Goal: Information Seeking & Learning: Learn about a topic

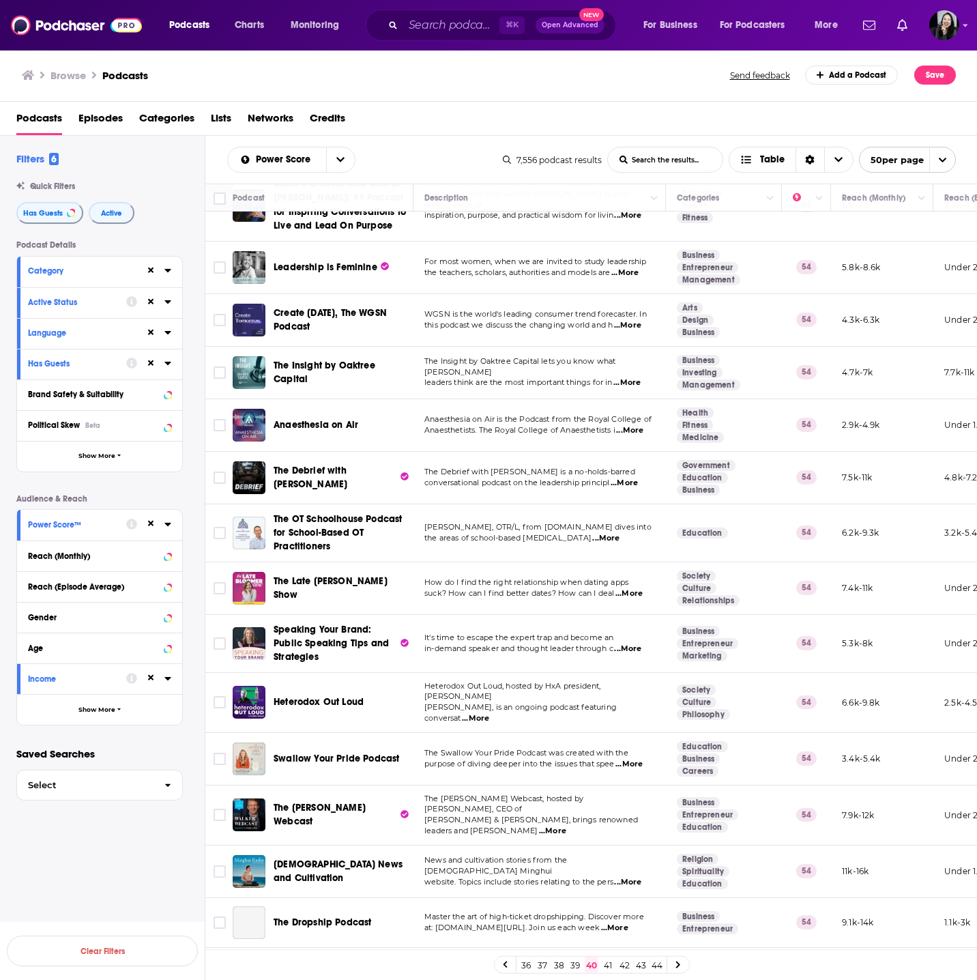
scroll to position [763, 0]
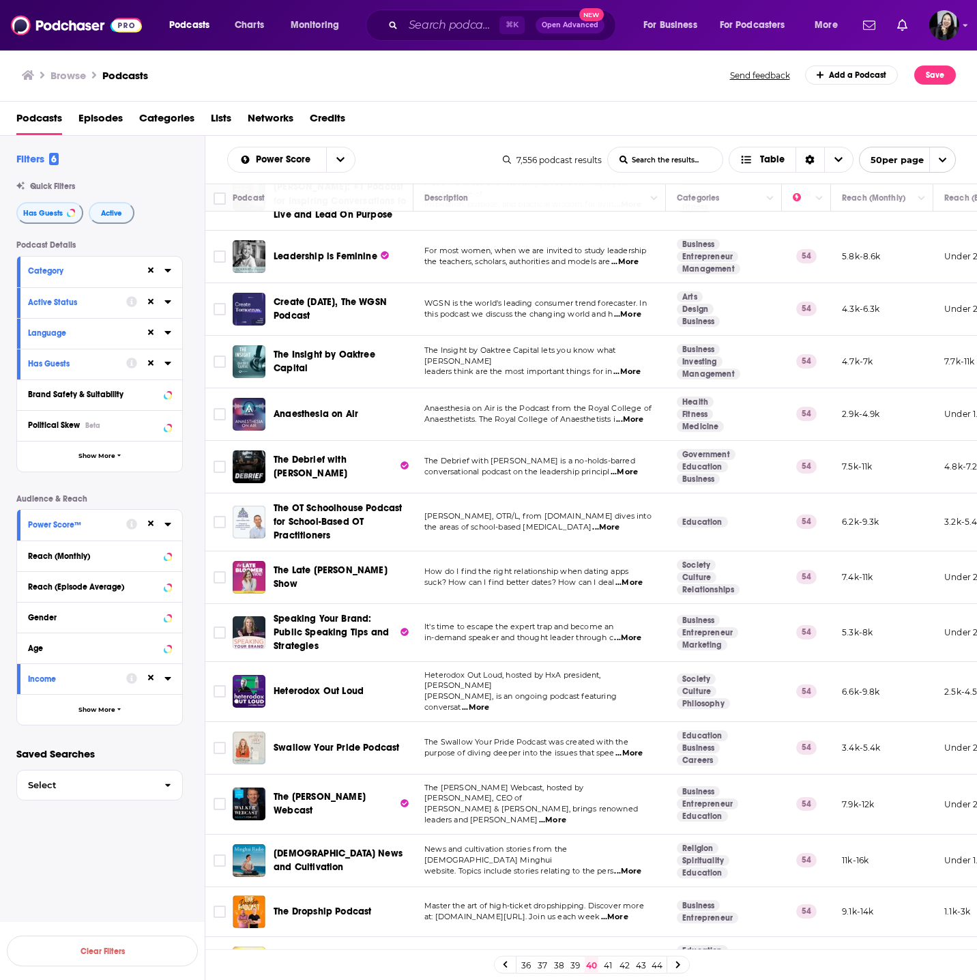
click at [637, 748] on span "...More" at bounding box center [629, 753] width 27 height 11
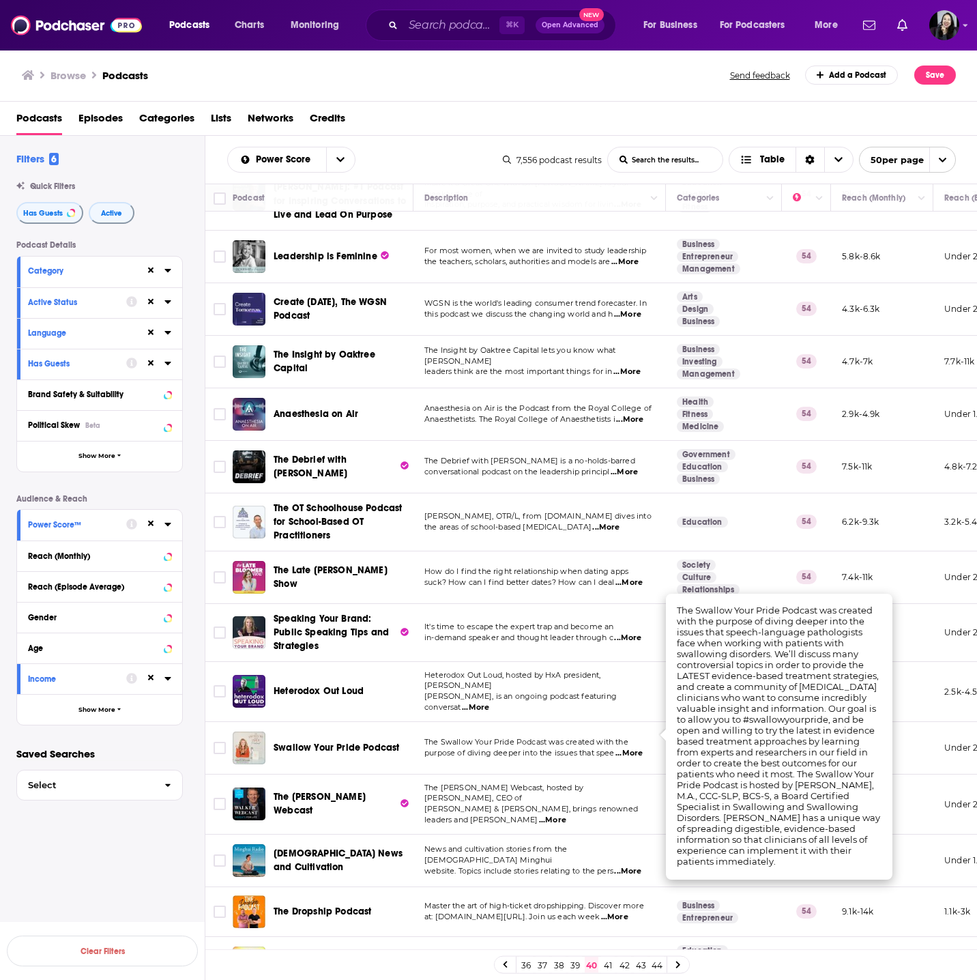
click at [581, 737] on span "The Swallow Your Pride Podcast was created with the" at bounding box center [526, 742] width 204 height 10
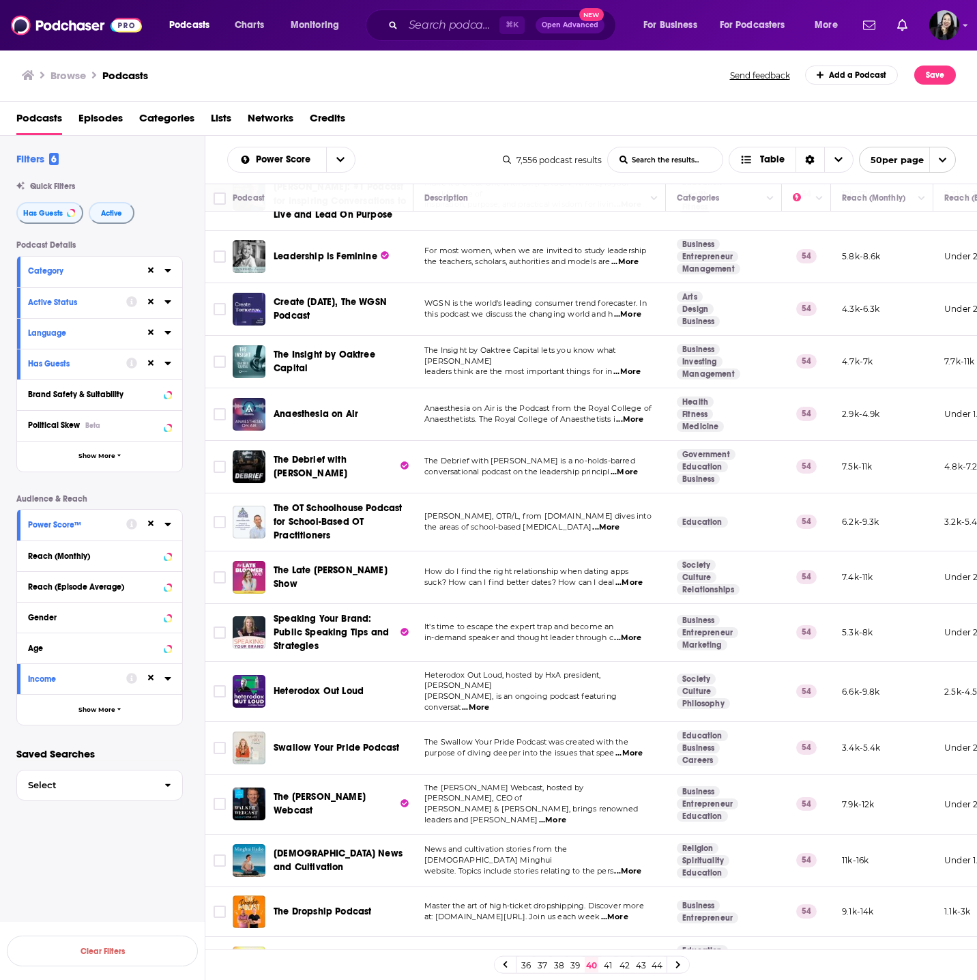
click at [631, 748] on span "...More" at bounding box center [629, 753] width 27 height 11
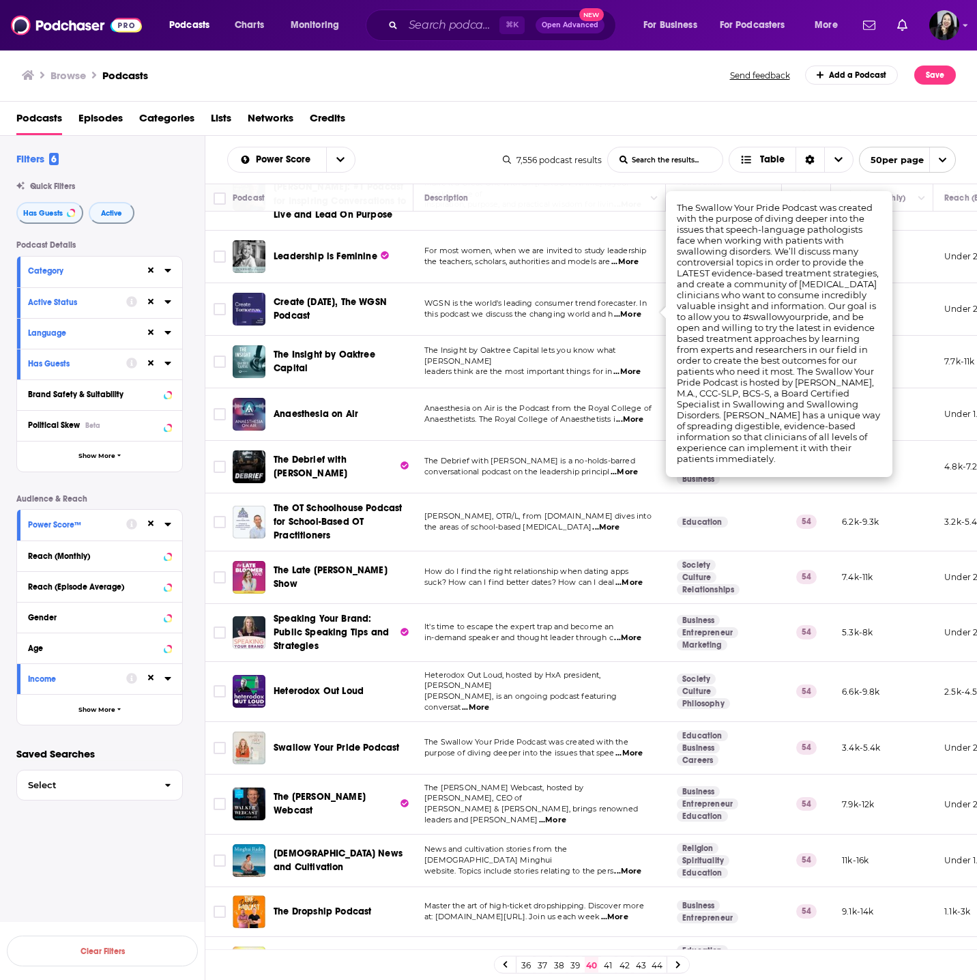
scroll to position [1185, 0]
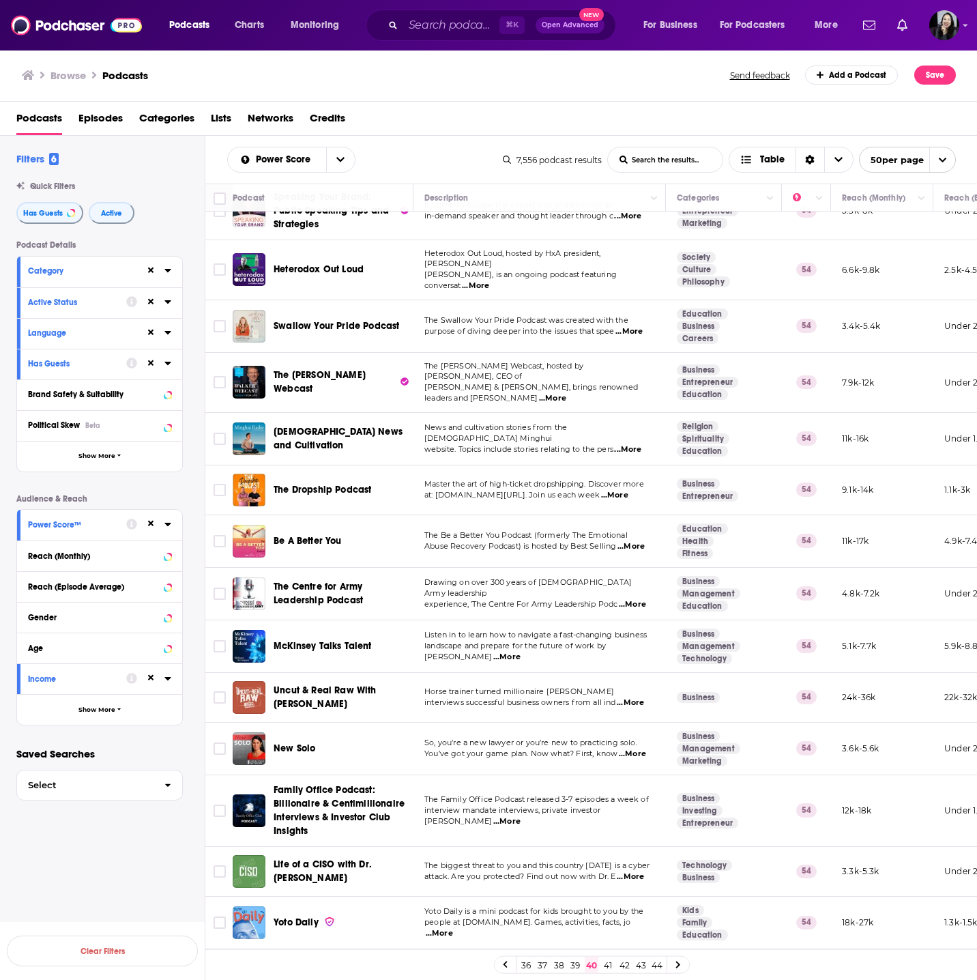
click at [635, 599] on span "...More" at bounding box center [632, 604] width 27 height 11
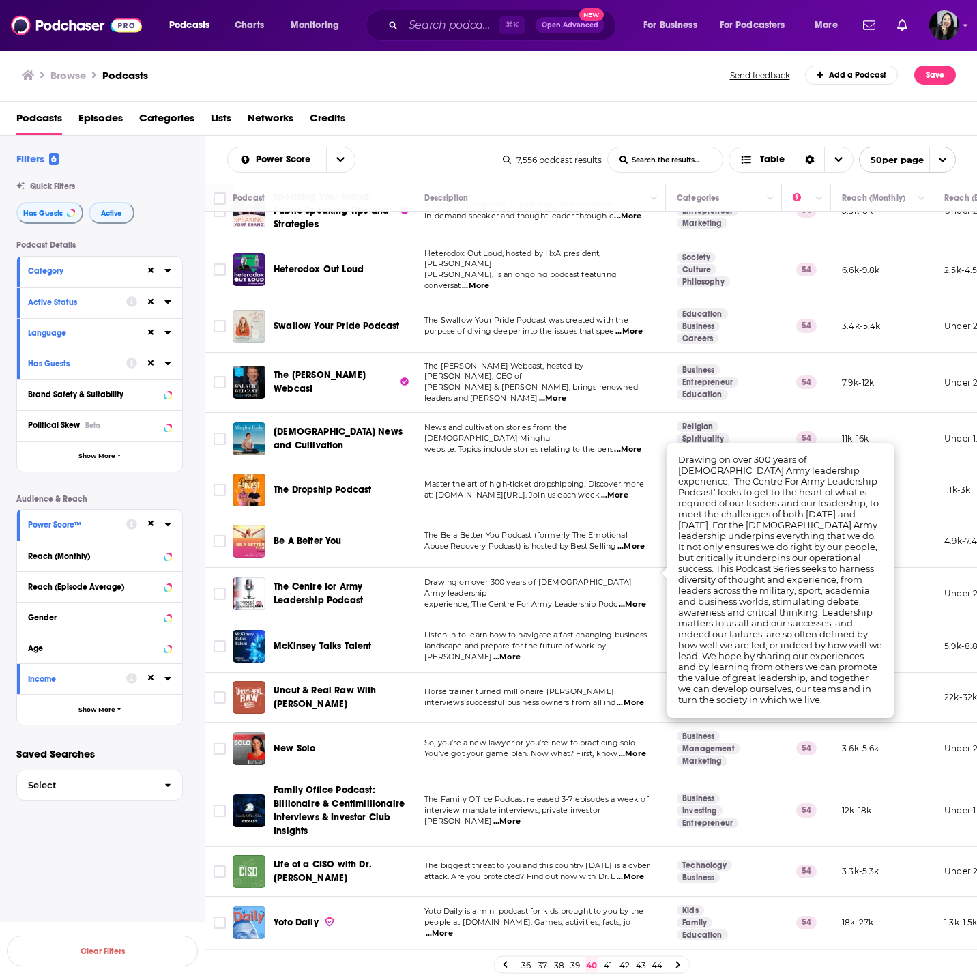
click at [635, 599] on span "...More" at bounding box center [632, 604] width 27 height 11
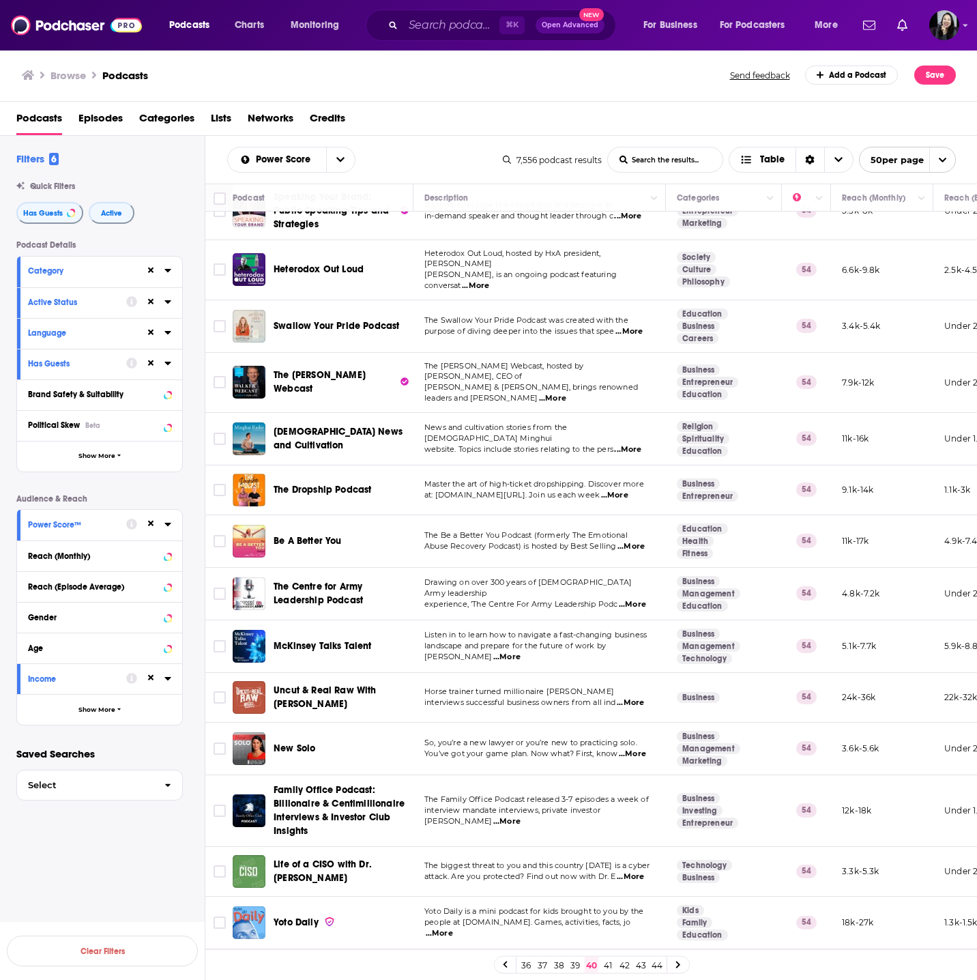
click at [635, 599] on span "...More" at bounding box center [632, 604] width 27 height 11
click at [566, 393] on span "...More" at bounding box center [552, 398] width 27 height 11
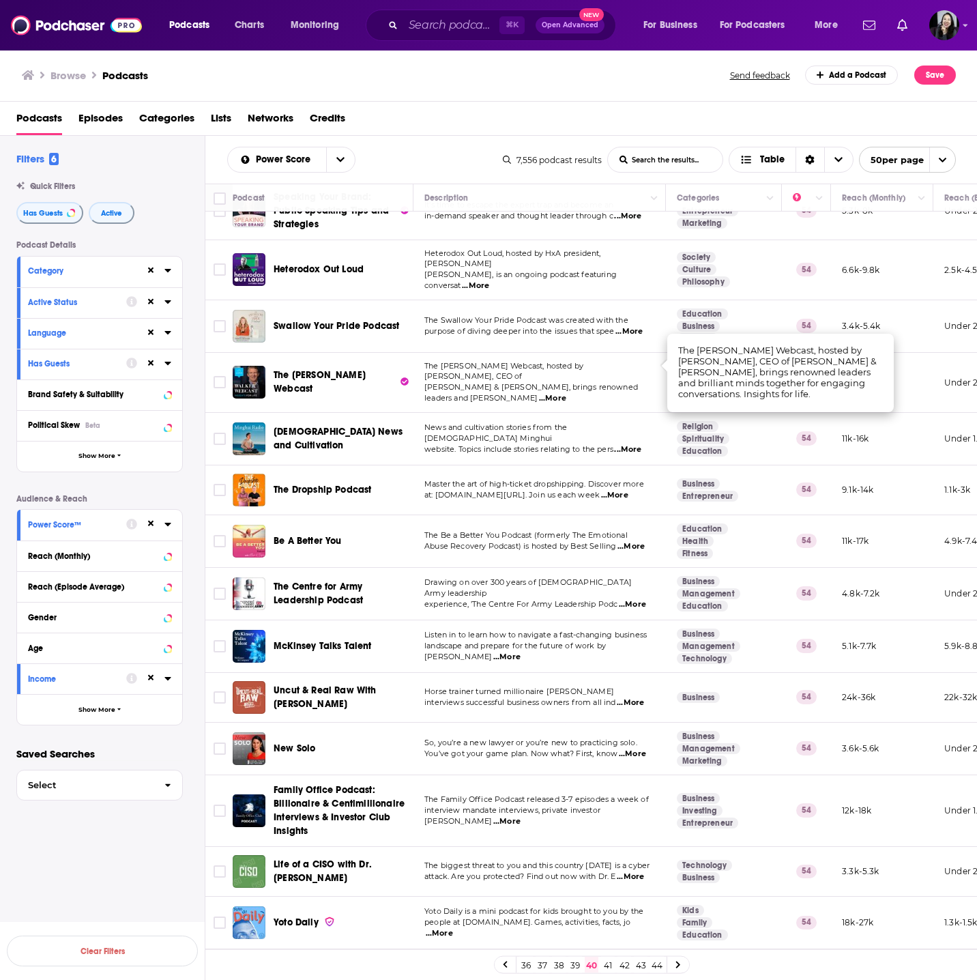
click at [606, 413] on td "News and cultivation stories from the Falun Dafa Minghui website. Topics includ…" at bounding box center [540, 439] width 252 height 53
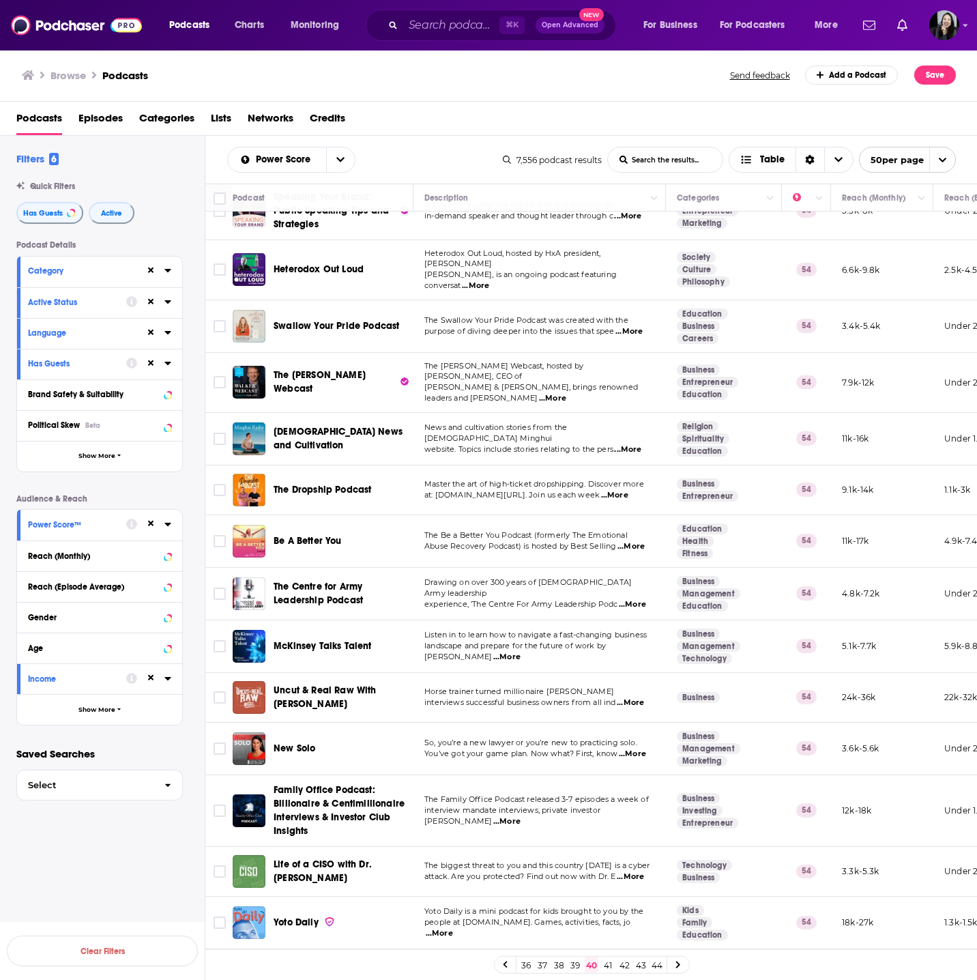
click at [566, 393] on span "...More" at bounding box center [552, 398] width 27 height 11
click at [611, 962] on link "41" at bounding box center [608, 965] width 14 height 16
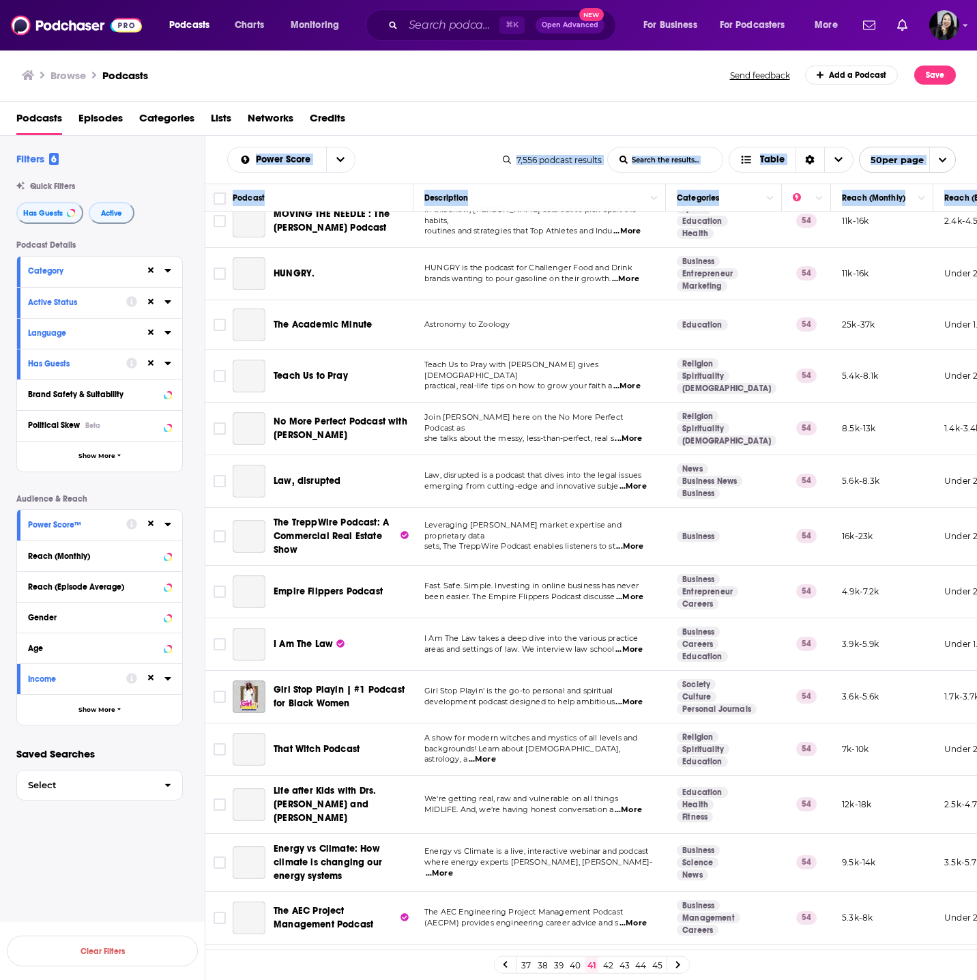
scroll to position [1887, 0]
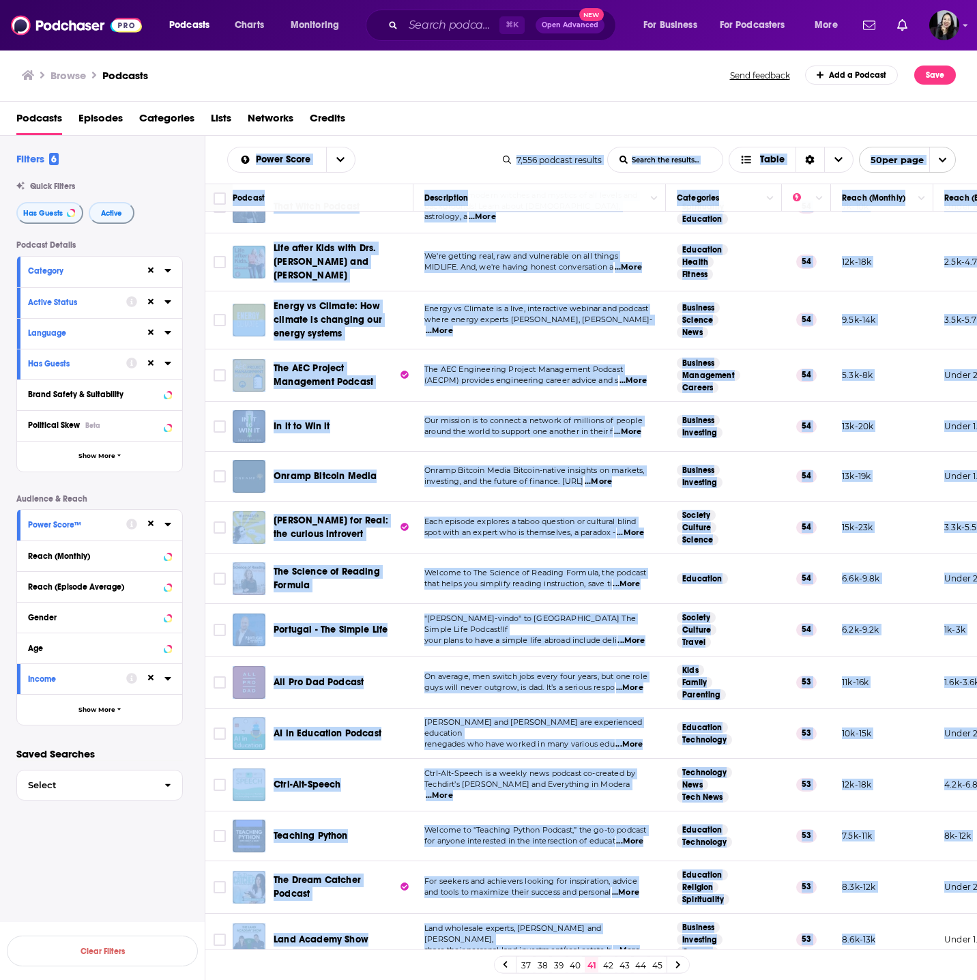
drag, startPoint x: 215, startPoint y: 149, endPoint x: 903, endPoint y: 927, distance: 1038.5
click at [903, 927] on div "Power Score List Search Input Search the results... Table 7,556 podcast results…" at bounding box center [591, 602] width 772 height 932
copy div "Power Score List Search Input Search the results... Table 7,556 podcast results…"
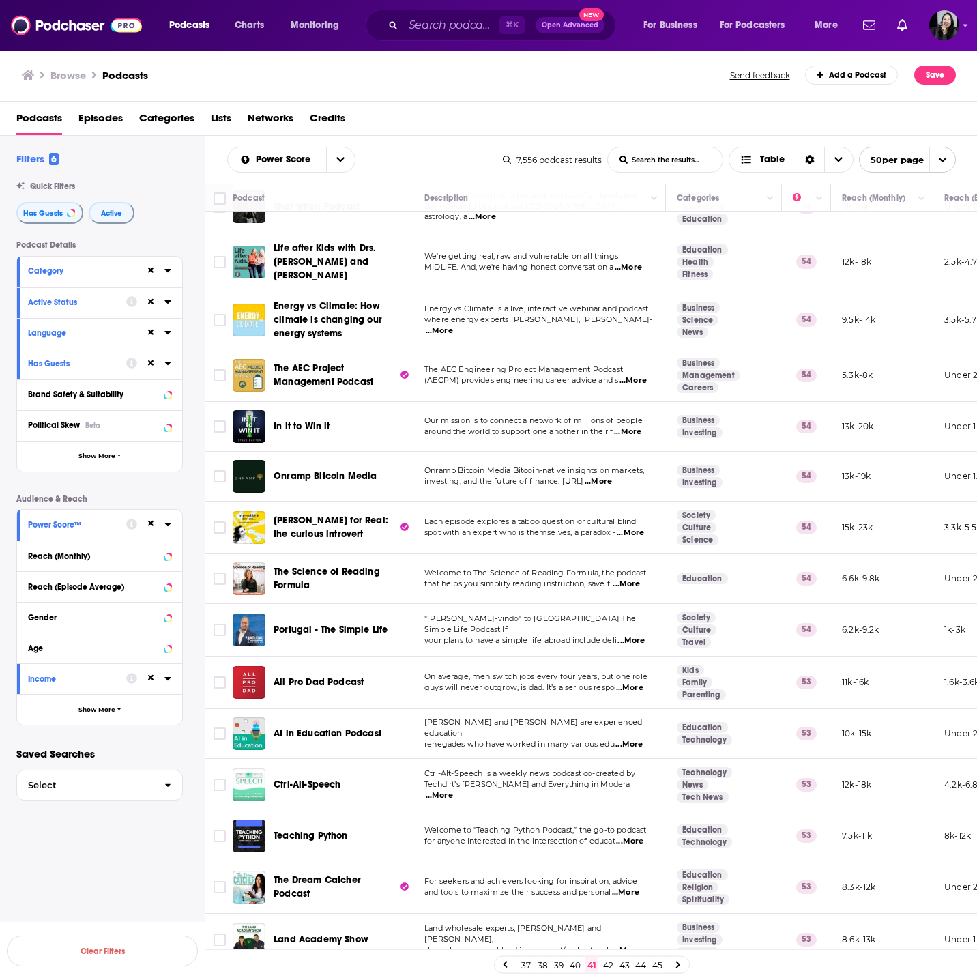
scroll to position [295, 0]
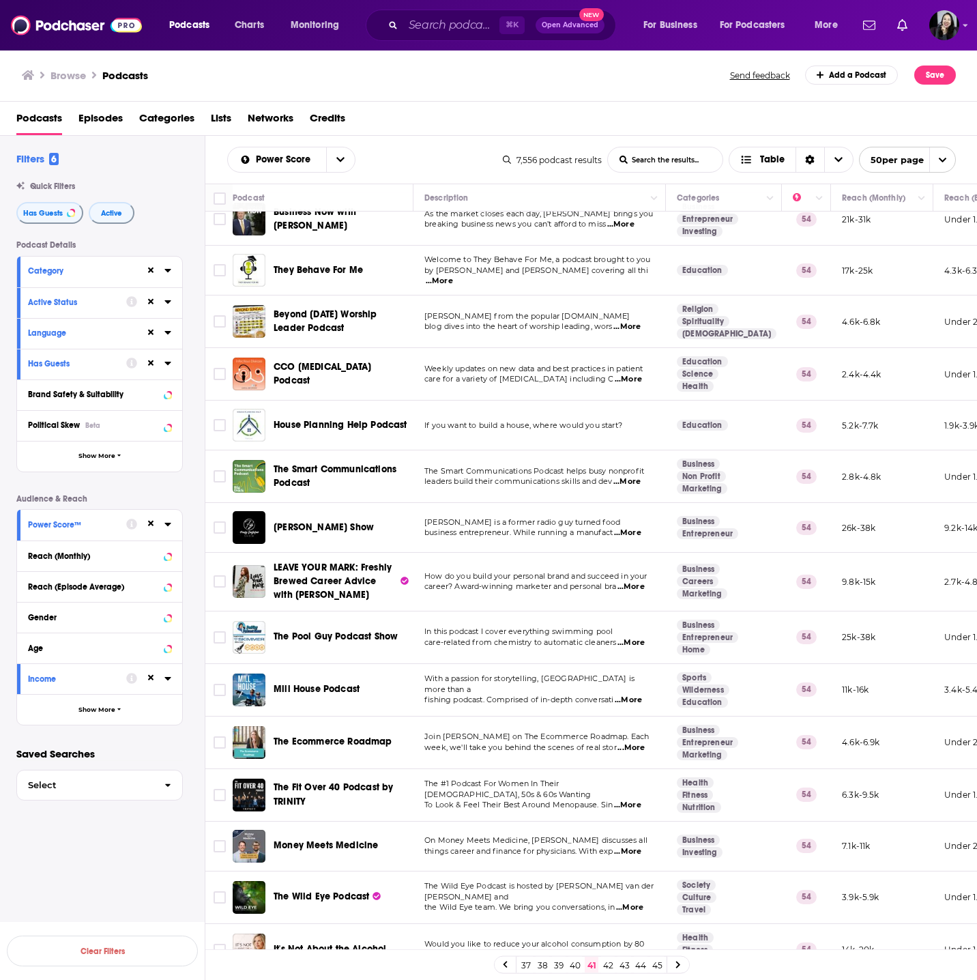
click at [639, 588] on span "...More" at bounding box center [631, 586] width 27 height 11
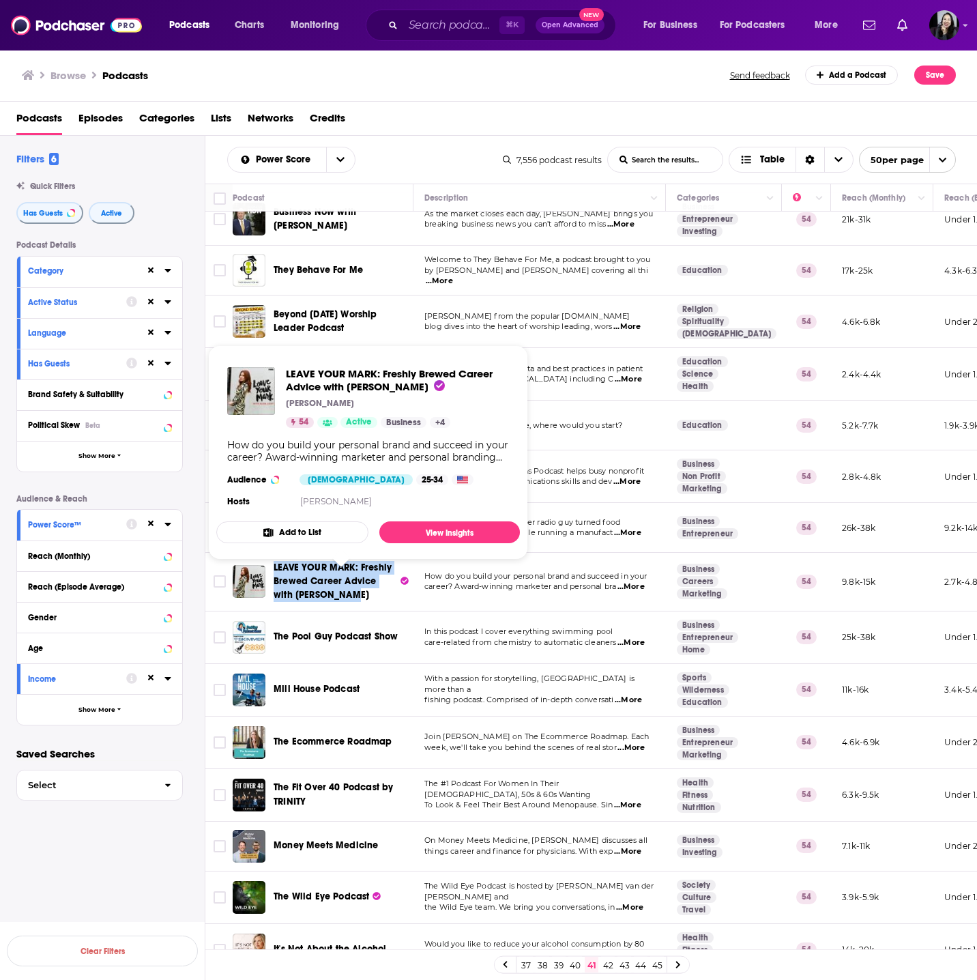
copy span "LEAVE YOUR MARK: Freshly Brewed Career Advice with Aliza Licht"
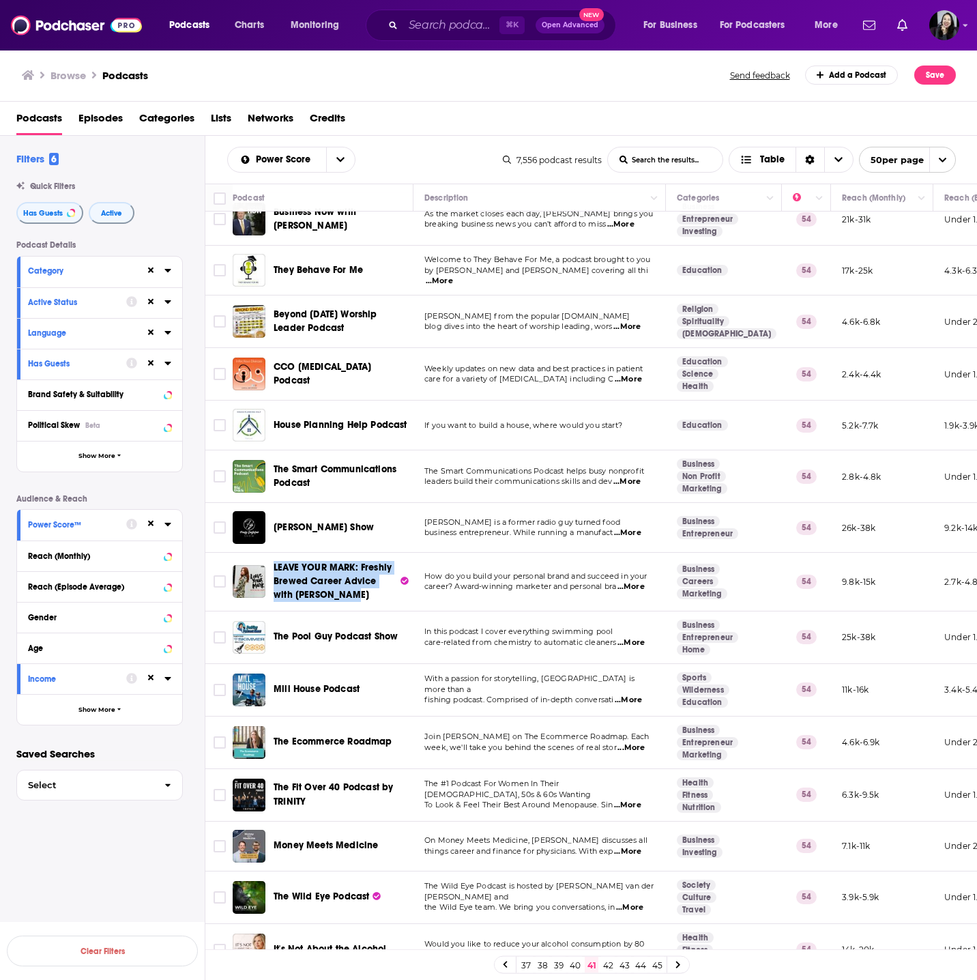
click at [612, 967] on link "42" at bounding box center [608, 965] width 14 height 16
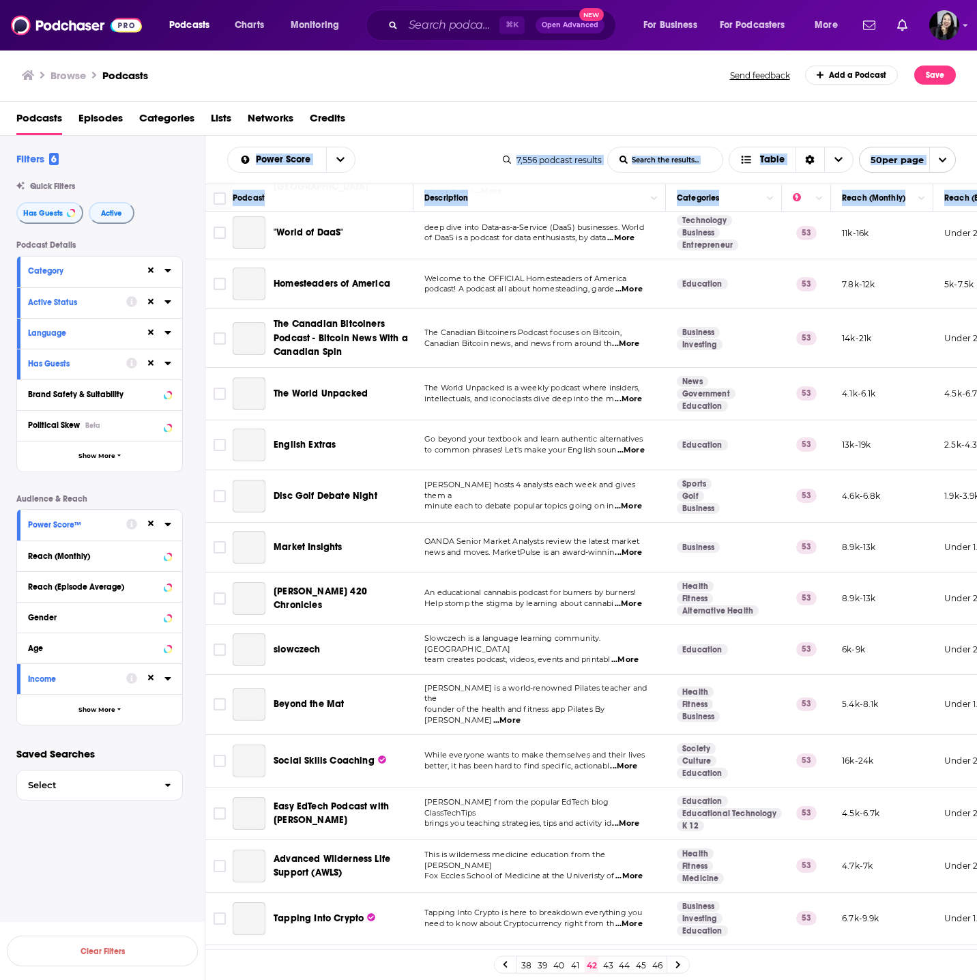
scroll to position [1854, 0]
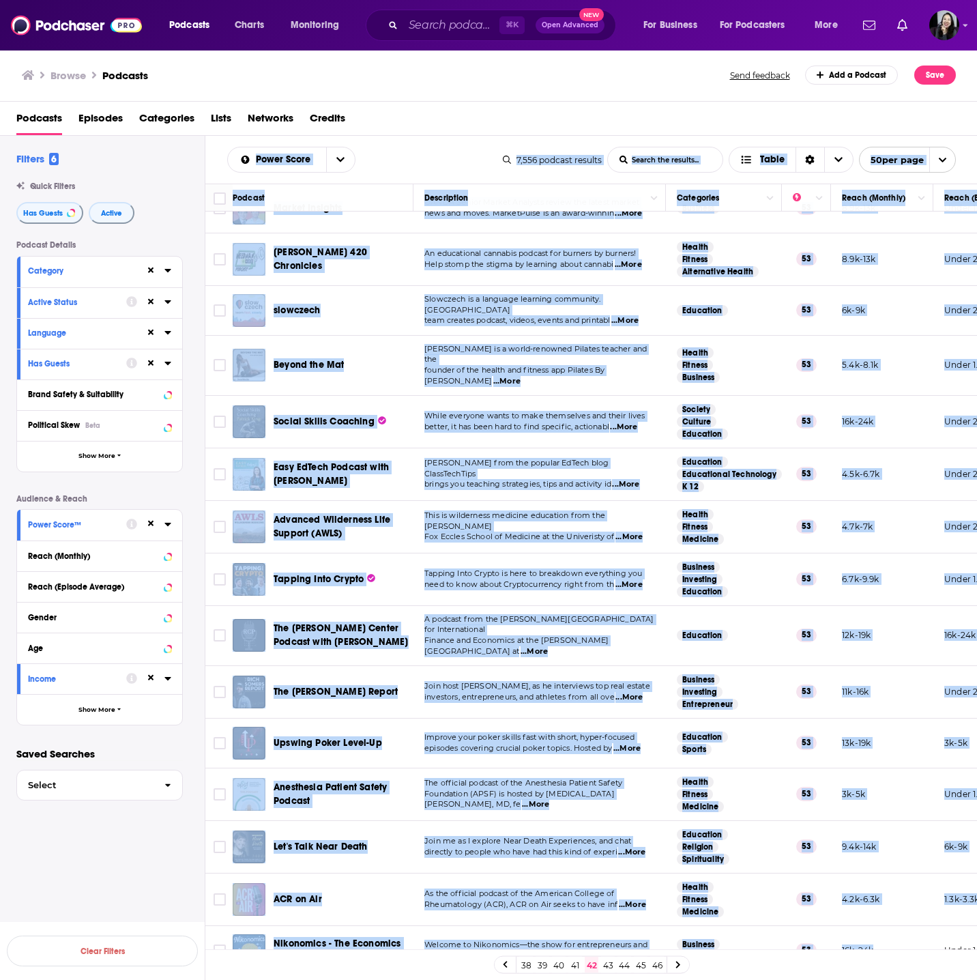
drag, startPoint x: 211, startPoint y: 155, endPoint x: 891, endPoint y: 933, distance: 1033.1
click at [891, 933] on div "Power Score List Search Input Search the results... Table 7,556 podcast results…" at bounding box center [591, 602] width 772 height 932
copy div "Power Score List Search Input Search the results... Table 7,556 podcast results…"
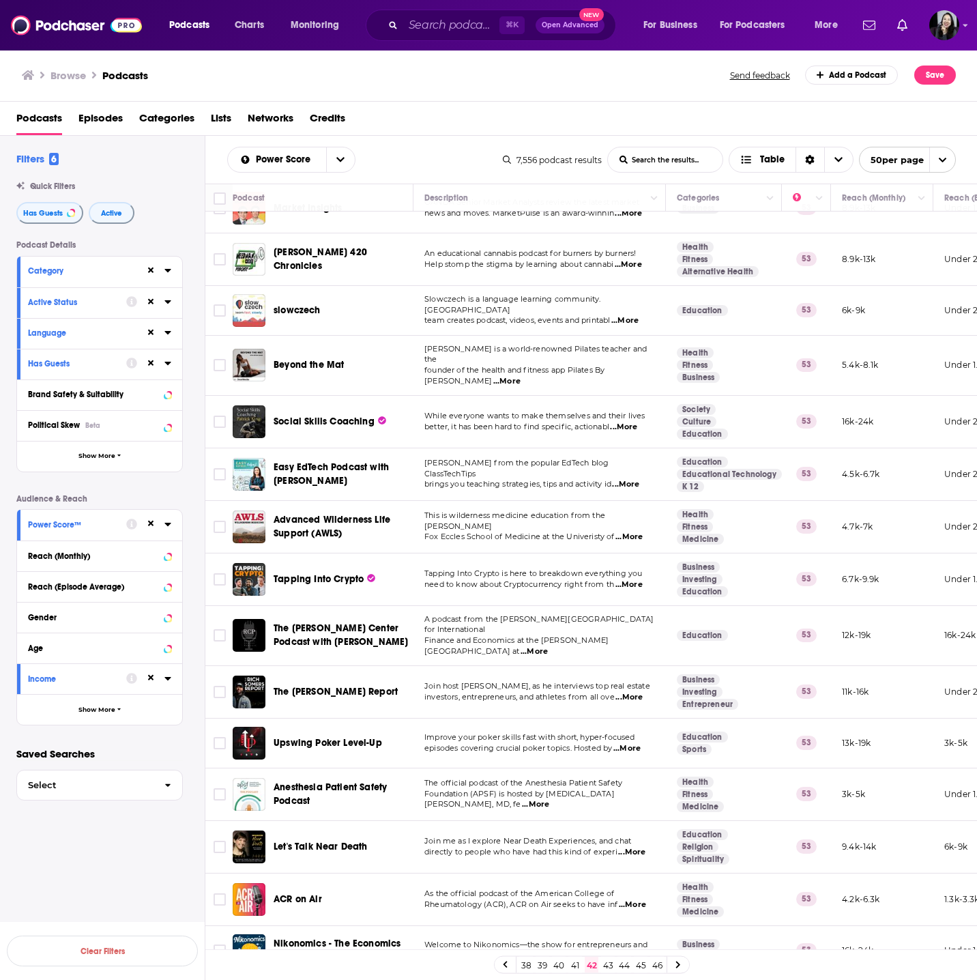
scroll to position [708, 0]
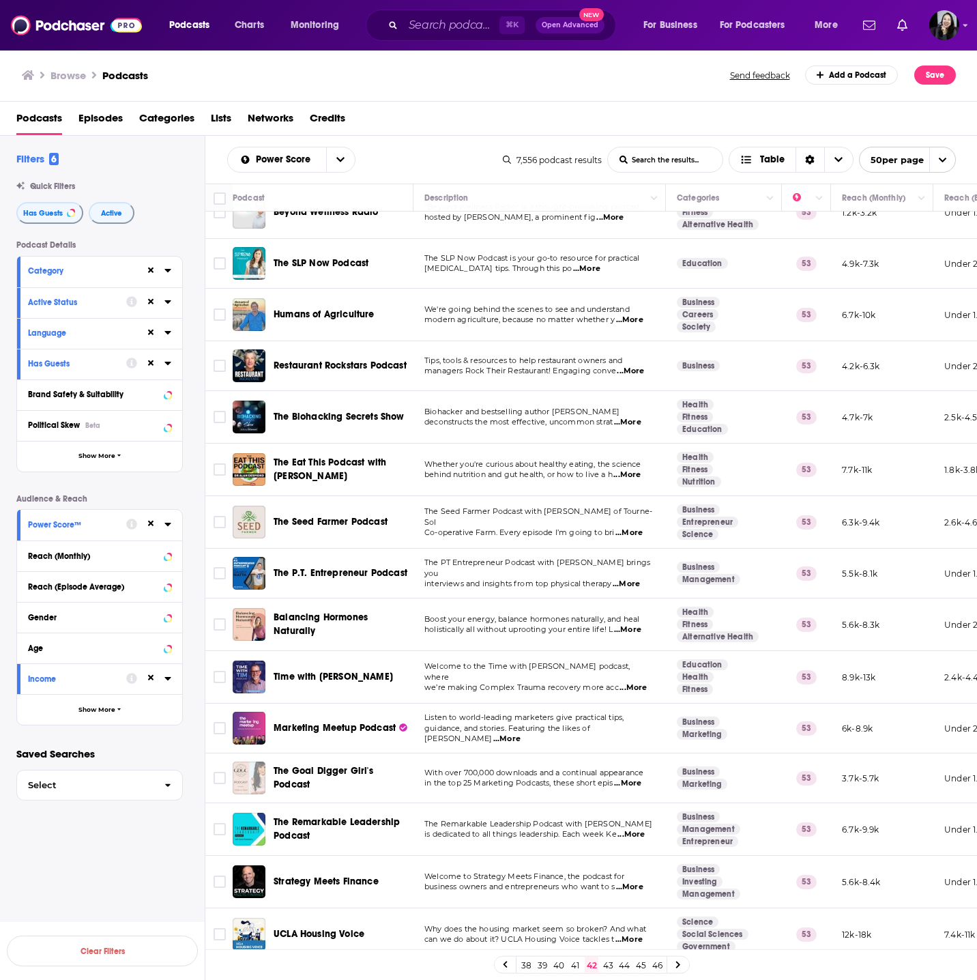
click at [632, 579] on span "...More" at bounding box center [626, 584] width 27 height 11
click at [631, 820] on span "The Remarkable Leadership Podcast with Kevin Eikenberry" at bounding box center [538, 824] width 228 height 10
click at [634, 830] on span "...More" at bounding box center [631, 834] width 27 height 11
click at [579, 841] on td "The Remarkable Leadership Podcast with Kevin Eikenberry is dedicated to all thi…" at bounding box center [540, 829] width 252 height 53
click at [610, 960] on link "43" at bounding box center [608, 965] width 14 height 16
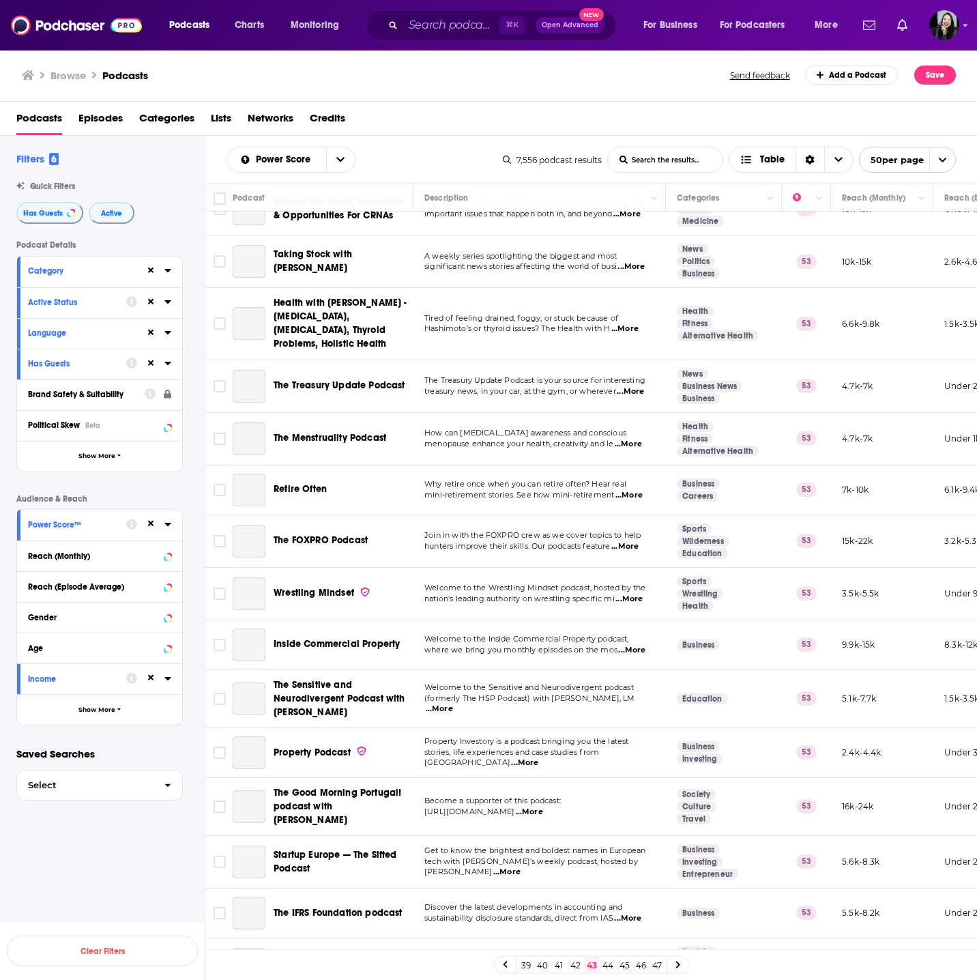
scroll to position [1879, 0]
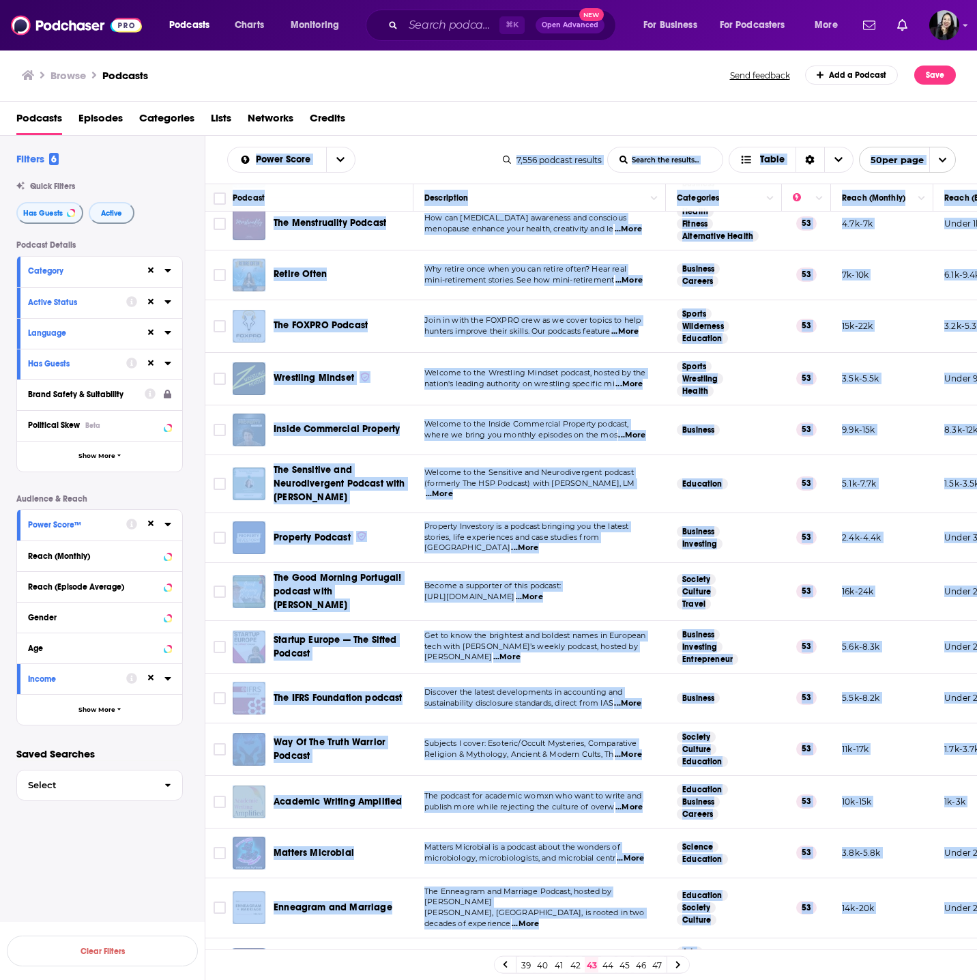
drag, startPoint x: 211, startPoint y: 145, endPoint x: 910, endPoint y: 930, distance: 1051.3
click at [910, 930] on div "Power Score List Search Input Search the results... Table 7,556 podcast results…" at bounding box center [591, 602] width 772 height 932
copy div "Power Score List Search Input Search the results... Table 7,556 podcast results…"
click at [607, 966] on link "44" at bounding box center [608, 965] width 14 height 16
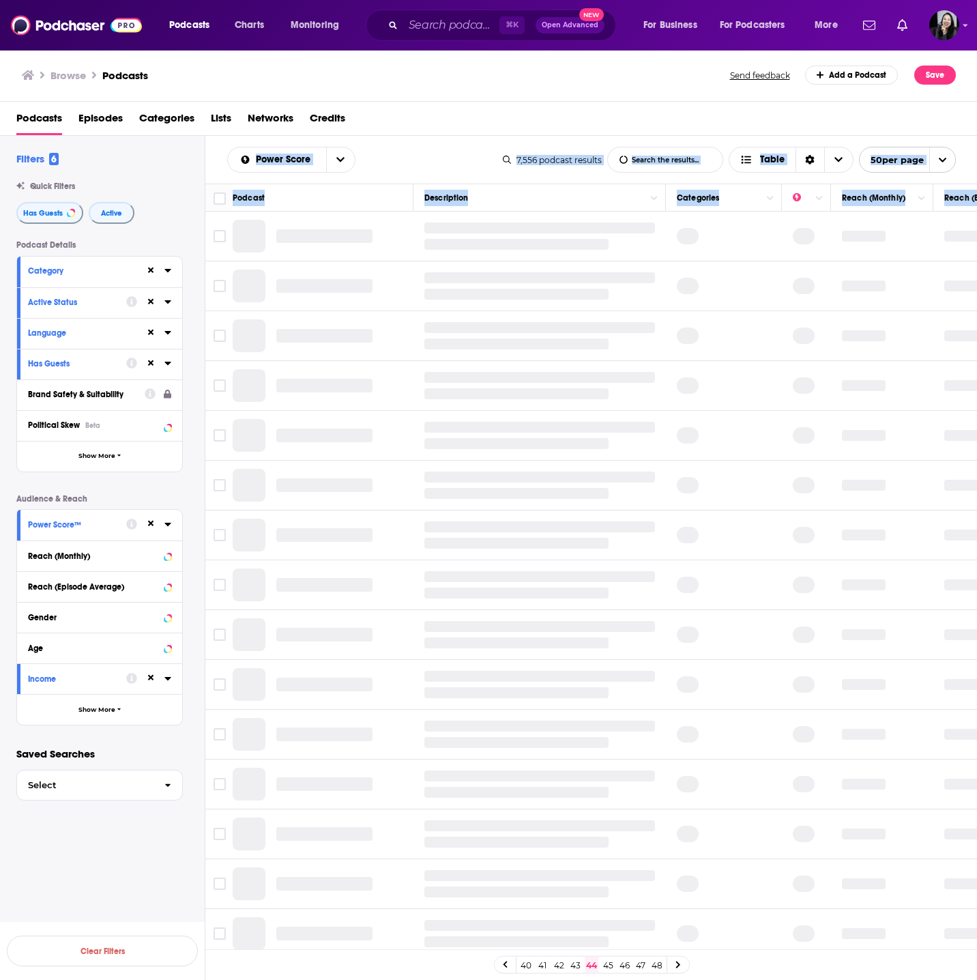
click at [436, 141] on div "Power Score List Search Input Search the results... Table 7,556 podcast results…" at bounding box center [591, 160] width 772 height 48
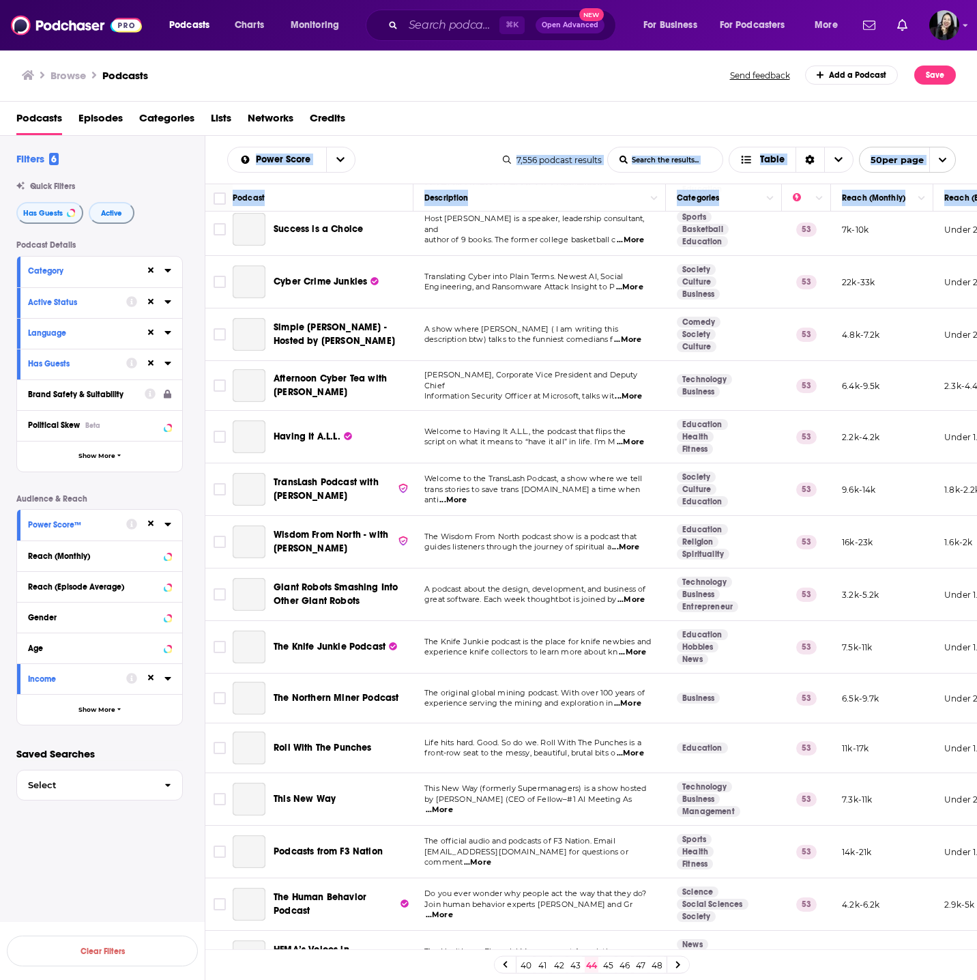
scroll to position [1862, 0]
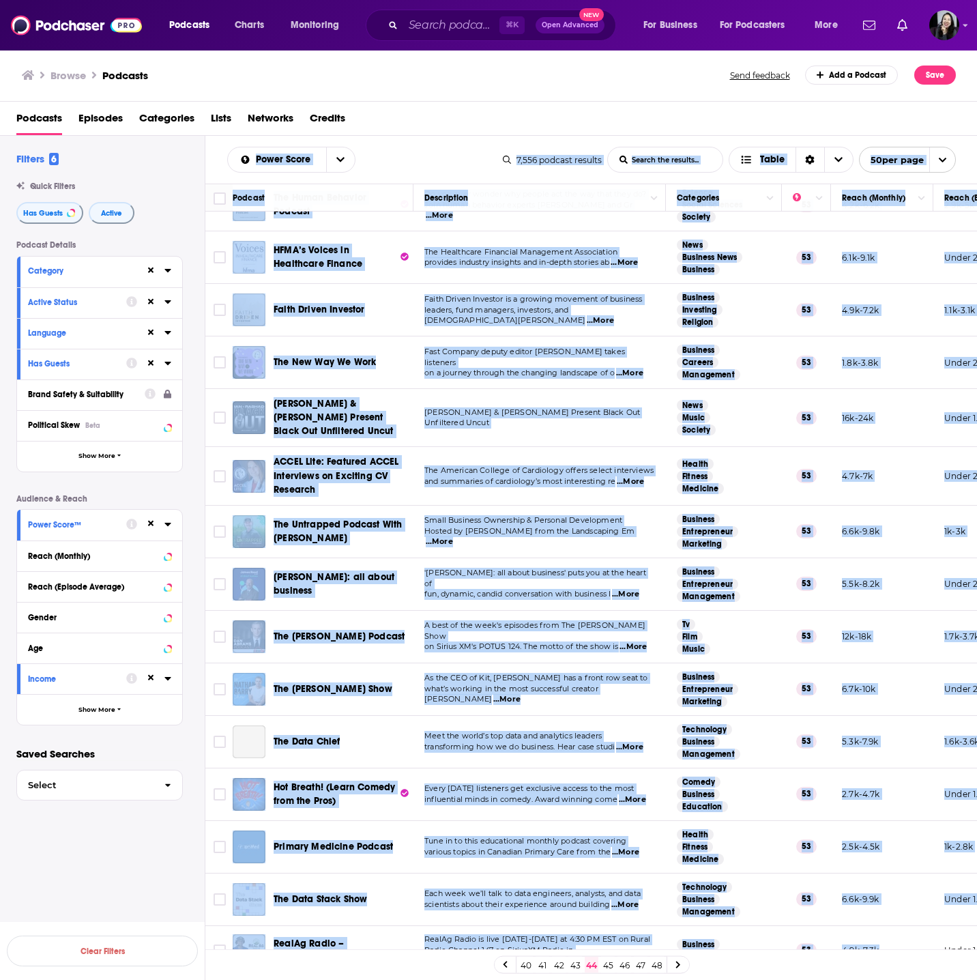
drag, startPoint x: 211, startPoint y: 144, endPoint x: 893, endPoint y: 934, distance: 1044.1
click at [893, 934] on div "Power Score List Search Input Search the results... Table 7,556 podcast results…" at bounding box center [591, 602] width 772 height 932
copy div "Power Score List Search Input Search the results... Table 7,556 podcast results…"
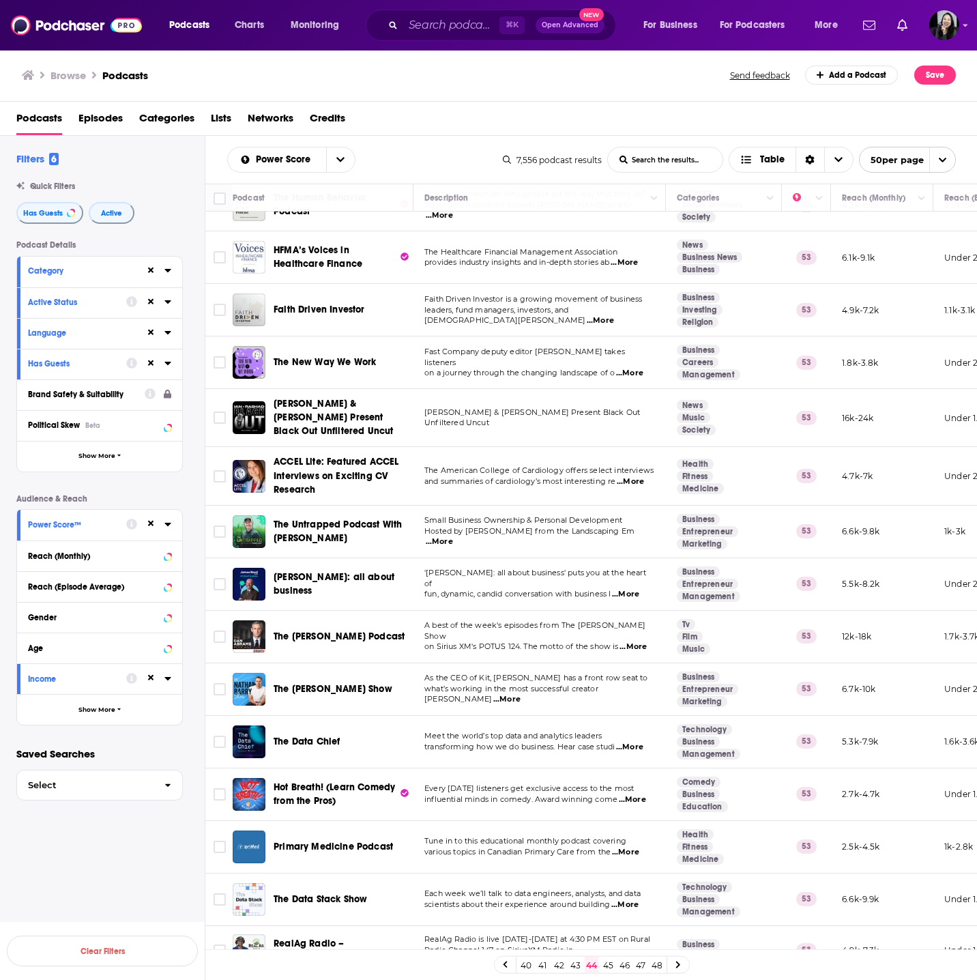
click at [630, 589] on span "...More" at bounding box center [625, 594] width 27 height 11
click at [613, 966] on link "45" at bounding box center [608, 965] width 14 height 16
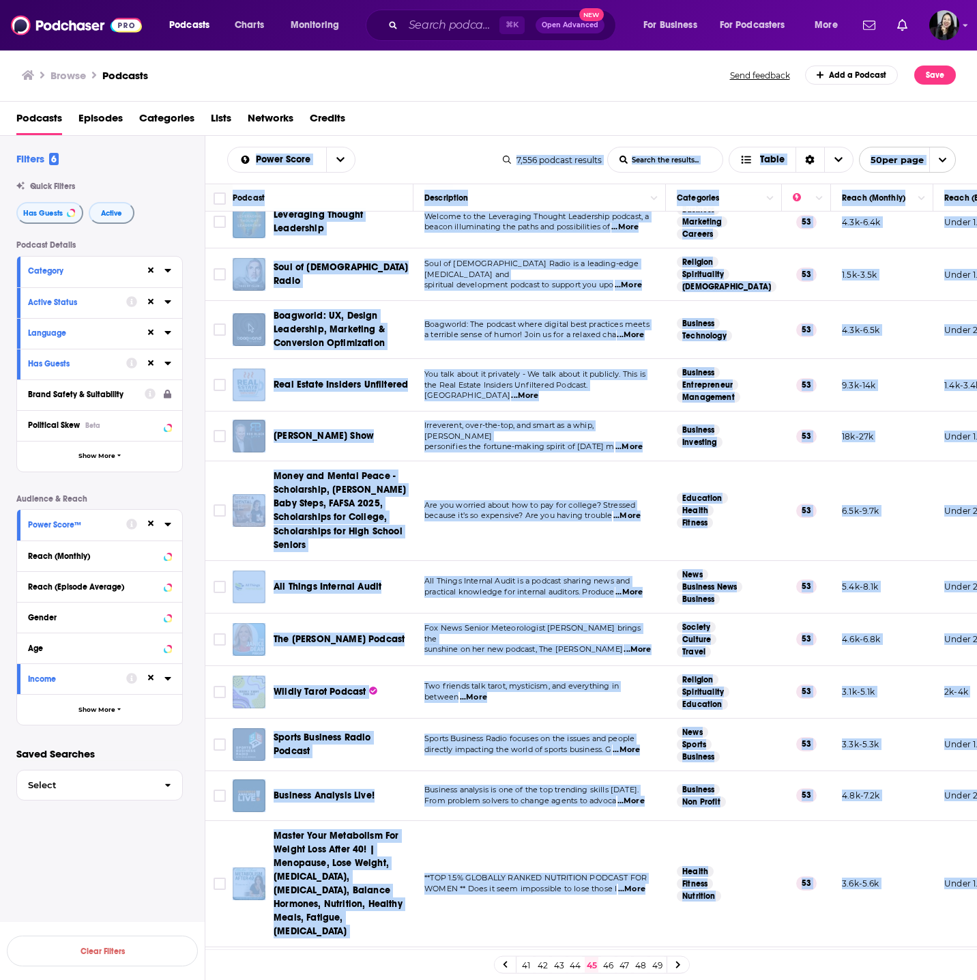
scroll to position [2007, 0]
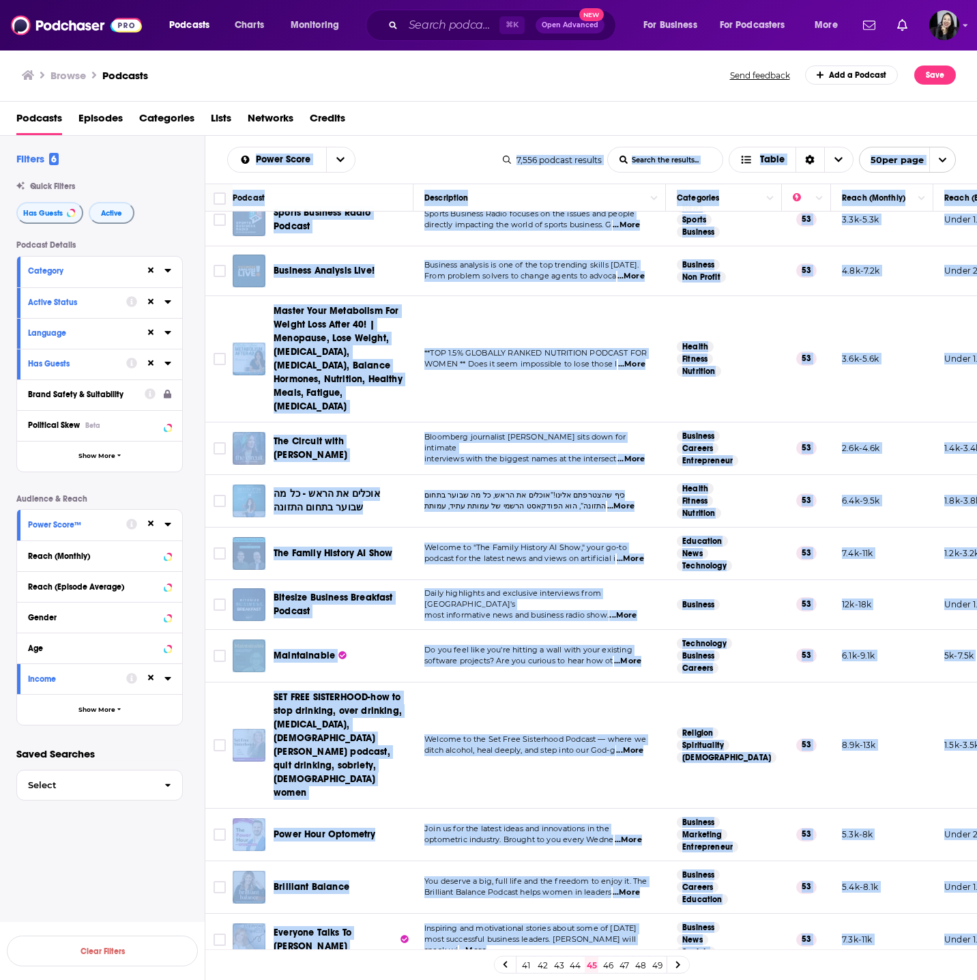
drag, startPoint x: 210, startPoint y: 149, endPoint x: 910, endPoint y: 929, distance: 1047.7
click at [910, 929] on div "Power Score List Search Input Search the results... Table 7,556 podcast results…" at bounding box center [591, 602] width 772 height 932
copy div "Power Score List Search Input Search the results... Table 7,556 podcast results…"
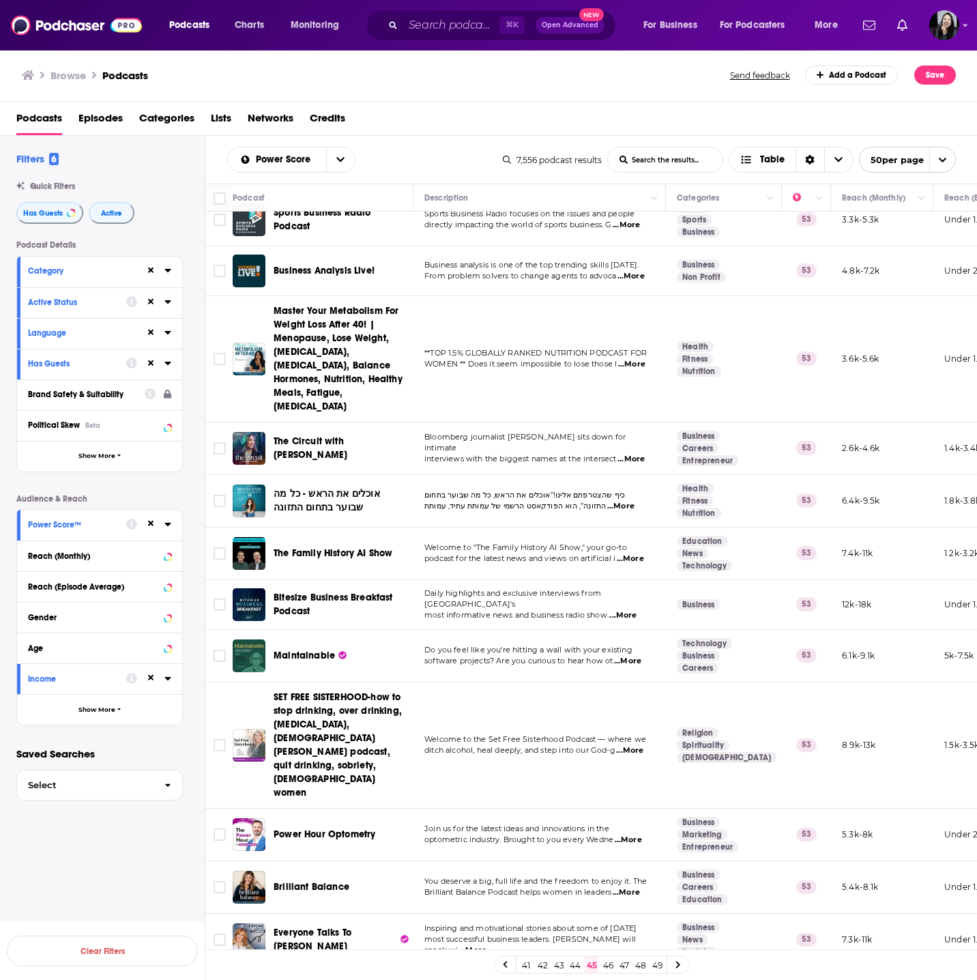
click at [639, 887] on span "...More" at bounding box center [626, 892] width 27 height 11
click at [609, 970] on link "46" at bounding box center [608, 965] width 14 height 16
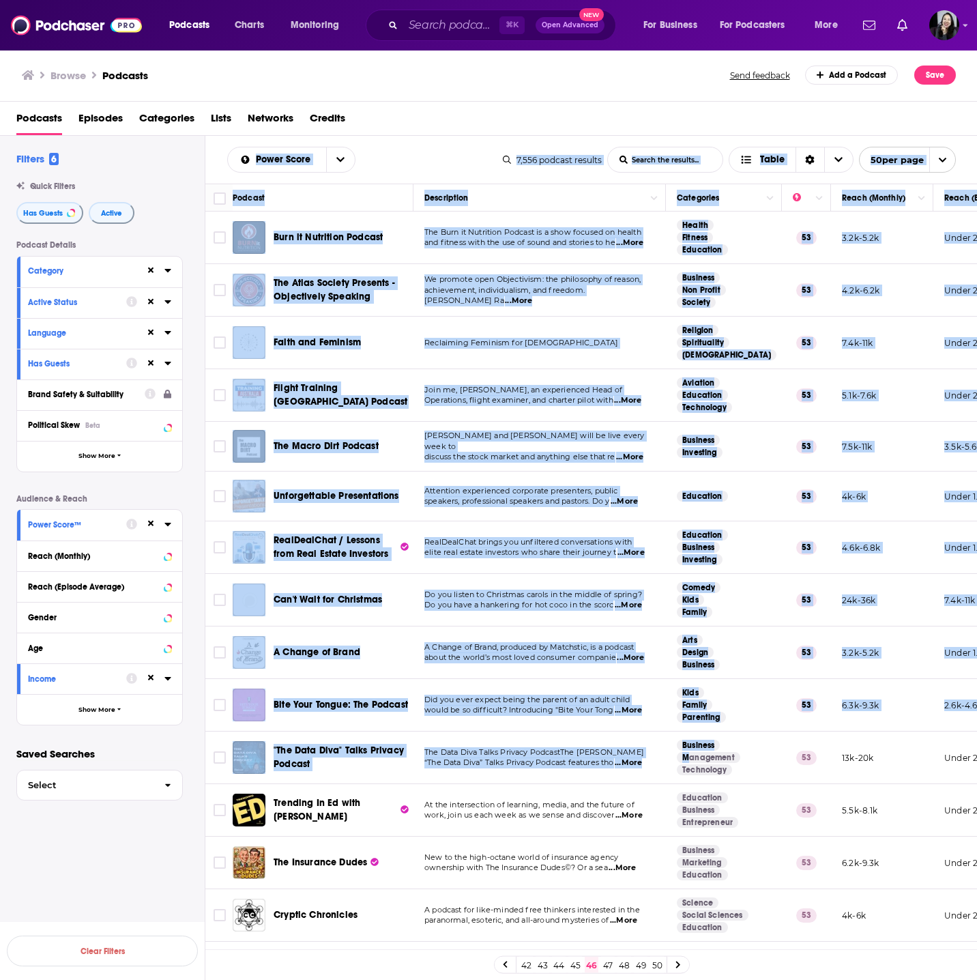
scroll to position [1890, 0]
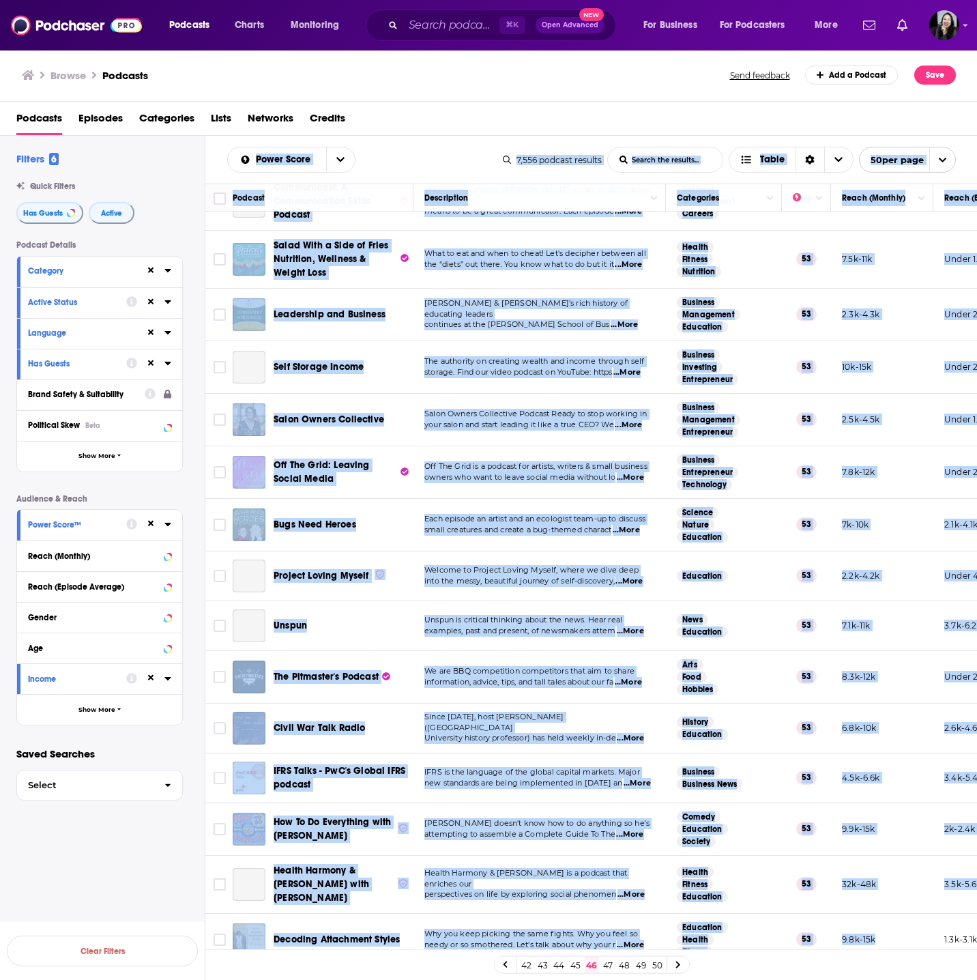
drag, startPoint x: 211, startPoint y: 142, endPoint x: 888, endPoint y: 927, distance: 1036.4
click at [888, 927] on div "Power Score List Search Input Search the results... Table 7,556 podcast results…" at bounding box center [591, 602] width 772 height 932
copy div "Power Score List Search Input Search the results... Table 7,556 podcast results…"
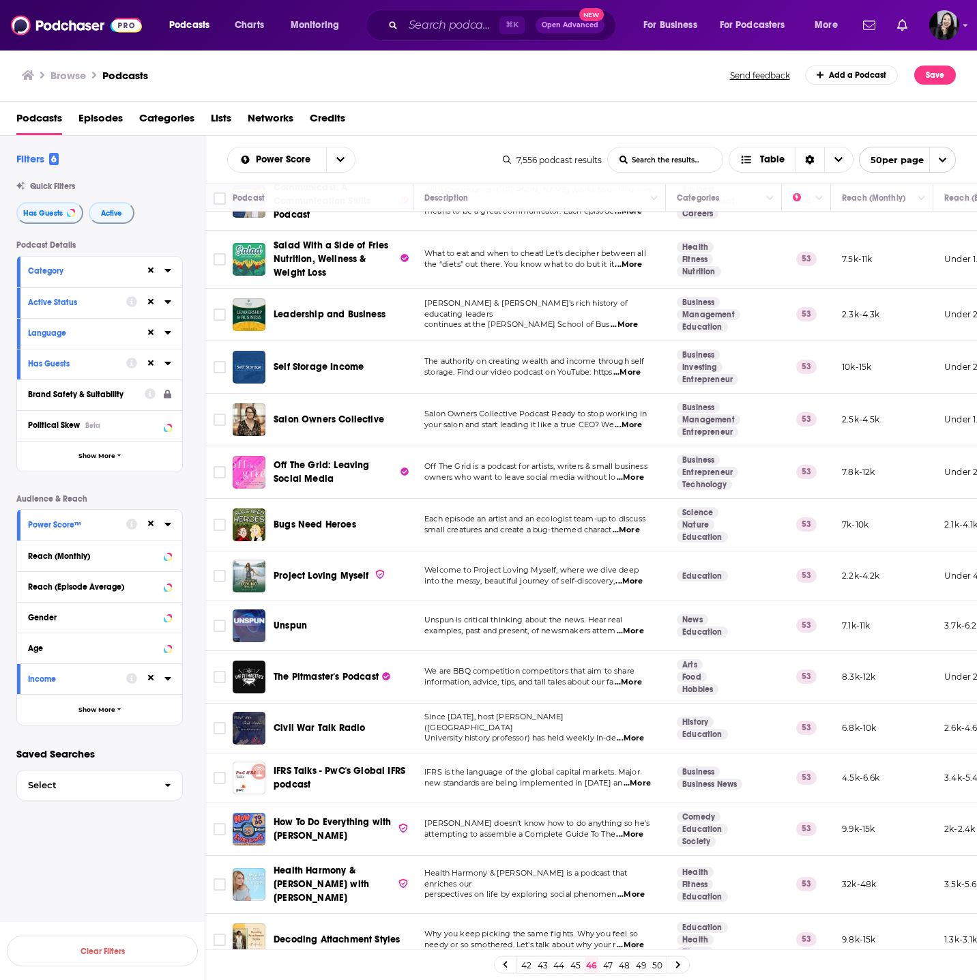
click at [607, 966] on link "47" at bounding box center [608, 965] width 14 height 16
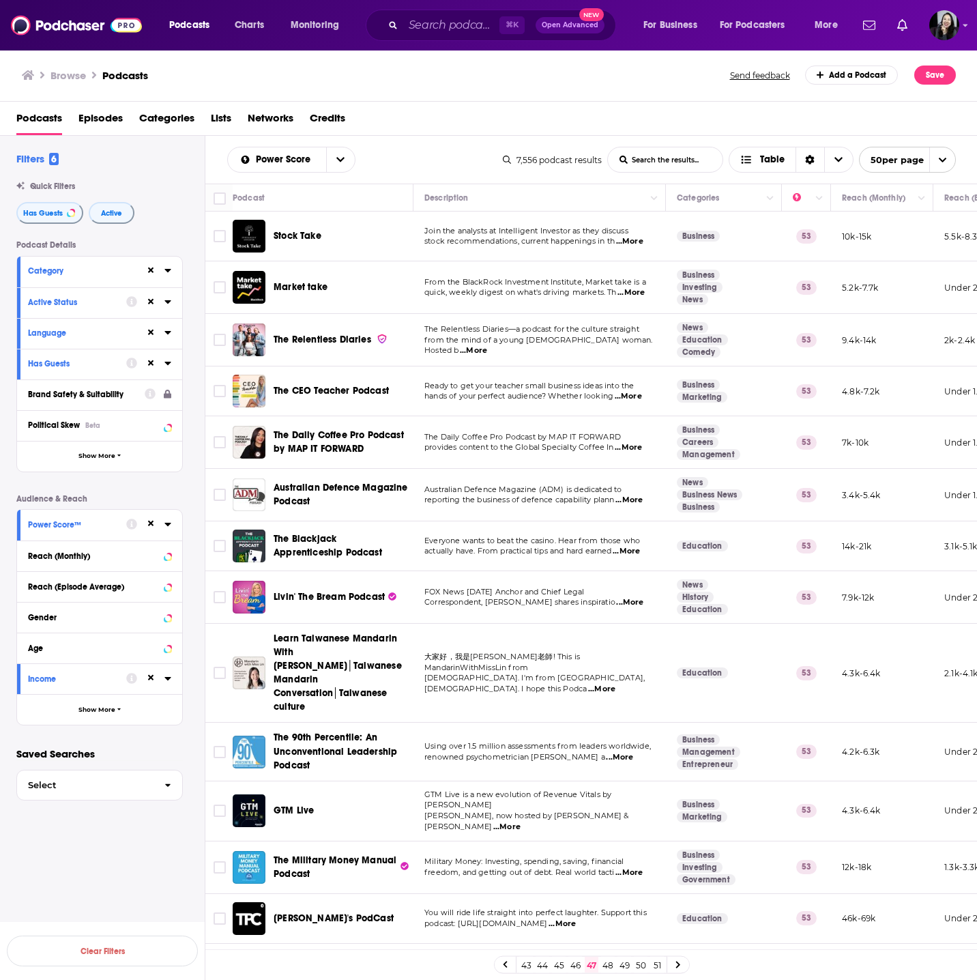
click at [211, 160] on div "Power Score List Search Input Search the results... Table 7,556 podcast results…" at bounding box center [591, 160] width 772 height 48
drag, startPoint x: 212, startPoint y: 144, endPoint x: 637, endPoint y: 777, distance: 762.8
click at [686, 777] on div "Power Score List Search Input Search the results... Table 7,556 podcast results…" at bounding box center [591, 602] width 772 height 932
click at [454, 142] on div "Power Score List Search Input Search the results... Table 7,556 podcast results…" at bounding box center [591, 160] width 772 height 48
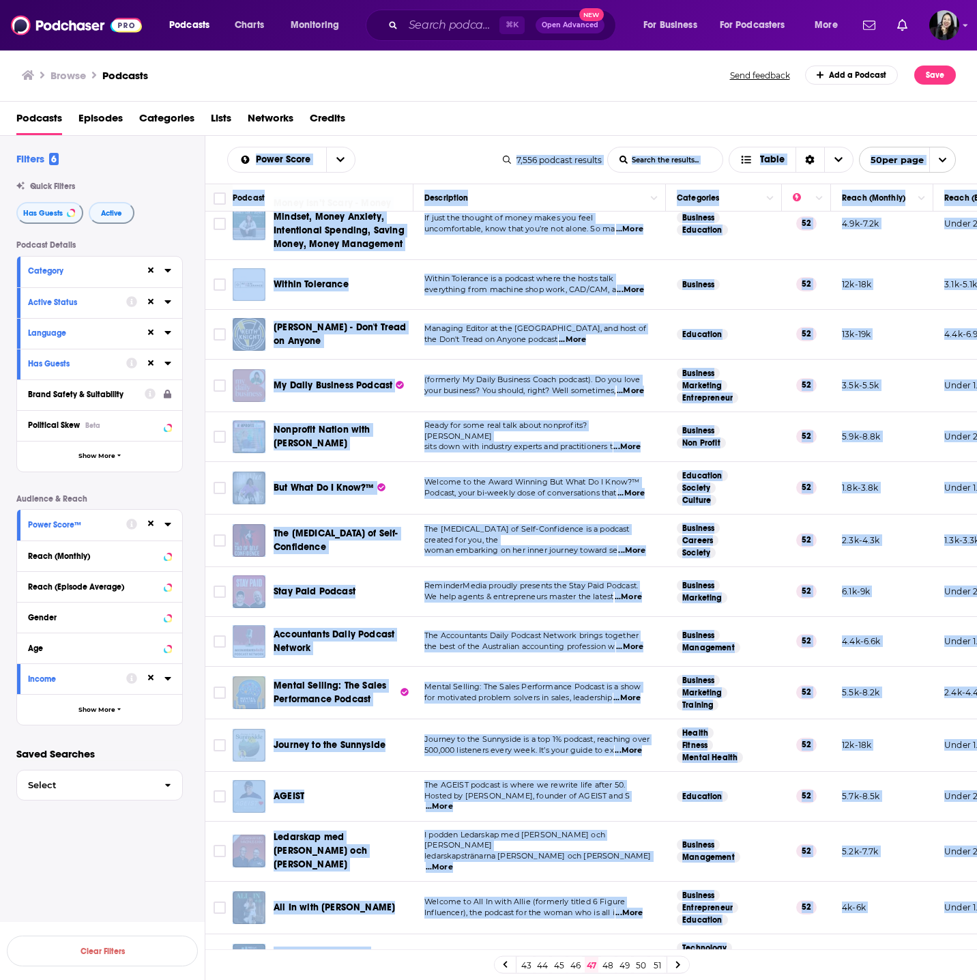
scroll to position [1903, 0]
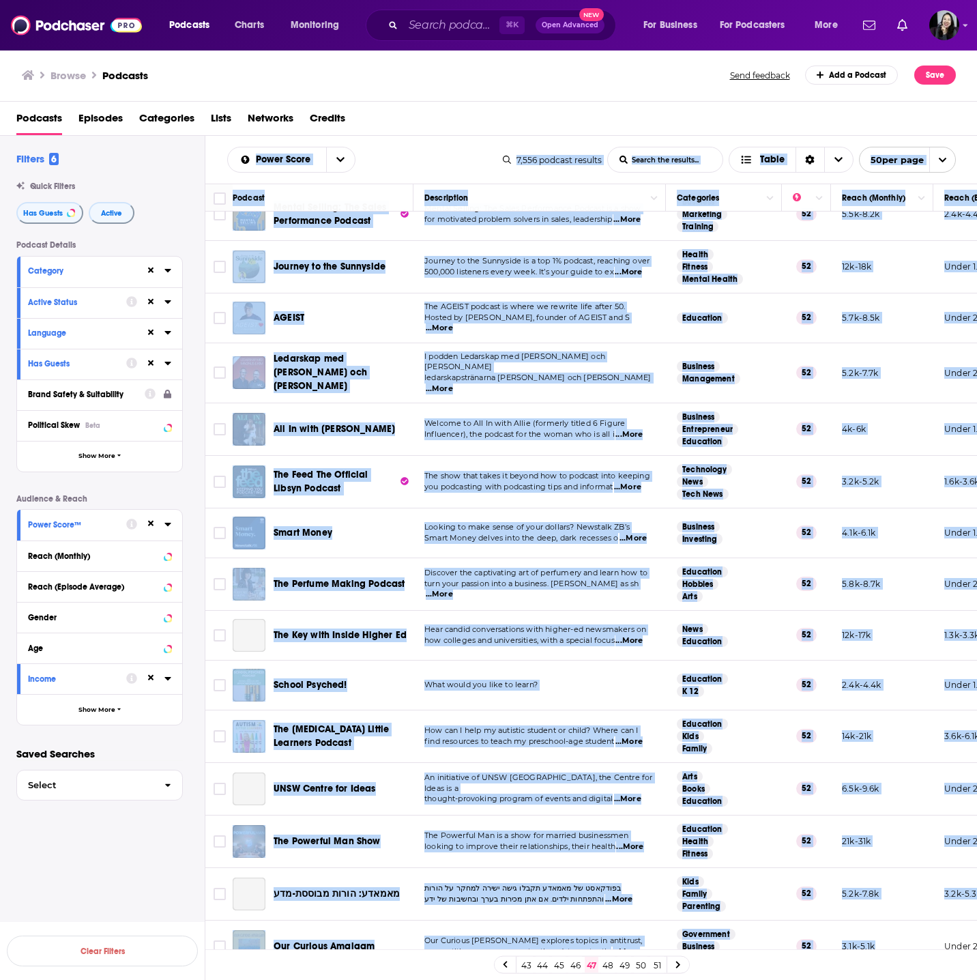
drag, startPoint x: 214, startPoint y: 147, endPoint x: 894, endPoint y: 948, distance: 1050.6
click at [894, 948] on div "Power Score List Search Input Search the results... Table 7,556 podcast results…" at bounding box center [591, 602] width 772 height 932
copy div "Power Score List Search Input Search the results... Table 7,556 podcast results…"
click at [607, 966] on link "48" at bounding box center [608, 965] width 14 height 16
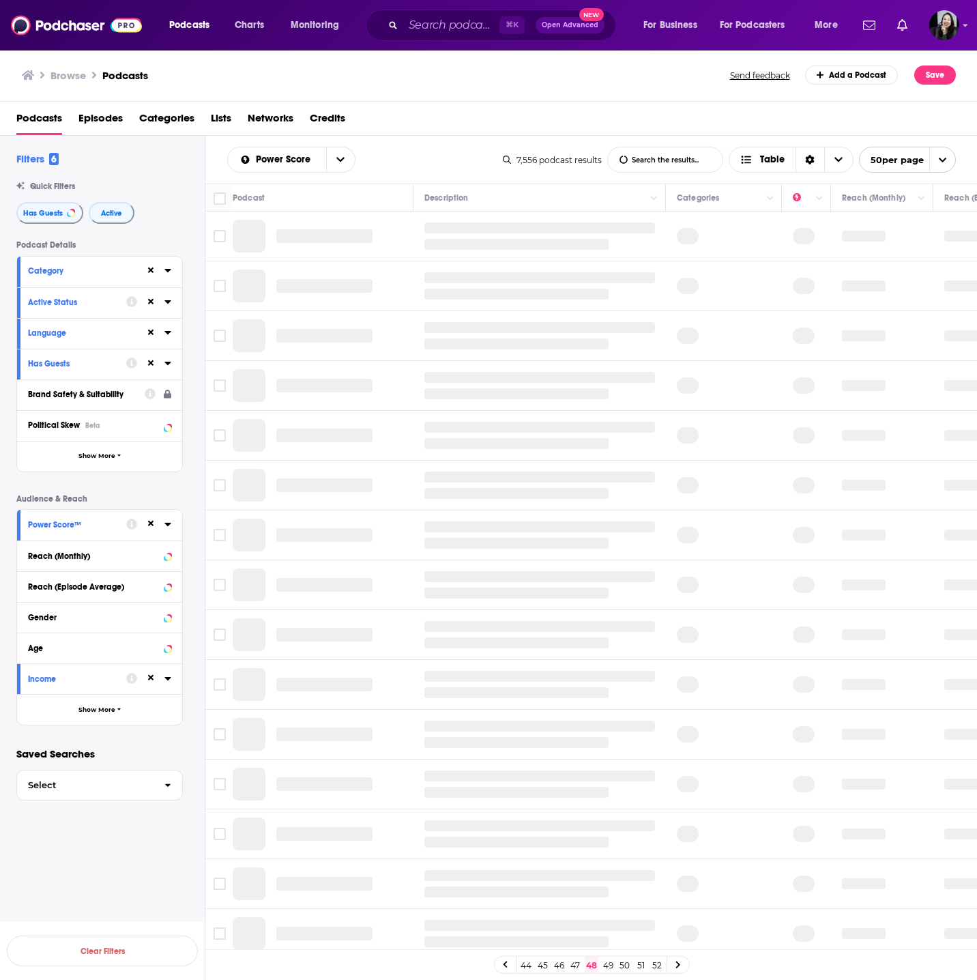
click at [441, 126] on div "Podcasts Episodes Categories Lists Networks Credits" at bounding box center [491, 121] width 951 height 28
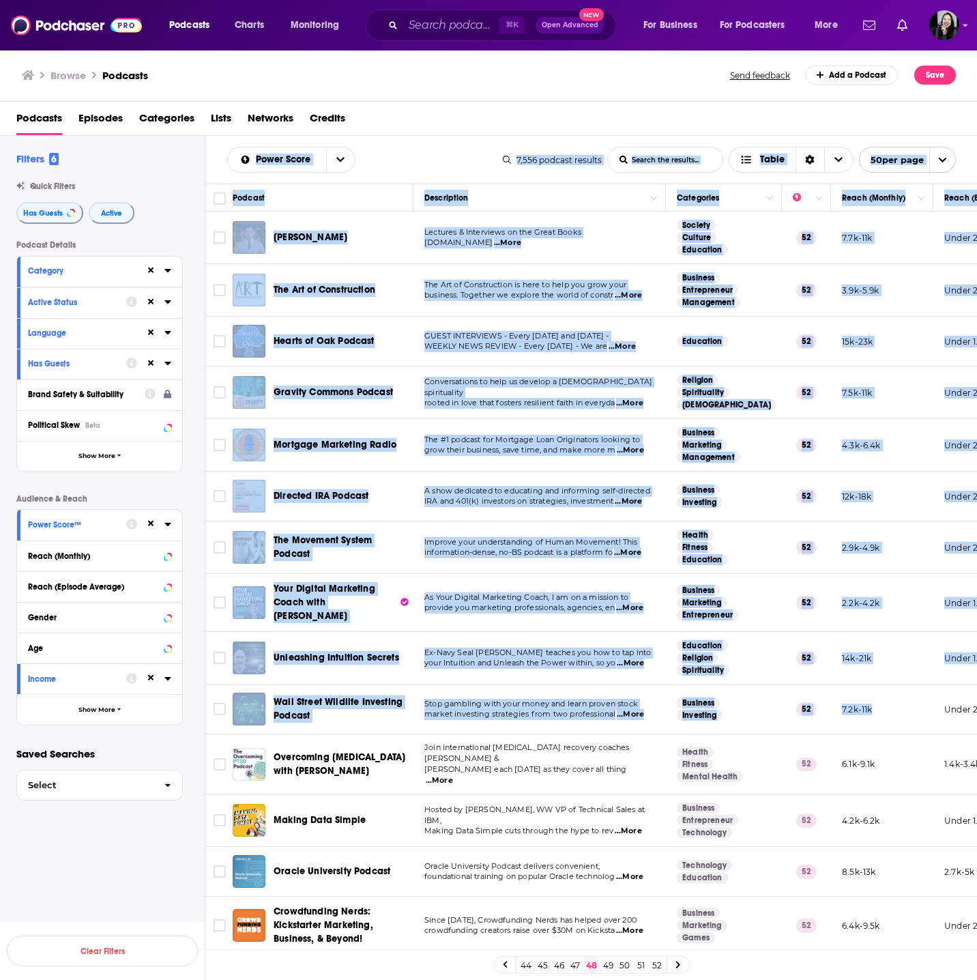
scroll to position [1873, 0]
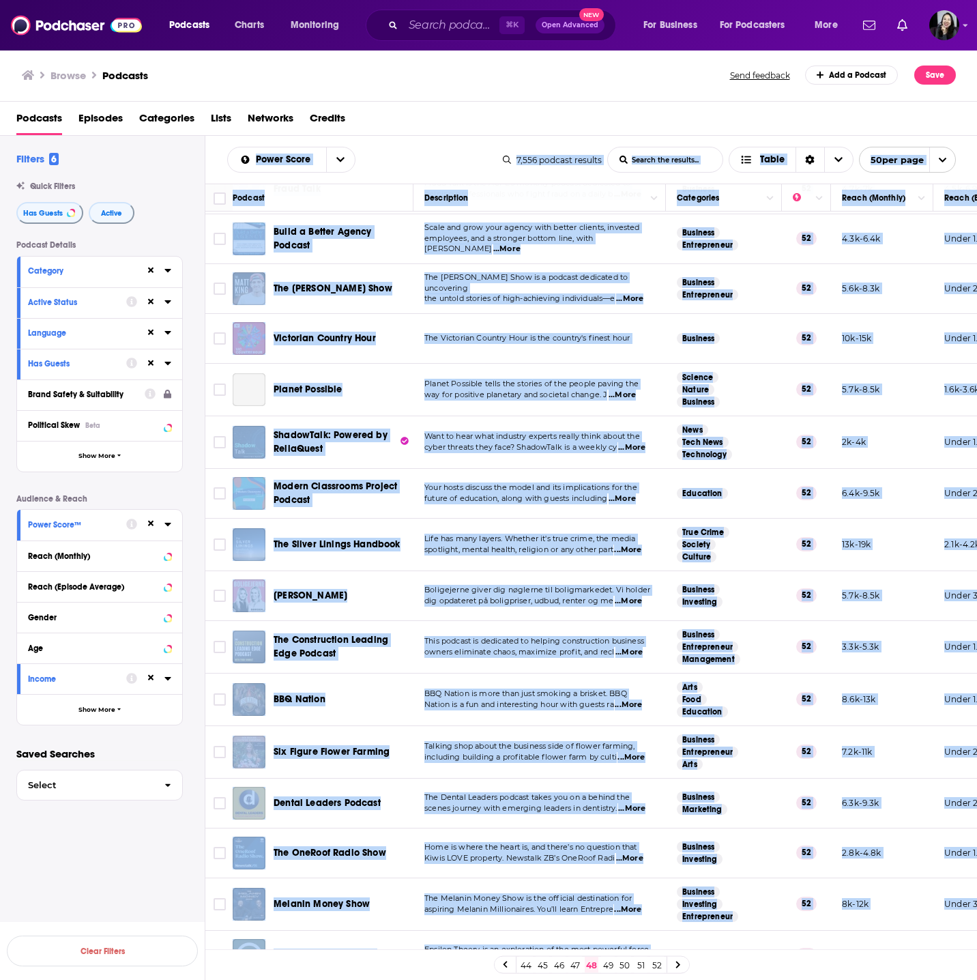
drag, startPoint x: 211, startPoint y: 145, endPoint x: 912, endPoint y: 927, distance: 1050.1
click at [912, 927] on div "Power Score List Search Input Search the results... Table 7,556 podcast results…" at bounding box center [591, 602] width 772 height 932
copy div "Power Score List Search Input Search the results... Table 7,556 podcast results…"
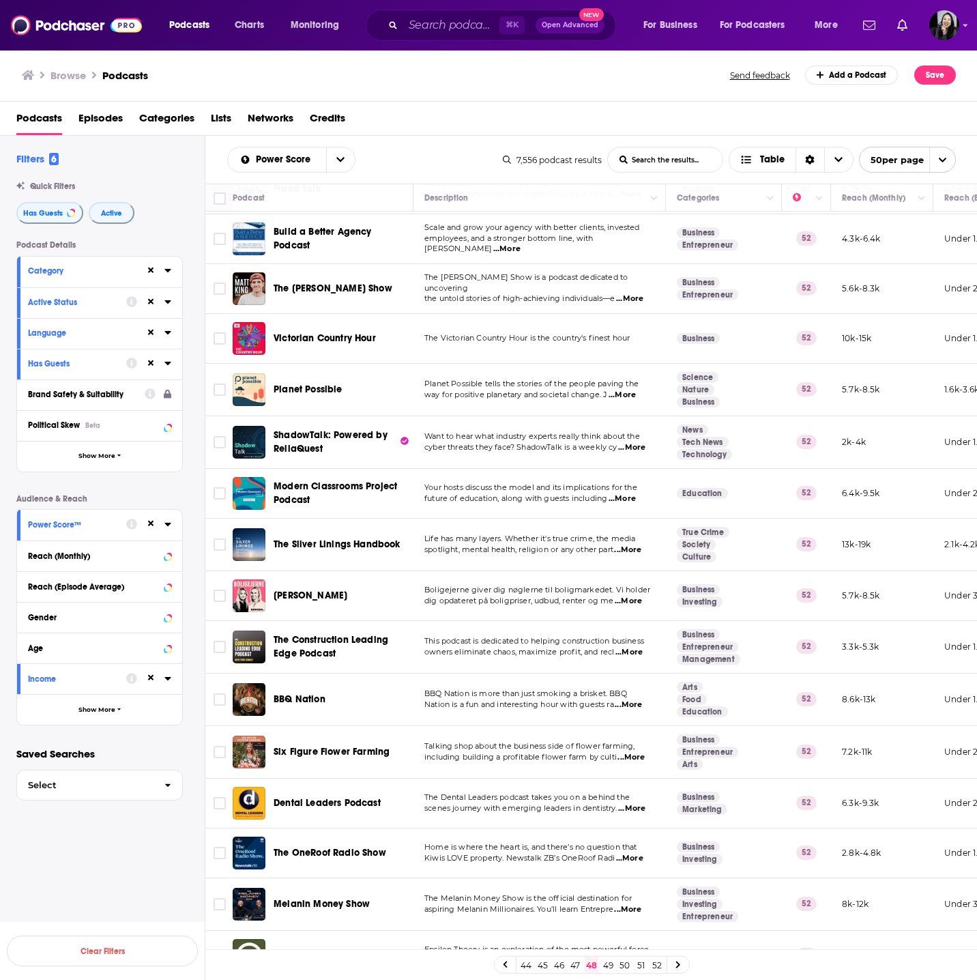
scroll to position [0, 0]
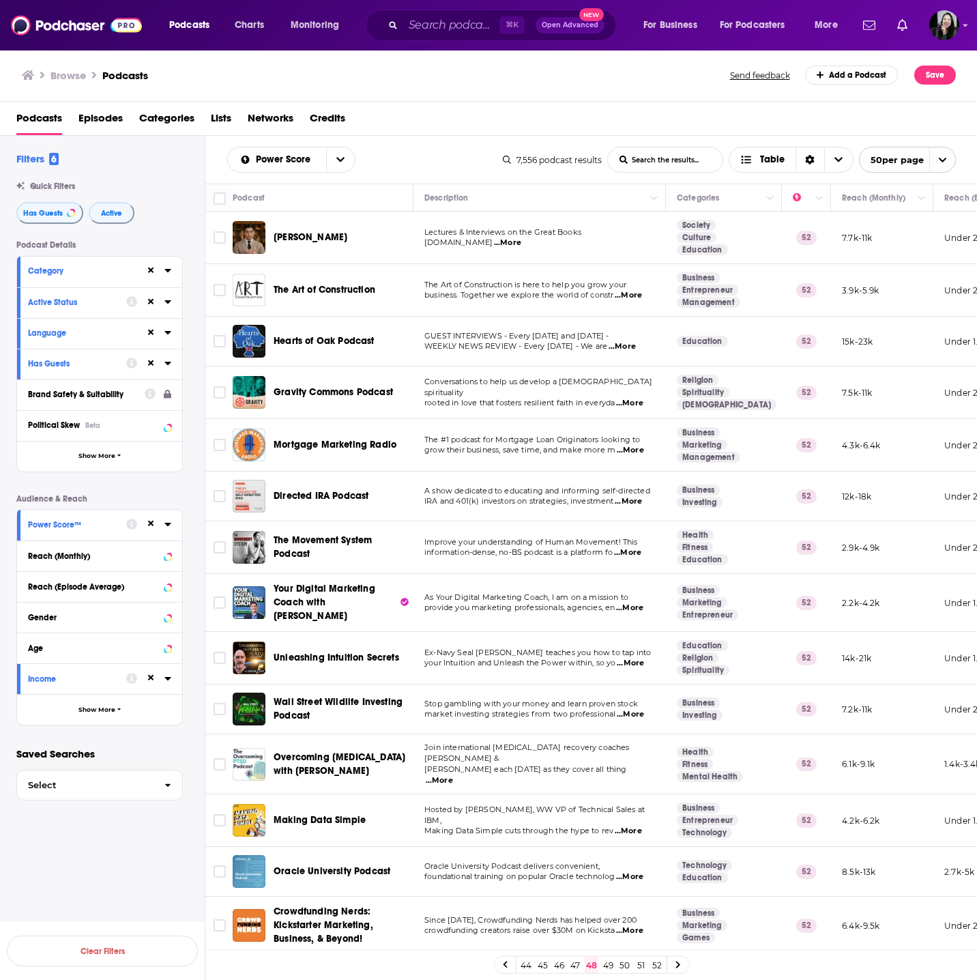
click at [644, 299] on p "business. Together we explore the world of constr ...More" at bounding box center [539, 295] width 230 height 11
click at [637, 299] on span "...More" at bounding box center [628, 295] width 27 height 11
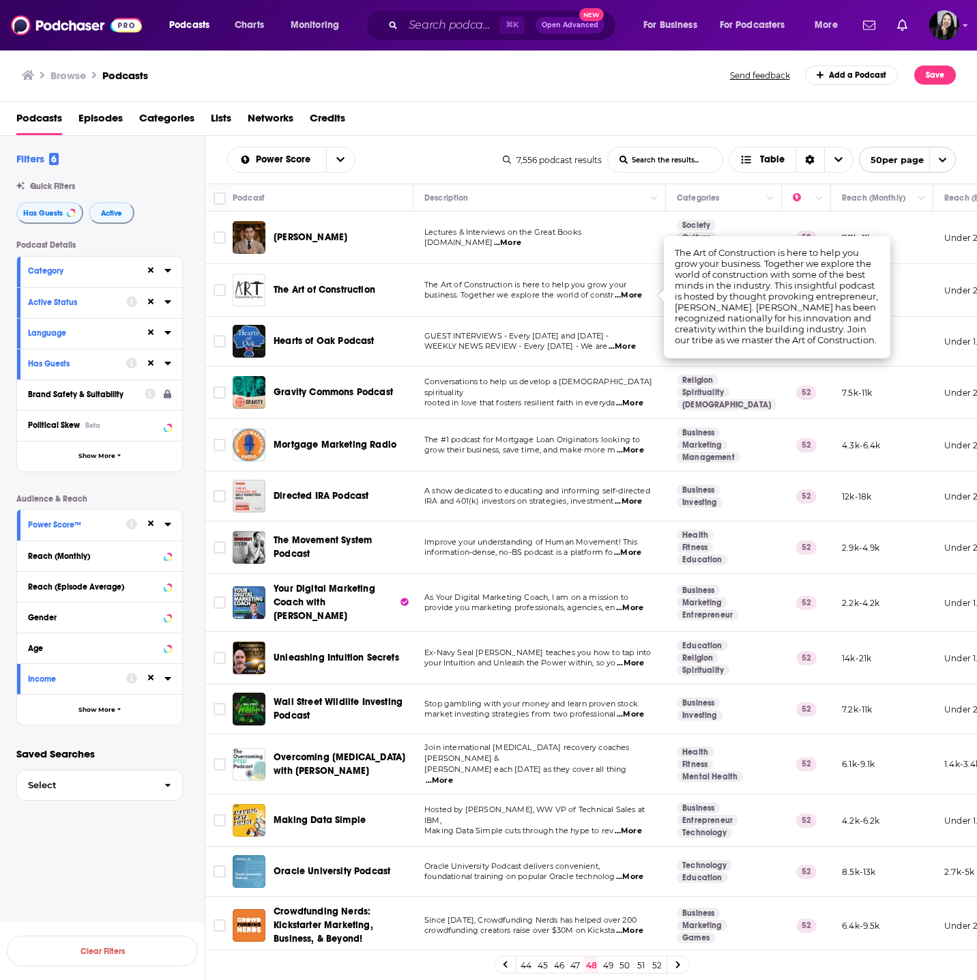
click at [530, 301] on td "The Art of Construction is here to help you grow your business. Together we exp…" at bounding box center [540, 290] width 252 height 53
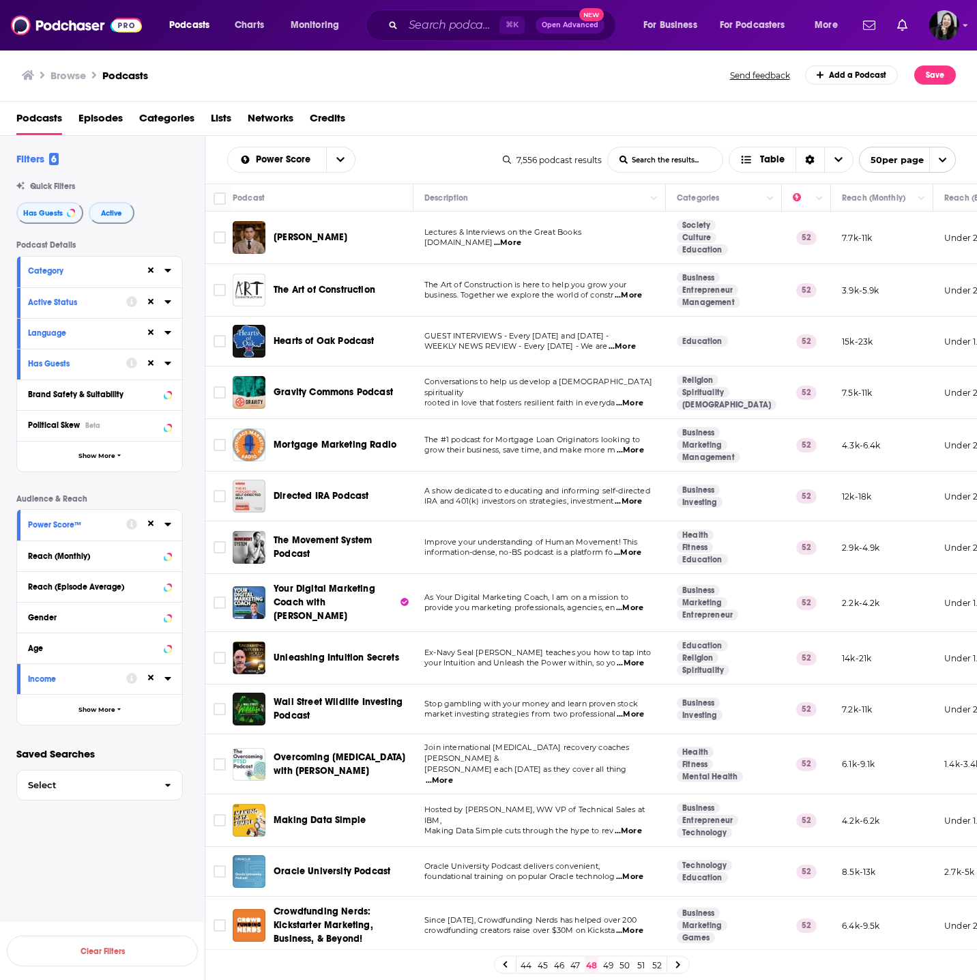
scroll to position [1873, 0]
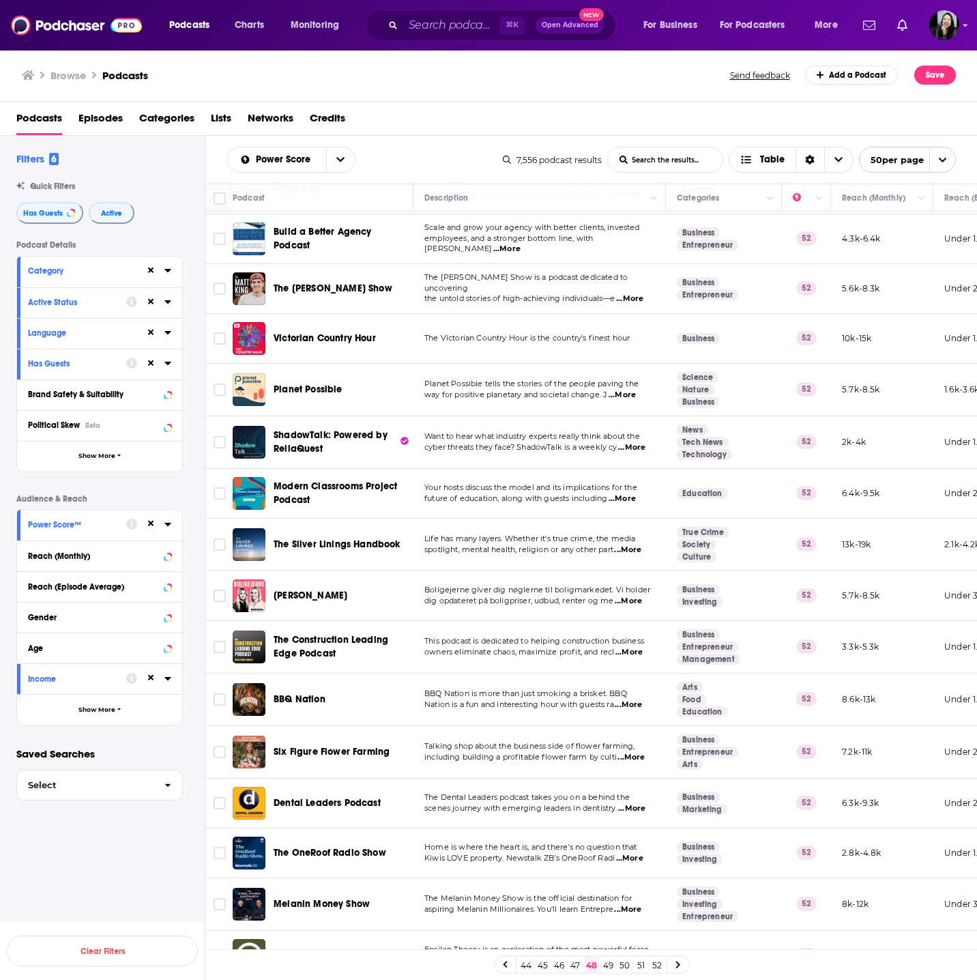
click at [631, 803] on span "...More" at bounding box center [631, 808] width 27 height 11
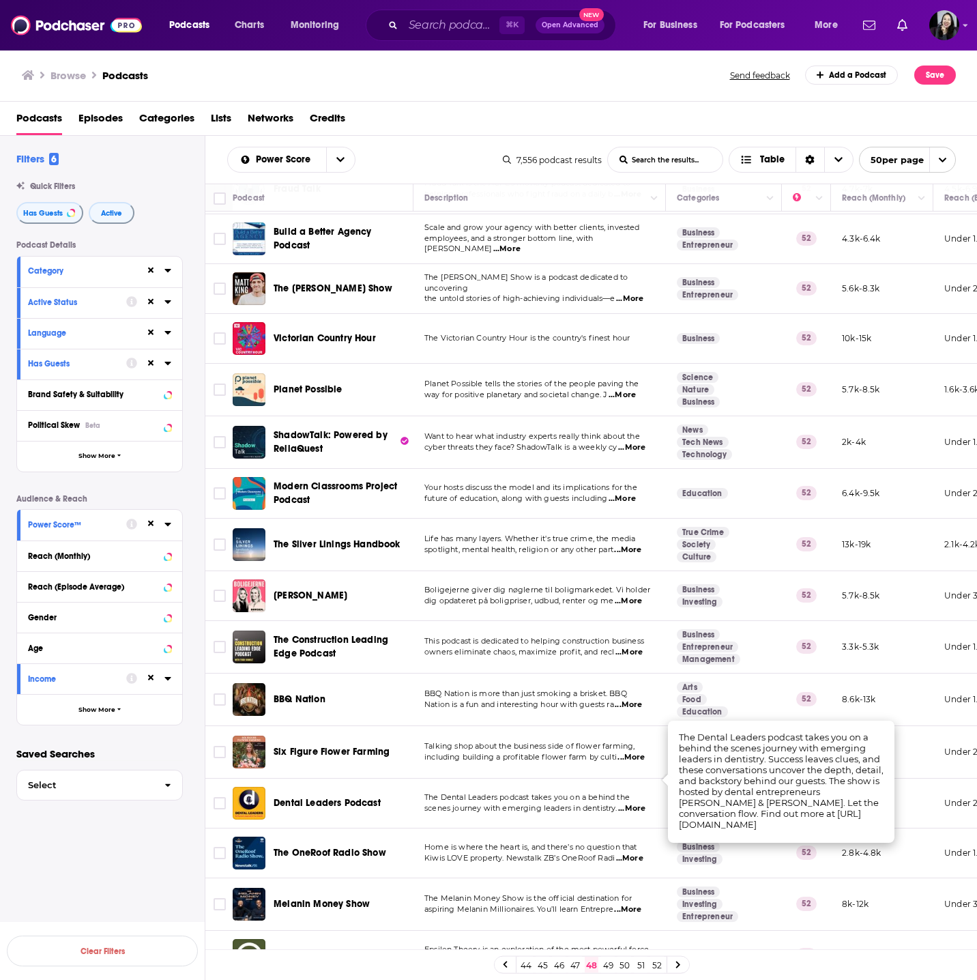
click at [644, 803] on span "...More" at bounding box center [631, 808] width 27 height 11
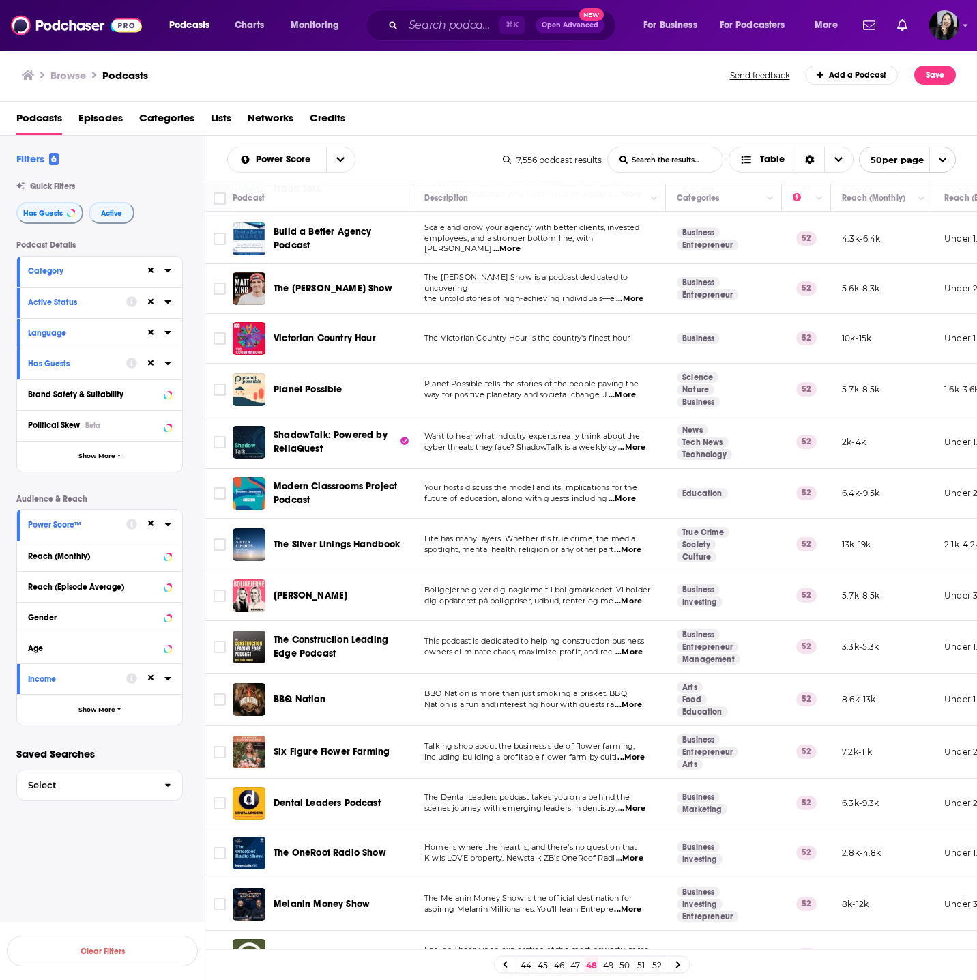
click at [644, 803] on span "...More" at bounding box center [631, 808] width 27 height 11
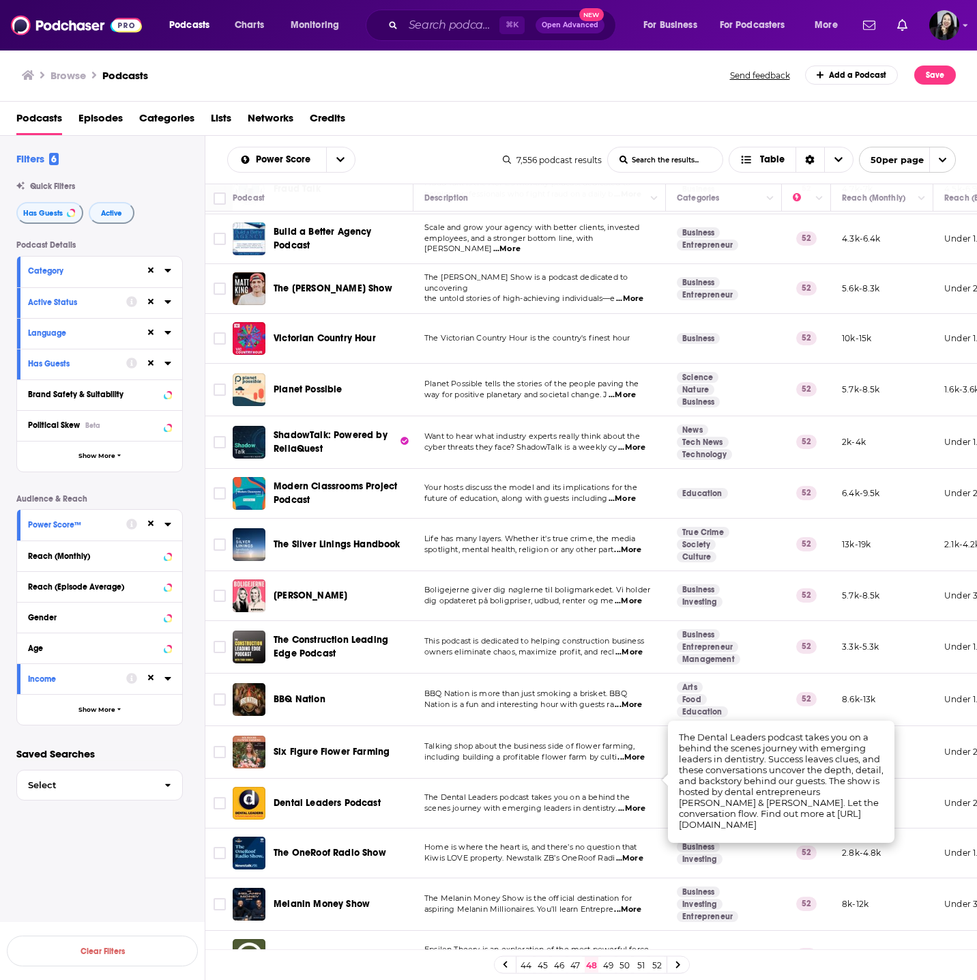
click at [599, 779] on td "The Dental Leaders podcast takes you on a behind the scenes journey with emergi…" at bounding box center [540, 804] width 252 height 50
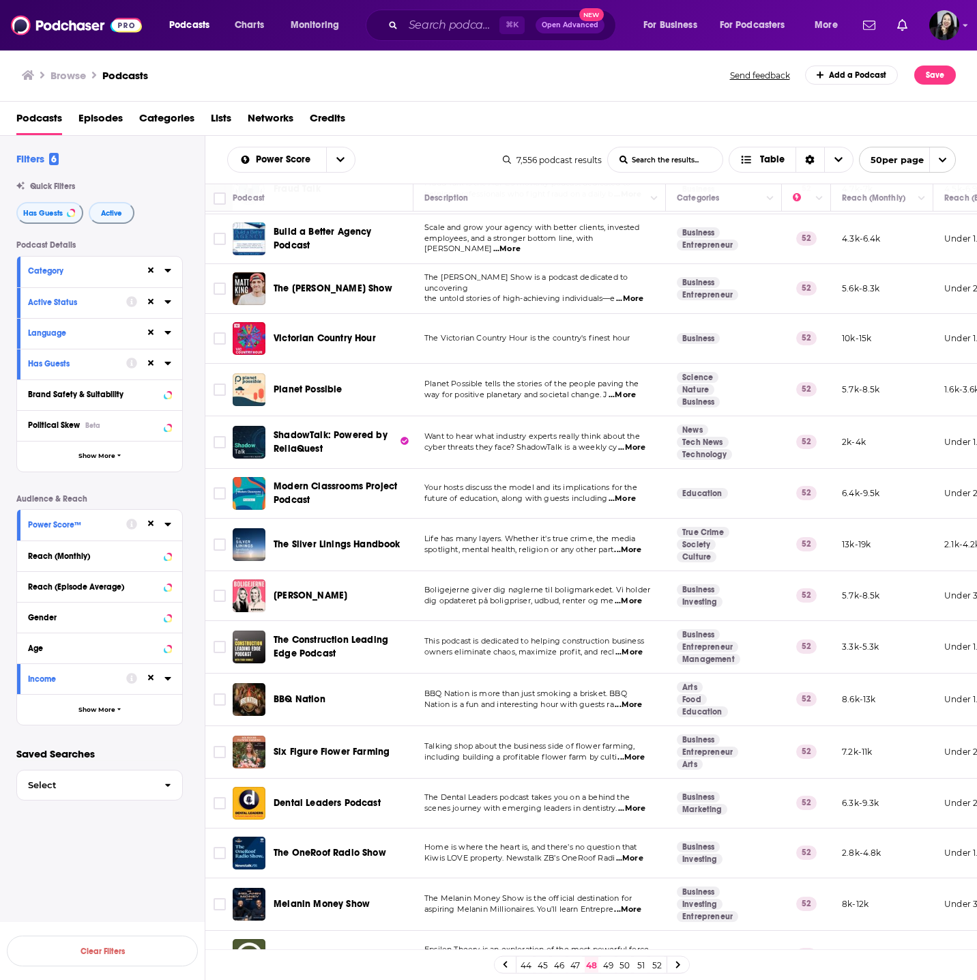
click at [637, 803] on span "...More" at bounding box center [631, 808] width 27 height 11
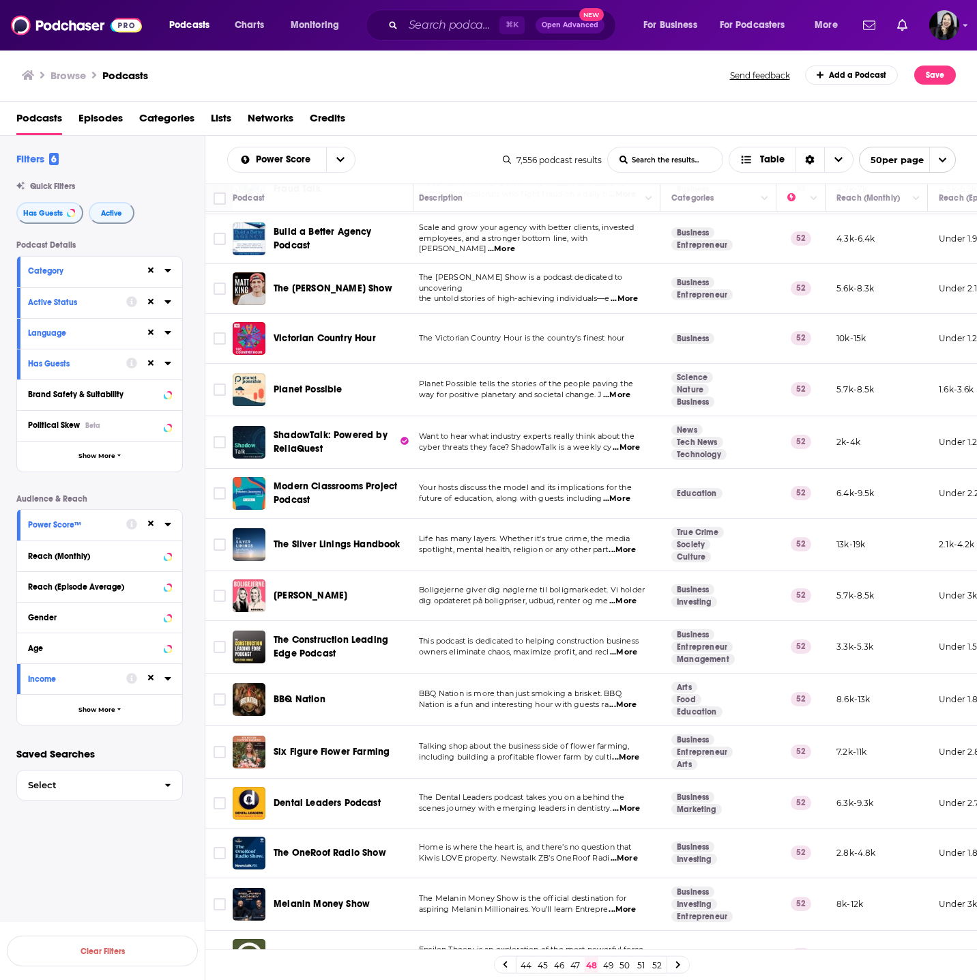
scroll to position [1873, 8]
click at [608, 972] on link "49" at bounding box center [608, 965] width 14 height 16
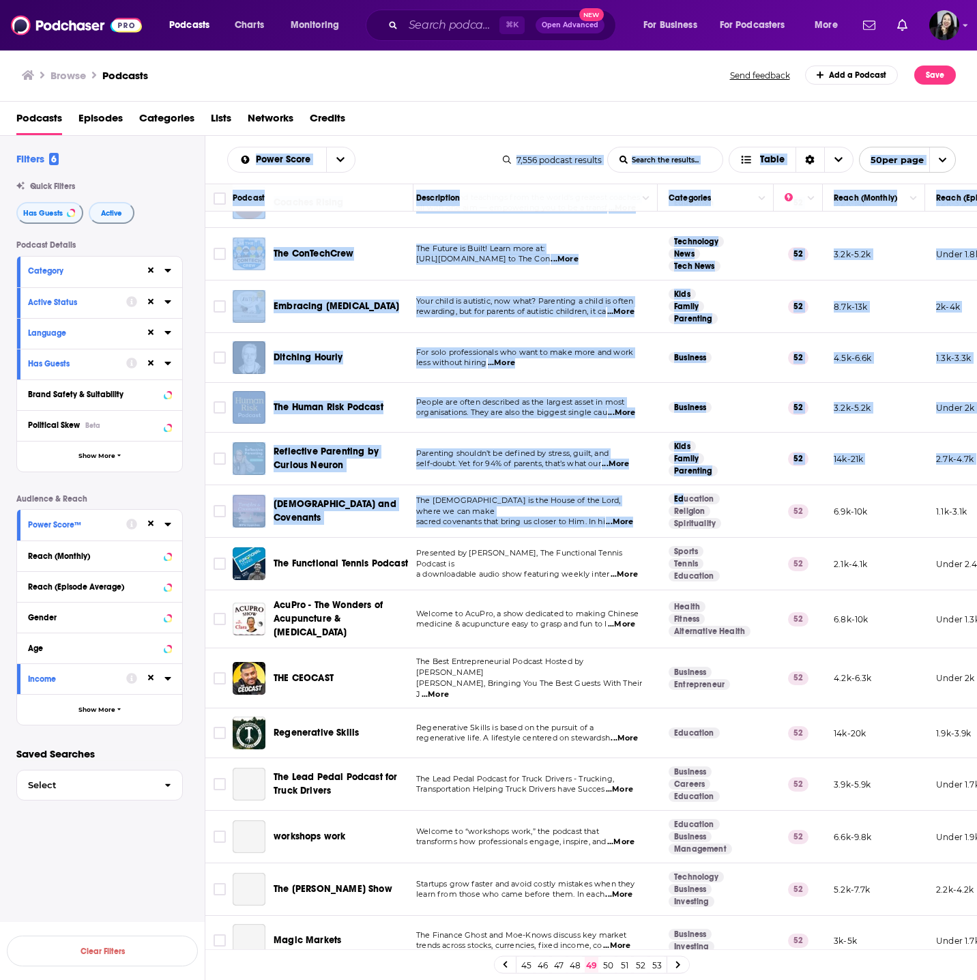
scroll to position [1854, 8]
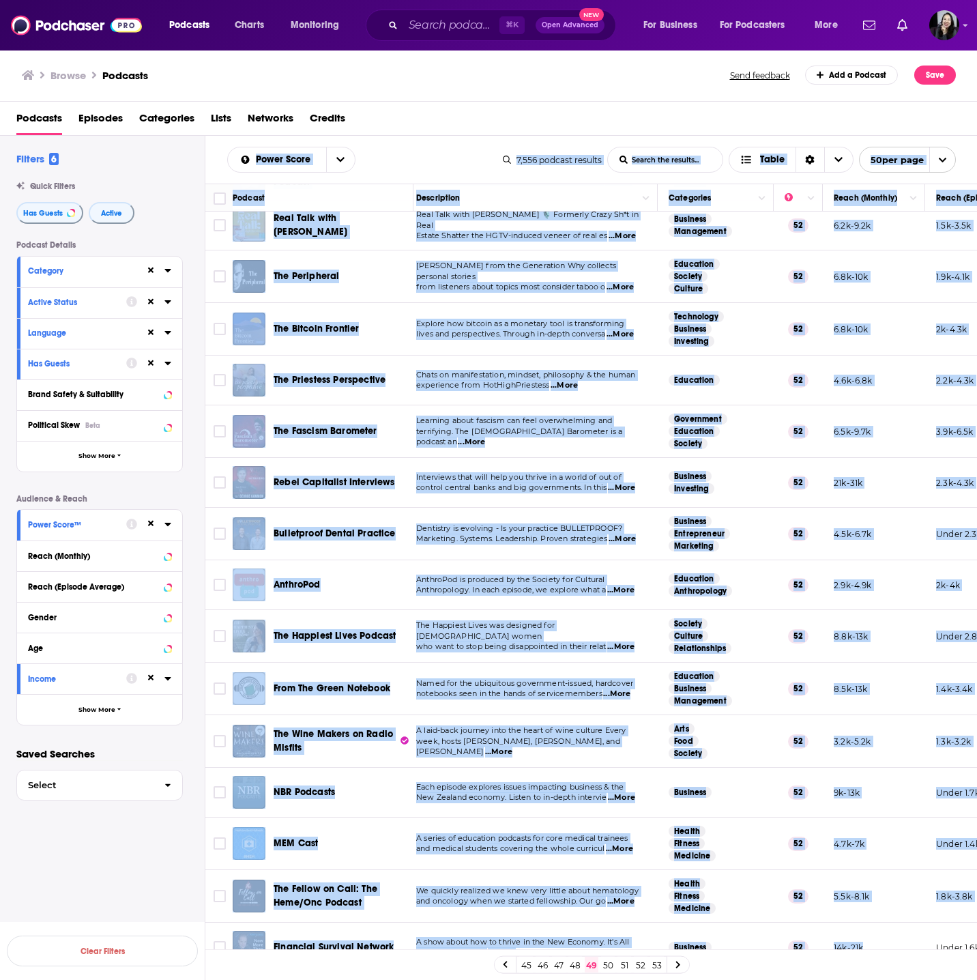
drag, startPoint x: 207, startPoint y: 147, endPoint x: 883, endPoint y: 928, distance: 1032.9
click at [883, 928] on div "Power Score List Search Input Search the results... Table 7,556 podcast results…" at bounding box center [591, 602] width 772 height 932
copy div "Power Score List Search Input Search the results... Table 7,556 podcast results…"
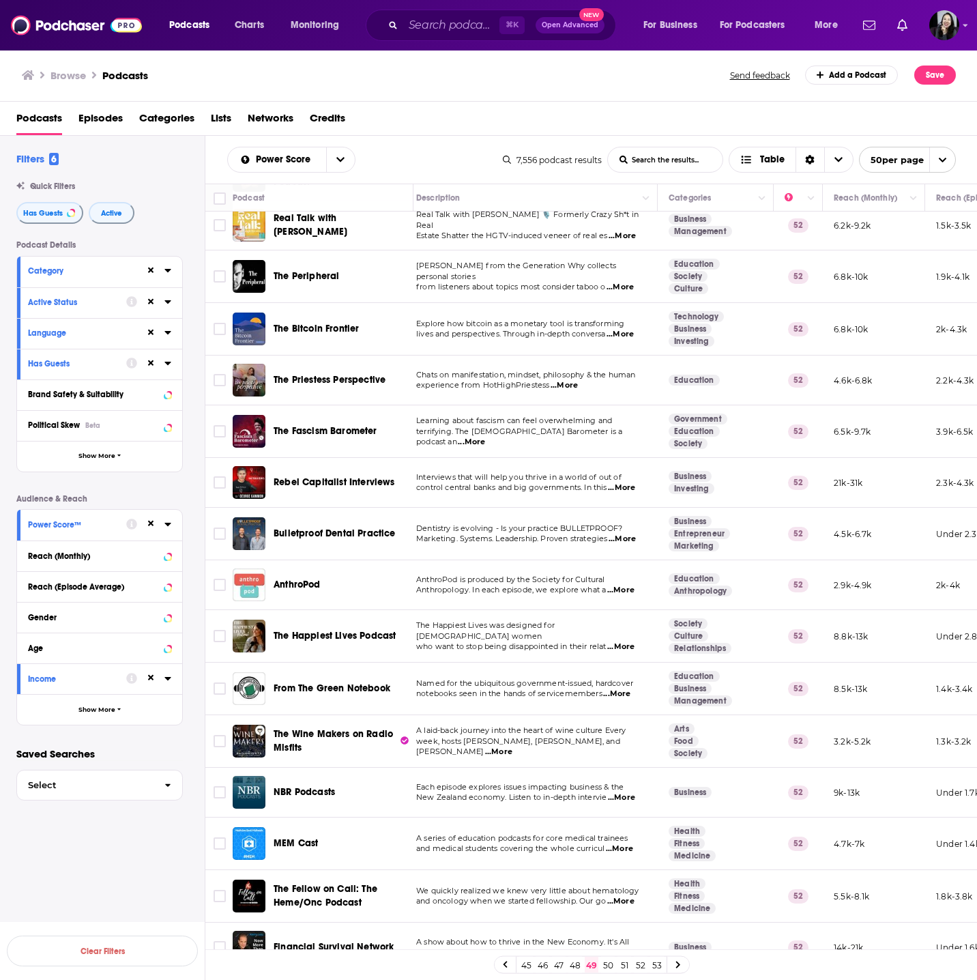
scroll to position [293, 8]
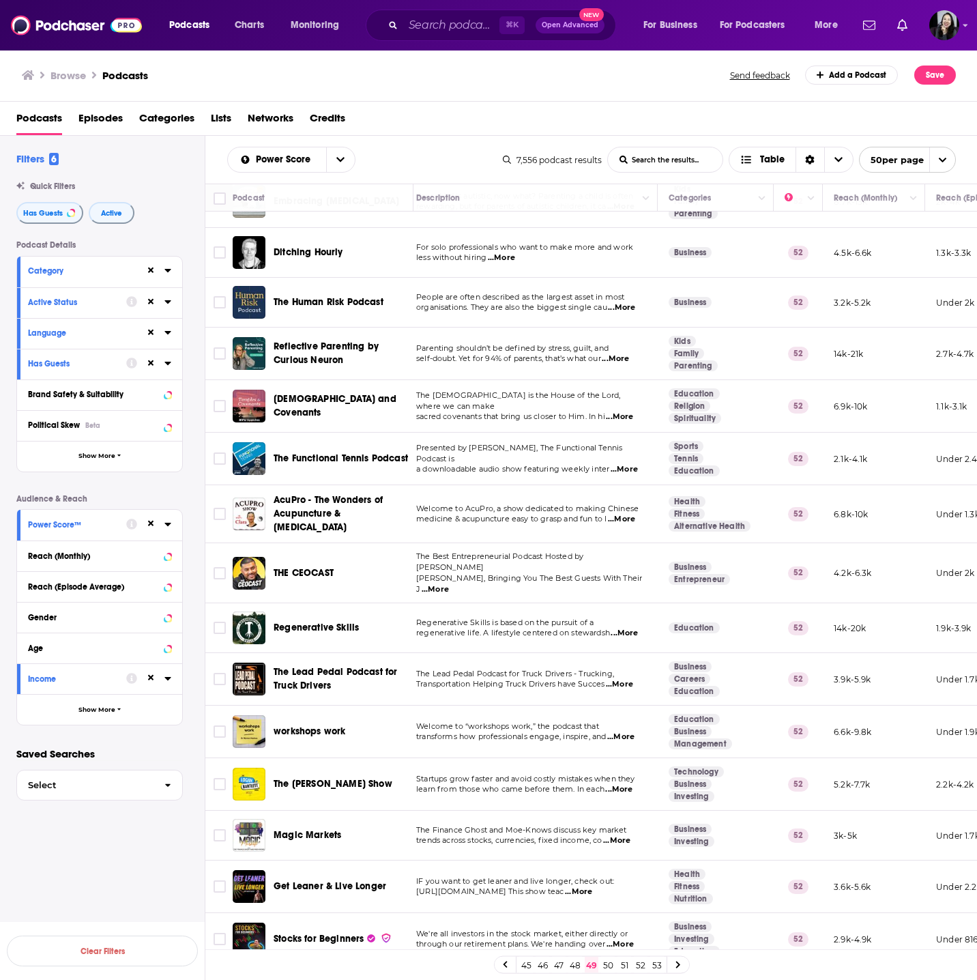
click at [449, 584] on span "...More" at bounding box center [435, 589] width 27 height 11
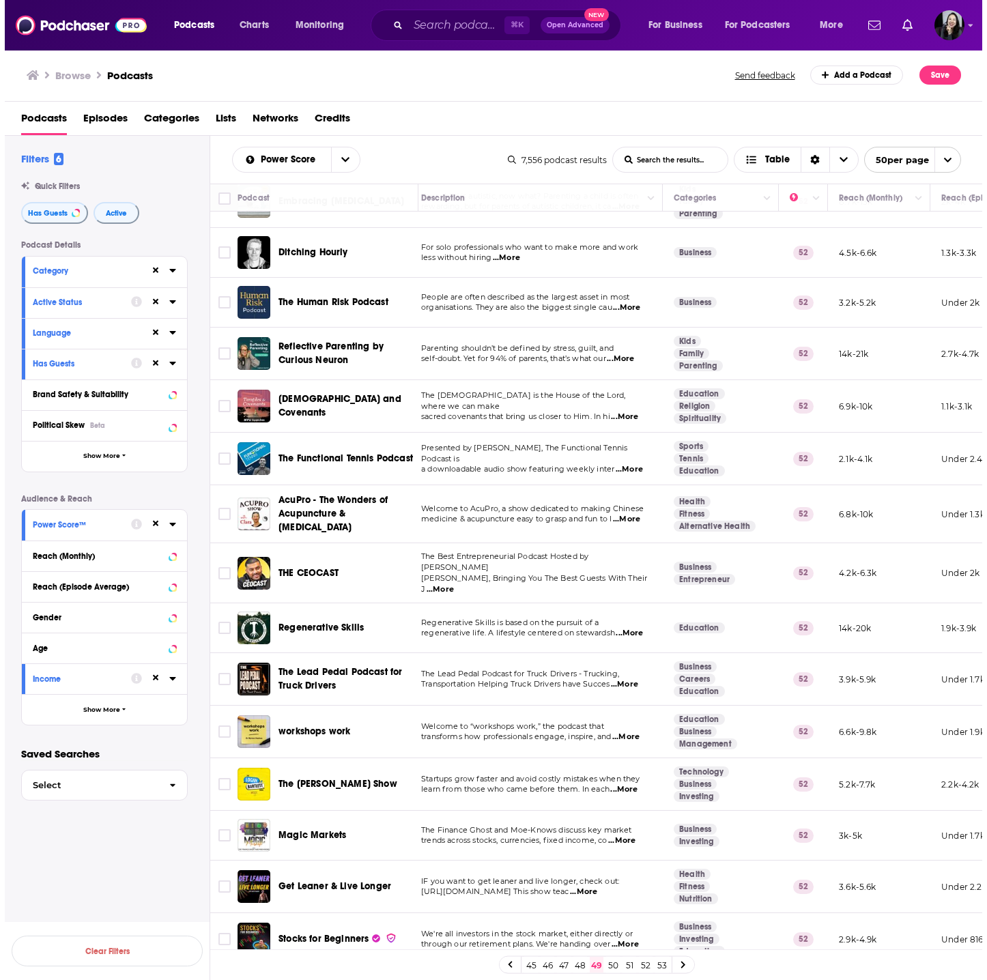
scroll to position [1800, 8]
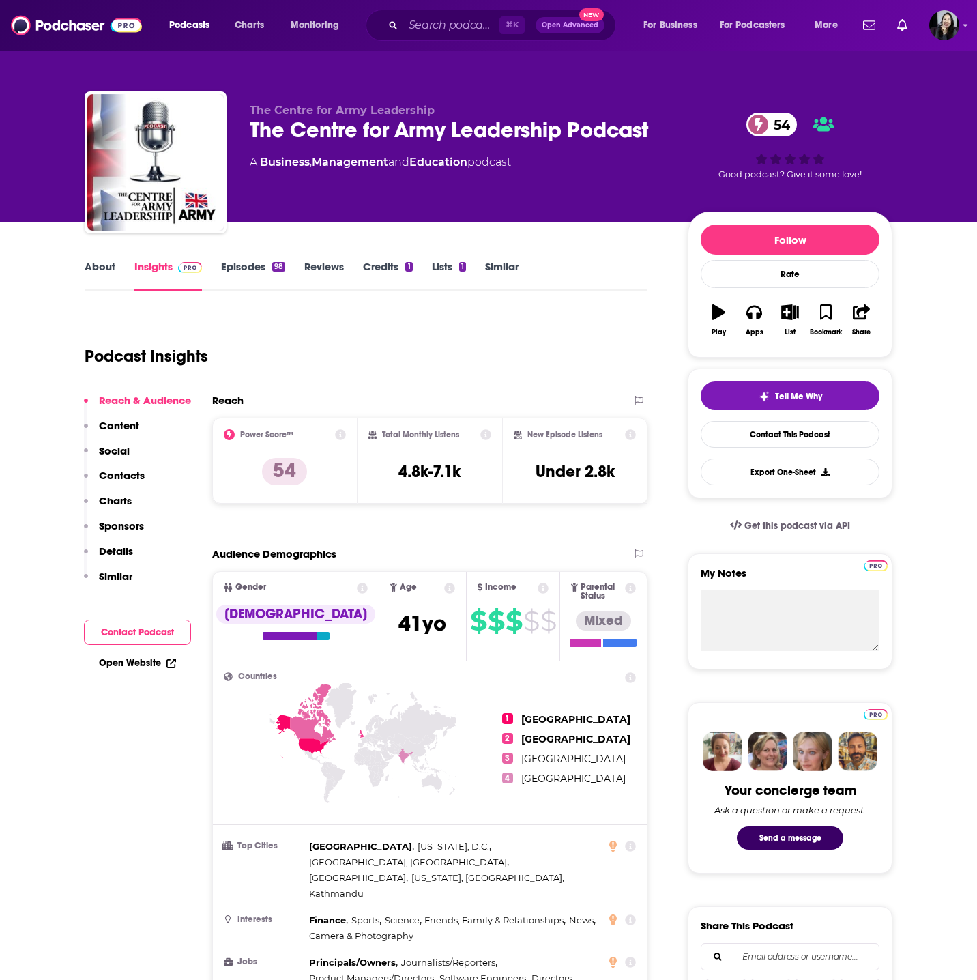
click at [666, 130] on div "The Centre for Army Leadership The Centre for Army Leadership Podcast 54 A Busi…" at bounding box center [571, 165] width 643 height 123
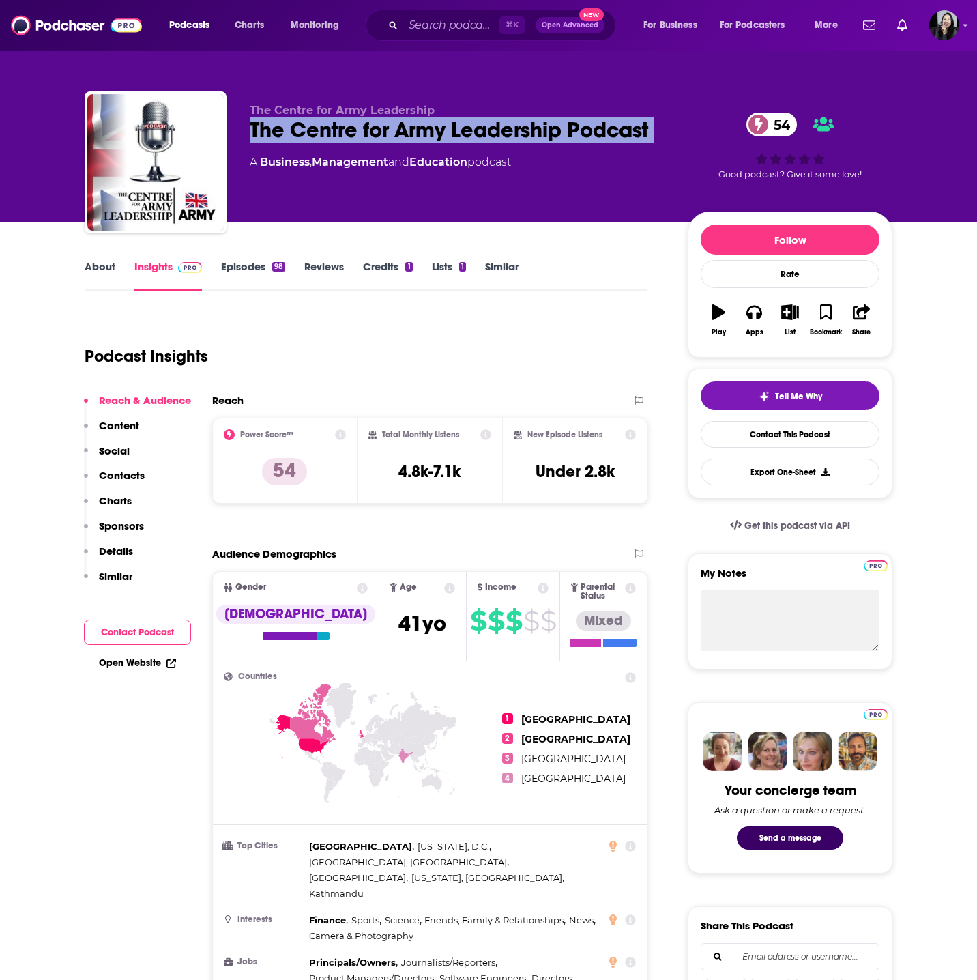
click at [666, 130] on div "The Centre for Army Leadership The Centre for Army Leadership Podcast 54 A Busi…" at bounding box center [571, 165] width 643 height 123
copy div "The Centre for Army Leadership Podcast 54"
click at [110, 273] on link "About" at bounding box center [100, 275] width 31 height 31
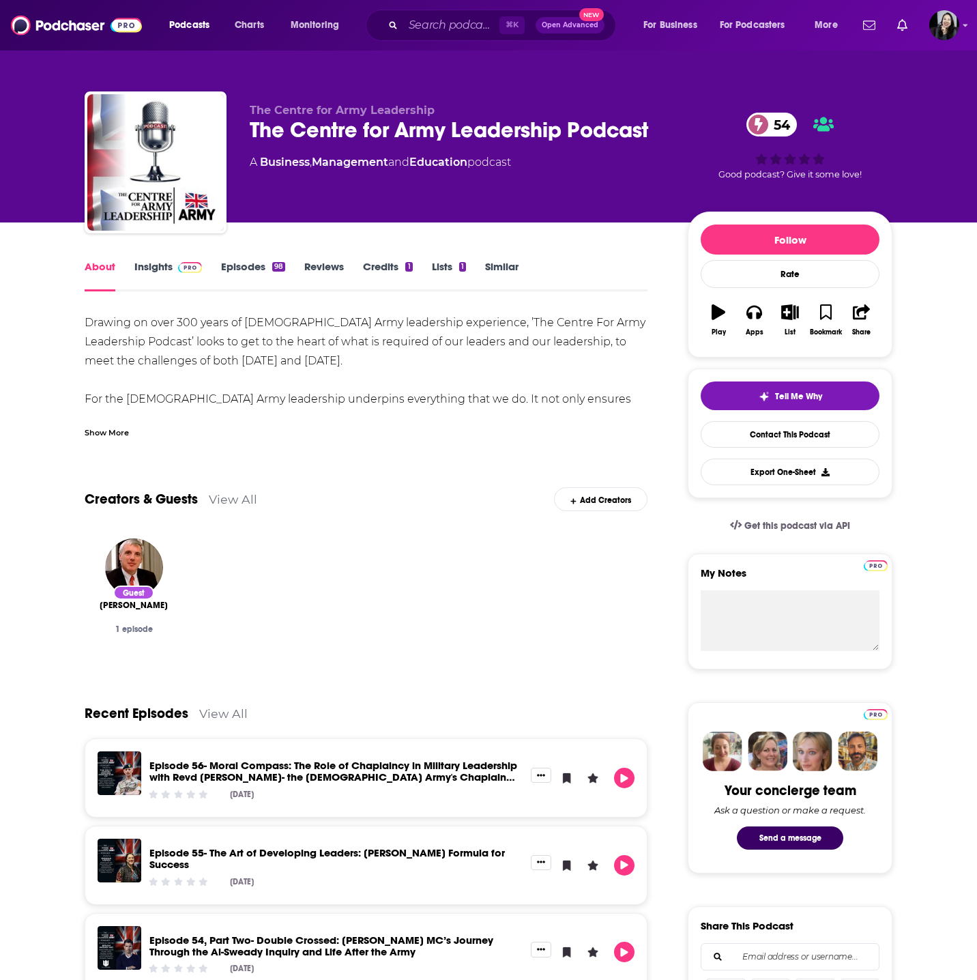
click at [149, 260] on link "Insights" at bounding box center [168, 275] width 68 height 31
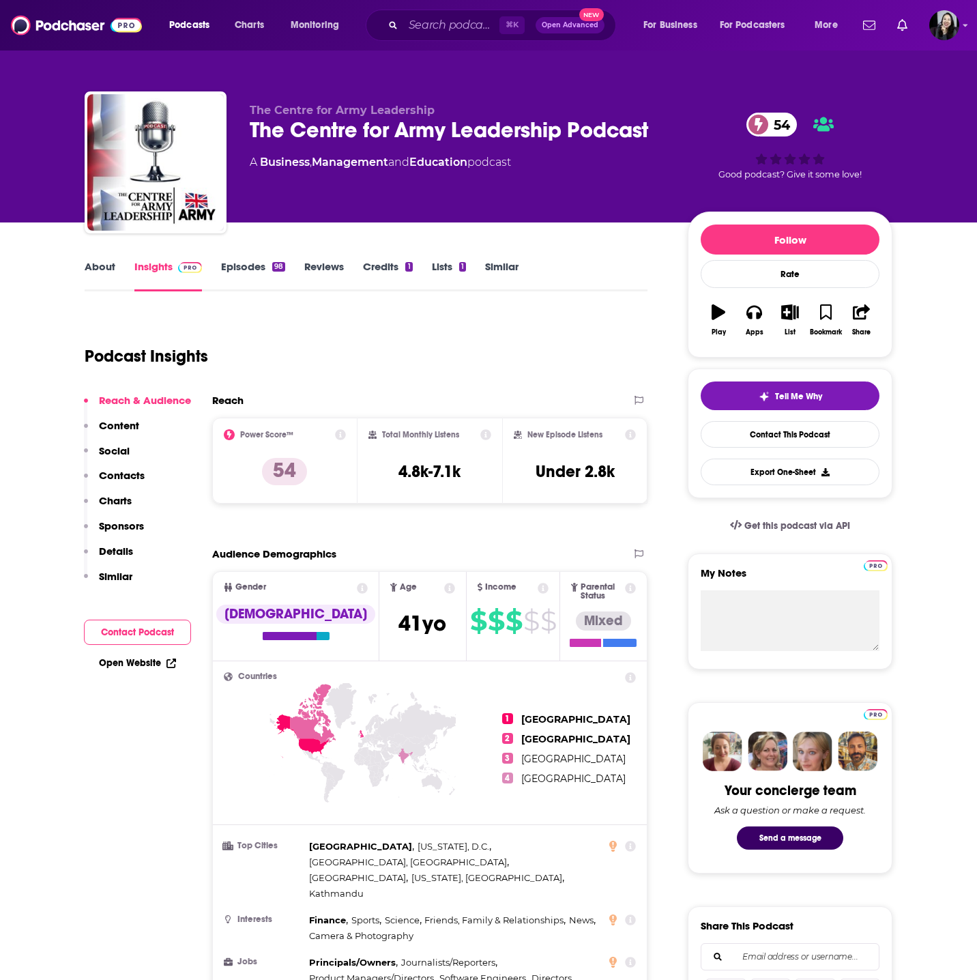
click at [675, 124] on div "The Centre for Army Leadership The Centre for Army Leadership Podcast 54 A Busi…" at bounding box center [571, 165] width 643 height 123
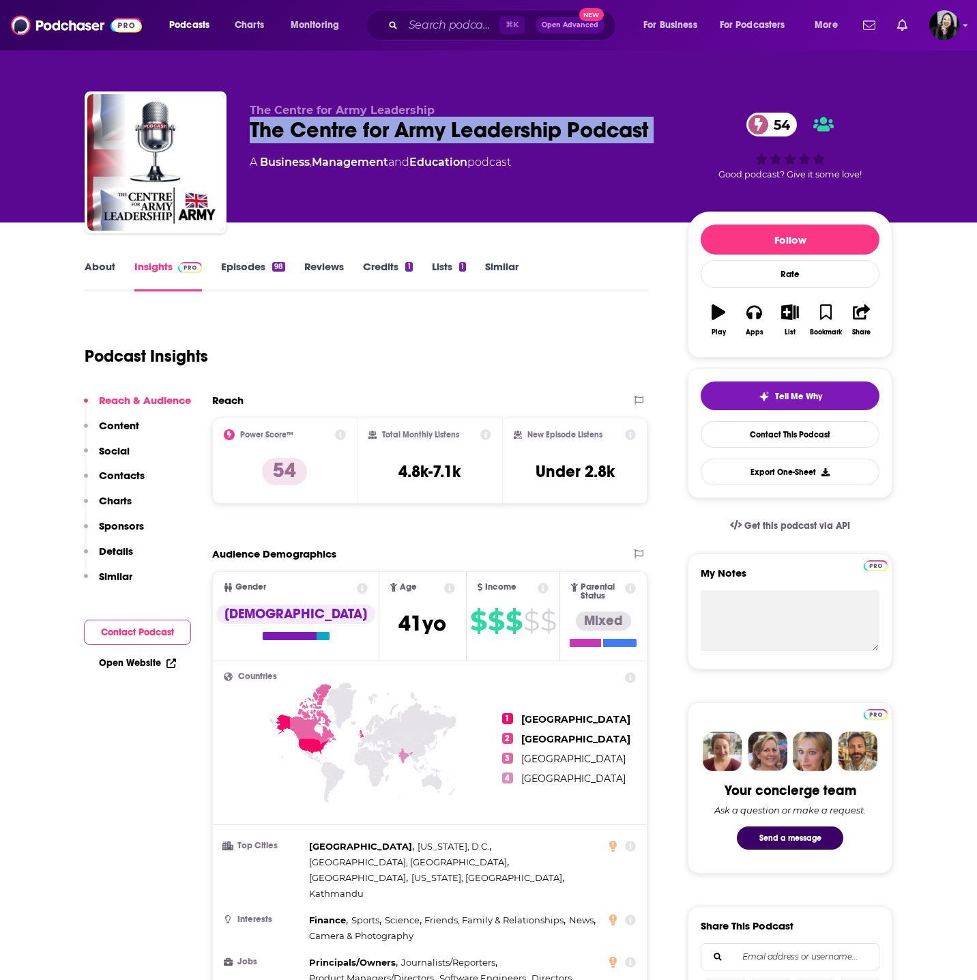
click at [675, 124] on div "The Centre for Army Leadership The Centre for Army Leadership Podcast 54 A Busi…" at bounding box center [571, 165] width 643 height 123
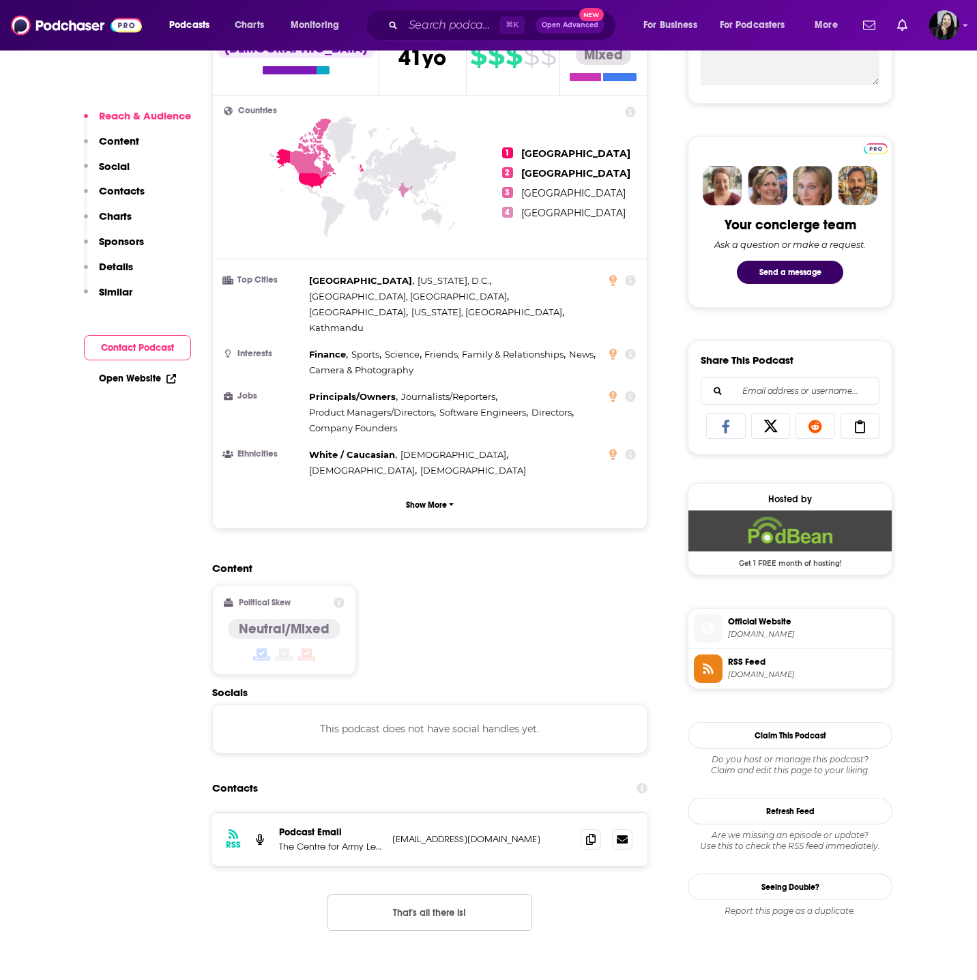
scroll to position [577, 0]
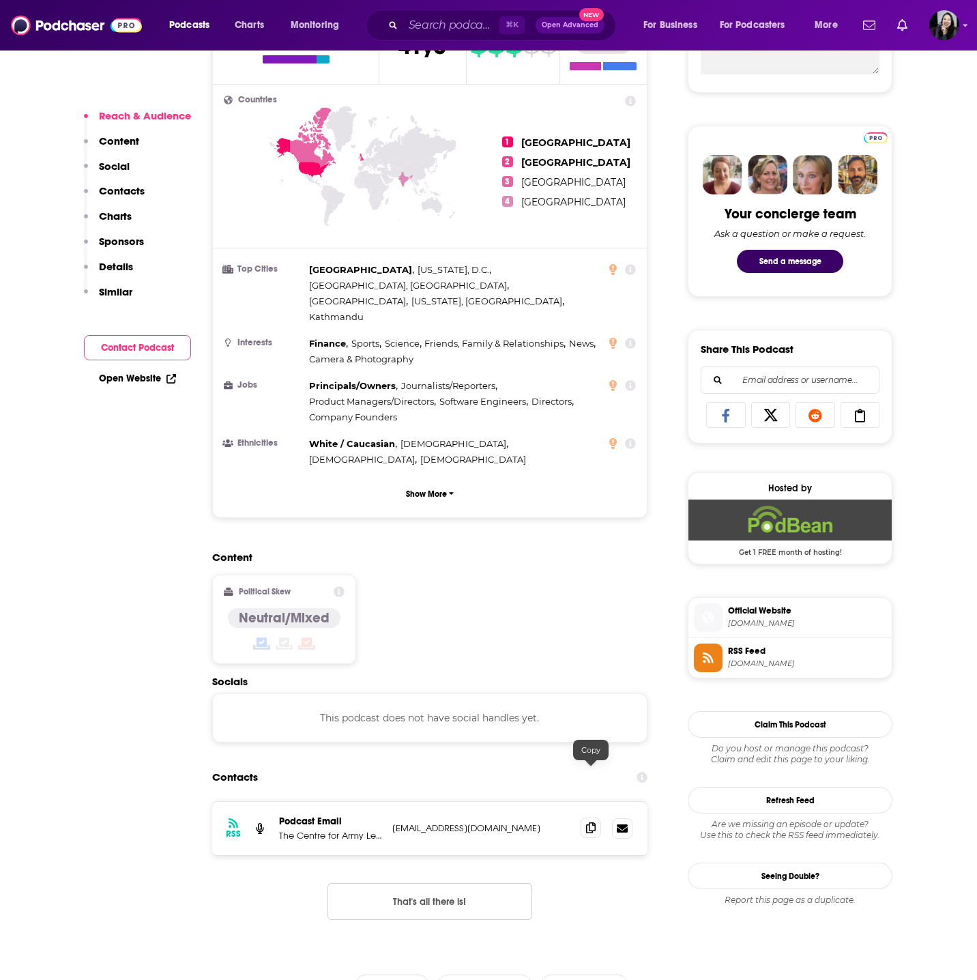
click at [594, 822] on icon at bounding box center [591, 827] width 10 height 11
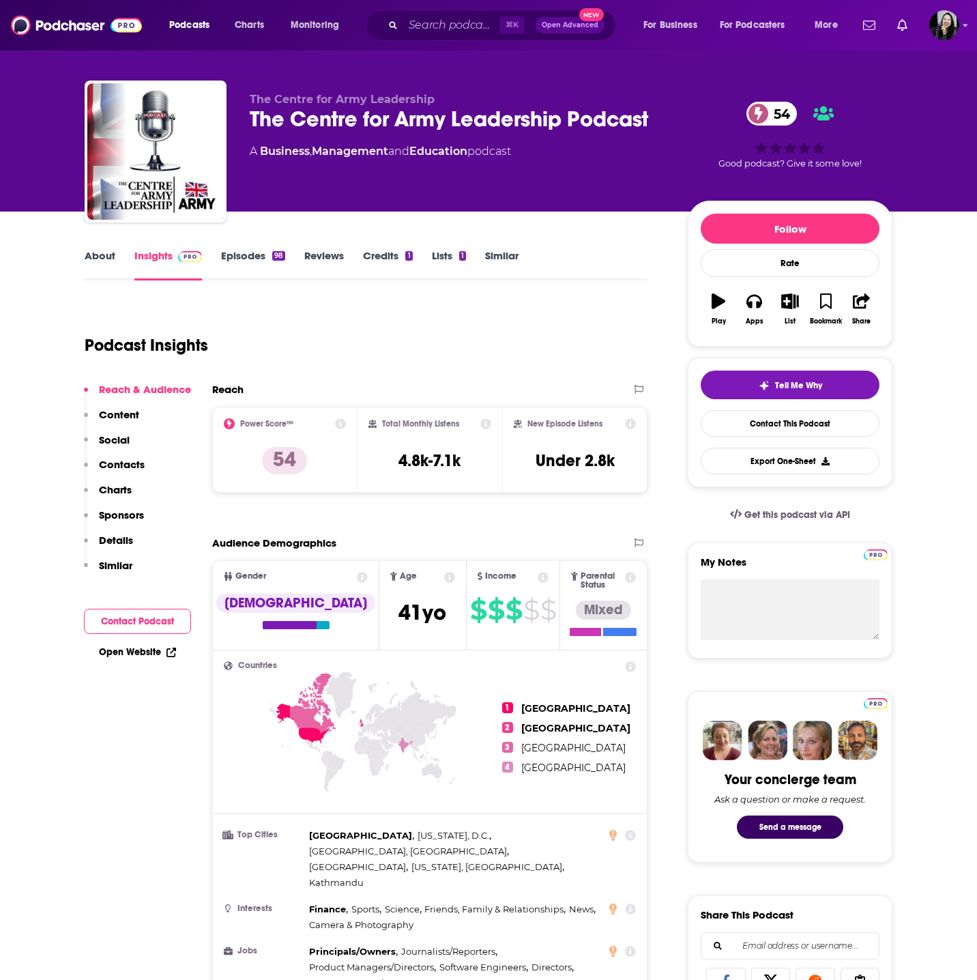
scroll to position [12, 0]
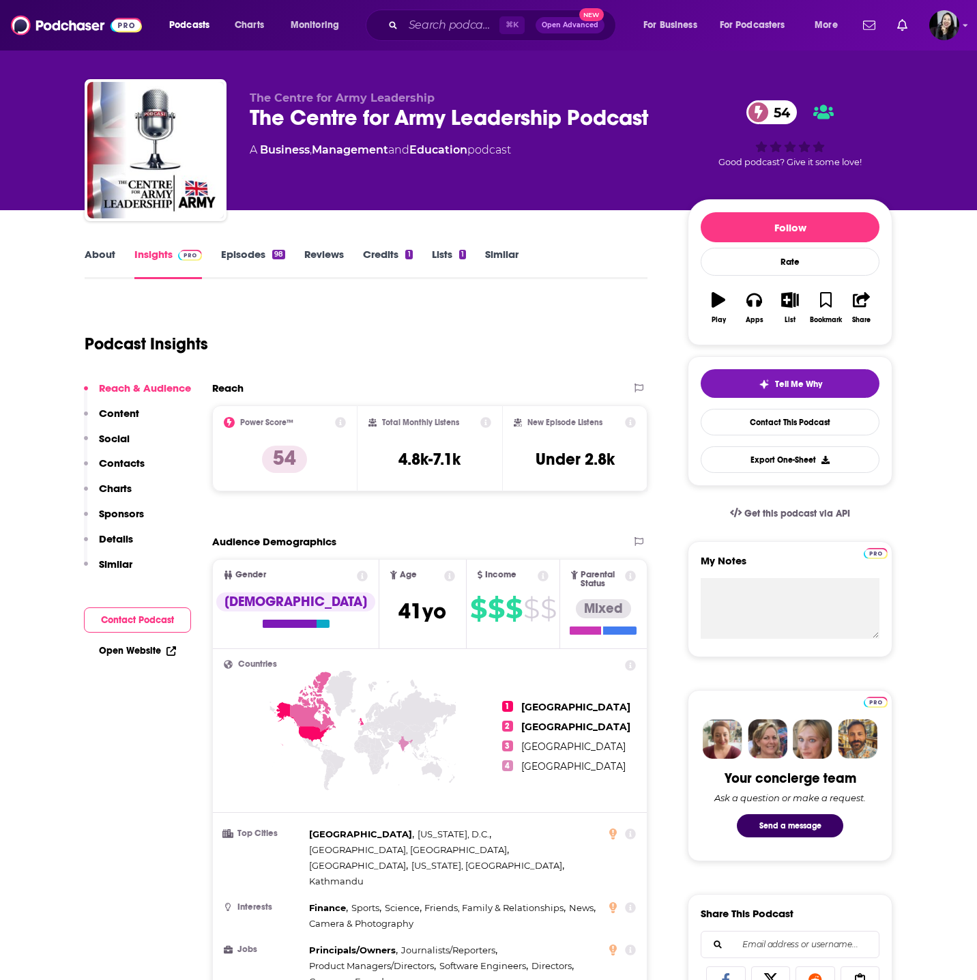
click at [690, 109] on div "54 Good podcast? Give it some love!" at bounding box center [790, 133] width 205 height 85
click at [661, 121] on div "The Centre for Army Leadership Podcast 54" at bounding box center [458, 117] width 416 height 27
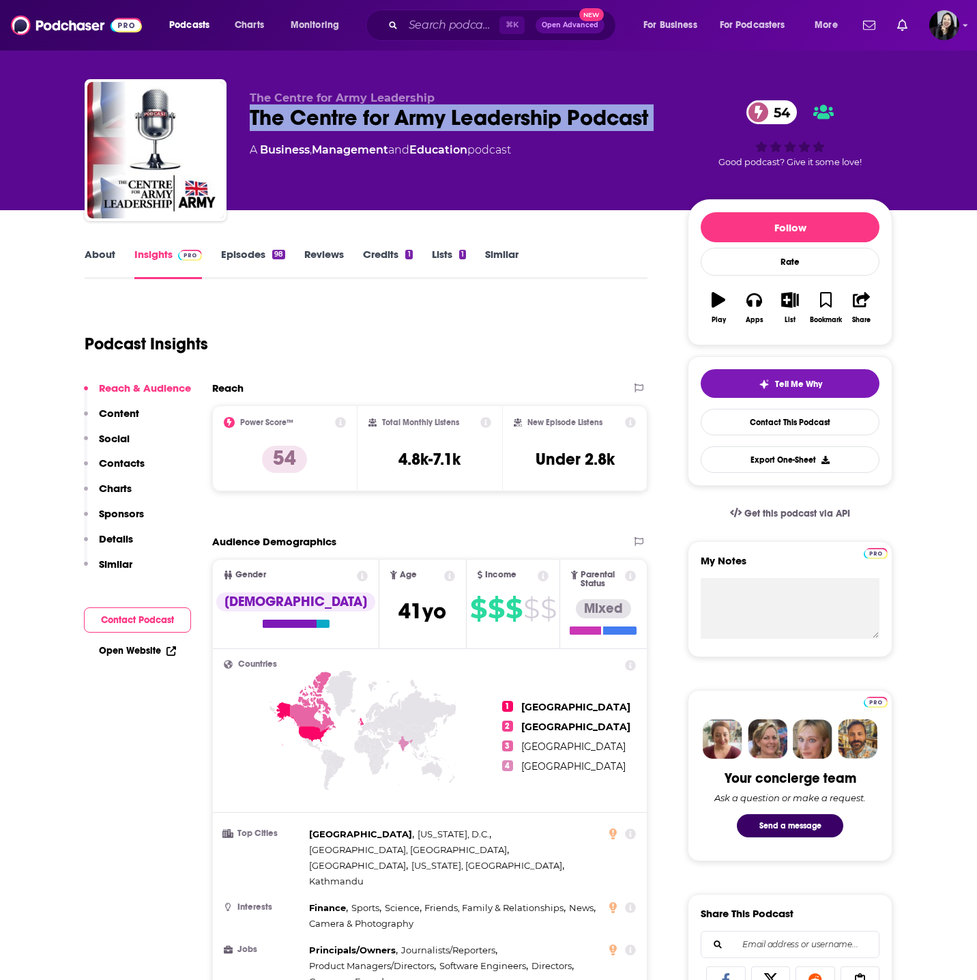
click at [661, 121] on div "The Centre for Army Leadership Podcast 54" at bounding box center [458, 117] width 416 height 27
copy div "The Centre for Army Leadership Podcast 54"
click at [109, 259] on link "About" at bounding box center [100, 263] width 31 height 31
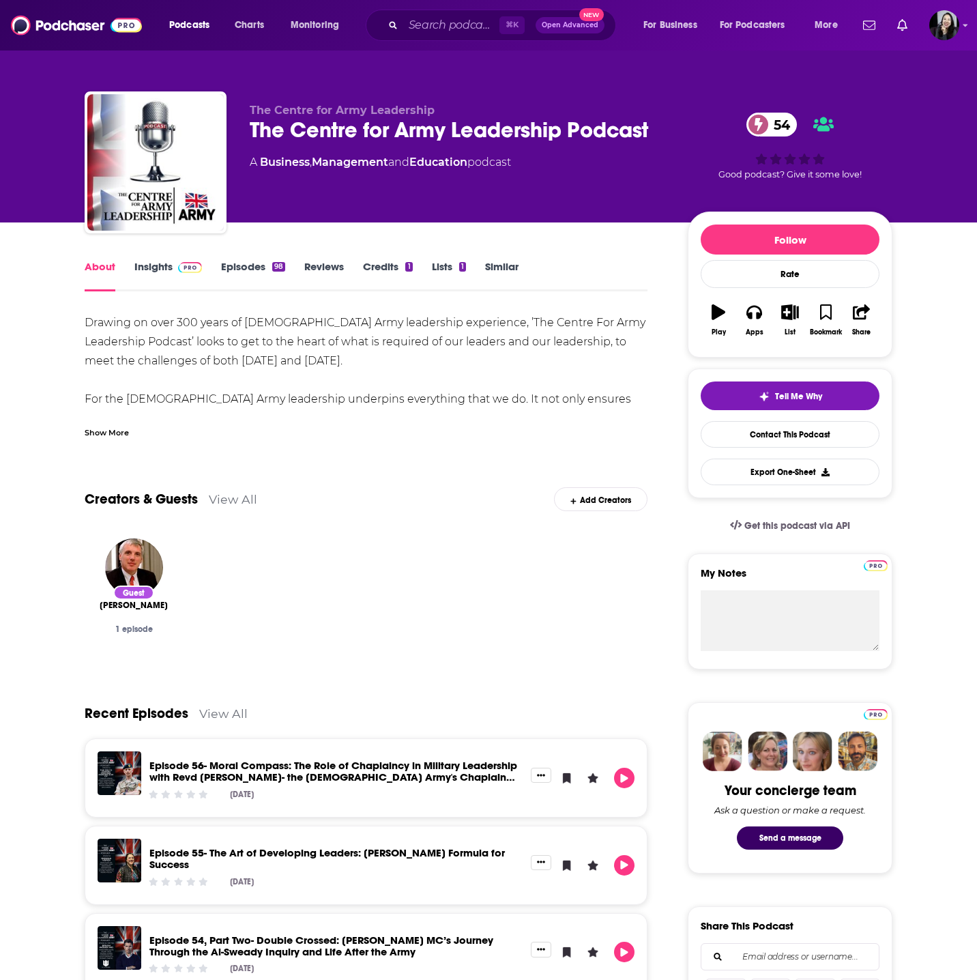
click at [139, 275] on link "Insights" at bounding box center [168, 275] width 68 height 31
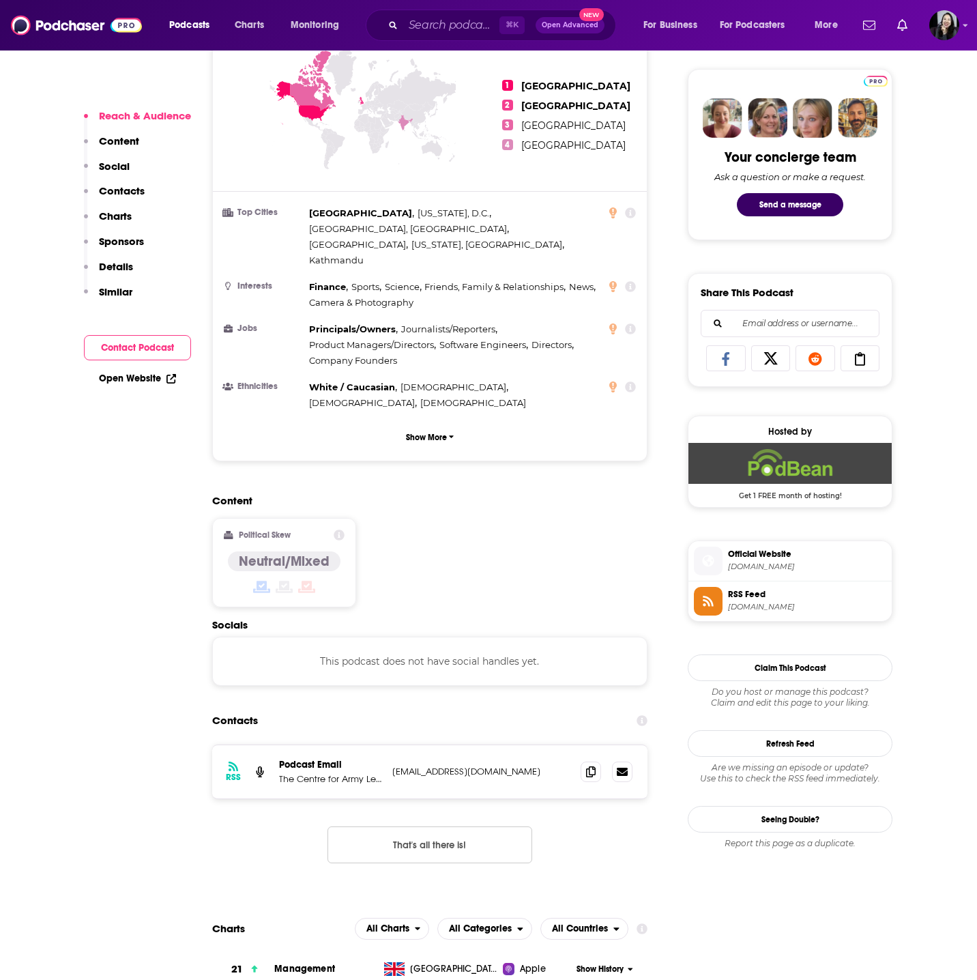
scroll to position [685, 0]
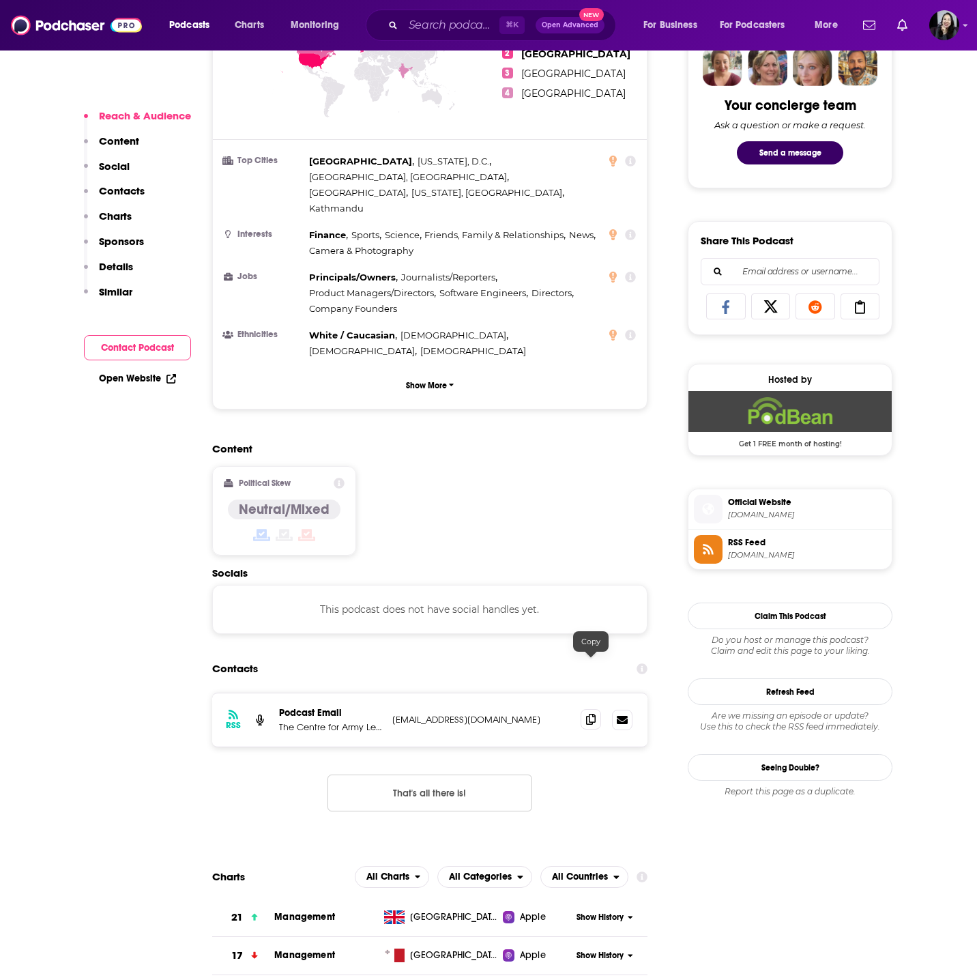
click at [596, 709] on span at bounding box center [591, 719] width 20 height 20
click at [598, 709] on span at bounding box center [591, 719] width 20 height 20
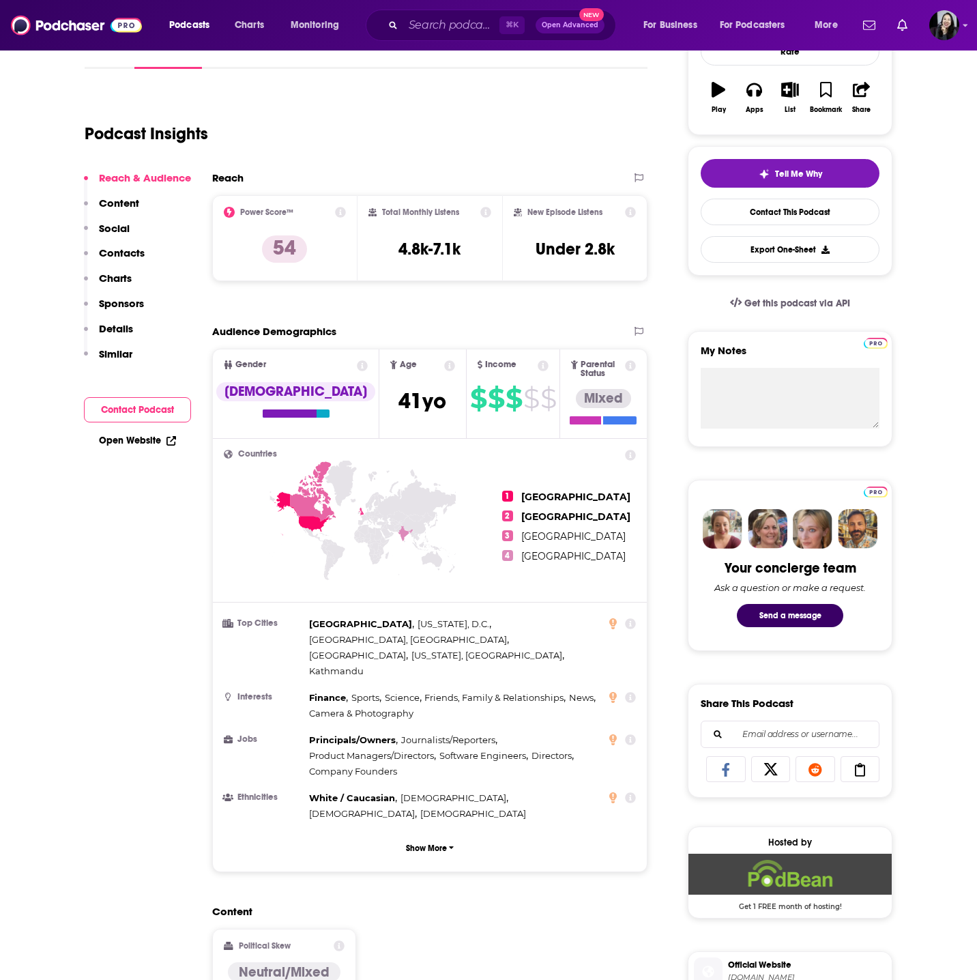
scroll to position [0, 0]
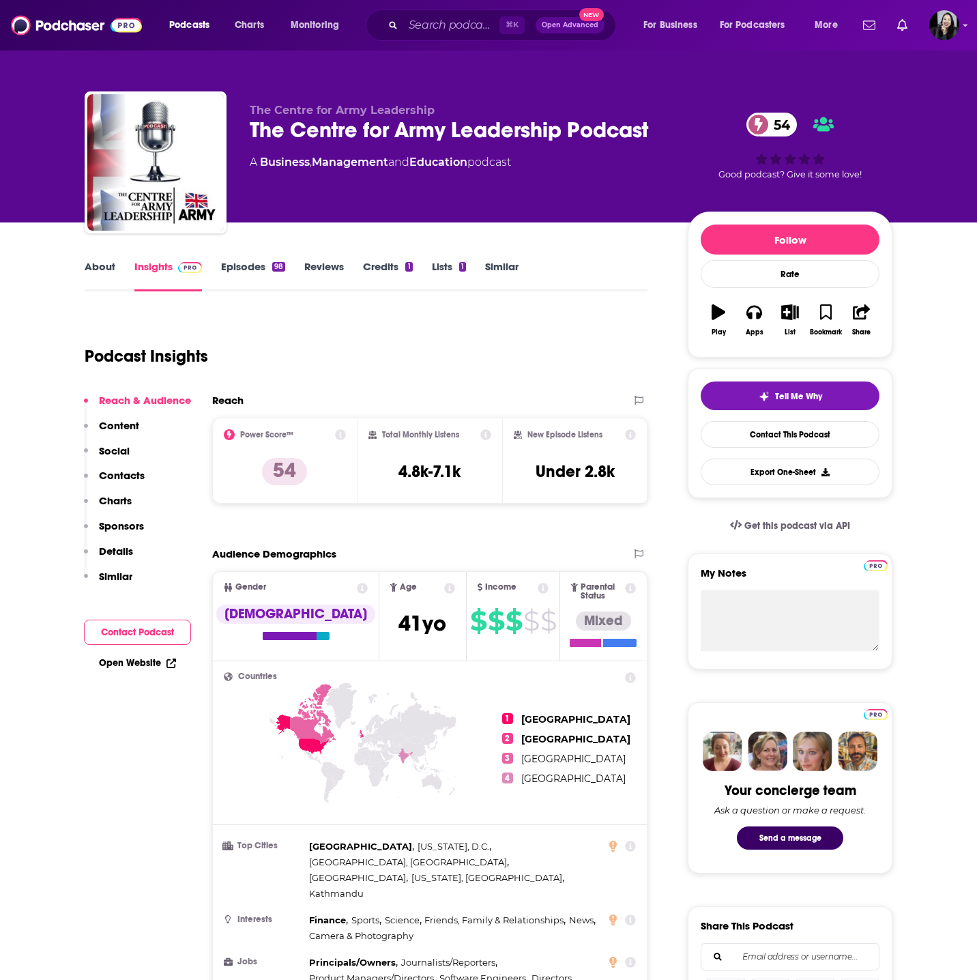
click at [241, 274] on link "Episodes 98" at bounding box center [253, 275] width 64 height 31
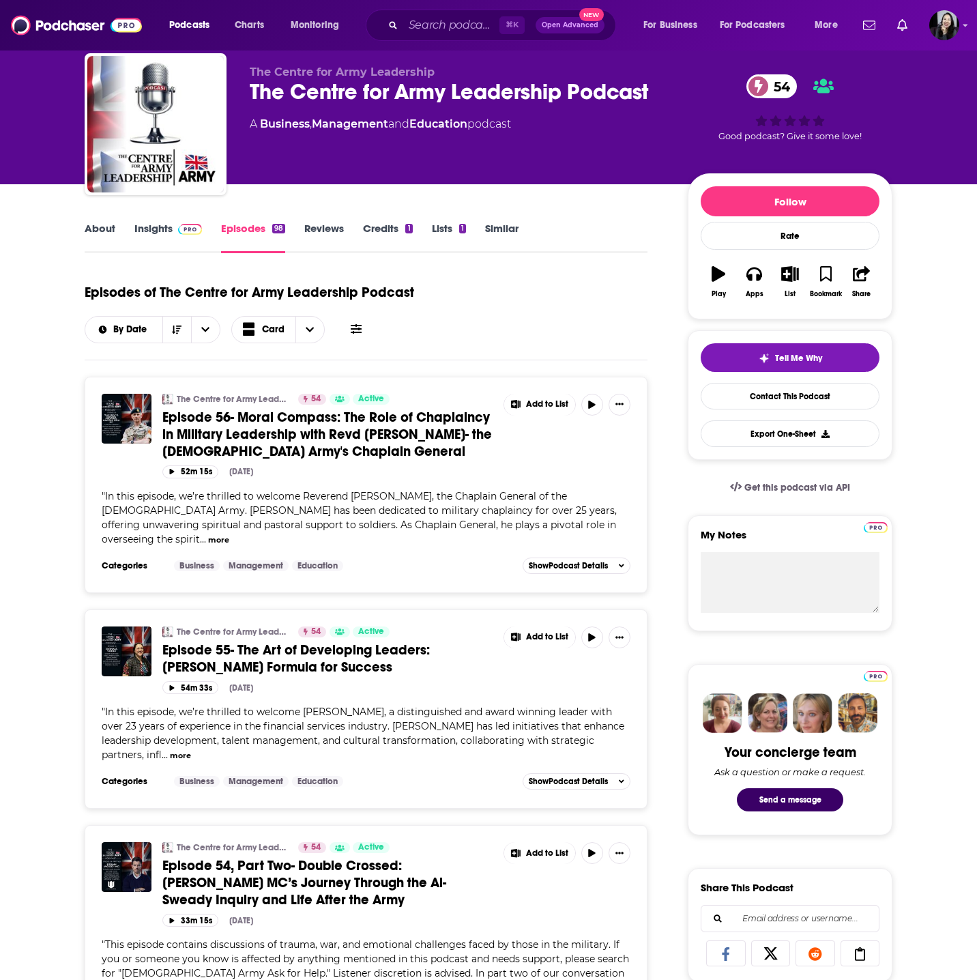
scroll to position [42, 0]
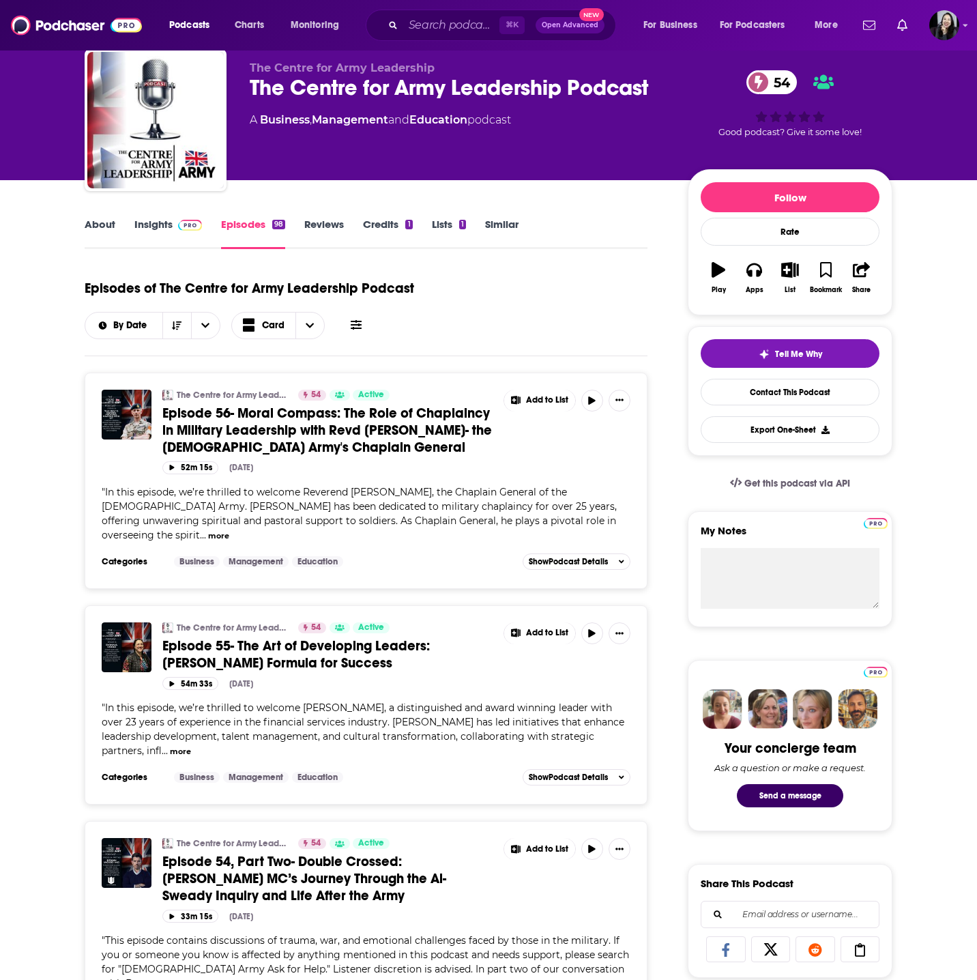
click at [294, 645] on span "Episode 55- The Art of Developing Leaders: Donna Verdi’s Formula for Success" at bounding box center [296, 654] width 268 height 34
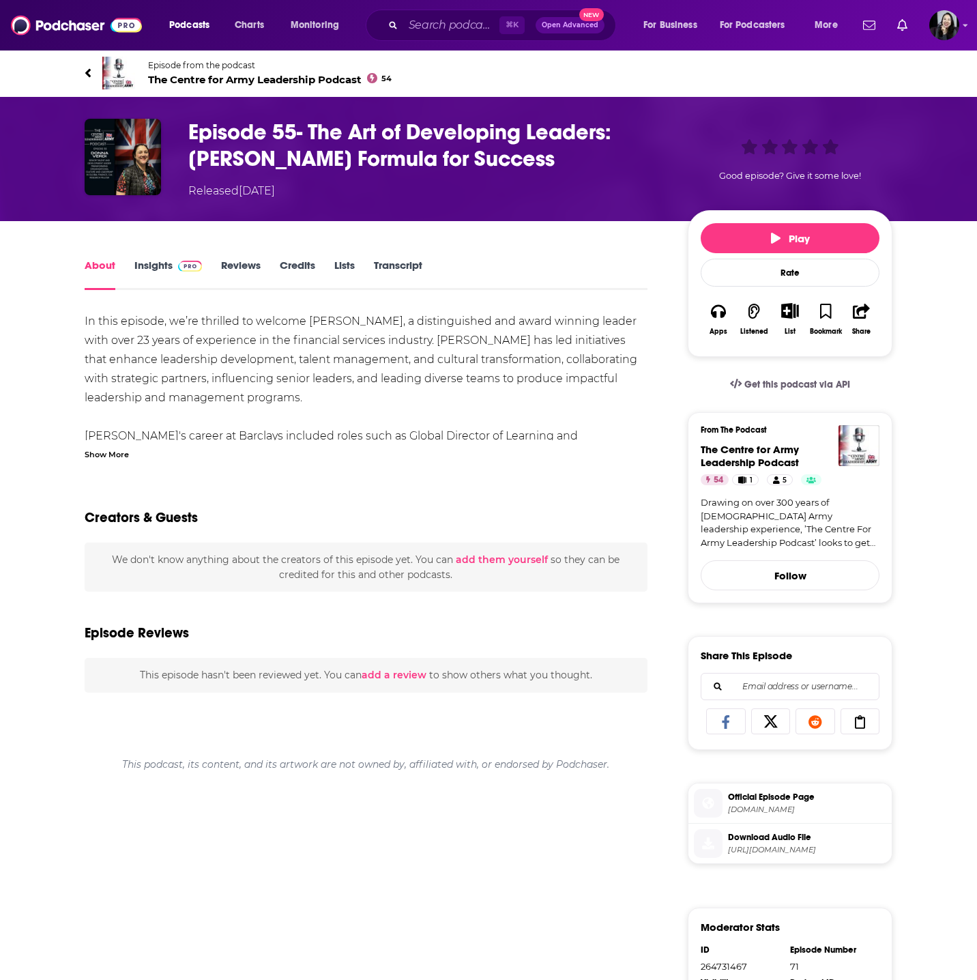
click at [107, 459] on div "In this episode, we’re thrilled to welcome Donna Verdi, a distinguished and awa…" at bounding box center [366, 808] width 563 height 992
click at [107, 454] on div "Show More" at bounding box center [107, 453] width 44 height 13
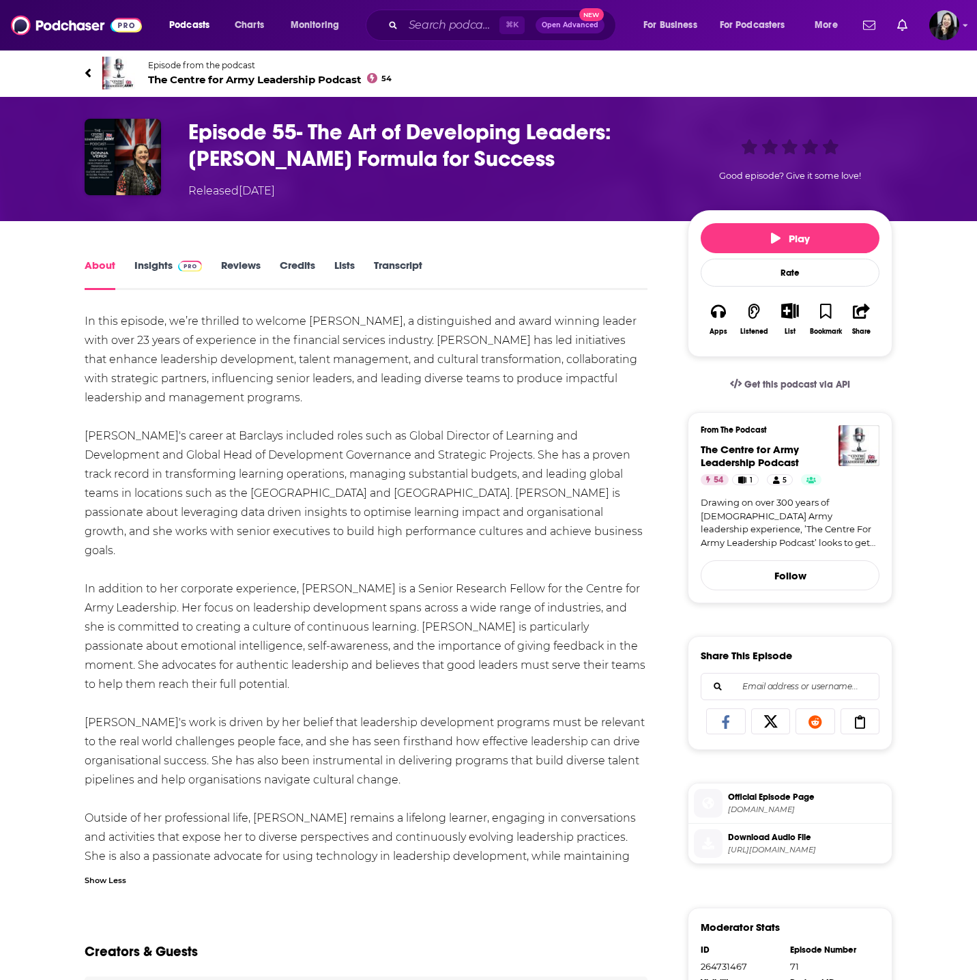
click at [52, 98] on div "Episode 55- The Art of Developing Leaders: Donna Verdi’s Formula for Success Re…" at bounding box center [488, 159] width 873 height 124
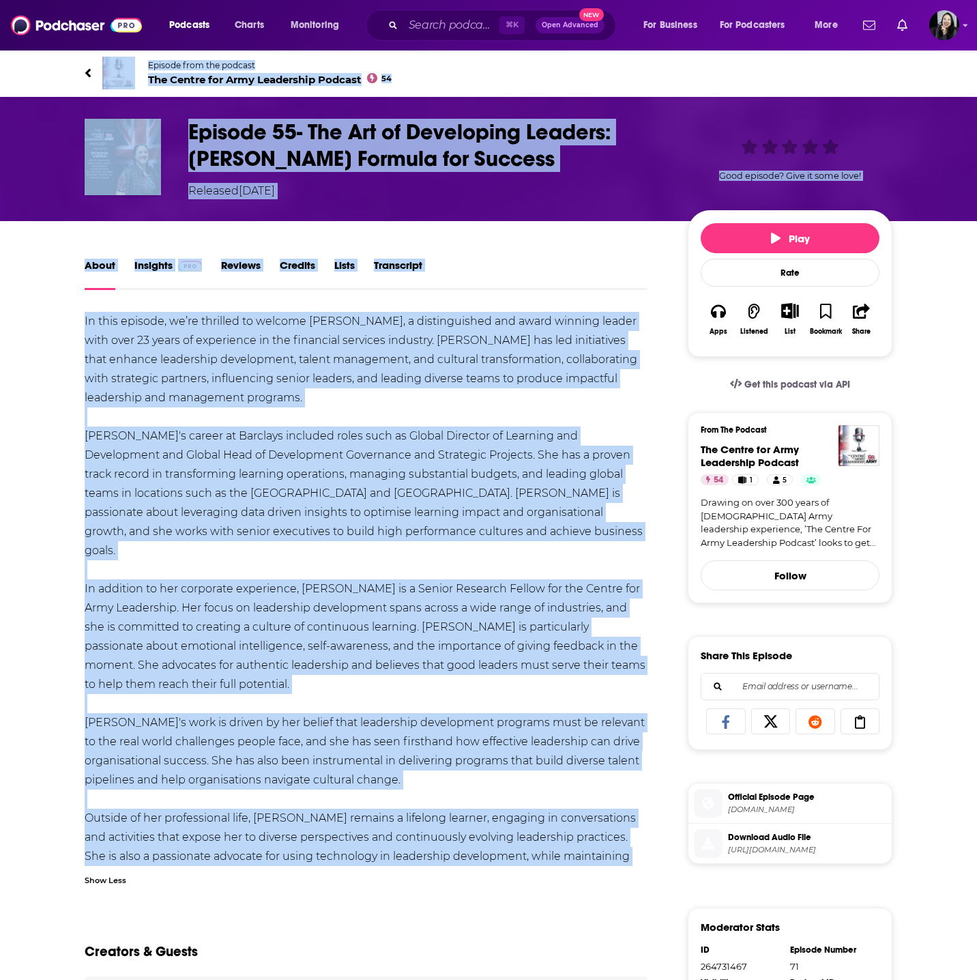
drag, startPoint x: 57, startPoint y: 59, endPoint x: 424, endPoint y: 861, distance: 881.9
click at [424, 861] on div "Episode from the podcast The Centre for Army Leadership Podcast 54 Next Episode…" at bounding box center [488, 676] width 977 height 1254
copy div "Episode from the podcast The Centre for Army Leadership Podcast 54 Next Episode…"
click at [609, 155] on h1 "Episode 55- The Art of Developing Leaders: Donna Verdi’s Formula for Success" at bounding box center [427, 145] width 478 height 53
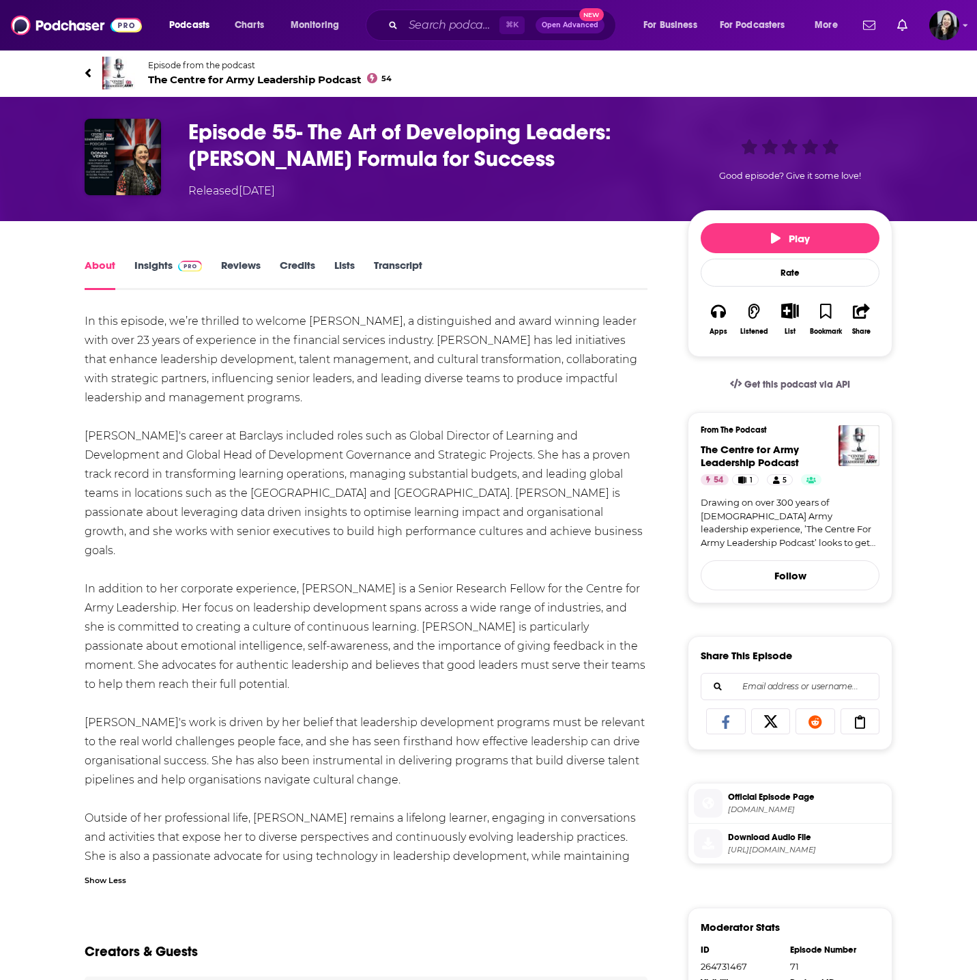
click at [609, 155] on h1 "Episode 55- The Art of Developing Leaders: Donna Verdi’s Formula for Success" at bounding box center [427, 145] width 478 height 53
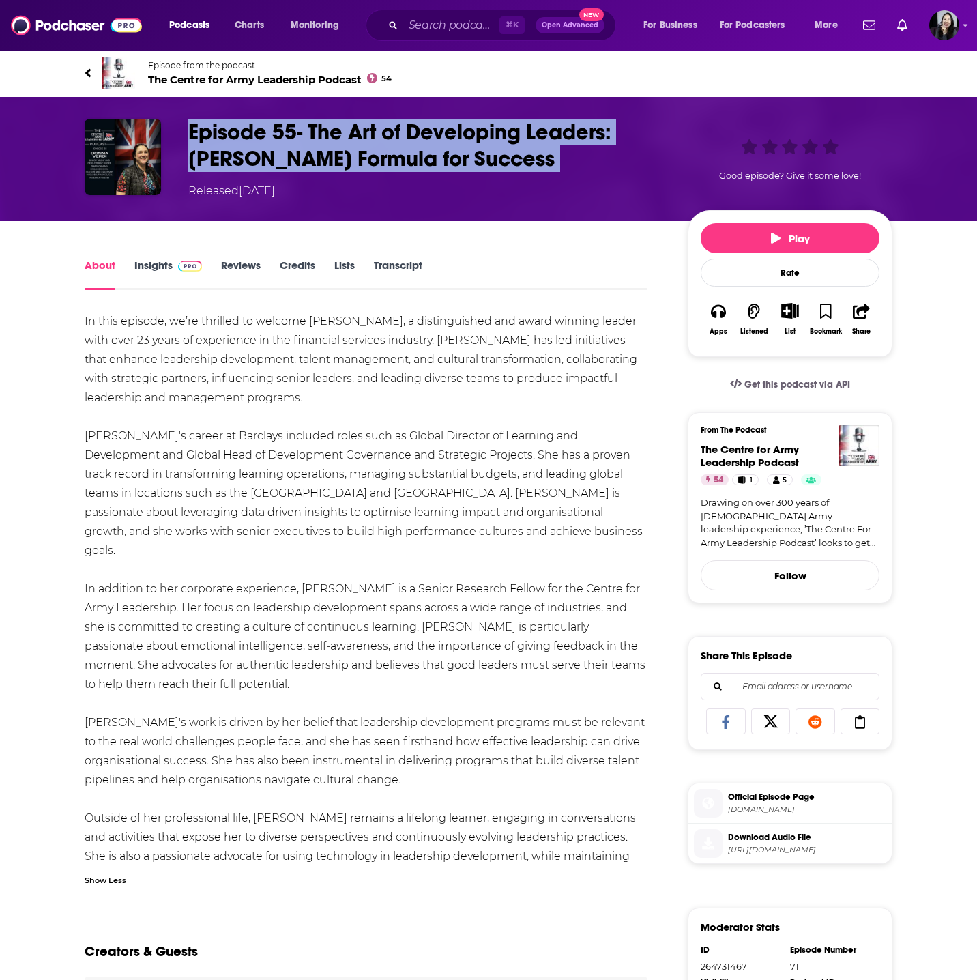
click at [609, 155] on h1 "Episode 55- The Art of Developing Leaders: Donna Verdi’s Formula for Success" at bounding box center [427, 145] width 478 height 53
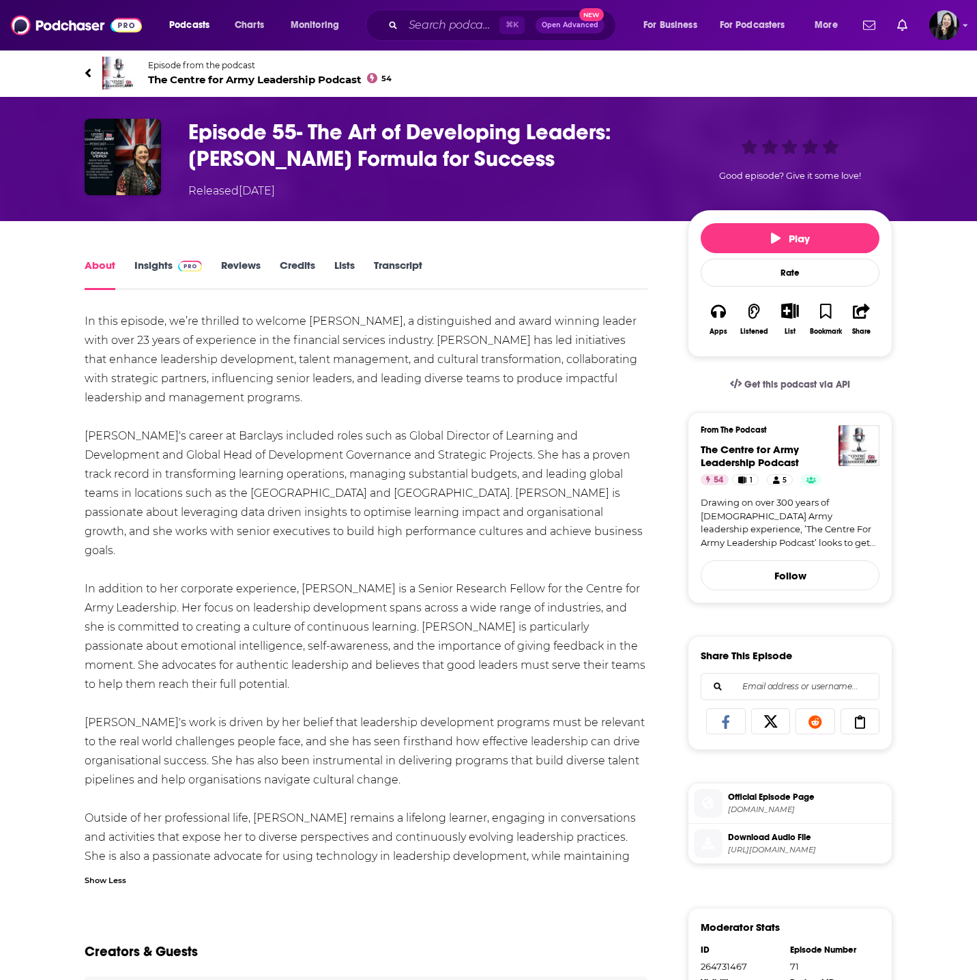
click at [194, 390] on div "In this episode, we’re thrilled to welcome Donna Verdi, a distinguished and awa…" at bounding box center [366, 598] width 563 height 573
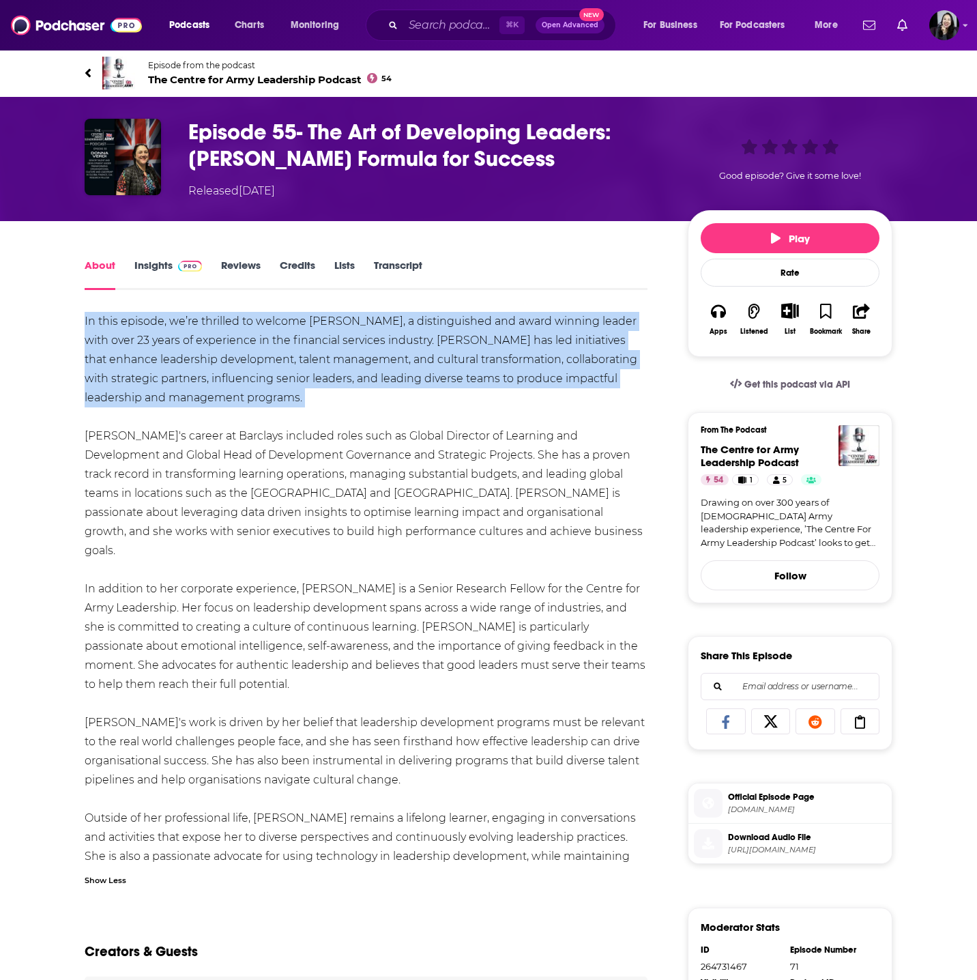
click at [194, 390] on div "In this episode, we’re thrilled to welcome Donna Verdi, a distinguished and awa…" at bounding box center [366, 598] width 563 height 573
copy div "In this episode, we’re thrilled to welcome Donna Verdi, a distinguished and awa…"
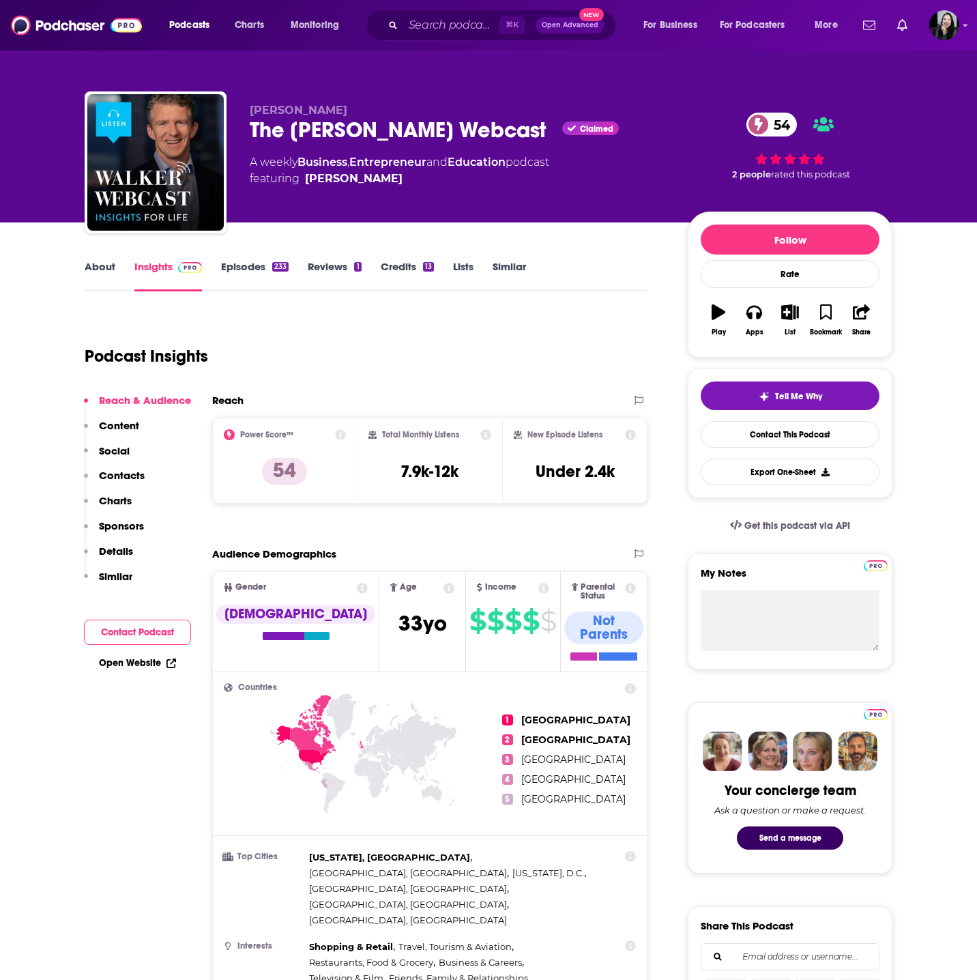
click at [336, 102] on div "Willy Walker The Walker Webcast Claimed 54 A weekly Business , Entrepreneur and…" at bounding box center [489, 164] width 808 height 147
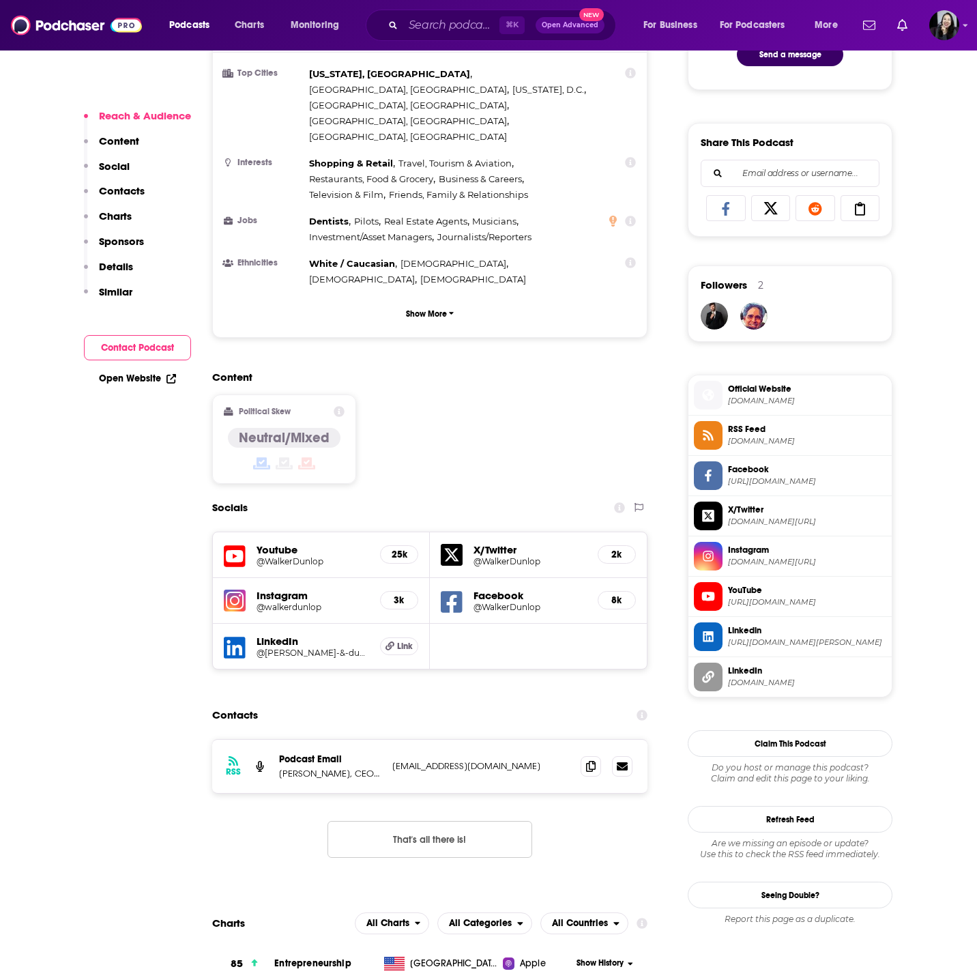
scroll to position [777, 0]
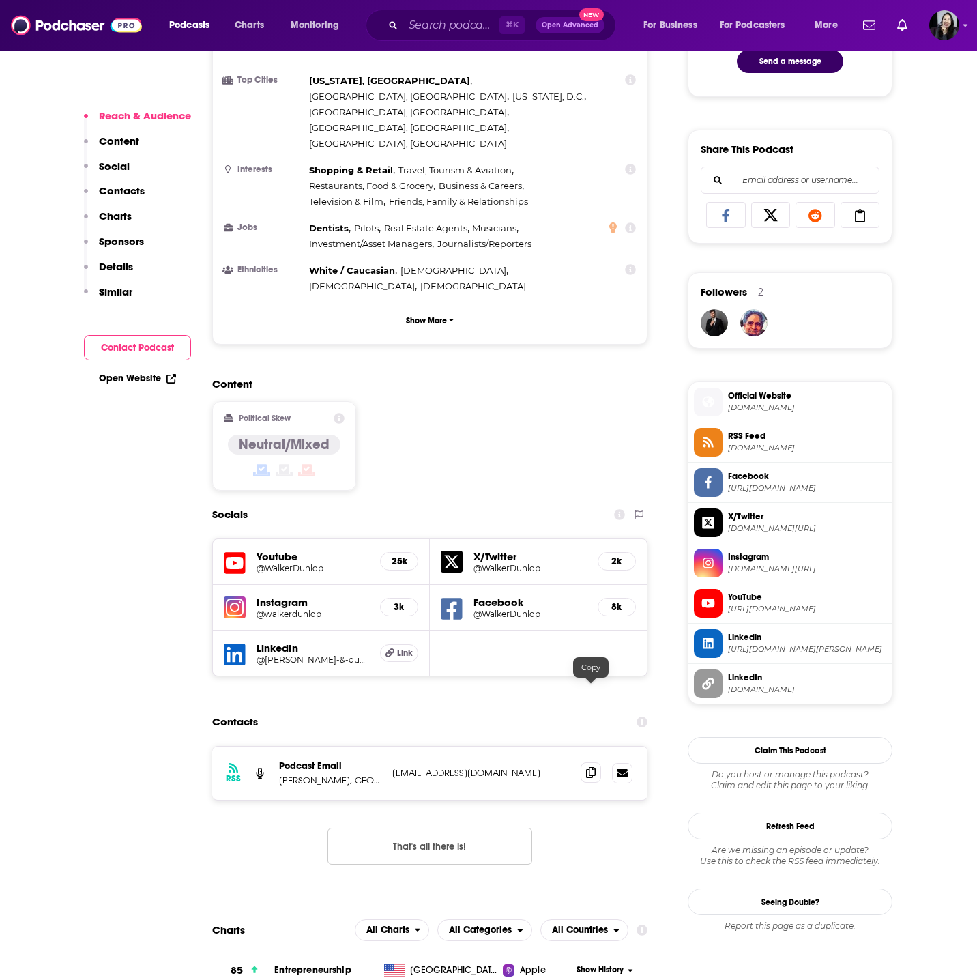
click at [594, 767] on icon at bounding box center [591, 772] width 10 height 11
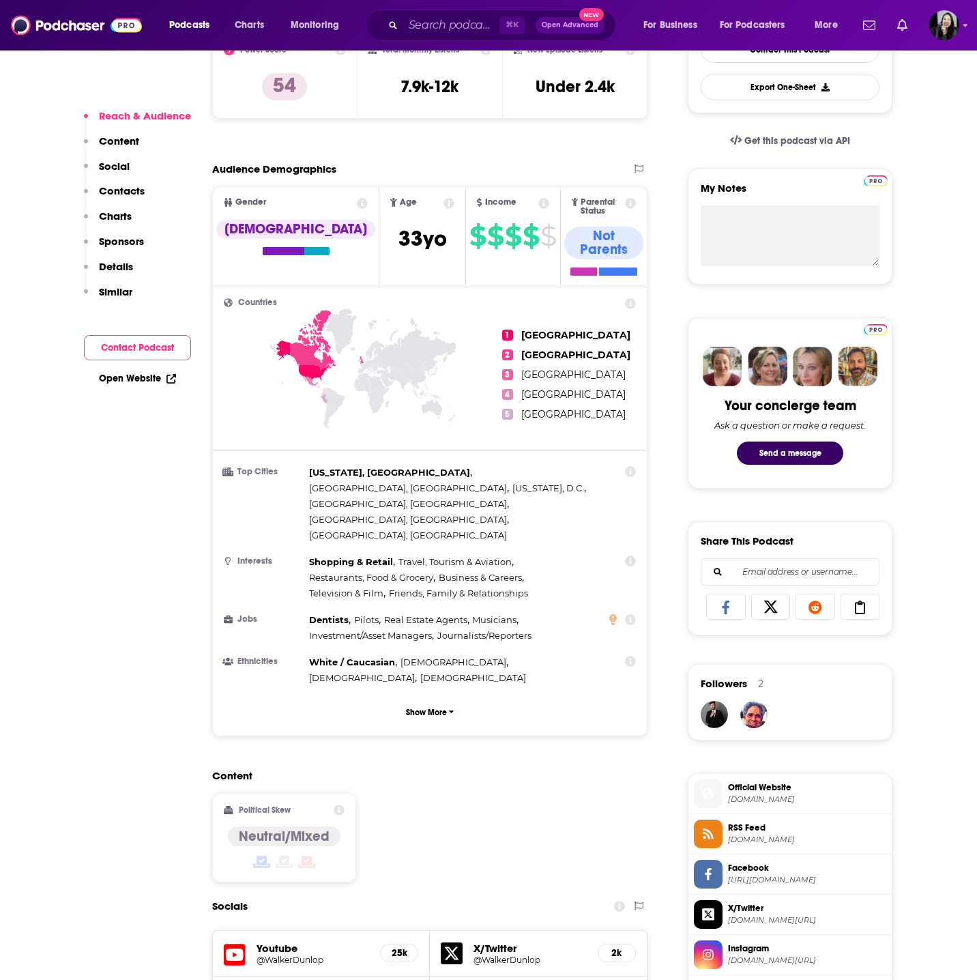
scroll to position [0, 0]
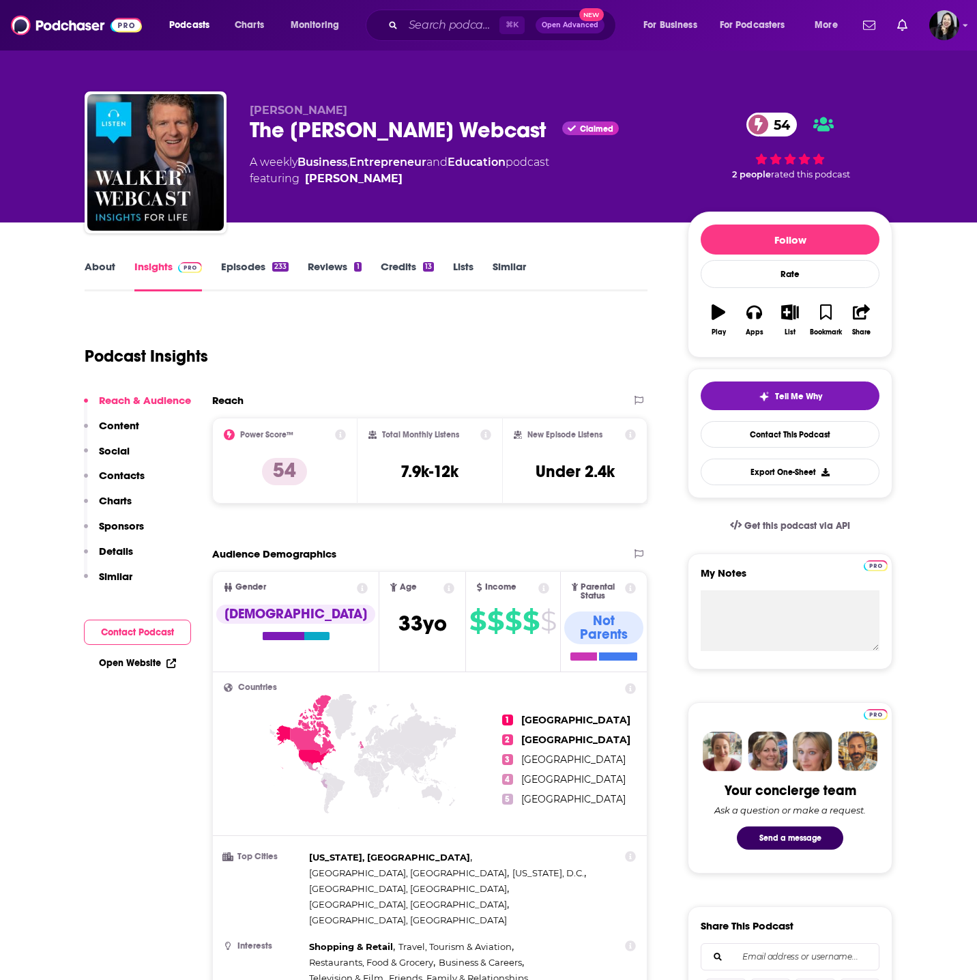
click at [235, 136] on div "Willy Walker The Walker Webcast Claimed 54 A weekly Business , Entrepreneur and…" at bounding box center [489, 164] width 808 height 147
copy div "The Walker Webcast"
click at [373, 104] on p "Willy Walker" at bounding box center [458, 110] width 416 height 13
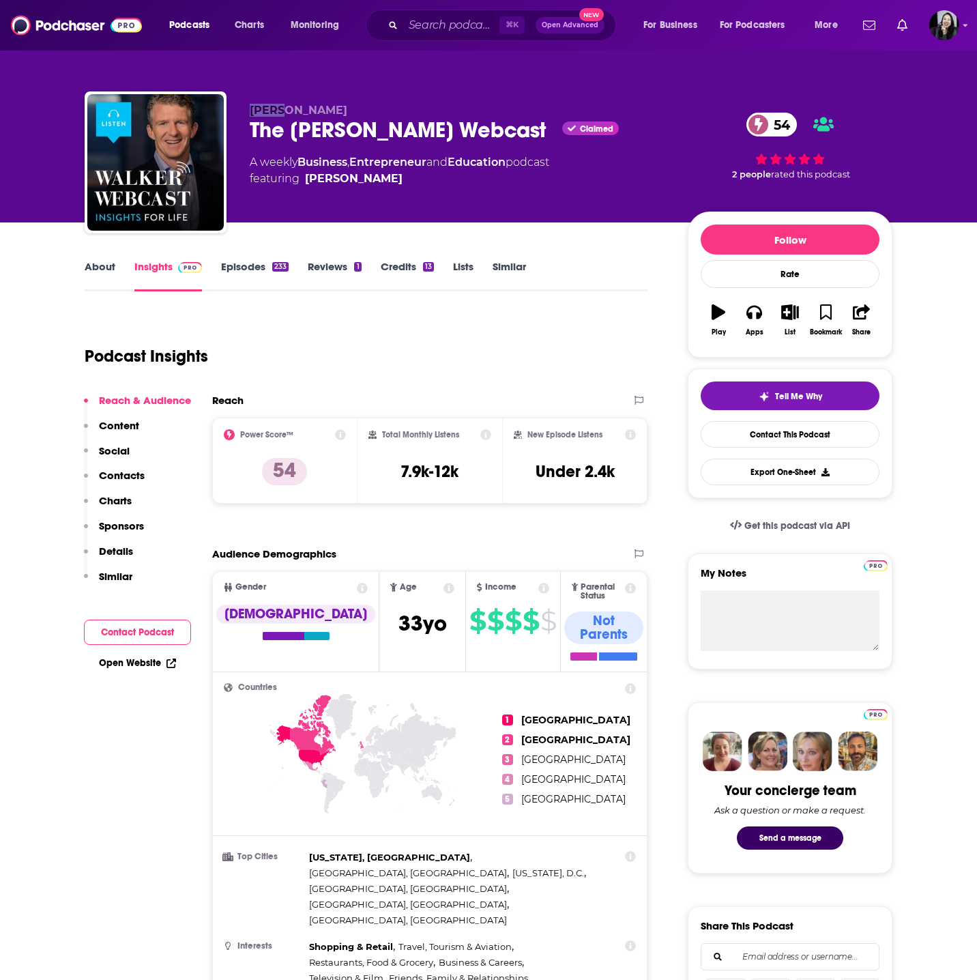
click at [373, 104] on p "Willy Walker" at bounding box center [458, 110] width 416 height 13
copy p "Willy Walker"
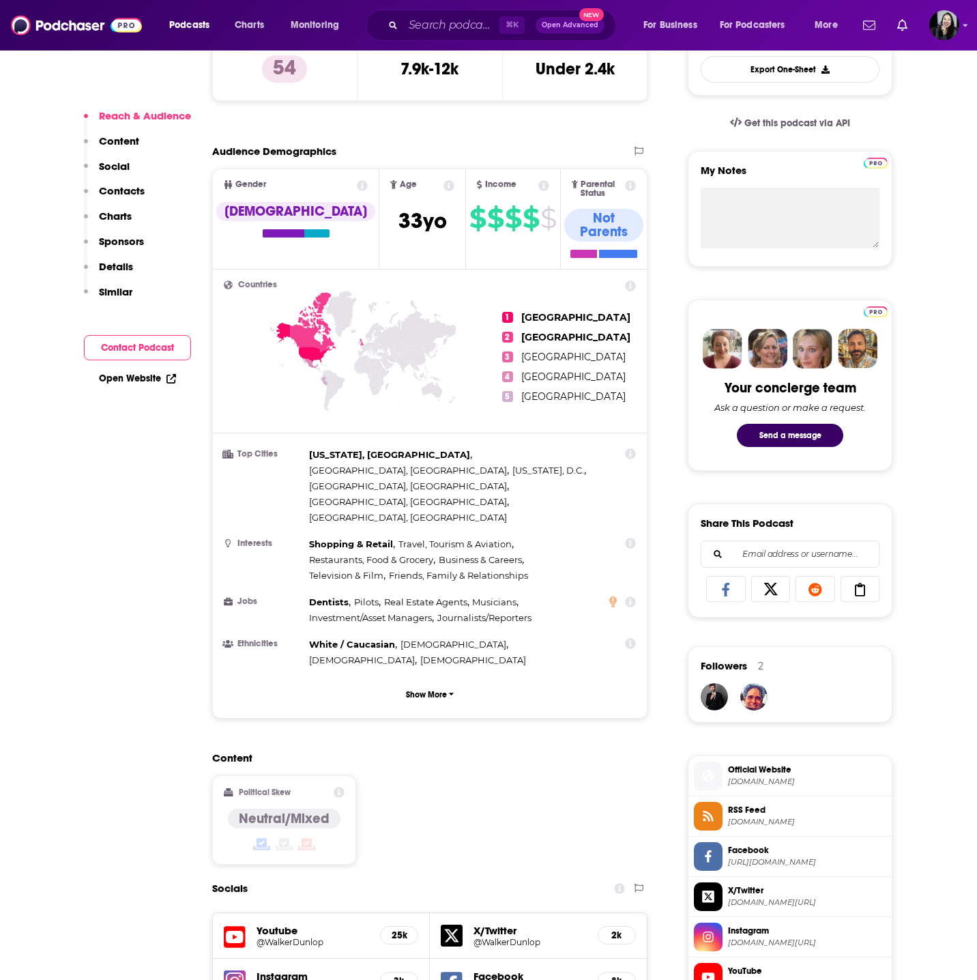
scroll to position [935, 0]
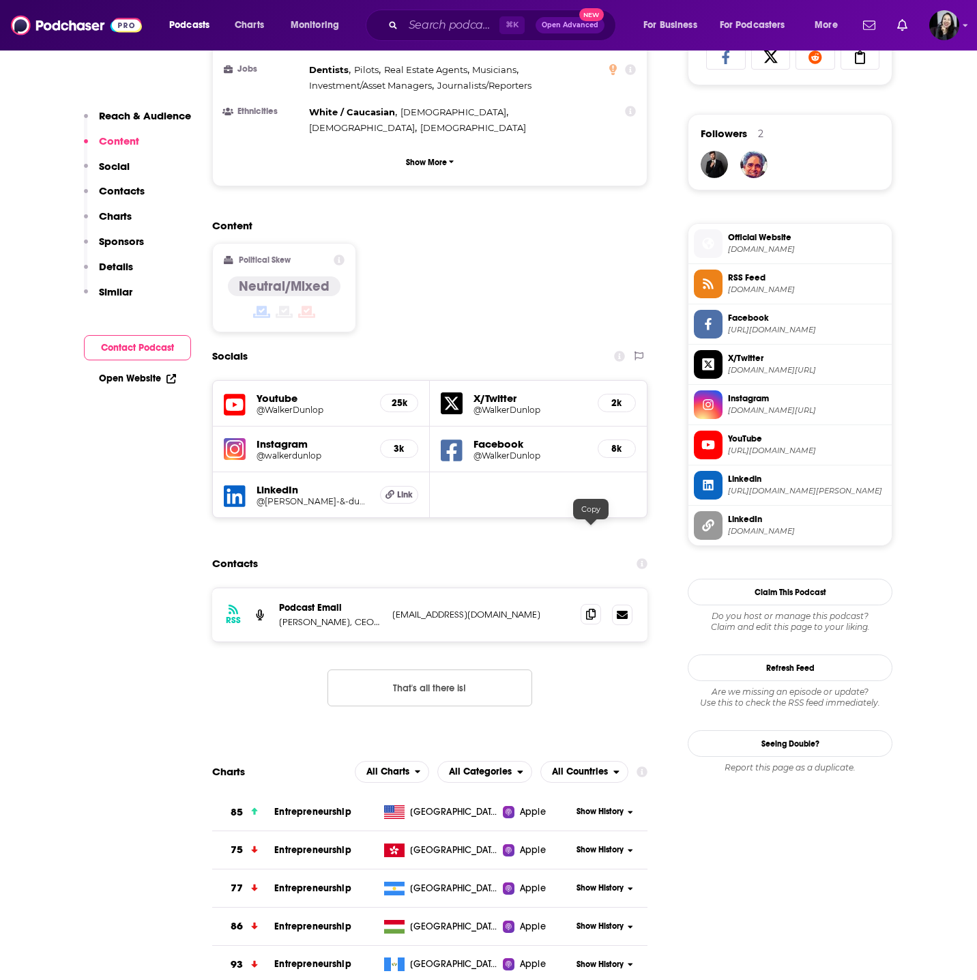
click at [587, 609] on icon at bounding box center [591, 614] width 10 height 11
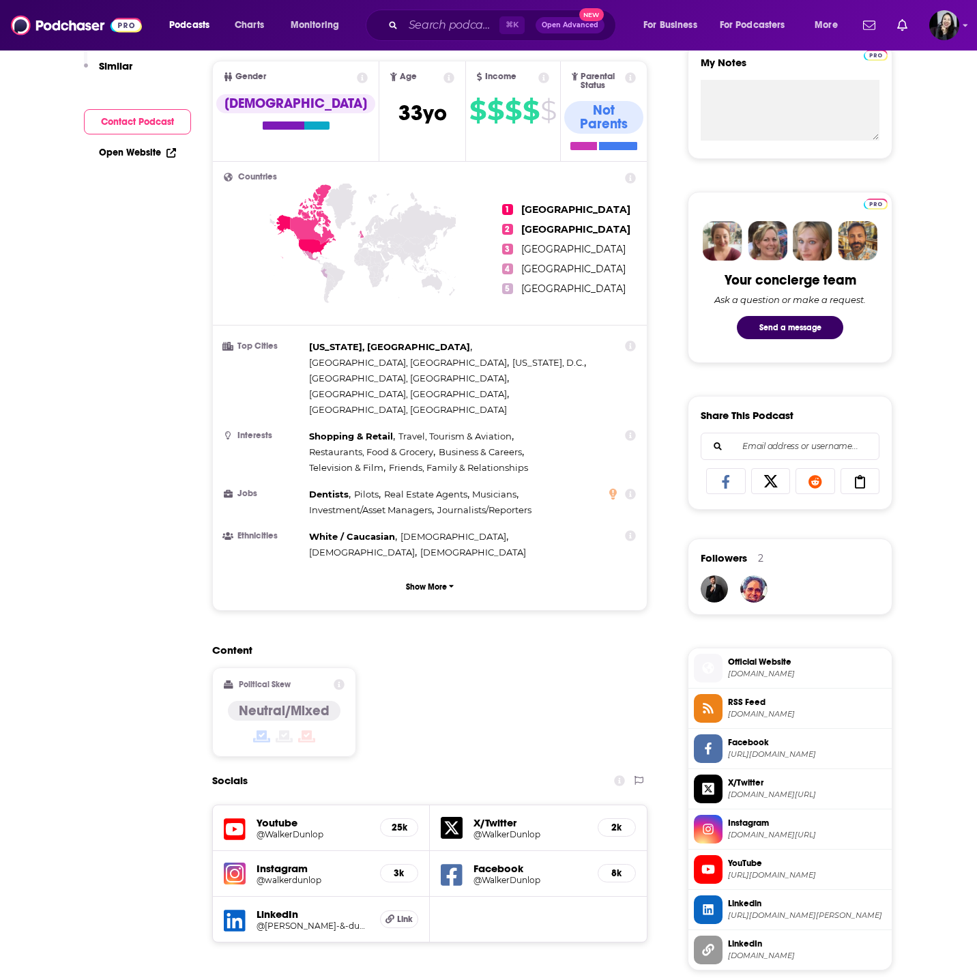
scroll to position [0, 0]
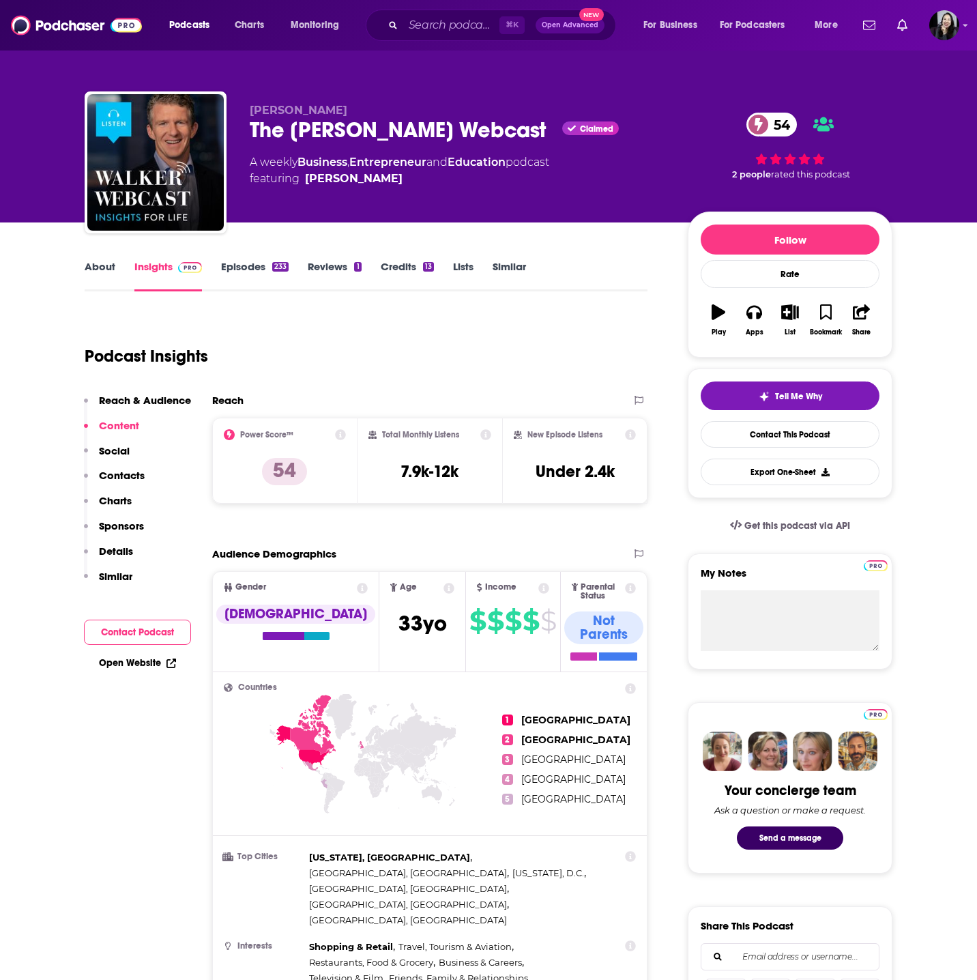
click at [257, 270] on link "Episodes 233" at bounding box center [255, 275] width 68 height 31
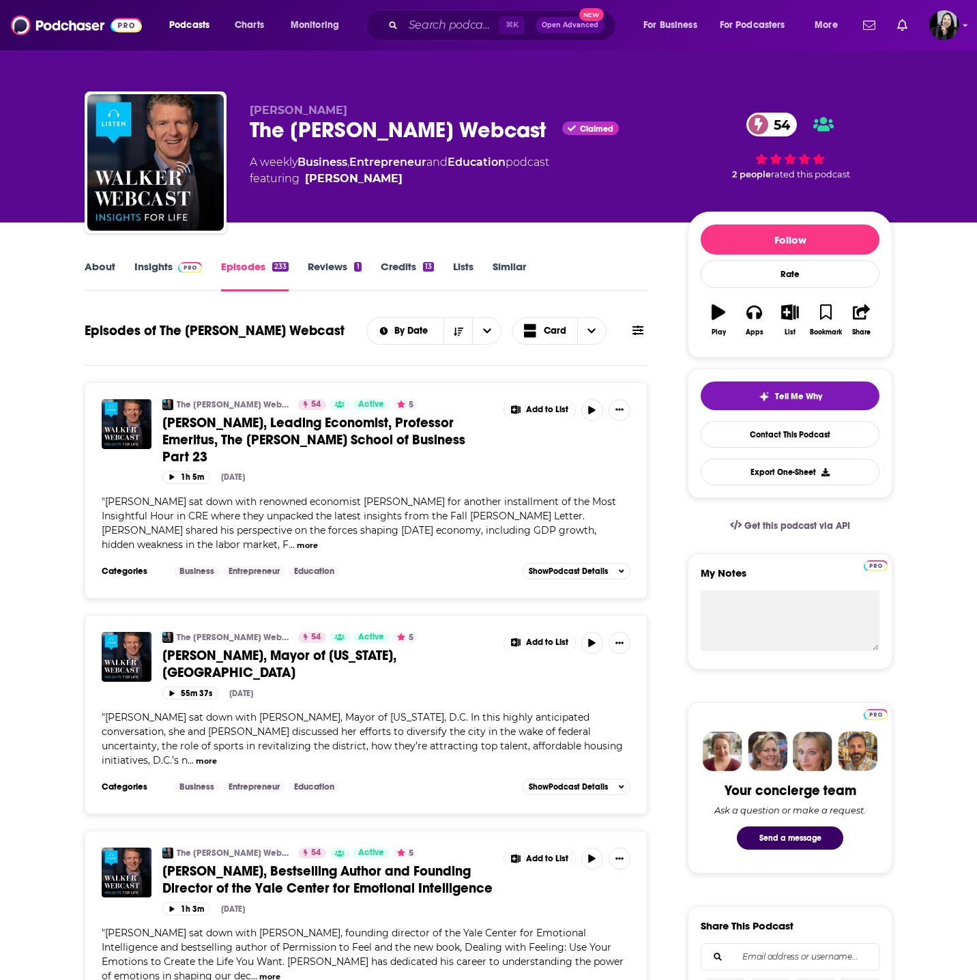
click at [336, 424] on span "Dr. Peter Linneman, Leading Economist, Professor Emeritus, The Wharton School o…" at bounding box center [313, 439] width 303 height 51
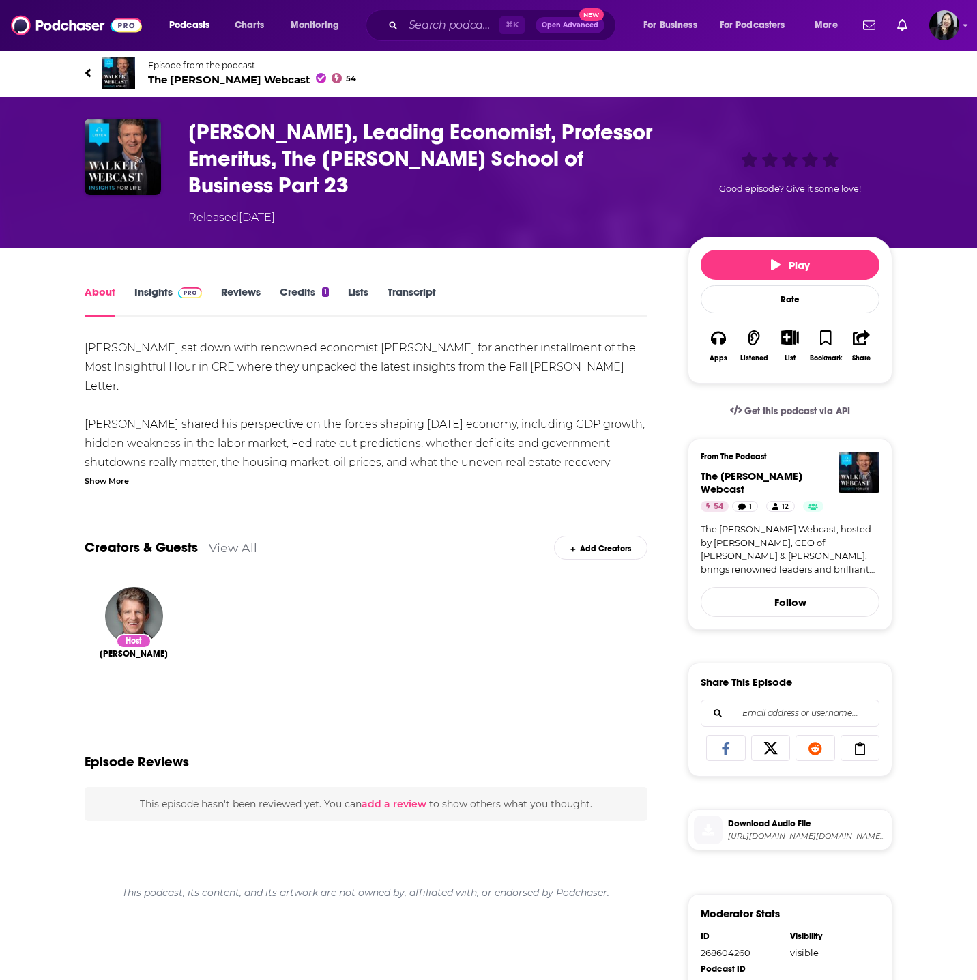
click at [113, 476] on div "Show More" at bounding box center [107, 480] width 44 height 13
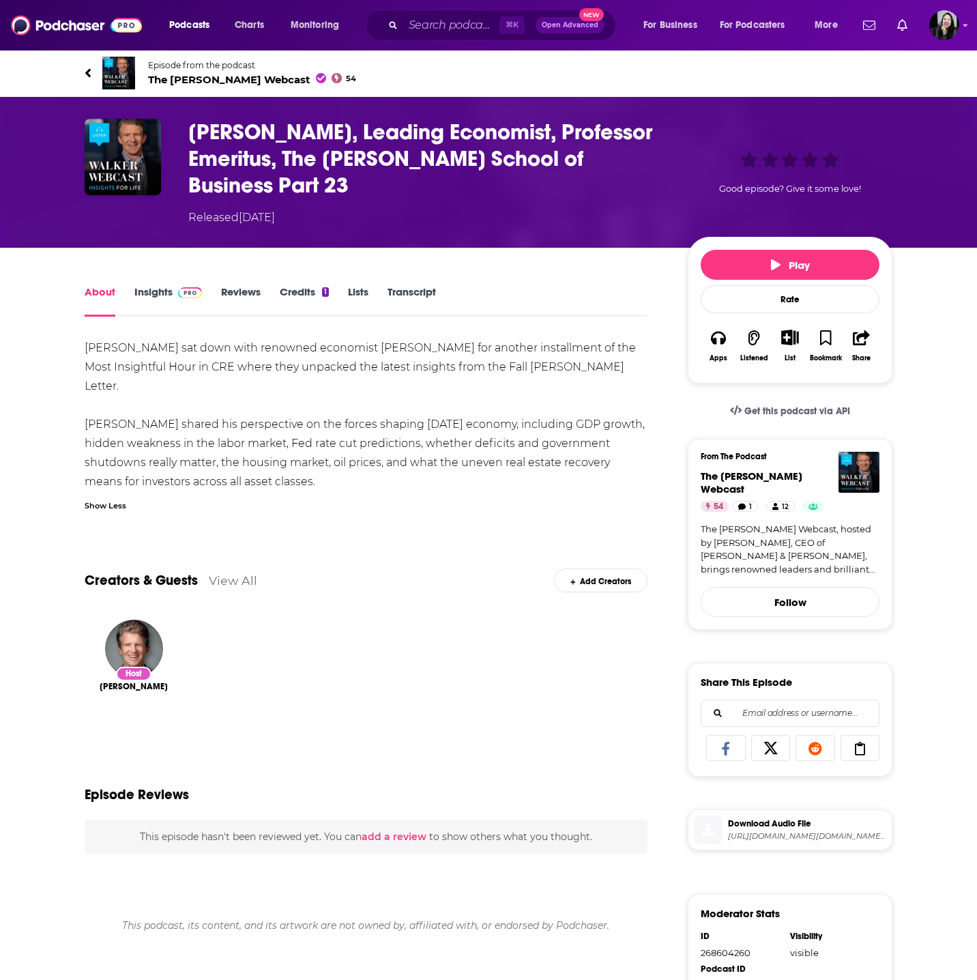
drag, startPoint x: 68, startPoint y: 60, endPoint x: 493, endPoint y: 478, distance: 596.4
click at [493, 478] on div "Episode from the podcast The Walker Webcast 54 Dr. Peter Linneman, Leading Econ…" at bounding box center [488, 669] width 977 height 1241
copy div "Episode from the podcast The Walker Webcast 54 Dr. Peter Linneman, Leading Econ…"
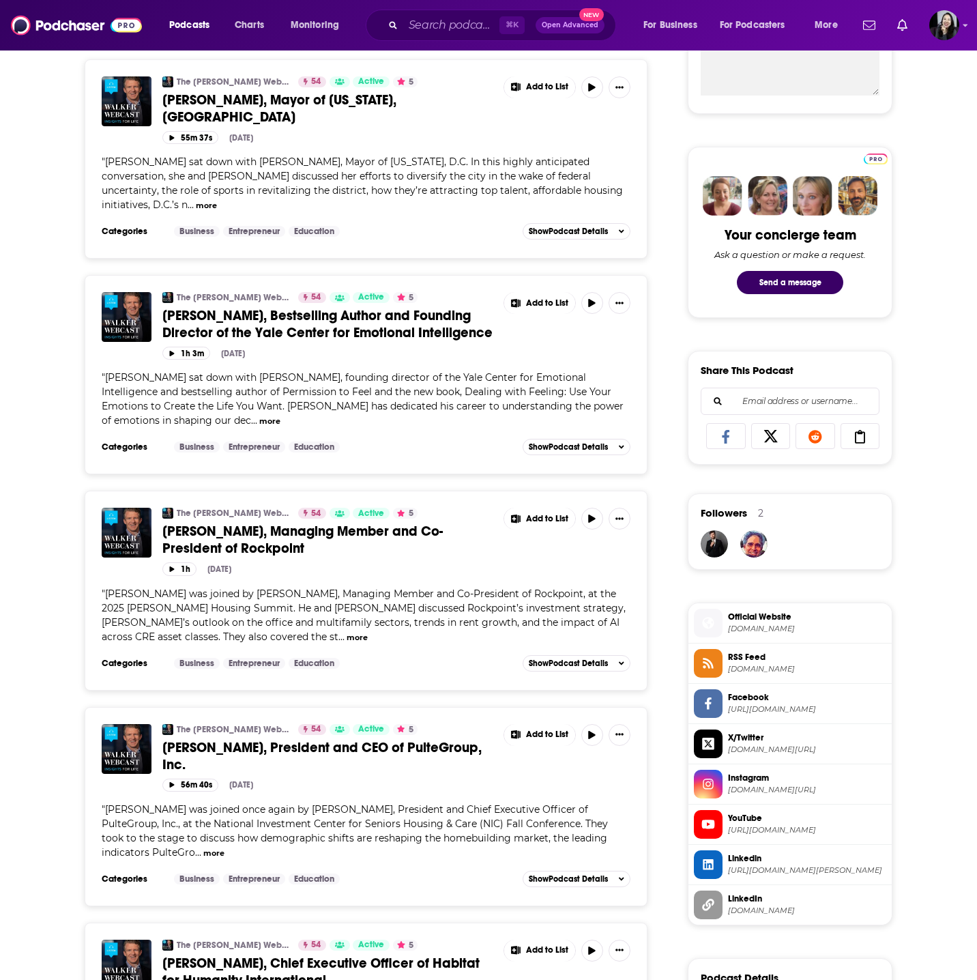
scroll to position [560, 0]
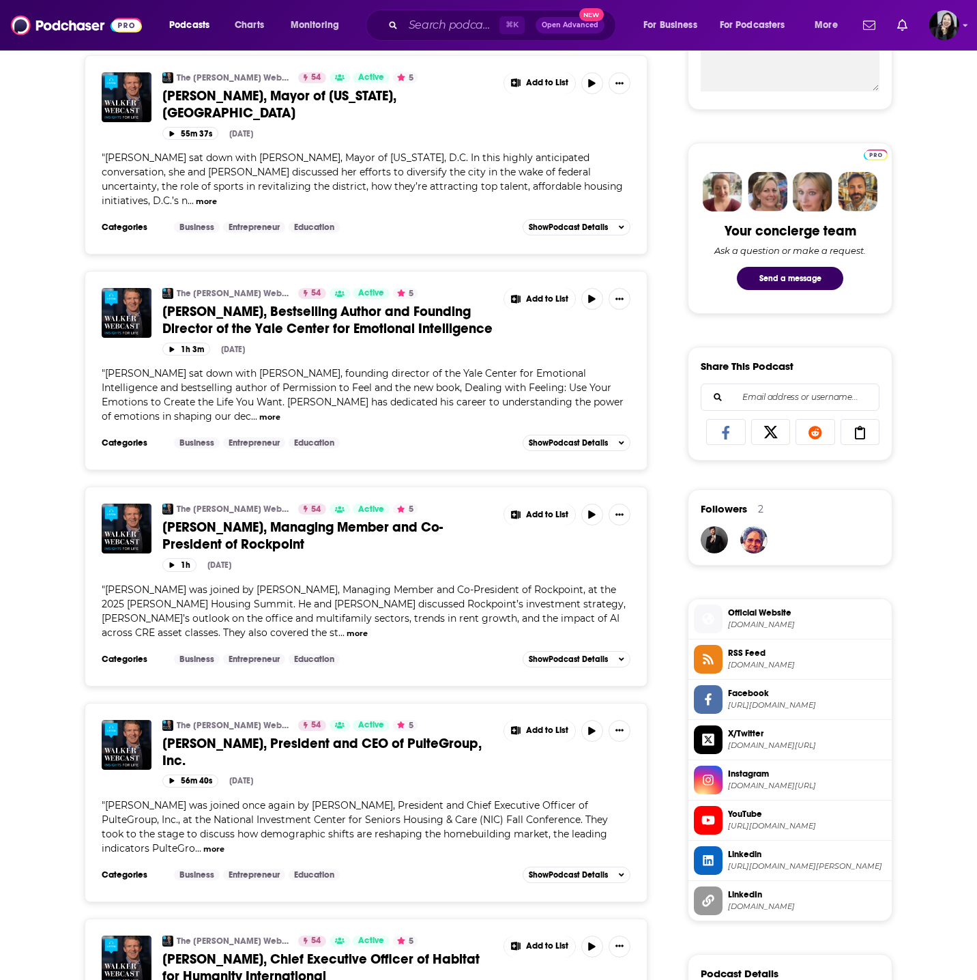
click at [218, 519] on span "Tom Gilbane, Managing Member and Co-President of Rockpoint" at bounding box center [302, 536] width 280 height 34
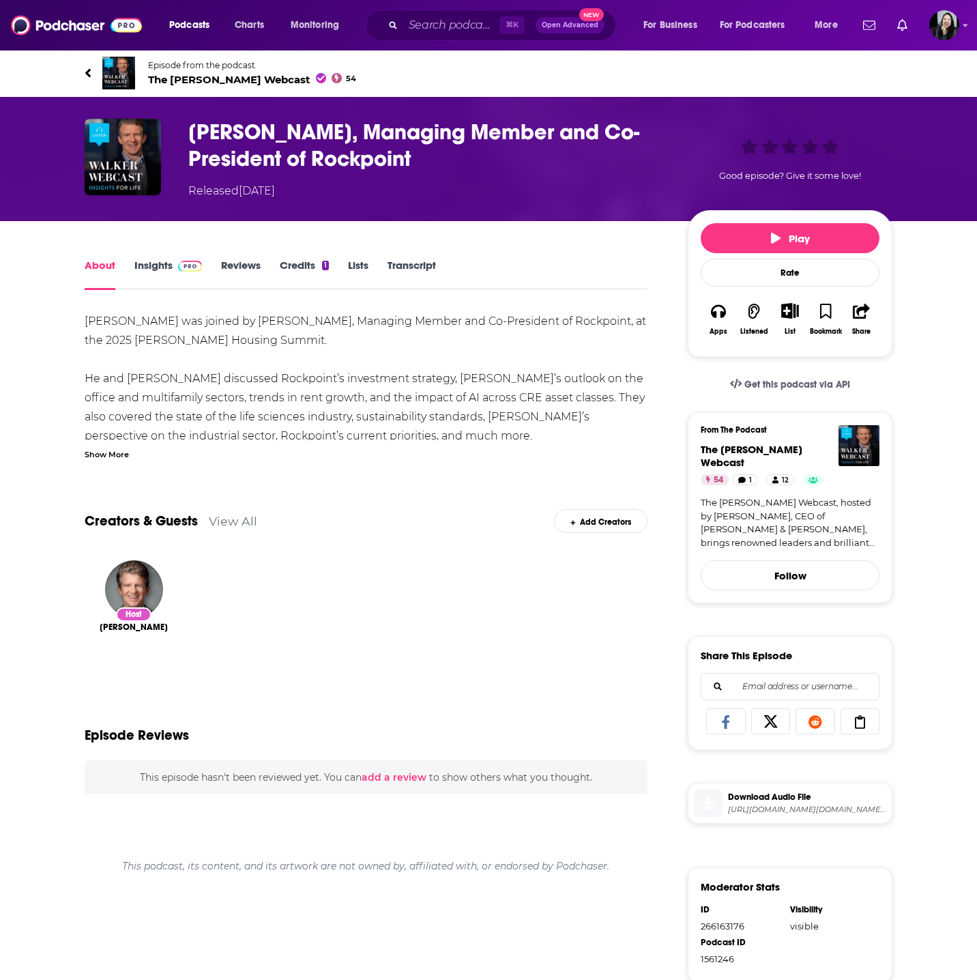
click at [98, 448] on div "Show More" at bounding box center [107, 453] width 44 height 13
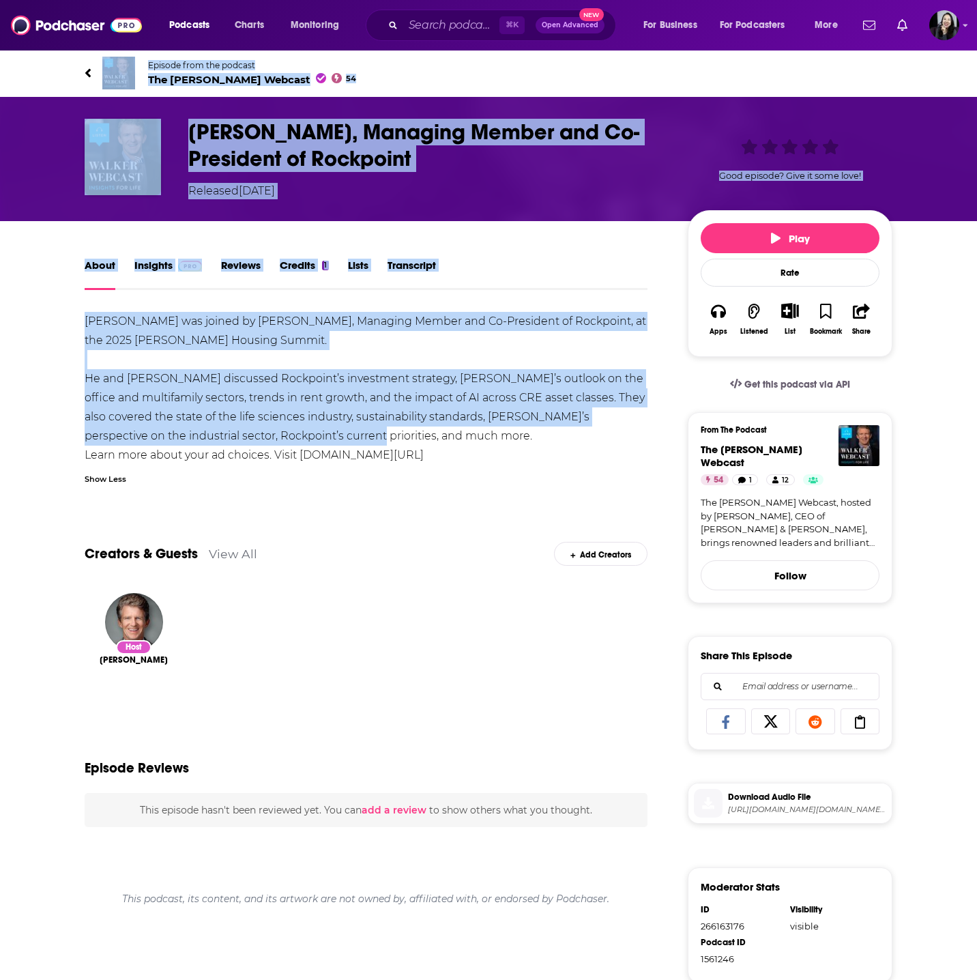
drag, startPoint x: 65, startPoint y: 63, endPoint x: 573, endPoint y: 439, distance: 632.3
click at [573, 439] on div "Episode from the podcast The Walker Webcast 54 Next Episode Tom Gilbane, Managi…" at bounding box center [488, 656] width 977 height 1214
copy div "Episode from the podcast The Walker Webcast 54 Next Episode Tom Gilbane, Managi…"
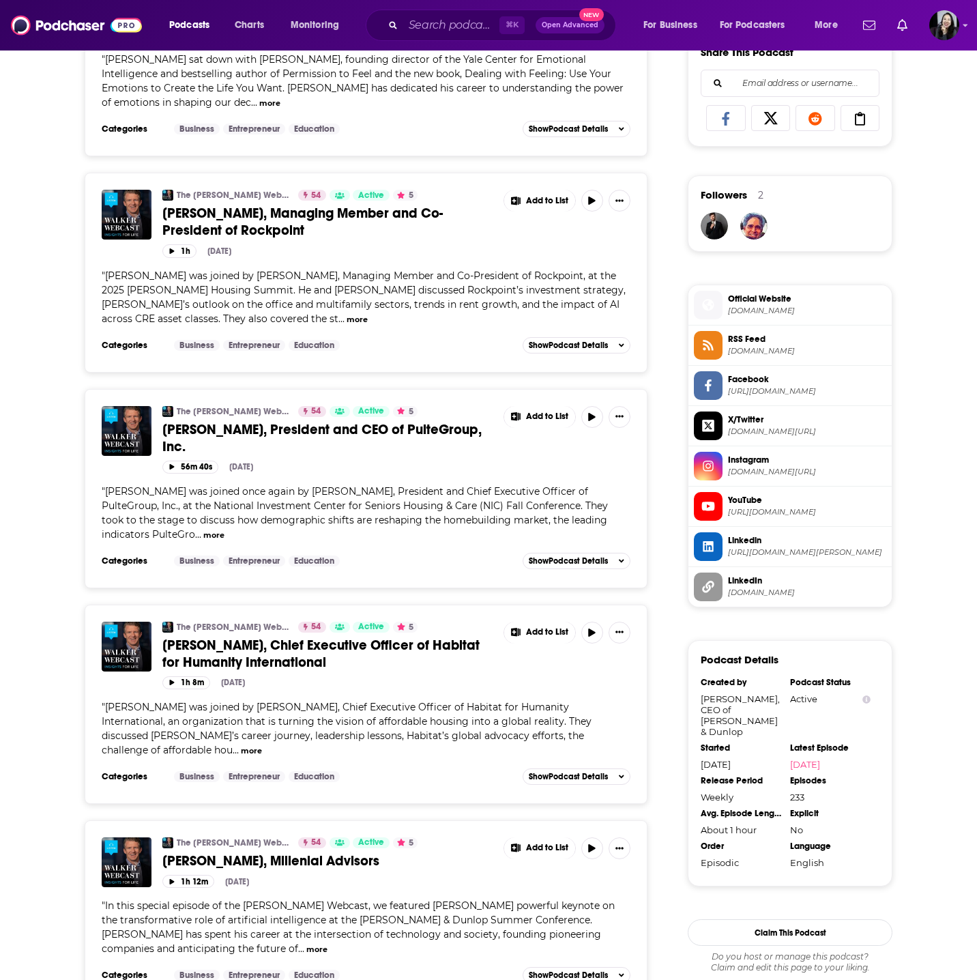
scroll to position [871, 0]
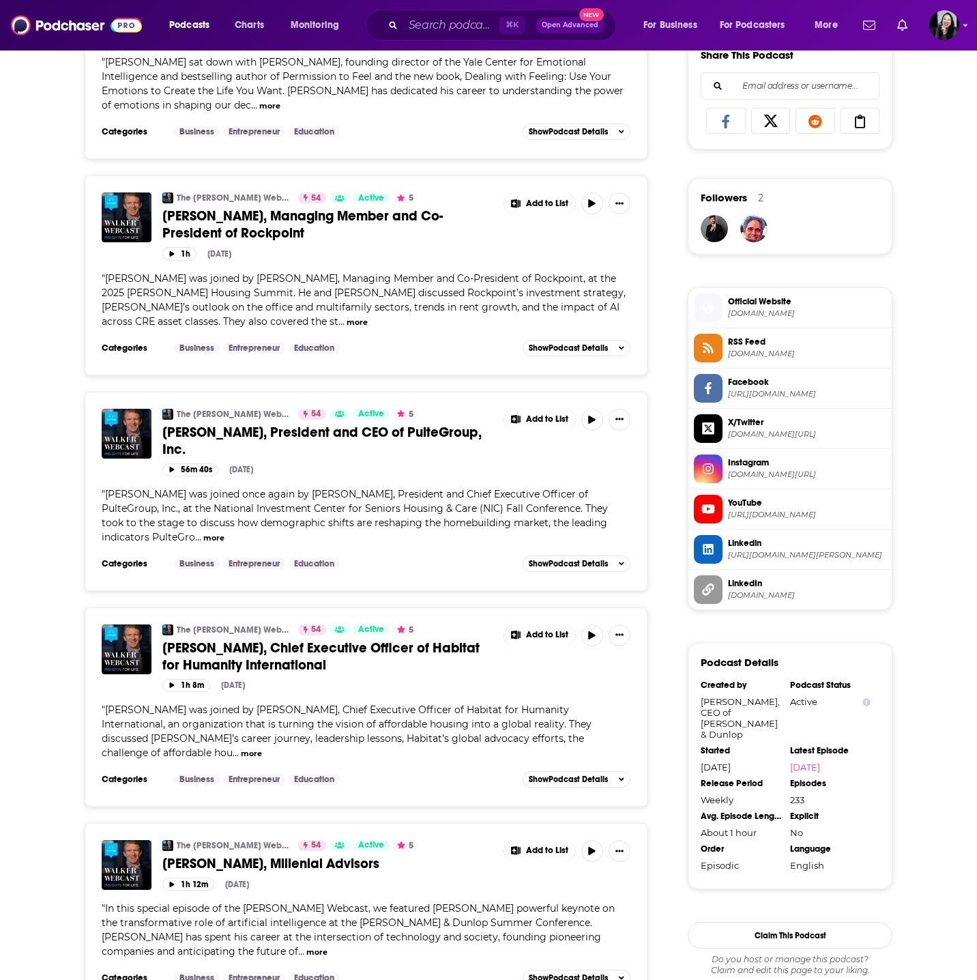
click at [323, 639] on span "Jonathan Reckford, Chief Executive Officer of Habitat for Humanity International" at bounding box center [320, 656] width 317 height 34
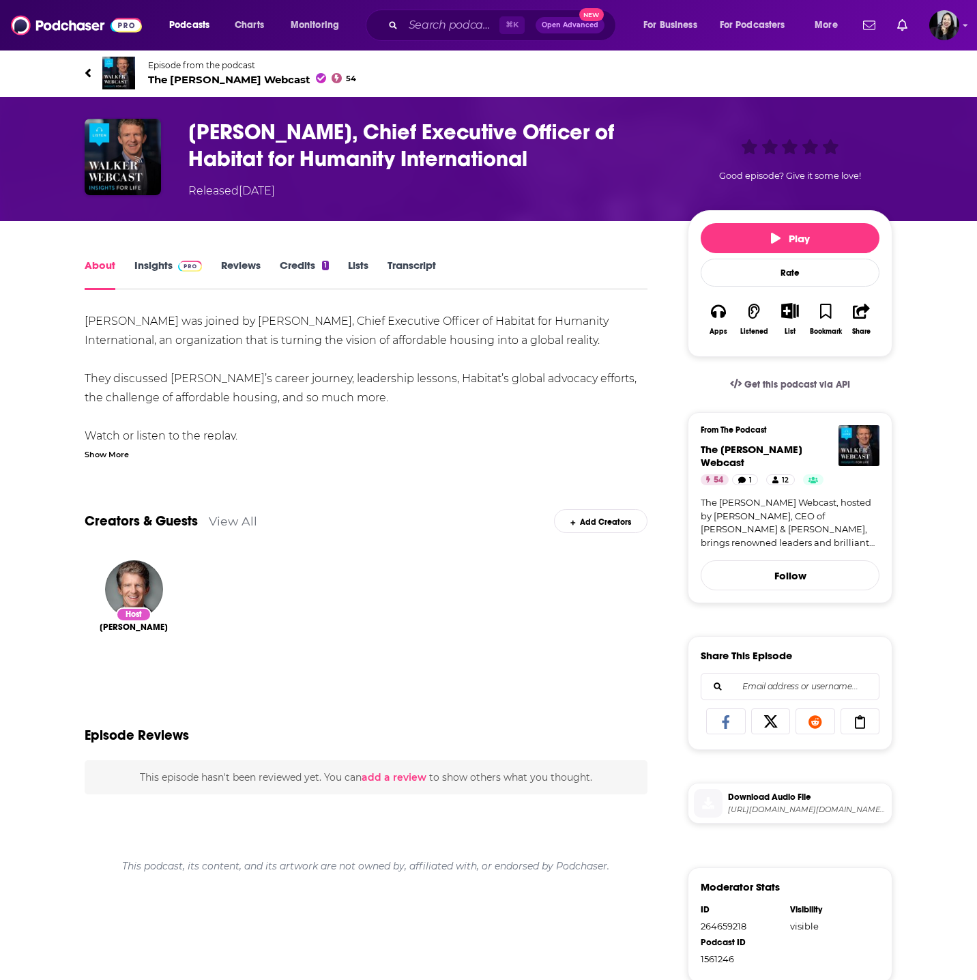
click at [102, 476] on div "Creators & Guests View All Add Creators" at bounding box center [366, 512] width 563 height 73
click at [98, 465] on div "Willy was joined by Jonathan Reckford, Chief Executive Officer of Habitat for H…" at bounding box center [366, 787] width 563 height 951
click at [109, 459] on div "Show More" at bounding box center [107, 453] width 44 height 13
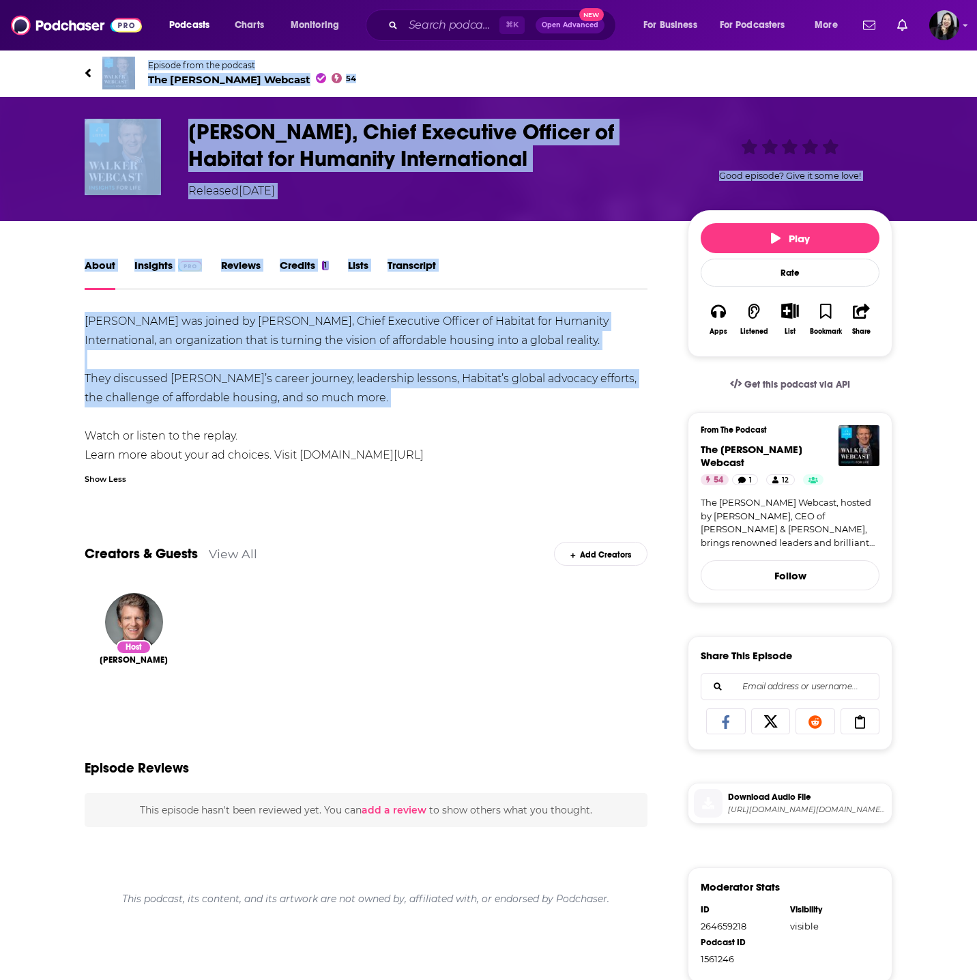
drag, startPoint x: 53, startPoint y: 66, endPoint x: 518, endPoint y: 424, distance: 586.8
click at [518, 424] on div "Episode from the podcast The Walker Webcast 54 Next Episode Jonathan Reckford, …" at bounding box center [488, 656] width 977 height 1214
copy div "Episode from the podcast The Walker Webcast 54 Next Episode Jonathan Reckford, …"
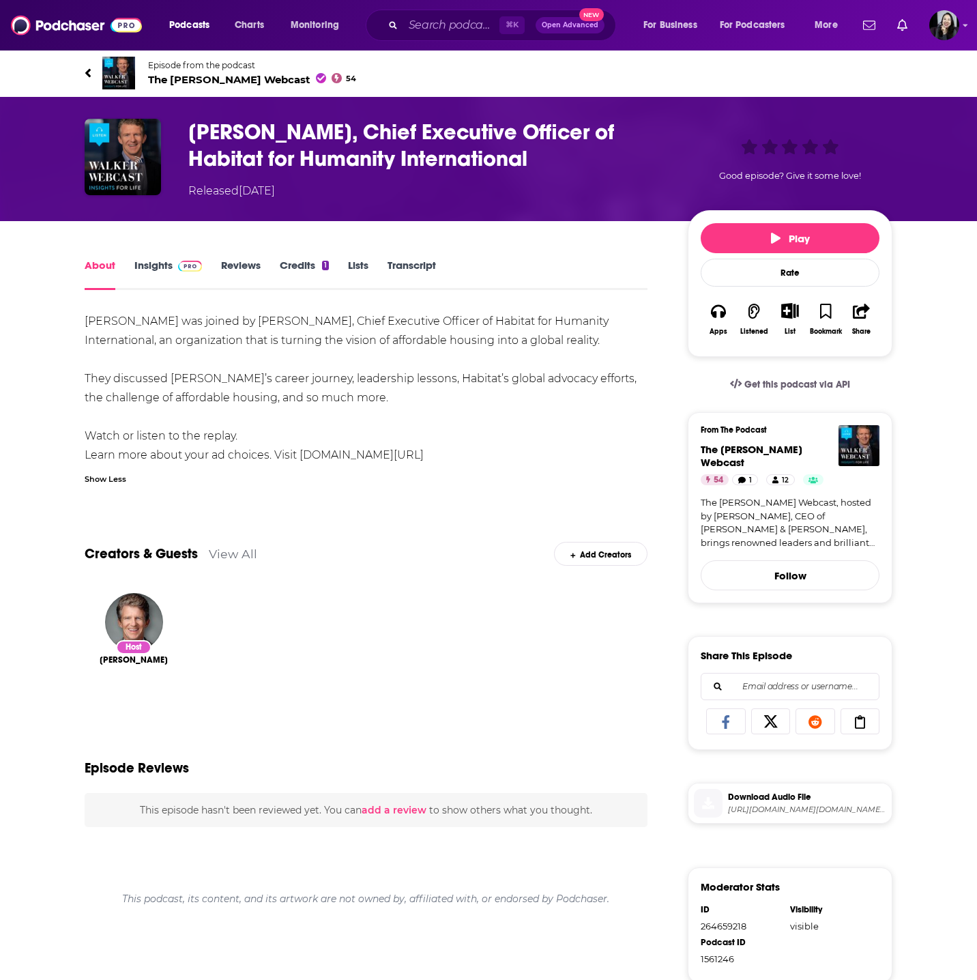
click at [585, 167] on h1 "Jonathan Reckford, Chief Executive Officer of Habitat for Humanity International" at bounding box center [427, 145] width 478 height 53
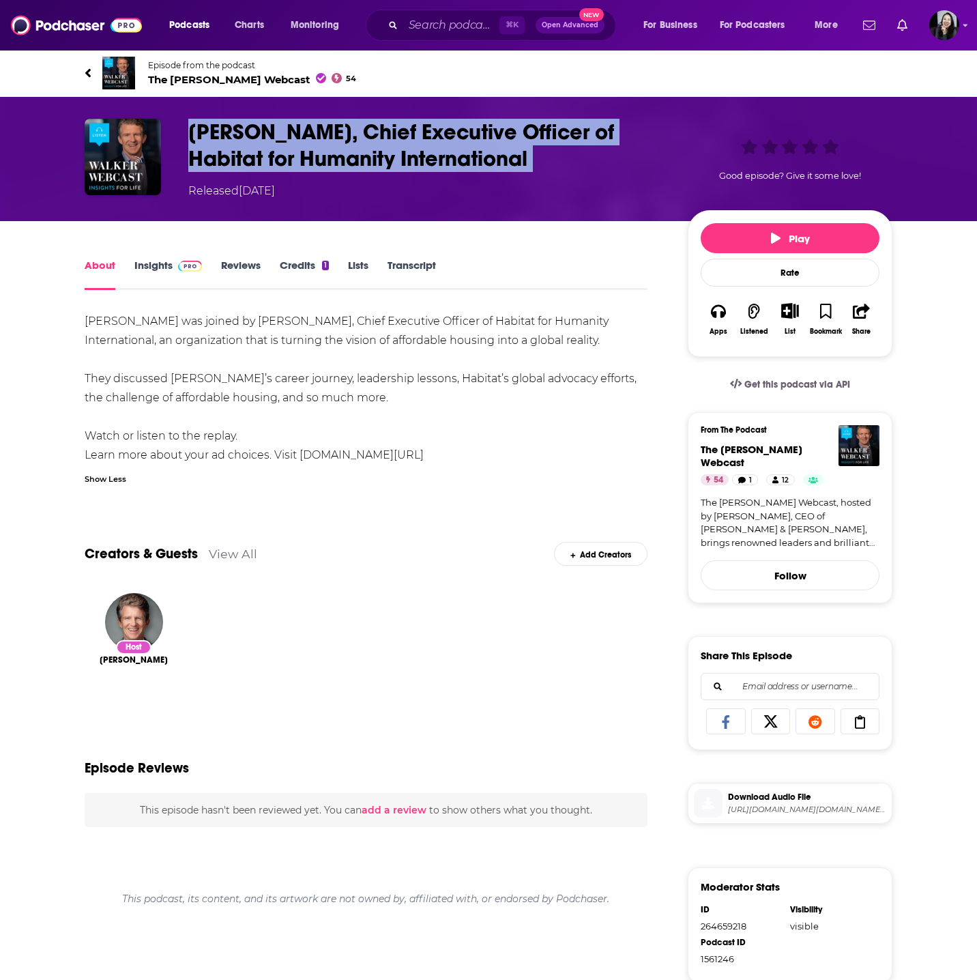
click at [585, 167] on h1 "Jonathan Reckford, Chief Executive Officer of Habitat for Humanity International" at bounding box center [427, 145] width 478 height 53
copy h1 "Jonathan Reckford, Chief Executive Officer of Habitat for Humanity International"
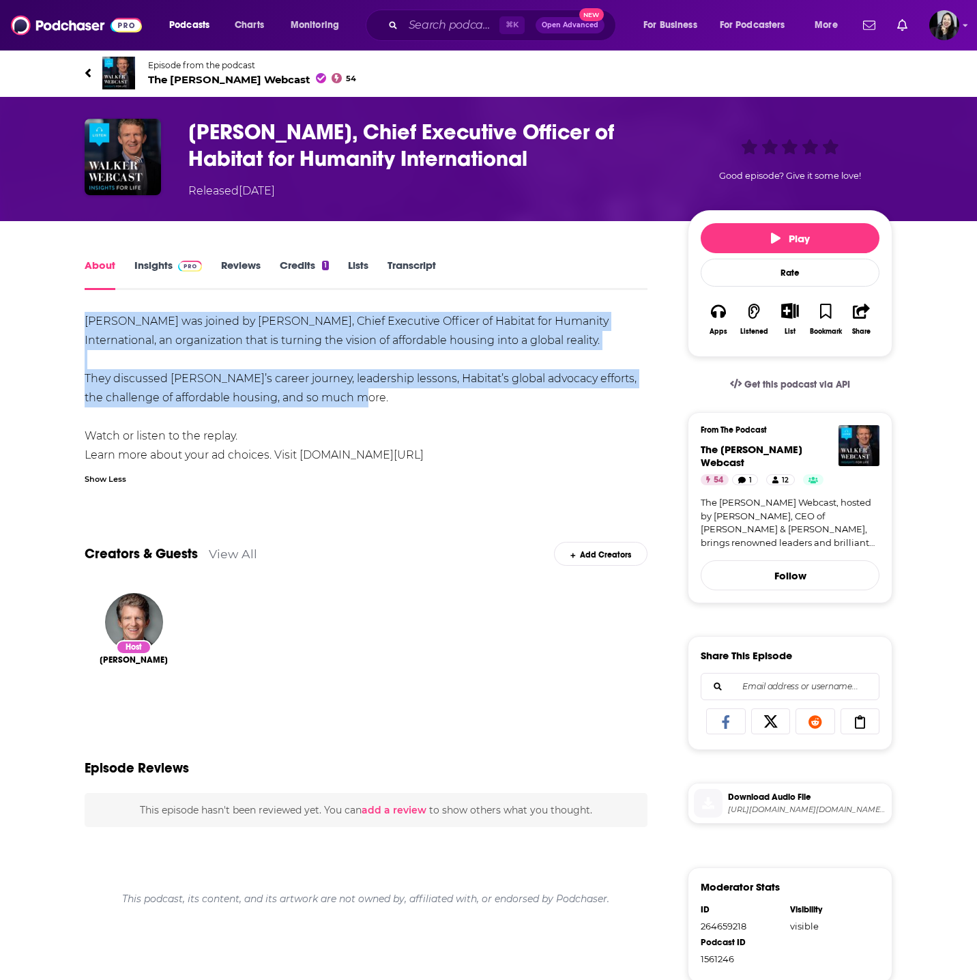
drag, startPoint x: 81, startPoint y: 317, endPoint x: 410, endPoint y: 407, distance: 341.5
click at [410, 407] on div "About Insights Reviews Credits 1 Lists Transcript Willy was joined by Jonathan …" at bounding box center [375, 760] width 625 height 1007
copy div "Willy was joined by Jonathan Reckford, Chief Executive Officer of Habitat for H…"
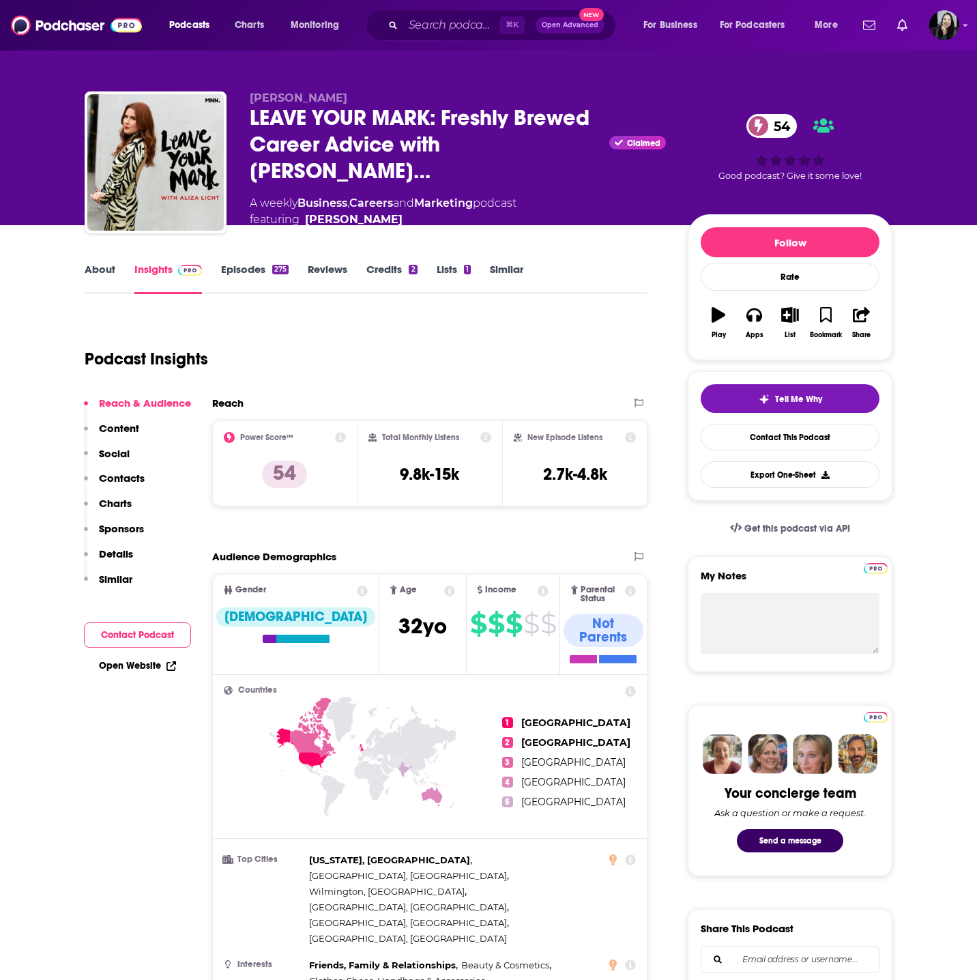
click at [341, 102] on div "Aliza Licht LEAVE YOUR MARK: Freshly Brewed Career Advice with Aliza Li… Claime…" at bounding box center [489, 166] width 808 height 150
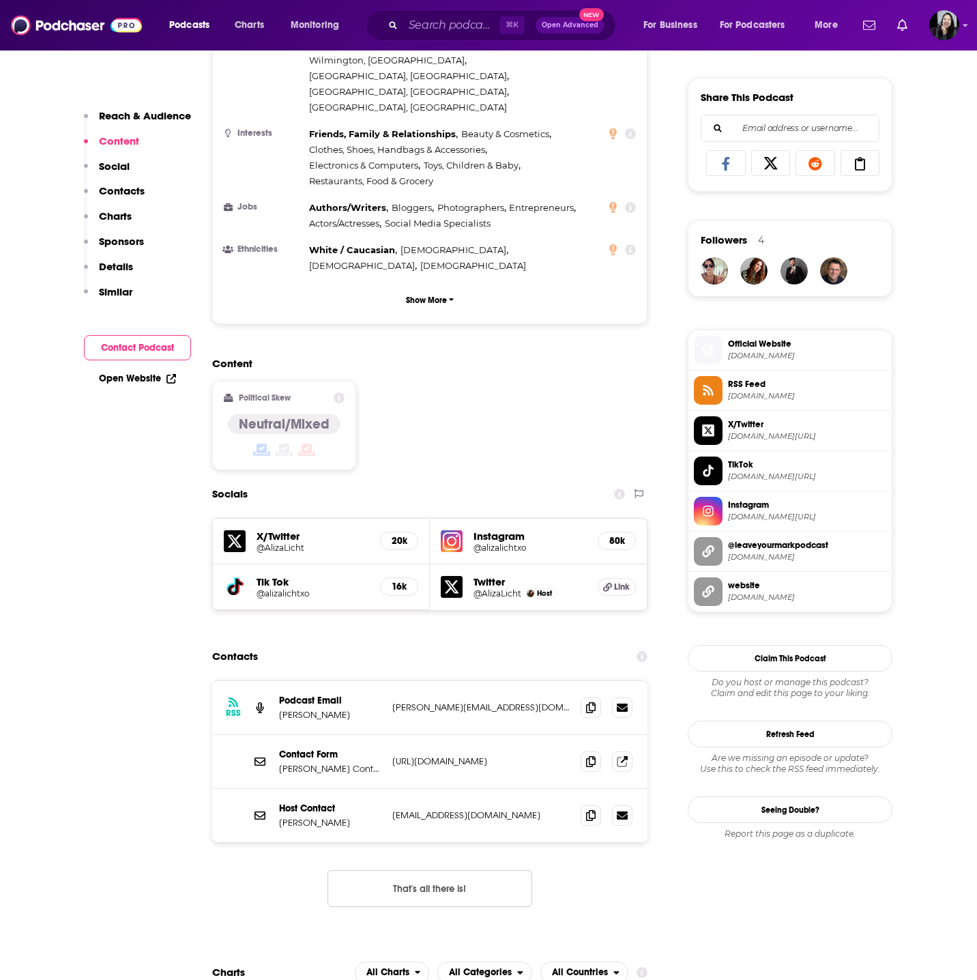
scroll to position [809, 0]
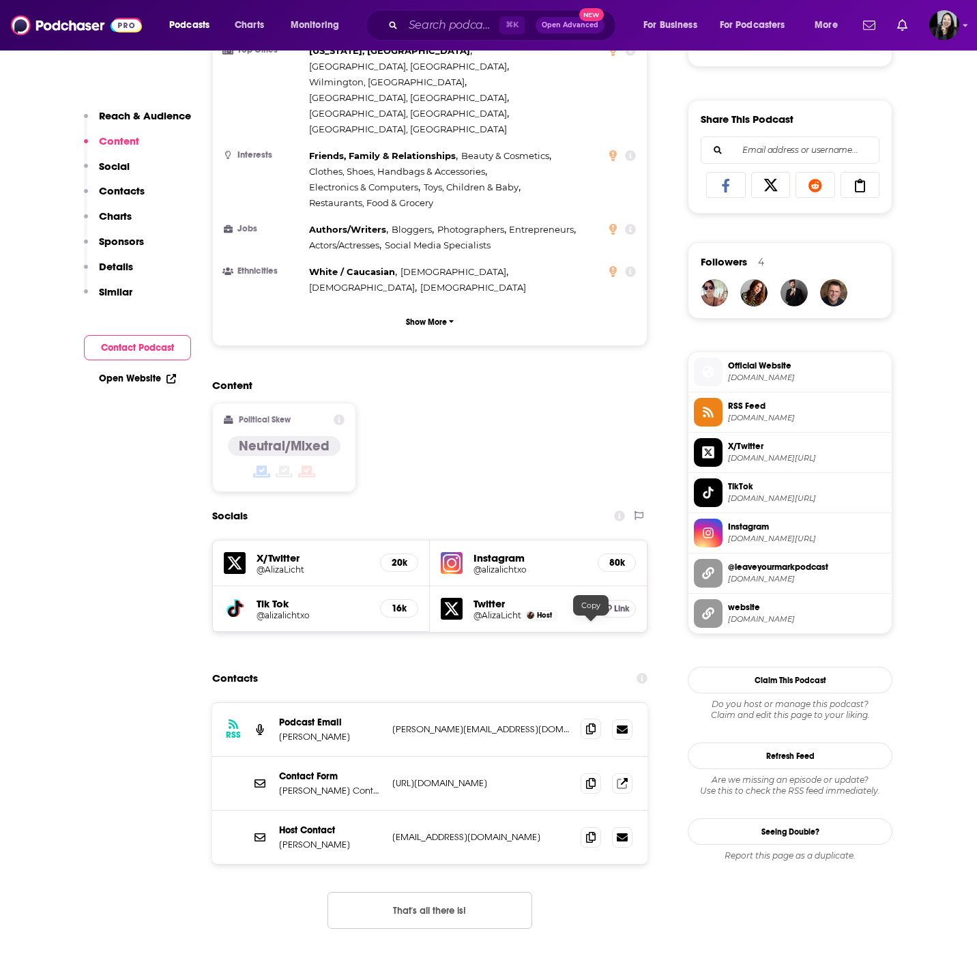
click at [584, 719] on span at bounding box center [591, 729] width 20 height 20
click at [592, 831] on icon at bounding box center [591, 836] width 10 height 11
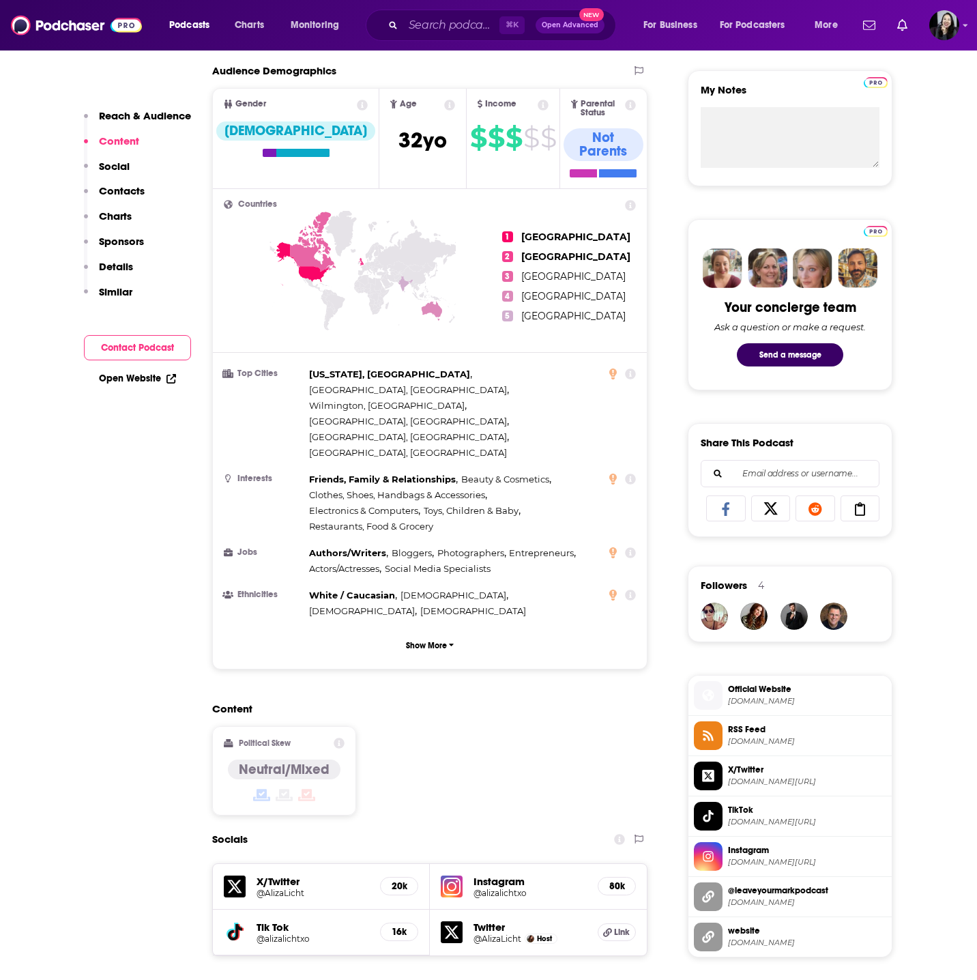
scroll to position [0, 0]
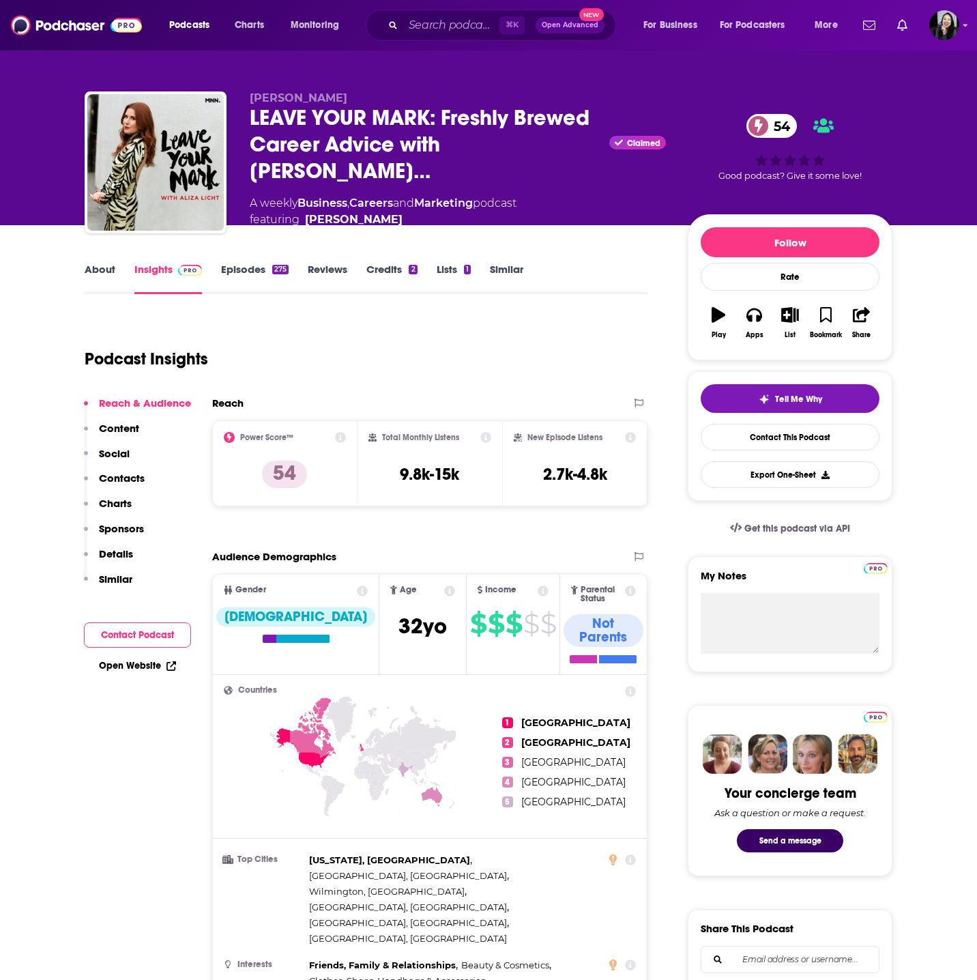
click at [422, 102] on div "Aliza Licht LEAVE YOUR MARK: Freshly Brewed Career Advice with Aliza Li… Claime…" at bounding box center [489, 166] width 808 height 150
copy p "Aliza Licht"
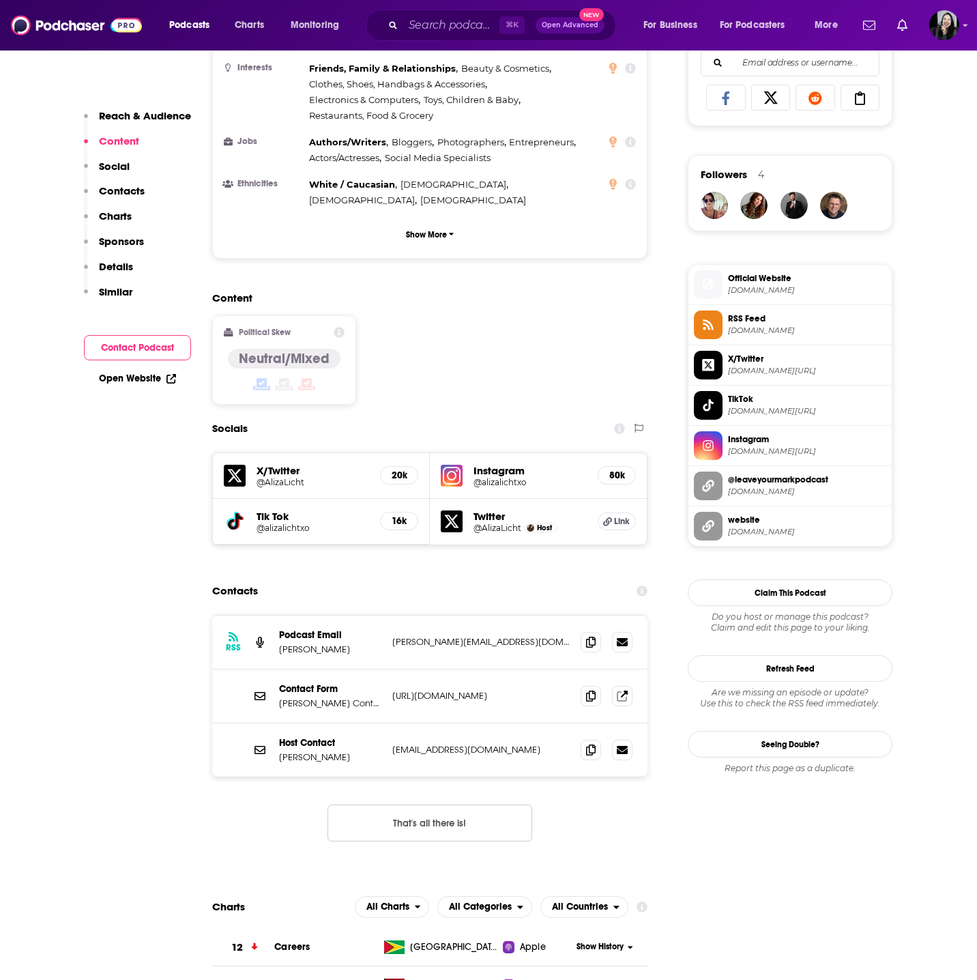
scroll to position [910, 0]
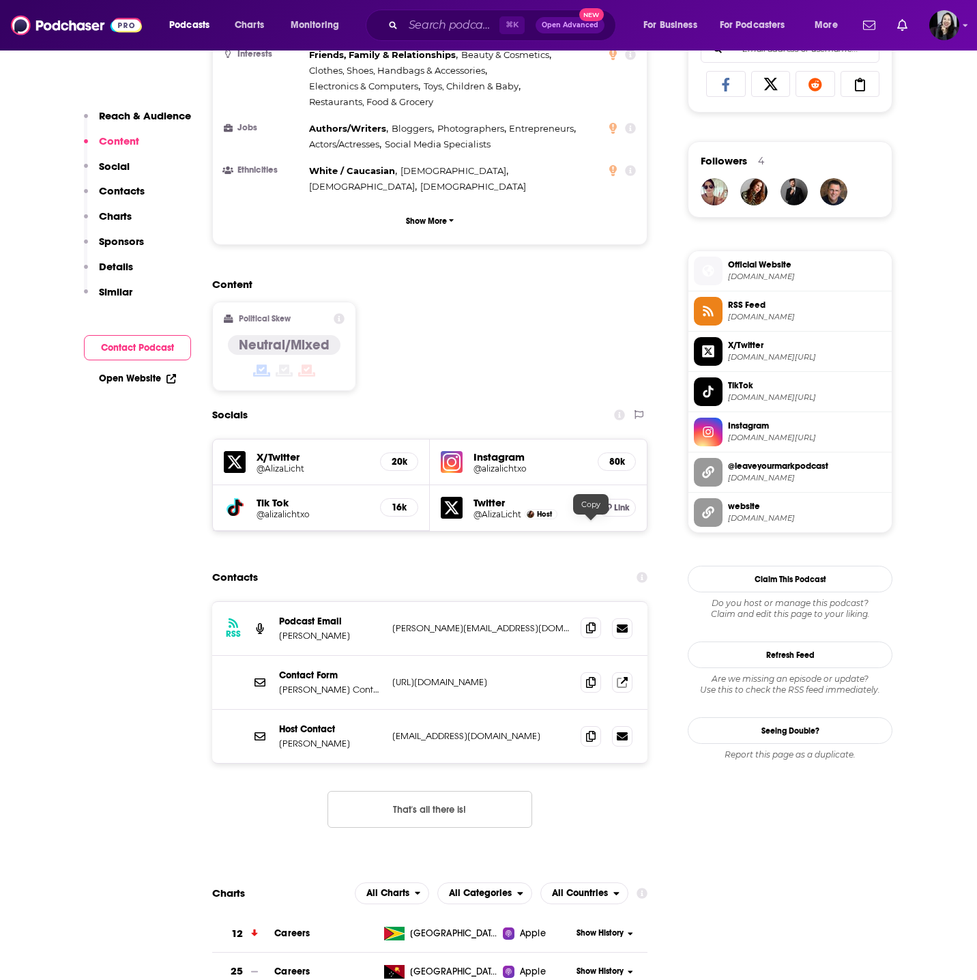
click at [584, 618] on span at bounding box center [591, 628] width 20 height 20
click at [588, 622] on icon at bounding box center [591, 627] width 10 height 11
click at [596, 725] on span at bounding box center [591, 735] width 20 height 20
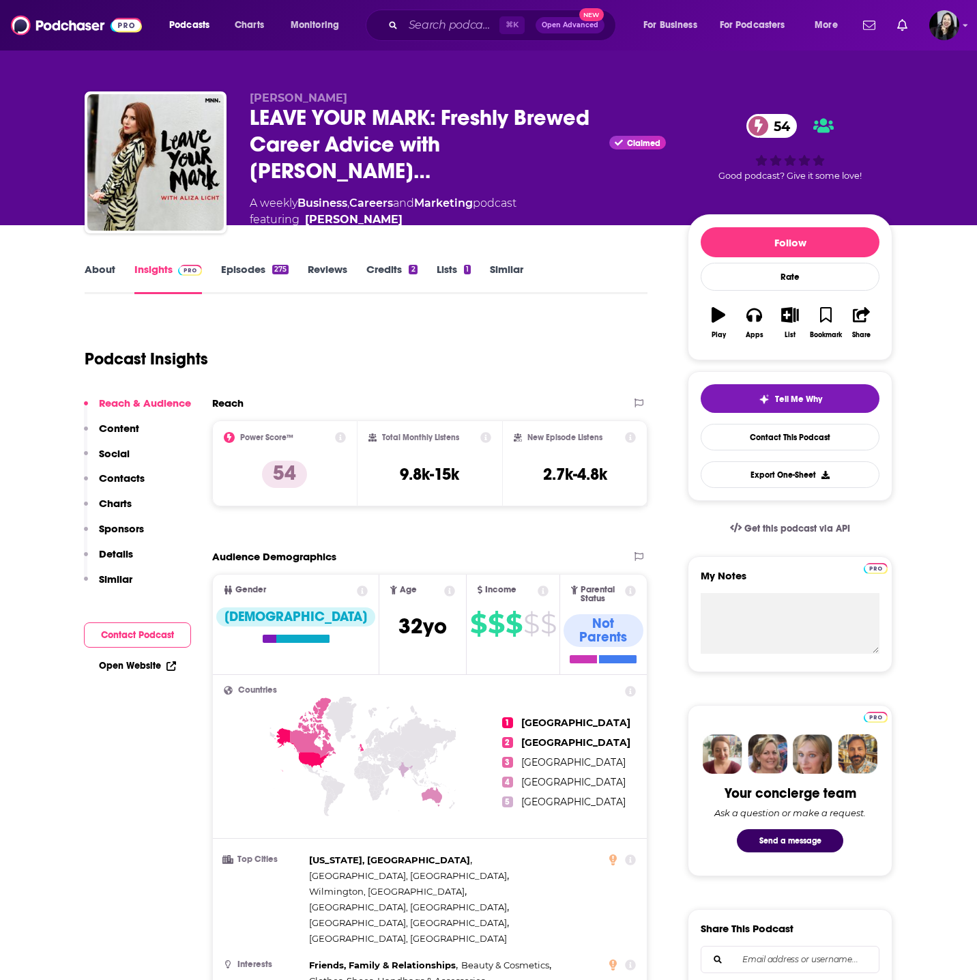
click at [248, 281] on link "Episodes 275" at bounding box center [255, 278] width 68 height 31
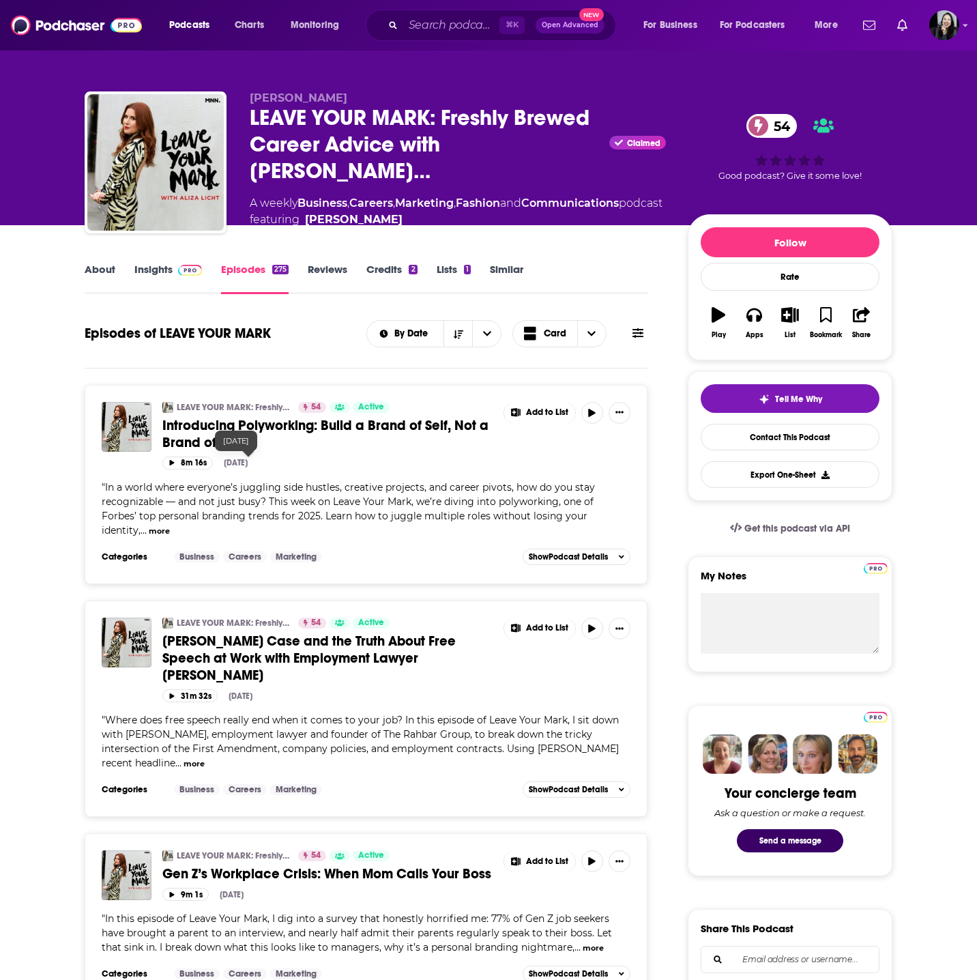
click at [252, 427] on span "Introducing Polyworking: Build a Brand of Self, Not a Brand of Tasks" at bounding box center [325, 434] width 326 height 34
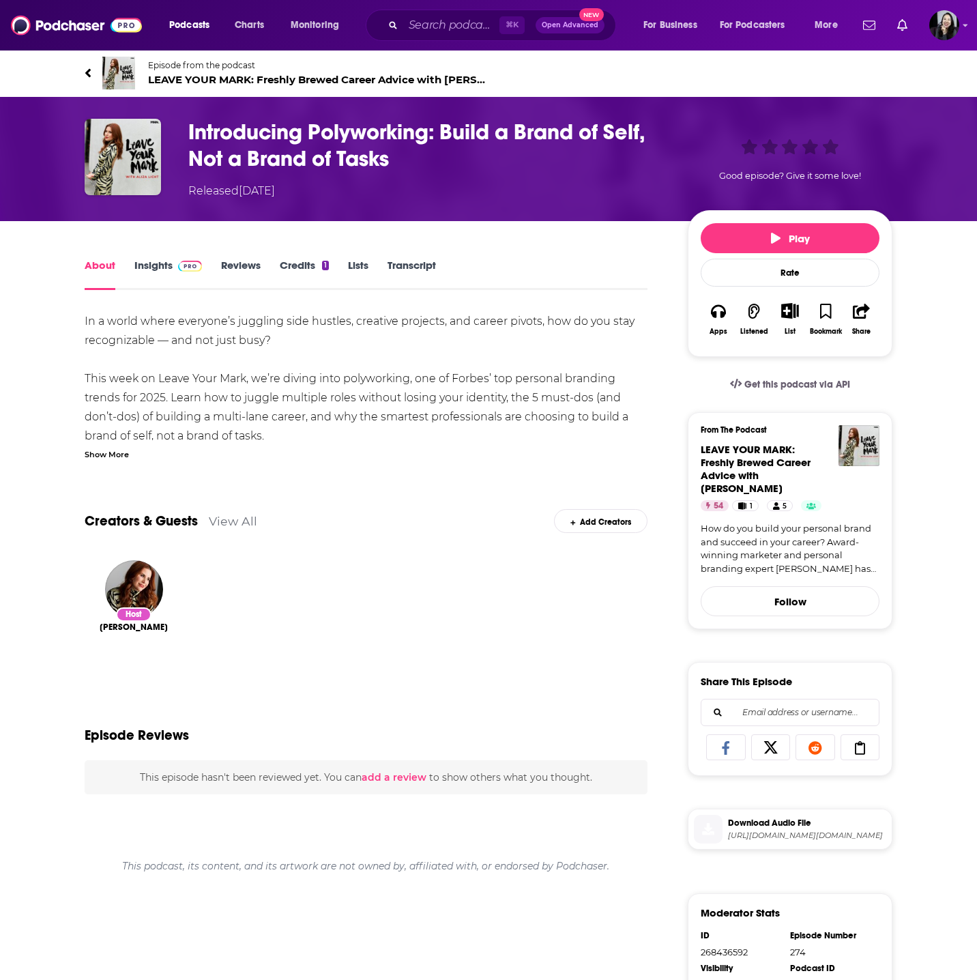
click at [104, 448] on div "Show More" at bounding box center [107, 453] width 44 height 13
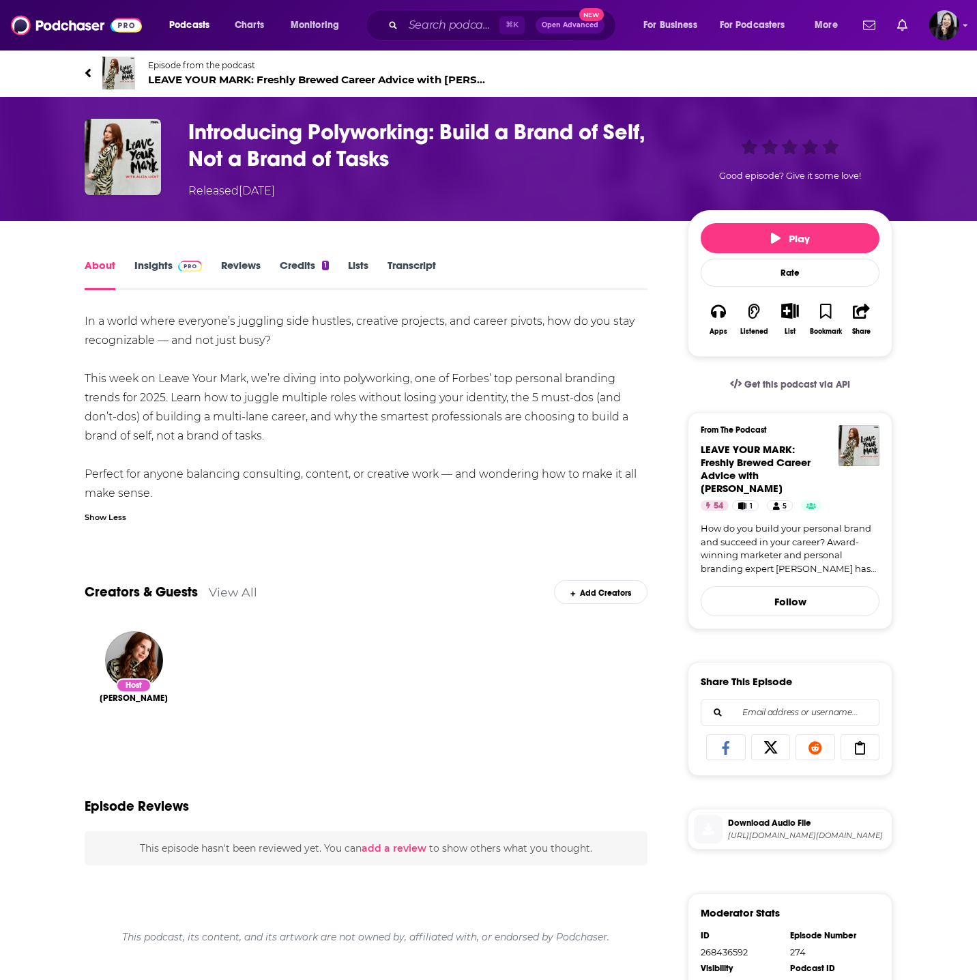
drag, startPoint x: 61, startPoint y: 53, endPoint x: 576, endPoint y: 497, distance: 680.3
click at [576, 497] on div "Episode from the podcast LEAVE YOUR MARK: Freshly Brewed Career Advice with Ali…" at bounding box center [488, 685] width 977 height 1273
copy div "Episode from the podcast LEAVE YOUR MARK: Freshly Brewed Career Advice with Ali…"
click at [458, 162] on h1 "Introducing Polyworking: Build a Brand of Self, Not a Brand of Tasks" at bounding box center [427, 145] width 478 height 53
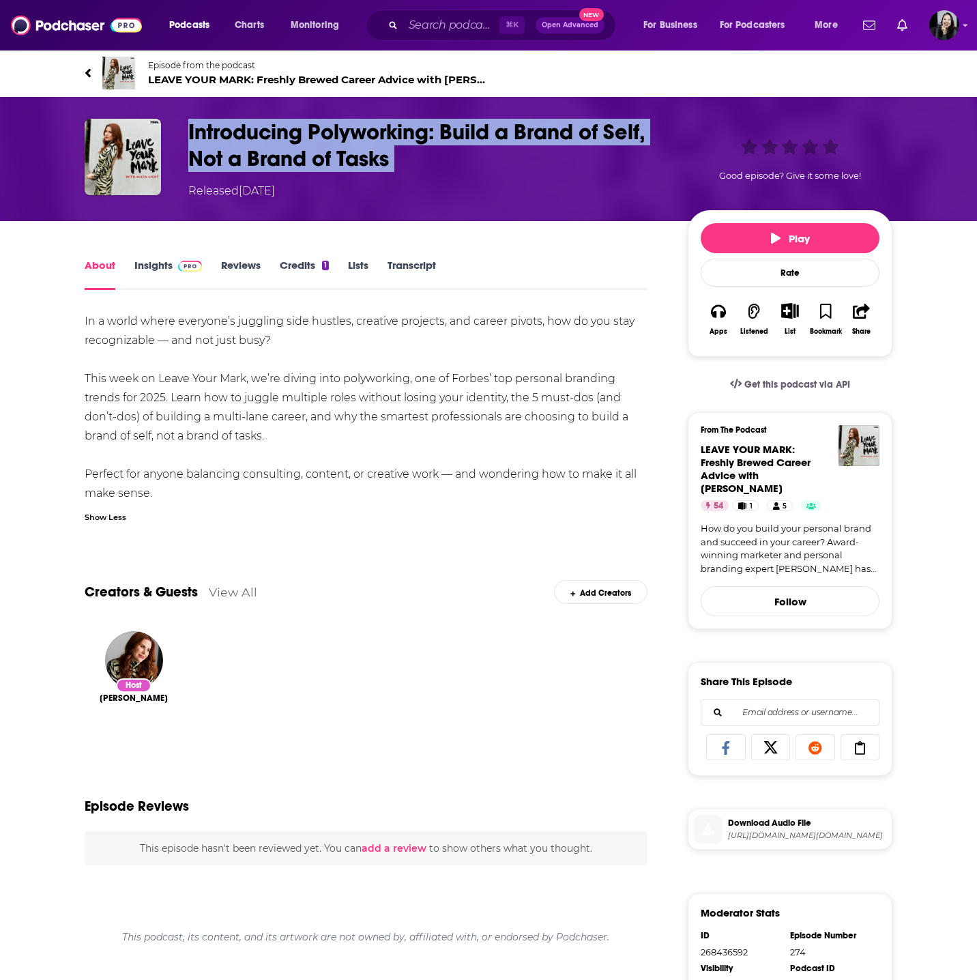
click at [458, 162] on h1 "Introducing Polyworking: Build a Brand of Self, Not a Brand of Tasks" at bounding box center [427, 145] width 478 height 53
drag, startPoint x: 216, startPoint y: 494, endPoint x: 76, endPoint y: 318, distance: 224.5
click at [76, 318] on div "About Insights Reviews Credits 1 Lists Transcript In a world where everyone’s j…" at bounding box center [375, 789] width 625 height 1065
copy div "In a world where everyone’s juggling side hustles, creative projects, and caree…"
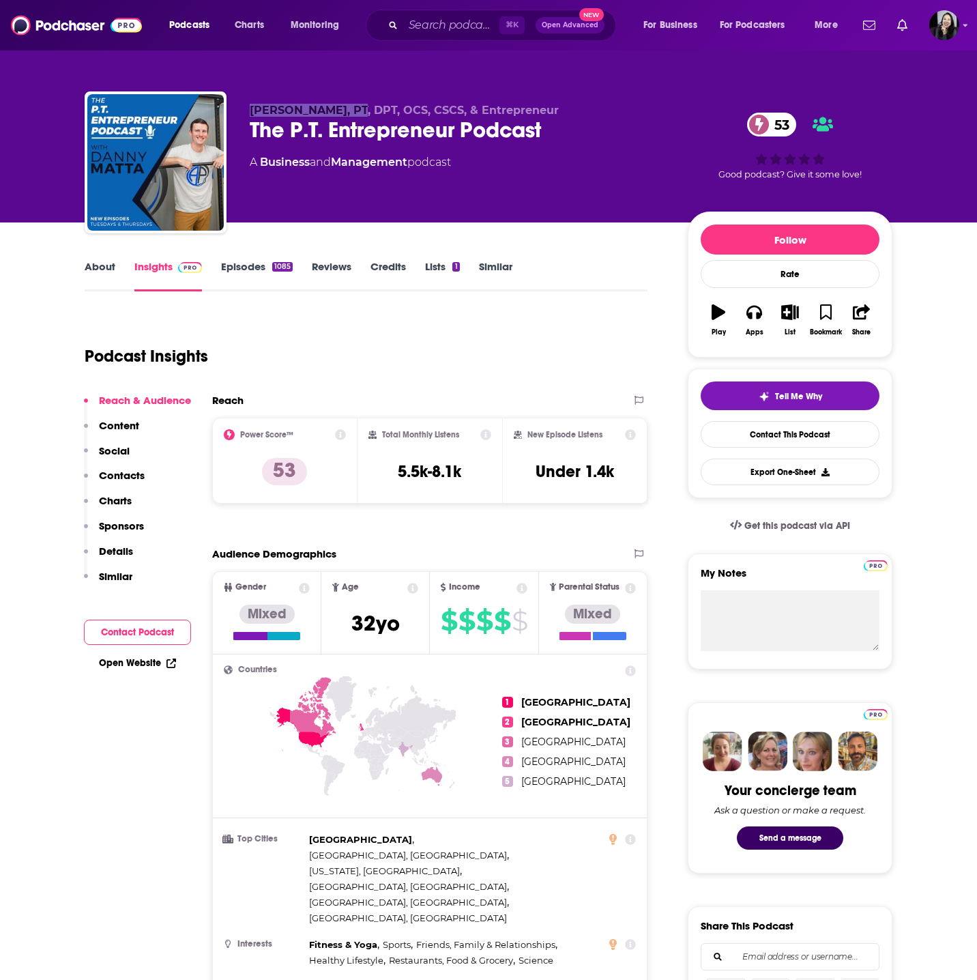
drag, startPoint x: 248, startPoint y: 106, endPoint x: 347, endPoint y: 113, distance: 98.5
click at [348, 113] on div "Dr. Danny Matta, PT, DPT, OCS, CSCS, & Entrepreneur The P.T. Entrepreneur Podca…" at bounding box center [489, 164] width 808 height 147
copy span "Dr. Danny Matta,"
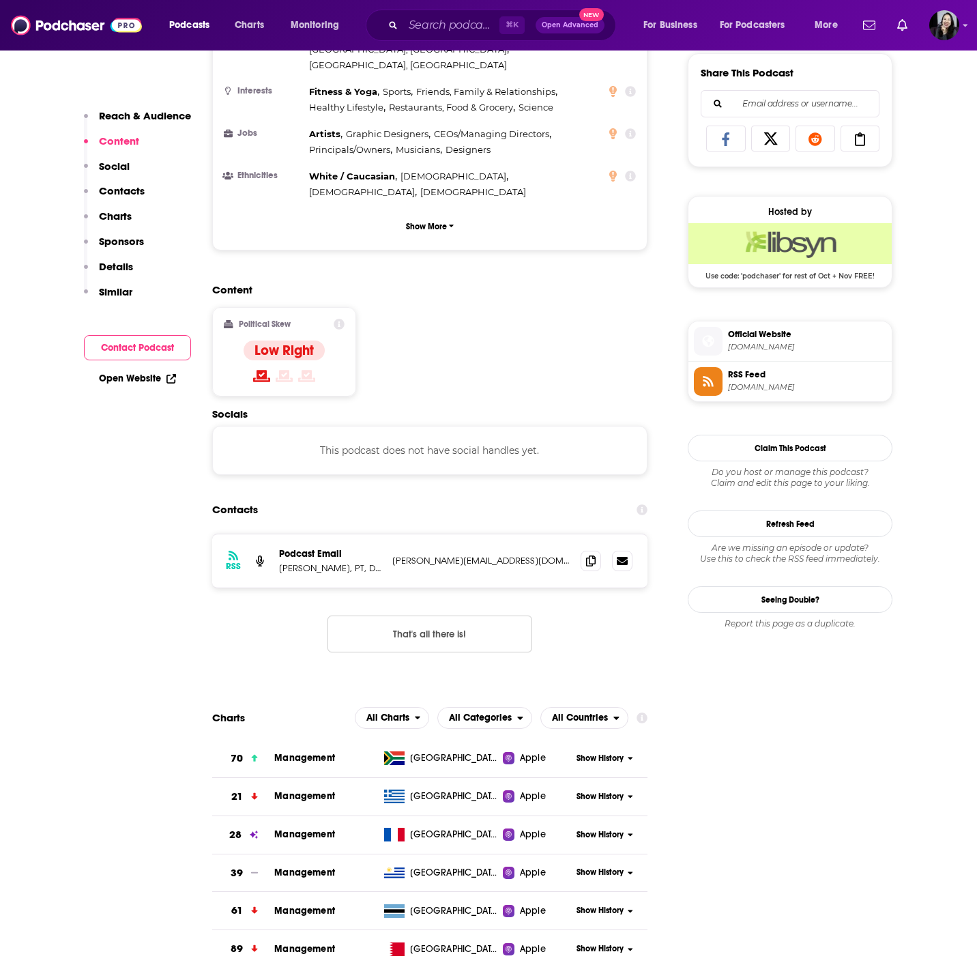
scroll to position [884, 0]
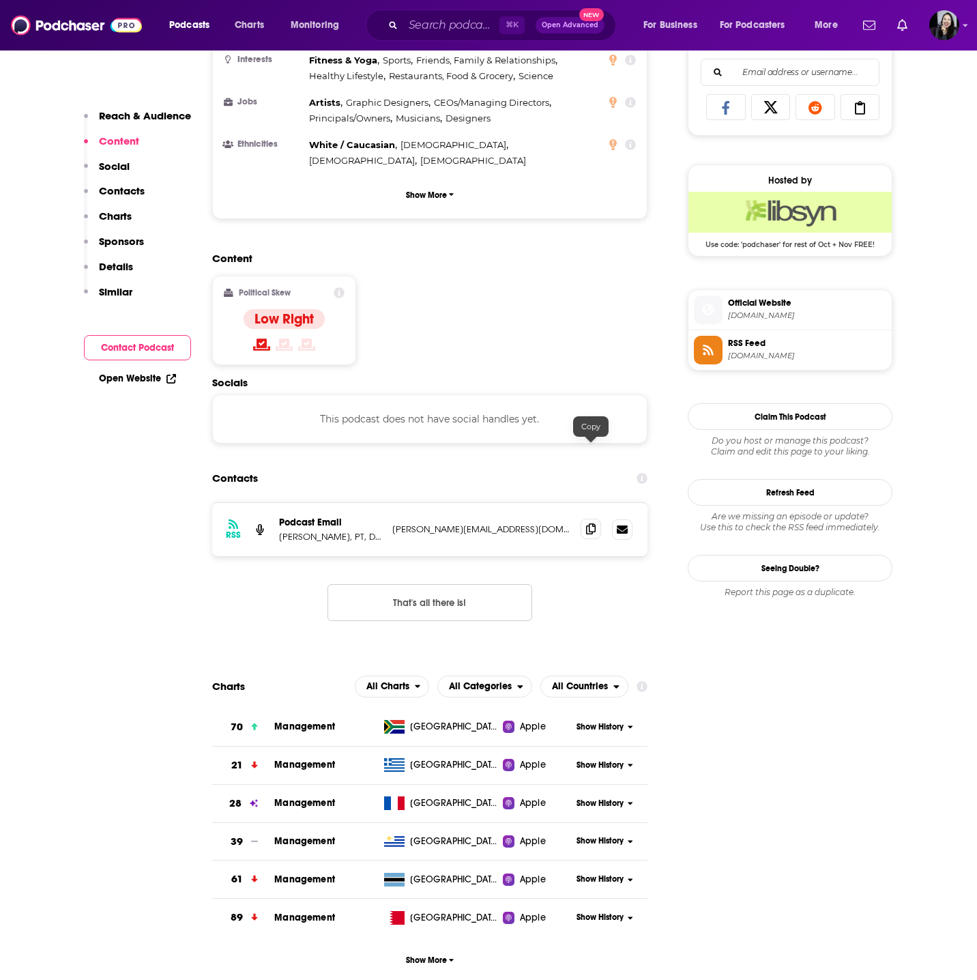
click at [598, 519] on span at bounding box center [591, 529] width 20 height 20
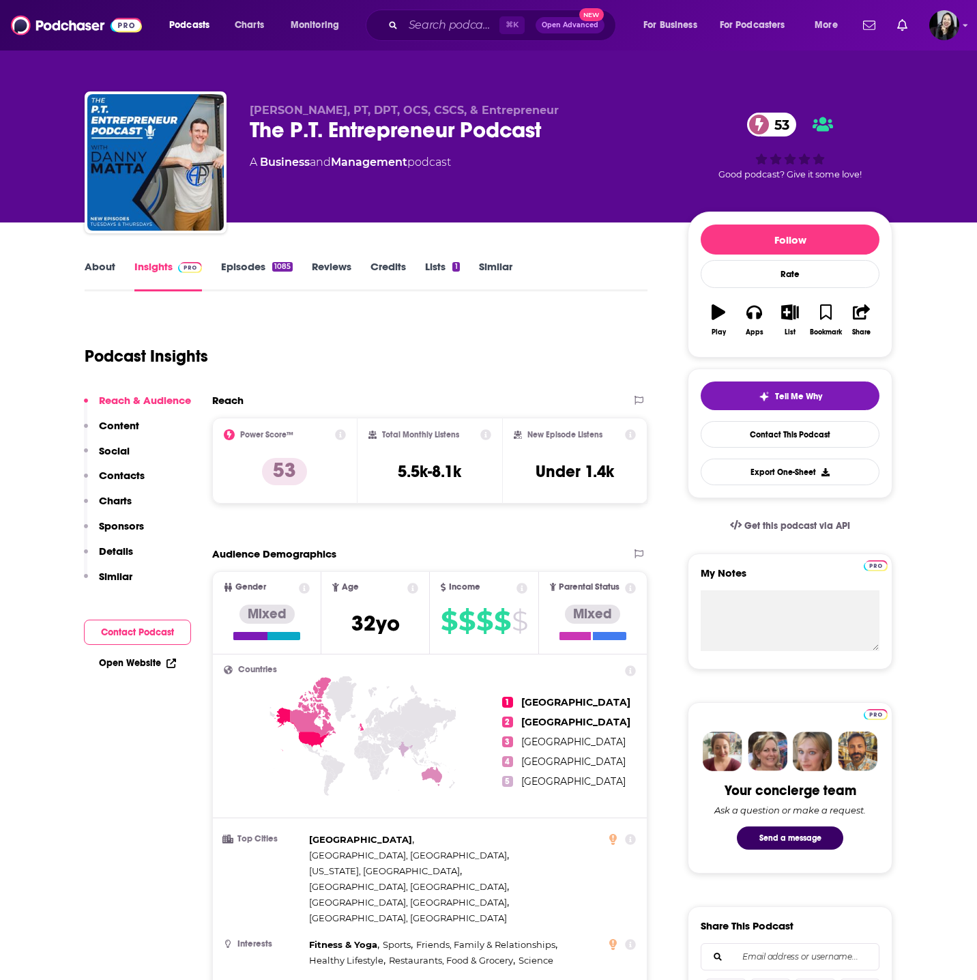
click at [627, 139] on div "The P.T. Entrepreneur Podcast 53" at bounding box center [458, 130] width 416 height 27
copy div "The P.T. Entrepreneur Podcast 53"
click at [558, 184] on div "Dr. Danny Matta, PT, DPT, OCS, CSCS, & Entrepreneur The P.T. Entrepreneur Podca…" at bounding box center [458, 158] width 416 height 109
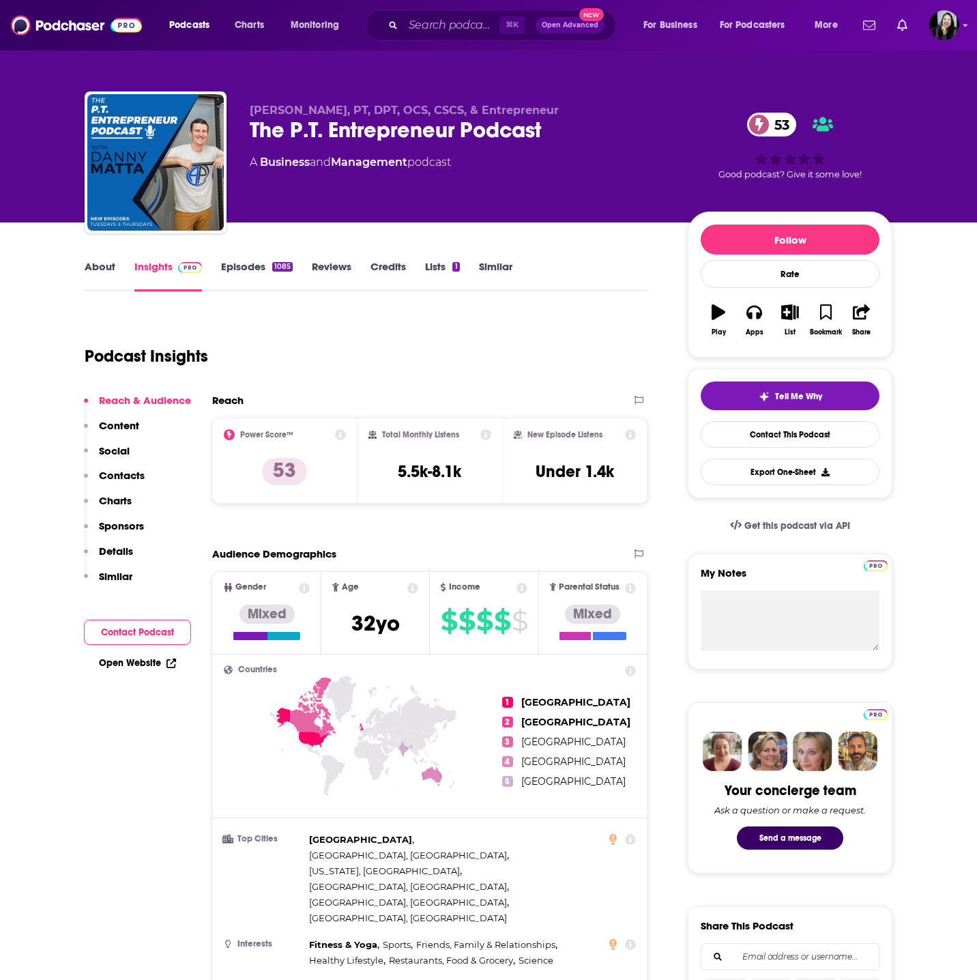
click at [580, 128] on div "The P.T. Entrepreneur Podcast 53" at bounding box center [458, 130] width 416 height 27
copy div "The P.T. Entrepreneur Podcast 53"
click at [239, 108] on div "Dr. Danny Matta, PT, DPT, OCS, CSCS, & Entrepreneur The P.T. Entrepreneur Podca…" at bounding box center [489, 164] width 808 height 147
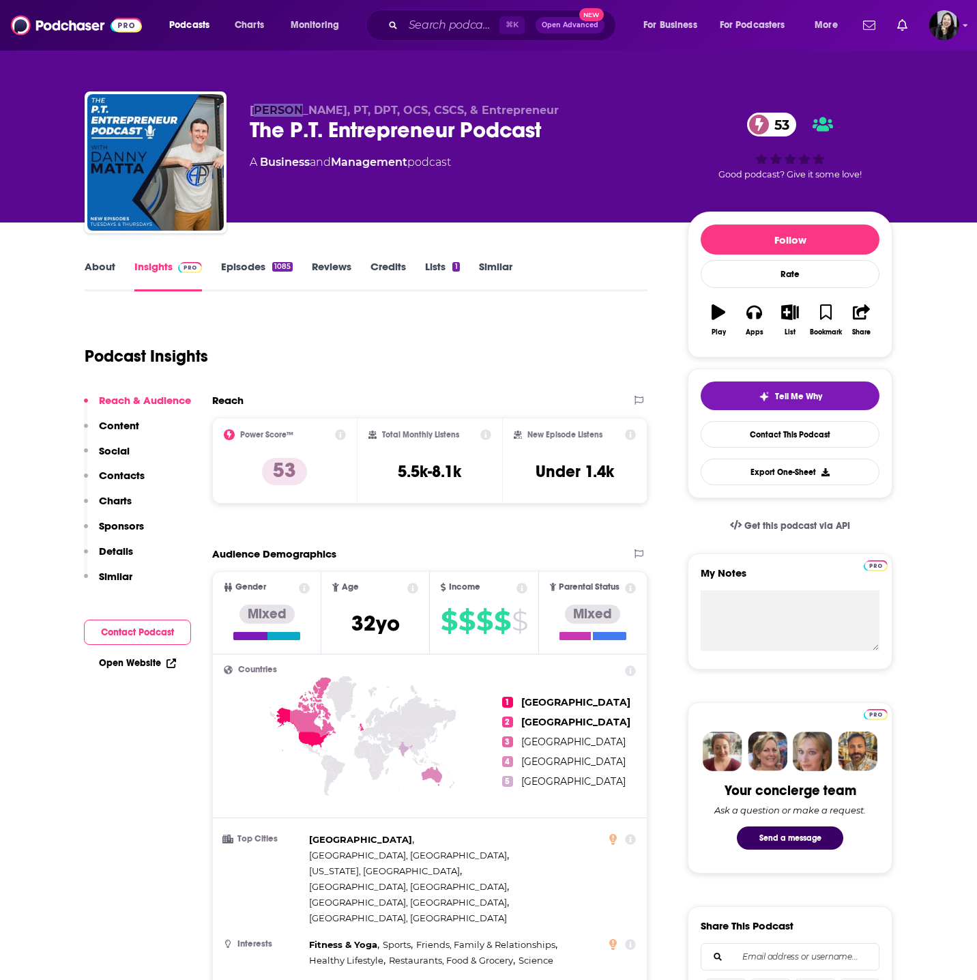
drag, startPoint x: 255, startPoint y: 111, endPoint x: 292, endPoint y: 116, distance: 37.3
click at [292, 116] on span "Dr. Danny Matta, PT, DPT, OCS, CSCS, & Entrepreneur" at bounding box center [404, 110] width 309 height 13
click at [240, 116] on div "Dr. Danny Matta, PT, DPT, OCS, CSCS, & Entrepreneur The P.T. Entrepreneur Podca…" at bounding box center [489, 164] width 808 height 147
drag, startPoint x: 240, startPoint y: 116, endPoint x: 334, endPoint y: 111, distance: 94.3
click at [335, 111] on div "Dr. Danny Matta, PT, DPT, OCS, CSCS, & Entrepreneur The P.T. Entrepreneur Podca…" at bounding box center [489, 164] width 808 height 147
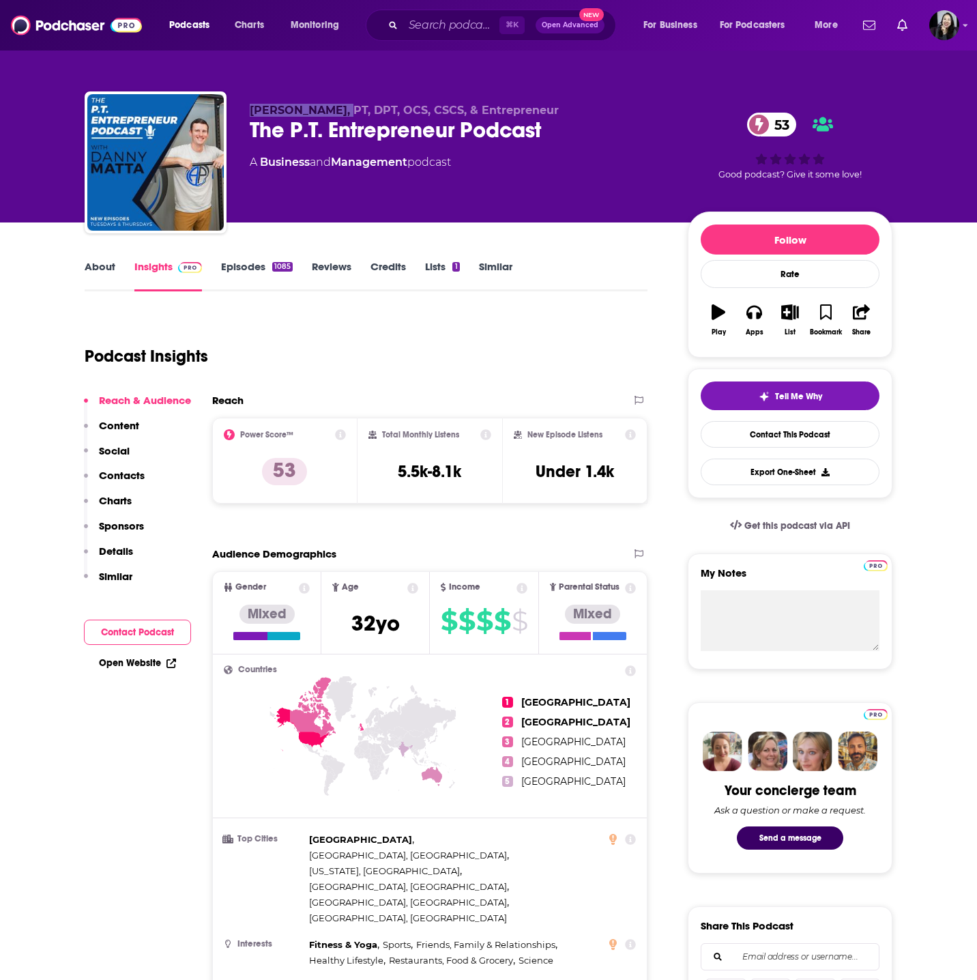
copy span "Dr. Danny Matta"
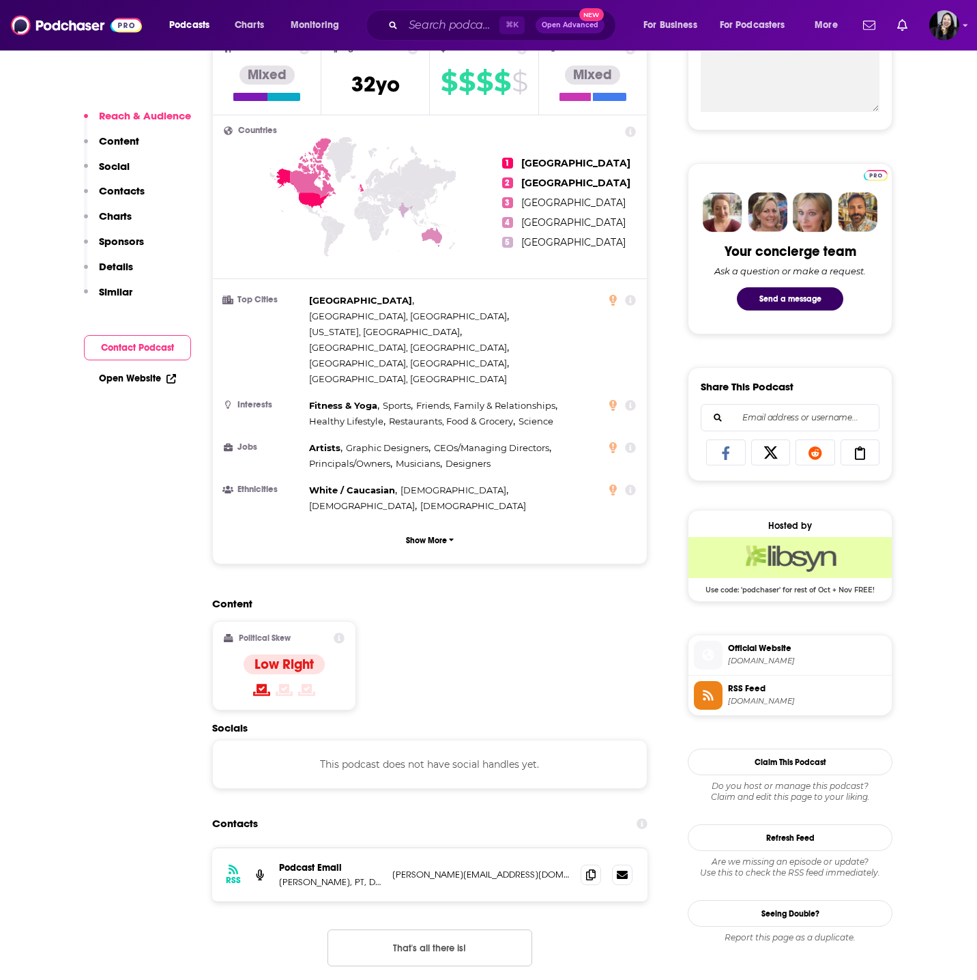
scroll to position [551, 0]
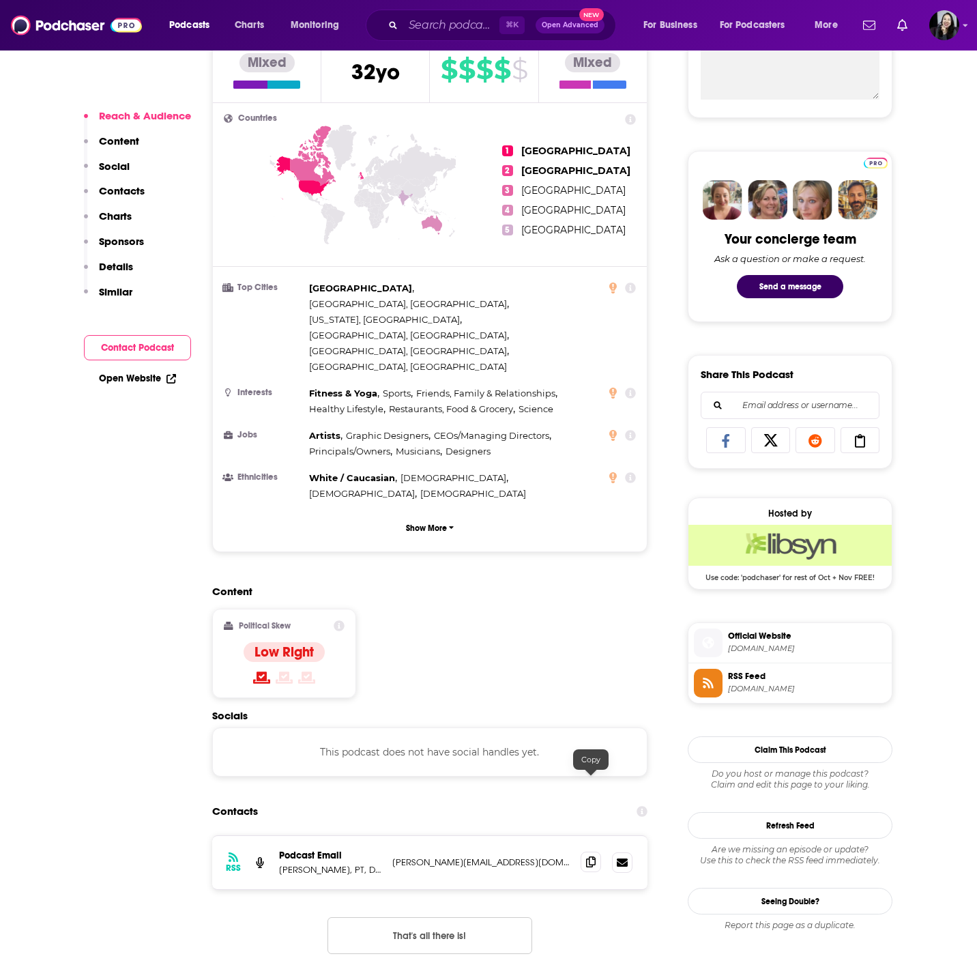
click at [592, 856] on icon at bounding box center [591, 861] width 10 height 11
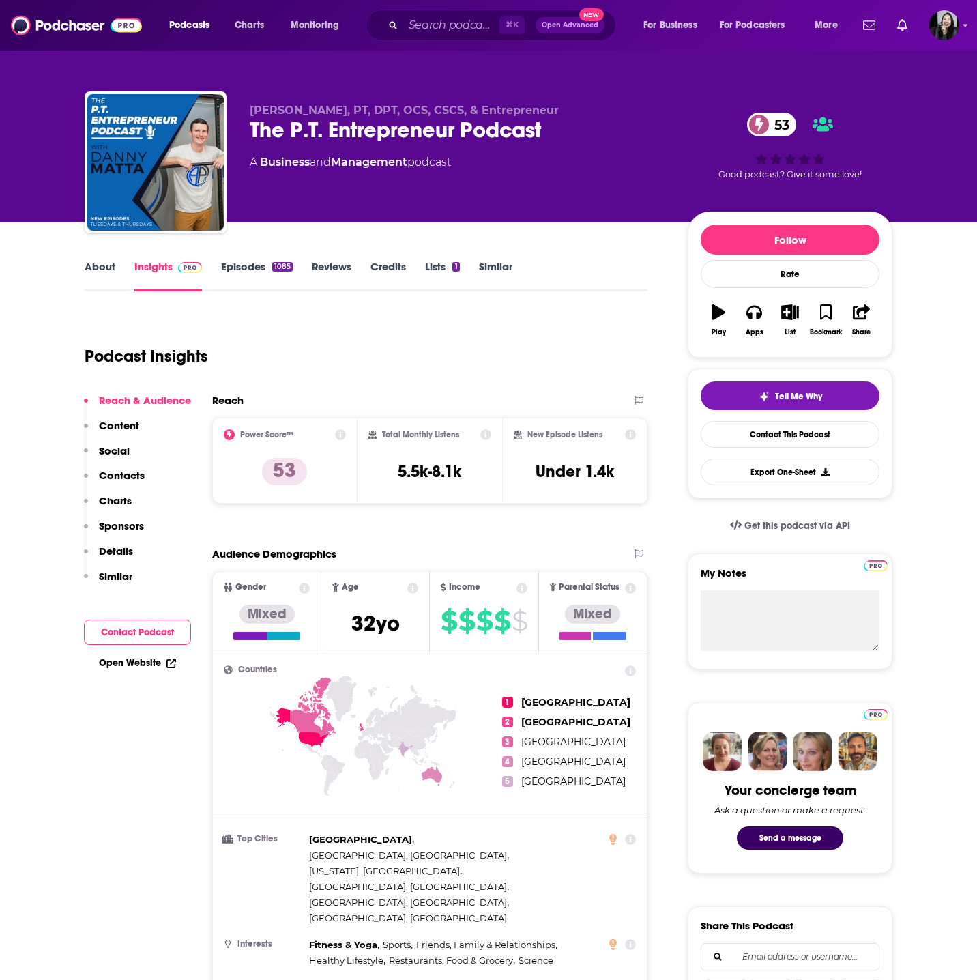
click at [249, 273] on link "Episodes 1085" at bounding box center [257, 275] width 72 height 31
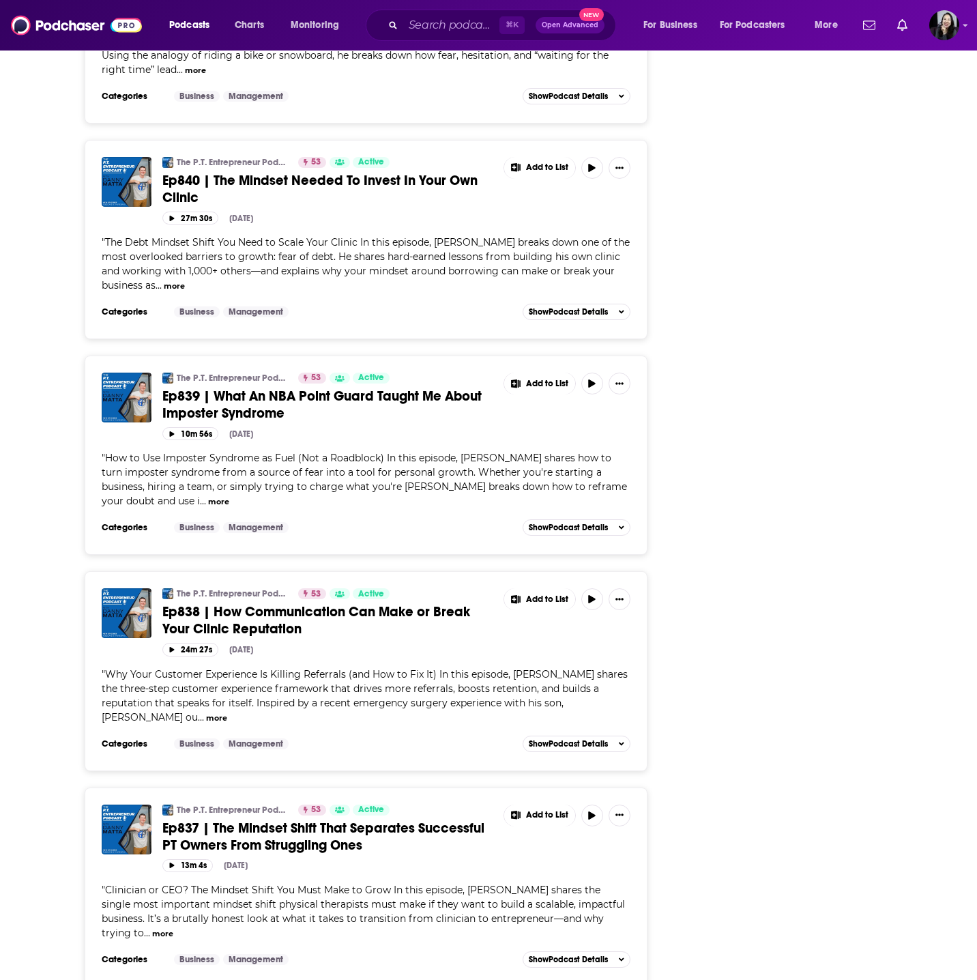
scroll to position [3781, 0]
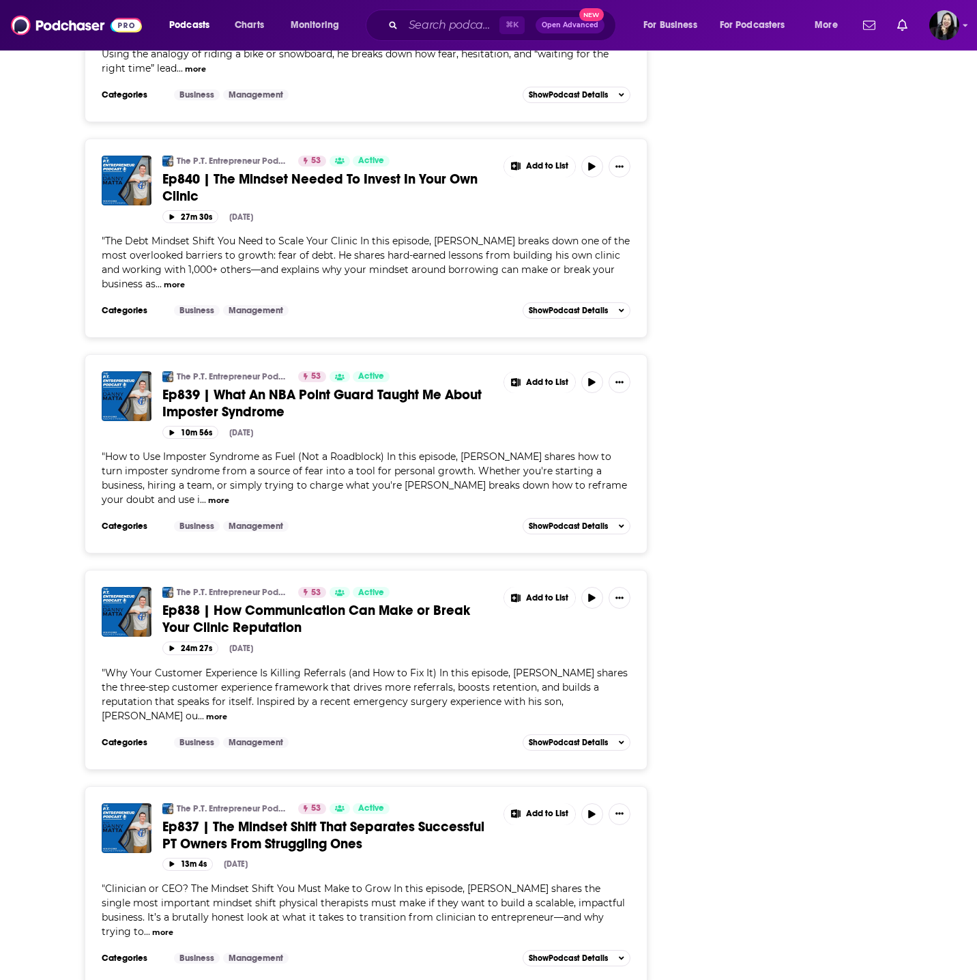
click at [332, 826] on span "Ep837 | The Mindset Shift That Separates Successful PT Owners From Struggling O…" at bounding box center [323, 835] width 322 height 34
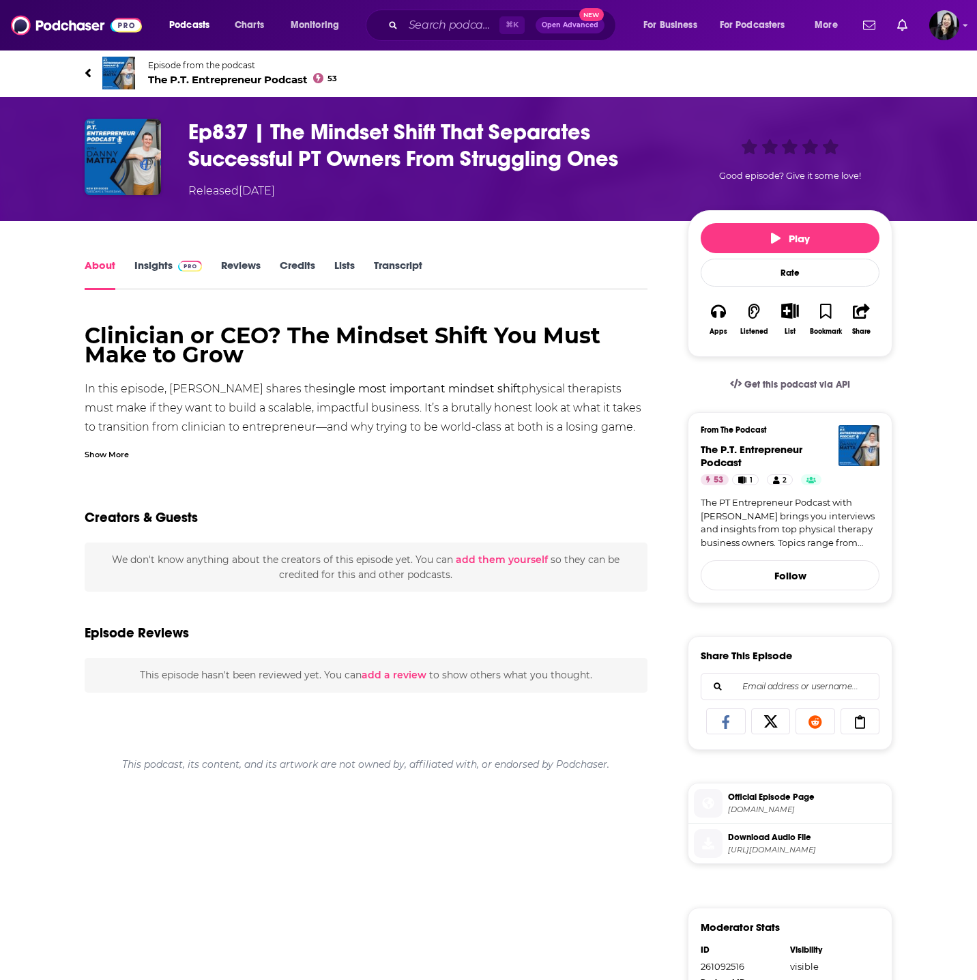
click at [117, 457] on div "Show More" at bounding box center [107, 453] width 44 height 13
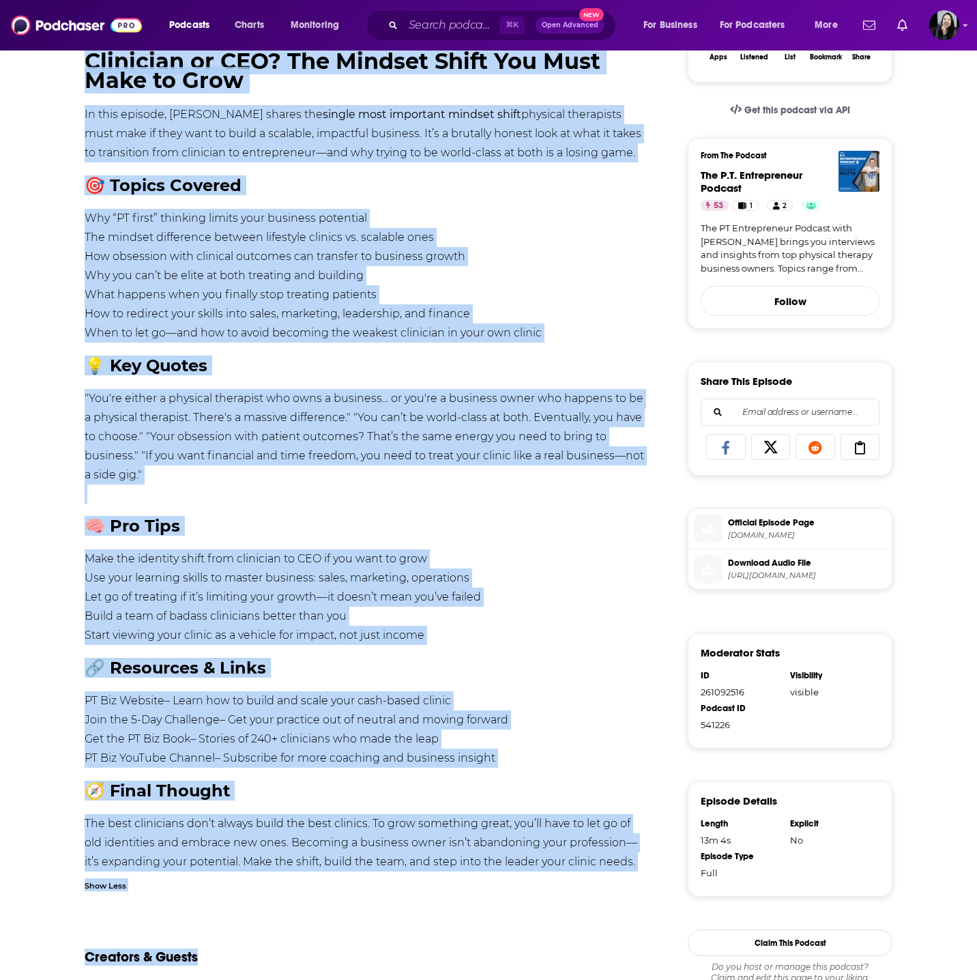
scroll to position [515, 0]
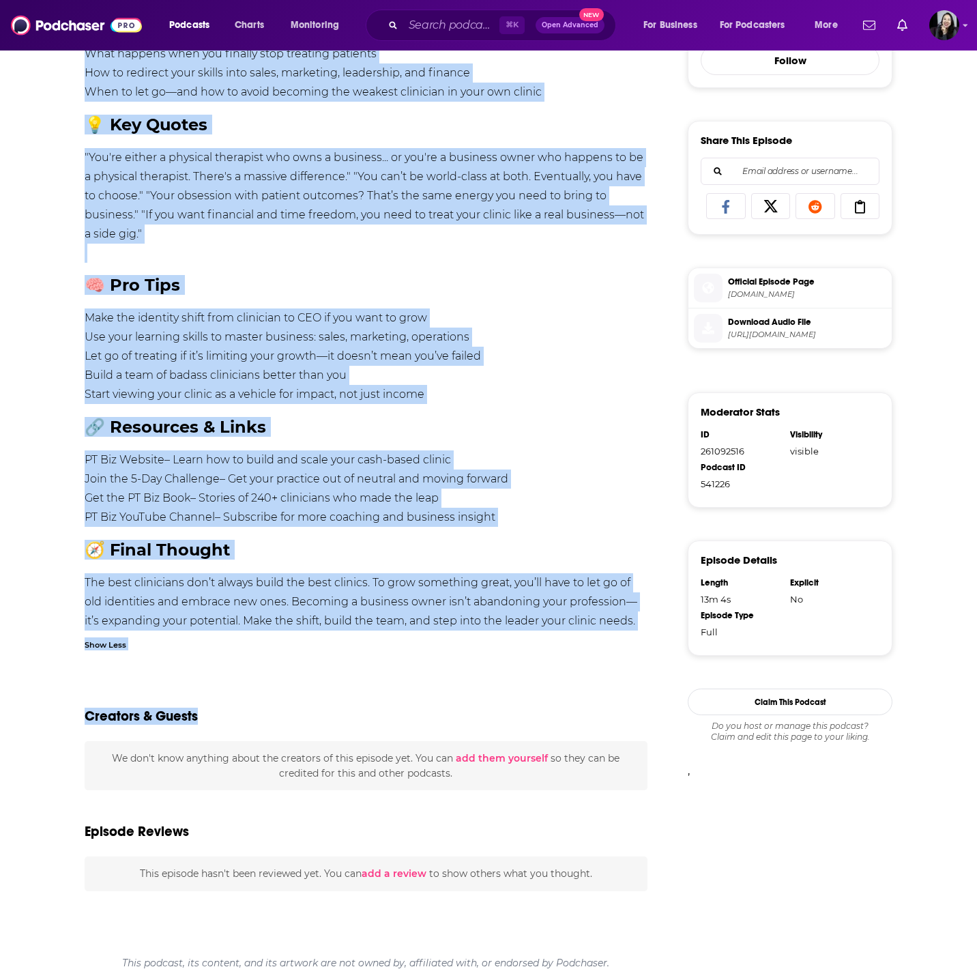
drag, startPoint x: 67, startPoint y: 60, endPoint x: 463, endPoint y: 232, distance: 432.2
click at [463, 232] on div "Episode from the podcast The P.T. Entrepreneur Podcast 53 Next Episode Ep837 | …" at bounding box center [488, 257] width 977 height 1446
copy div "Episode from the podcast The P.T. Entrepreneur Podcast 53 Next Episode Ep837 | …"
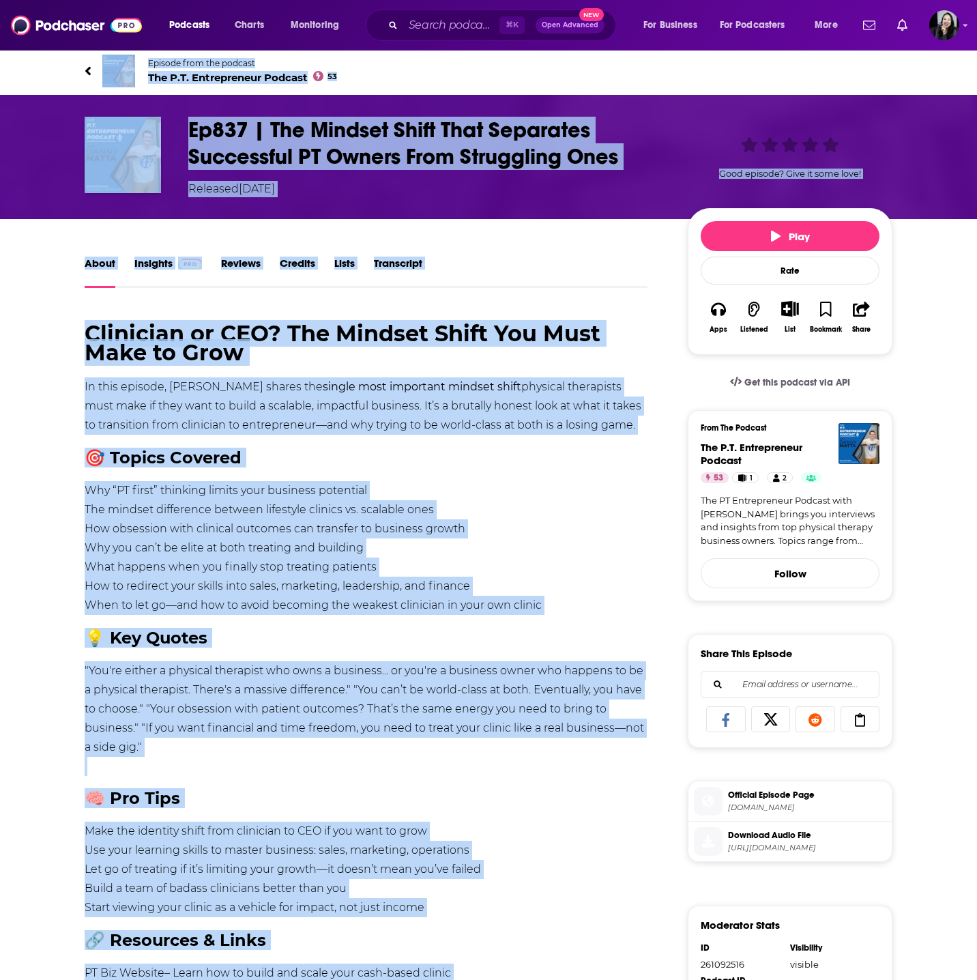
scroll to position [0, 0]
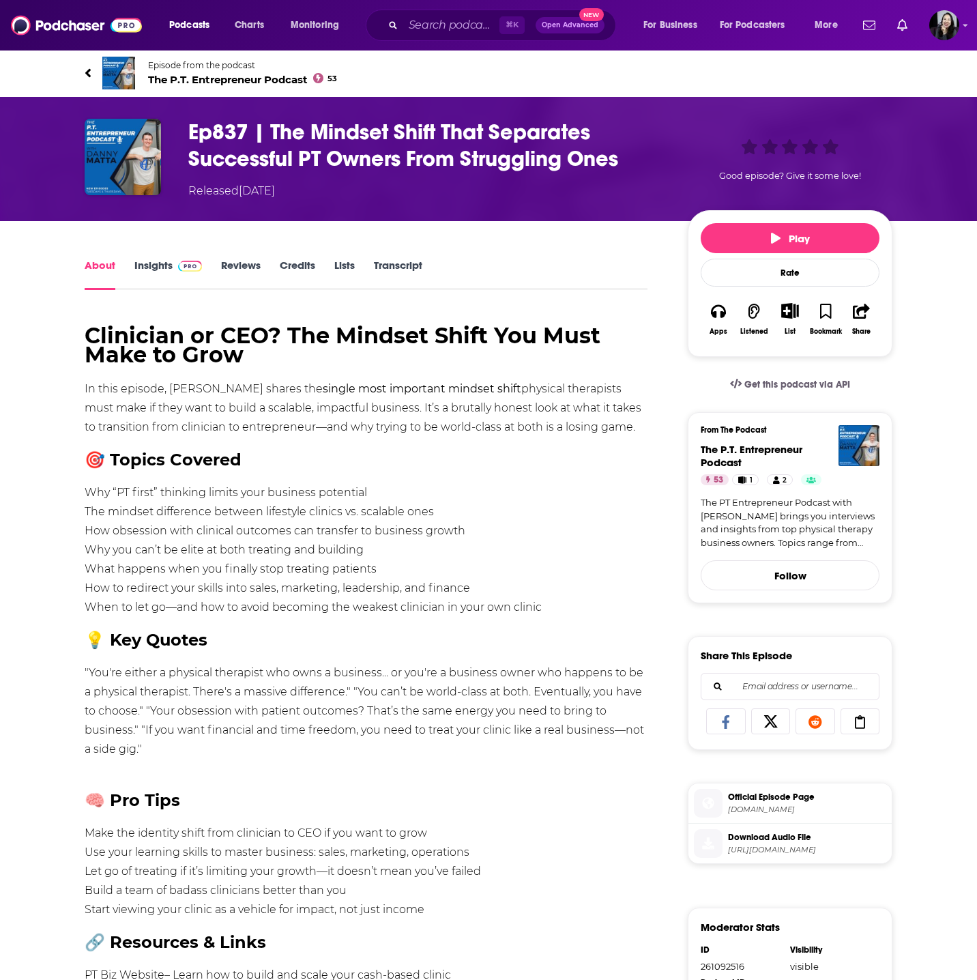
click at [650, 148] on h1 "Ep837 | The Mindset Shift That Separates Successful PT Owners From Struggling O…" at bounding box center [427, 145] width 478 height 53
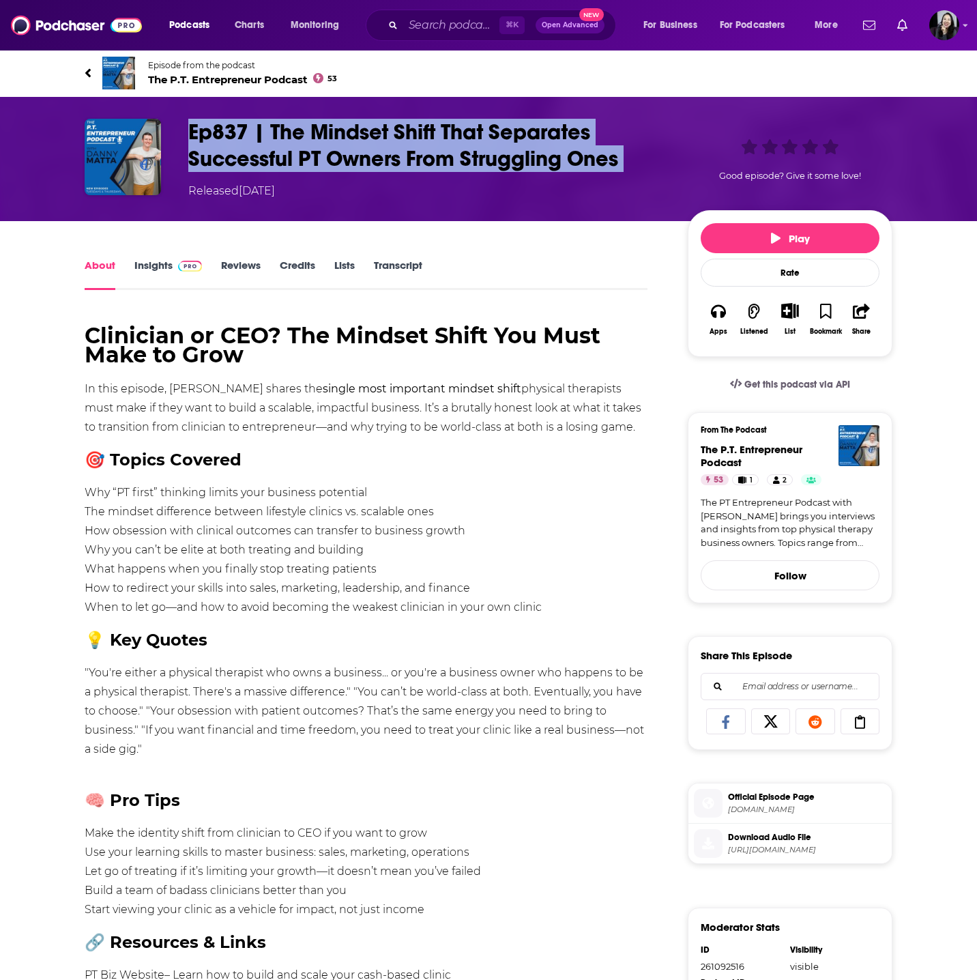
click at [650, 148] on h1 "Ep837 | The Mindset Shift That Separates Successful PT Owners From Struggling O…" at bounding box center [427, 145] width 478 height 53
copy h1 "Ep837 | The Mindset Shift That Separates Successful PT Owners From Struggling O…"
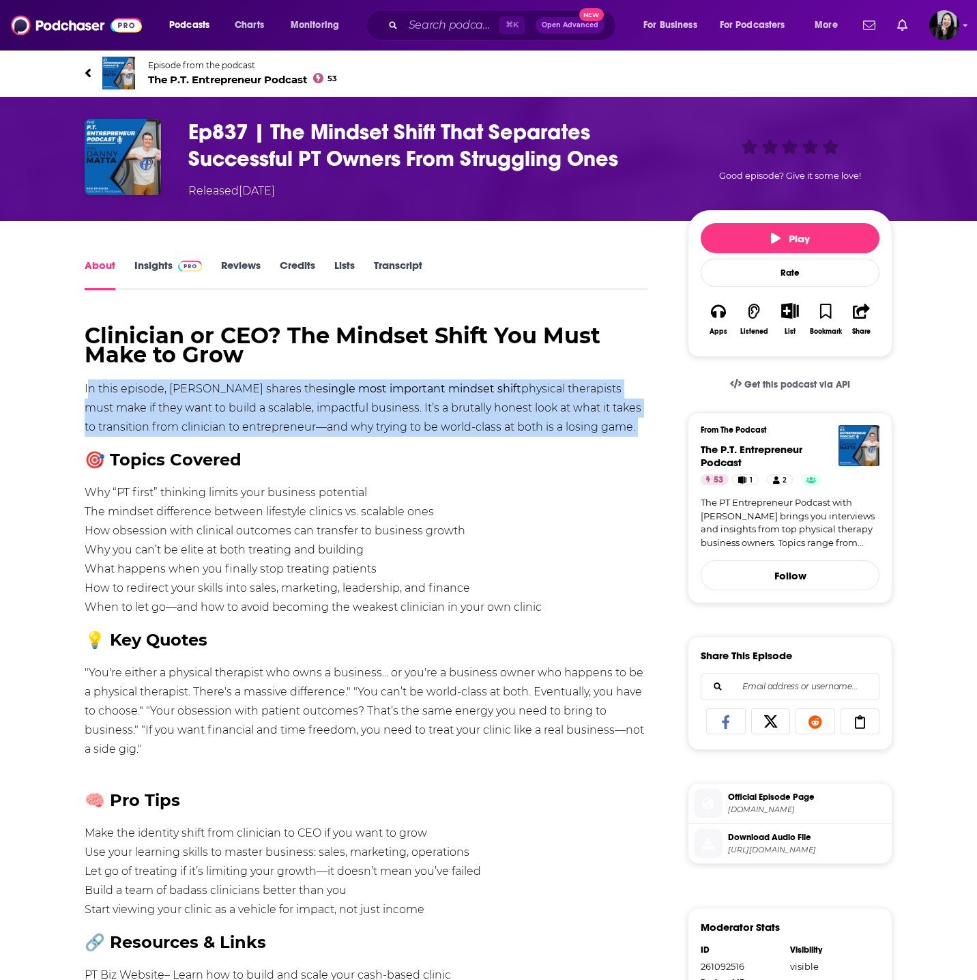
copy div "In this episode, Danny shares the single most important mindset shift physical …"
drag, startPoint x: 70, startPoint y: 378, endPoint x: 611, endPoint y: 439, distance: 544.6
click at [611, 439] on div "About Insights Reviews Credits Lists Transcript Clinician or CEO? The Mindset S…" at bounding box center [375, 876] width 625 height 1239
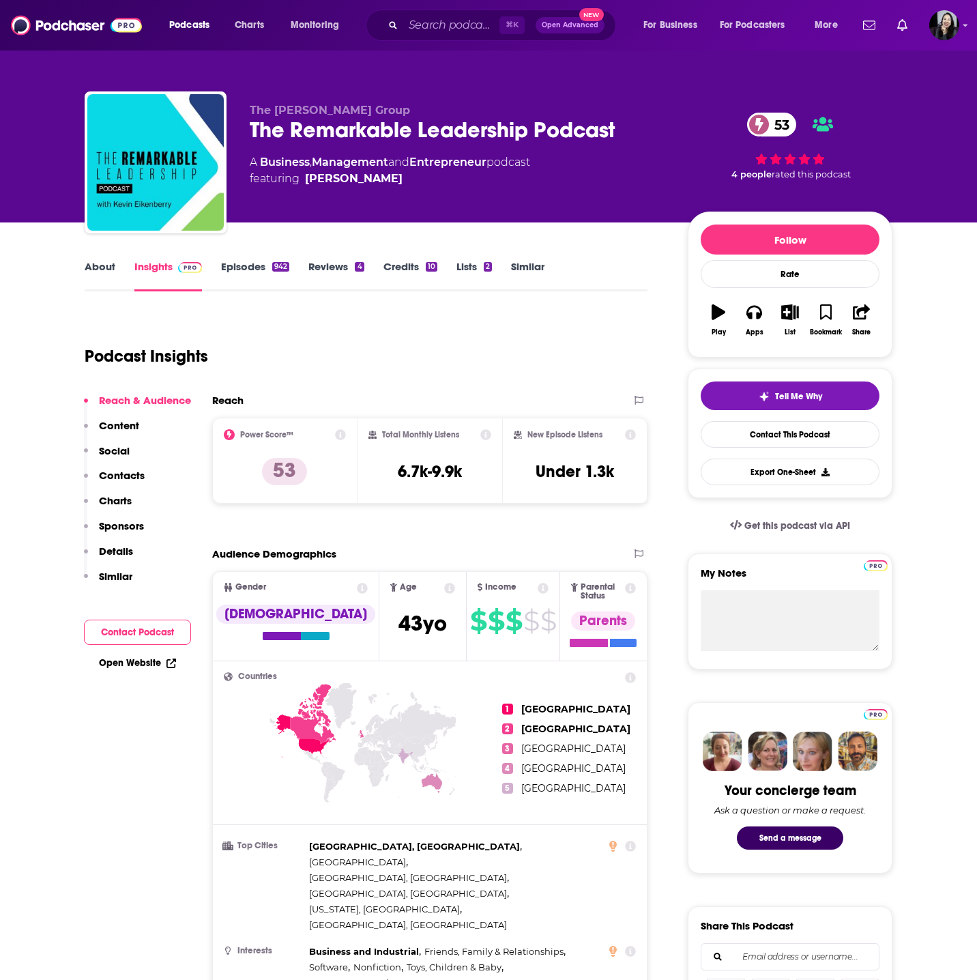
click at [414, 178] on span "featuring [PERSON_NAME]" at bounding box center [390, 179] width 280 height 16
click at [302, 203] on div "The [PERSON_NAME] Group The Remarkable Leadership Podcast 53 A Business , Manag…" at bounding box center [458, 158] width 416 height 109
click at [285, 173] on span "featuring [PERSON_NAME]" at bounding box center [390, 179] width 280 height 16
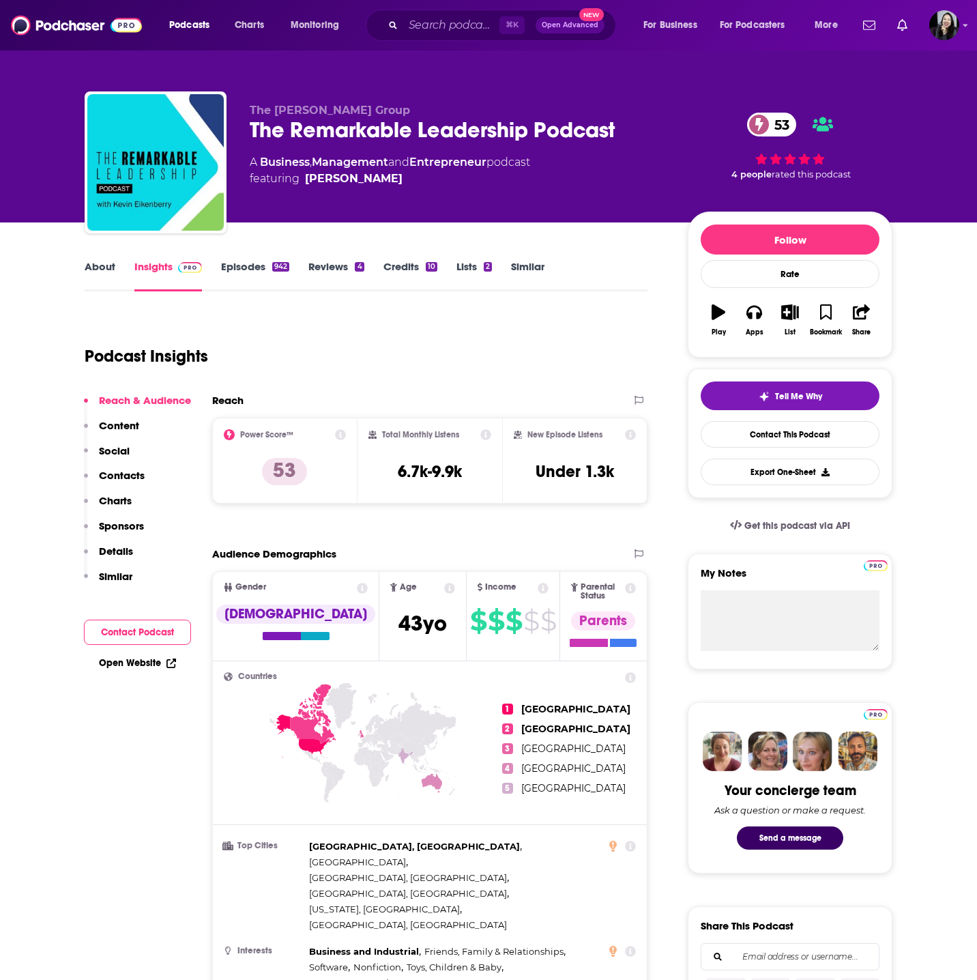
drag, startPoint x: 301, startPoint y: 179, endPoint x: 434, endPoint y: 186, distance: 133.3
click at [435, 187] on div "The [PERSON_NAME] Group The Remarkable Leadership Podcast 53 A Business , Manag…" at bounding box center [458, 158] width 416 height 109
copy span "[PERSON_NAME]"
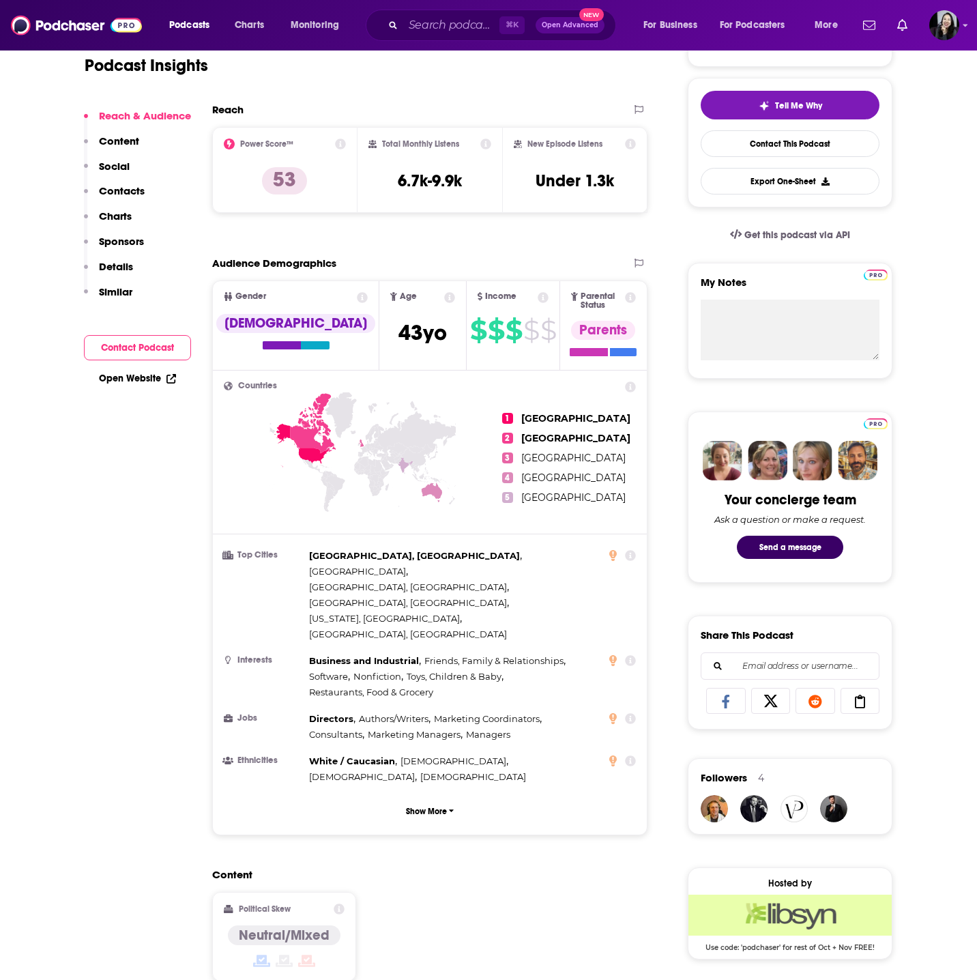
scroll to position [792, 0]
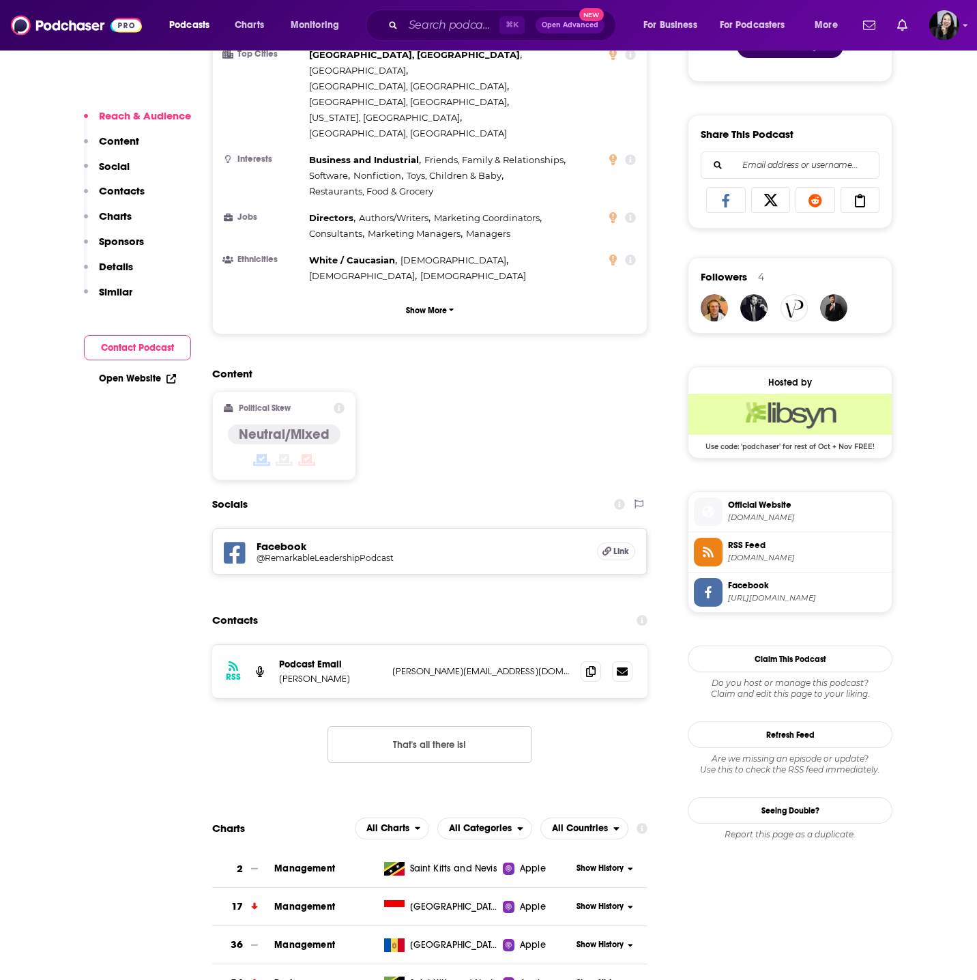
click at [588, 661] on span at bounding box center [591, 671] width 20 height 20
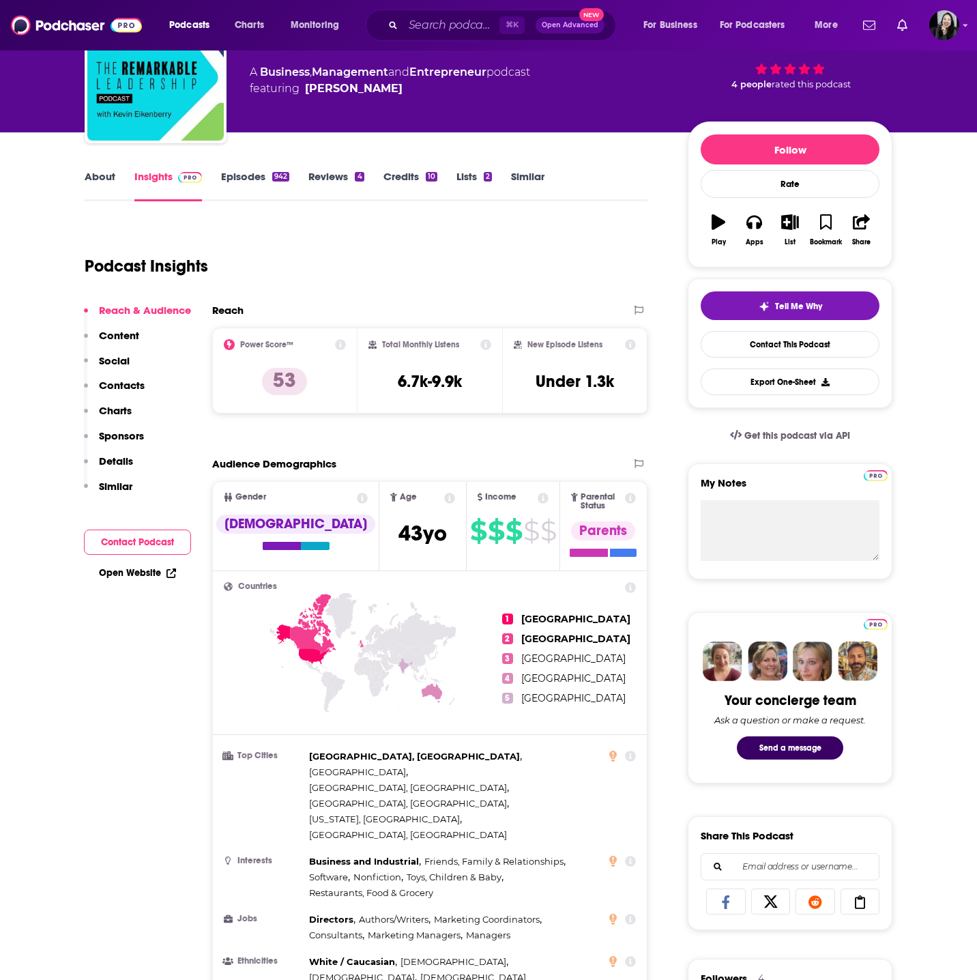
scroll to position [0, 0]
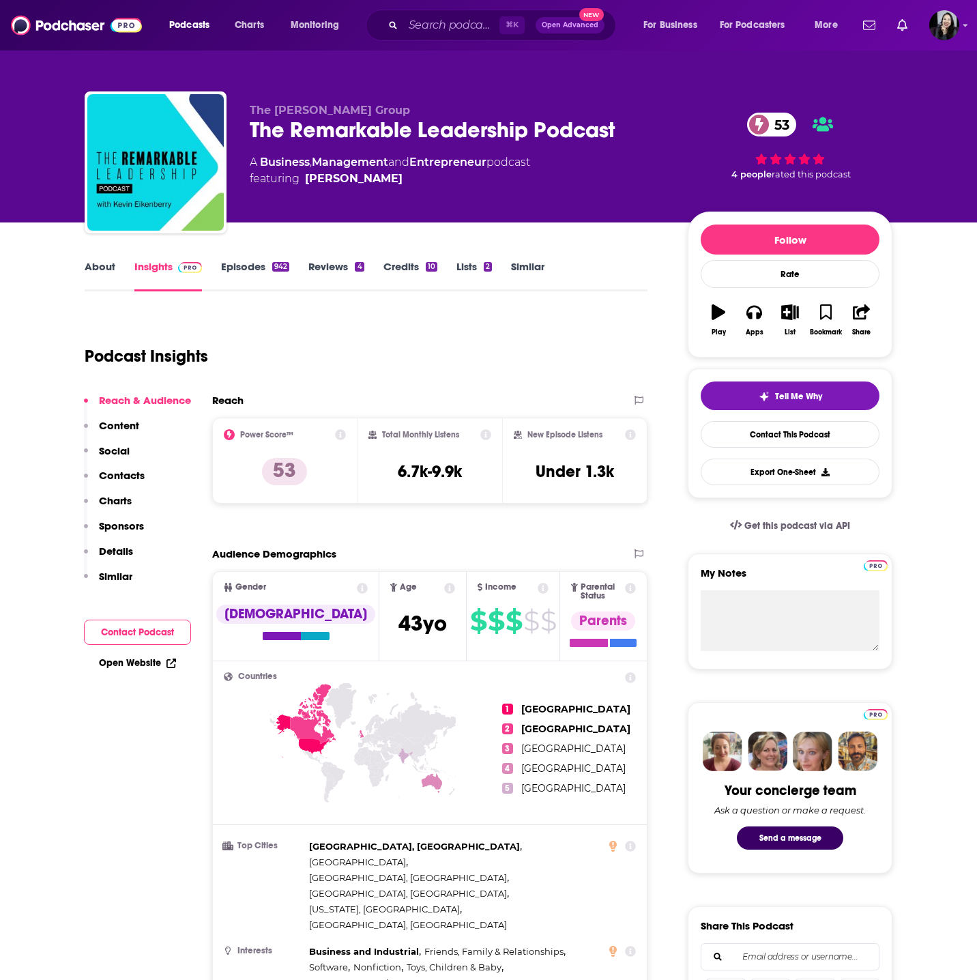
click at [646, 132] on div "The Remarkable Leadership Podcast 53" at bounding box center [458, 130] width 416 height 27
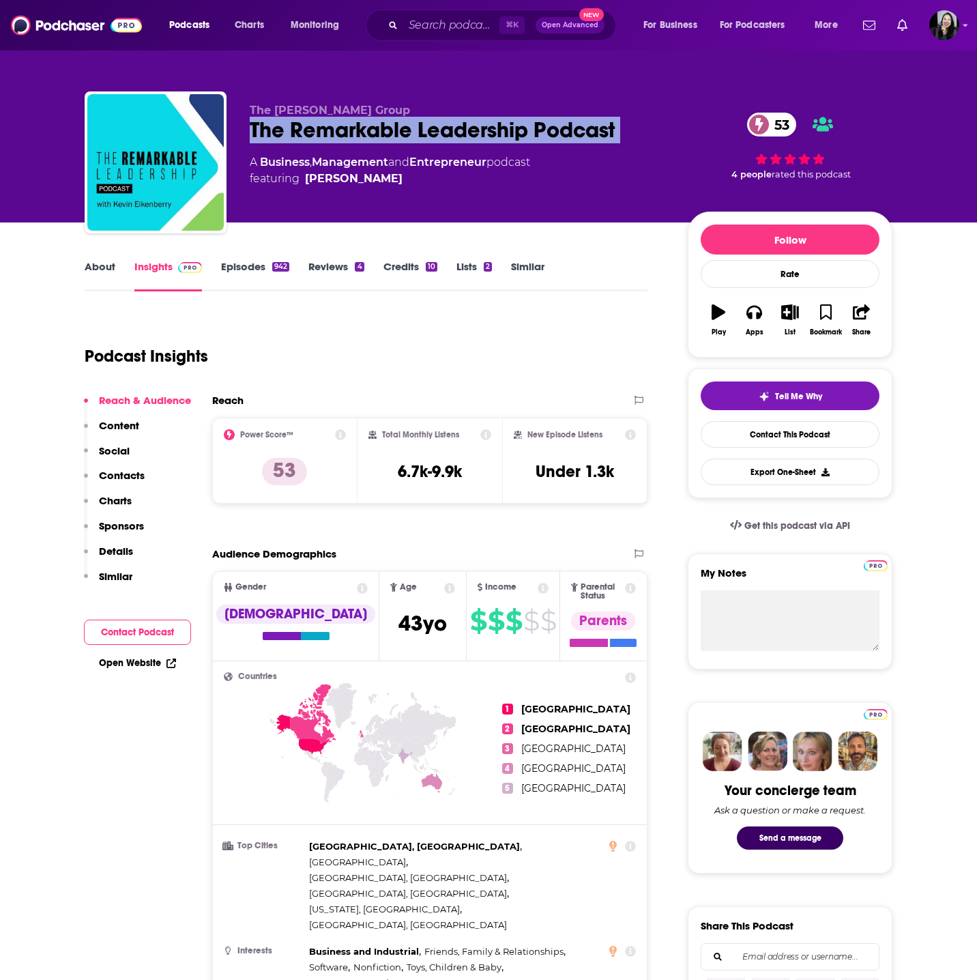
click at [646, 132] on div "The Remarkable Leadership Podcast 53" at bounding box center [458, 130] width 416 height 27
copy div "The Remarkable Leadership Podcast 53"
drag, startPoint x: 424, startPoint y: 173, endPoint x: 401, endPoint y: 176, distance: 23.4
click at [401, 177] on span "featuring [PERSON_NAME]" at bounding box center [390, 179] width 280 height 16
copy span "[PERSON_NAME]"
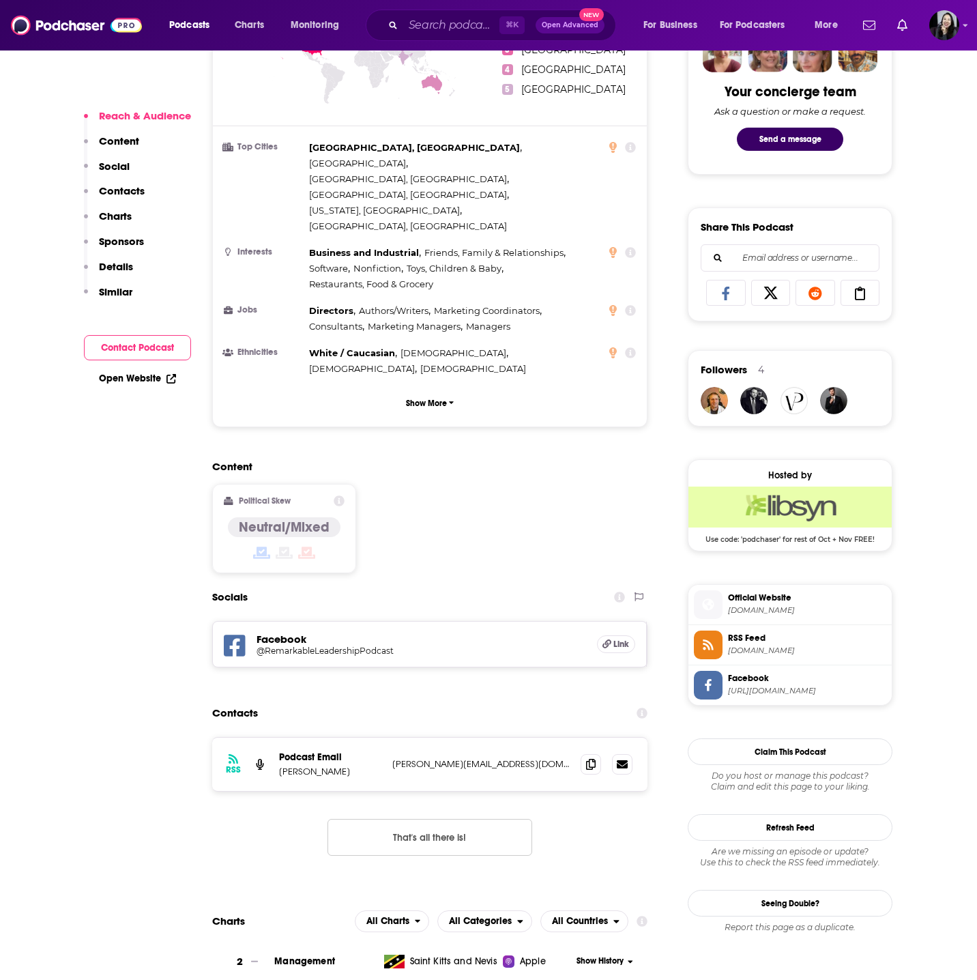
scroll to position [854, 0]
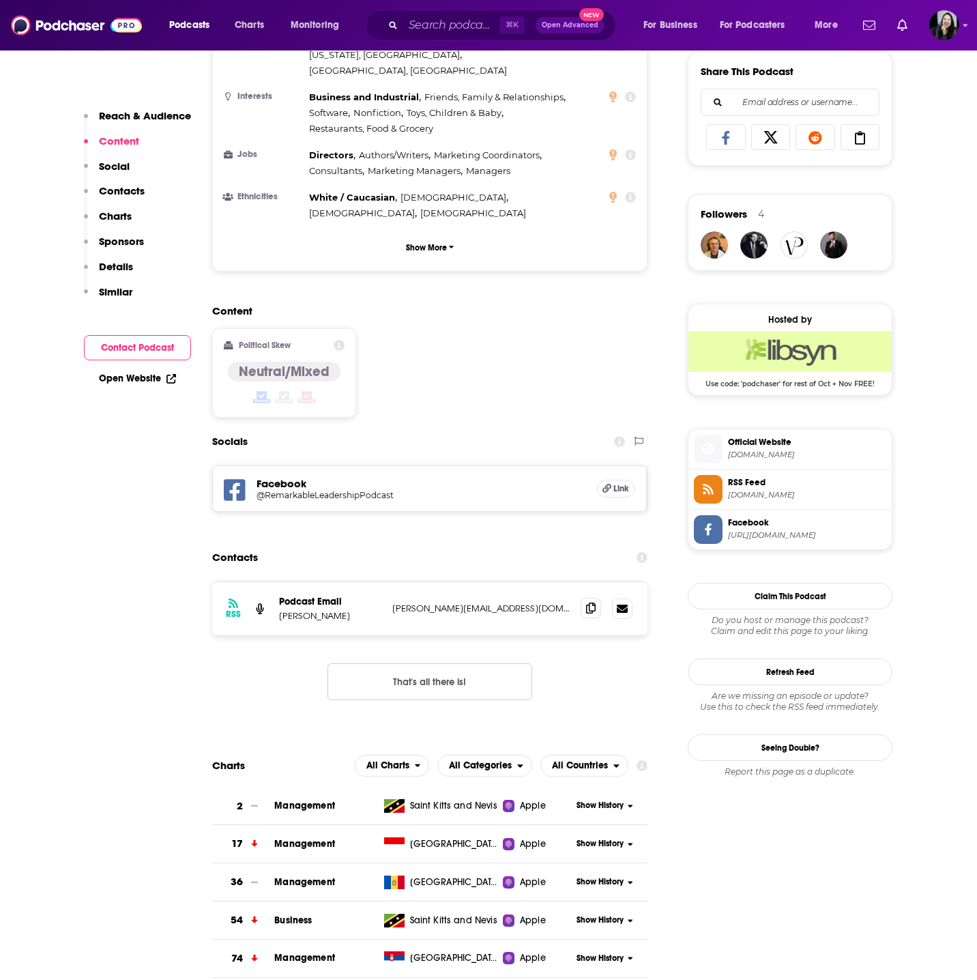
click at [592, 603] on icon at bounding box center [591, 608] width 10 height 11
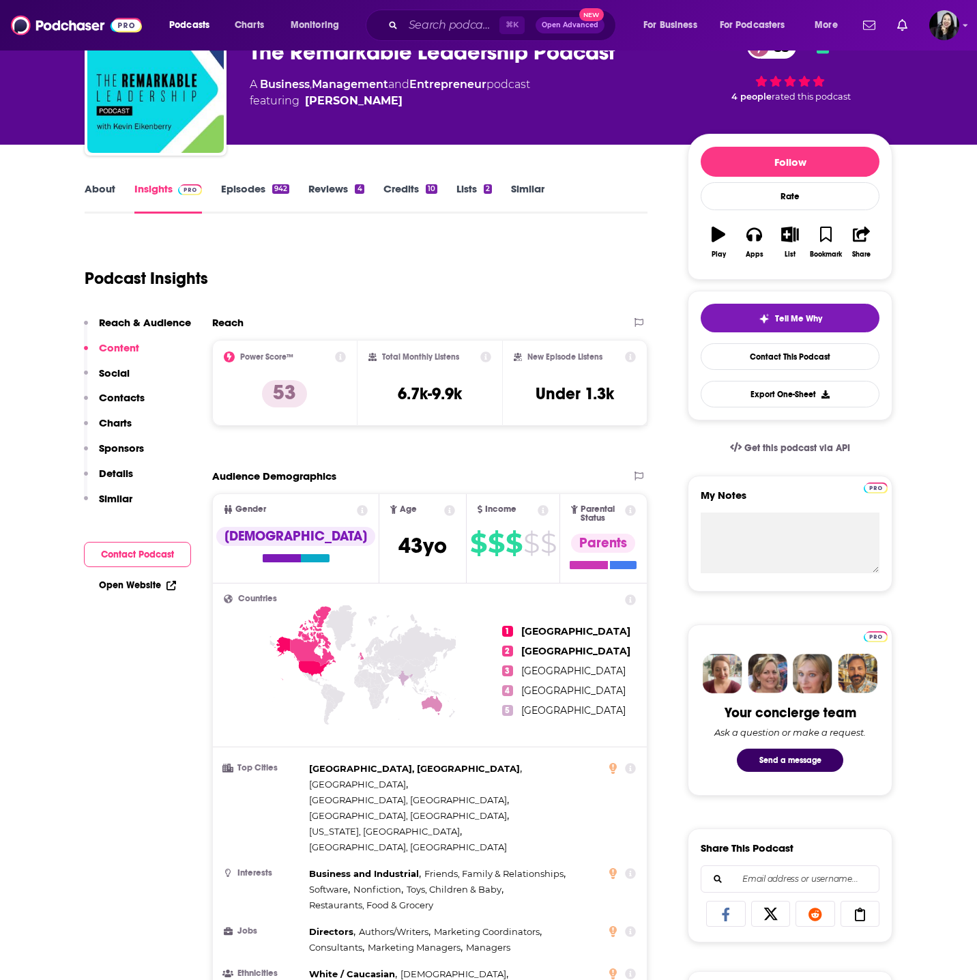
scroll to position [0, 0]
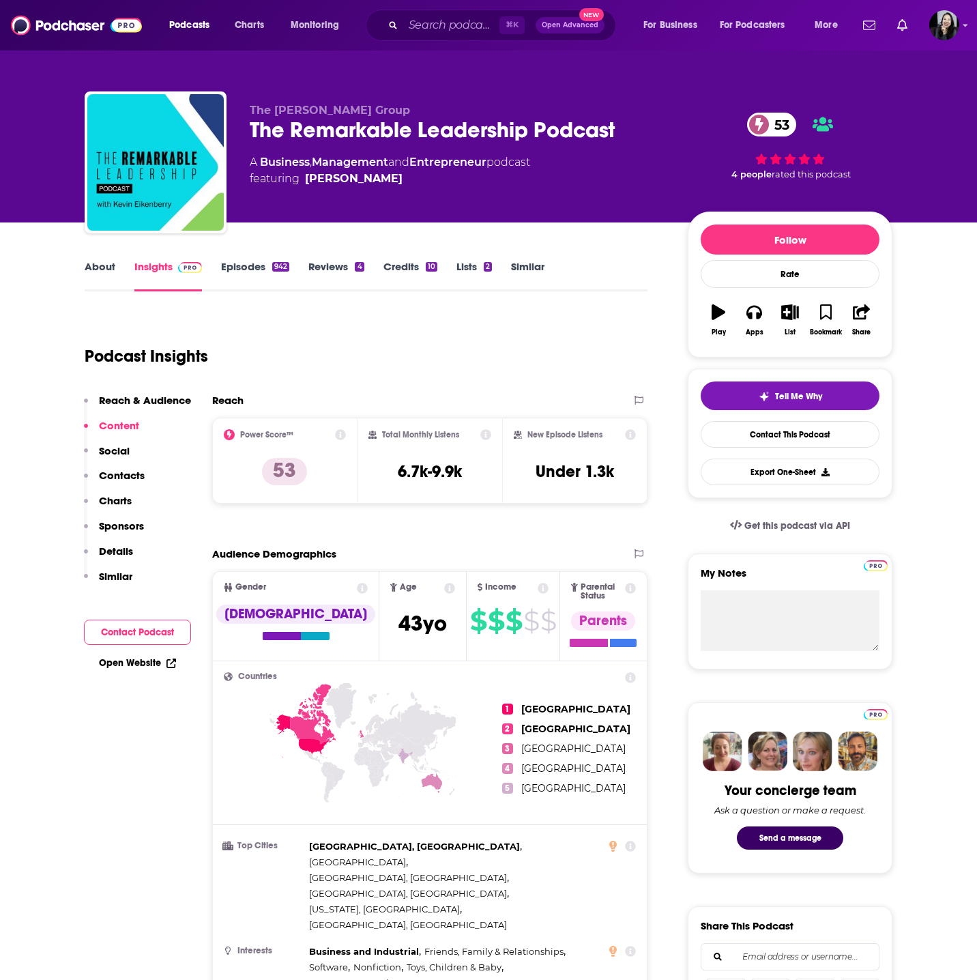
click at [255, 272] on link "Episodes 942" at bounding box center [255, 275] width 68 height 31
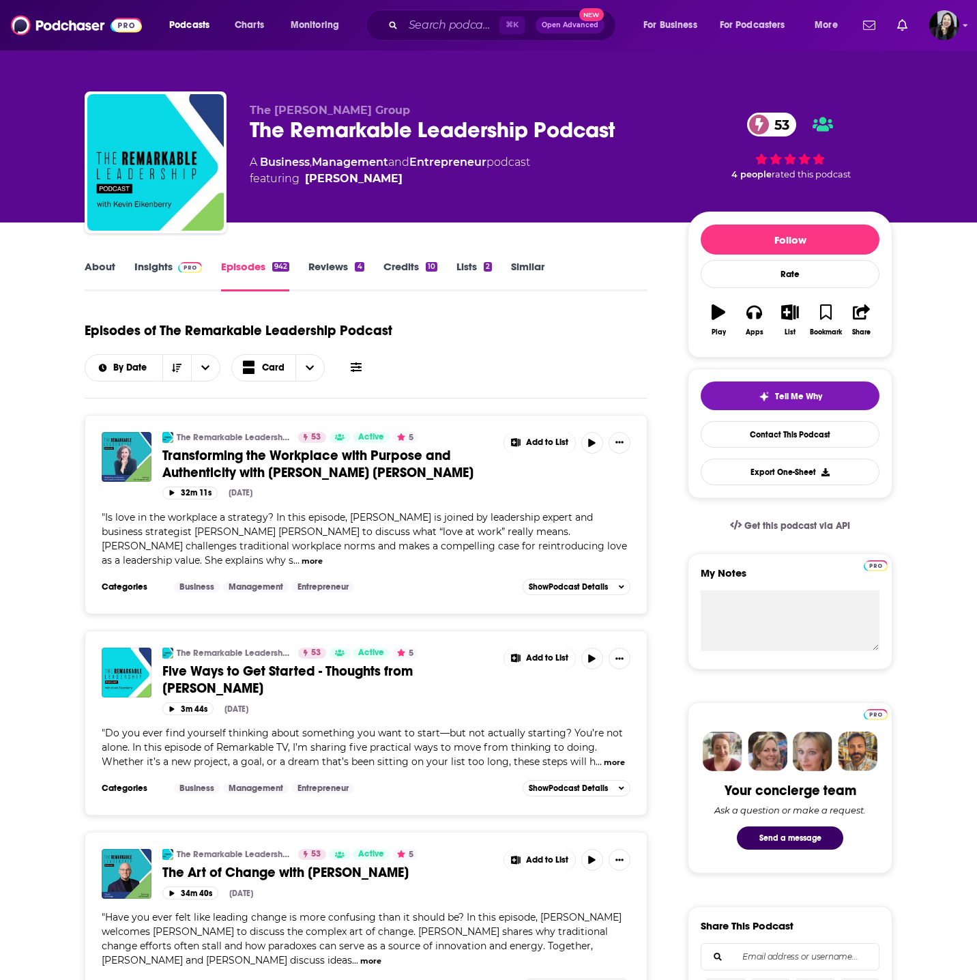
click at [360, 470] on span "Transforming the Workplace with Purpose and Authenticity with [PERSON_NAME] [PE…" at bounding box center [317, 464] width 311 height 34
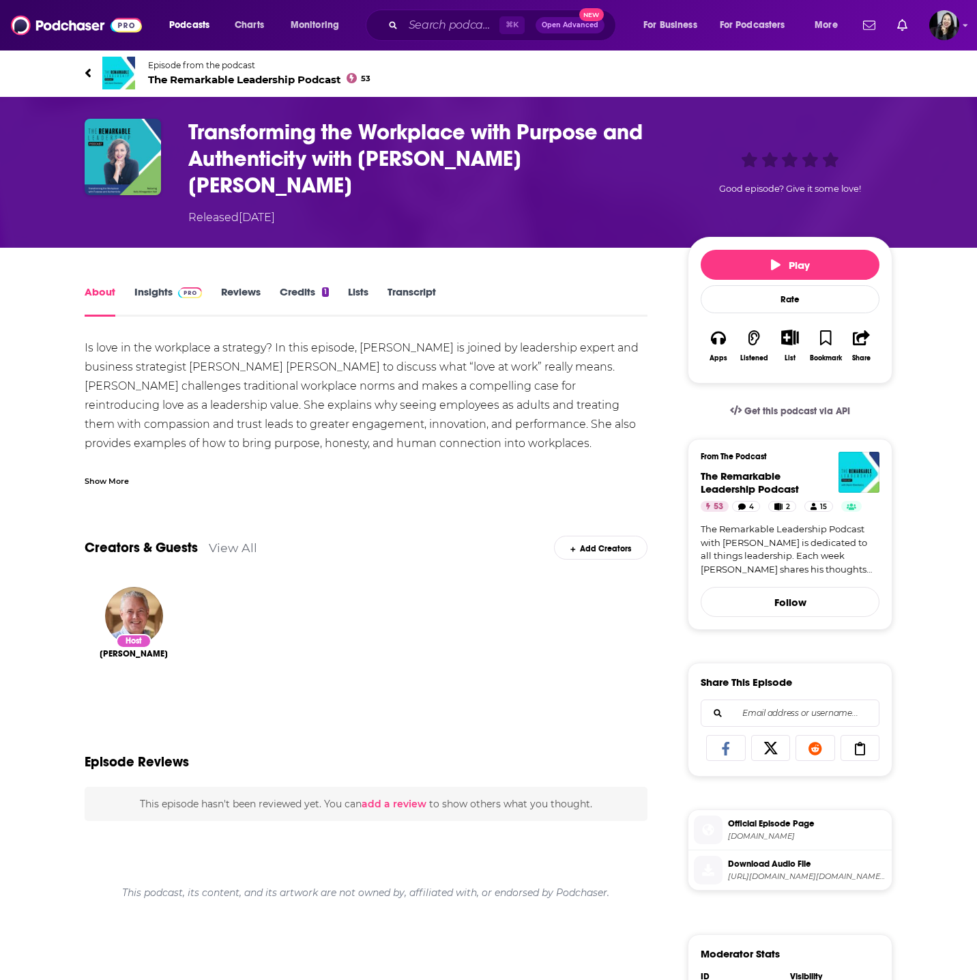
click at [119, 474] on div "Show More" at bounding box center [107, 480] width 44 height 13
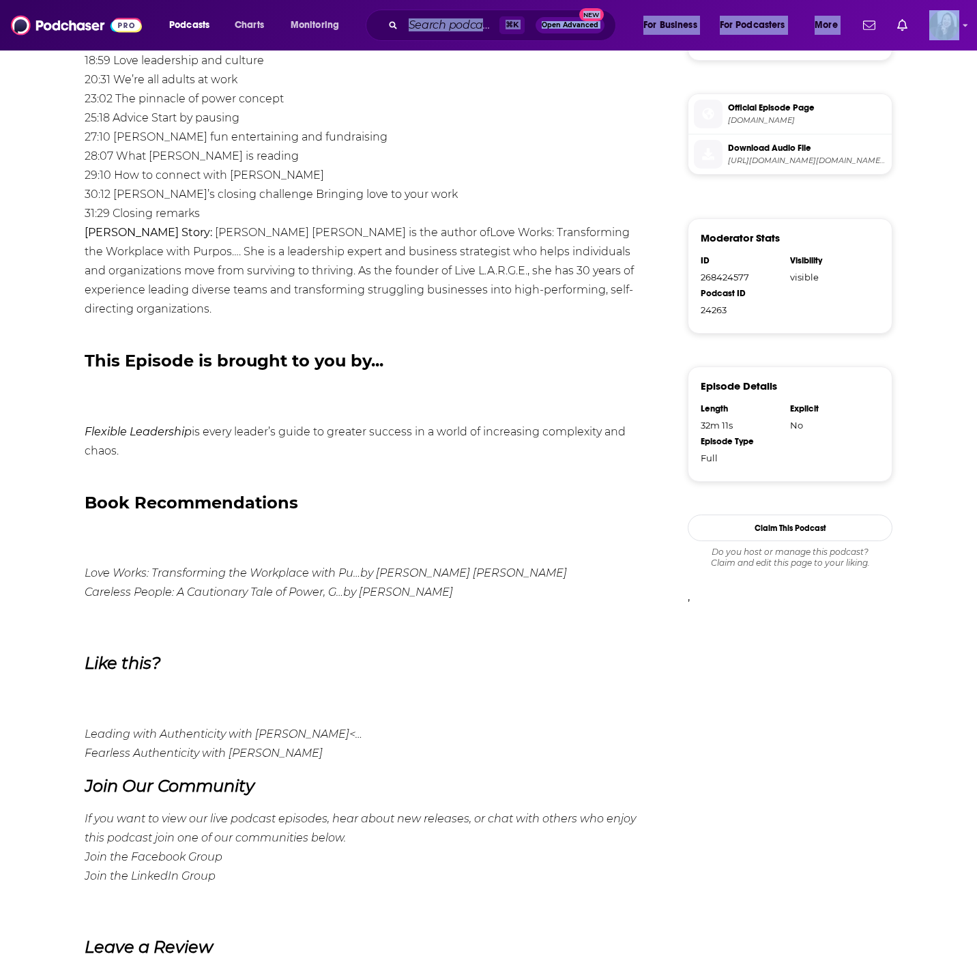
scroll to position [713, 0]
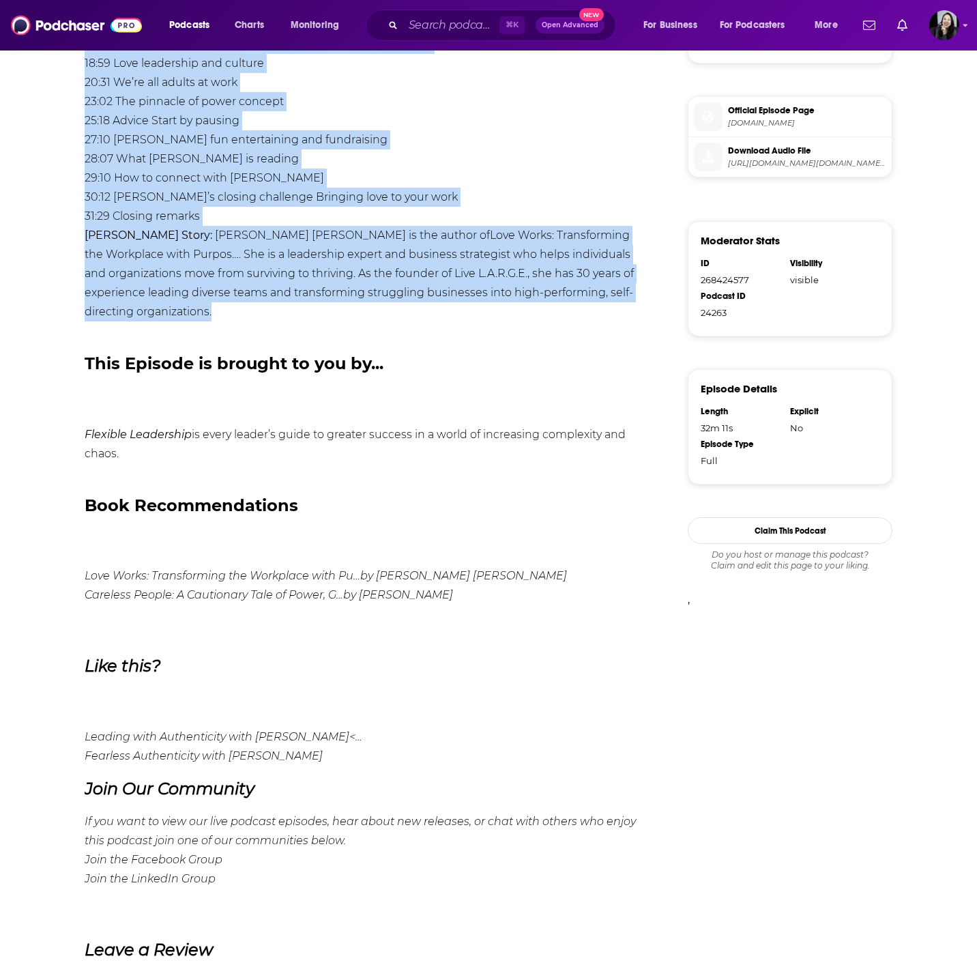
drag, startPoint x: 58, startPoint y: 60, endPoint x: 308, endPoint y: 293, distance: 342.3
click at [308, 293] on div "Episode from the podcast The Remarkable Leadership Podcast 53 Transforming the …" at bounding box center [488, 476] width 977 height 2280
copy div "Loremip dolo sit ametcon Adi Elitseddoe Temporinci Utlabor 57 Etdoloremagn ali …"
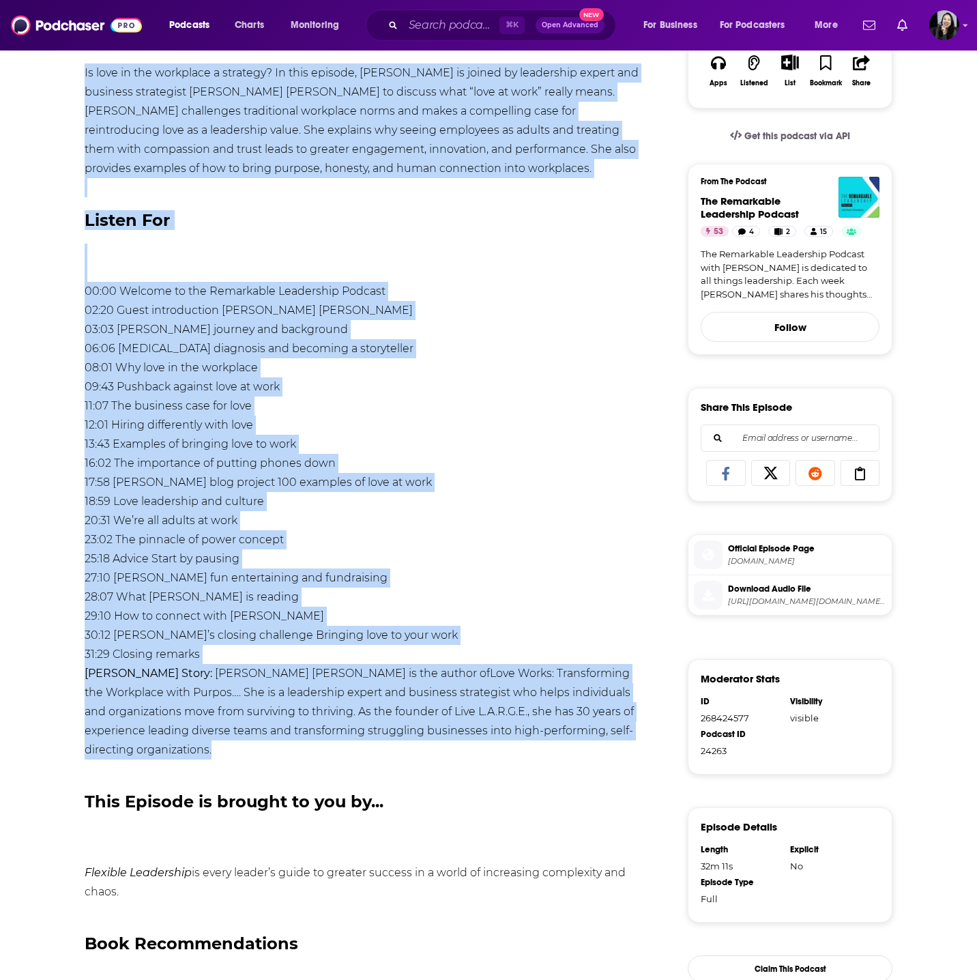
scroll to position [0, 0]
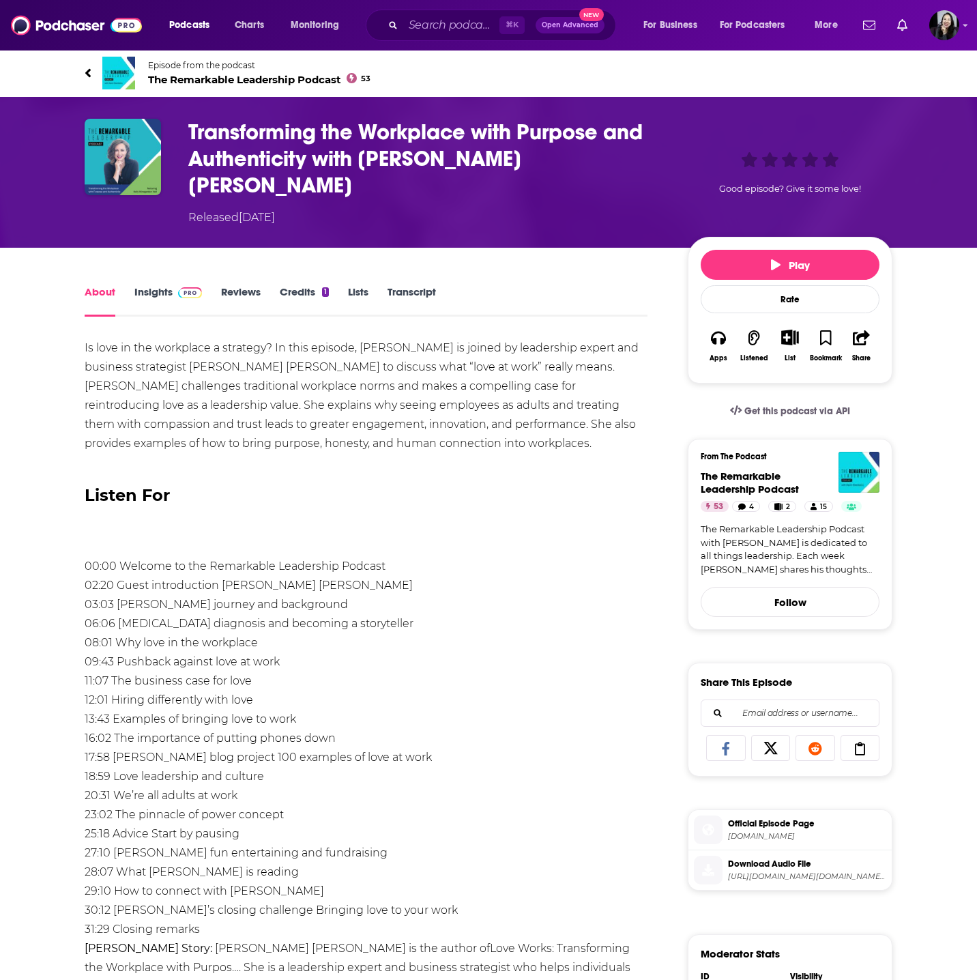
click at [633, 160] on h1 "Transforming the Workplace with Purpose and Authenticity with [PERSON_NAME] [PE…" at bounding box center [427, 159] width 478 height 80
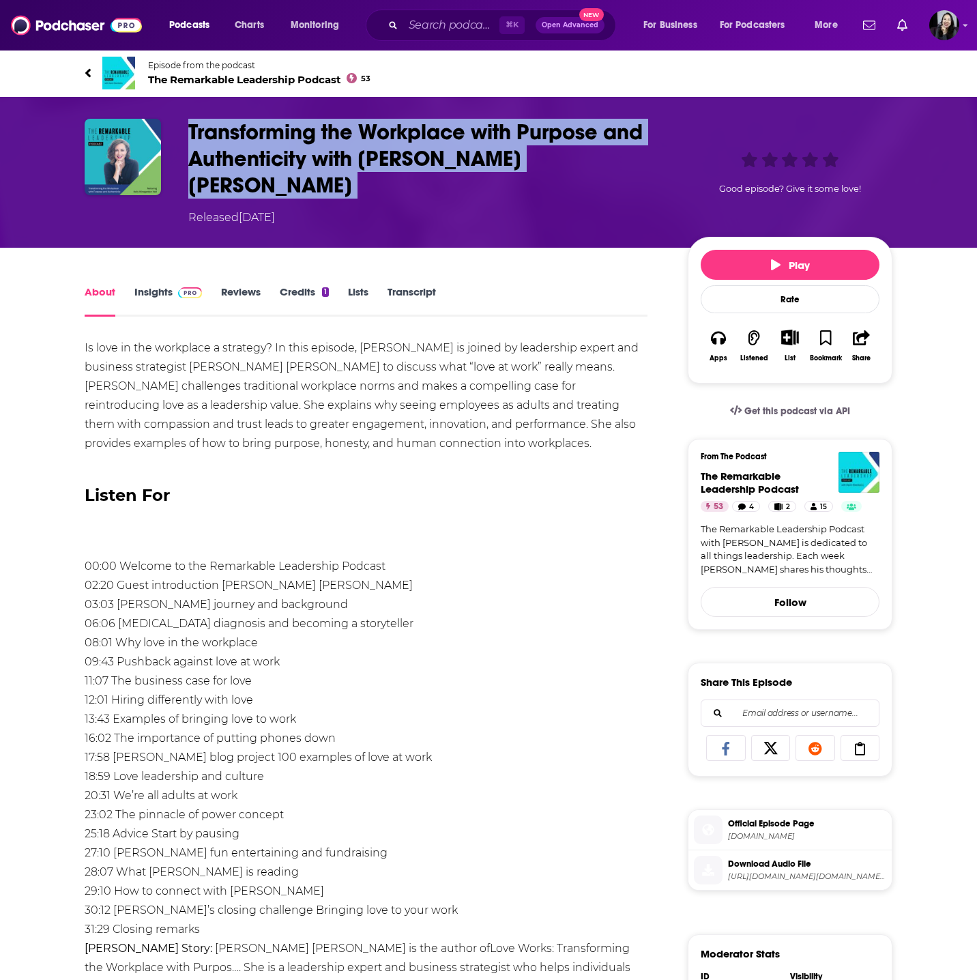
click at [633, 160] on h1 "Transforming the Workplace with Purpose and Authenticity with [PERSON_NAME] [PE…" at bounding box center [427, 159] width 478 height 80
copy h1 "Transforming the Workplace with Purpose and Authenticity with [PERSON_NAME] [PE…"
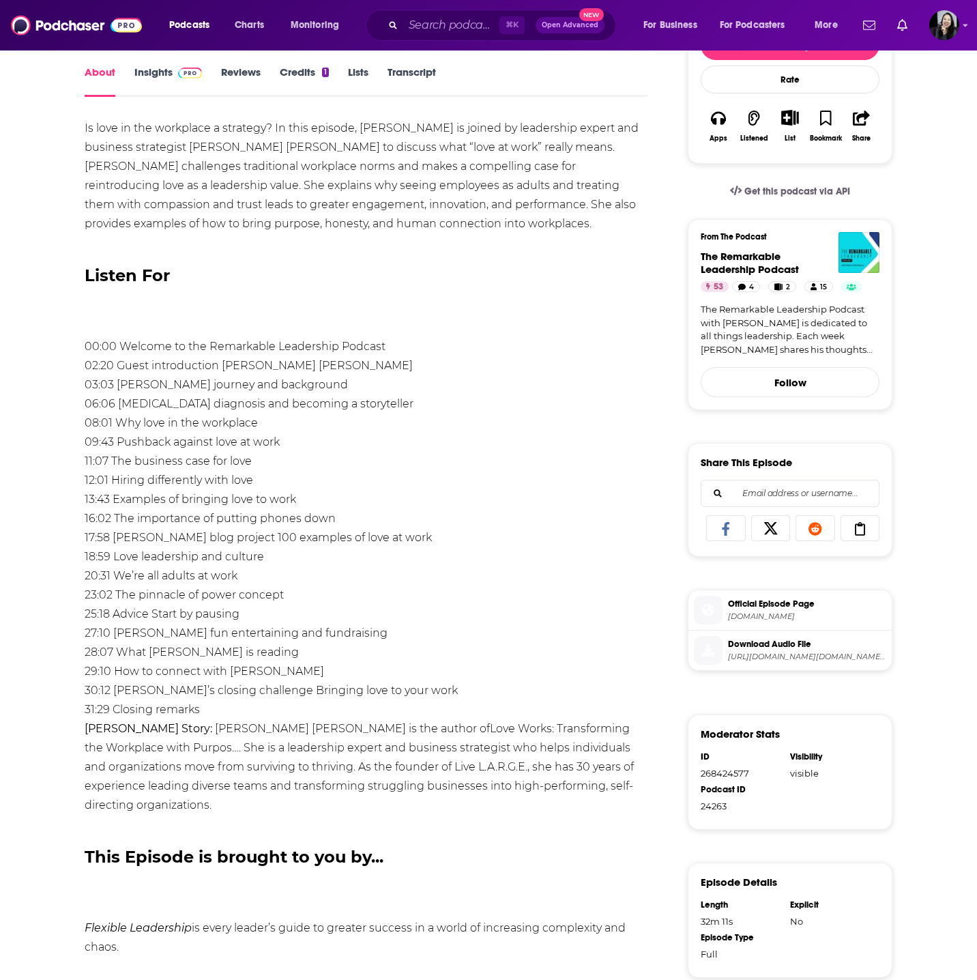
scroll to position [222, 0]
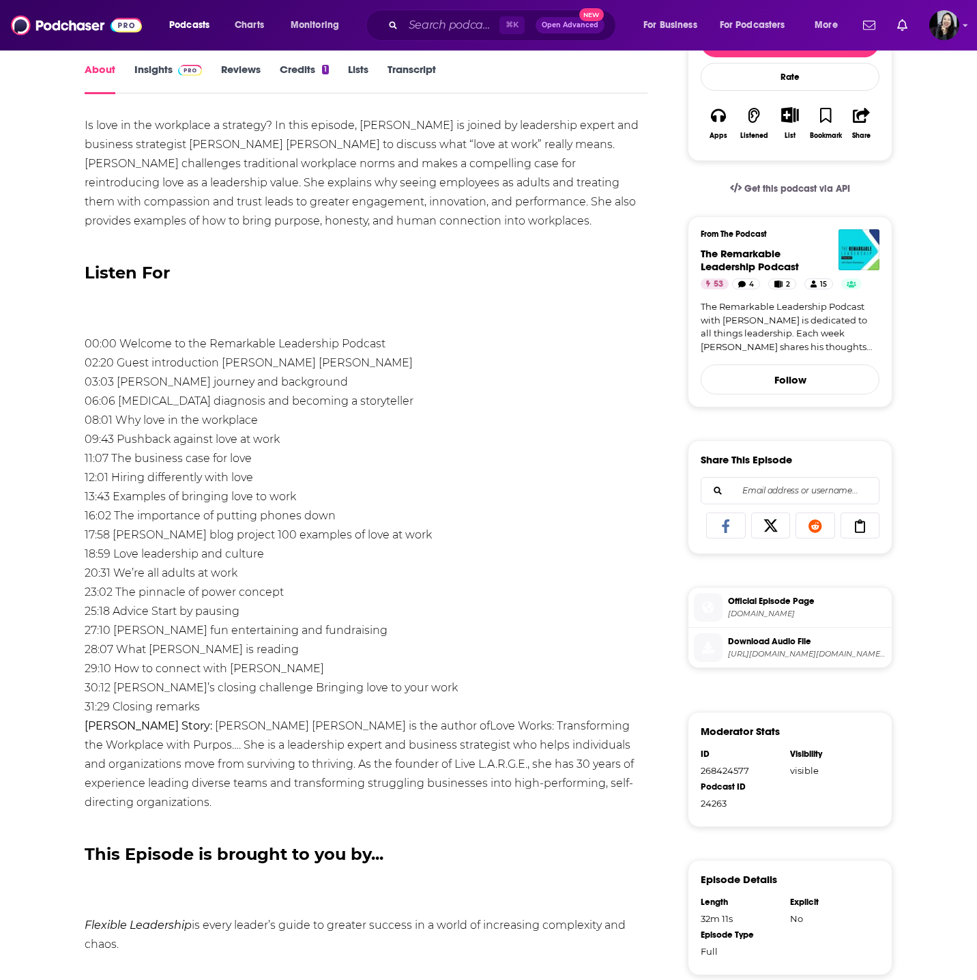
click at [221, 164] on div "Is love in the workplace a strategy? In this episode, [PERSON_NAME] is joined b…" at bounding box center [366, 885] width 563 height 1539
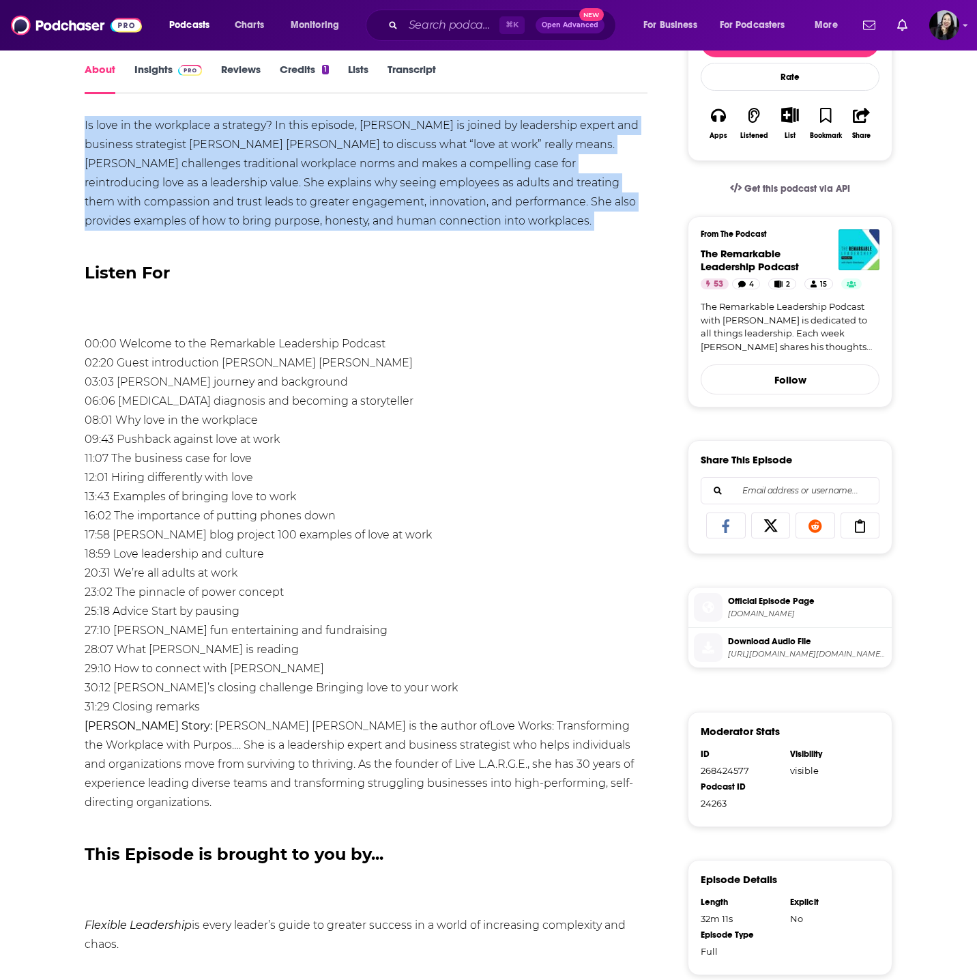
click at [221, 164] on div "Is love in the workplace a strategy? In this episode, [PERSON_NAME] is joined b…" at bounding box center [366, 885] width 563 height 1539
copy div "Is love in the workplace a strategy? In this episode, [PERSON_NAME] is joined b…"
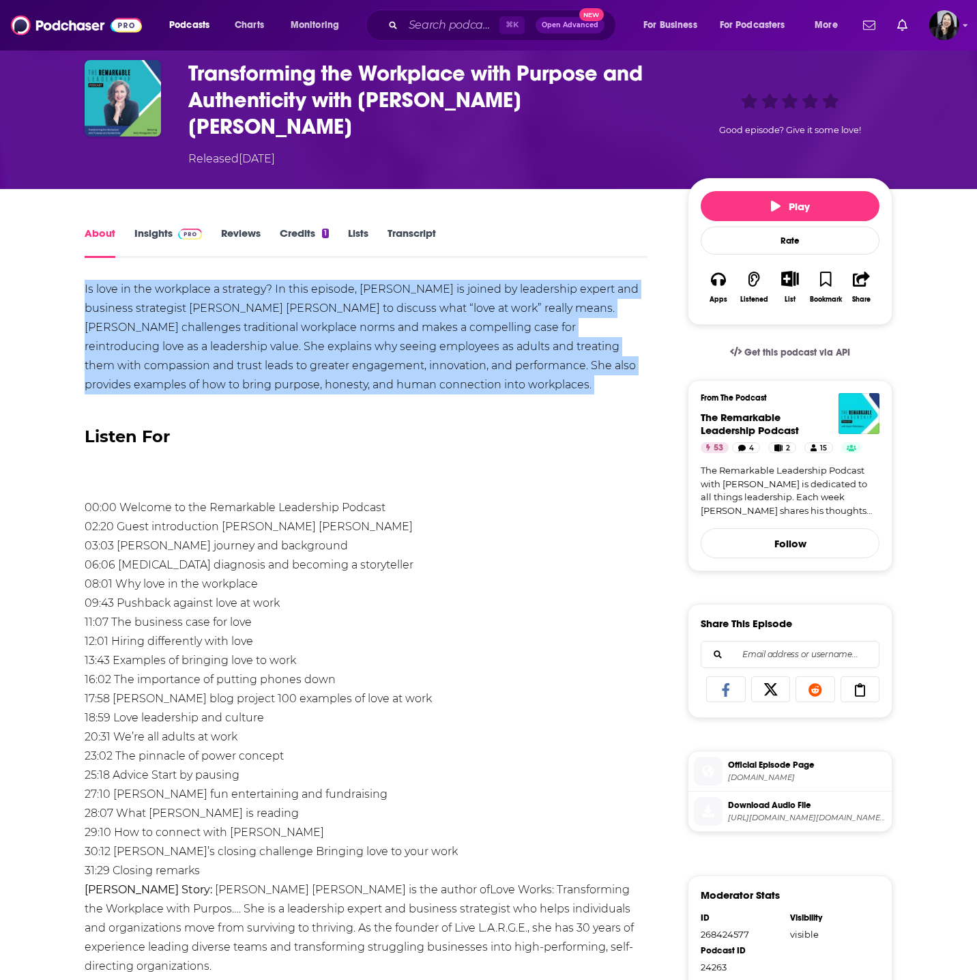
scroll to position [0, 0]
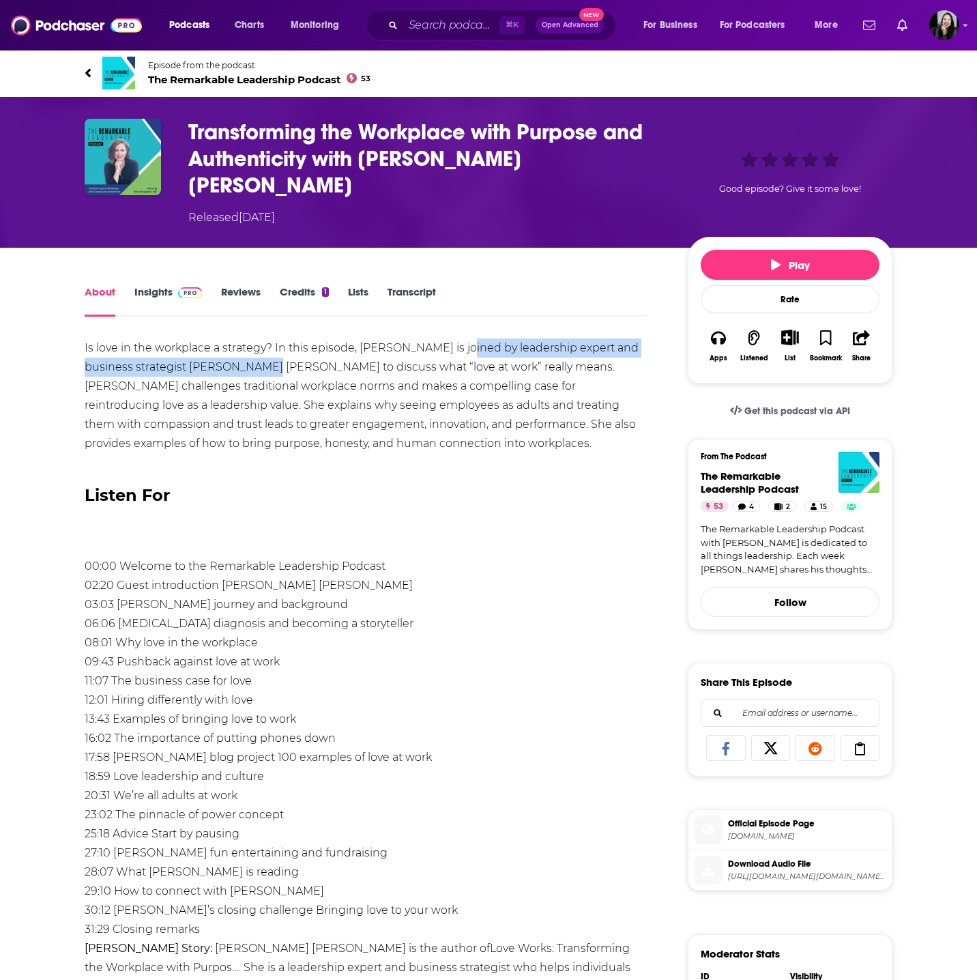
drag, startPoint x: 454, startPoint y: 320, endPoint x: 258, endPoint y: 343, distance: 197.8
copy div "leadership expert and business strategist [PERSON_NAME] [PERSON_NAME]"
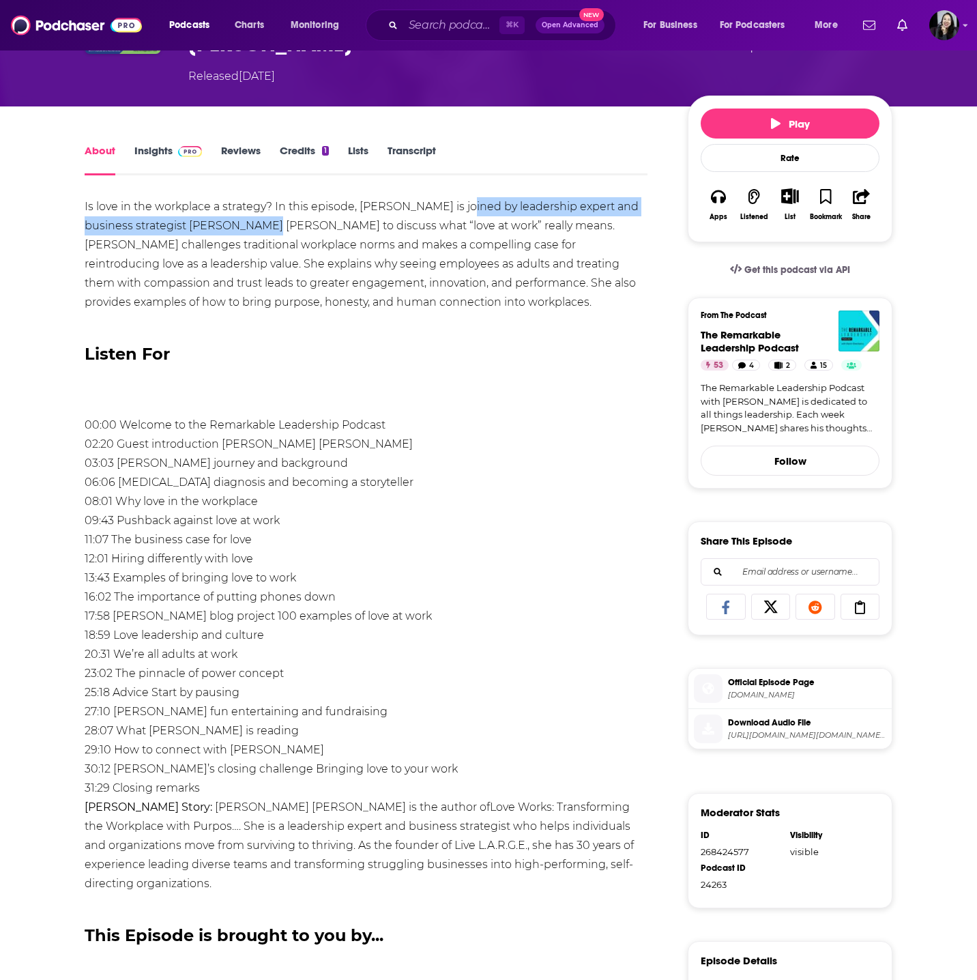
scroll to position [171, 0]
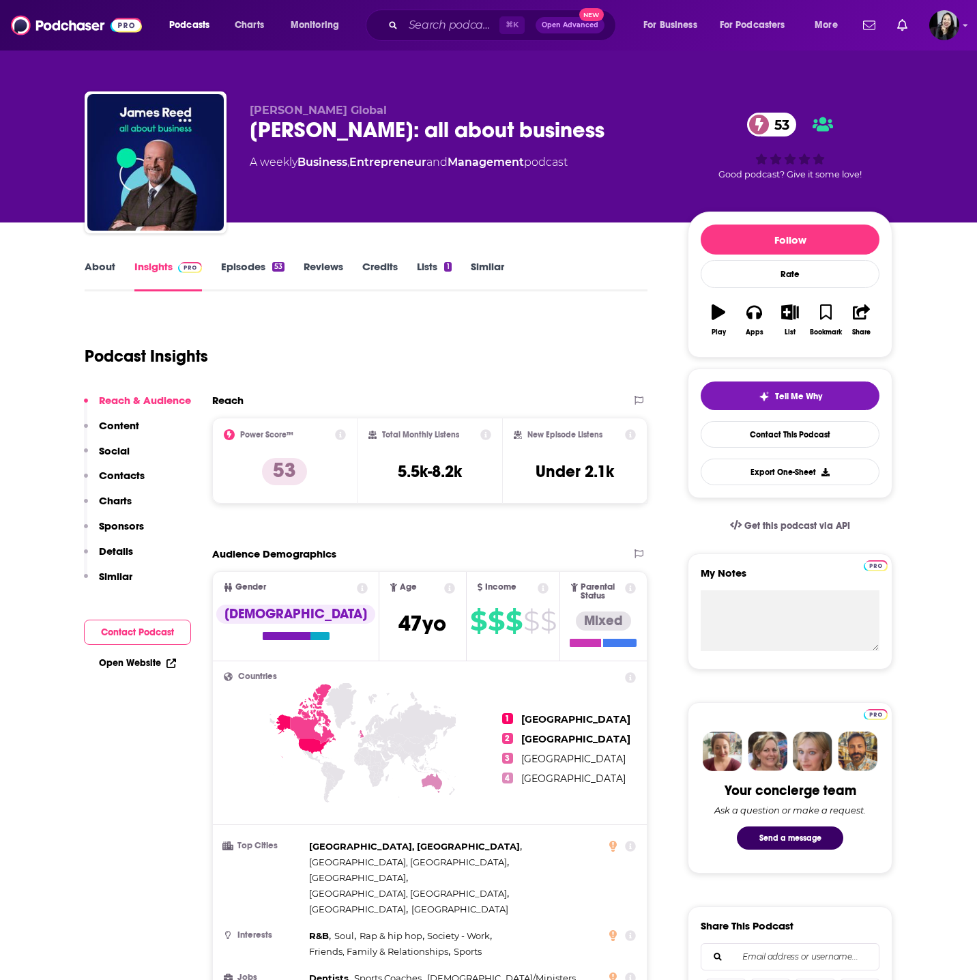
click at [105, 269] on link "About" at bounding box center [100, 275] width 31 height 31
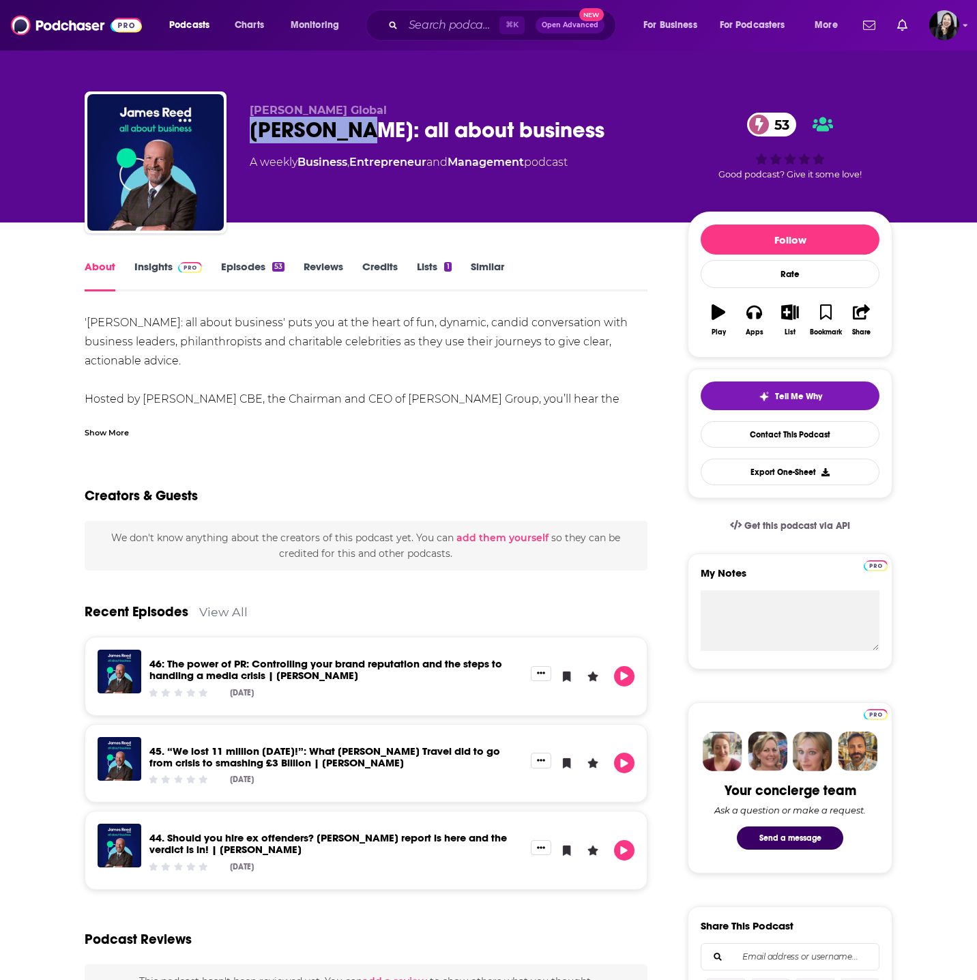
drag, startPoint x: 246, startPoint y: 139, endPoint x: 355, endPoint y: 141, distance: 109.2
click at [375, 141] on div "[PERSON_NAME] Global [PERSON_NAME]: all about business 53 A weekly Business , E…" at bounding box center [489, 164] width 808 height 147
copy h1 "[PERSON_NAME]"
click at [166, 260] on link "Insights" at bounding box center [168, 275] width 68 height 31
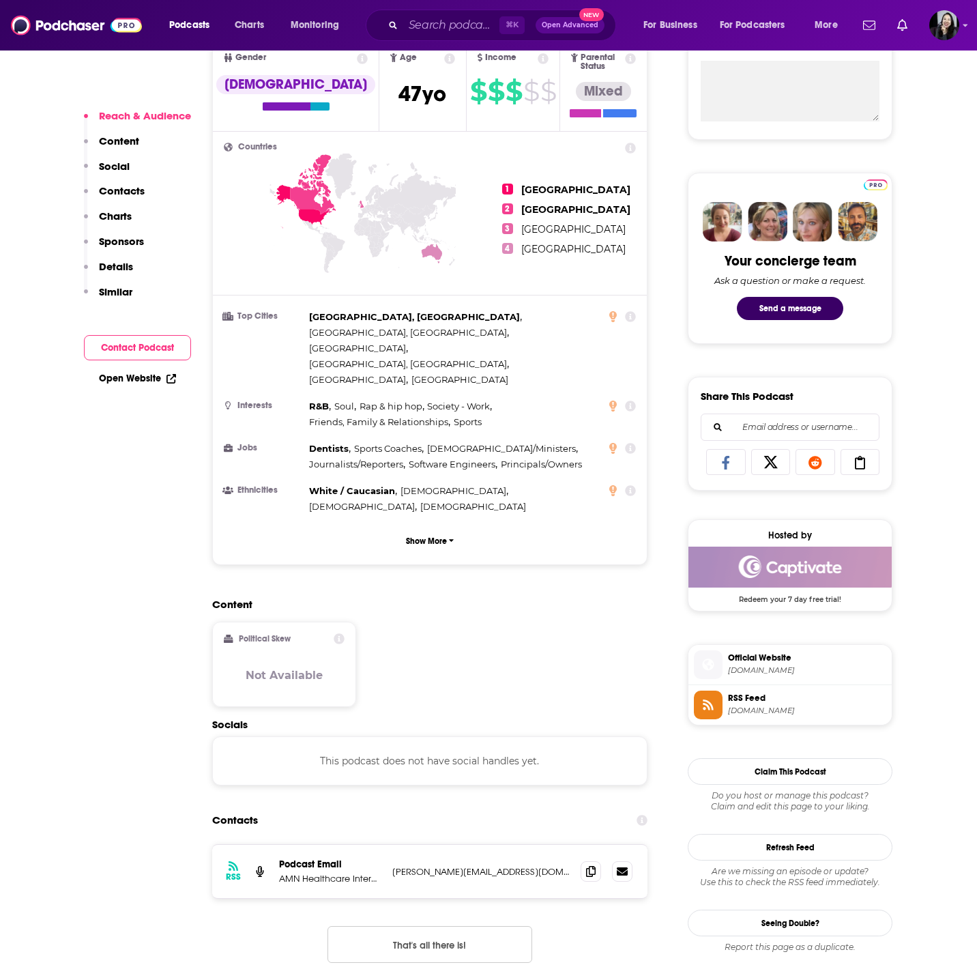
scroll to position [528, 0]
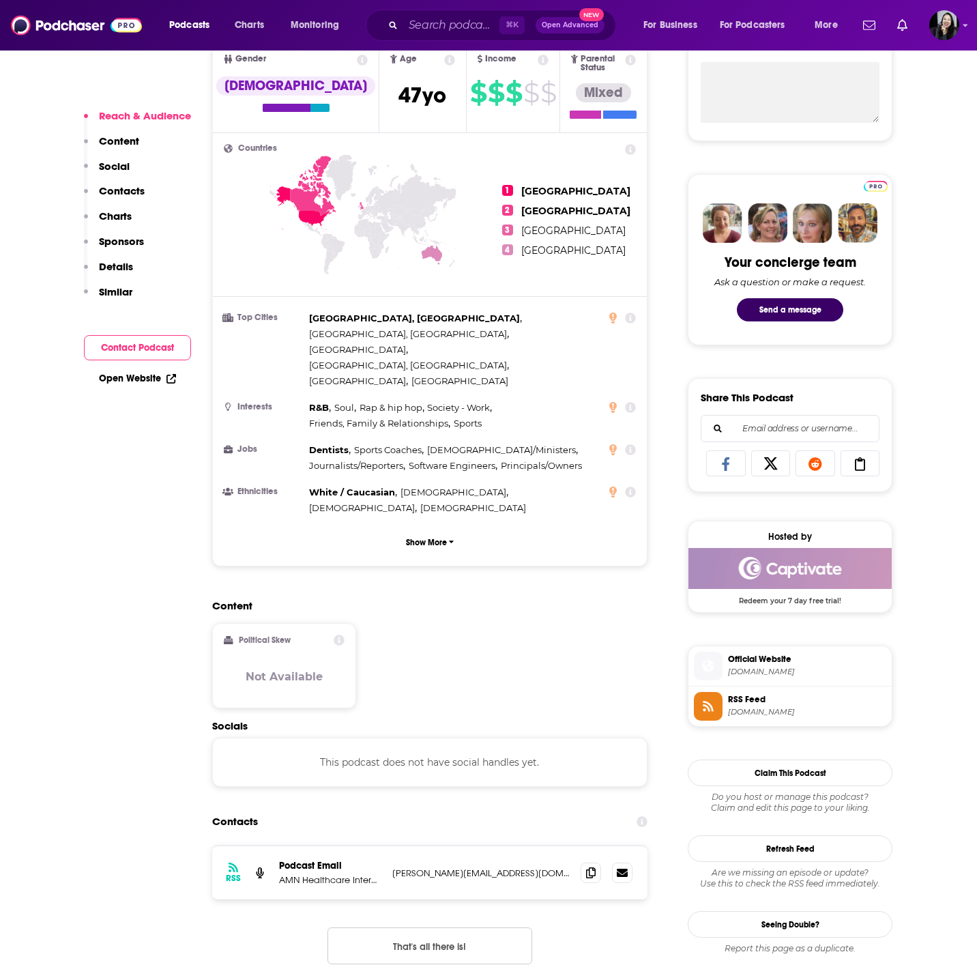
copy span "Official Website [DOMAIN_NAME]"
click at [589, 867] on icon at bounding box center [591, 872] width 10 height 11
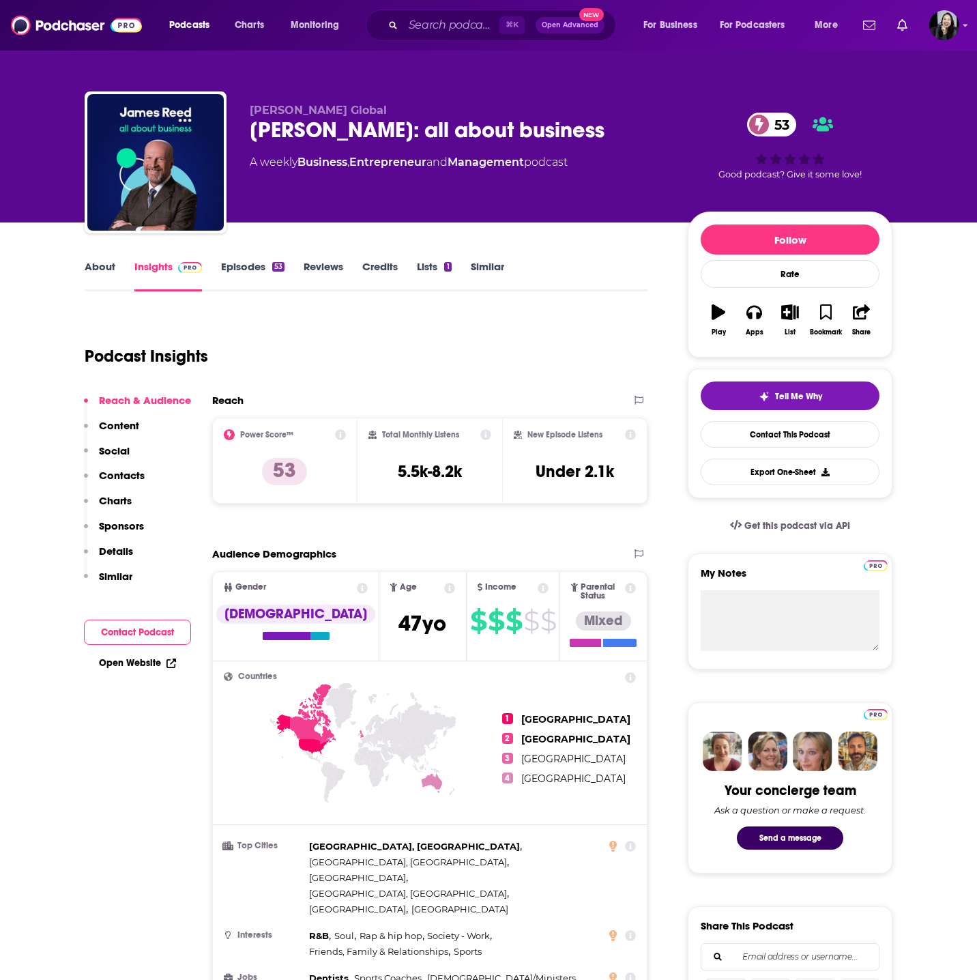
click at [595, 141] on div "[PERSON_NAME]: all about business 53" at bounding box center [458, 130] width 416 height 27
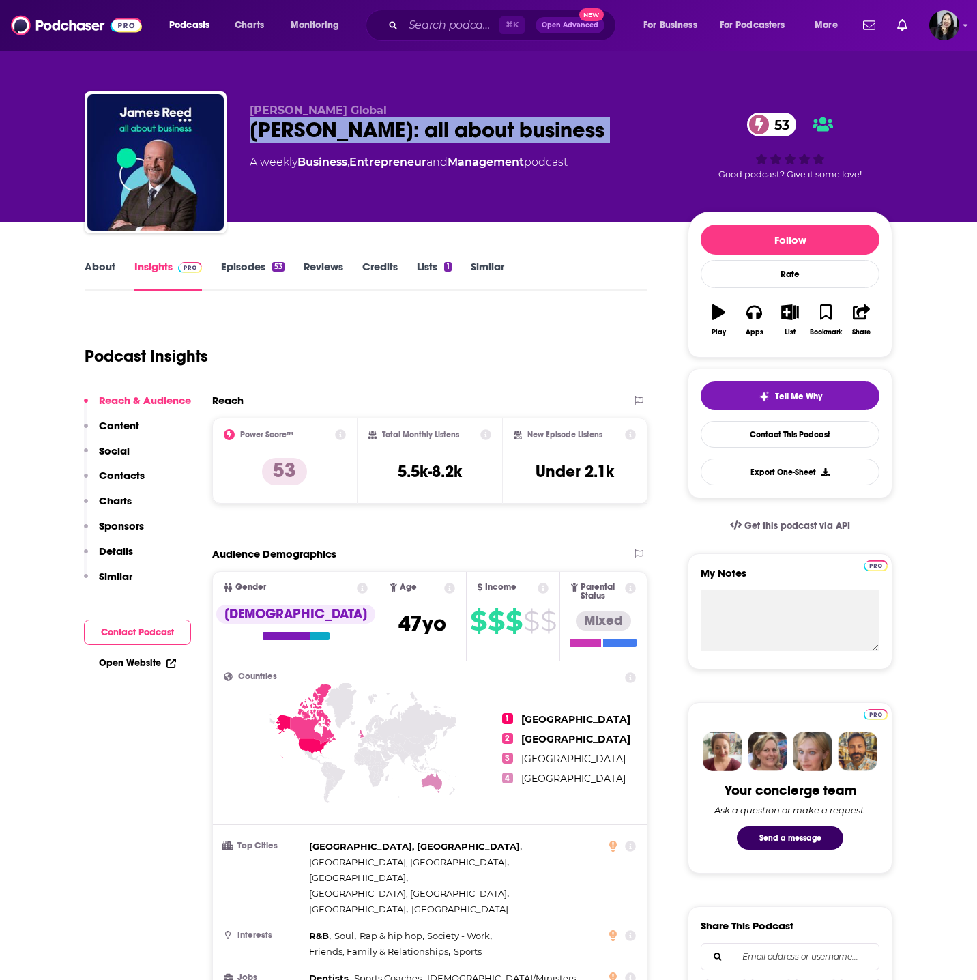
click at [595, 141] on div "[PERSON_NAME]: all about business 53" at bounding box center [458, 130] width 416 height 27
copy div "[PERSON_NAME]: all about business 53"
click at [242, 139] on div "[PERSON_NAME] Global [PERSON_NAME]: all about business 53 A weekly Business , E…" at bounding box center [489, 164] width 808 height 147
drag, startPoint x: 240, startPoint y: 139, endPoint x: 369, endPoint y: 141, distance: 128.3
click at [369, 141] on div "[PERSON_NAME] Global [PERSON_NAME]: all about business 53 A weekly Business , E…" at bounding box center [489, 164] width 808 height 147
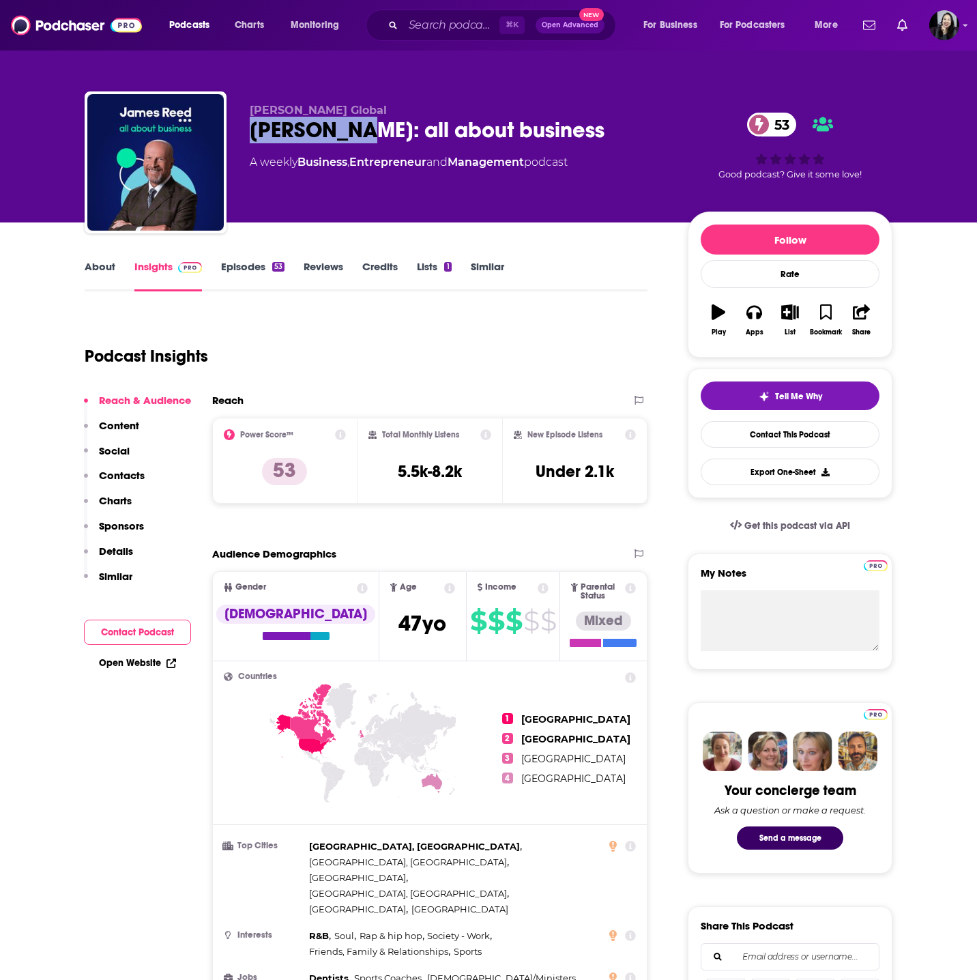
copy h2 "[PERSON_NAME]"
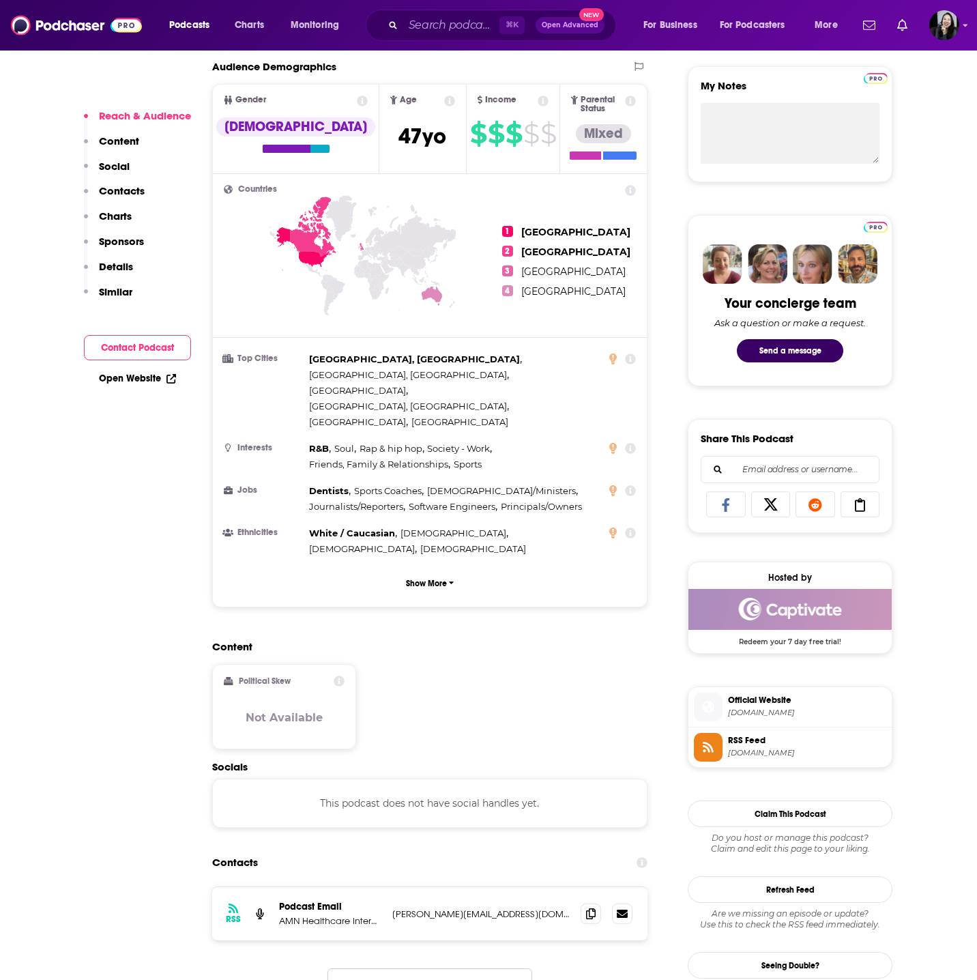
scroll to position [540, 0]
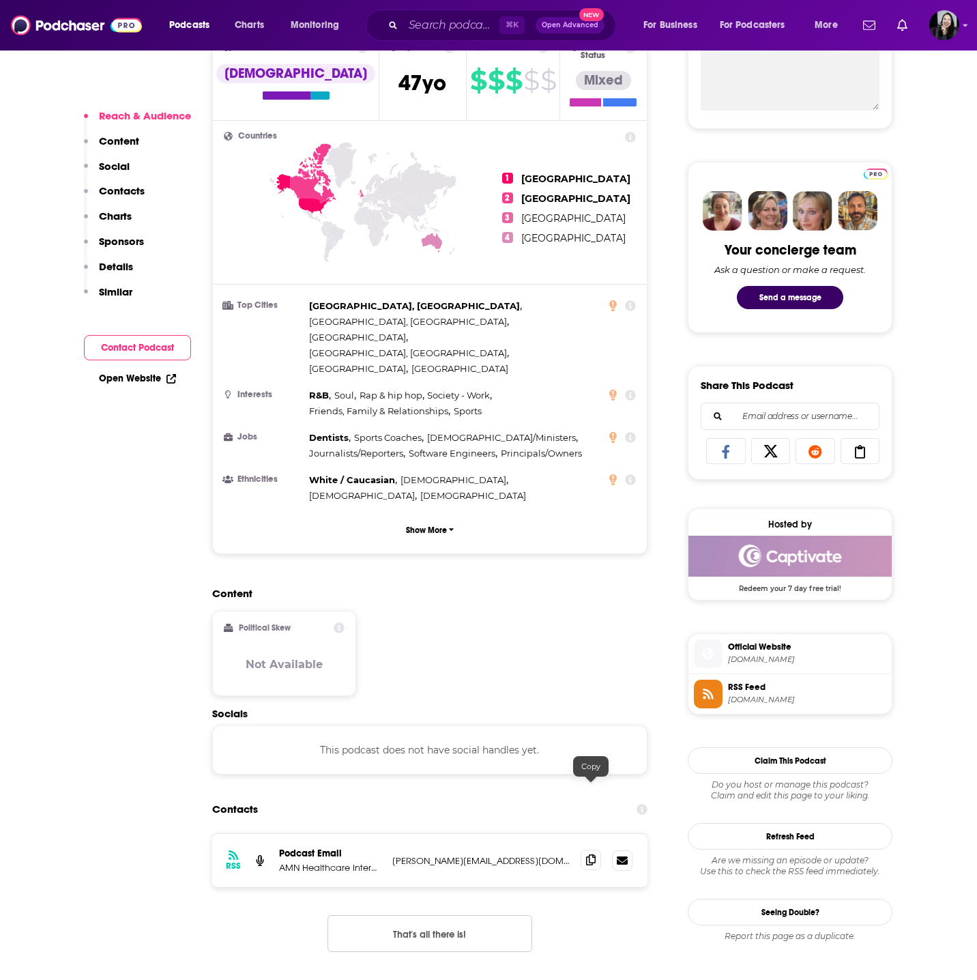
click at [591, 854] on icon at bounding box center [591, 859] width 10 height 11
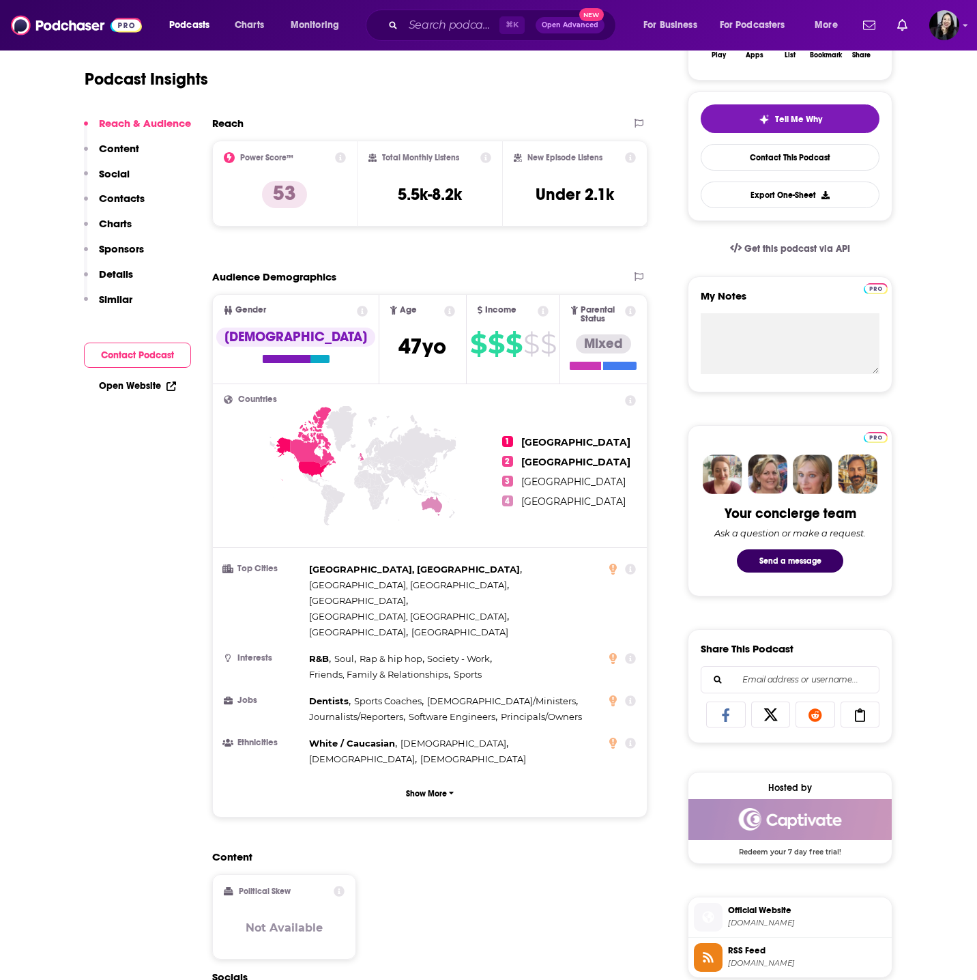
scroll to position [0, 0]
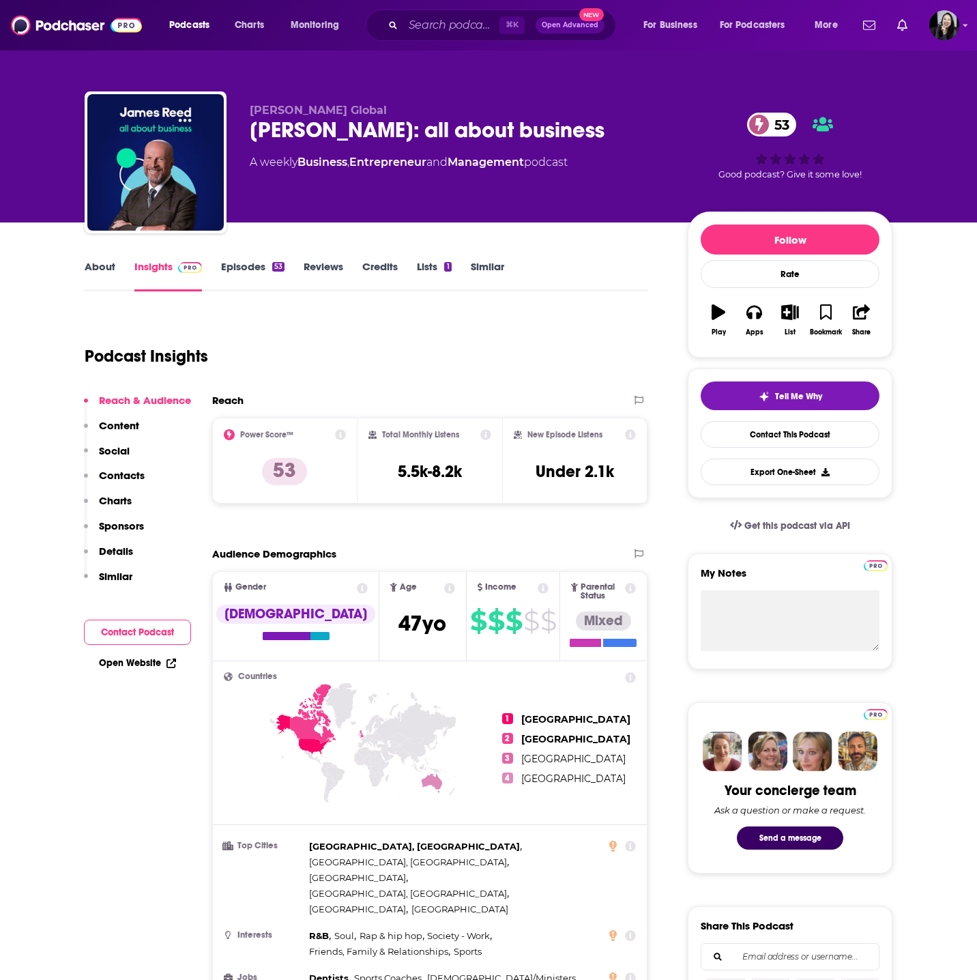
click at [242, 261] on link "Episodes 53" at bounding box center [252, 275] width 63 height 31
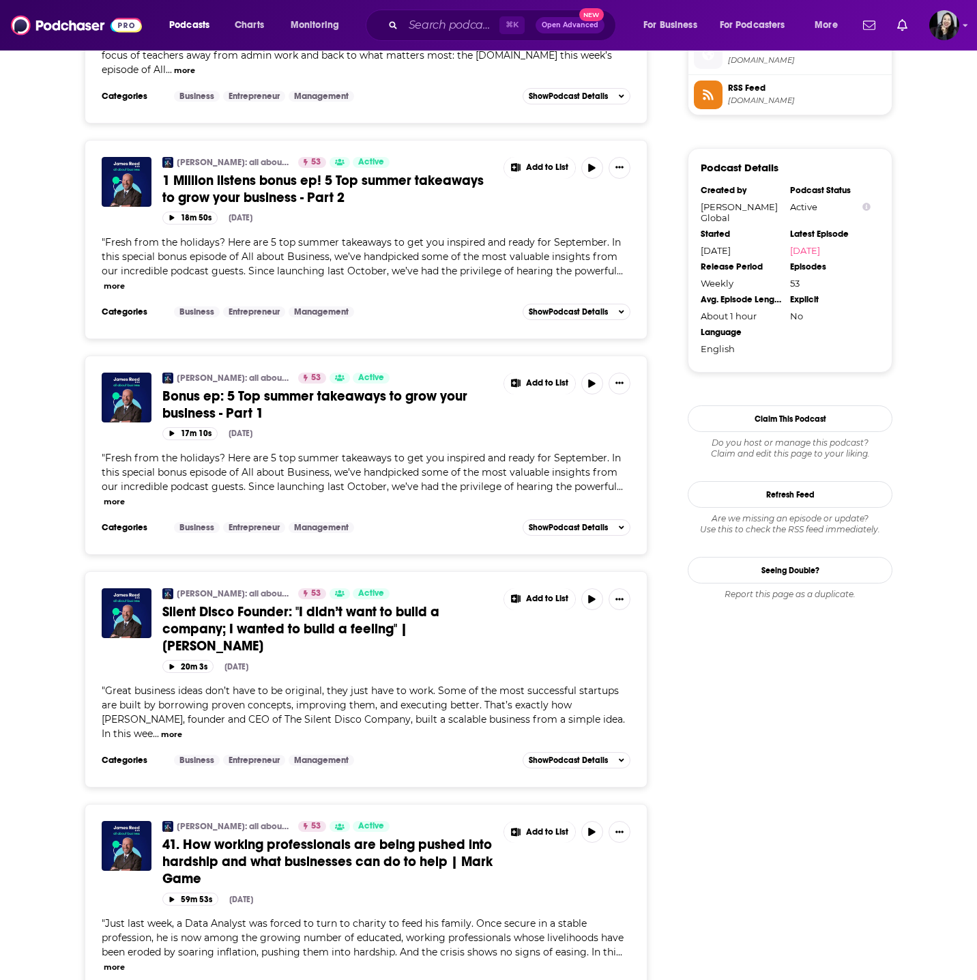
scroll to position [1149, 0]
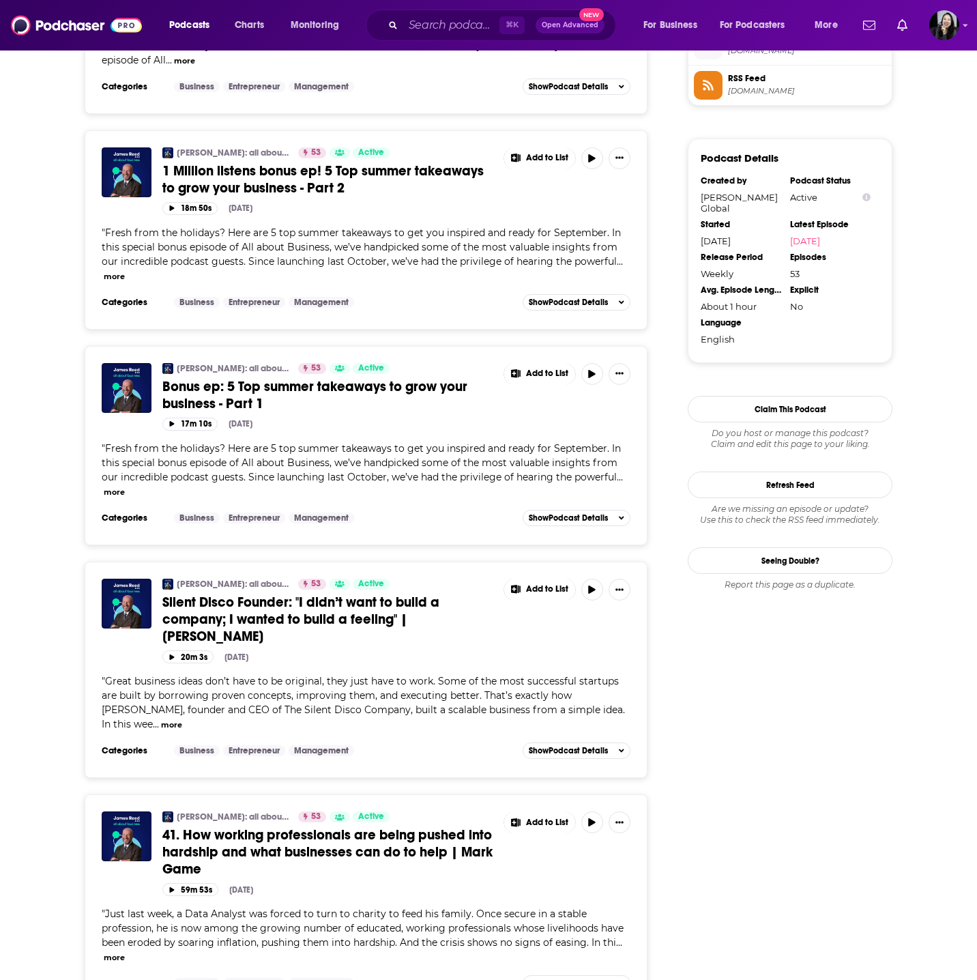
click at [334, 826] on span "41. How working professionals are being pushed into hardship and what businesse…" at bounding box center [327, 851] width 330 height 51
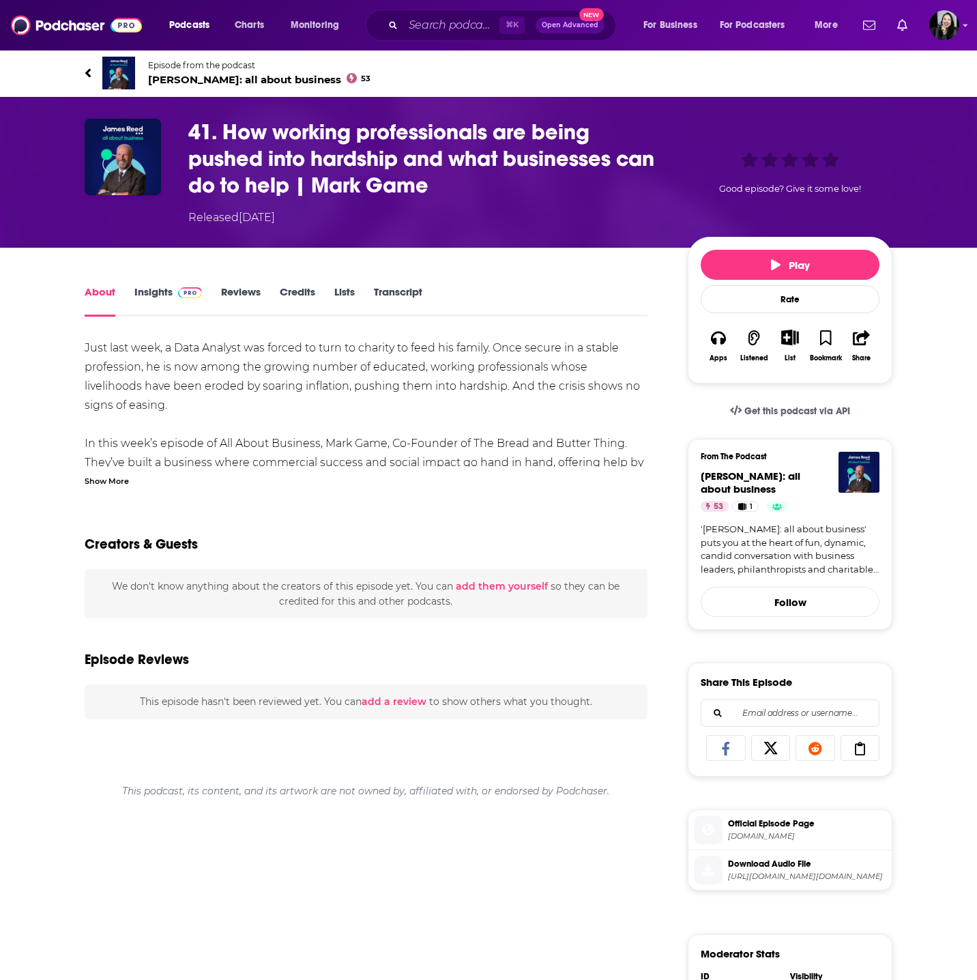
click at [108, 478] on div "Show More" at bounding box center [107, 480] width 44 height 13
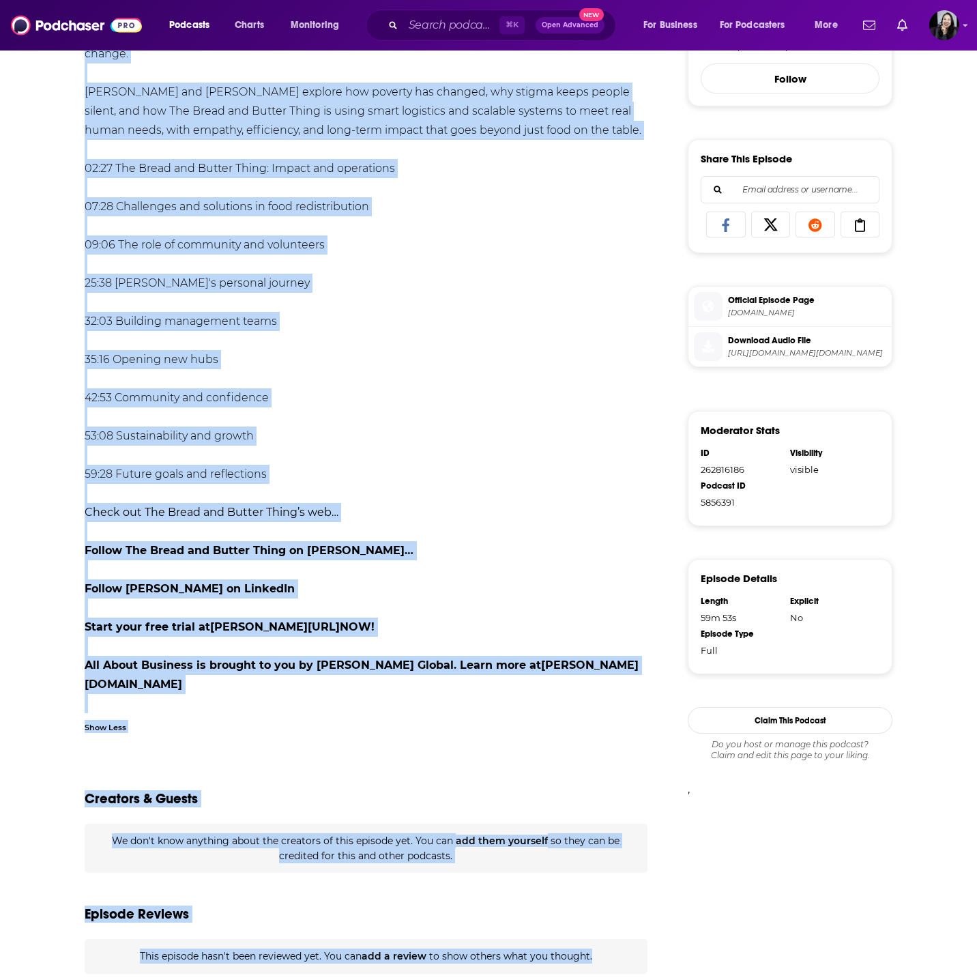
scroll to position [571, 0]
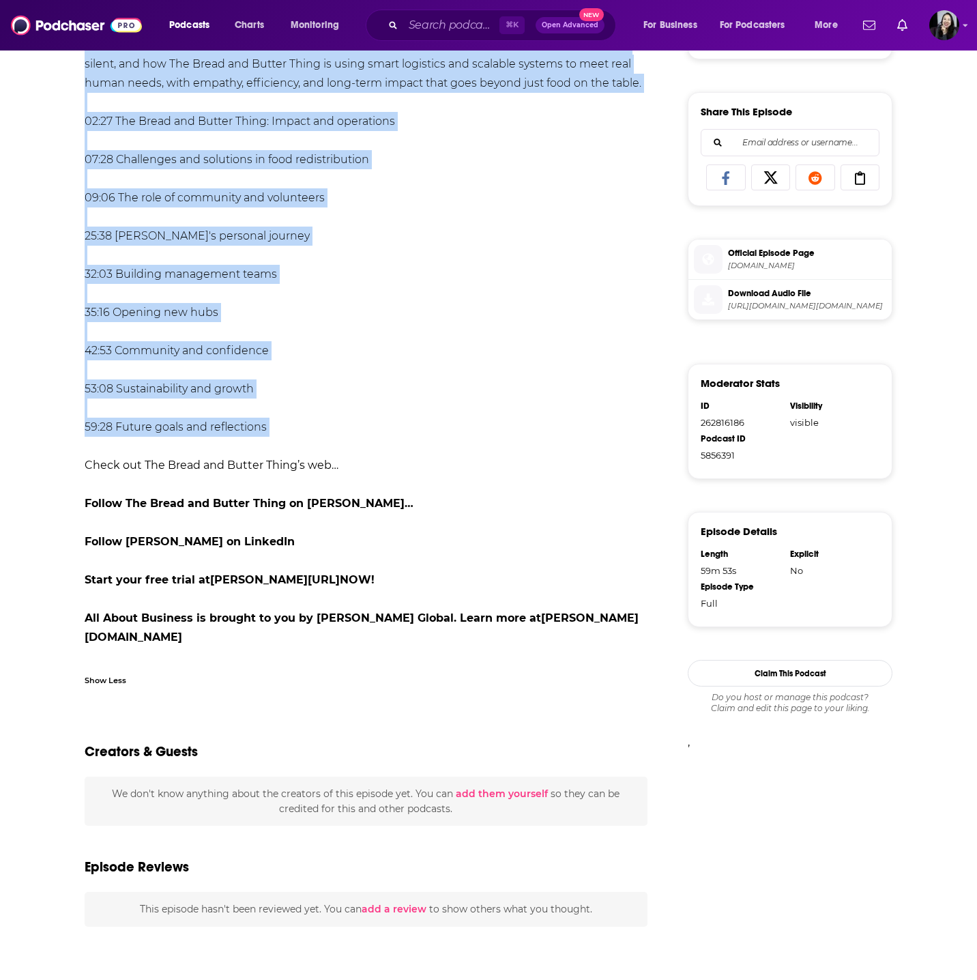
drag, startPoint x: 61, startPoint y: 63, endPoint x: 328, endPoint y: 421, distance: 446.3
click at [328, 421] on div "Episode from the podcast [PERSON_NAME]: all about business 53 Next Episode 41. …" at bounding box center [488, 247] width 977 height 1537
copy div "Loremip dolo sit ametcon Adipi Elit: sed doeiu temporin 10 Utla Etdolor 26. Mag…"
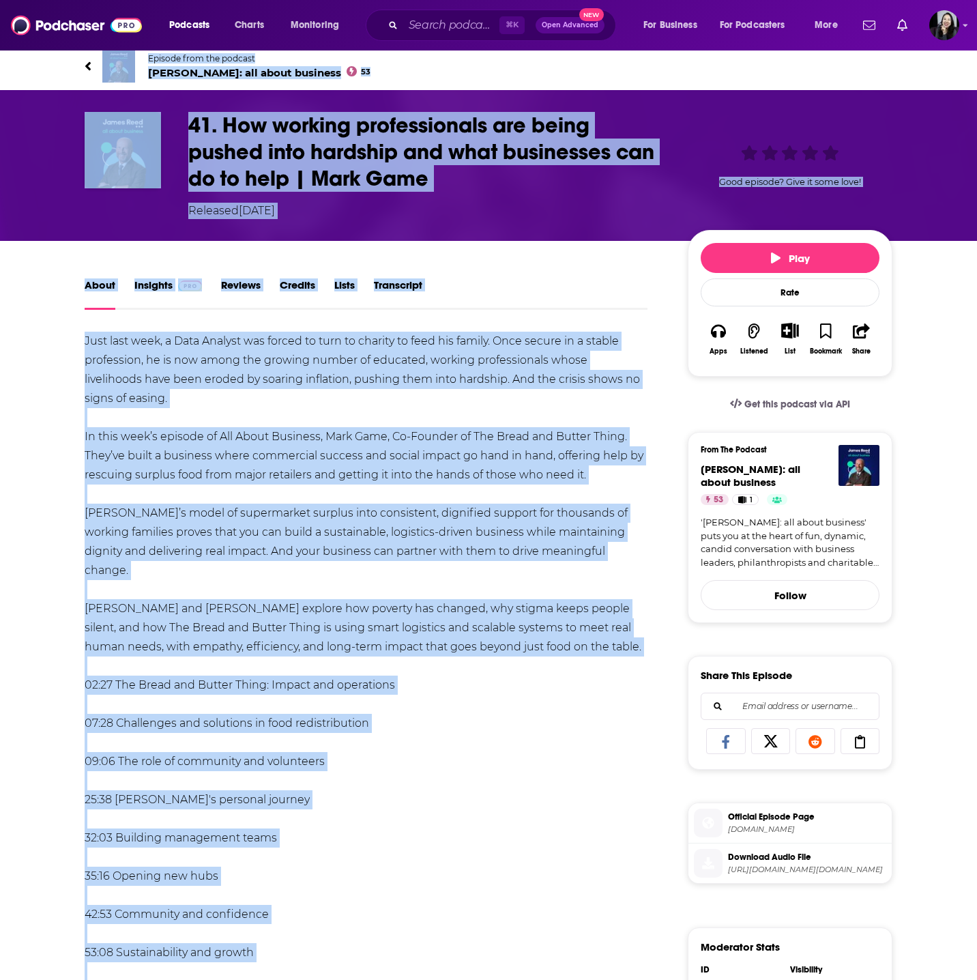
scroll to position [0, 0]
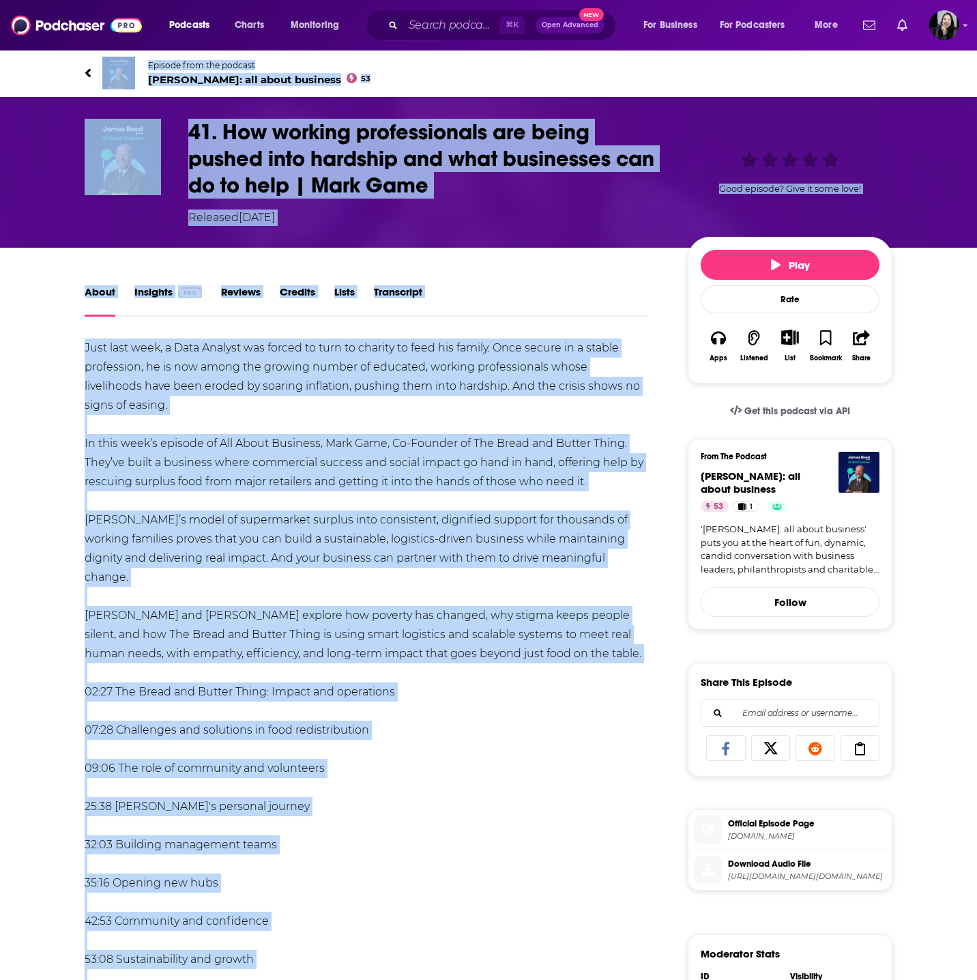
click at [612, 189] on h1 "41. How working professionals are being pushed into hardship and what businesse…" at bounding box center [427, 159] width 478 height 80
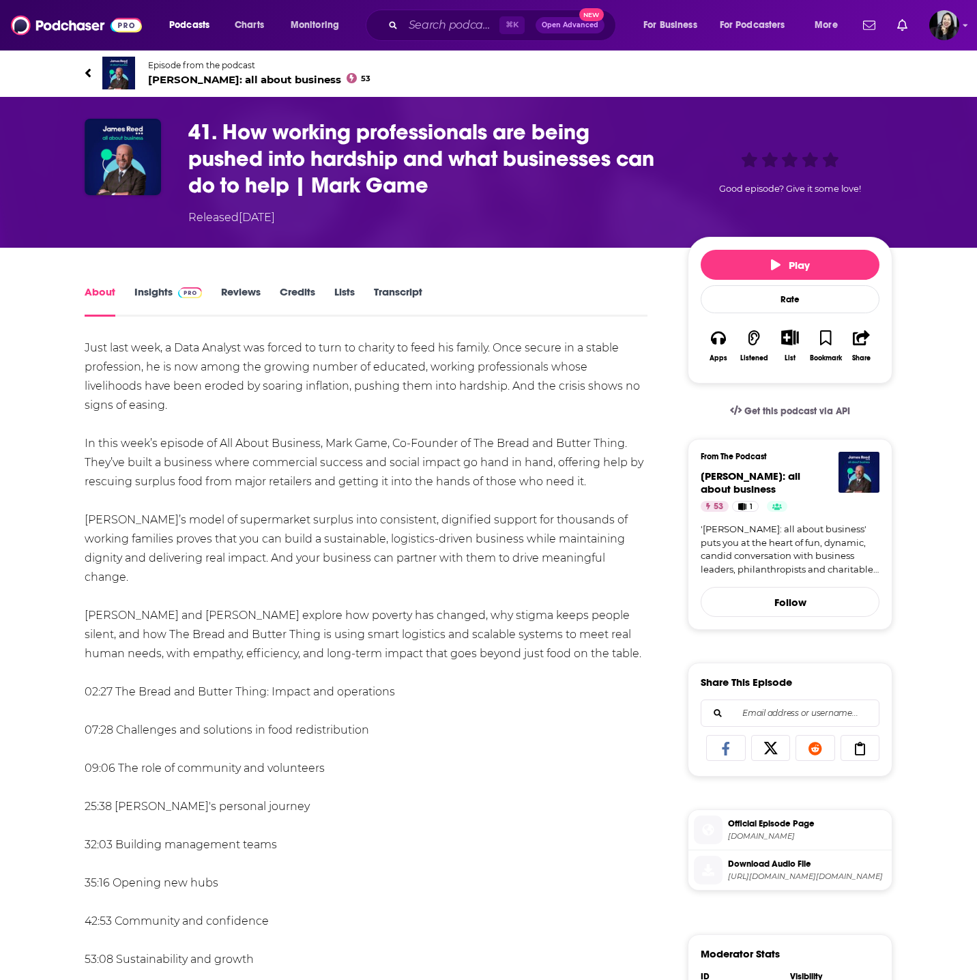
click at [612, 189] on h1 "41. How working professionals are being pushed into hardship and what businesse…" at bounding box center [427, 159] width 478 height 80
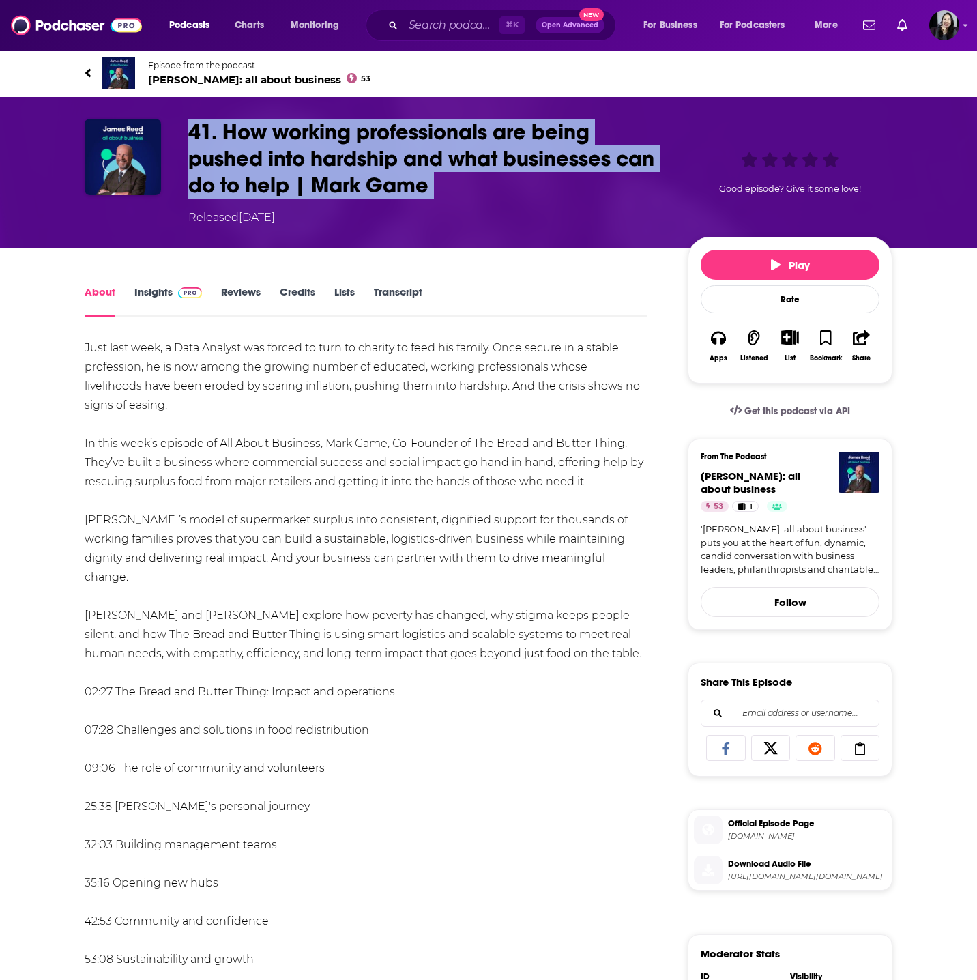
click at [612, 189] on h1 "41. How working professionals are being pushed into hardship and what businesse…" at bounding box center [427, 159] width 478 height 80
copy h1 "41. How working professionals are being pushed into hardship and what businesse…"
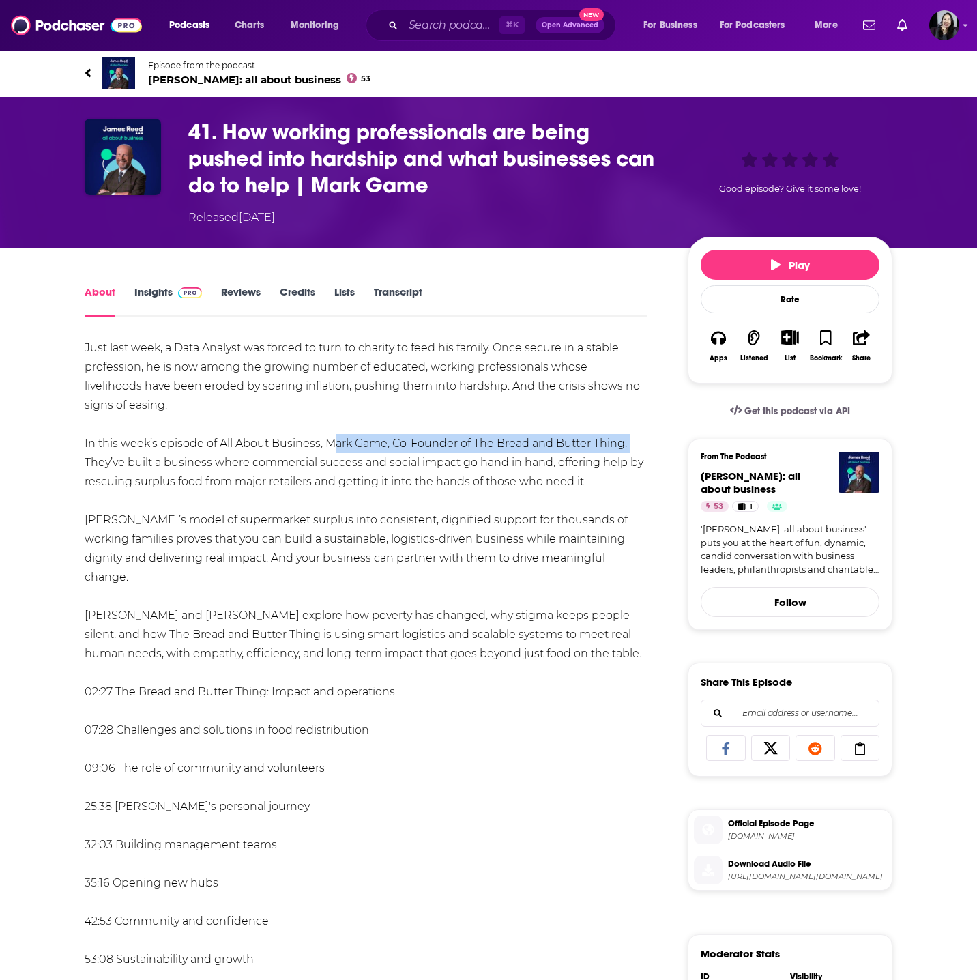
drag, startPoint x: 323, startPoint y: 444, endPoint x: 649, endPoint y: 437, distance: 326.3
click at [649, 437] on div "About Insights Reviews Credits Lists Transcript Just last week, a Data Analyst …" at bounding box center [375, 934] width 625 height 1303
copy div "Mark Game, Co-Founder of The Bread and Butter Thing."
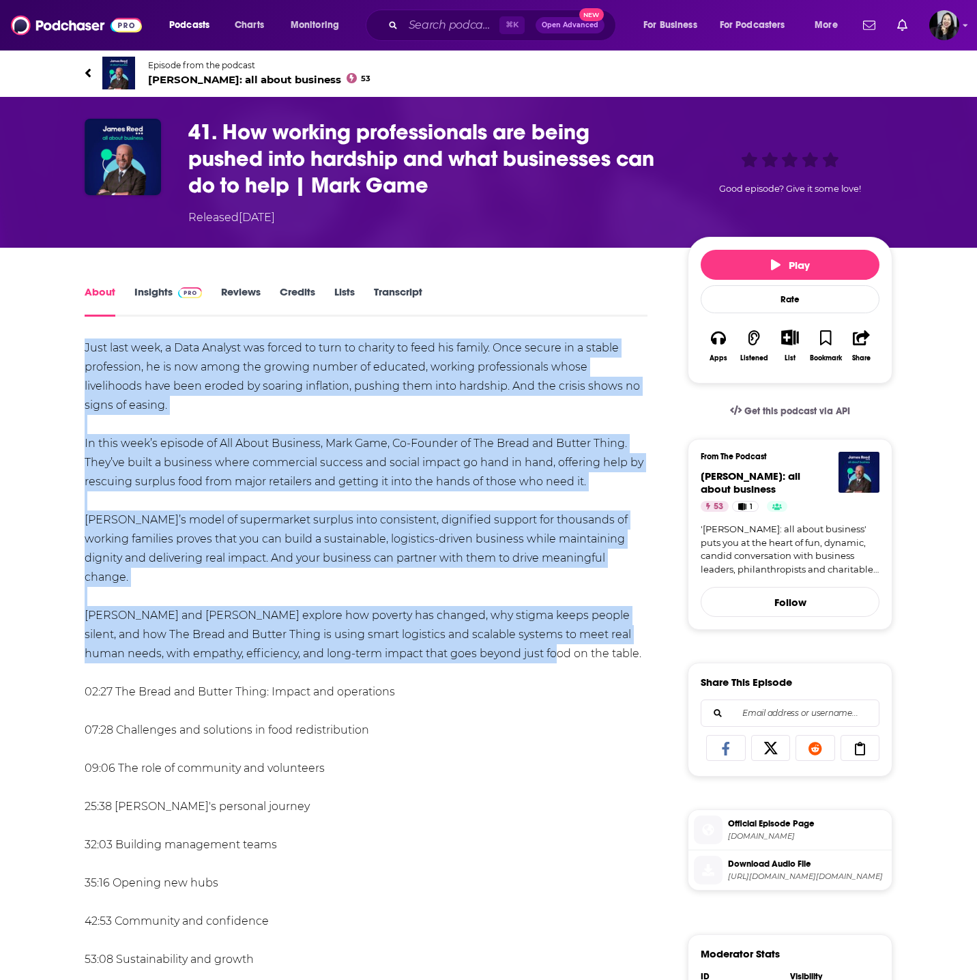
drag, startPoint x: 75, startPoint y: 336, endPoint x: 586, endPoint y: 639, distance: 593.6
click at [586, 639] on div "About Insights Reviews Credits Lists Transcript Just last week, a Data Analyst …" at bounding box center [375, 934] width 625 height 1303
copy div "Lore ipsu dolo, s Amet Consect adi elitse do eius te incidid ut labo etd magnaa…"
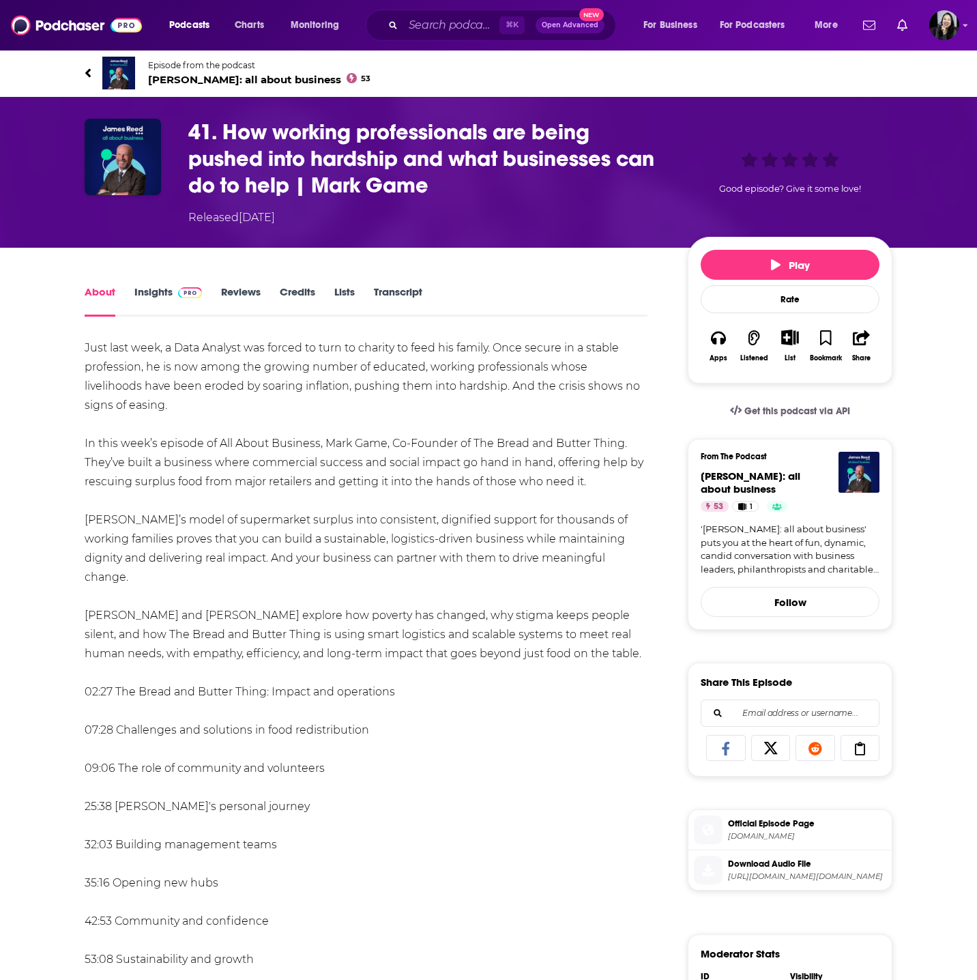
click at [348, 490] on div "Just last week, a Data Analyst was forced to turn to charity to feed his family…" at bounding box center [366, 806] width 563 height 936
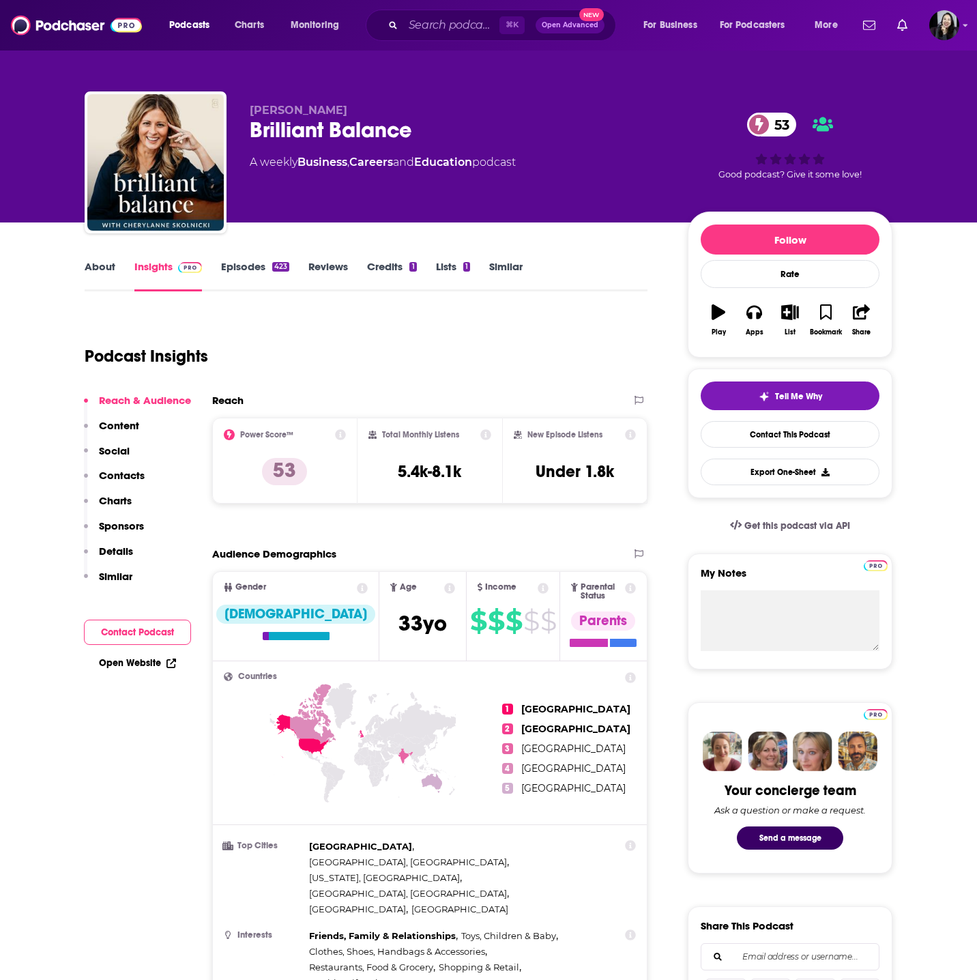
click at [452, 135] on div "Brilliant Balance 53" at bounding box center [458, 130] width 416 height 27
copy div "Brilliant Balance 53"
click at [424, 113] on p "[PERSON_NAME]" at bounding box center [458, 110] width 416 height 13
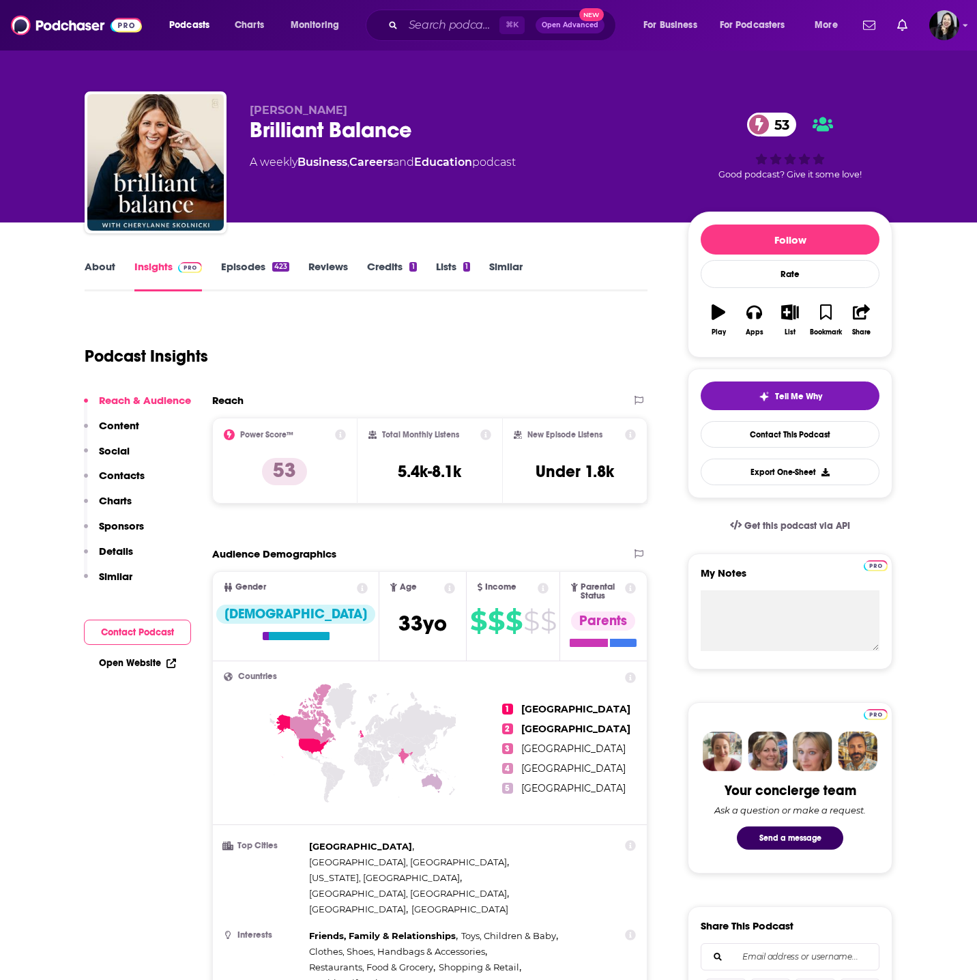
click at [424, 113] on p "[PERSON_NAME]" at bounding box center [458, 110] width 416 height 13
copy p "[PERSON_NAME]"
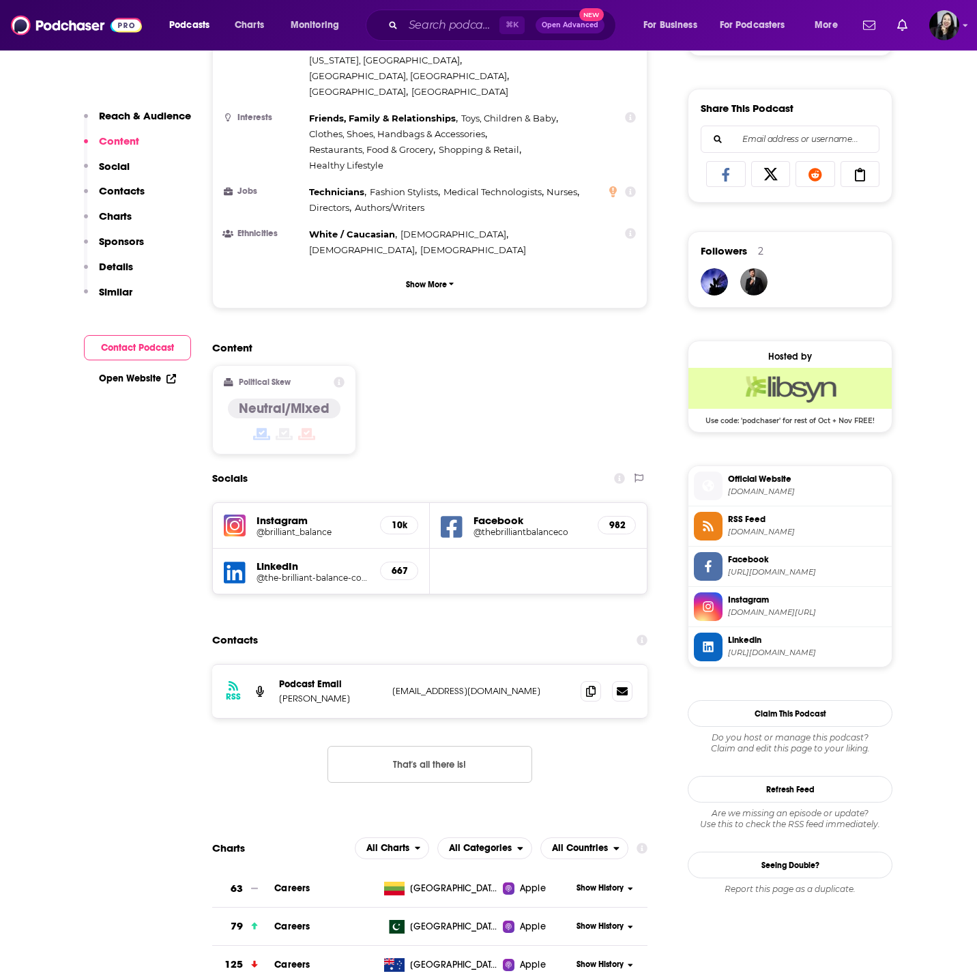
scroll to position [853, 0]
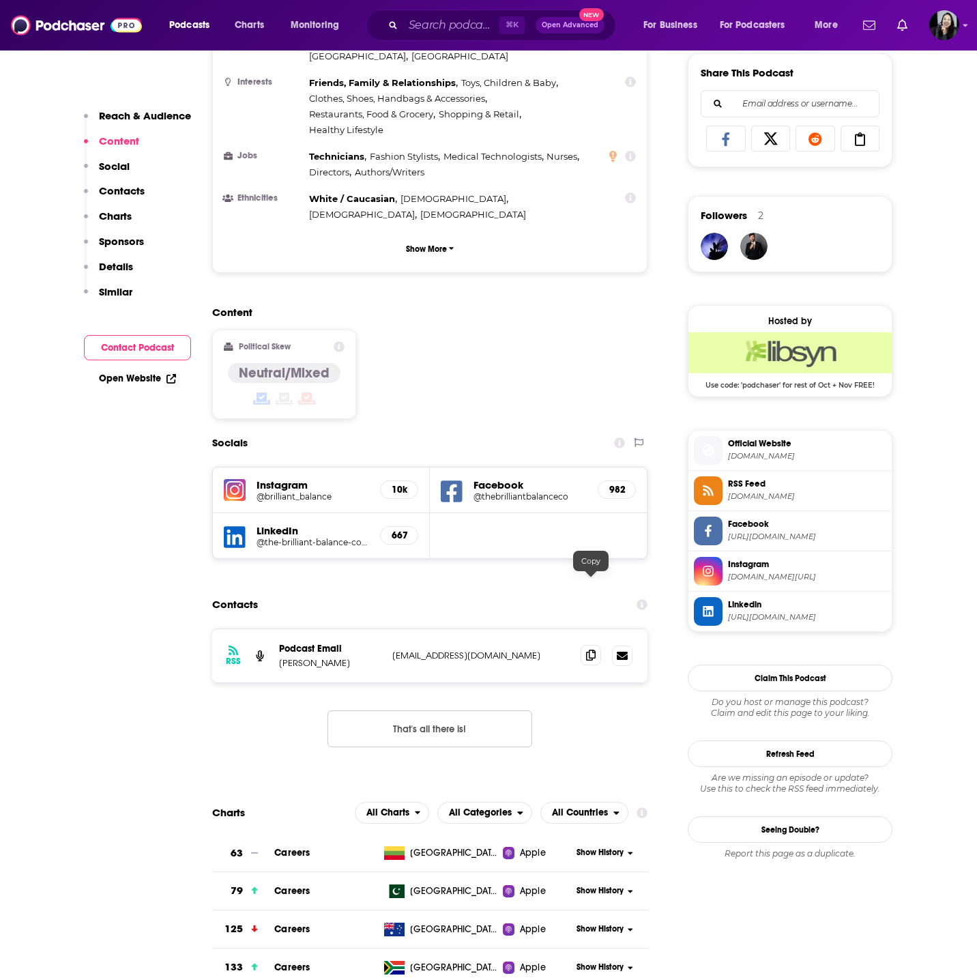
click at [590, 645] on span at bounding box center [591, 655] width 20 height 20
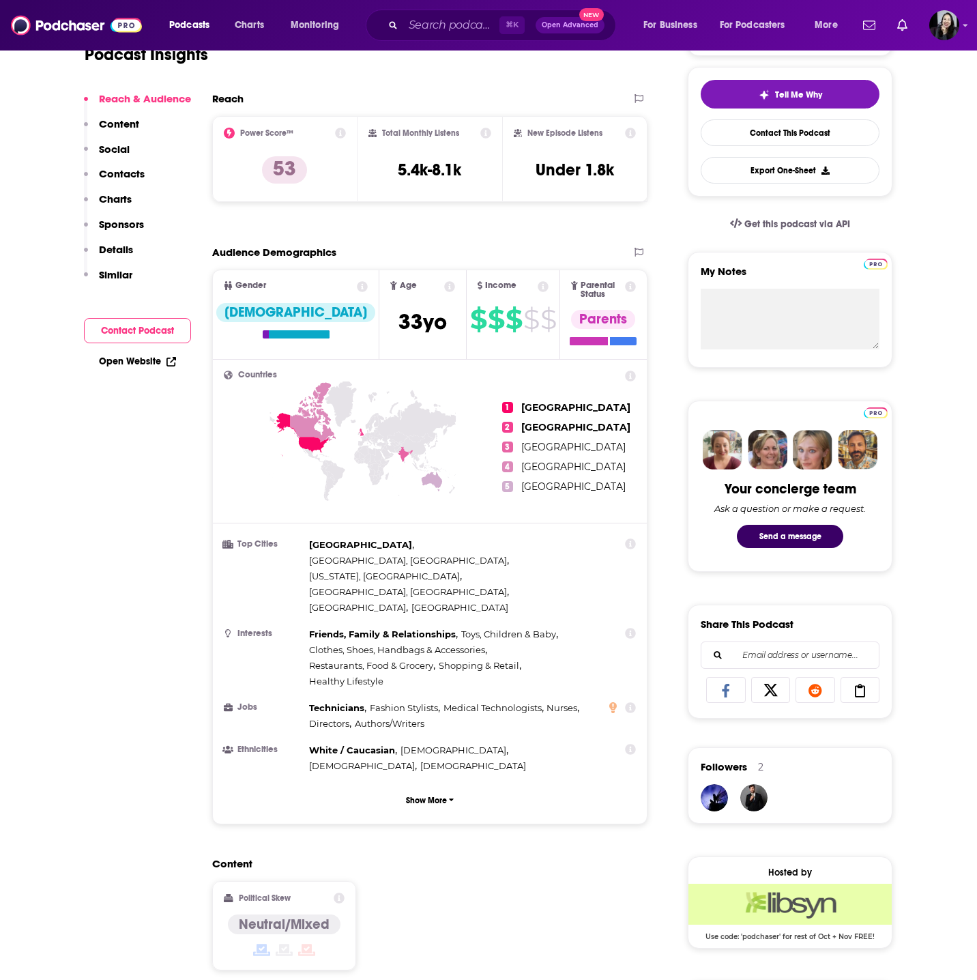
scroll to position [0, 0]
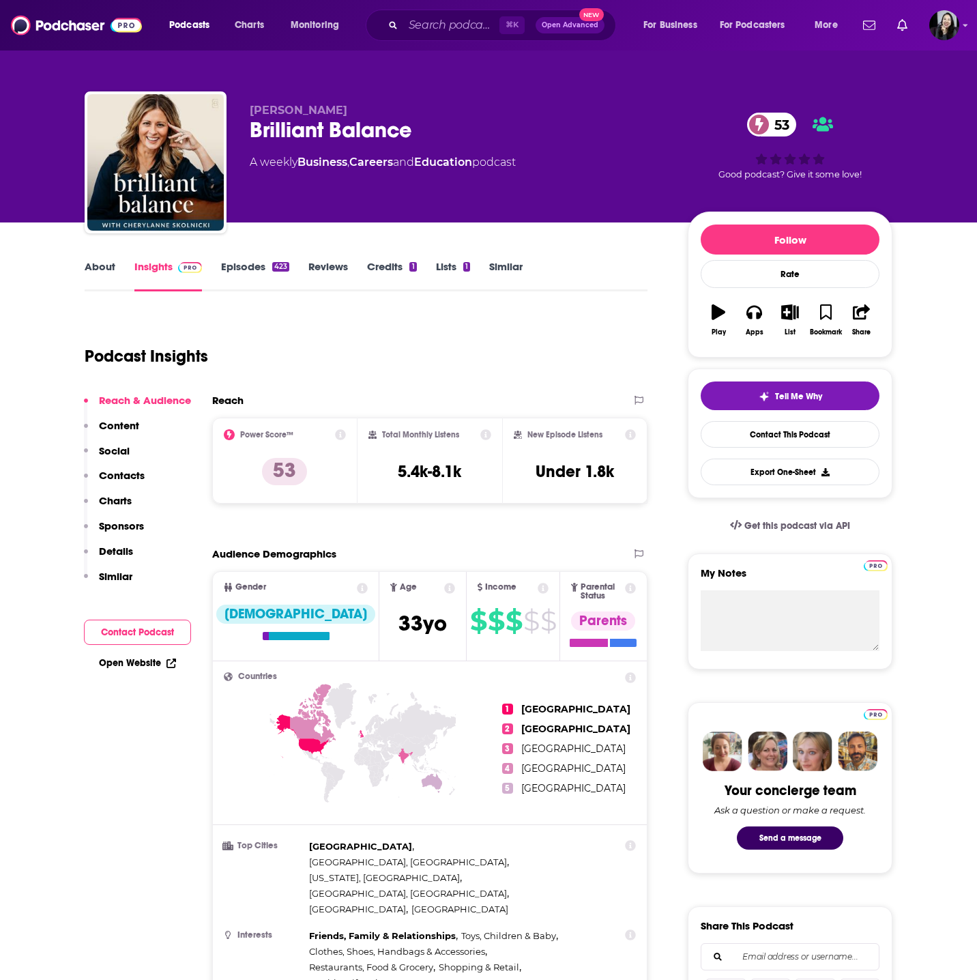
click at [485, 138] on div "Brilliant Balance 53" at bounding box center [458, 130] width 416 height 27
copy div "Brilliant Balance 53"
click at [410, 102] on div "[PERSON_NAME] Brilliant Balance 53 A weekly Business , Careers and Education po…" at bounding box center [489, 164] width 808 height 147
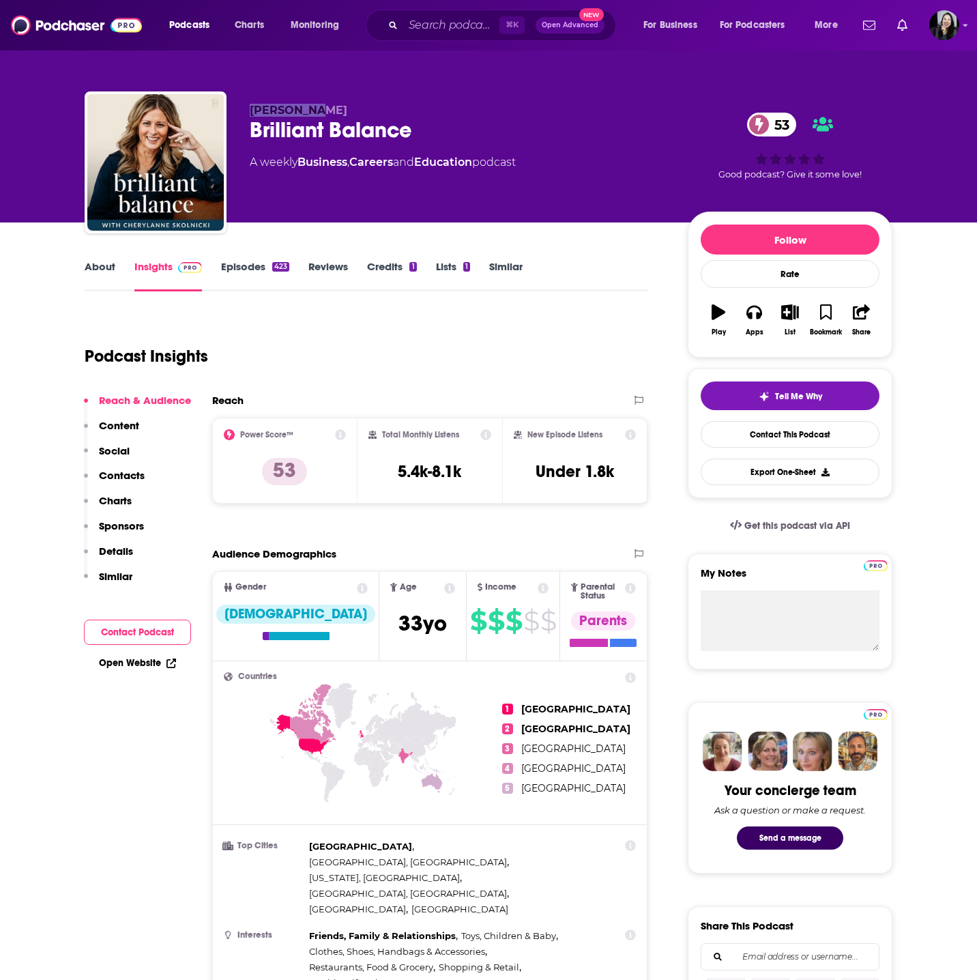
click at [410, 102] on div "[PERSON_NAME] Brilliant Balance 53 A weekly Business , Careers and Education po…" at bounding box center [489, 164] width 808 height 147
copy p "[PERSON_NAME]"
click at [255, 264] on link "Episodes 423" at bounding box center [255, 275] width 68 height 31
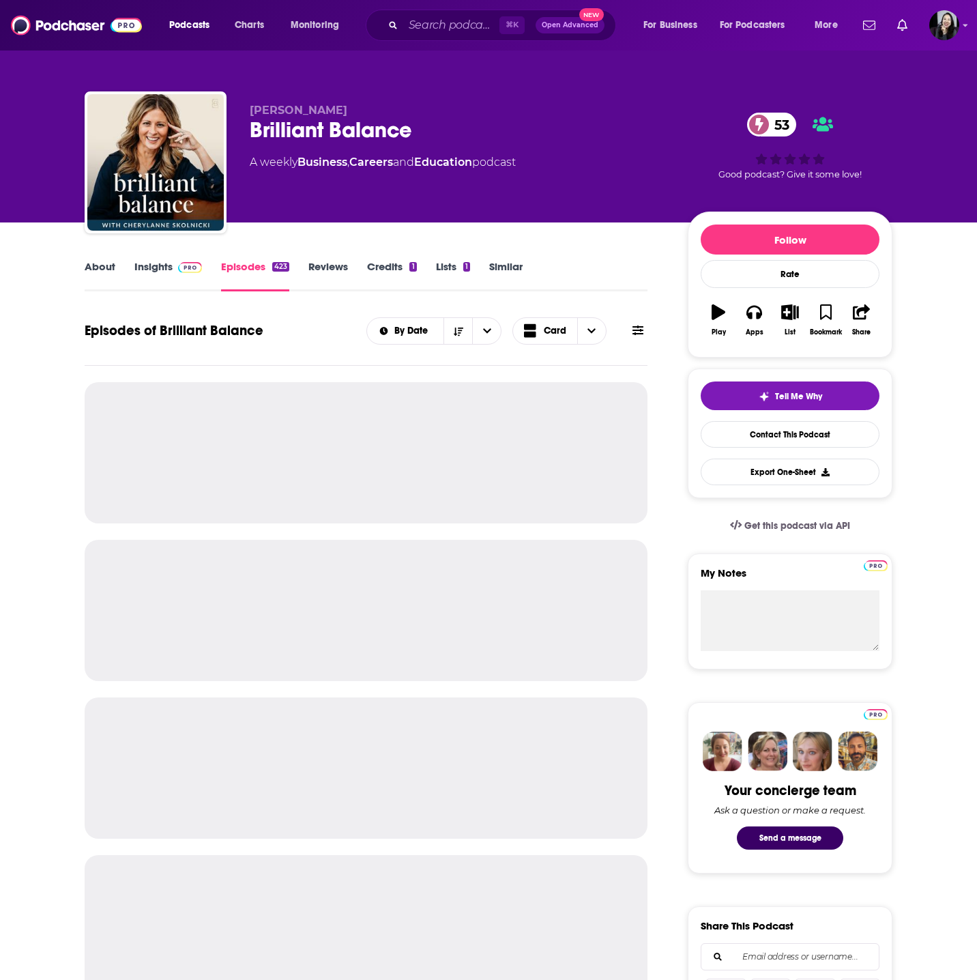
click at [154, 280] on link "Insights" at bounding box center [168, 275] width 68 height 31
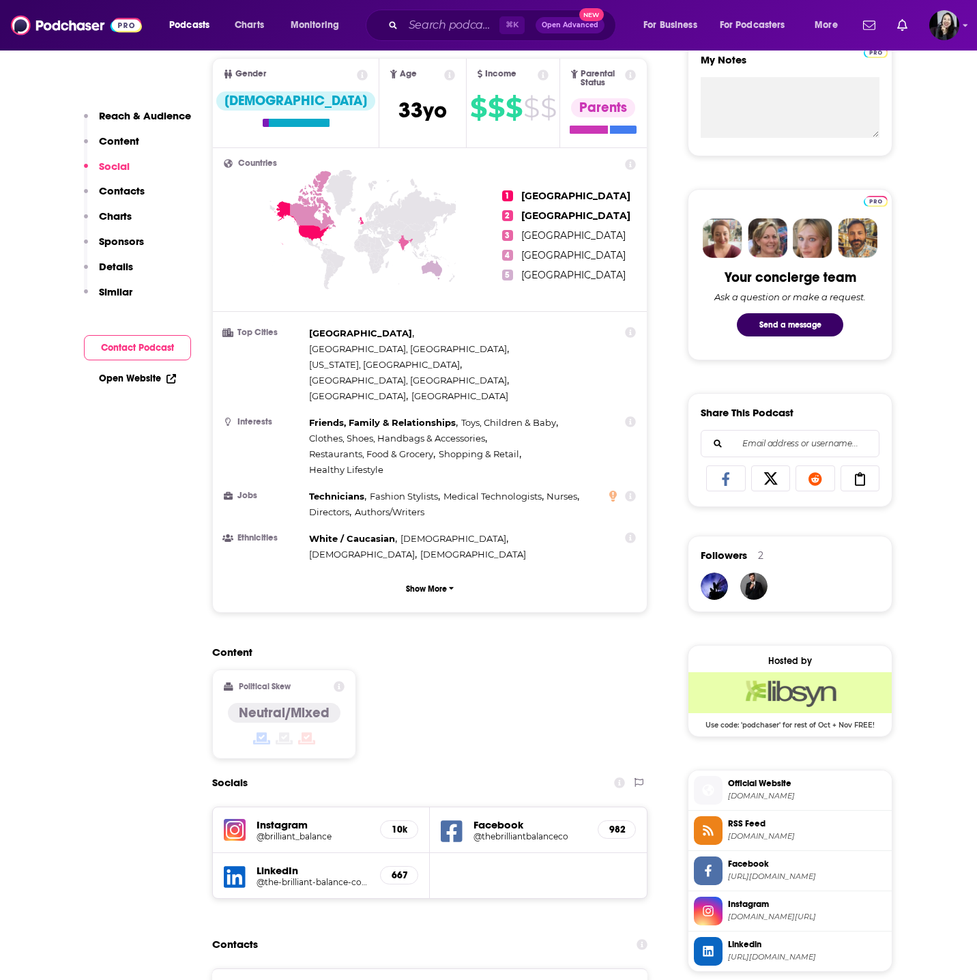
scroll to position [1104, 0]
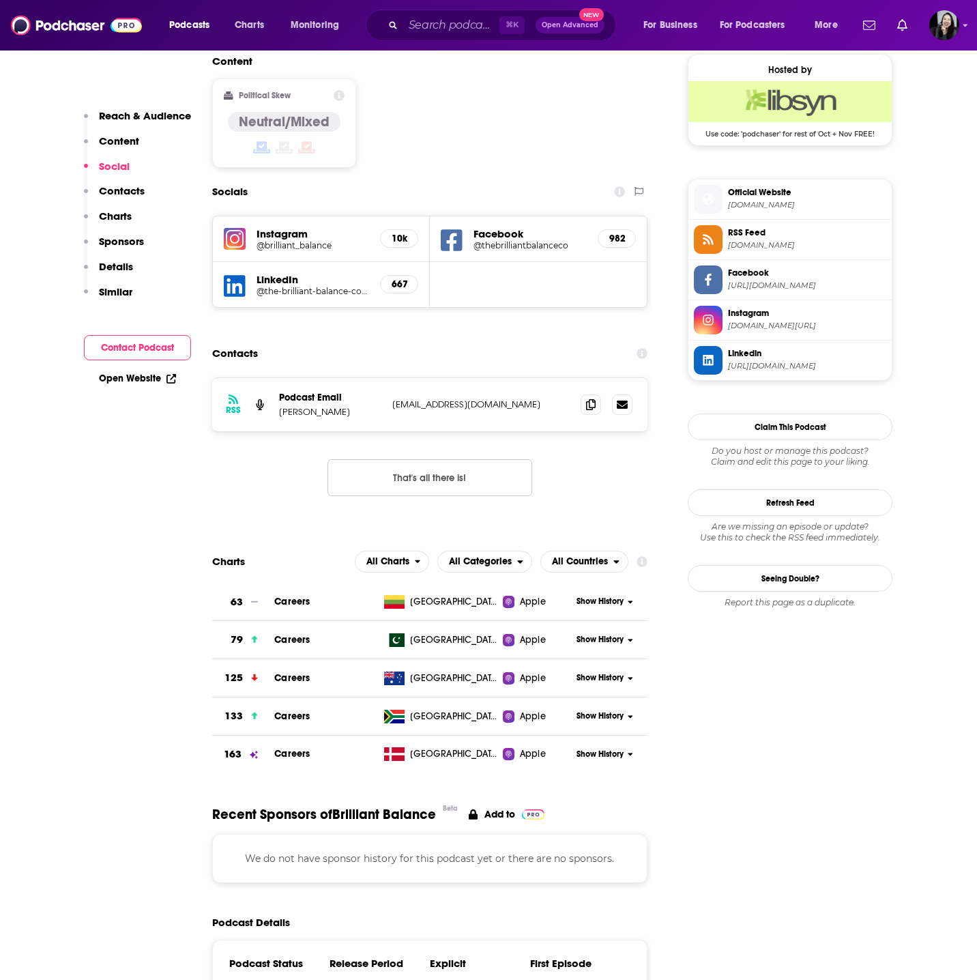
click at [565, 399] on p "[EMAIL_ADDRESS][DOMAIN_NAME]" at bounding box center [480, 405] width 177 height 12
click at [586, 399] on icon at bounding box center [591, 404] width 10 height 11
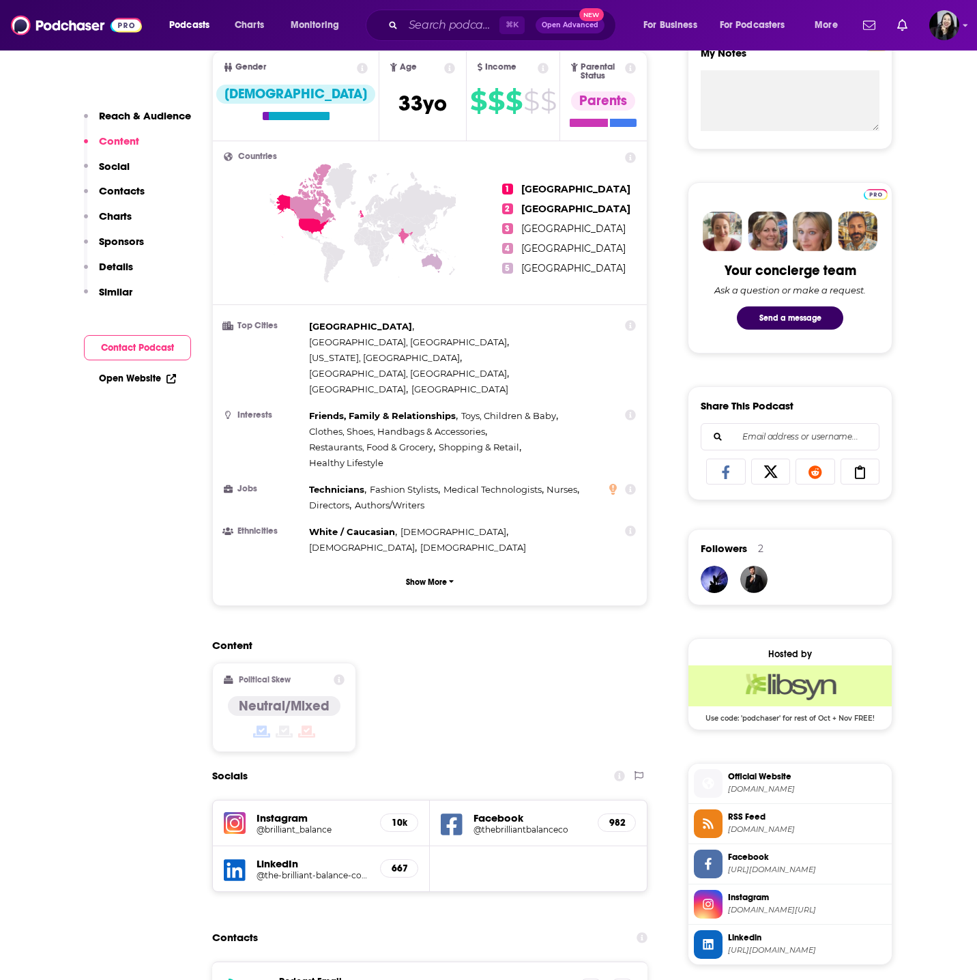
scroll to position [60, 0]
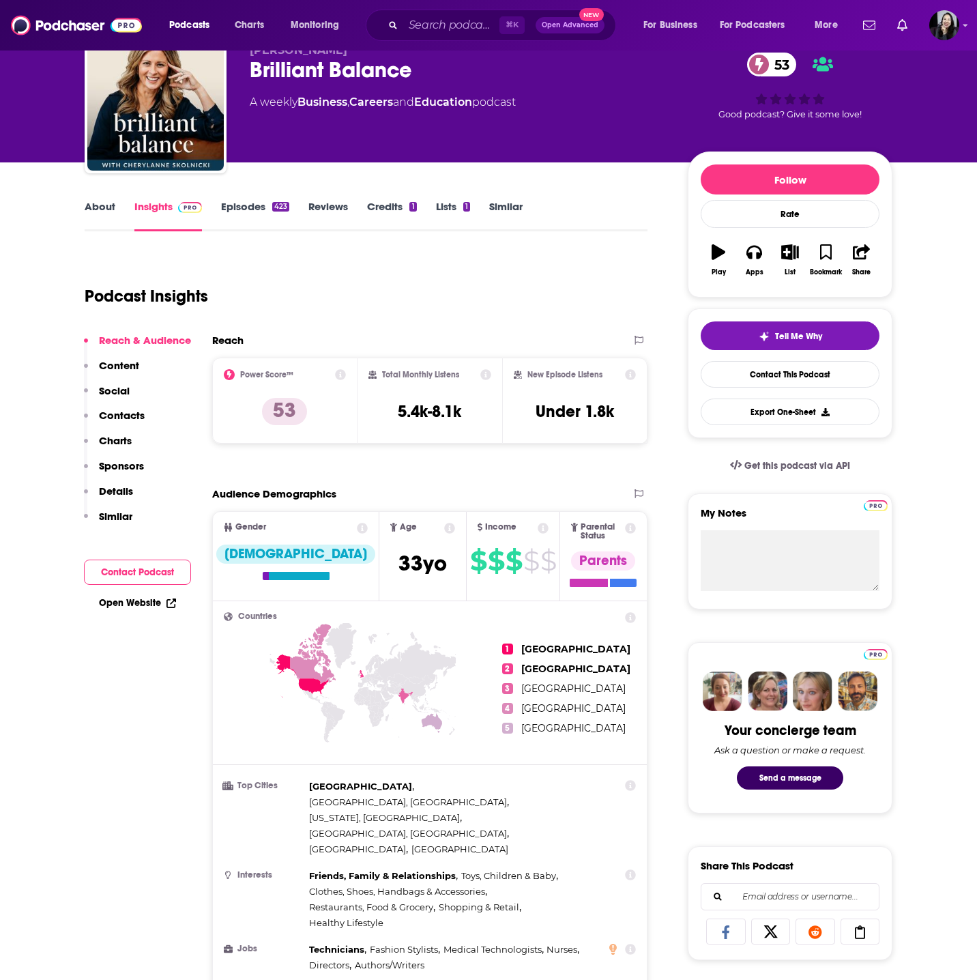
click at [255, 210] on link "Episodes 423" at bounding box center [255, 215] width 68 height 31
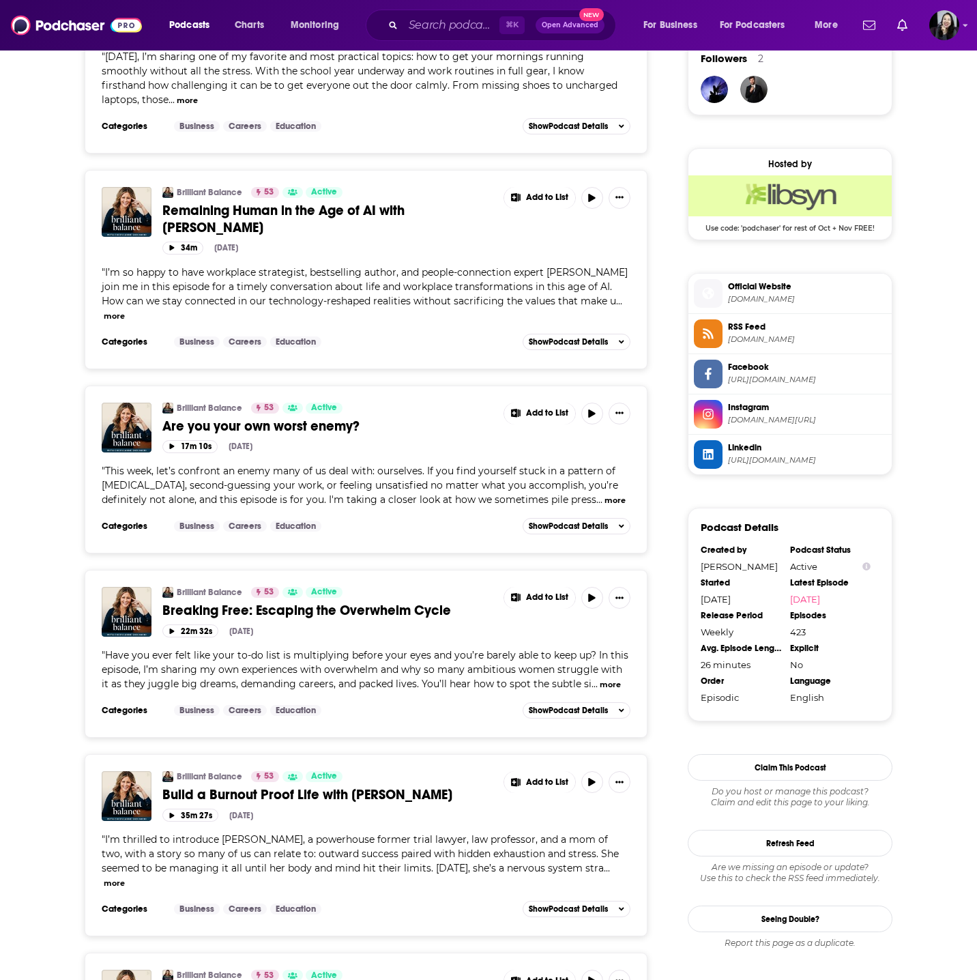
scroll to position [1011, 0]
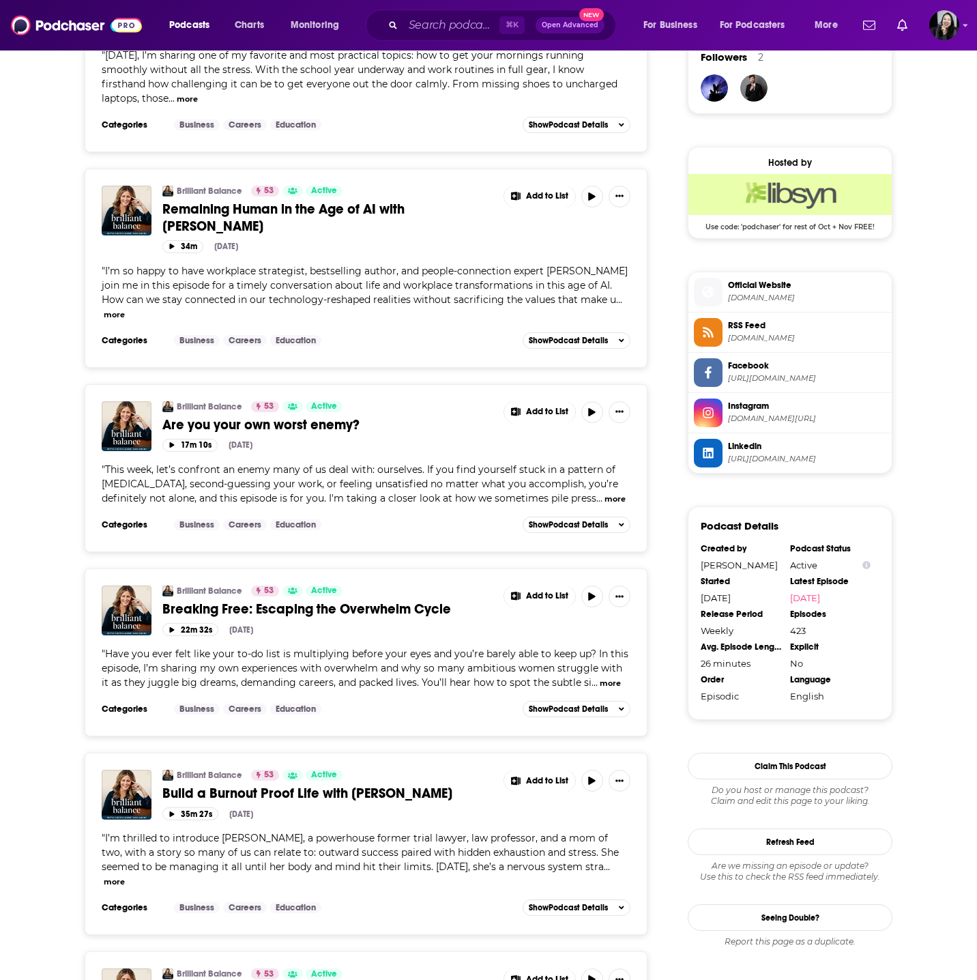
click at [333, 785] on span "Build a Burnout Proof Life with Michelle Grosser" at bounding box center [307, 793] width 290 height 17
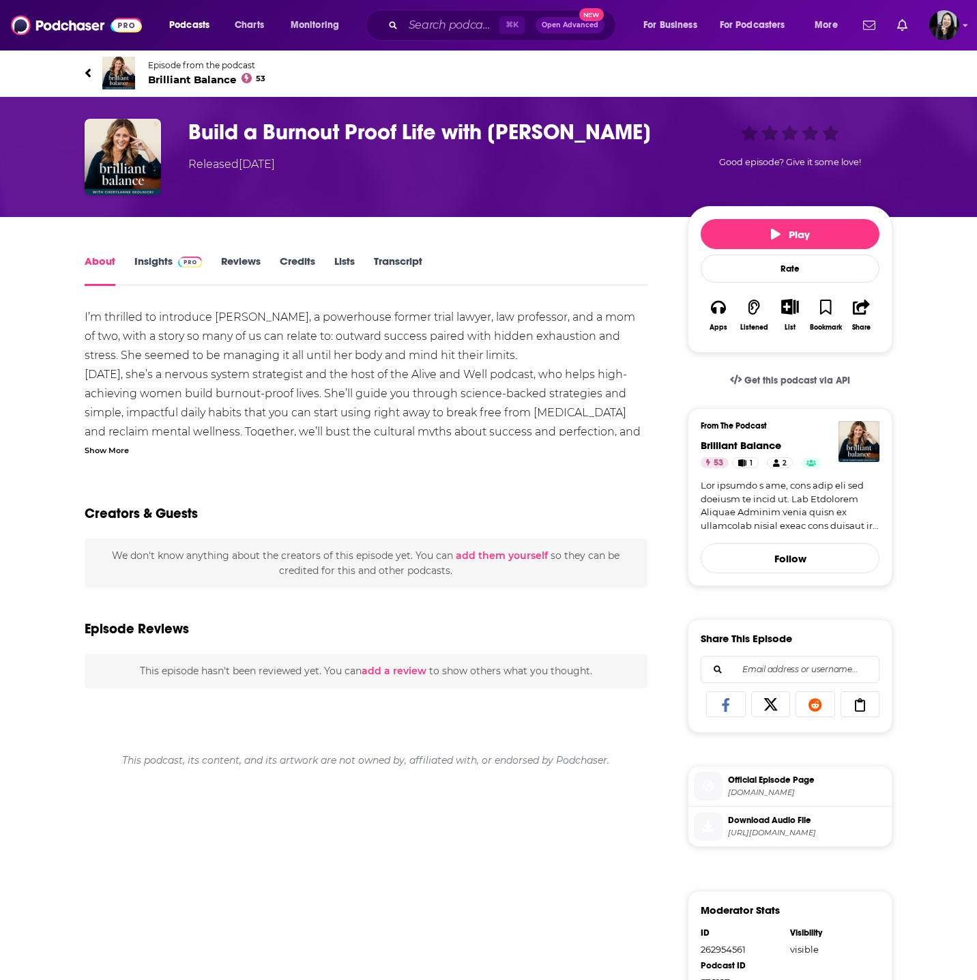
click at [118, 449] on div "Show More" at bounding box center [107, 449] width 44 height 13
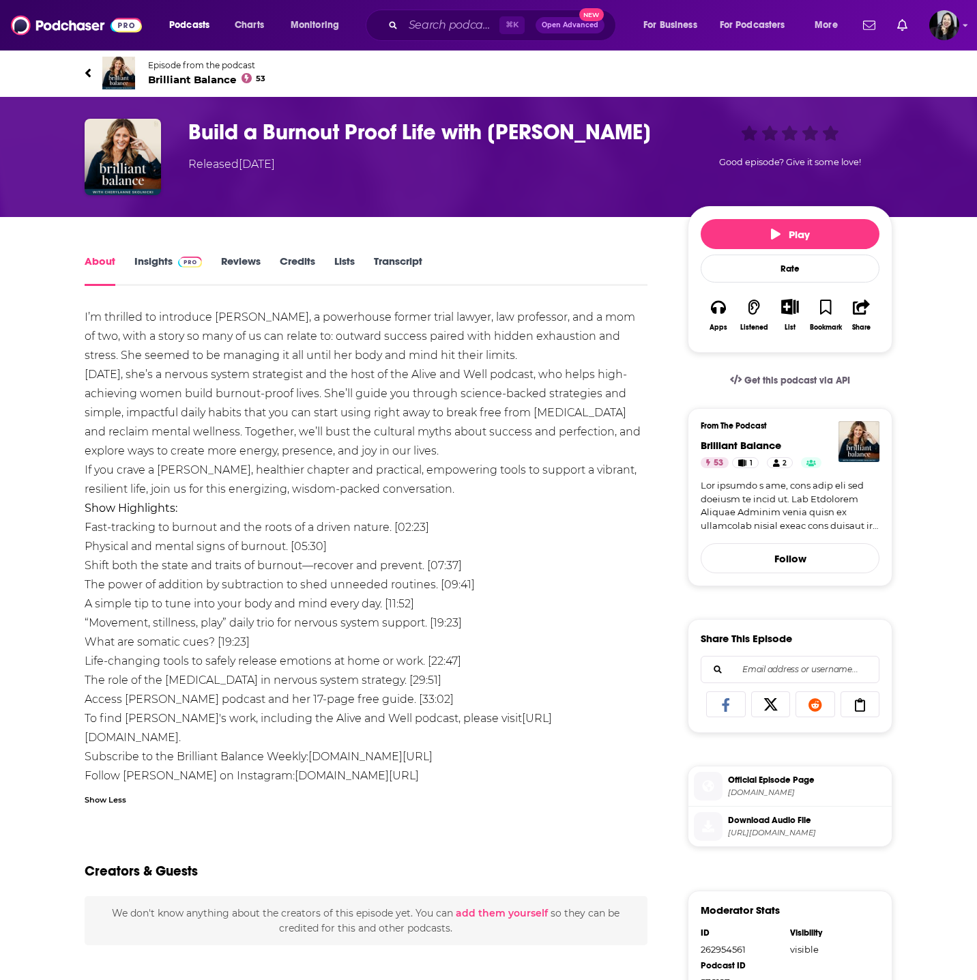
drag, startPoint x: 60, startPoint y: 61, endPoint x: 616, endPoint y: 775, distance: 905.4
click at [616, 775] on div "Episode from the podcast Brilliant Balance 53 Next Episode Build a Burnout Proo…" at bounding box center [488, 667] width 977 height 1237
copy div "Episode from the podcast Brilliant Balance 53 Next Episode Build a Burnout Proo…"
click at [682, 130] on div "Build a Burnout Proof Life with Michelle Grosser Released Tuesday, 19th August …" at bounding box center [540, 146] width 704 height 54
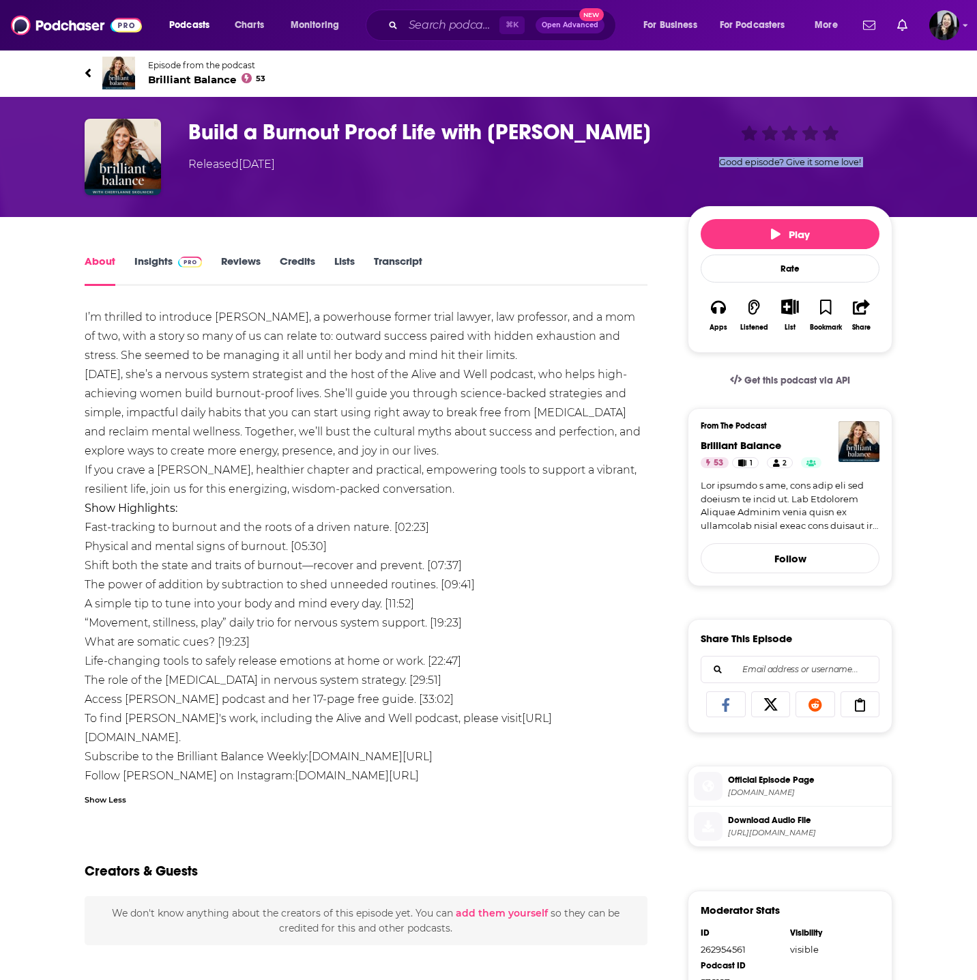
click at [682, 130] on div "Build a Burnout Proof Life with Michelle Grosser Released Tuesday, 19th August …" at bounding box center [540, 146] width 704 height 54
click at [665, 130] on h1 "Build a Burnout Proof Life with Michelle Grosser" at bounding box center [427, 132] width 478 height 27
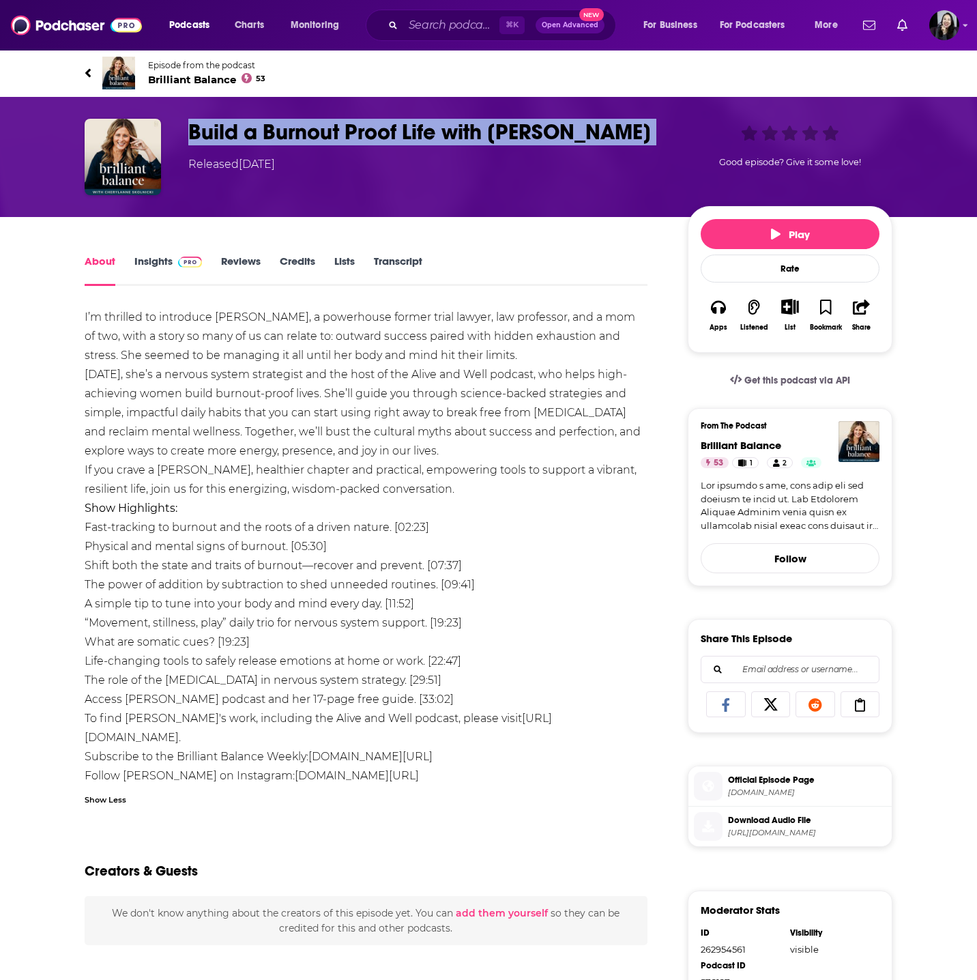
click at [665, 130] on h1 "Build a Burnout Proof Life with Michelle Grosser" at bounding box center [427, 132] width 478 height 27
copy h1 "Build a Burnout Proof Life with Michelle Grosser"
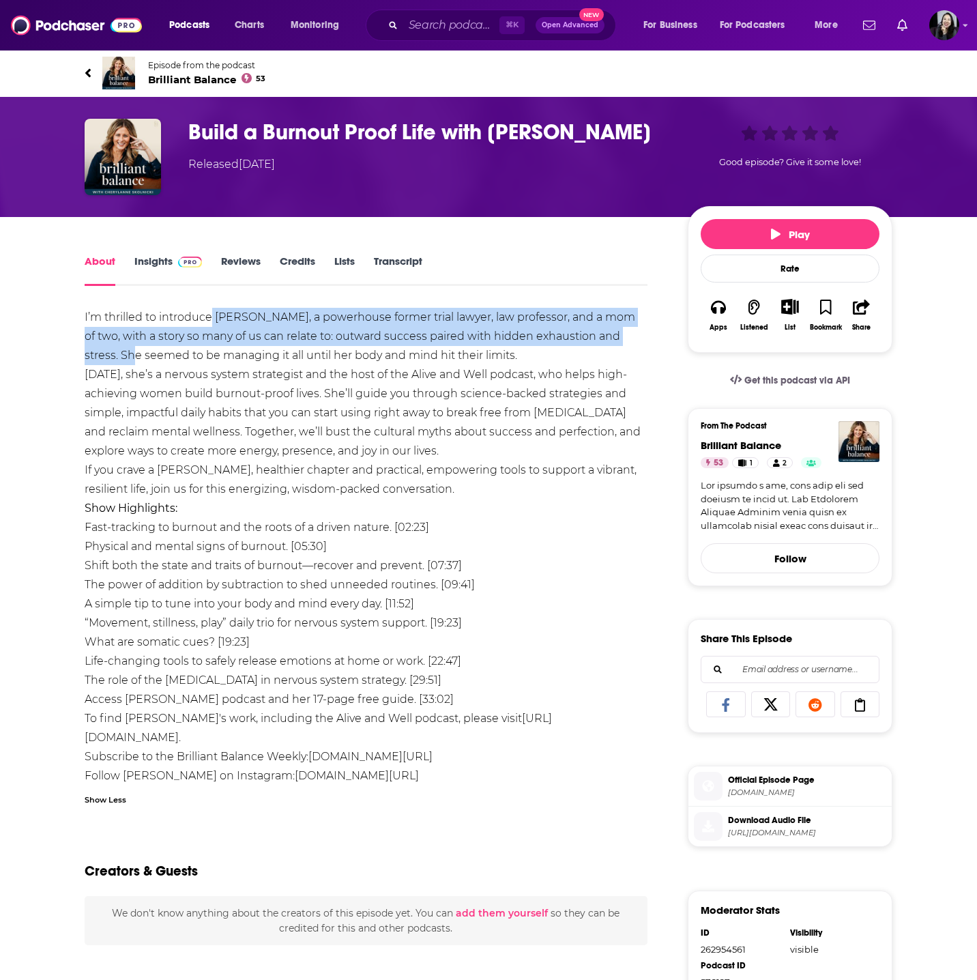
drag, startPoint x: 211, startPoint y: 317, endPoint x: 642, endPoint y: 343, distance: 432.1
click at [642, 343] on div "I’m thrilled to introduce Michelle Grosser, a powerhouse former trial lawyer, l…" at bounding box center [366, 556] width 563 height 497
copy div "Michelle Grosser, a powerhouse former trial lawyer, law professor, and a mom of…"
click at [401, 388] on div "I’m thrilled to introduce Michelle Grosser, a powerhouse former trial lawyer, l…" at bounding box center [366, 556] width 563 height 497
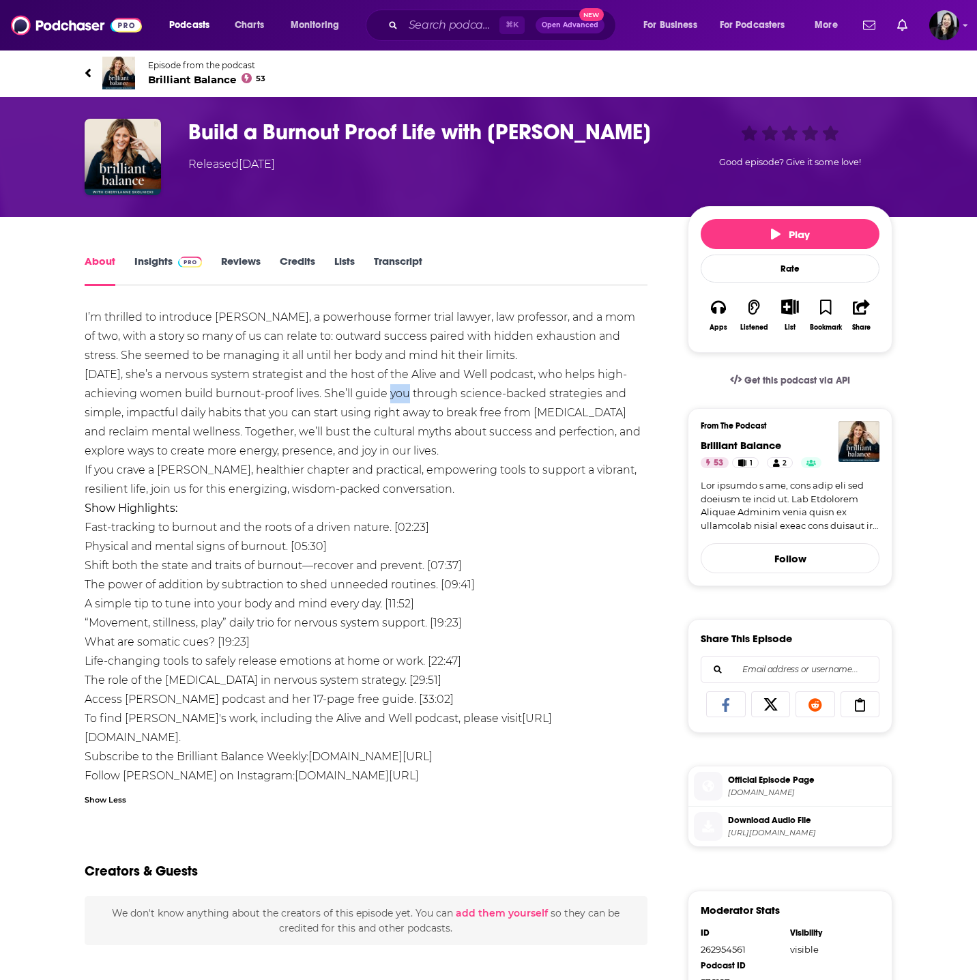
click at [401, 388] on div "I’m thrilled to introduce Michelle Grosser, a powerhouse former trial lawyer, l…" at bounding box center [366, 556] width 563 height 497
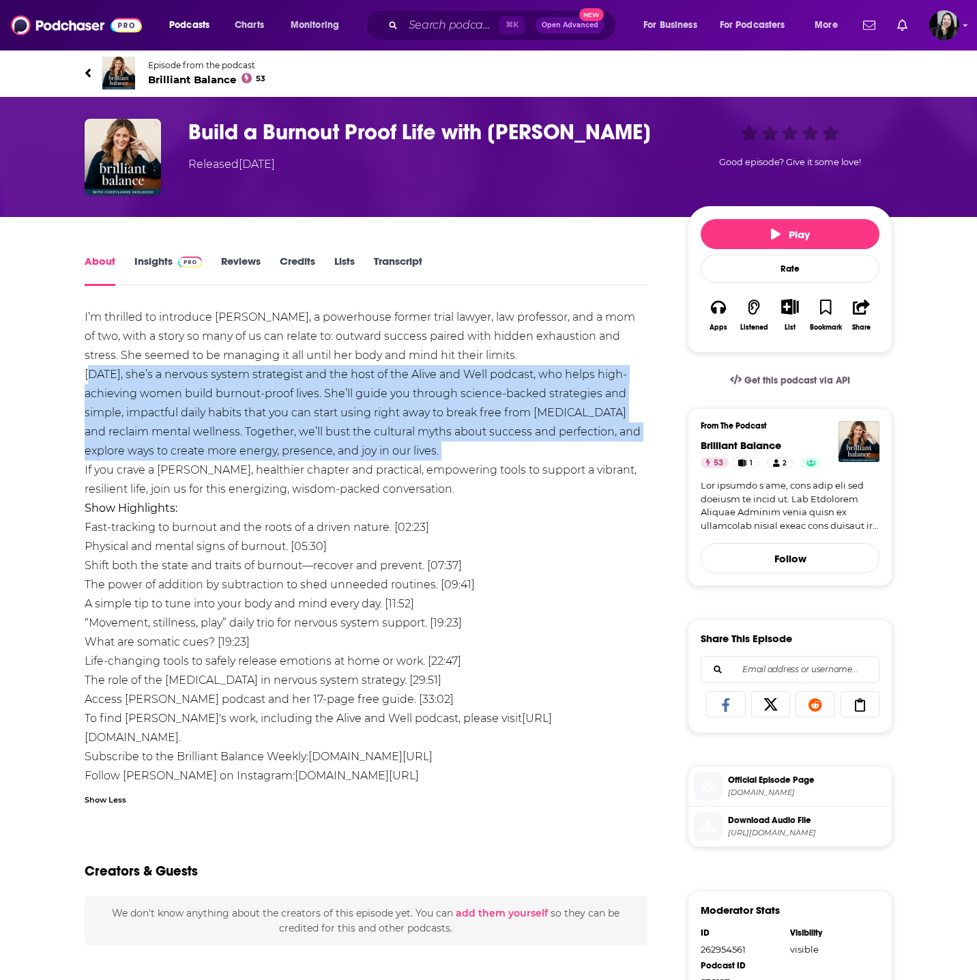
click at [401, 388] on div "I’m thrilled to introduce Michelle Grosser, a powerhouse former trial lawyer, l…" at bounding box center [366, 556] width 563 height 497
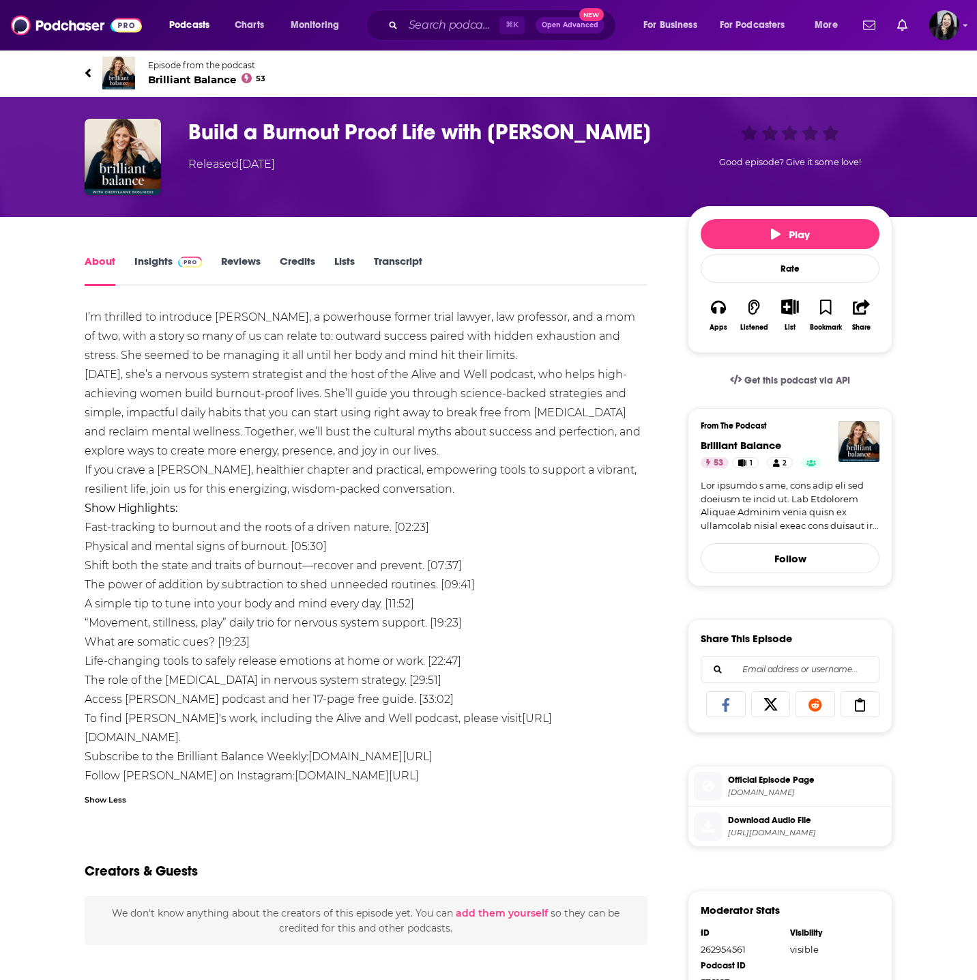
click at [360, 336] on div "I’m thrilled to introduce Michelle Grosser, a powerhouse former trial lawyer, l…" at bounding box center [366, 556] width 563 height 497
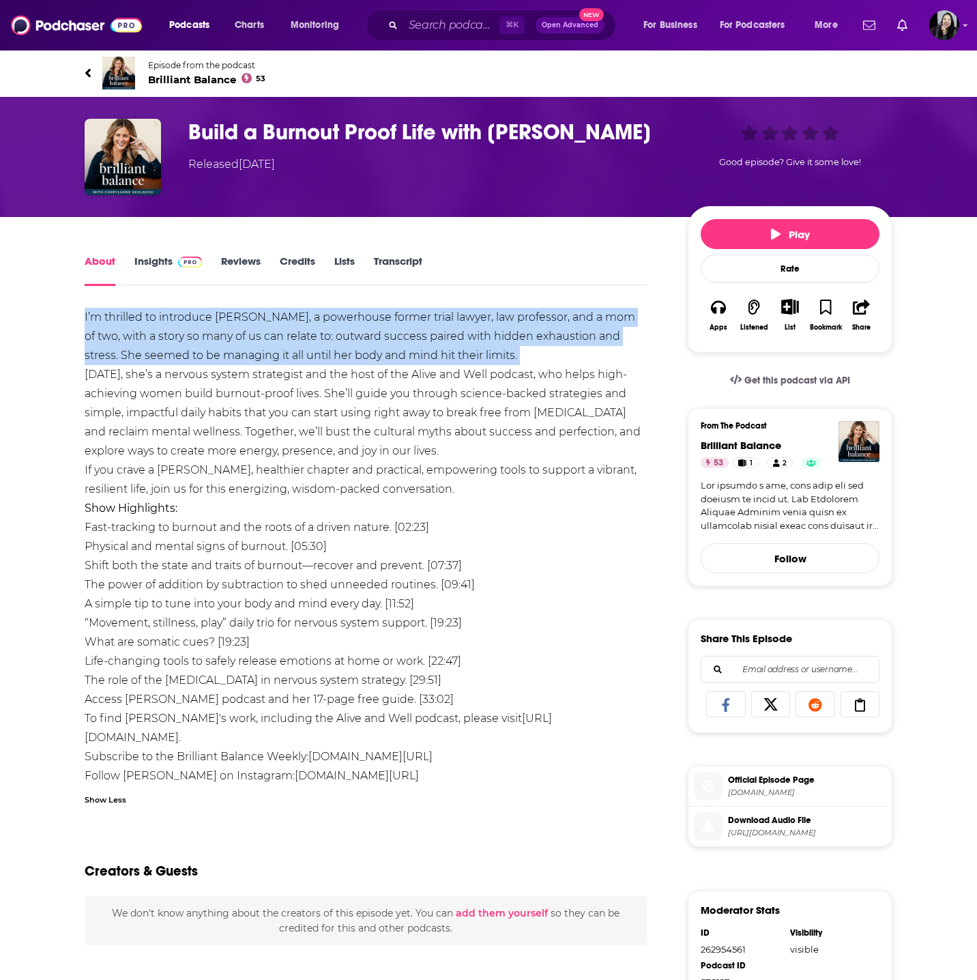
click at [360, 336] on div "I’m thrilled to introduce Michelle Grosser, a powerhouse former trial lawyer, l…" at bounding box center [366, 556] width 563 height 497
copy div "I’m thrilled to introduce Michelle Grosser, a powerhouse former trial lawyer, l…"
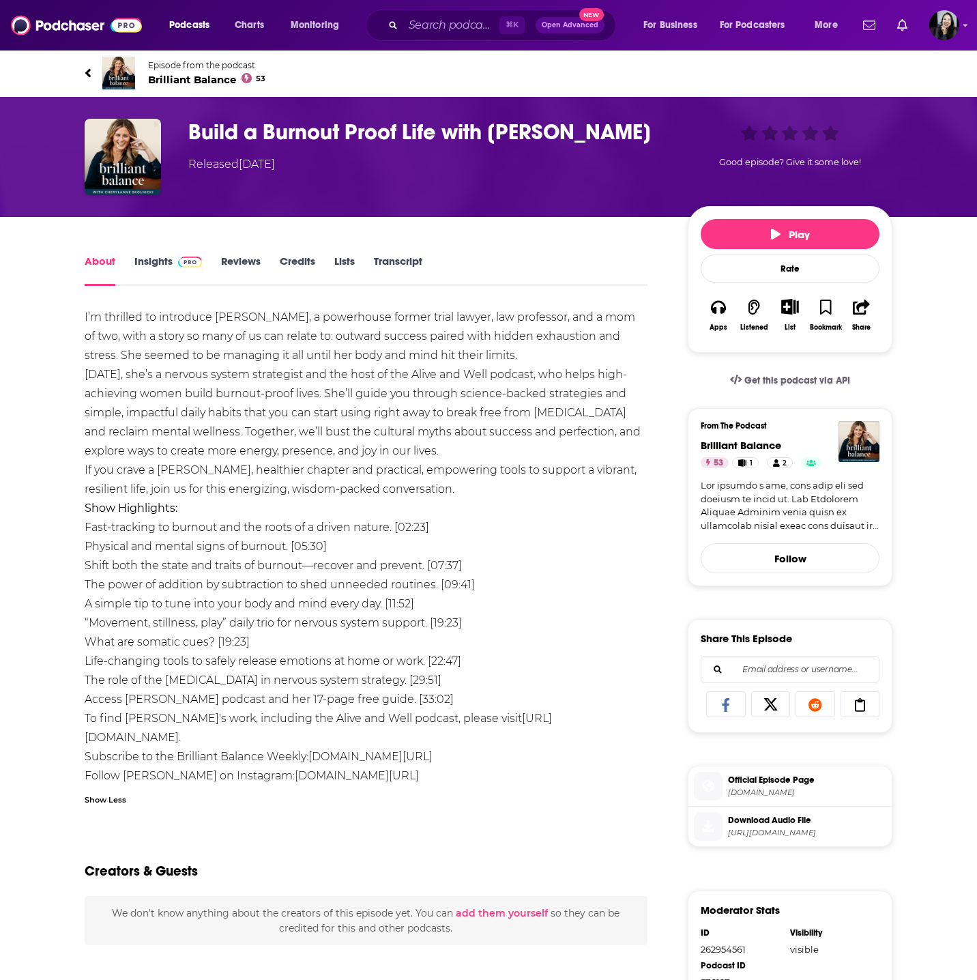
click at [55, 331] on div "About Insights Reviews Credits Lists Transcript I’m thrilled to introduce Miche…" at bounding box center [488, 751] width 873 height 1069
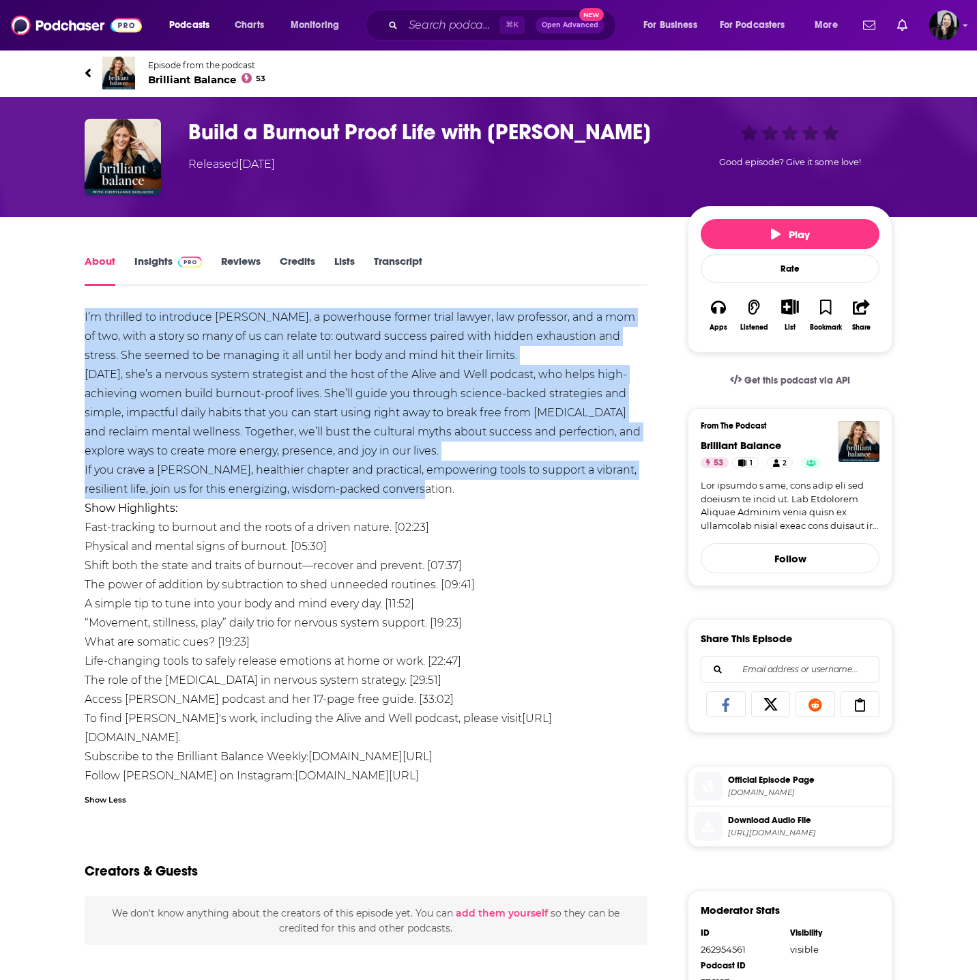
drag, startPoint x: 72, startPoint y: 319, endPoint x: 586, endPoint y: 480, distance: 539.0
click at [586, 480] on div "About Insights Reviews Credits Lists Transcript I’m thrilled to introduce Miche…" at bounding box center [375, 769] width 625 height 1034
copy div "I’m thrilled to introduce Michelle Grosser, a powerhouse former trial lawyer, l…"
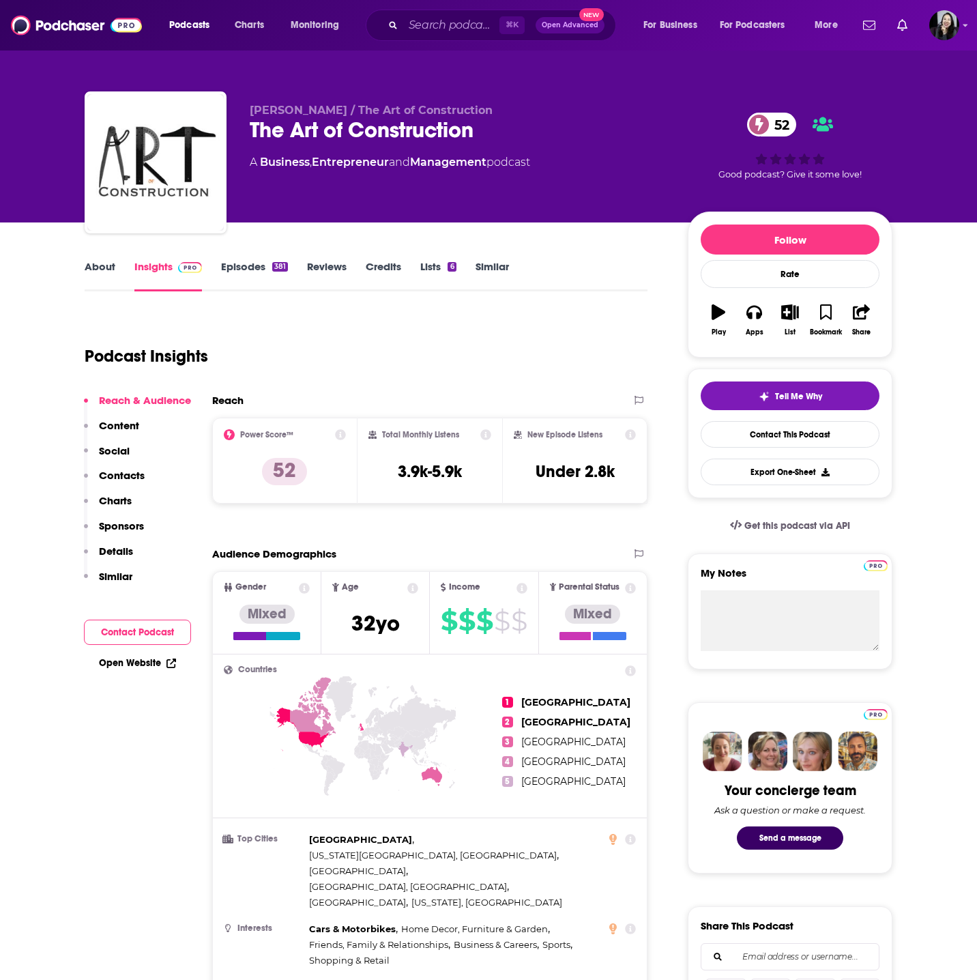
click at [91, 282] on link "About" at bounding box center [100, 275] width 31 height 31
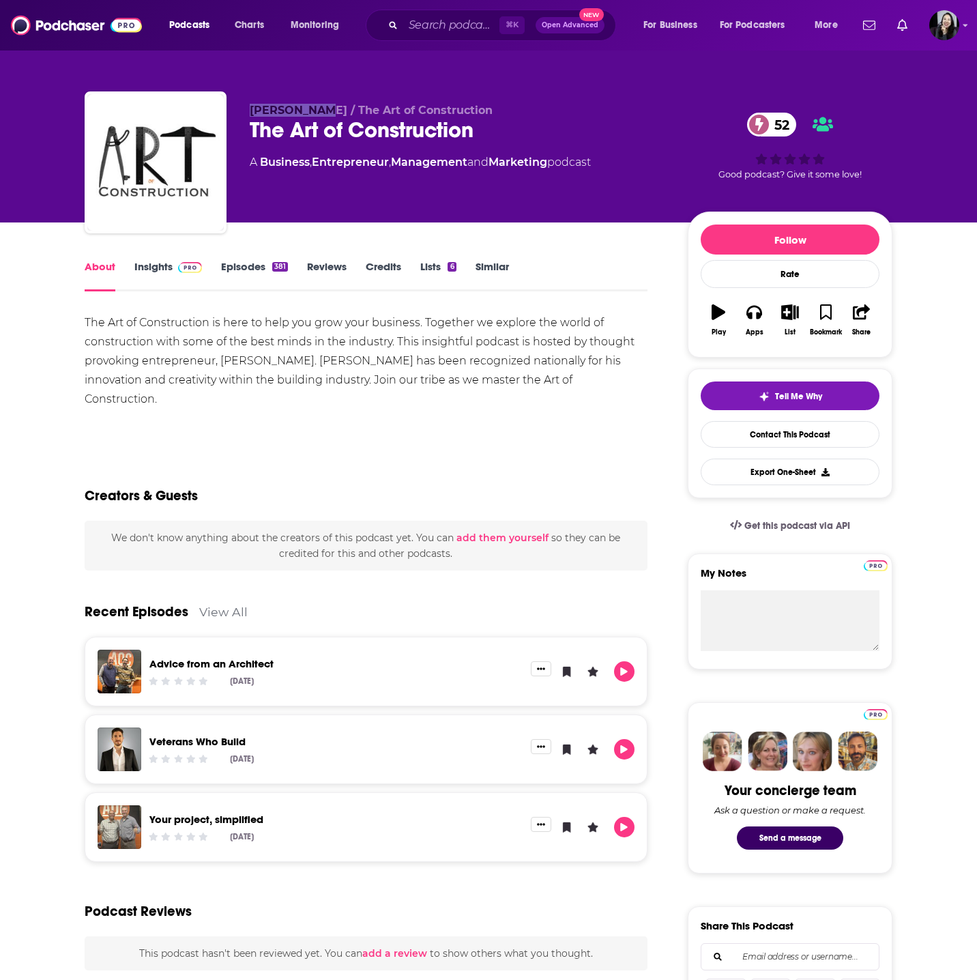
drag, startPoint x: 244, startPoint y: 113, endPoint x: 311, endPoint y: 113, distance: 67.6
click at [311, 113] on div "[PERSON_NAME] / The Art of Construction The Art of Construction 52 A Business ,…" at bounding box center [489, 164] width 808 height 147
copy span "[PERSON_NAME]"
click at [169, 263] on link "Insights" at bounding box center [168, 275] width 68 height 31
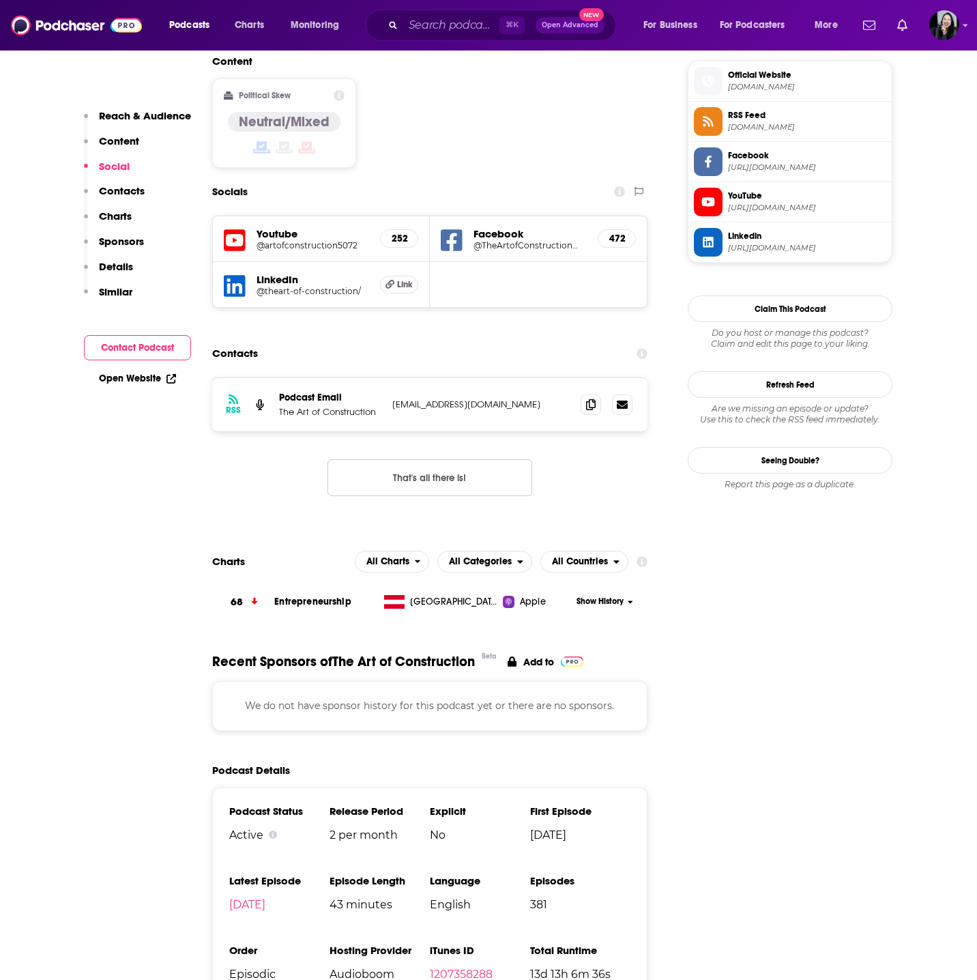
scroll to position [1144, 0]
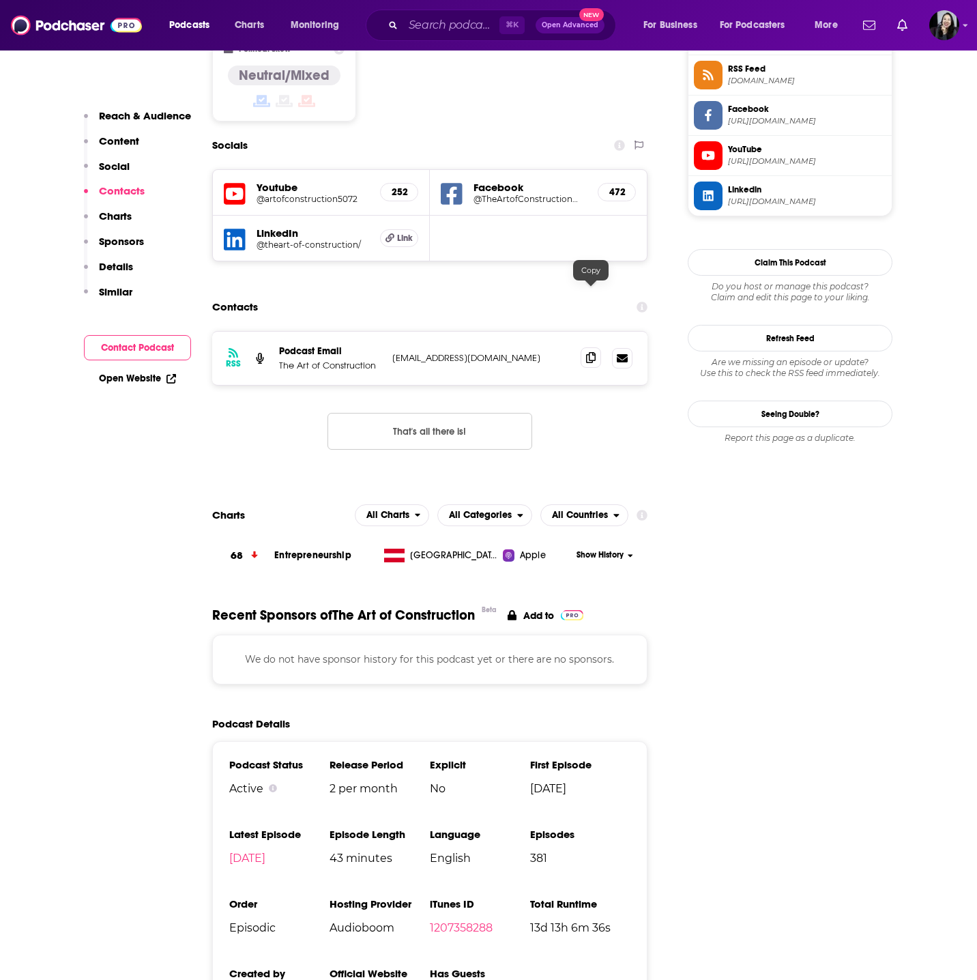
click at [593, 347] on span at bounding box center [591, 357] width 20 height 20
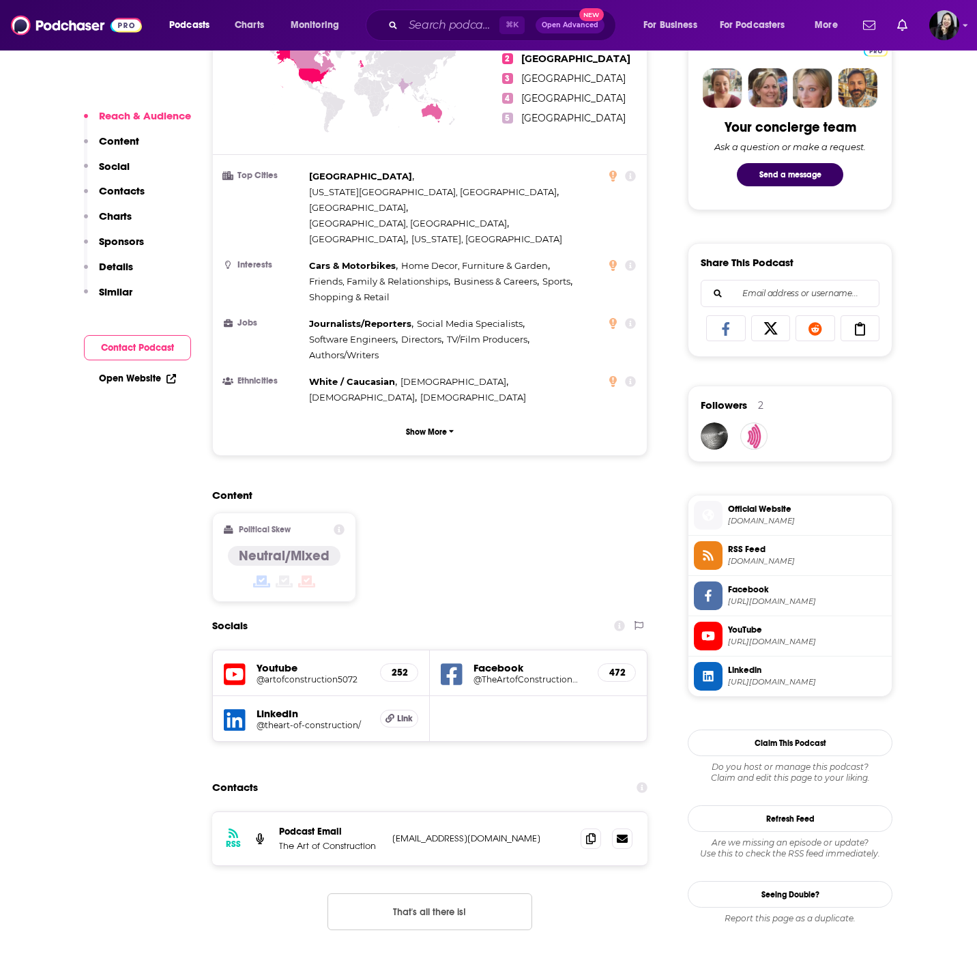
scroll to position [0, 0]
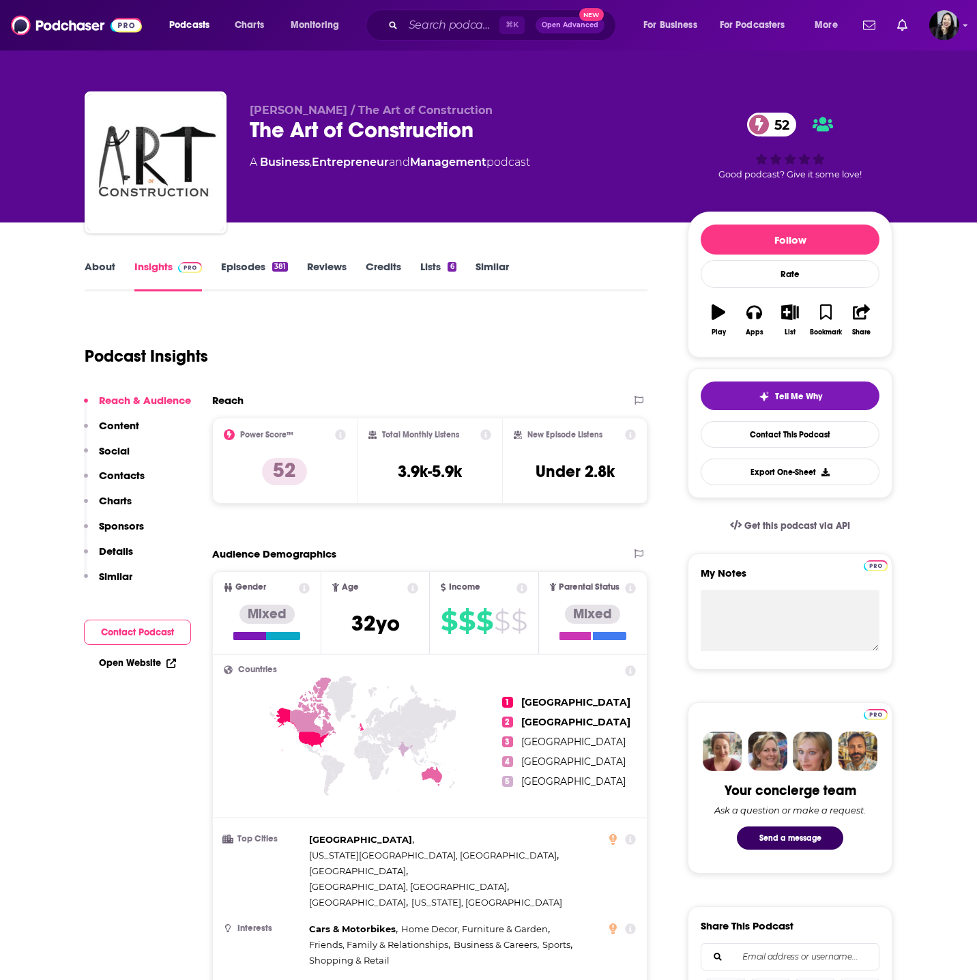
click at [507, 128] on div "The Art of Construction 52" at bounding box center [458, 130] width 416 height 27
copy div "The Art of Construction 52"
drag, startPoint x: 245, startPoint y: 113, endPoint x: 313, endPoint y: 116, distance: 68.3
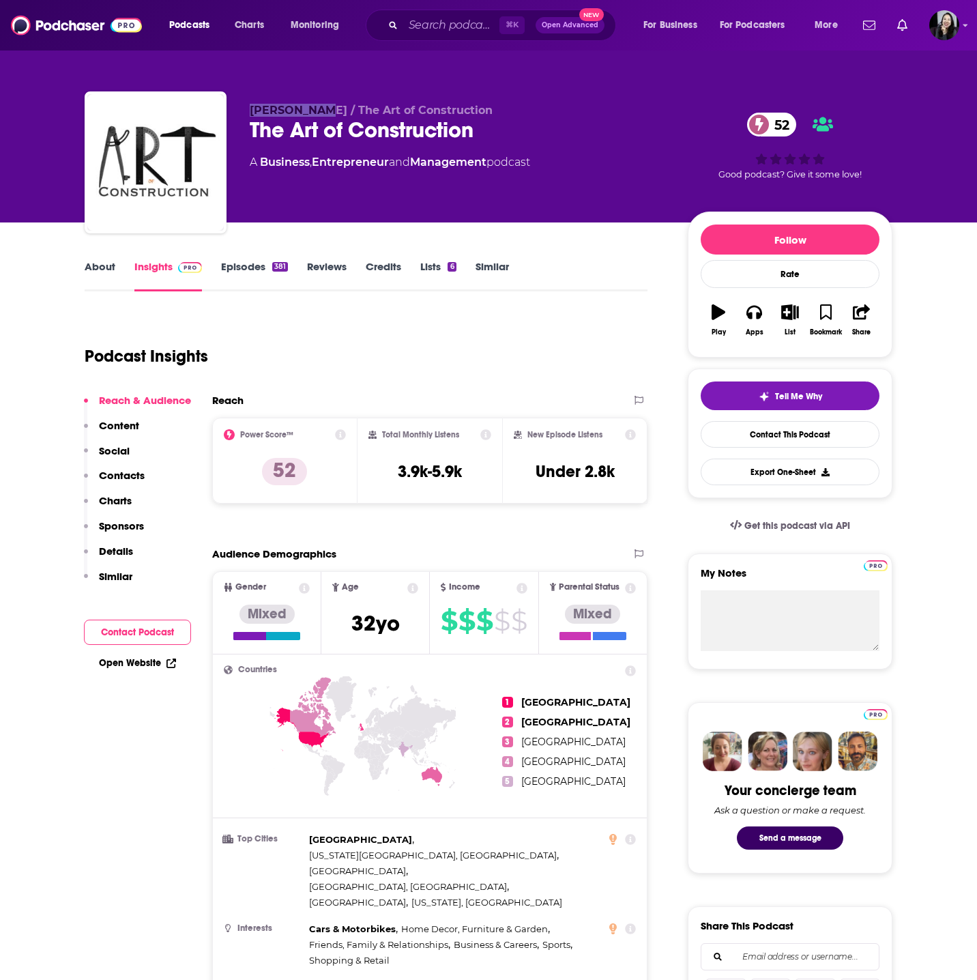
click at [313, 116] on div "[PERSON_NAME] / The Art of Construction The Art of Construction 52 A Business ,…" at bounding box center [489, 164] width 808 height 147
copy span "[PERSON_NAME]"
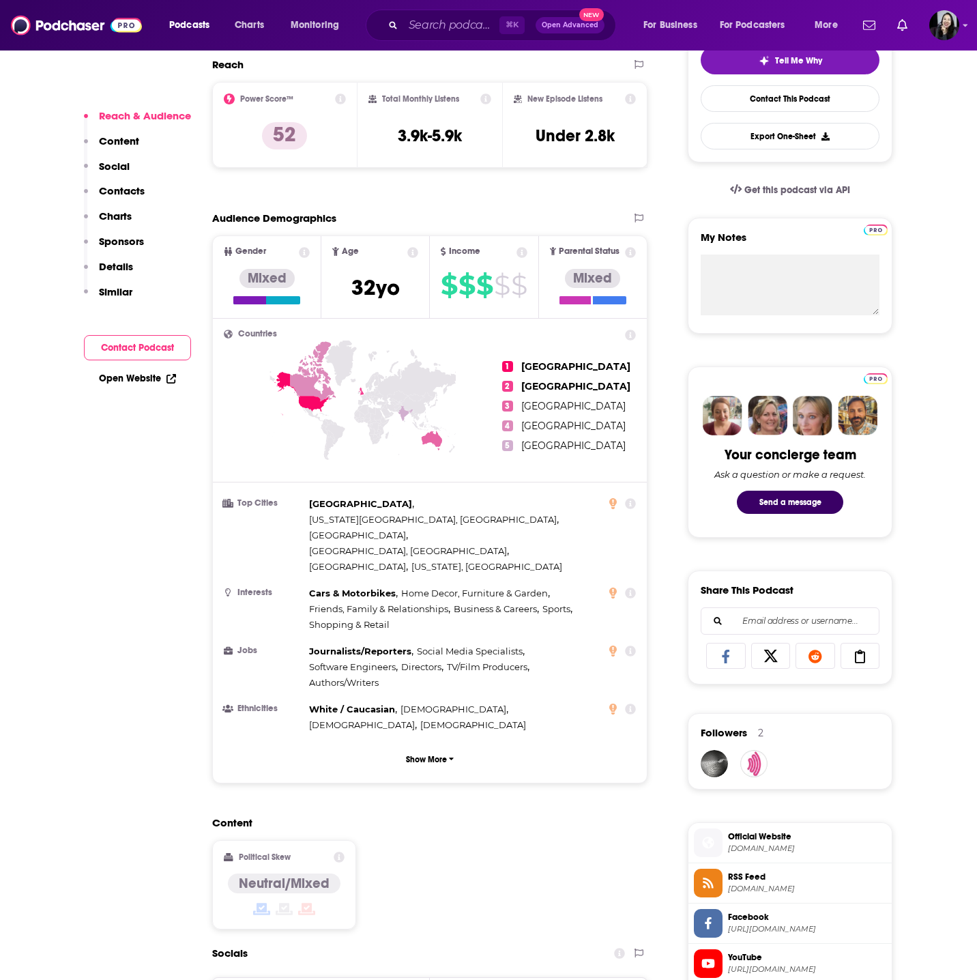
scroll to position [824, 0]
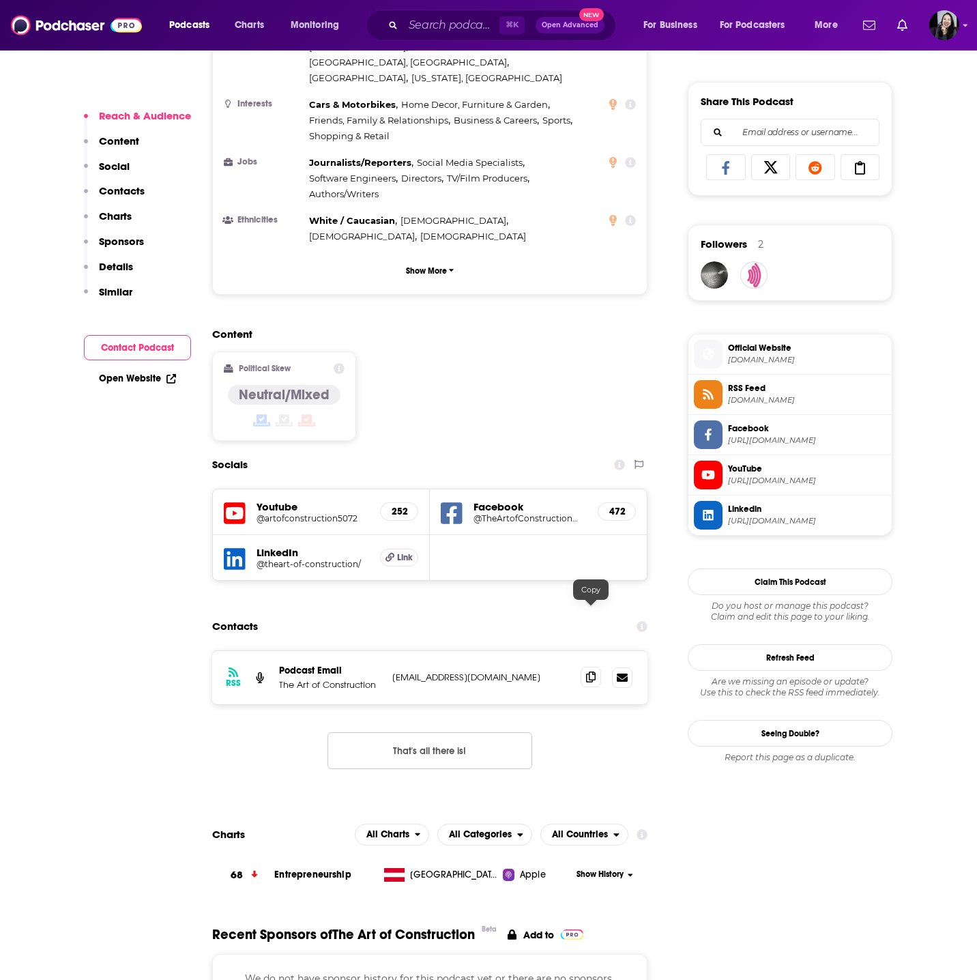
click at [593, 671] on icon at bounding box center [591, 676] width 10 height 11
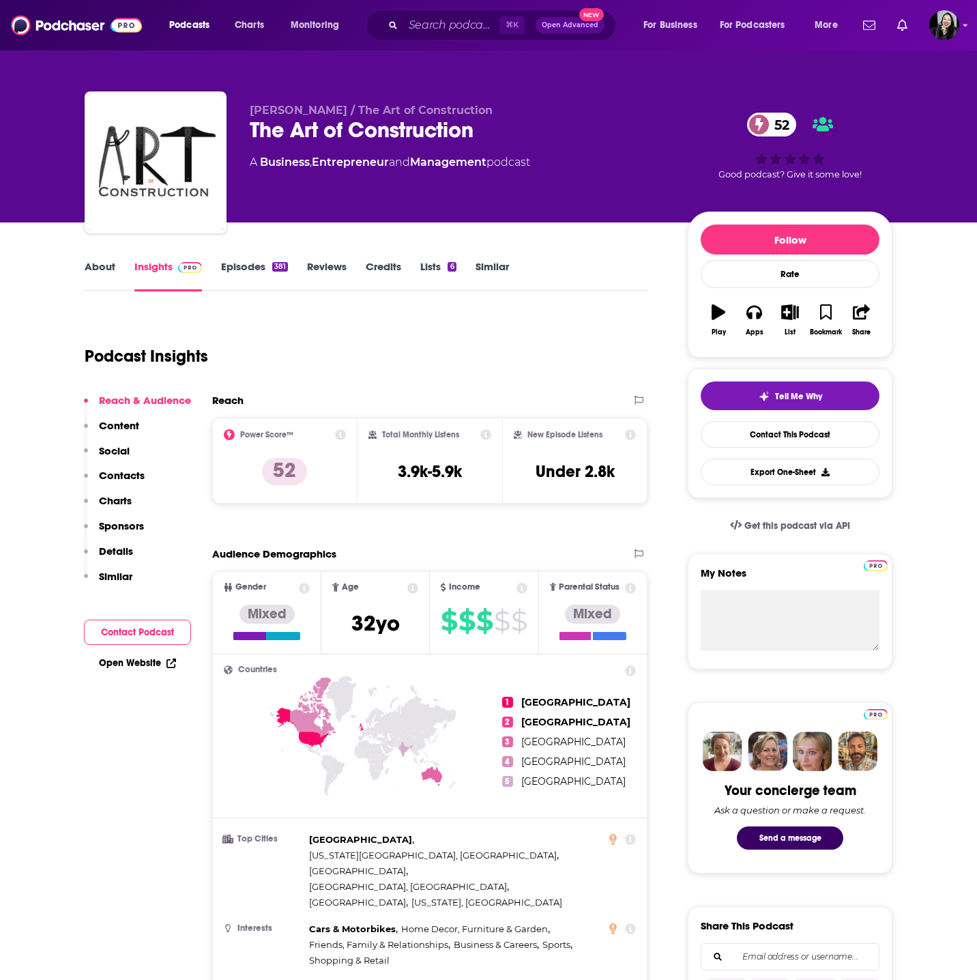
click at [251, 268] on link "Episodes 381" at bounding box center [254, 275] width 67 height 31
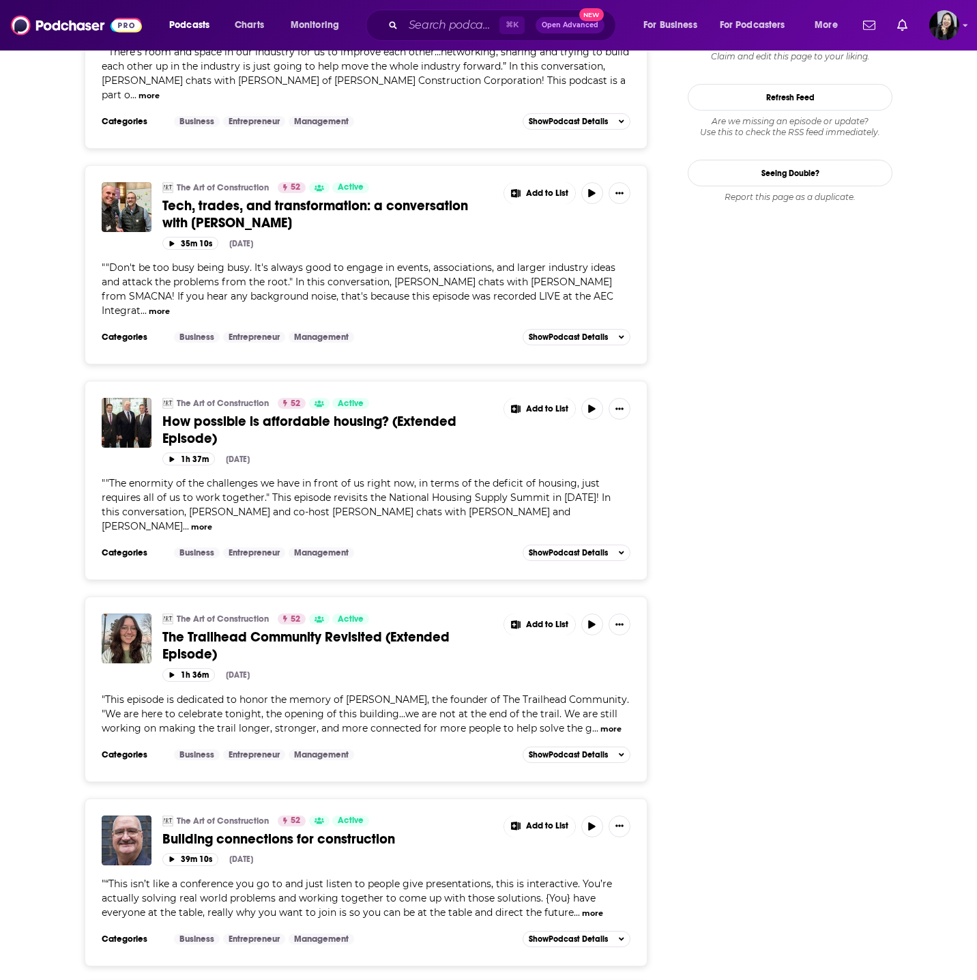
scroll to position [1662, 0]
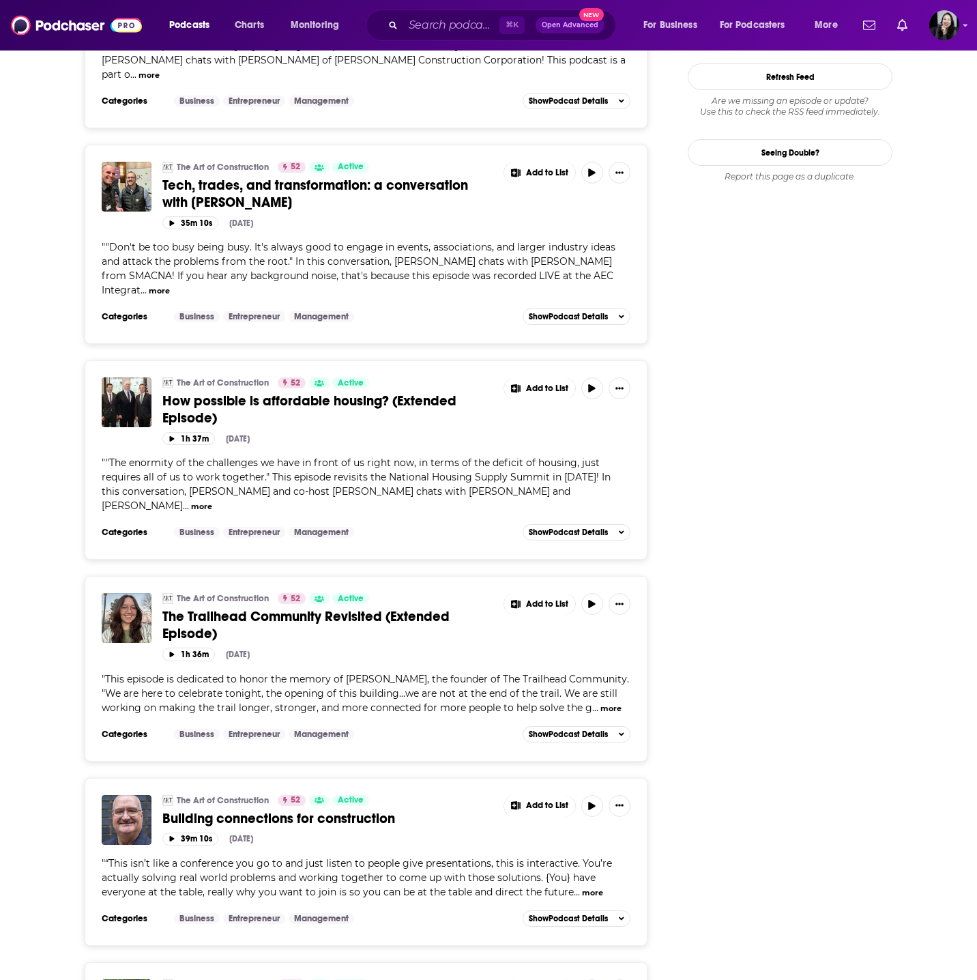
click at [343, 810] on span "Building connections for construction" at bounding box center [278, 818] width 233 height 17
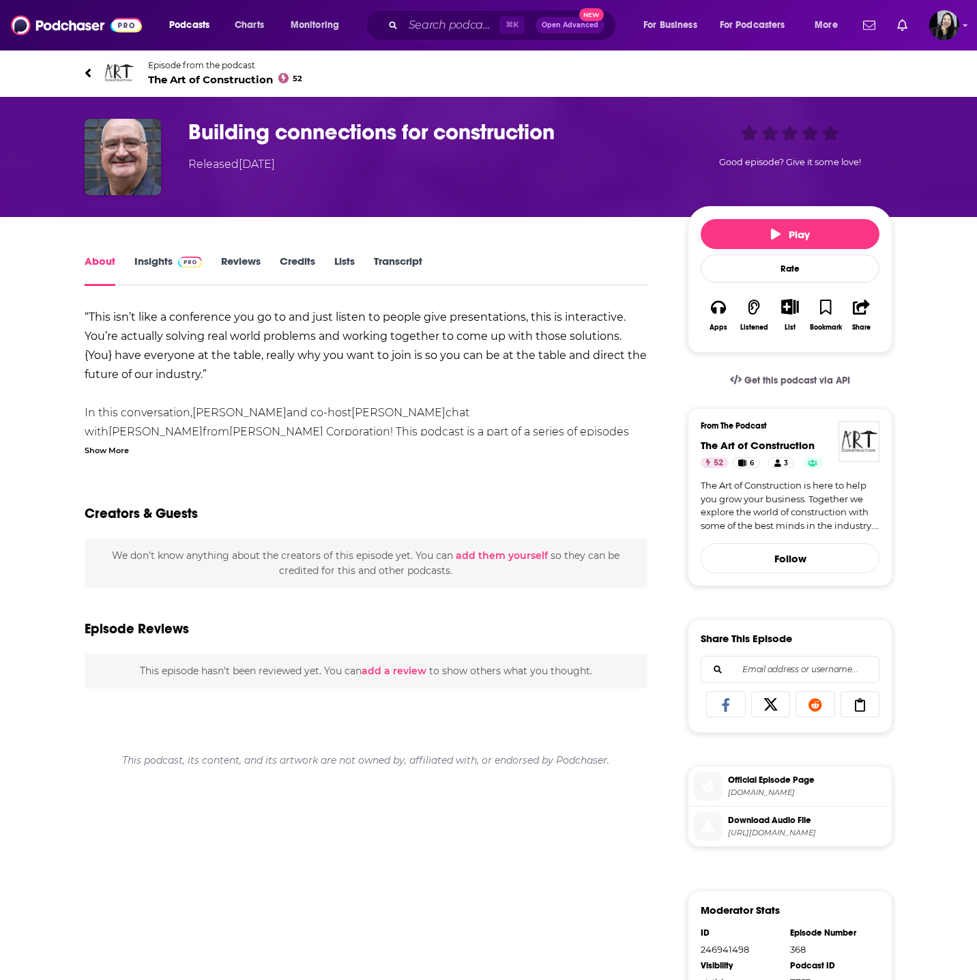
click at [96, 446] on div "Show More" at bounding box center [107, 449] width 44 height 13
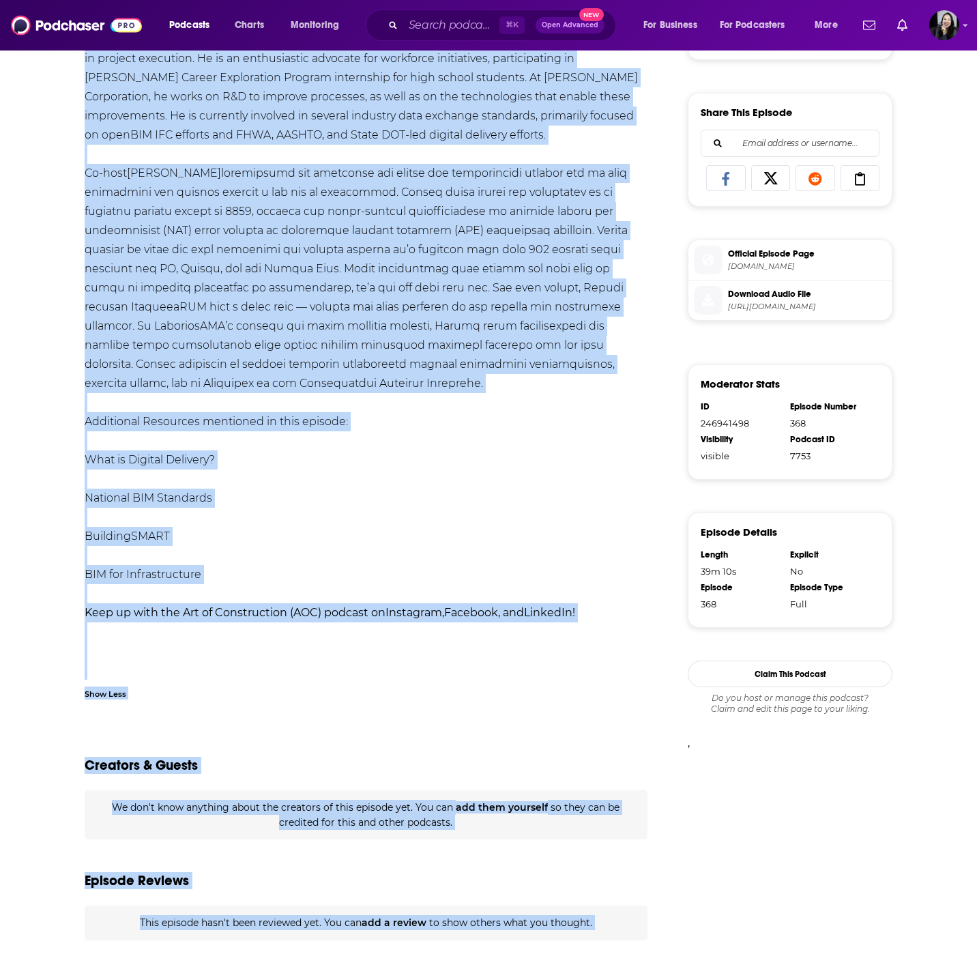
scroll to position [575, 0]
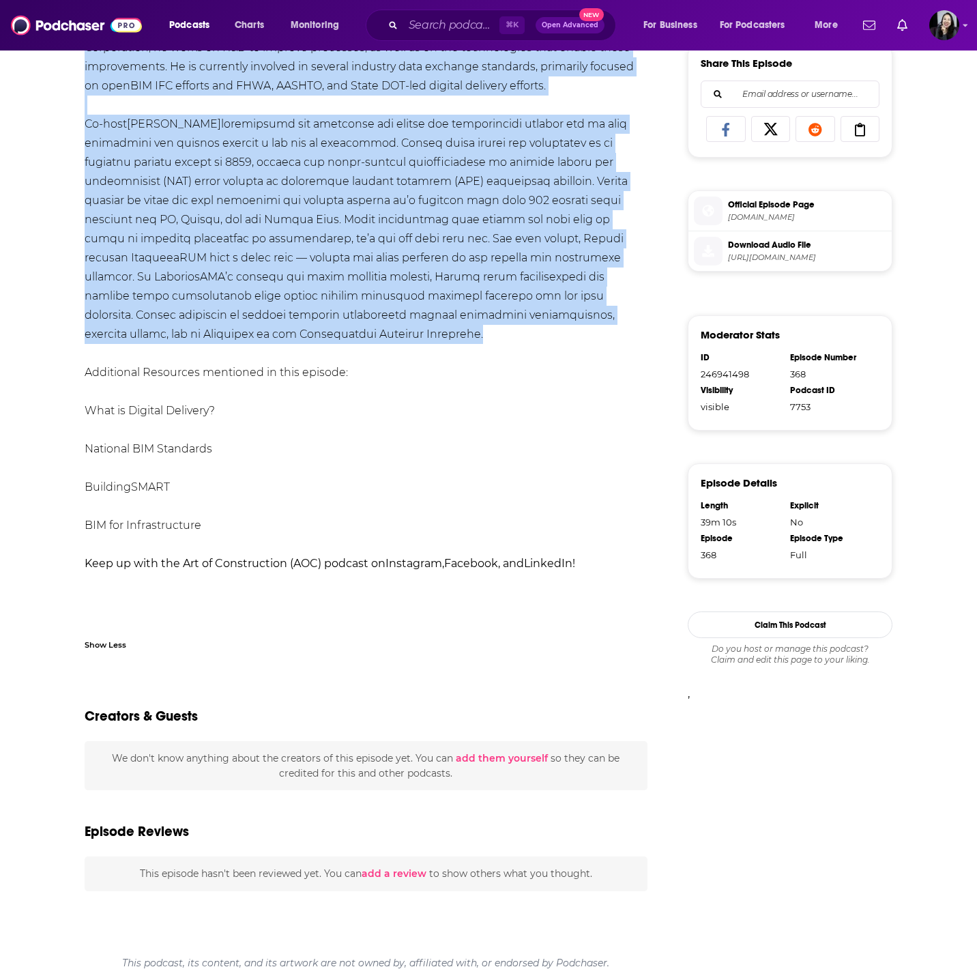
drag, startPoint x: 68, startPoint y: 61, endPoint x: 601, endPoint y: 317, distance: 591.5
click at [601, 317] on div "Episode from the podcast The Art of Construction 52 Next Episode Building conne…" at bounding box center [488, 227] width 977 height 1506
copy div "Episode from the podcast The Art of Construction 52 Next Episode Building conne…"
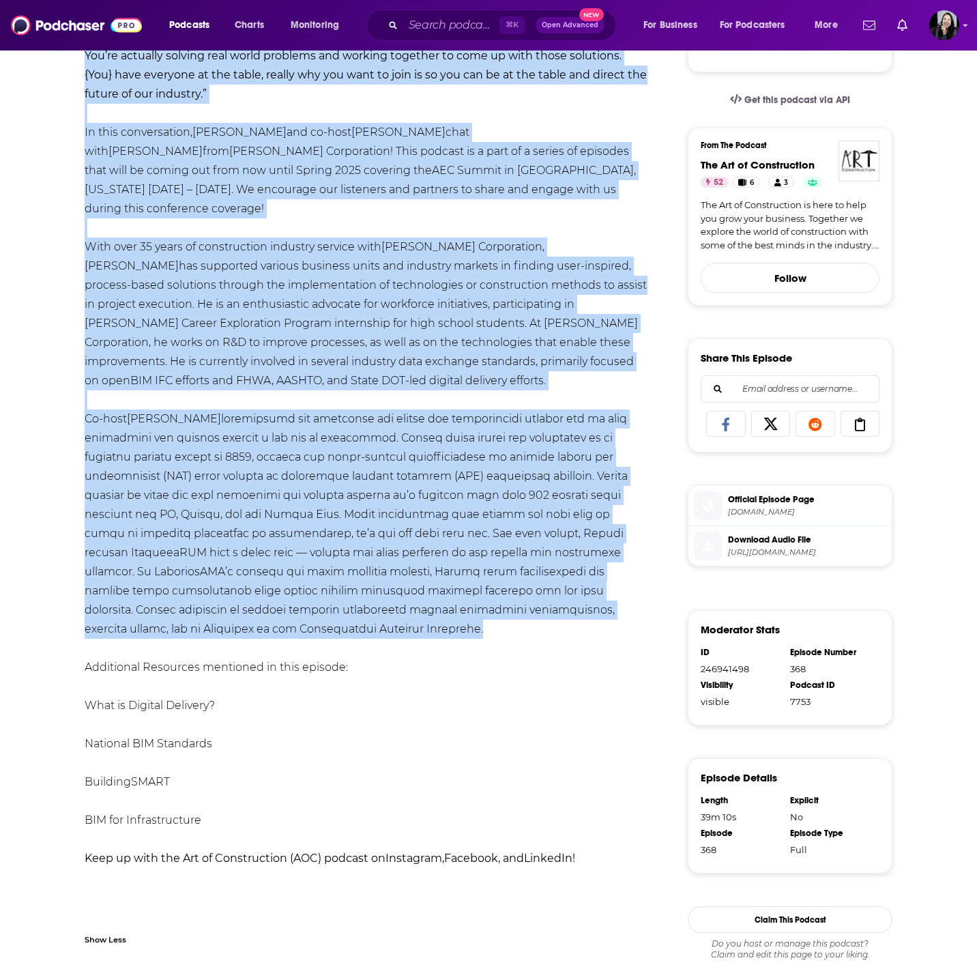
scroll to position [0, 0]
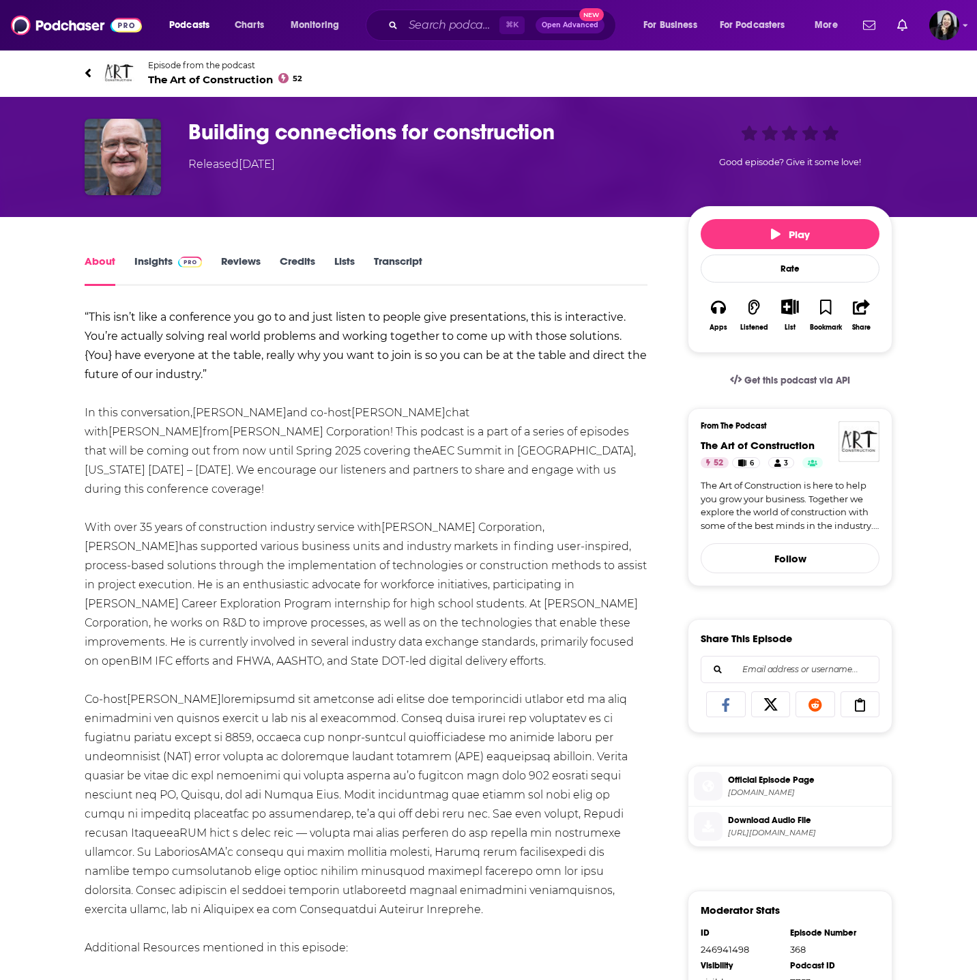
click at [601, 144] on h1 "Building connections for construction" at bounding box center [427, 132] width 478 height 27
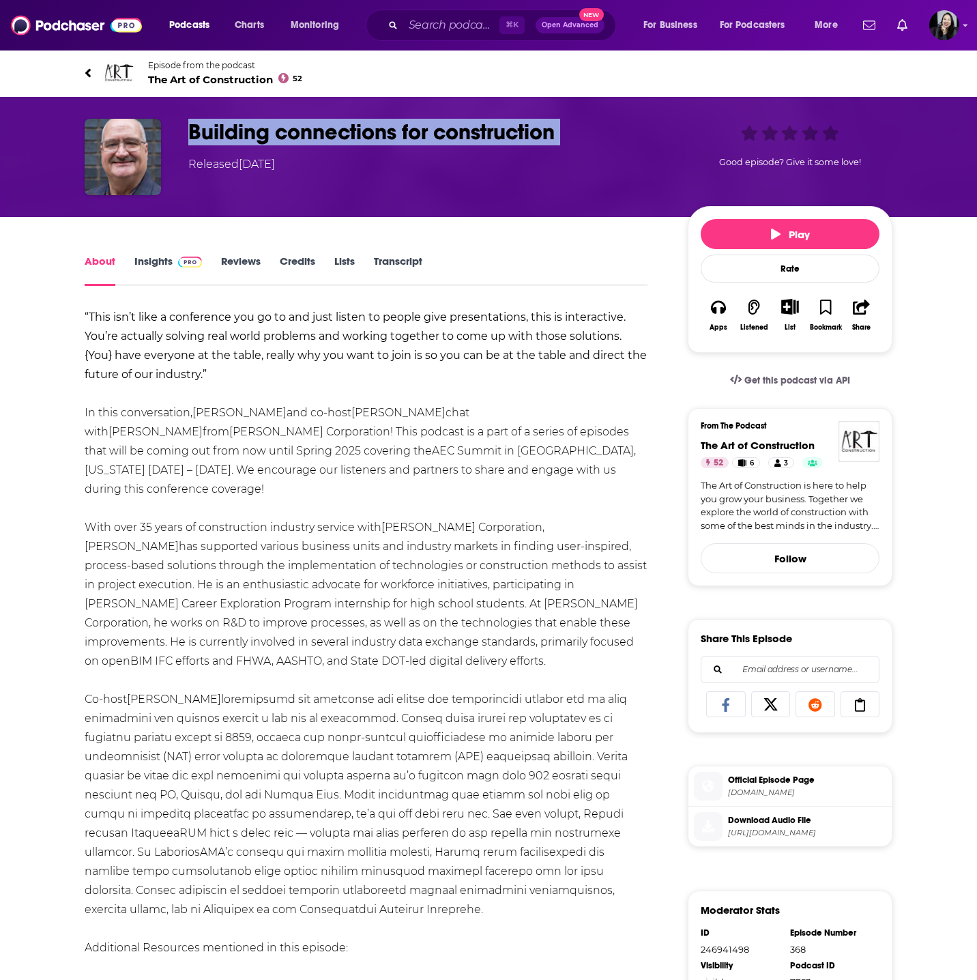
click at [601, 144] on h1 "Building connections for construction" at bounding box center [427, 132] width 478 height 27
copy h1 "Building connections for construction"
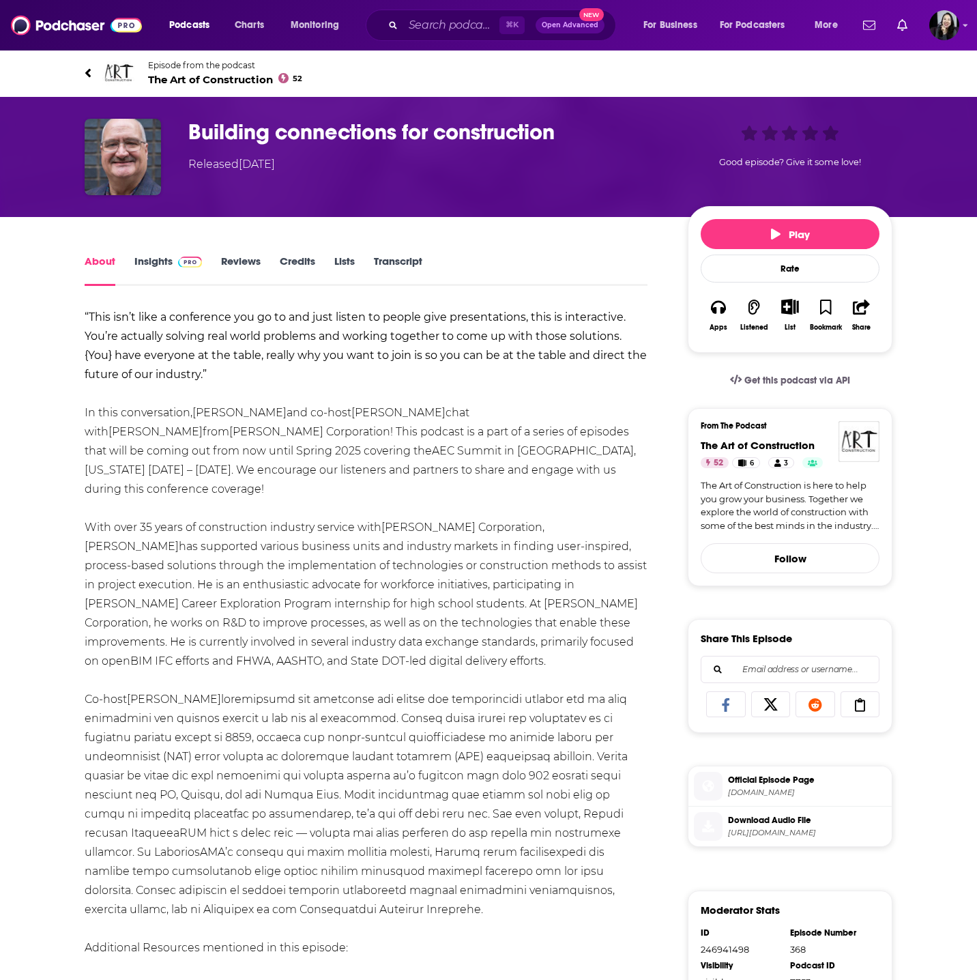
drag, startPoint x: 454, startPoint y: 412, endPoint x: 546, endPoint y: 431, distance: 94.0
click at [546, 431] on div "“This isn’t like a conference you go to and just listen to people give presenta…" at bounding box center [366, 766] width 563 height 917
click at [158, 338] on strong "“This isn’t like a conference you go to and just listen to people give presenta…" at bounding box center [366, 346] width 562 height 70
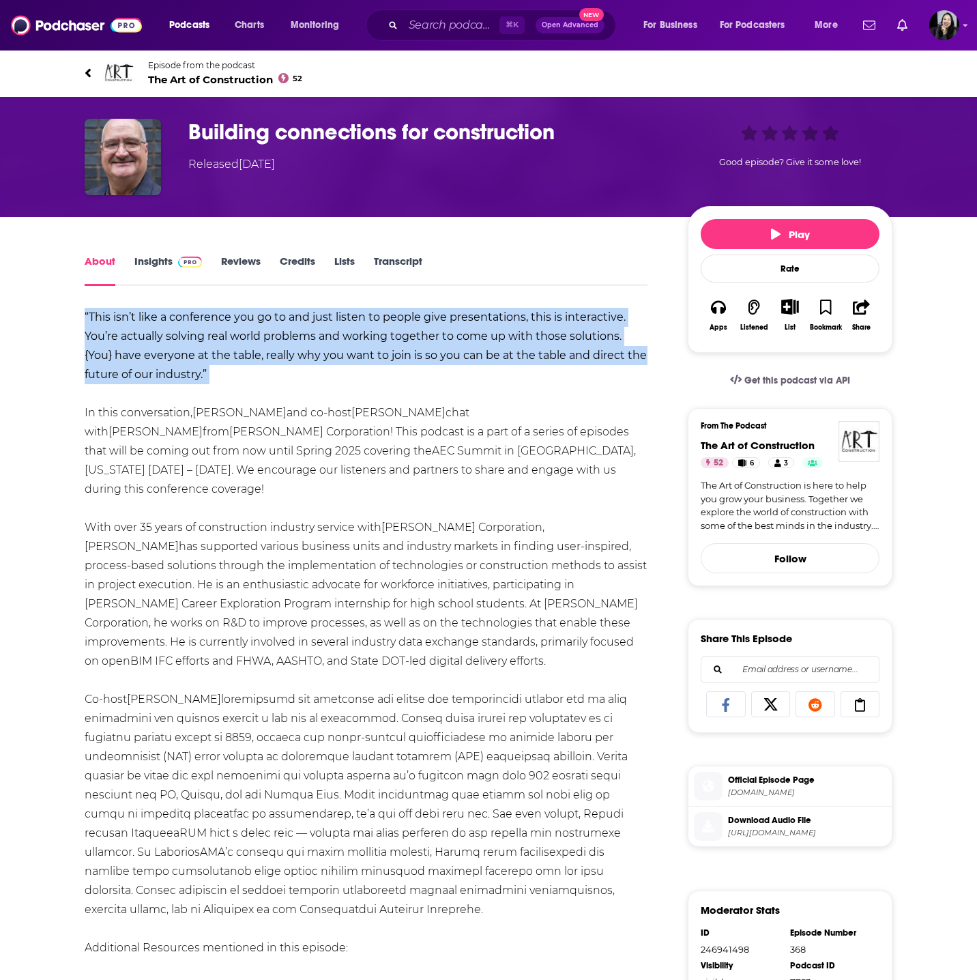
click at [158, 338] on strong "“This isn’t like a conference you go to and just listen to people give presenta…" at bounding box center [366, 346] width 562 height 70
copy strong "“This isn’t like a conference you go to and just listen to people give presenta…"
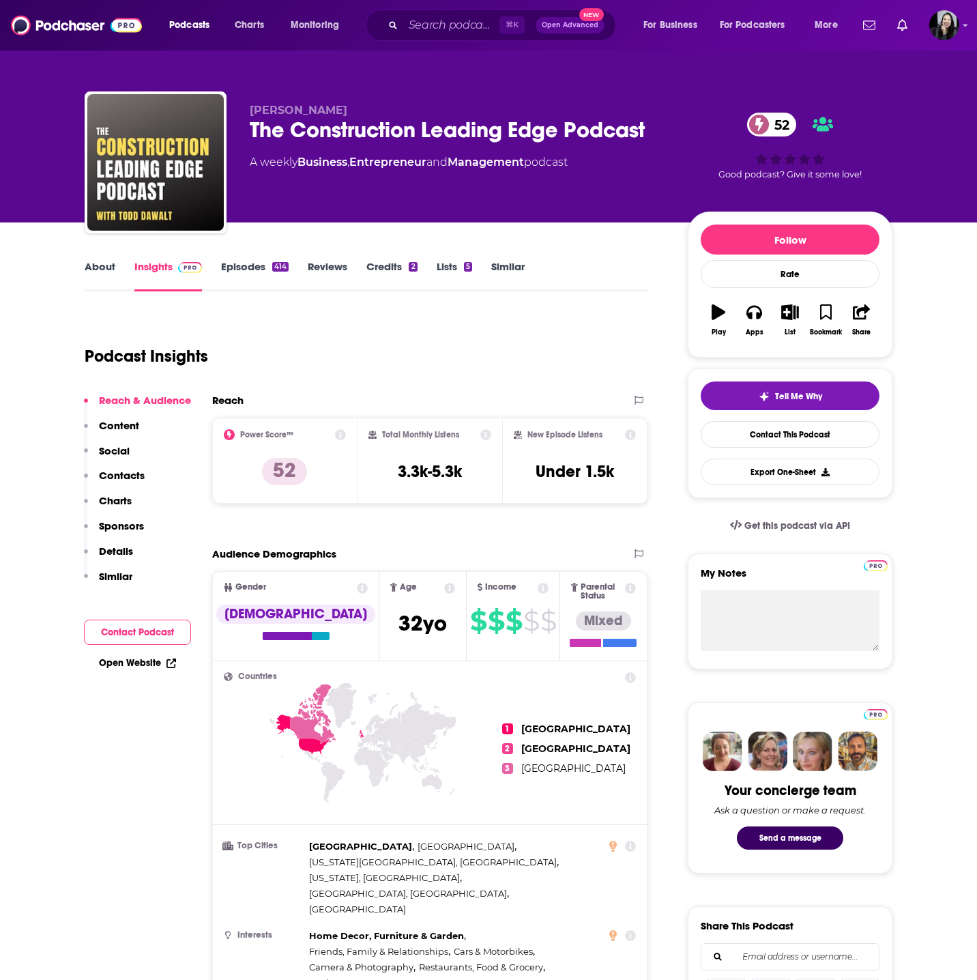
click at [341, 105] on p "Todd Dawalt" at bounding box center [458, 110] width 416 height 13
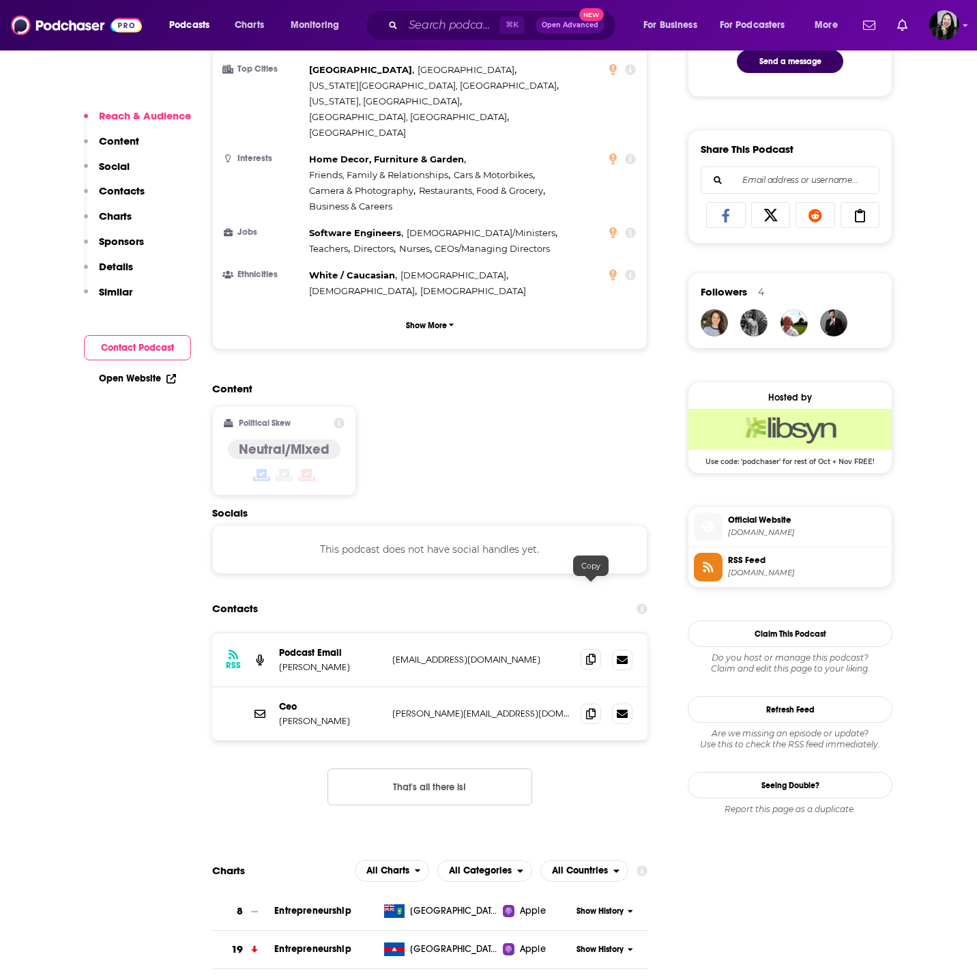
click at [590, 654] on icon at bounding box center [591, 659] width 10 height 11
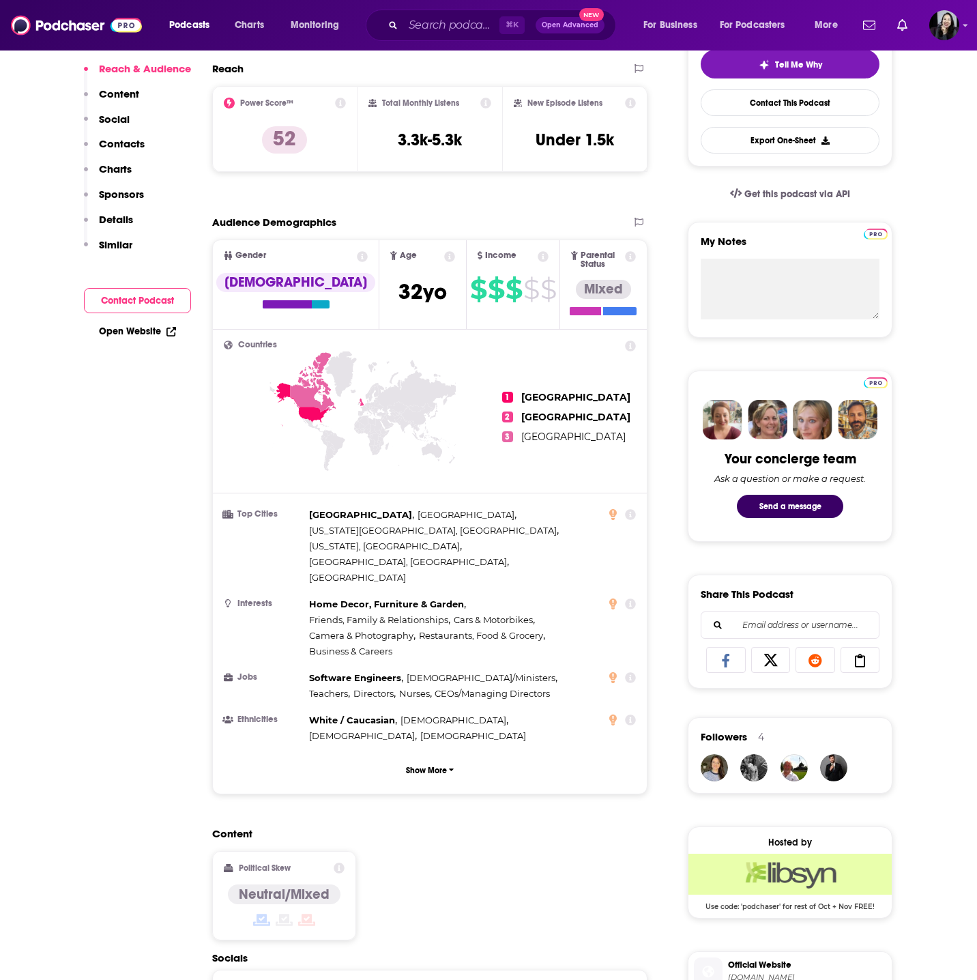
scroll to position [0, 0]
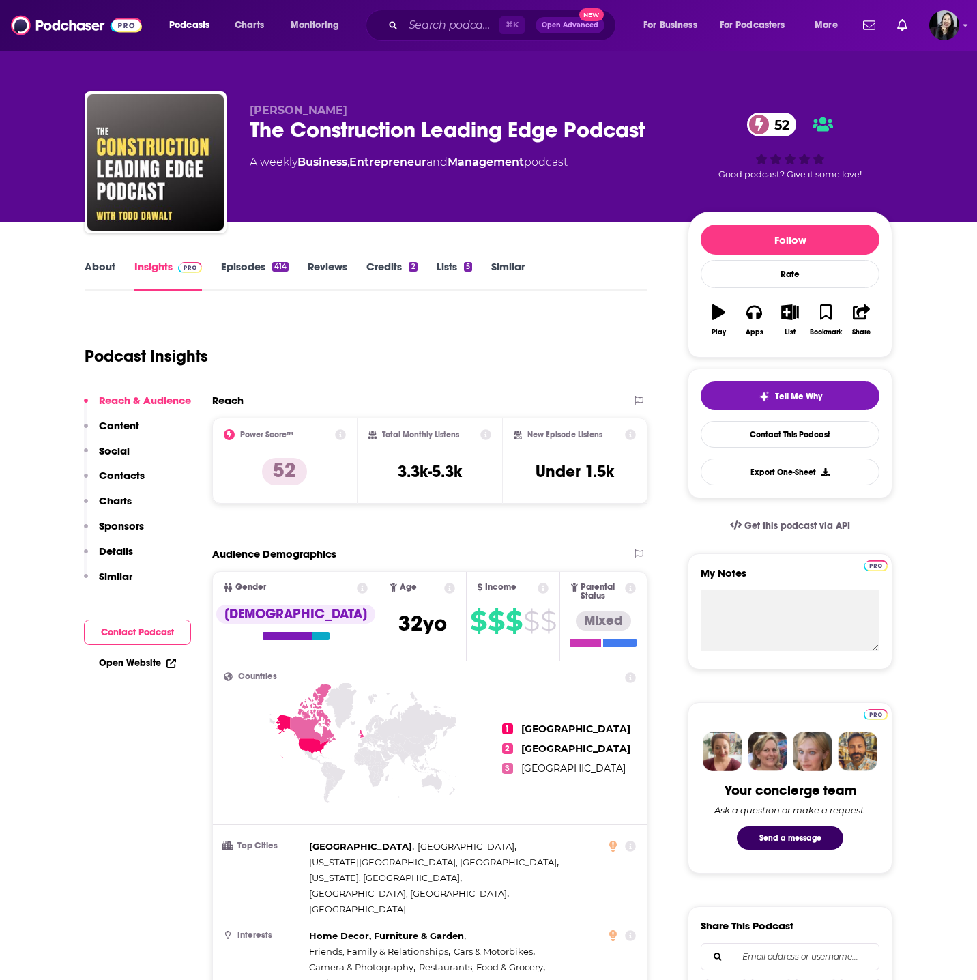
click at [693, 140] on div "52 Good podcast? Give it some love!" at bounding box center [790, 146] width 205 height 85
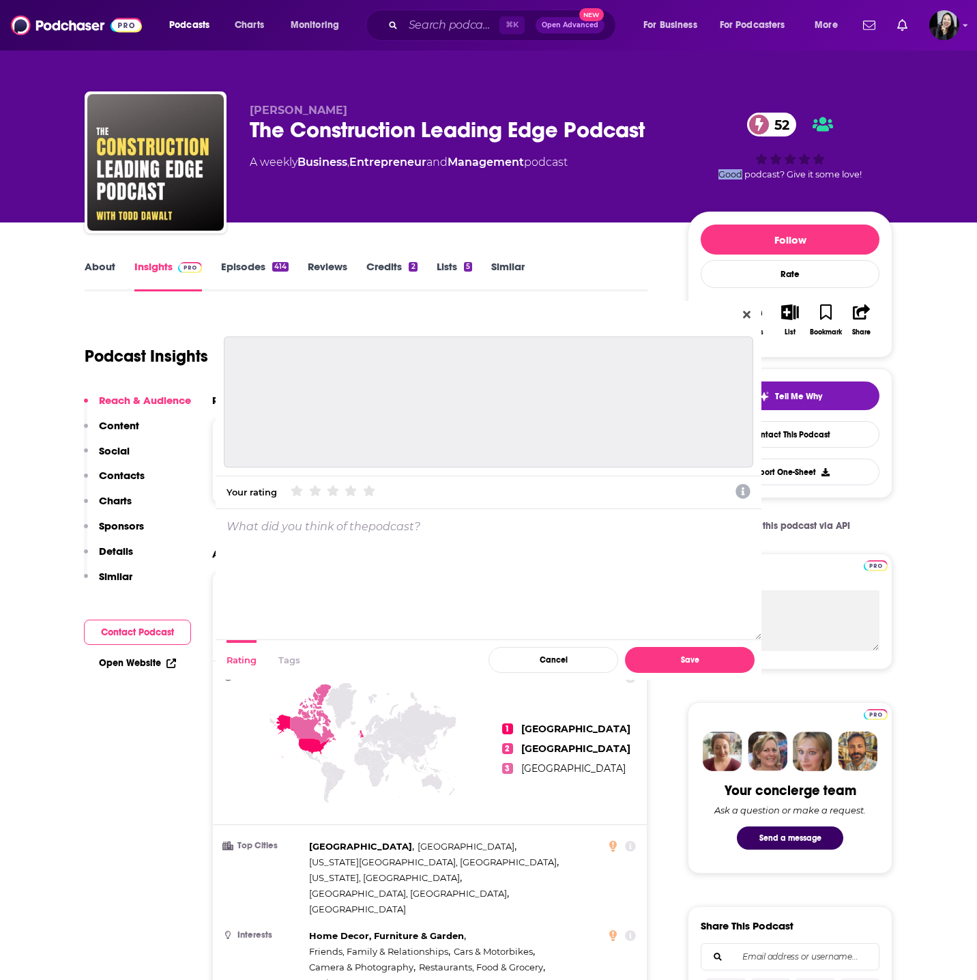
click at [693, 140] on div "Your rating What do you think? Please choose a rating. What do you think? Pleas…" at bounding box center [488, 490] width 977 height 980
copy div "Dialog"
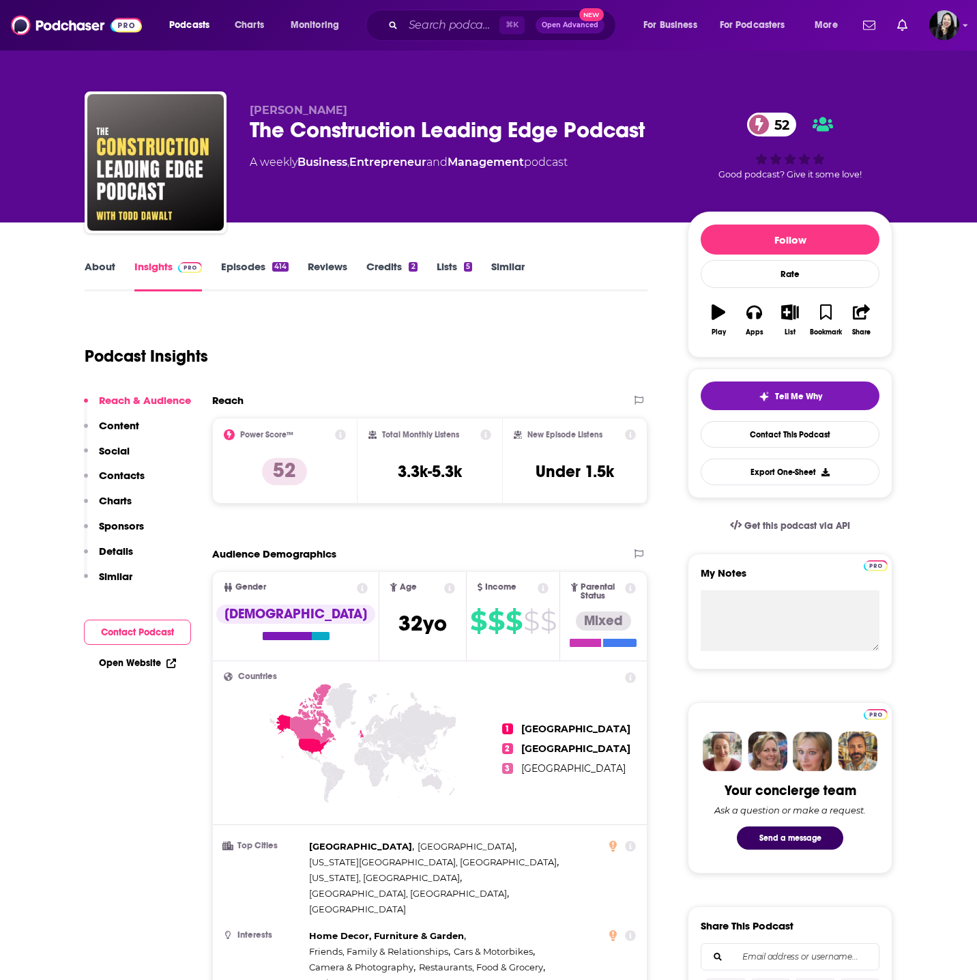
click at [674, 132] on div "Todd Dawalt The Construction Leading Edge Podcast 52 A weekly Business , Entrep…" at bounding box center [571, 165] width 643 height 123
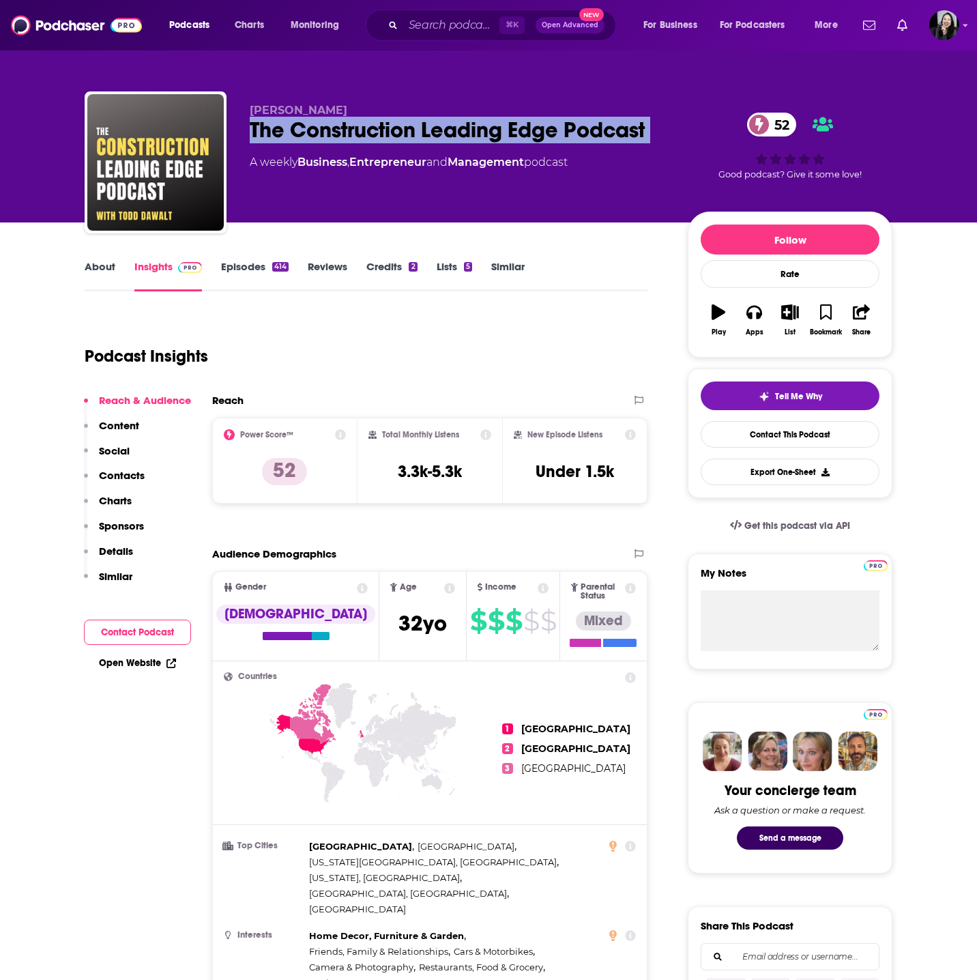
click at [674, 132] on div "Todd Dawalt The Construction Leading Edge Podcast 52 A weekly Business , Entrep…" at bounding box center [571, 165] width 643 height 123
copy div "The Construction Leading Edge Podcast 52"
click at [350, 113] on p "Todd Dawalt" at bounding box center [458, 110] width 416 height 13
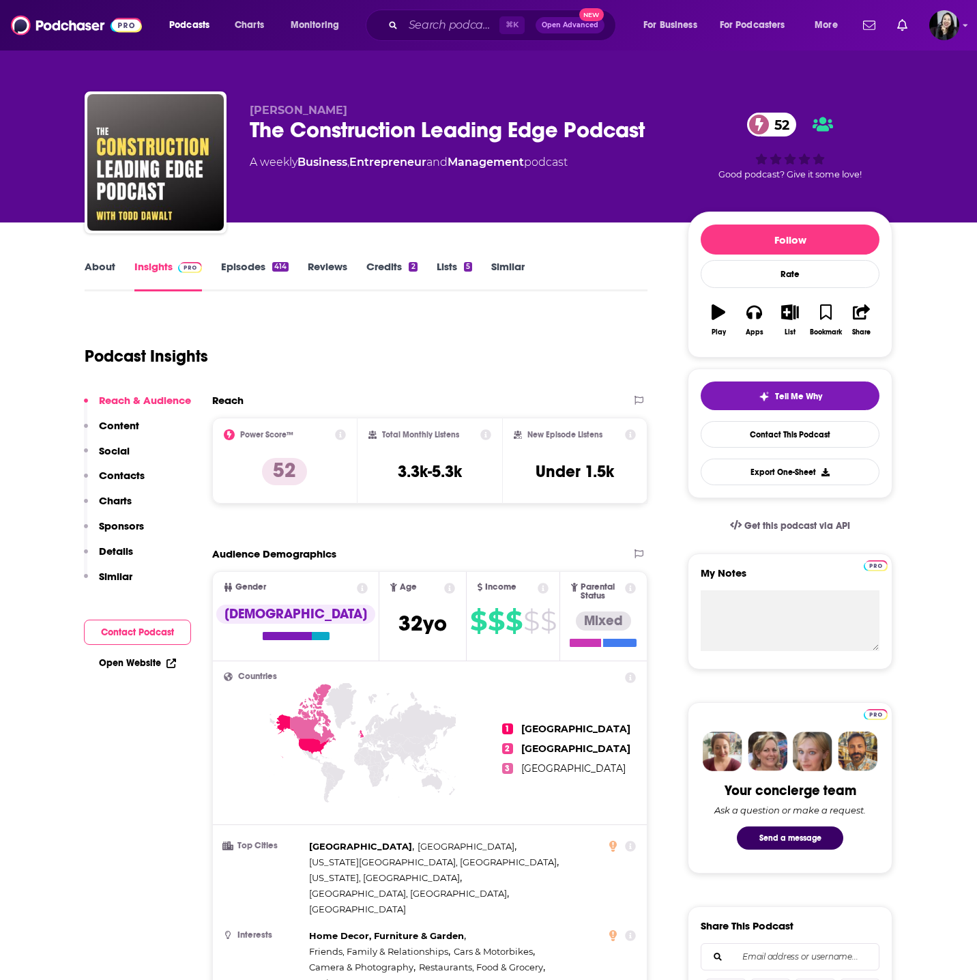
click at [350, 113] on p "Todd Dawalt" at bounding box center [458, 110] width 416 height 13
copy p "Todd Dawalt"
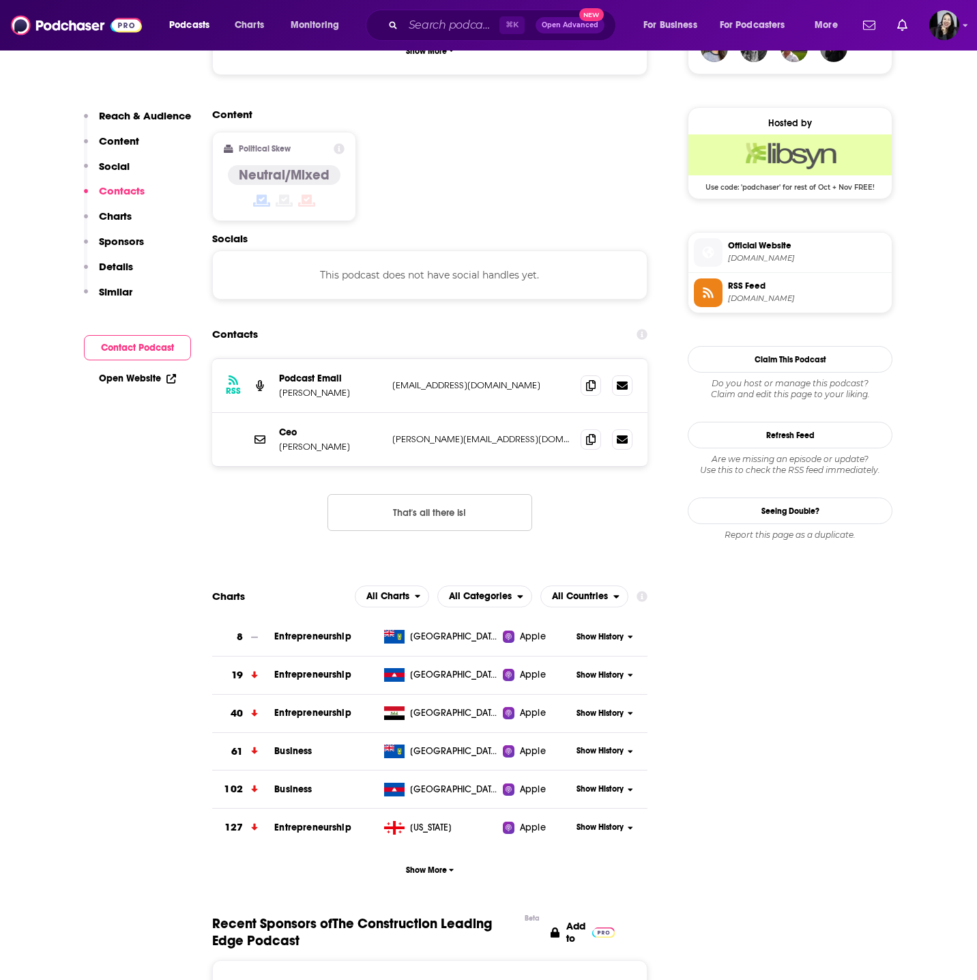
scroll to position [1075, 0]
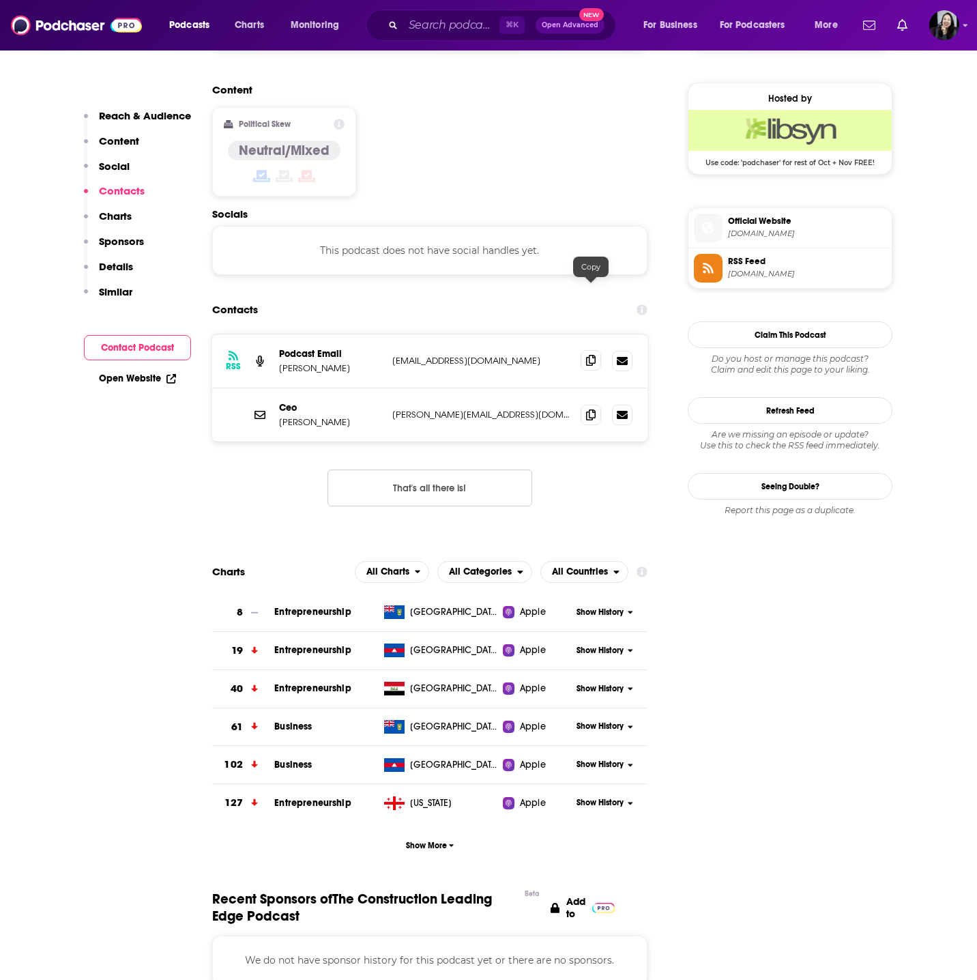
click at [589, 355] on icon at bounding box center [591, 360] width 10 height 11
click at [596, 404] on span at bounding box center [591, 414] width 20 height 20
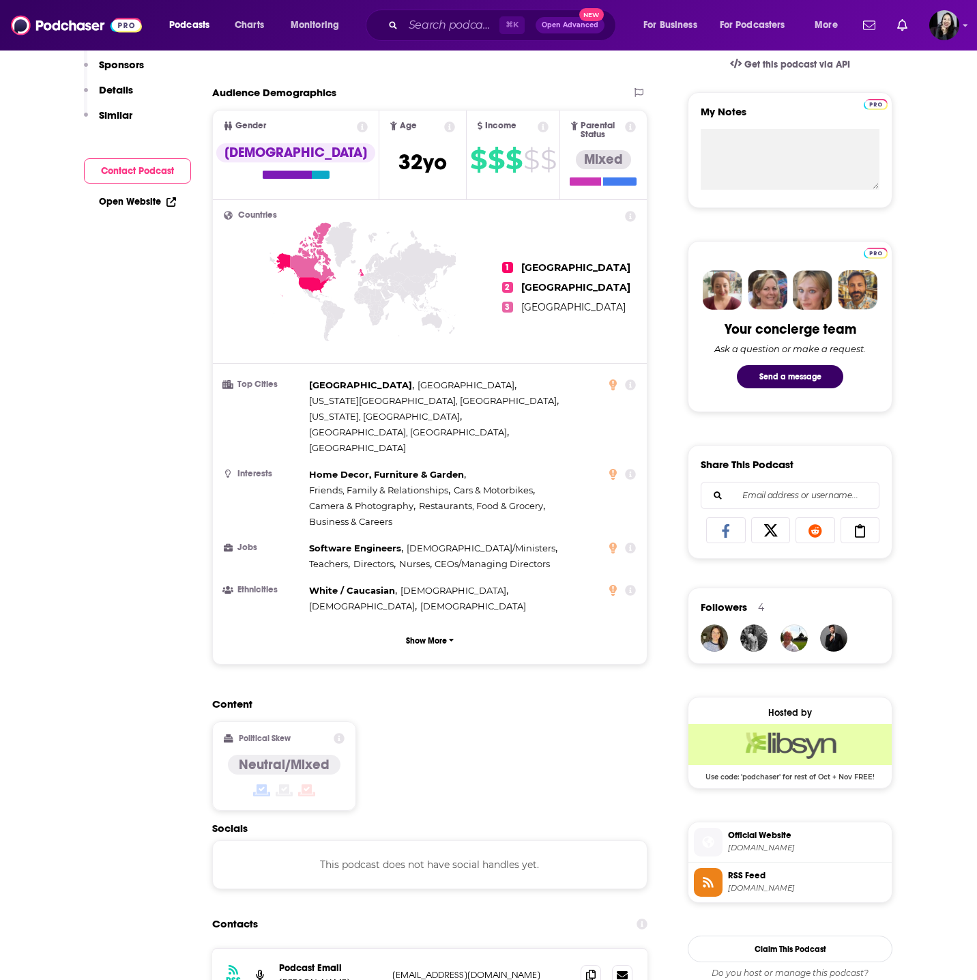
scroll to position [0, 0]
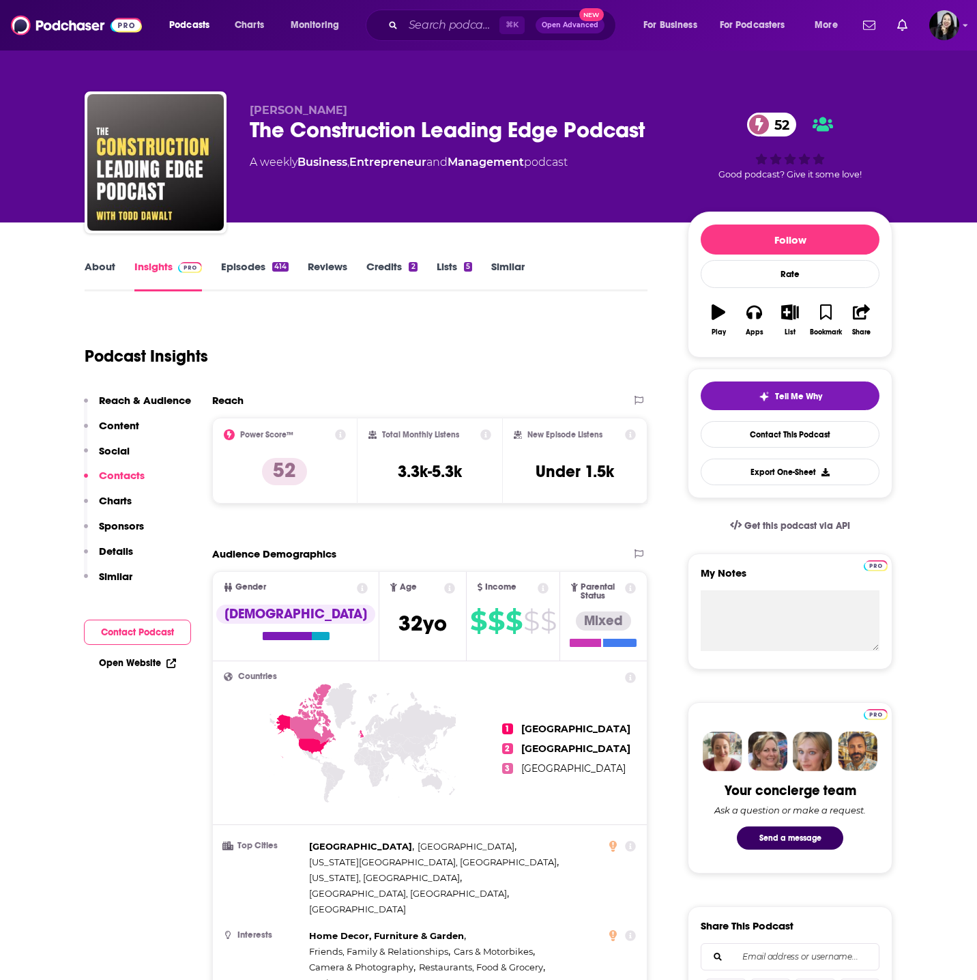
click at [255, 278] on link "Episodes 414" at bounding box center [255, 275] width 68 height 31
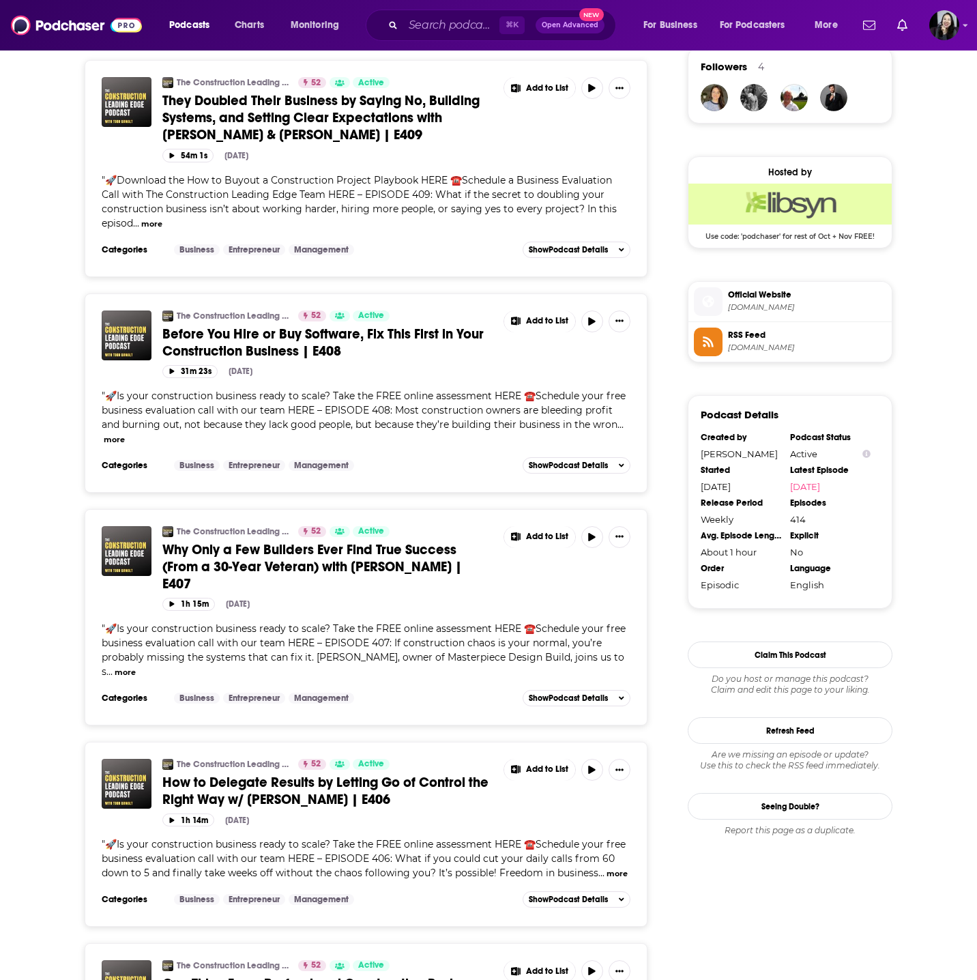
scroll to position [1005, 0]
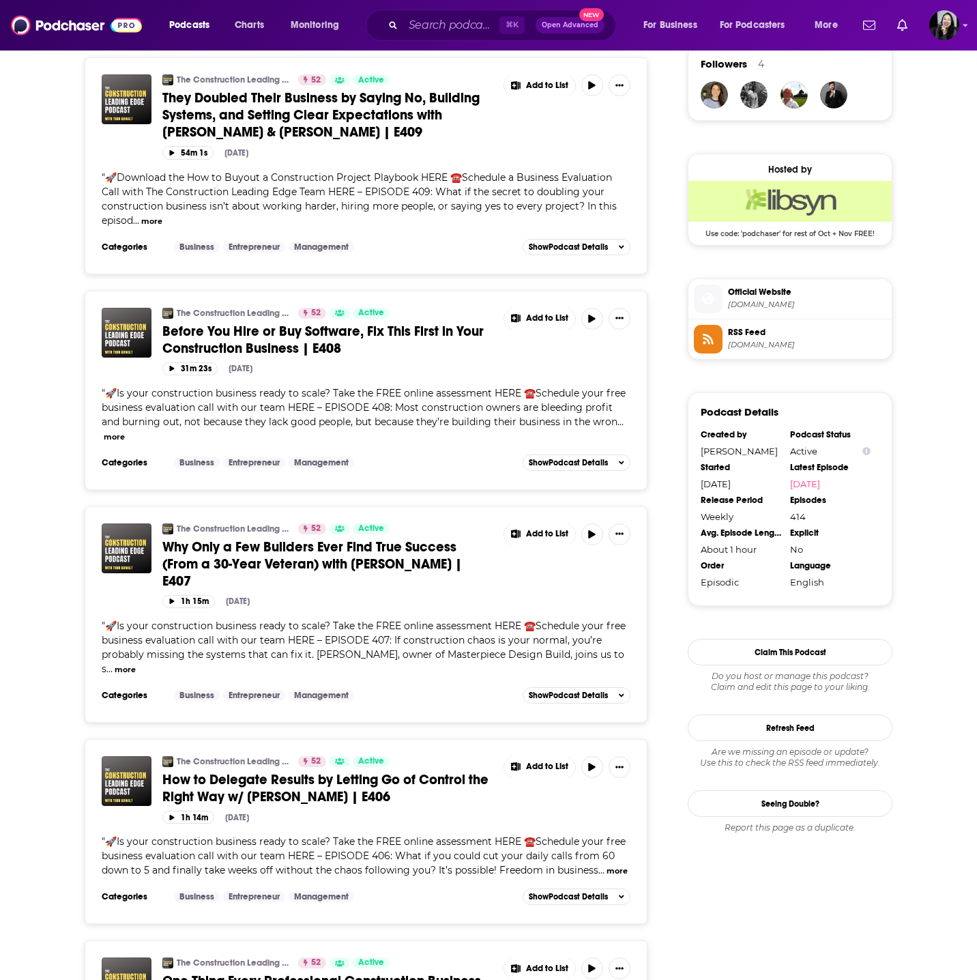
click at [345, 570] on span "Why Only a Few Builders Ever Find True Success (From a 30-Year Veteran) with Je…" at bounding box center [312, 563] width 300 height 51
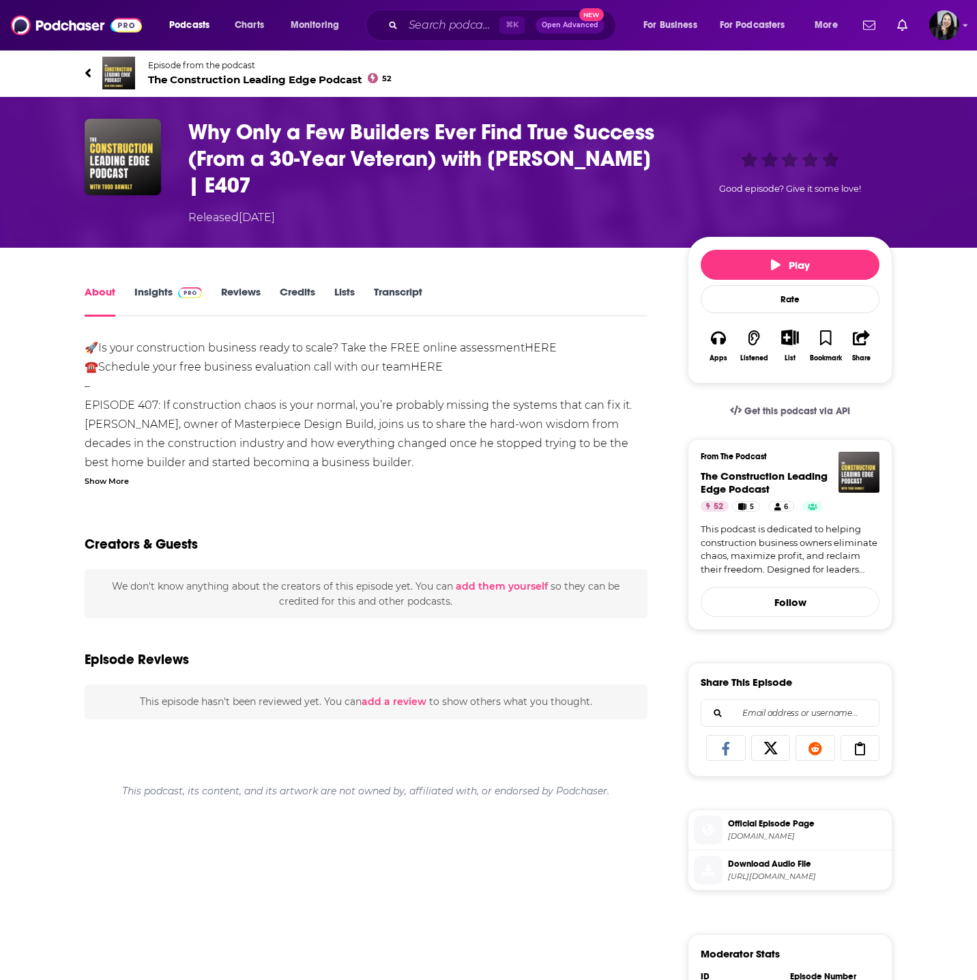
click at [97, 479] on div "Show More" at bounding box center [107, 480] width 44 height 13
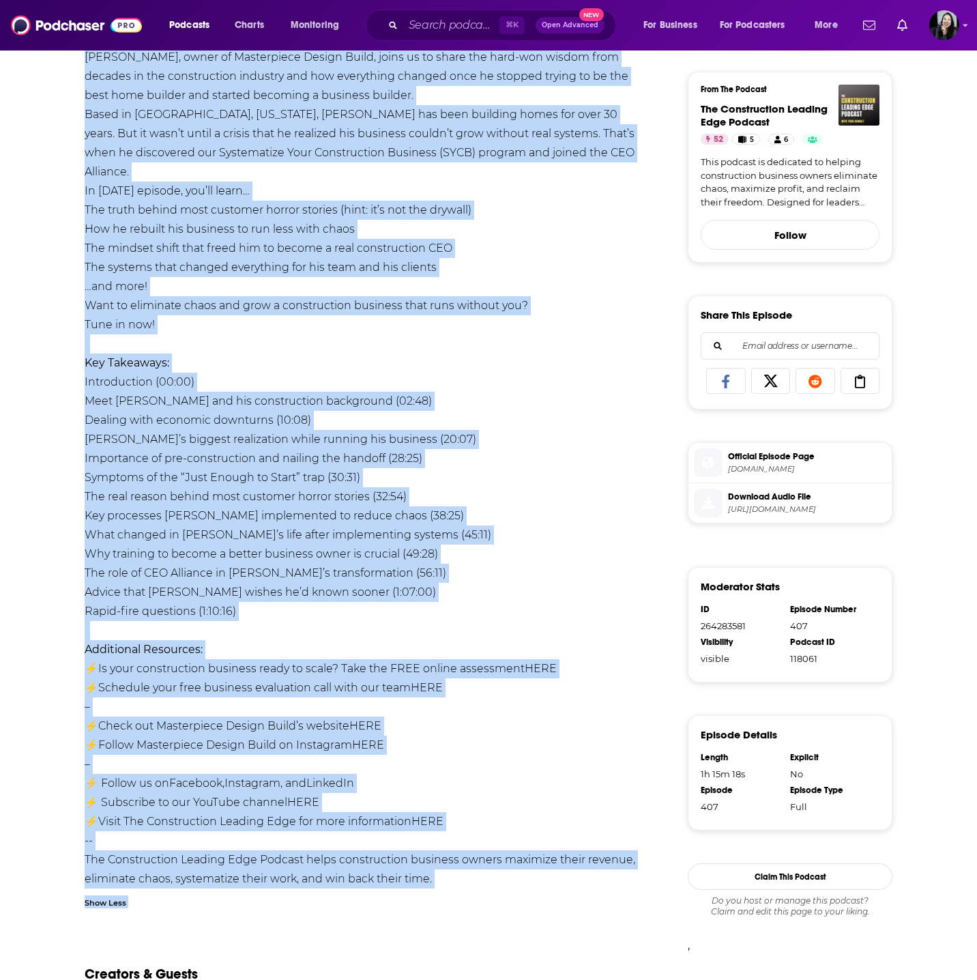
scroll to position [399, 0]
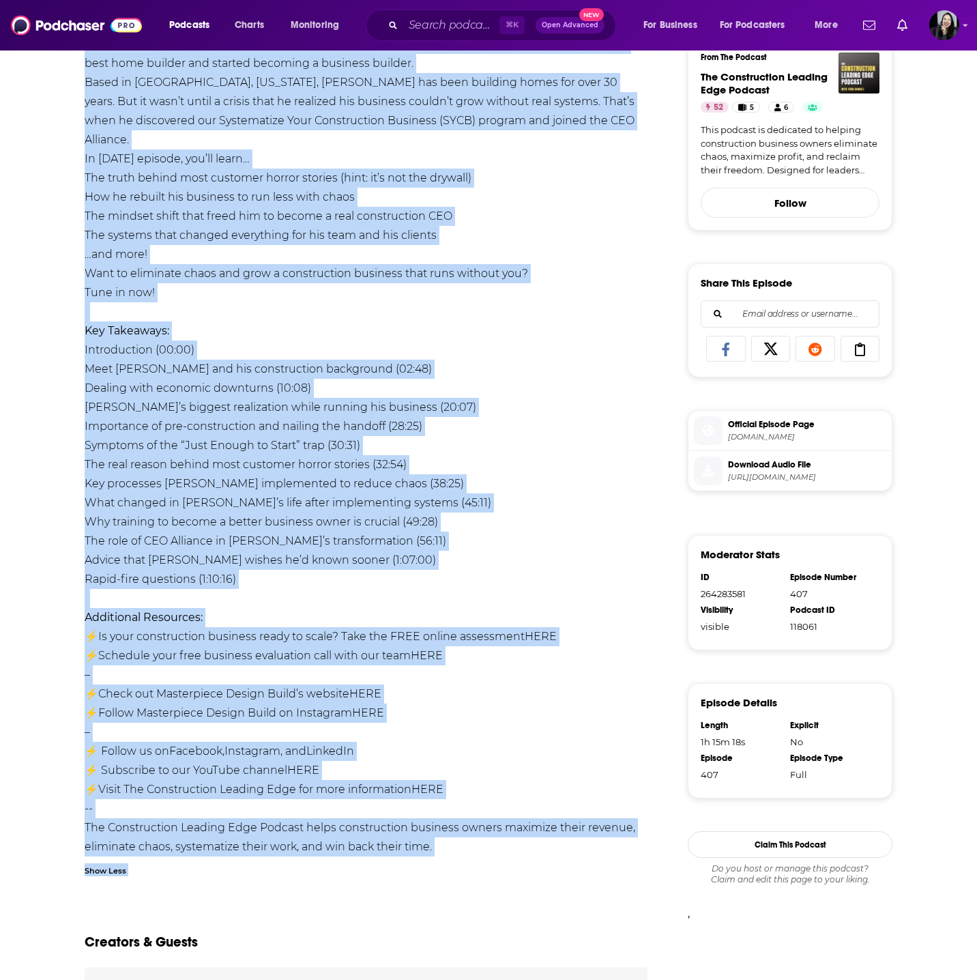
drag, startPoint x: 50, startPoint y: 55, endPoint x: 356, endPoint y: 569, distance: 598.2
click at [356, 569] on div "Episode from the podcast The Construction Leading Edge Podcast 52 Next Episode …" at bounding box center [488, 428] width 977 height 1556
copy div "Episode from the podcast The Construction Leading Edge Podcast 52 Next Episode …"
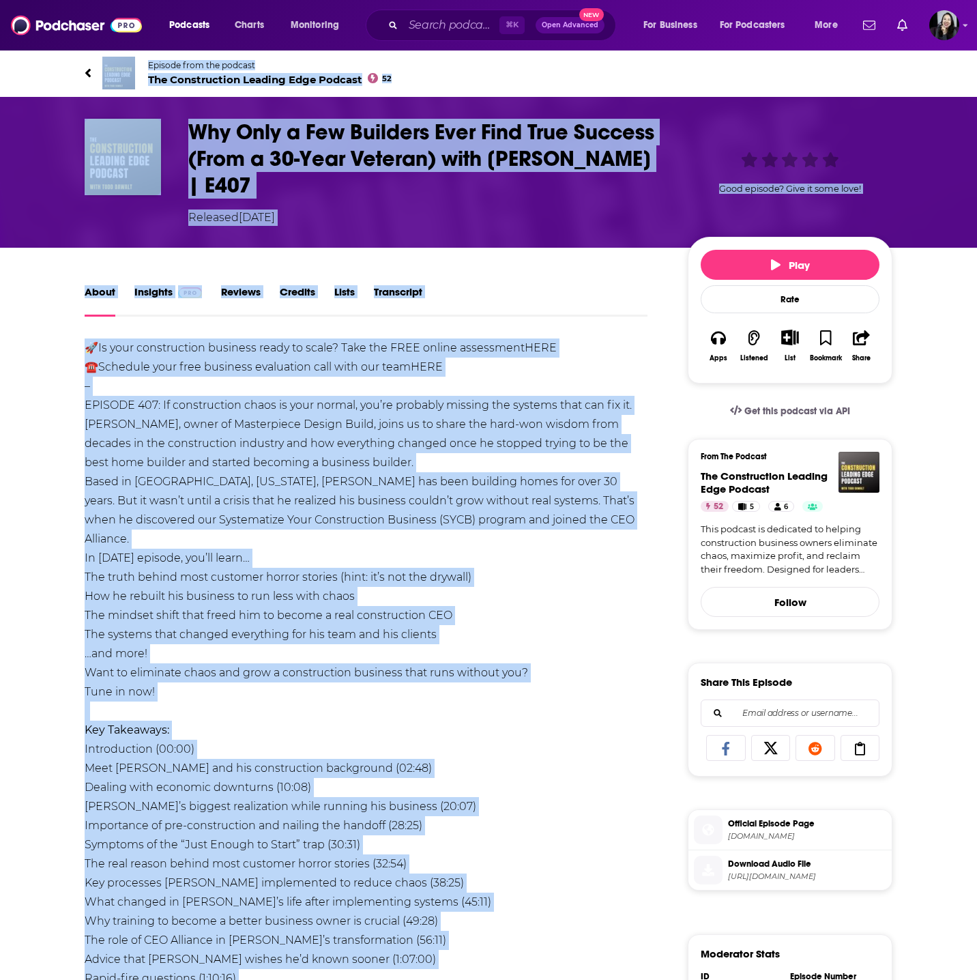
click at [674, 167] on div "Why Only a Few Builders Ever Find True Success (From a 30-Year Veteran) with Je…" at bounding box center [540, 172] width 704 height 107
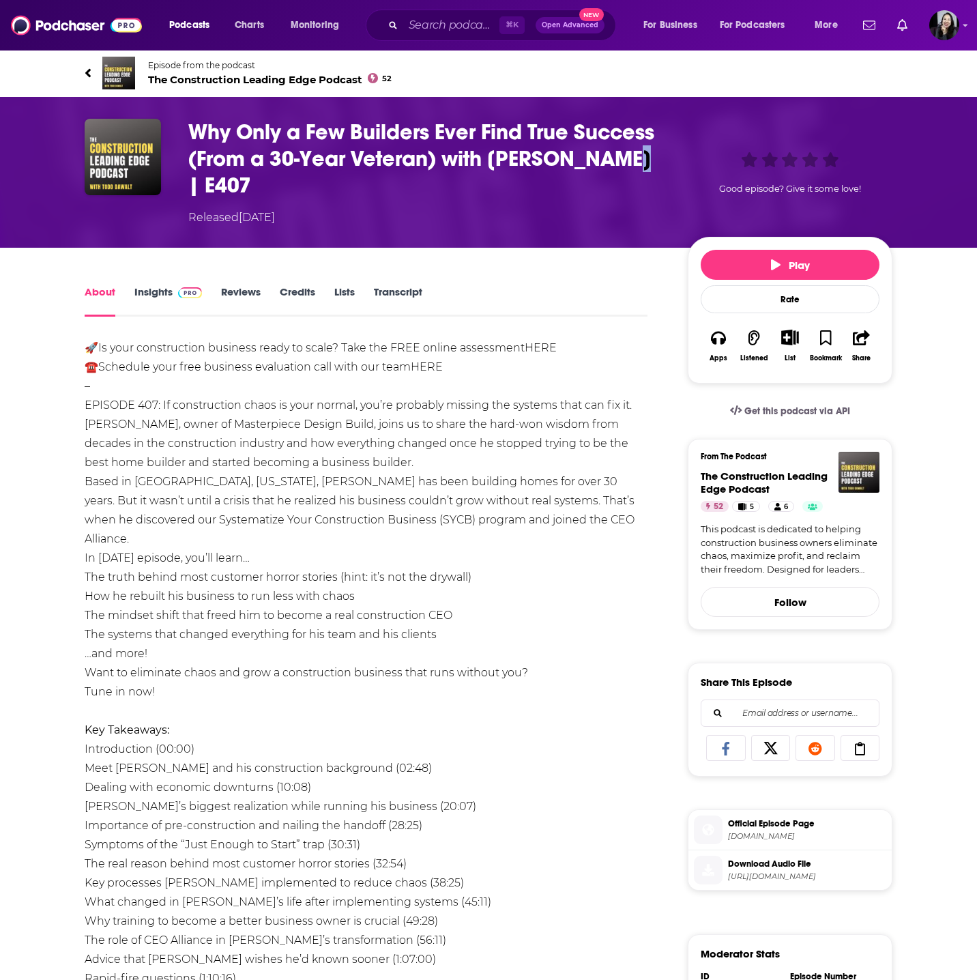
click at [674, 167] on div "Why Only a Few Builders Ever Find True Success (From a 30-Year Veteran) with Je…" at bounding box center [540, 172] width 704 height 107
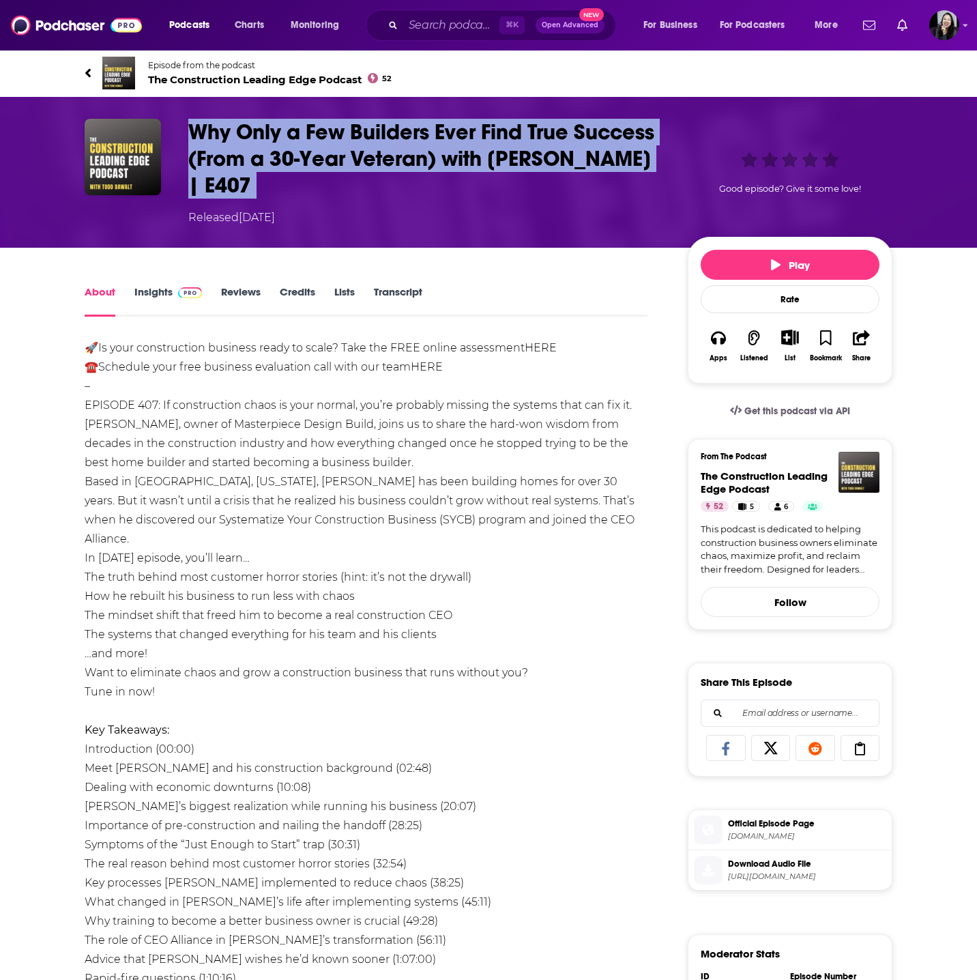
click at [674, 167] on div "Why Only a Few Builders Ever Find True Success (From a 30-Year Veteran) with Je…" at bounding box center [540, 172] width 704 height 107
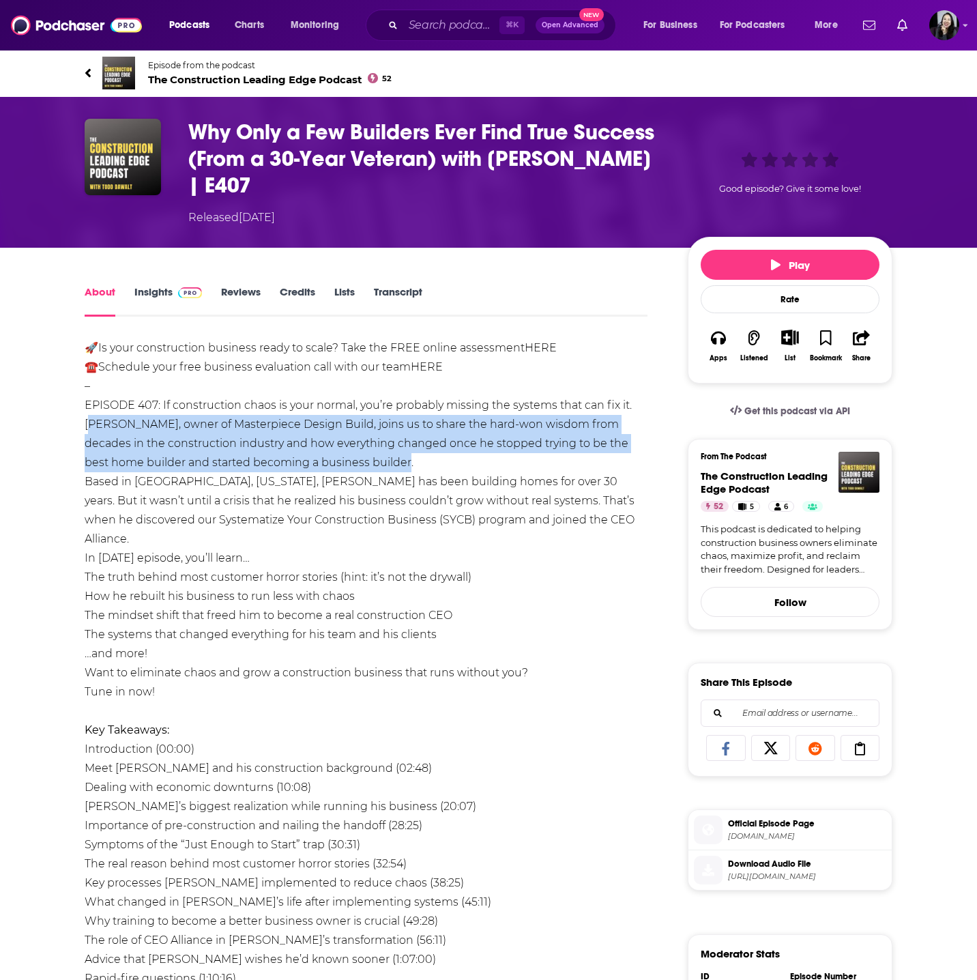
drag, startPoint x: 81, startPoint y: 420, endPoint x: 377, endPoint y: 461, distance: 299.7
click at [378, 461] on div "About Insights Reviews Credits Lists Transcript 🚀Is your construction business …" at bounding box center [375, 944] width 625 height 1322
copy div "Jeff Bowers, owner of Masterpiece Design Build, joins us to share the hard-won …"
click at [310, 437] on div "🚀Is your construction business ready to scale? Take the FREE online assessment …" at bounding box center [366, 806] width 563 height 936
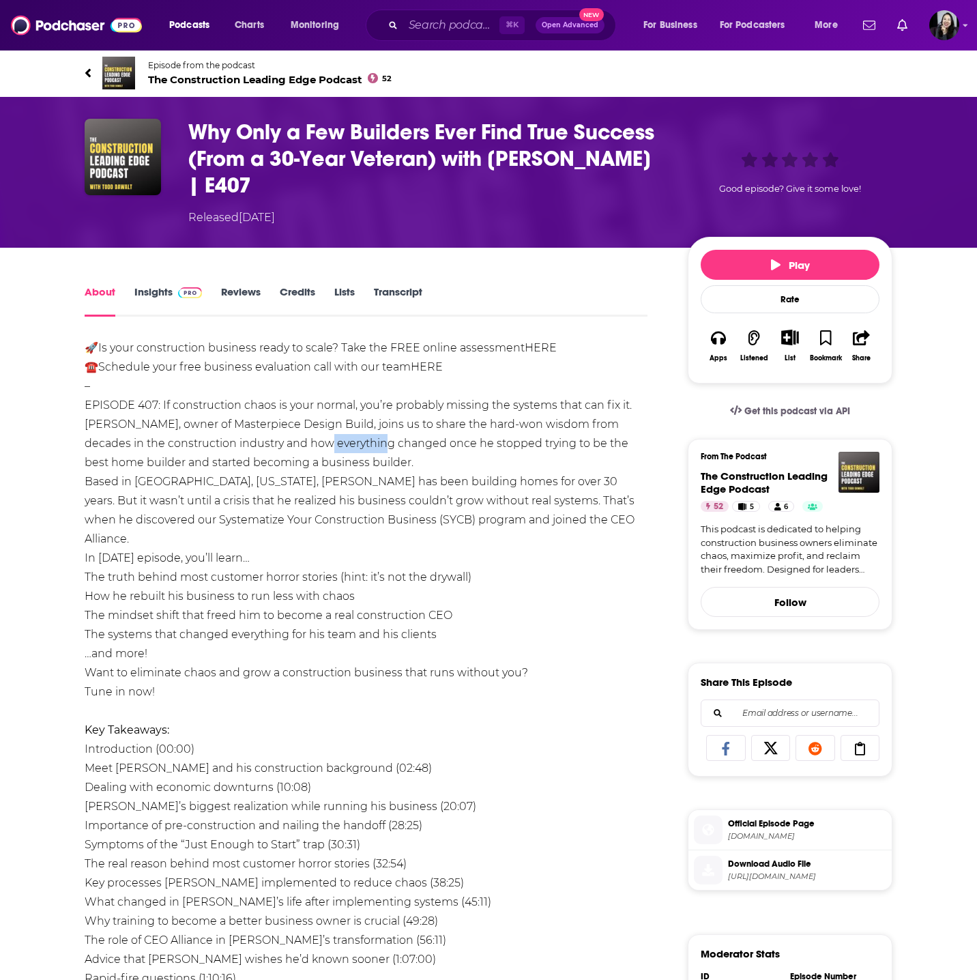
click at [310, 437] on div "🚀Is your construction business ready to scale? Take the FREE online assessment …" at bounding box center [366, 806] width 563 height 936
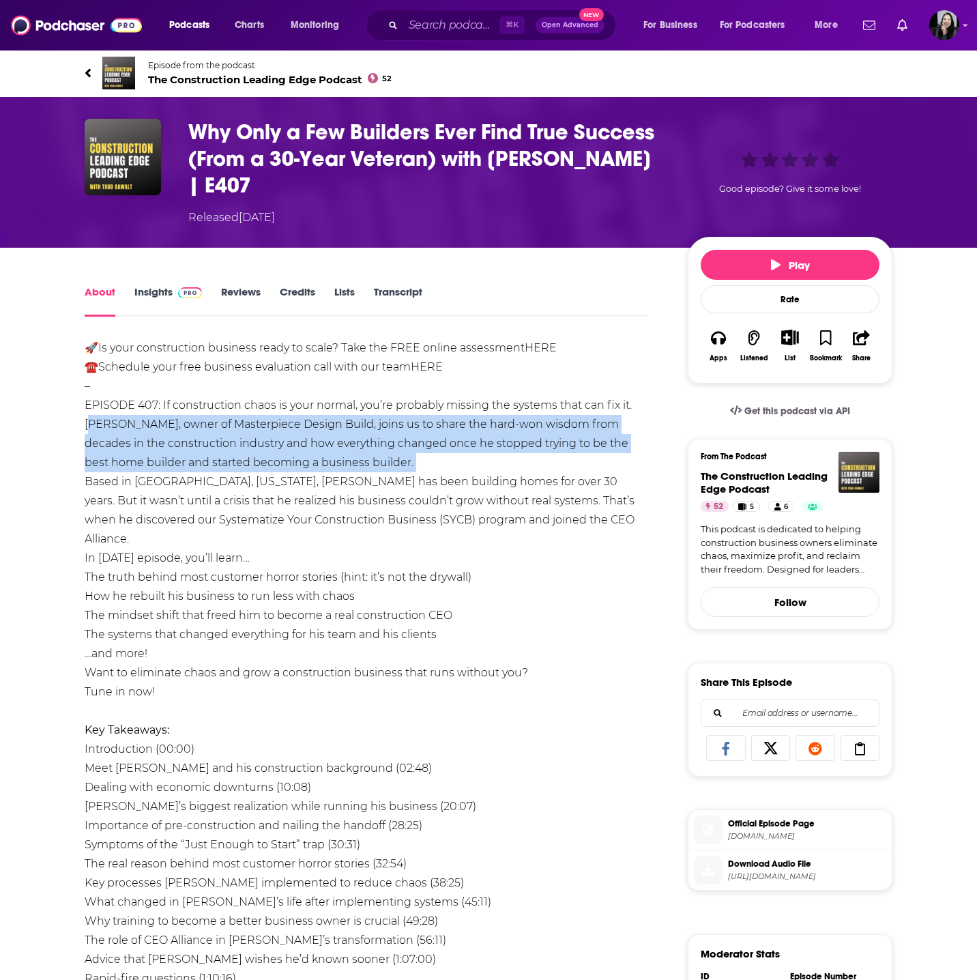
click at [310, 437] on div "🚀Is your construction business ready to scale? Take the FREE online assessment …" at bounding box center [366, 806] width 563 height 936
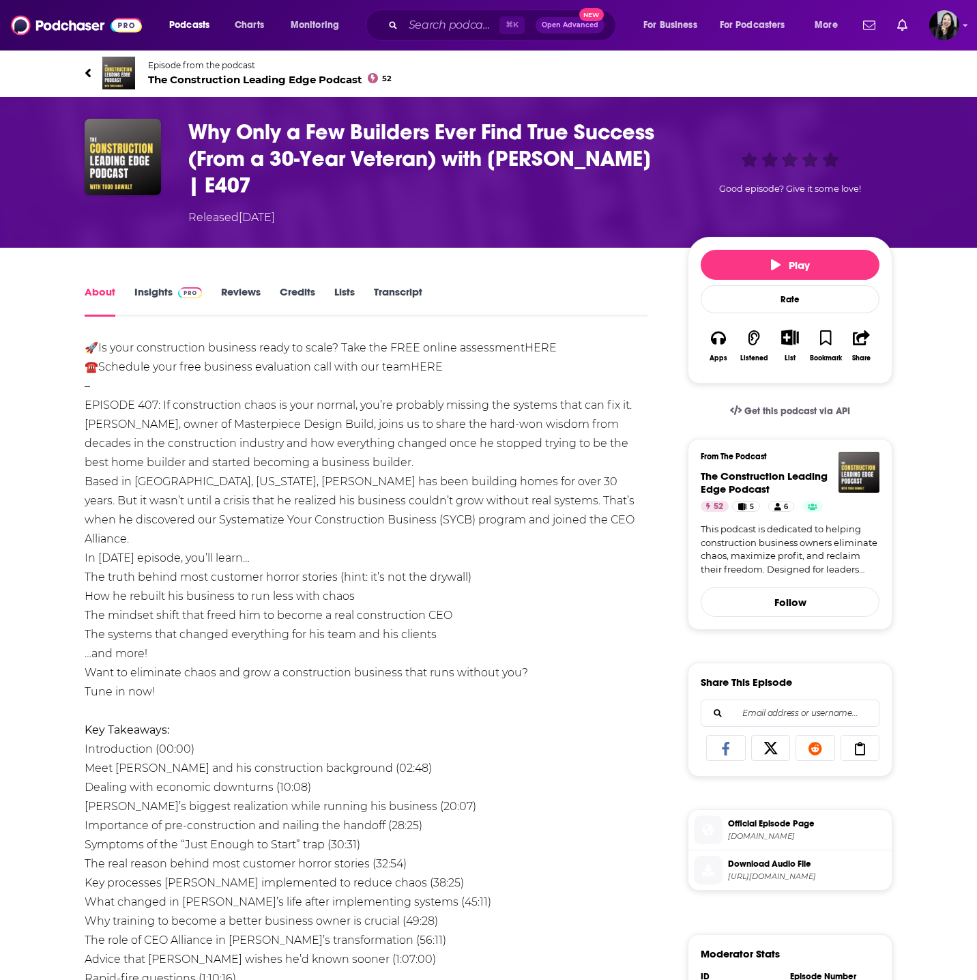
click at [279, 437] on div "🚀Is your construction business ready to scale? Take the FREE online assessment …" at bounding box center [366, 806] width 563 height 936
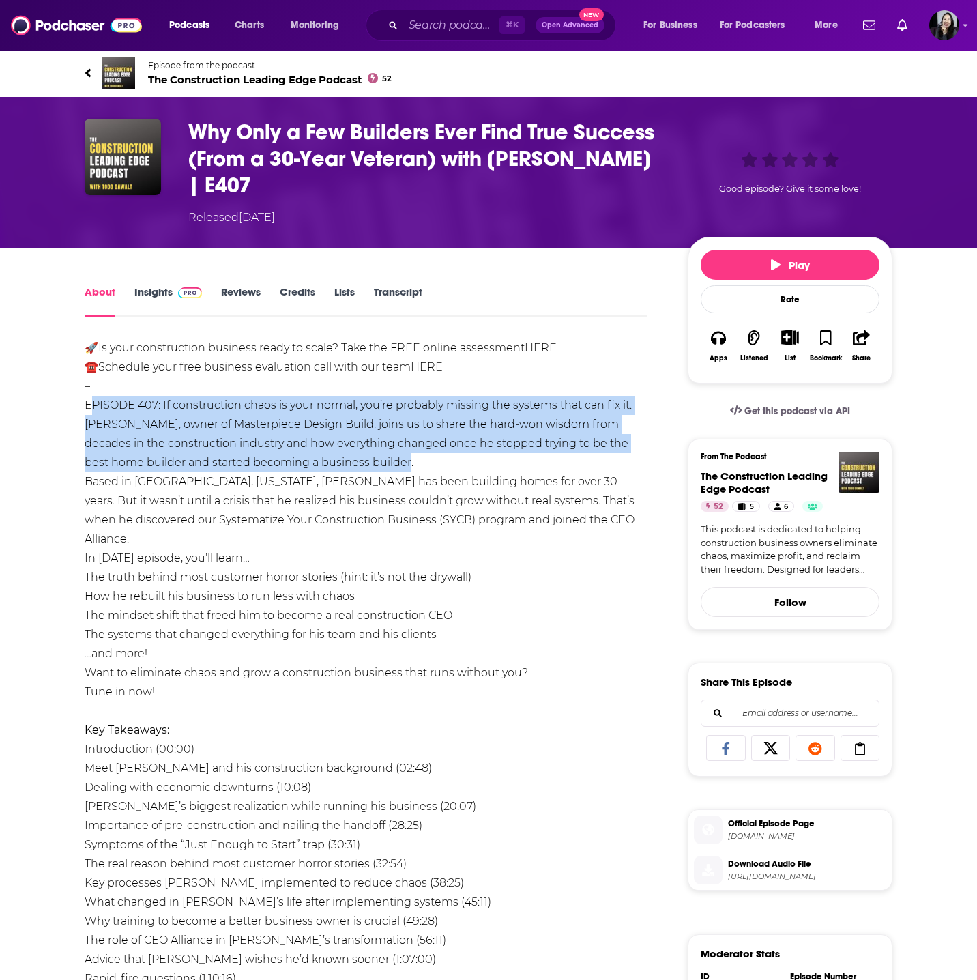
drag, startPoint x: 80, startPoint y: 401, endPoint x: 422, endPoint y: 472, distance: 349.0
click at [422, 472] on div "About Insights Reviews Credits Lists Transcript 🚀Is your construction business …" at bounding box center [375, 944] width 625 height 1322
copy div "EPISODE 407: If construction chaos is your normal, you’re probably missing the …"
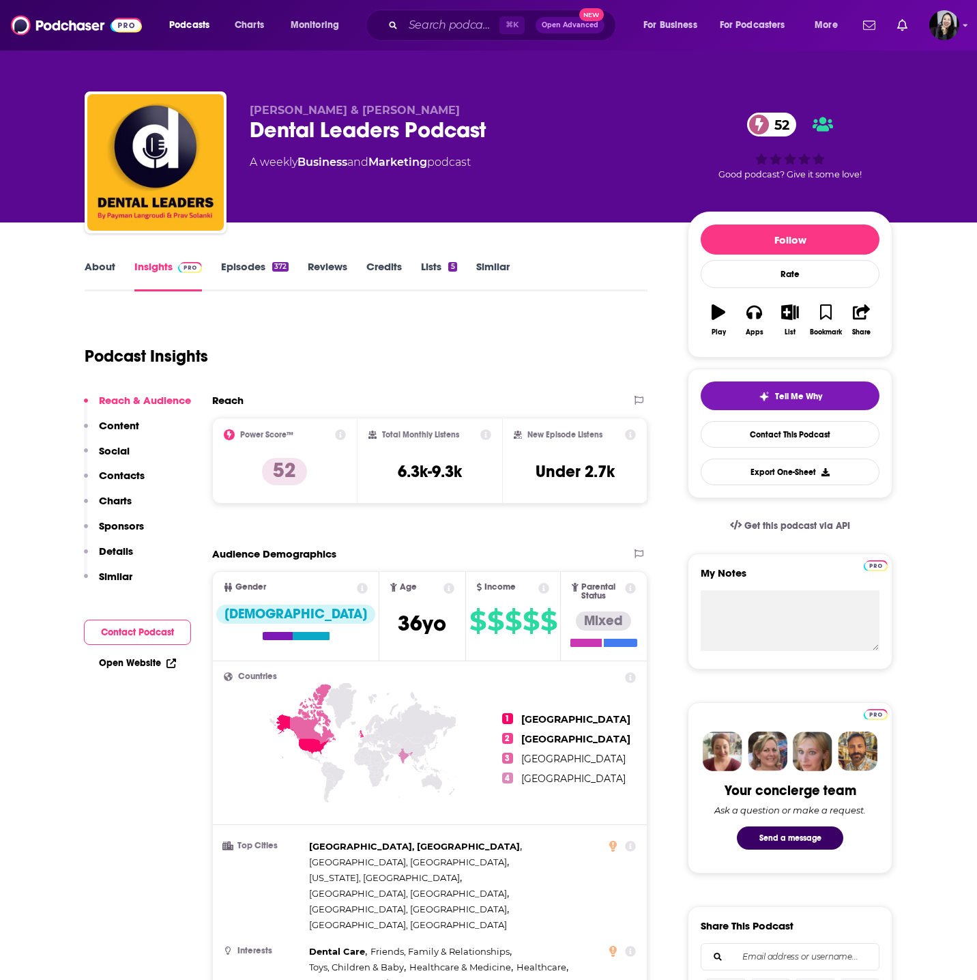
click at [467, 104] on p "[PERSON_NAME] & [PERSON_NAME]" at bounding box center [458, 110] width 416 height 13
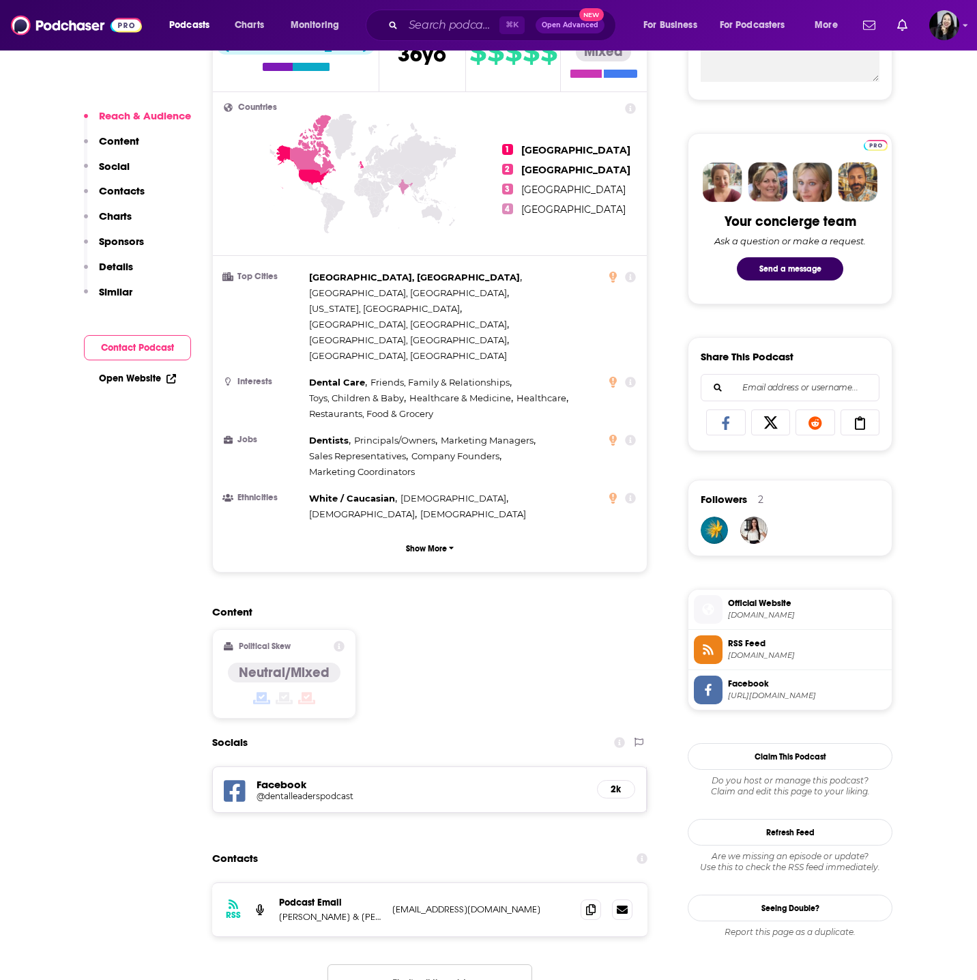
scroll to position [646, 0]
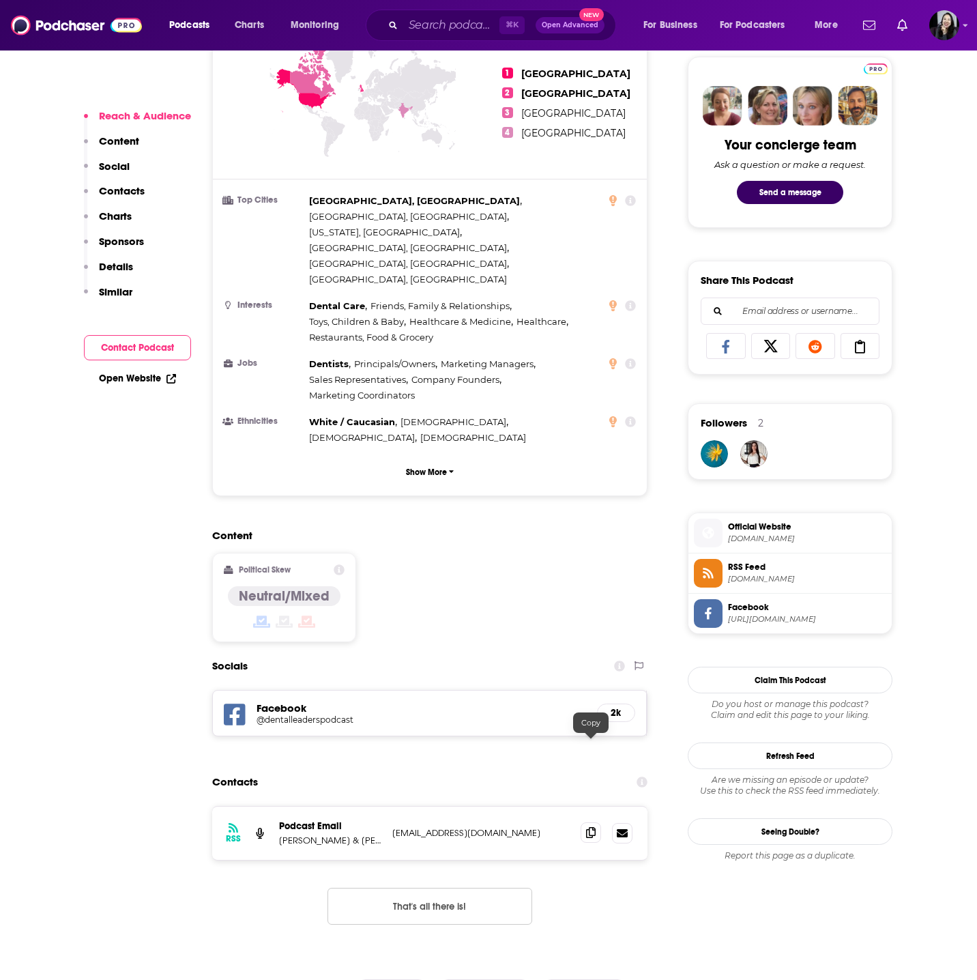
click at [594, 827] on icon at bounding box center [591, 832] width 10 height 11
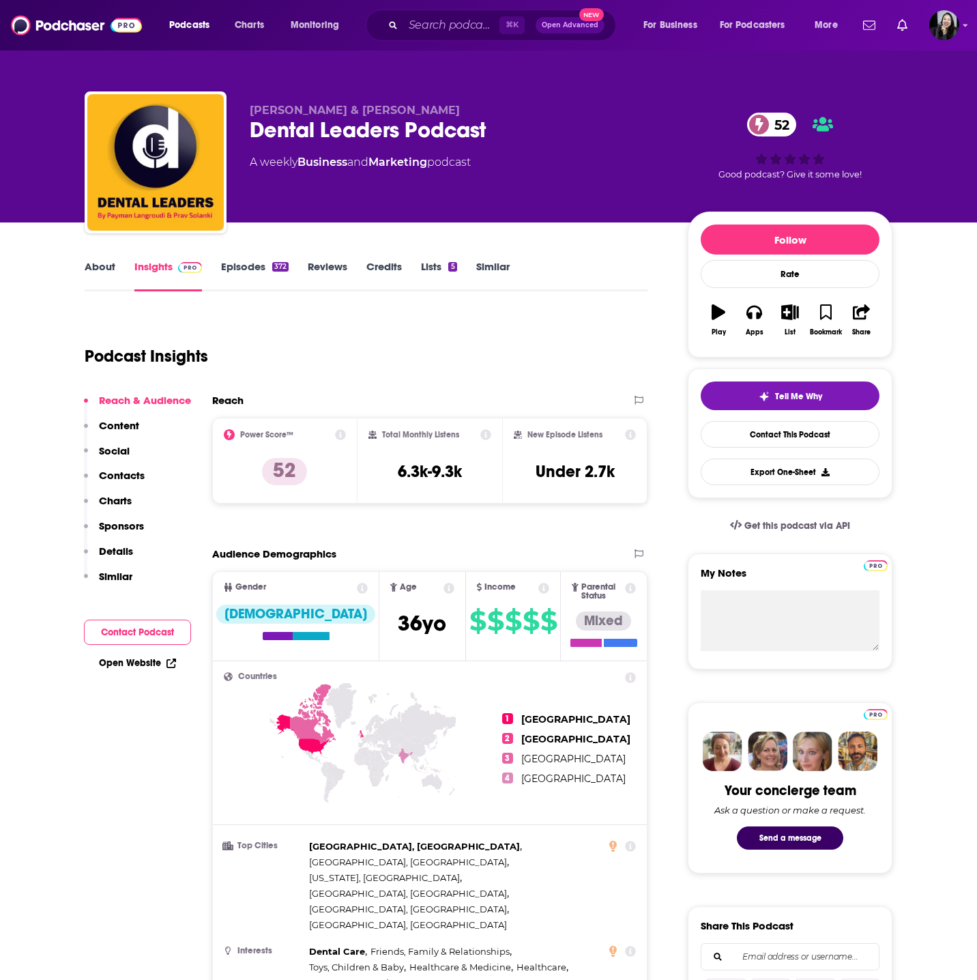
click at [585, 128] on div "Dental Leaders Podcast 52" at bounding box center [458, 130] width 416 height 27
copy div "Dental Leaders Podcast 52"
click at [508, 112] on p "Prav Solanki & Payman Langroudi" at bounding box center [458, 110] width 416 height 13
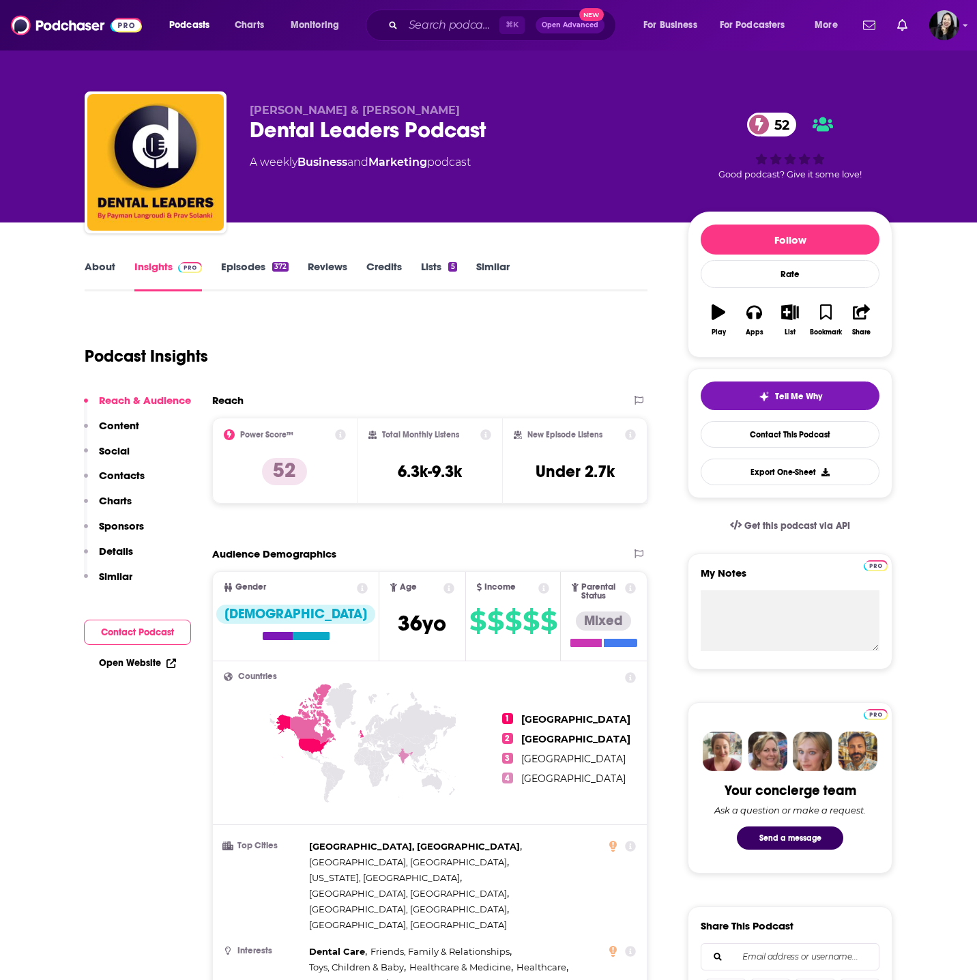
click at [508, 112] on p "Prav Solanki & Payman Langroudi" at bounding box center [458, 110] width 416 height 13
copy p "Prav Solanki & Payman Langroudi"
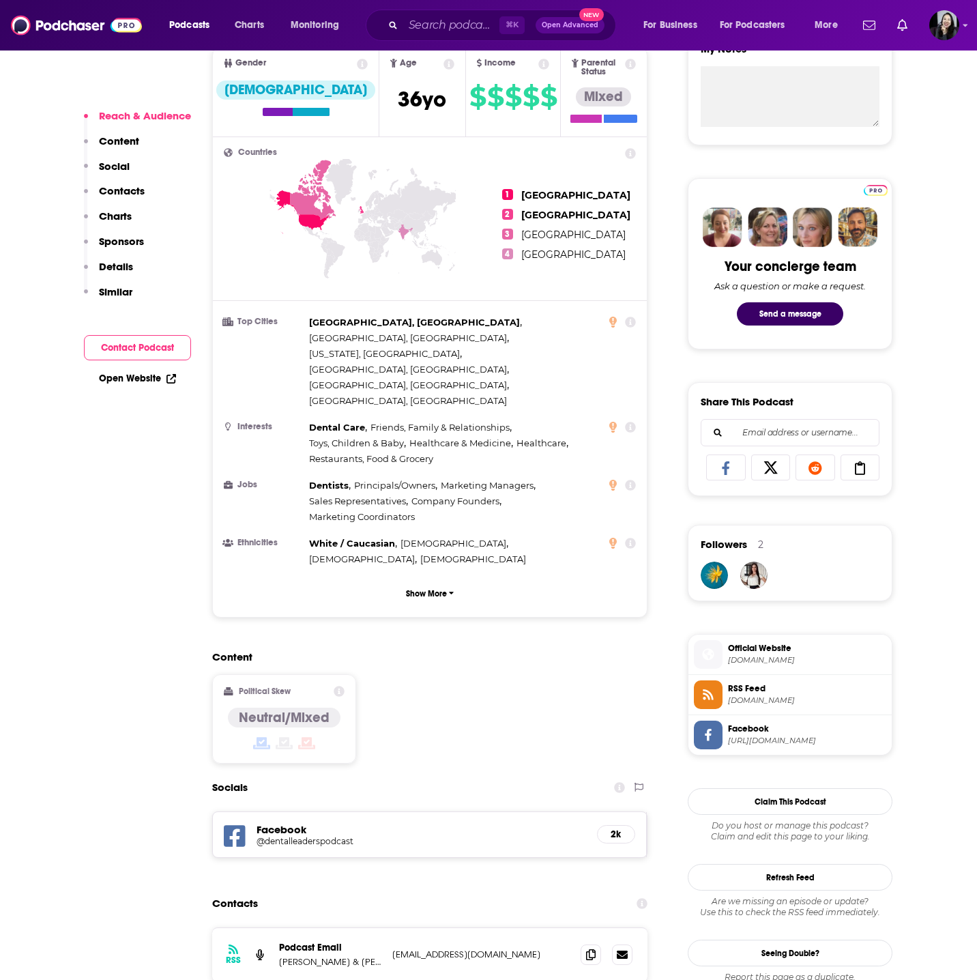
scroll to position [586, 0]
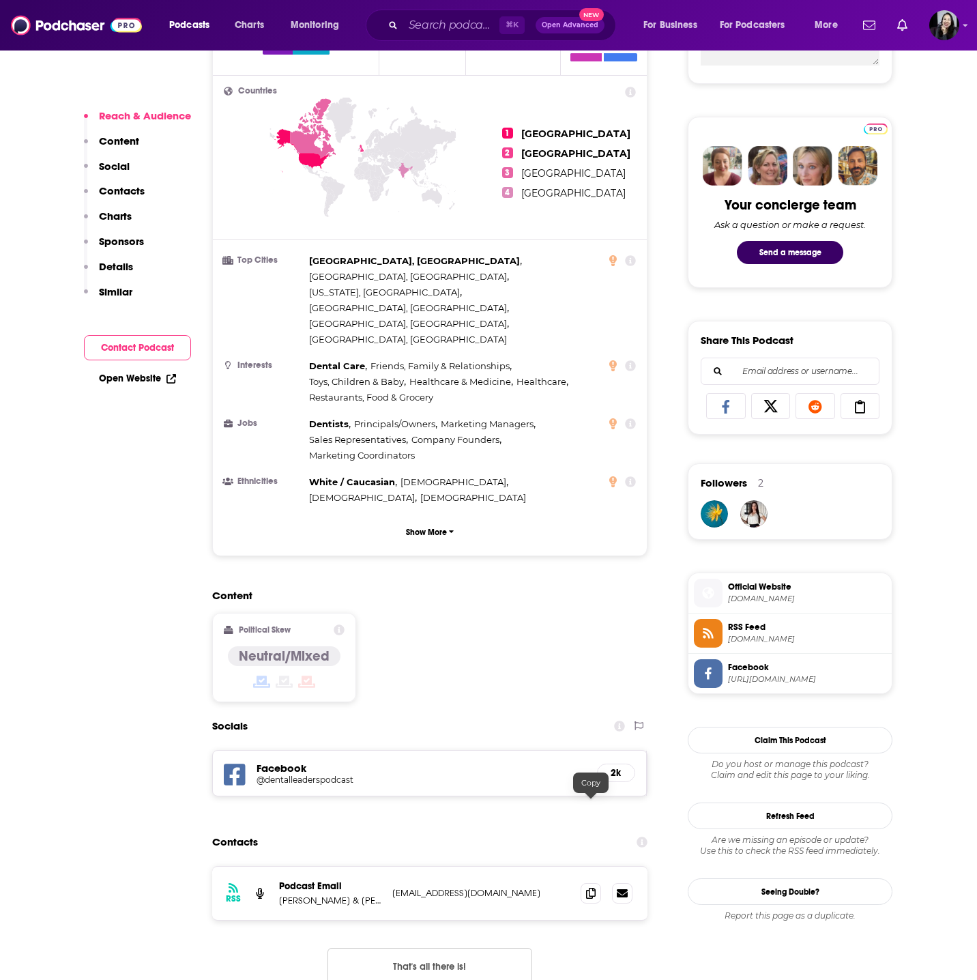
click at [590, 883] on div at bounding box center [607, 893] width 52 height 20
click at [594, 887] on icon at bounding box center [591, 892] width 10 height 11
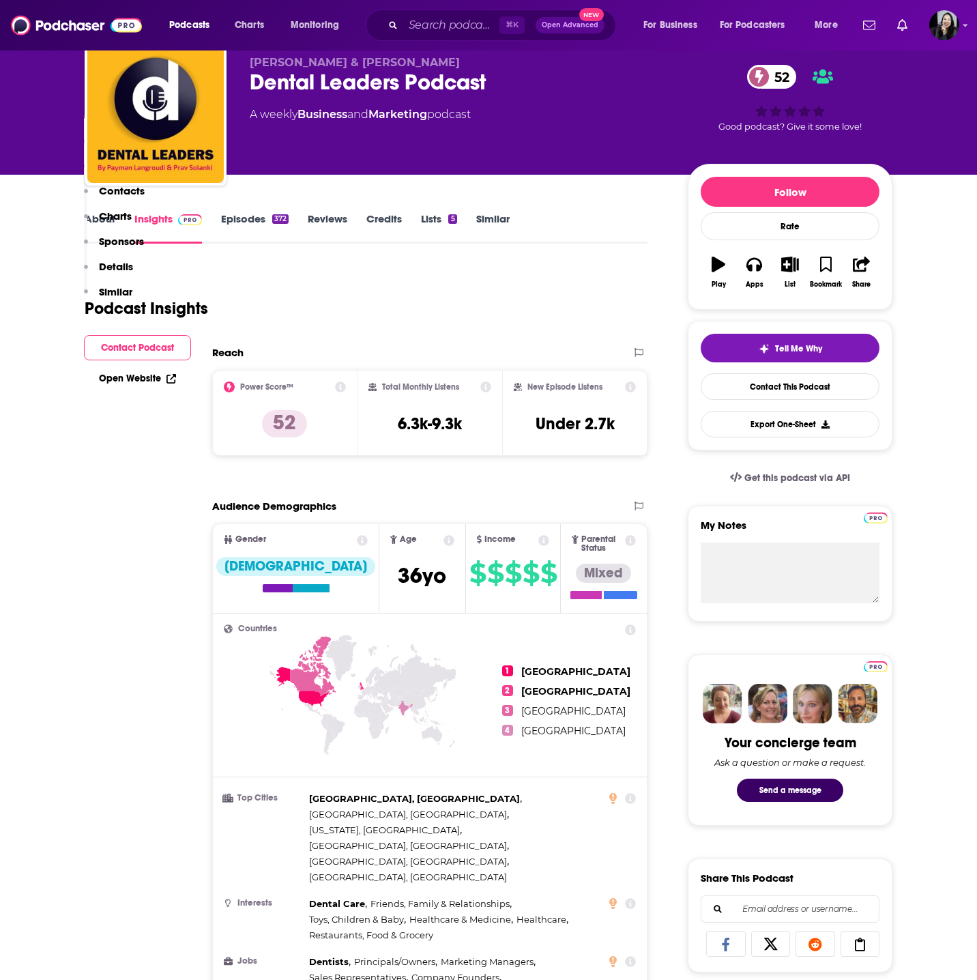
scroll to position [0, 0]
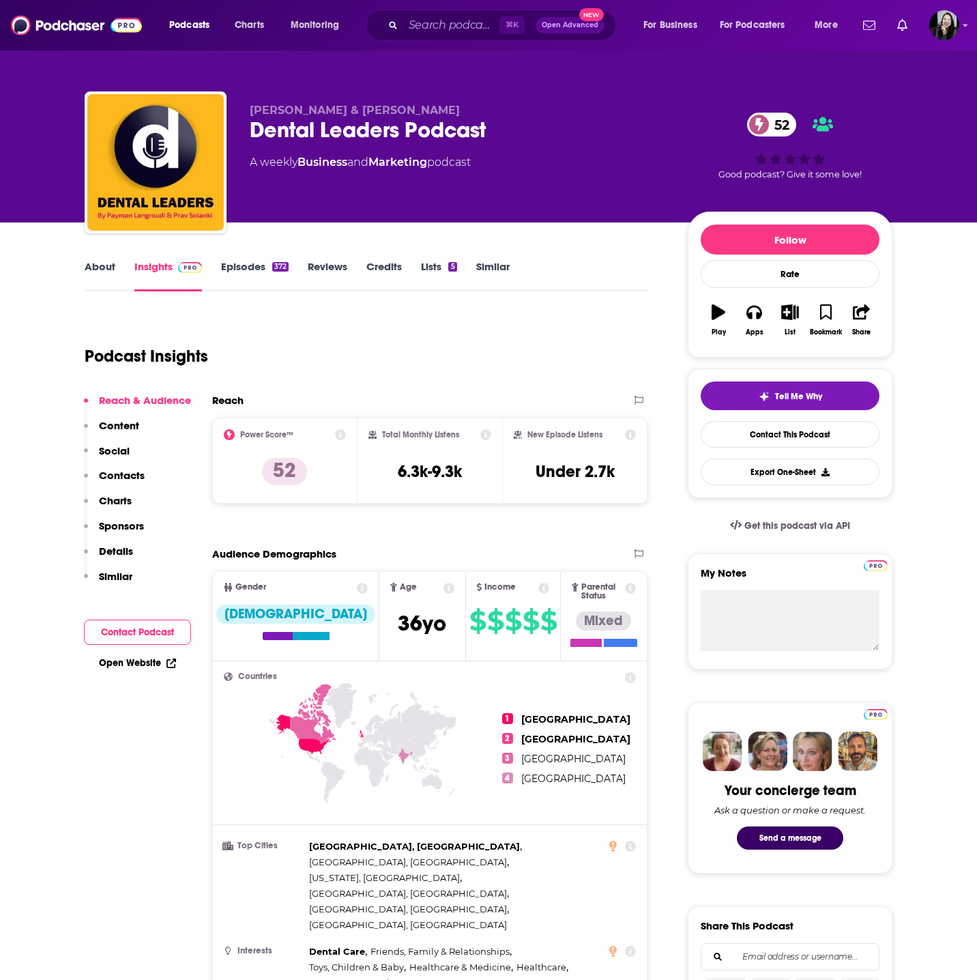
click at [262, 270] on link "Episodes 372" at bounding box center [255, 275] width 68 height 31
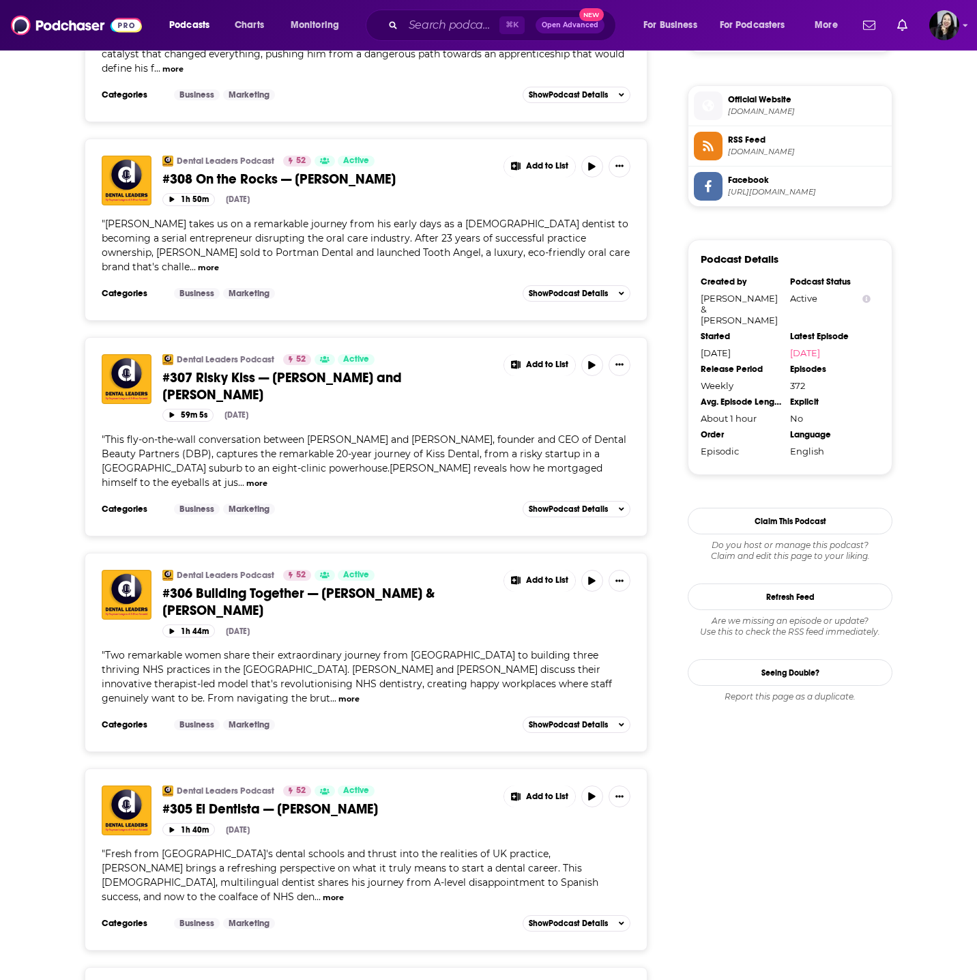
scroll to position [1074, 0]
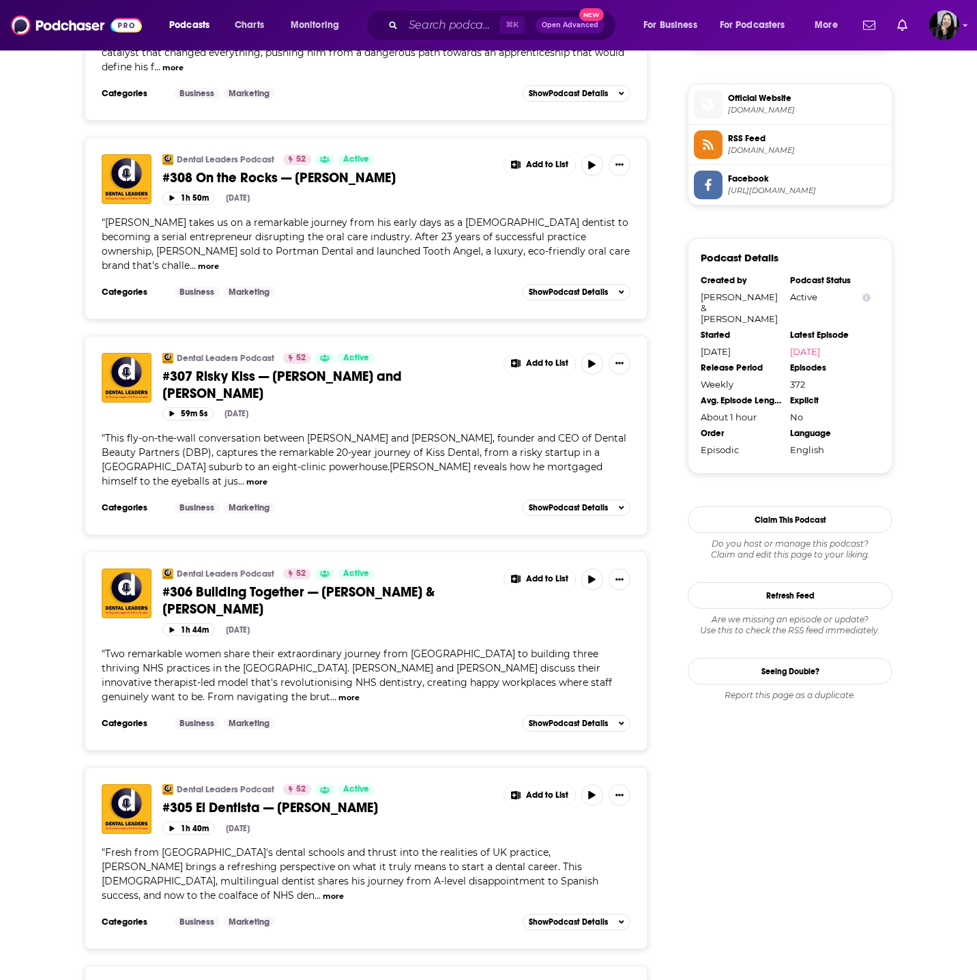
click at [326, 583] on span "#306 Building Together — Gauri Pradhan & Shivani Bhandari" at bounding box center [298, 600] width 272 height 34
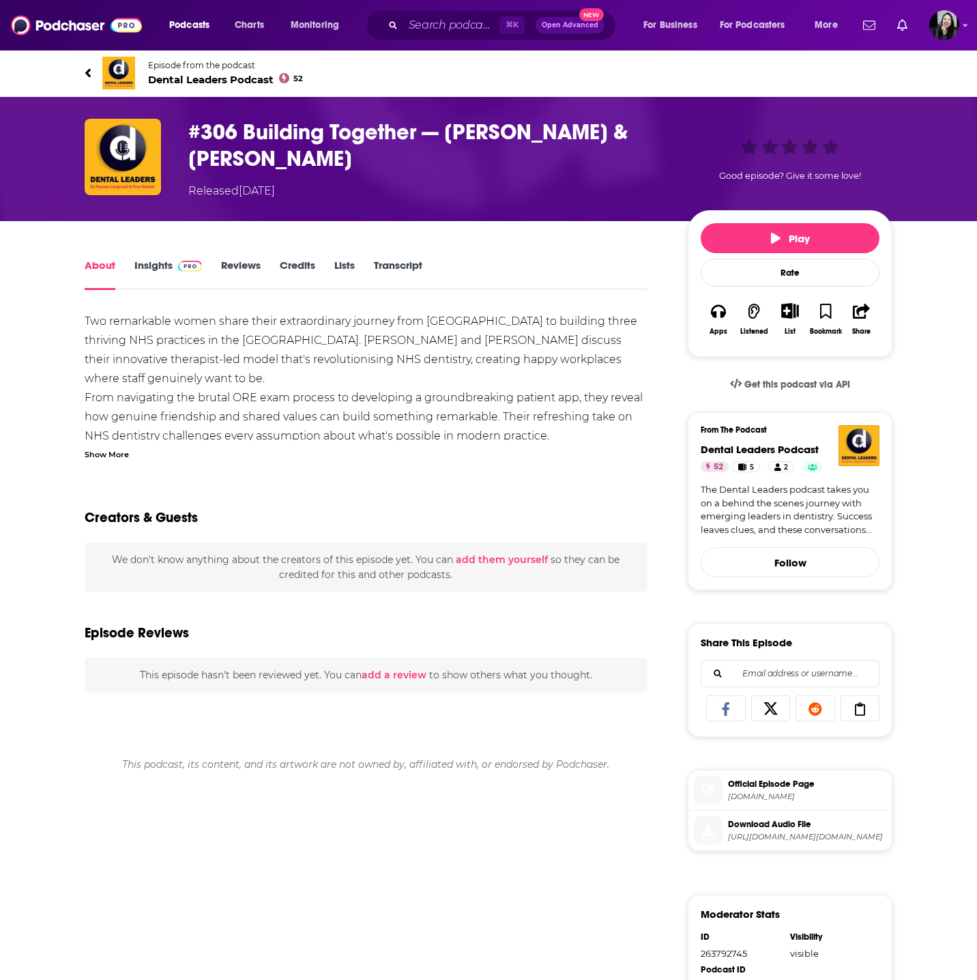
click at [119, 446] on div "Two remarkable women share their extraordinary journey from India to building t…" at bounding box center [366, 386] width 563 height 148
click at [116, 450] on div "Show More" at bounding box center [107, 453] width 44 height 13
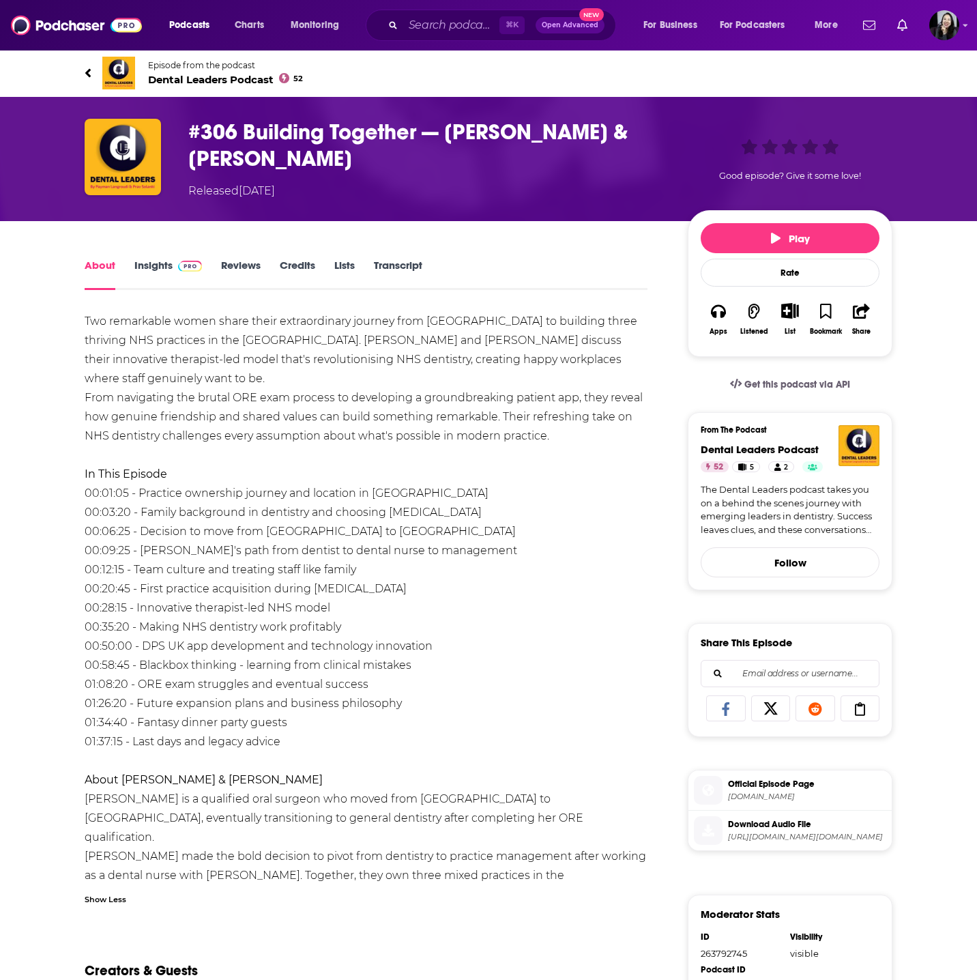
drag, startPoint x: 64, startPoint y: 53, endPoint x: 461, endPoint y: 720, distance: 776.3
click at [461, 720] on div "Episode from the podcast Dental Leaders Podcast 52 Next Episode #306 Building T…" at bounding box center [488, 669] width 977 height 1241
copy div "Episode from the podcast Dental Leaders Podcast 52 Next Episode #306 Building T…"
click at [87, 72] on icon at bounding box center [87, 72] width 5 height 9
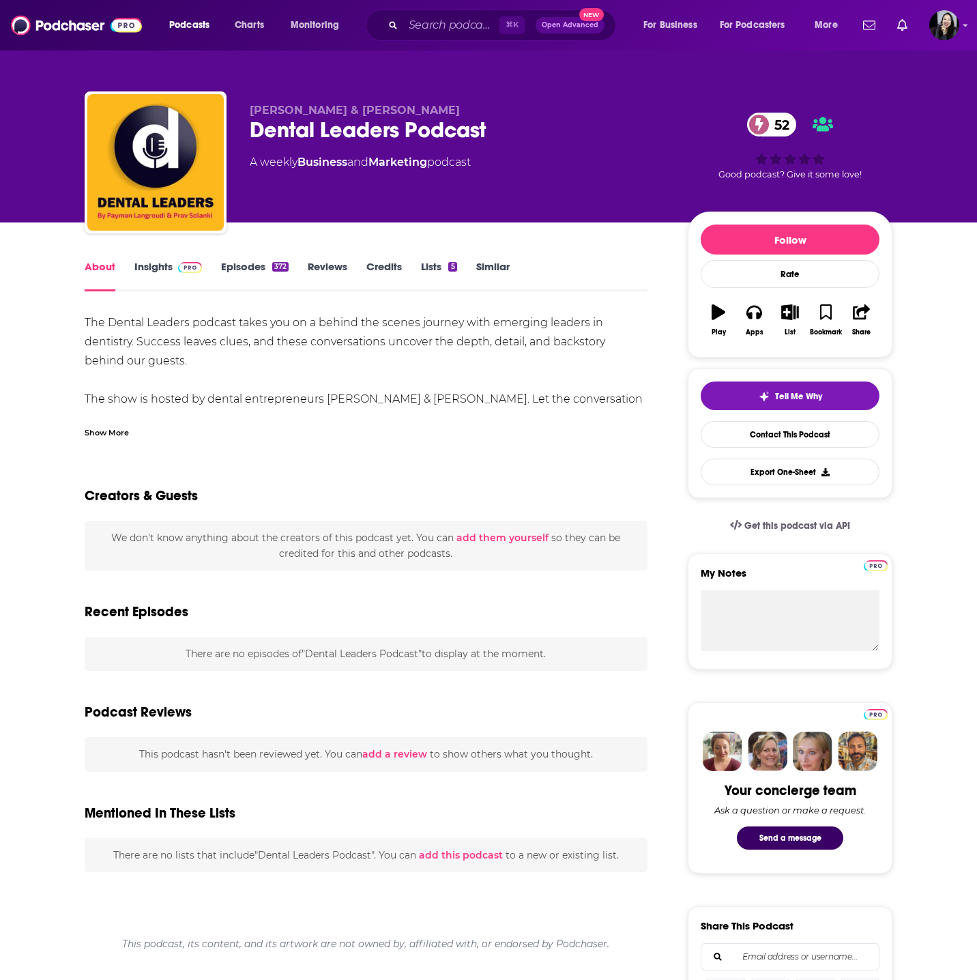
click at [139, 267] on link "Insights" at bounding box center [168, 275] width 68 height 31
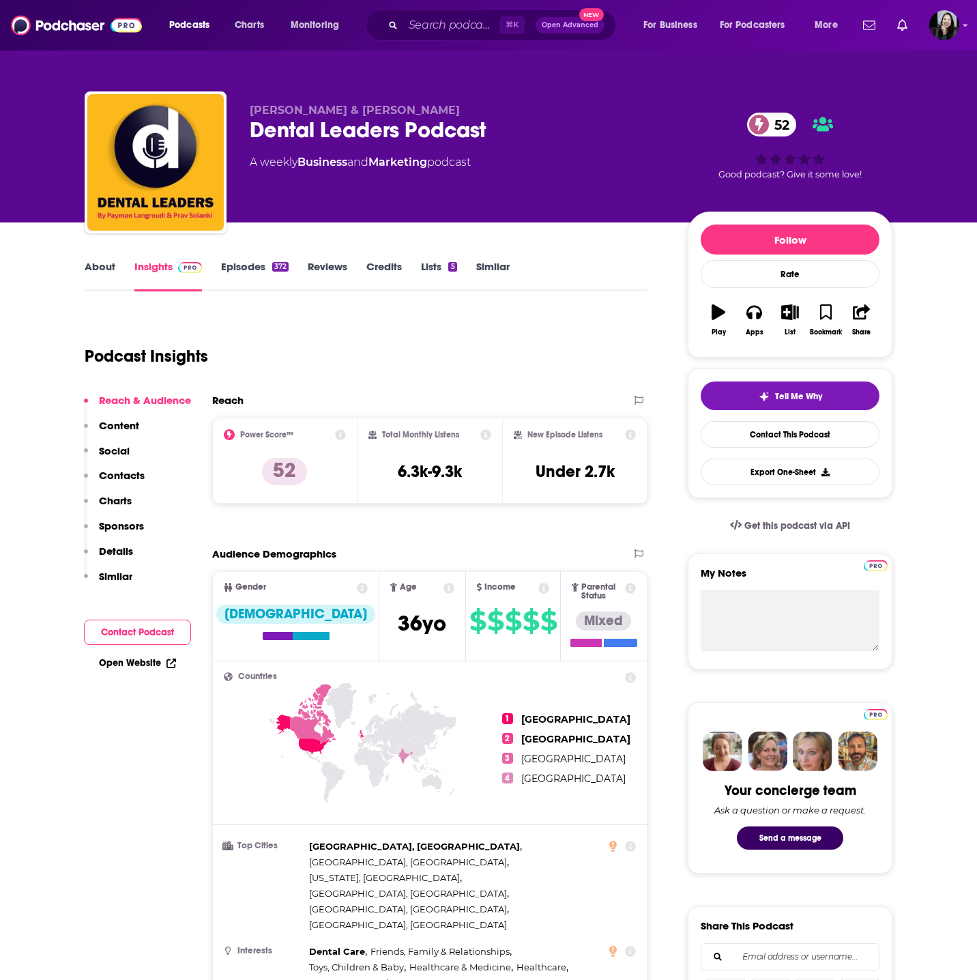
click at [247, 261] on link "Episodes 372" at bounding box center [255, 275] width 68 height 31
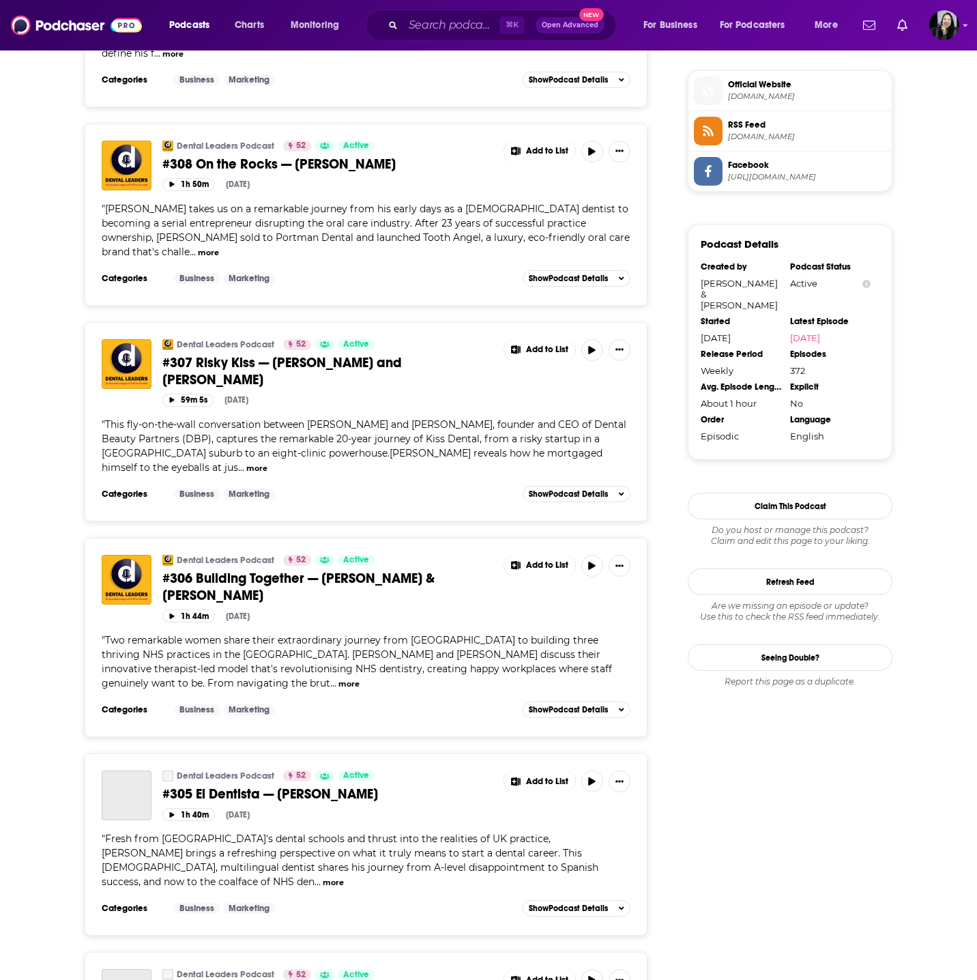
scroll to position [1271, 0]
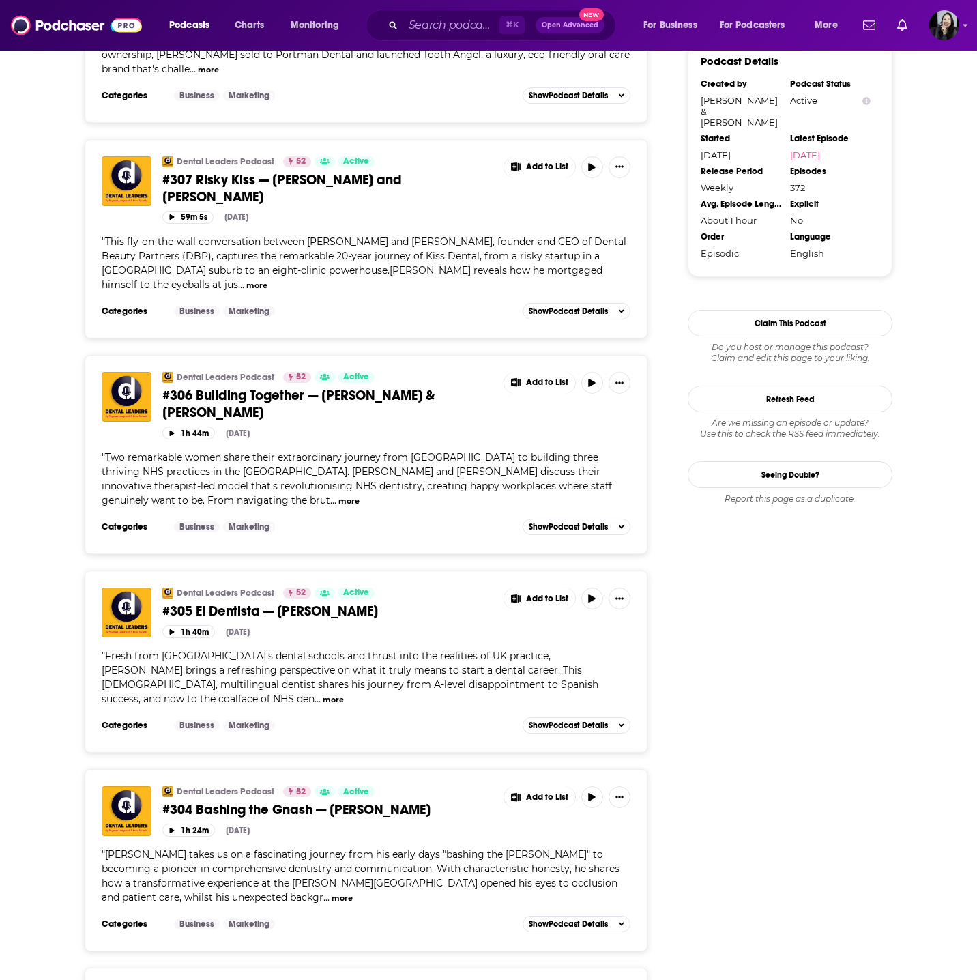
click at [258, 387] on span "#306 Building Together — Gauri Pradhan & Shivani Bhandari" at bounding box center [298, 404] width 272 height 34
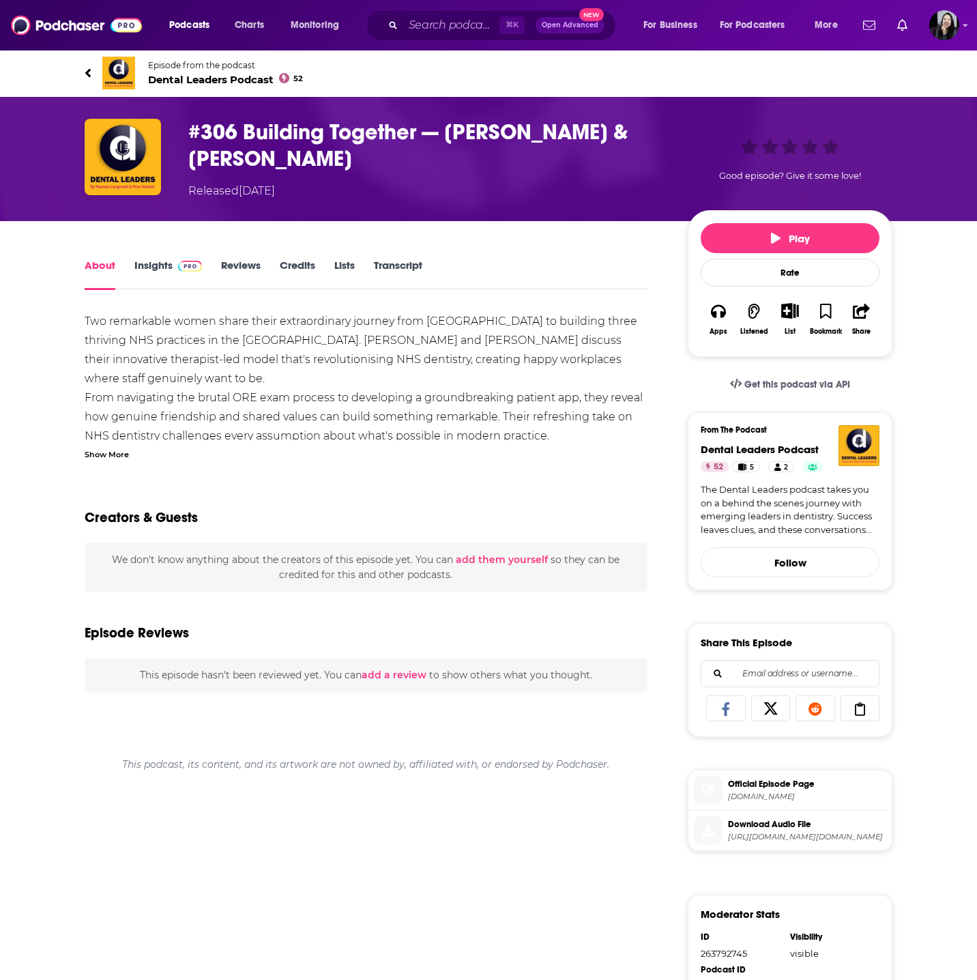
click at [471, 158] on h1 "#306 Building Together — Gauri Pradhan & Shivani Bhandari" at bounding box center [427, 145] width 478 height 53
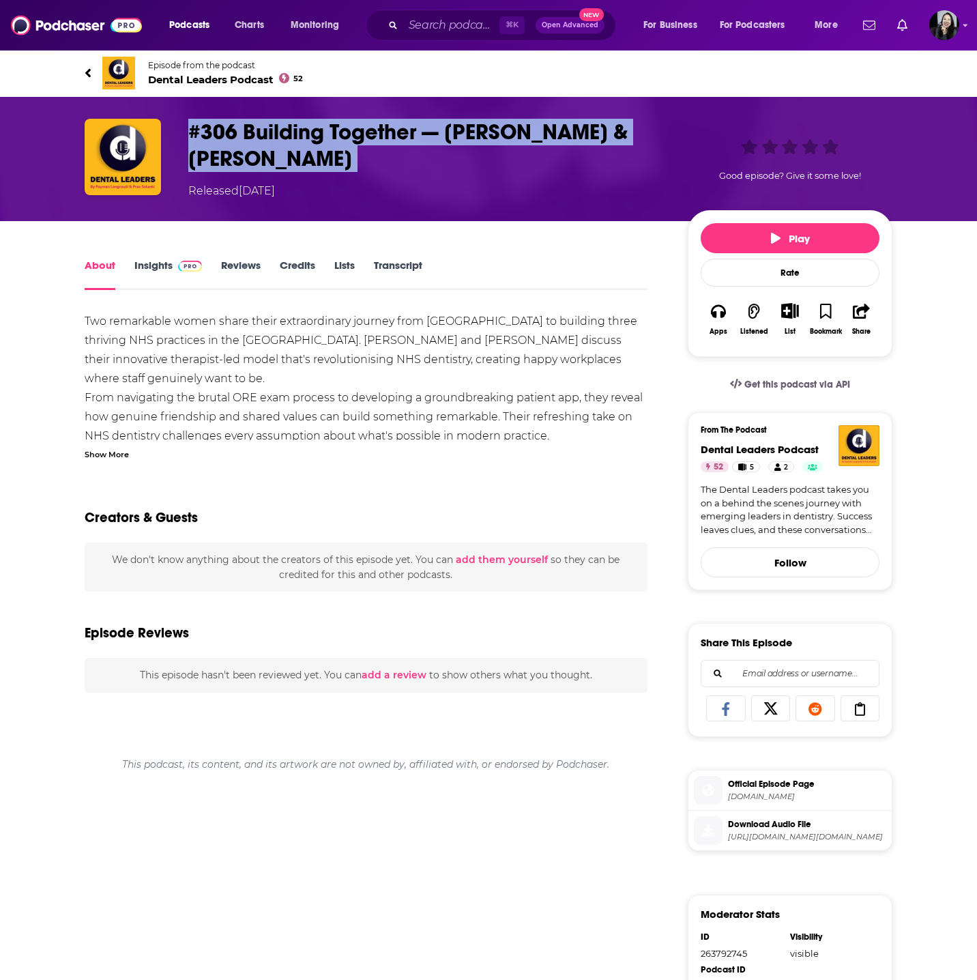
click at [471, 158] on h1 "#306 Building Together — Gauri Pradhan & Shivani Bhandari" at bounding box center [427, 145] width 478 height 53
copy h1 "#306 Building Together — Gauri Pradhan & Shivani Bhandari"
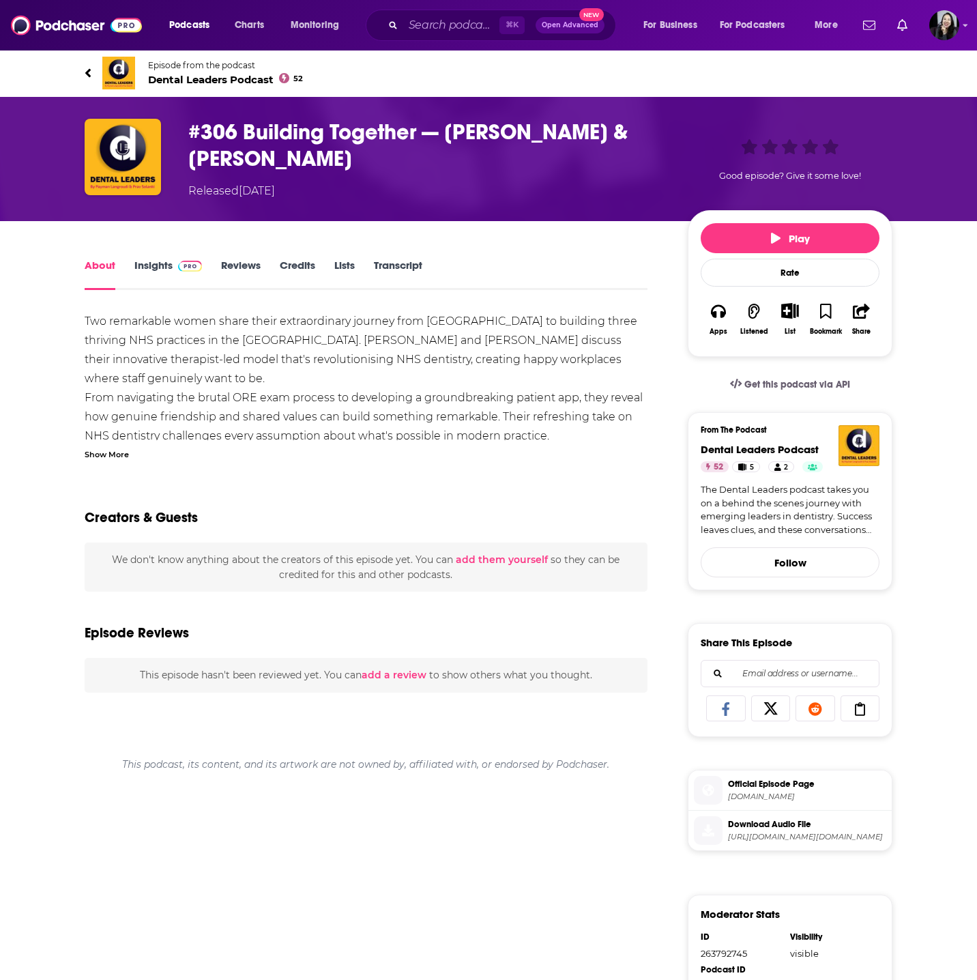
click at [117, 457] on div "Show More" at bounding box center [107, 453] width 44 height 13
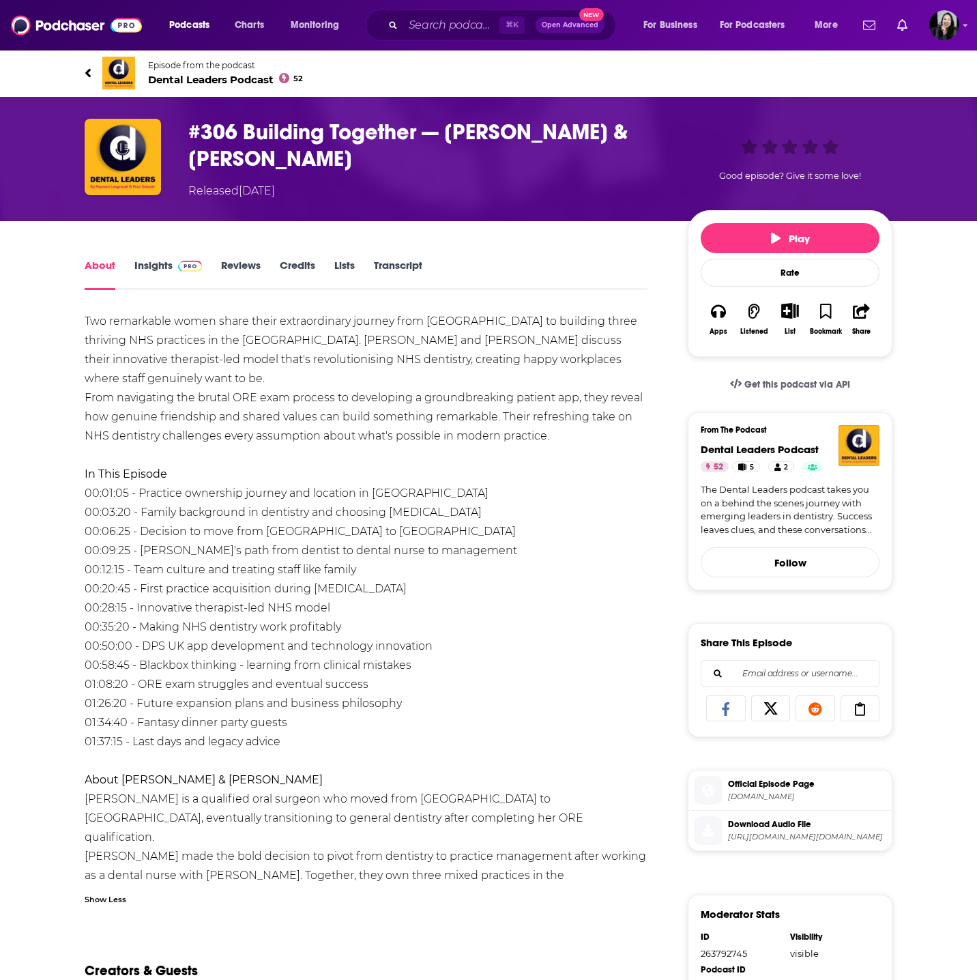
click at [136, 327] on div "Two remarkable women share their extraordinary journey from India to building t…" at bounding box center [366, 617] width 563 height 611
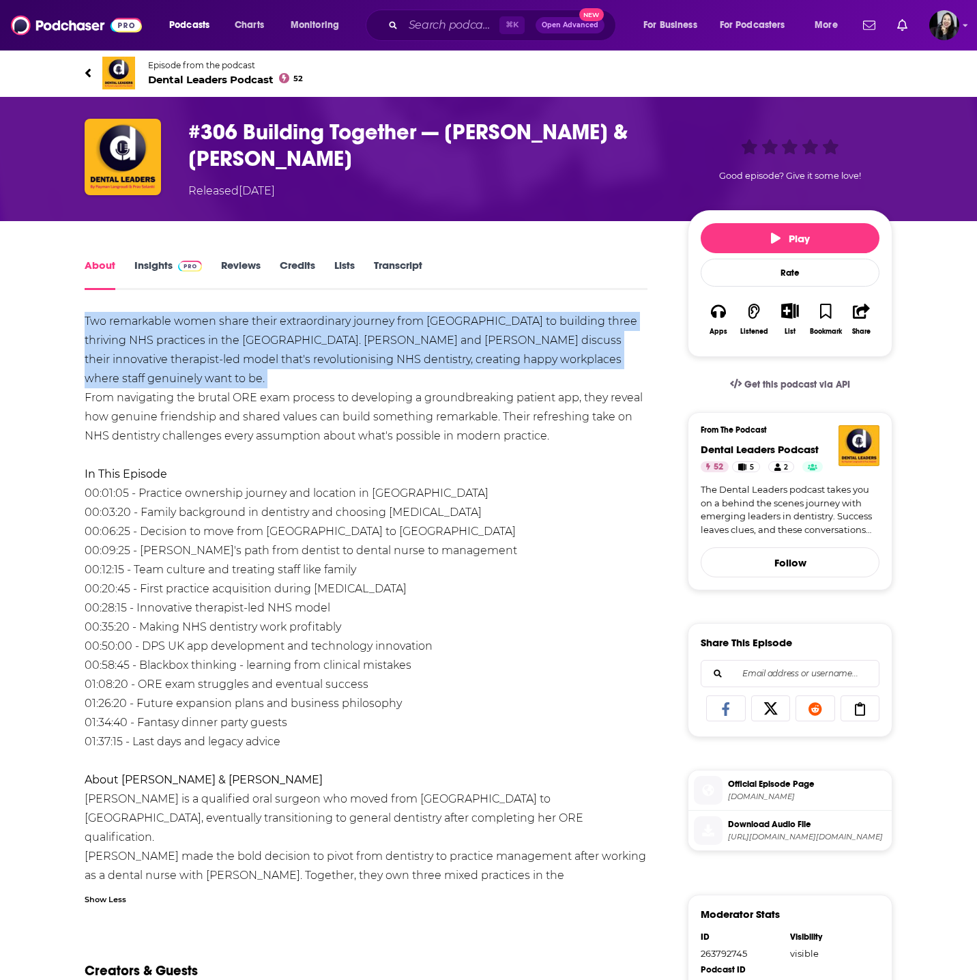
click at [136, 327] on div "Two remarkable women share their extraordinary journey from India to building t…" at bounding box center [366, 617] width 563 height 611
copy div "Two remarkable women share their extraordinary journey from India to building t…"
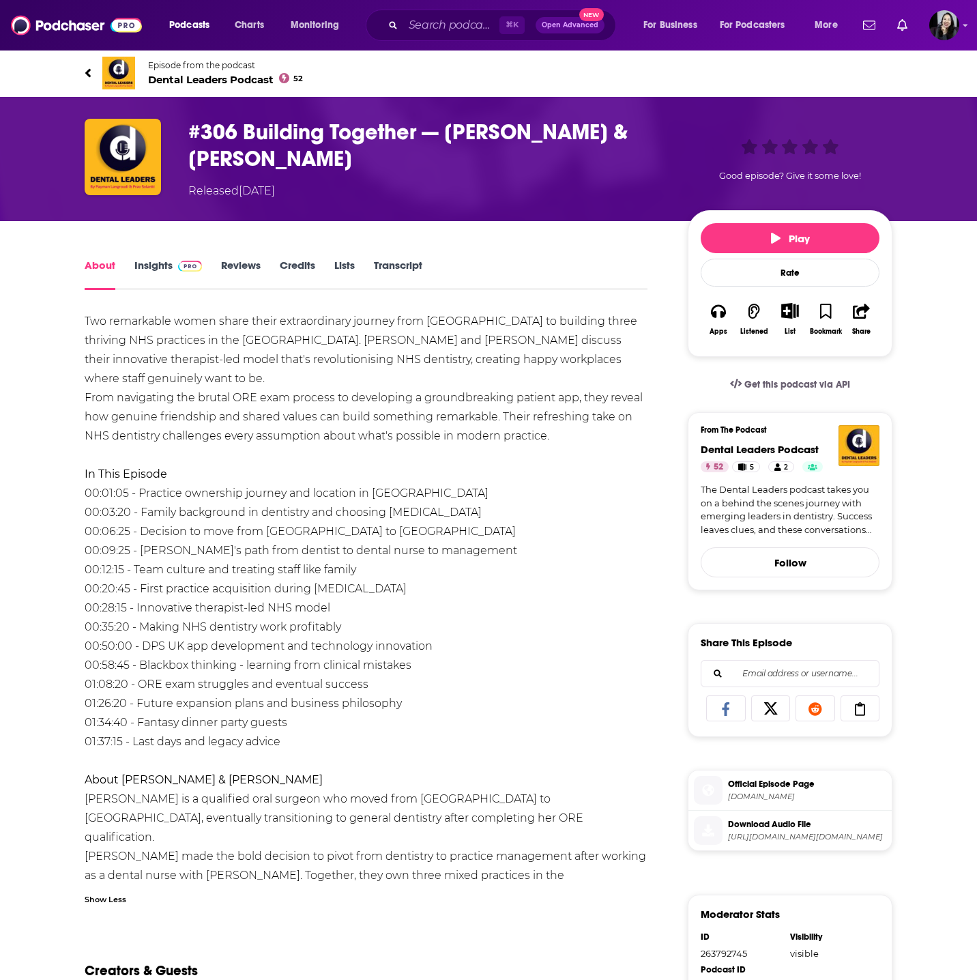
click at [246, 386] on div "Two remarkable women share their extraordinary journey from India to building t…" at bounding box center [366, 617] width 563 height 611
click at [194, 362] on div "Two remarkable women share their extraordinary journey from India to building t…" at bounding box center [366, 617] width 563 height 611
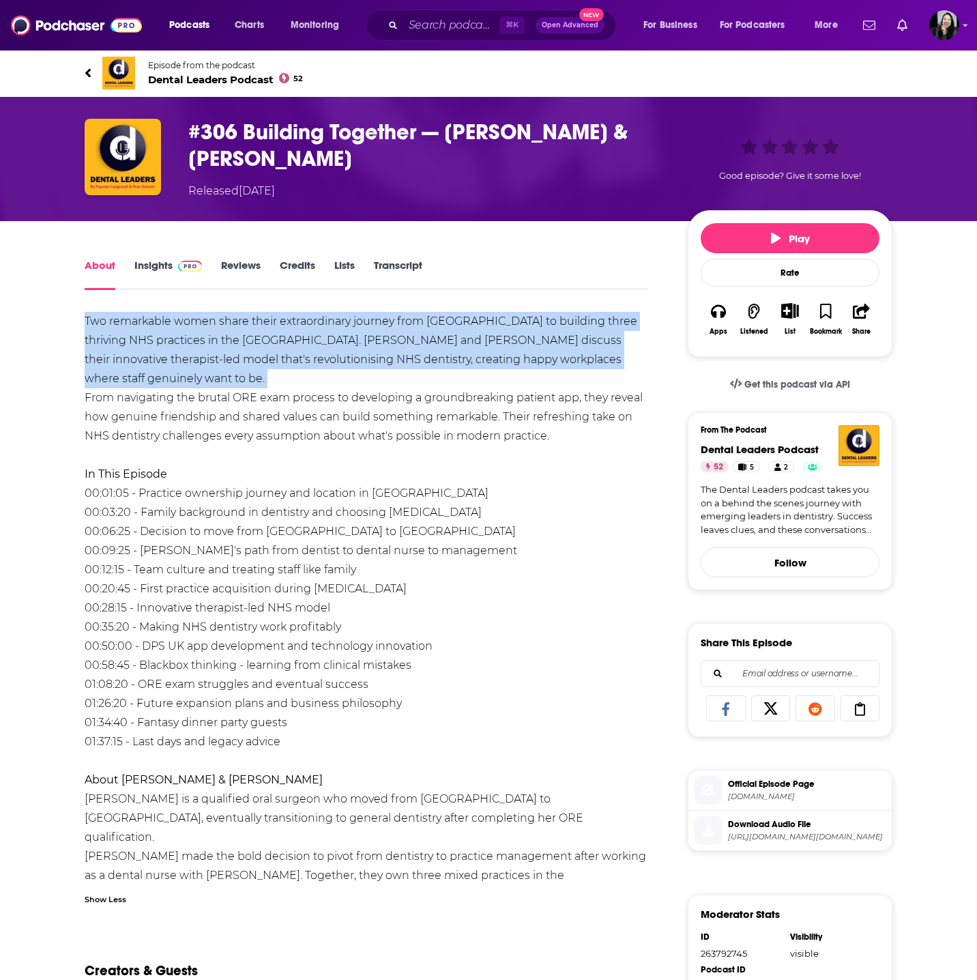
click at [194, 362] on div "Two remarkable women share their extraordinary journey from India to building t…" at bounding box center [366, 617] width 563 height 611
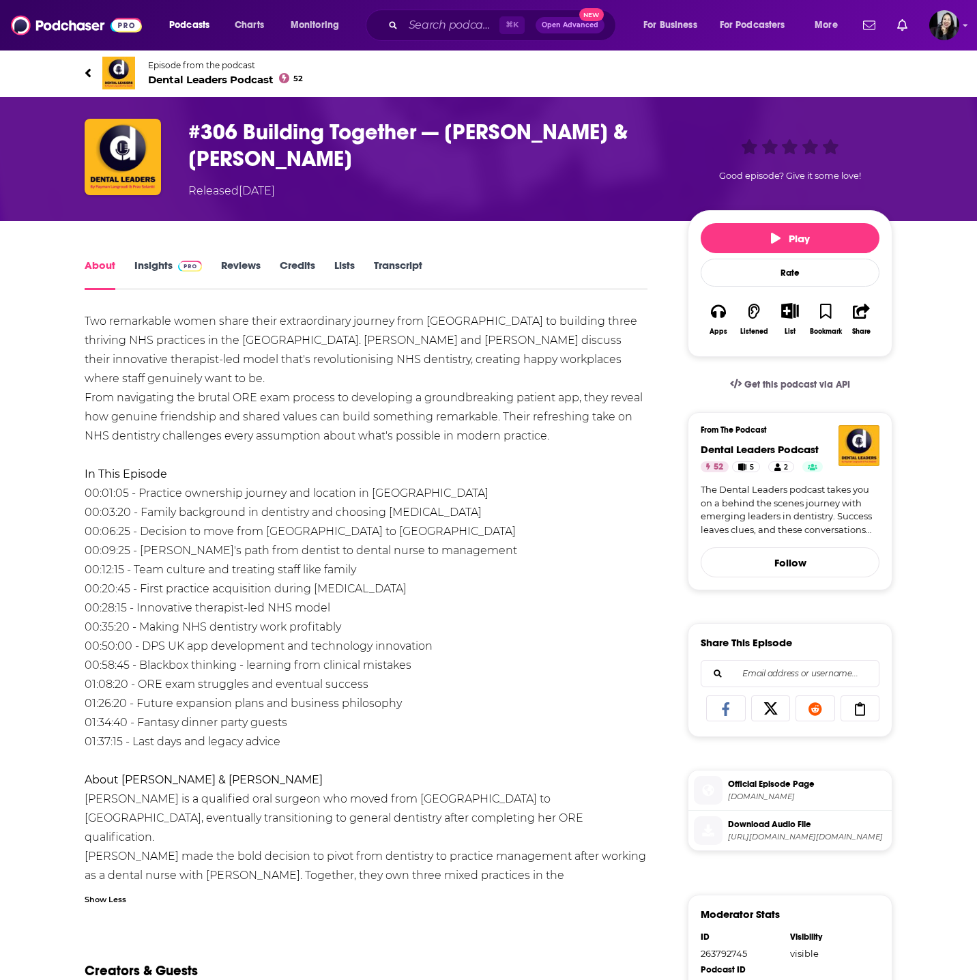
click at [147, 352] on div "Two remarkable women share their extraordinary journey from India to building t…" at bounding box center [366, 617] width 563 height 611
drag, startPoint x: 85, startPoint y: 315, endPoint x: 608, endPoint y: 412, distance: 531.6
click at [608, 414] on div "Two remarkable women share their extraordinary journey from India to building t…" at bounding box center [366, 617] width 563 height 611
copy div "Two remarkable women share their extraordinary journey from India to building t…"
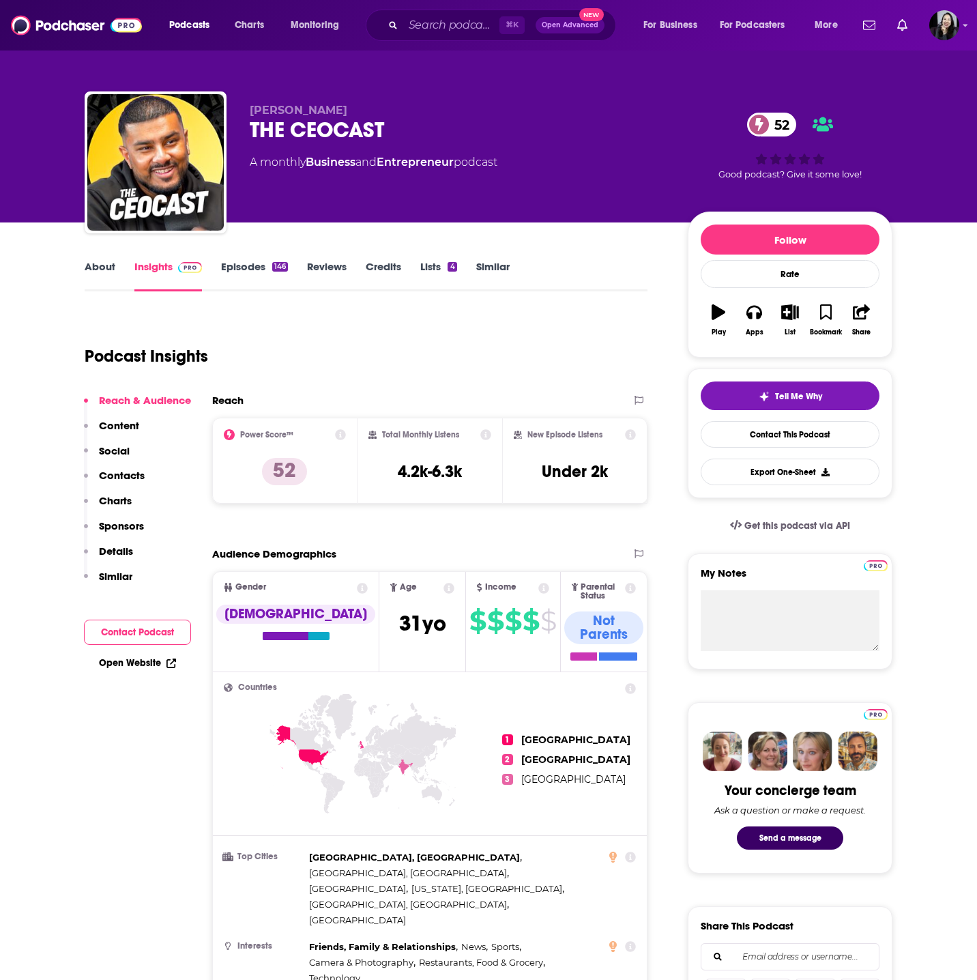
click at [405, 106] on p "[PERSON_NAME]" at bounding box center [458, 110] width 416 height 13
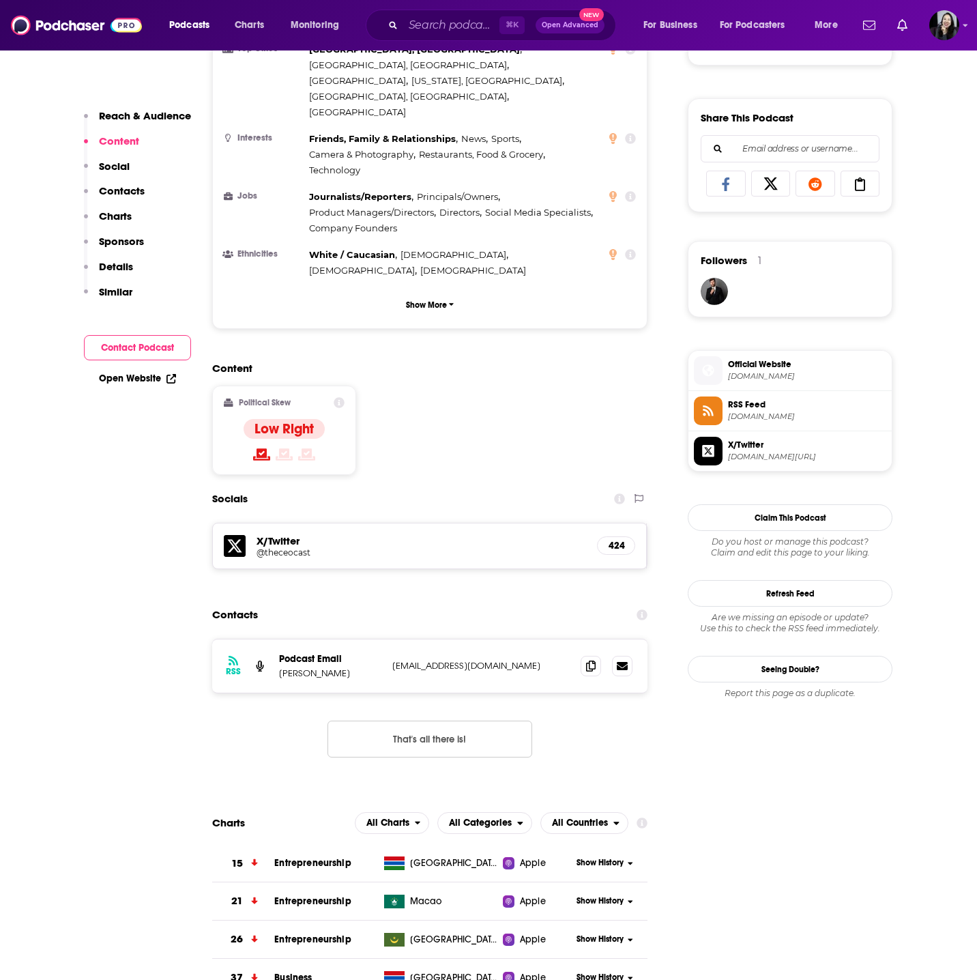
scroll to position [807, 0]
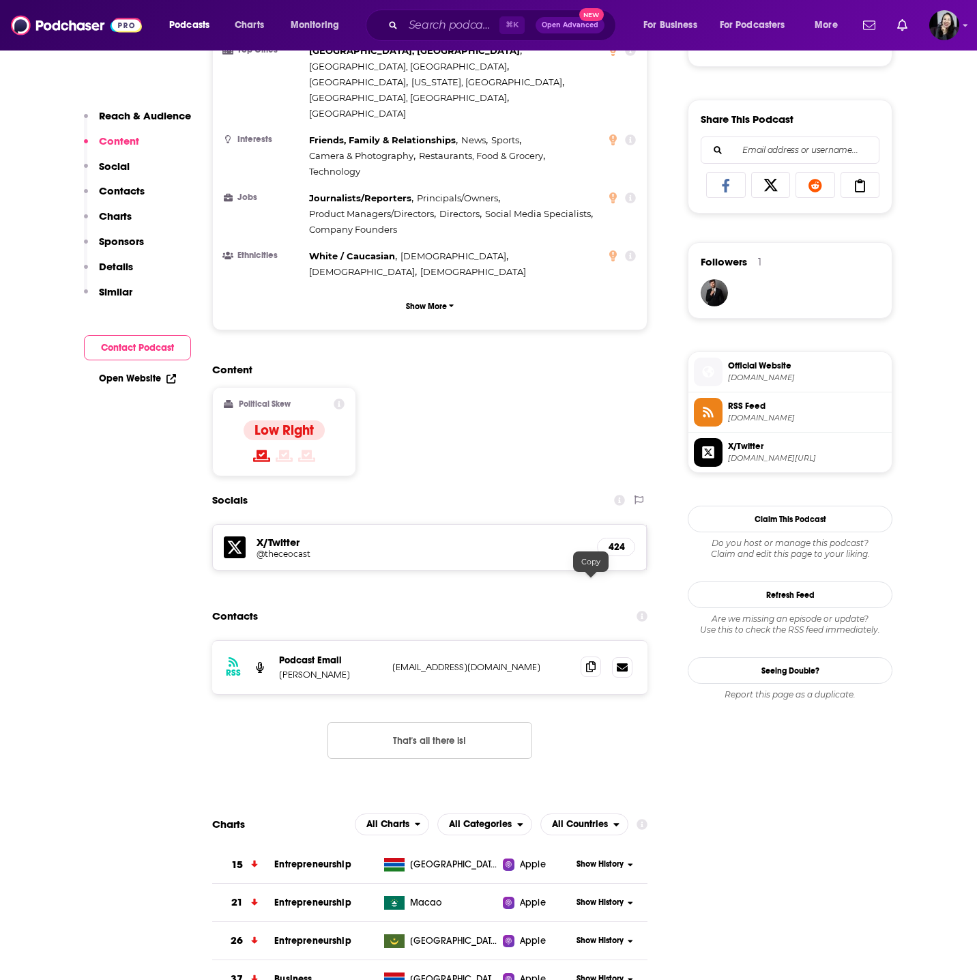
click at [589, 661] on icon at bounding box center [591, 666] width 10 height 11
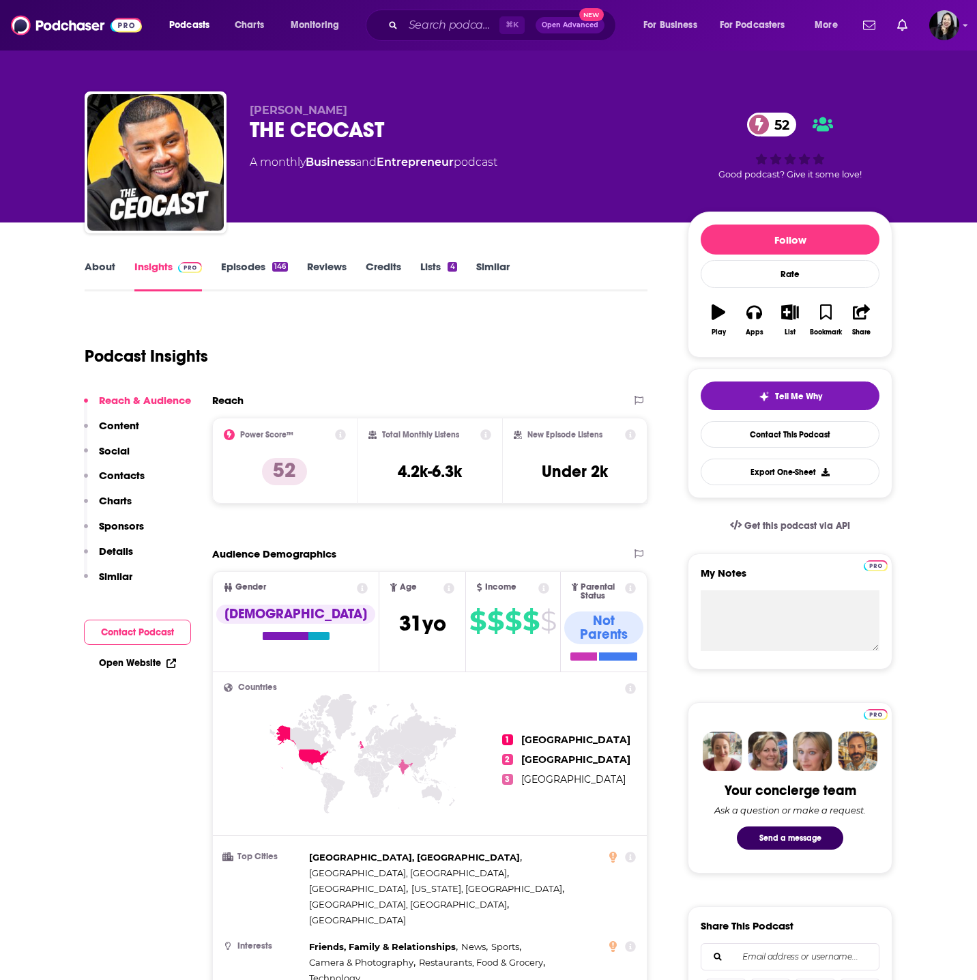
click at [441, 141] on div "THE CEOCAST 52" at bounding box center [458, 130] width 416 height 27
copy div "THE CEOCAST 52"
click at [392, 115] on p "[PERSON_NAME]" at bounding box center [458, 110] width 416 height 13
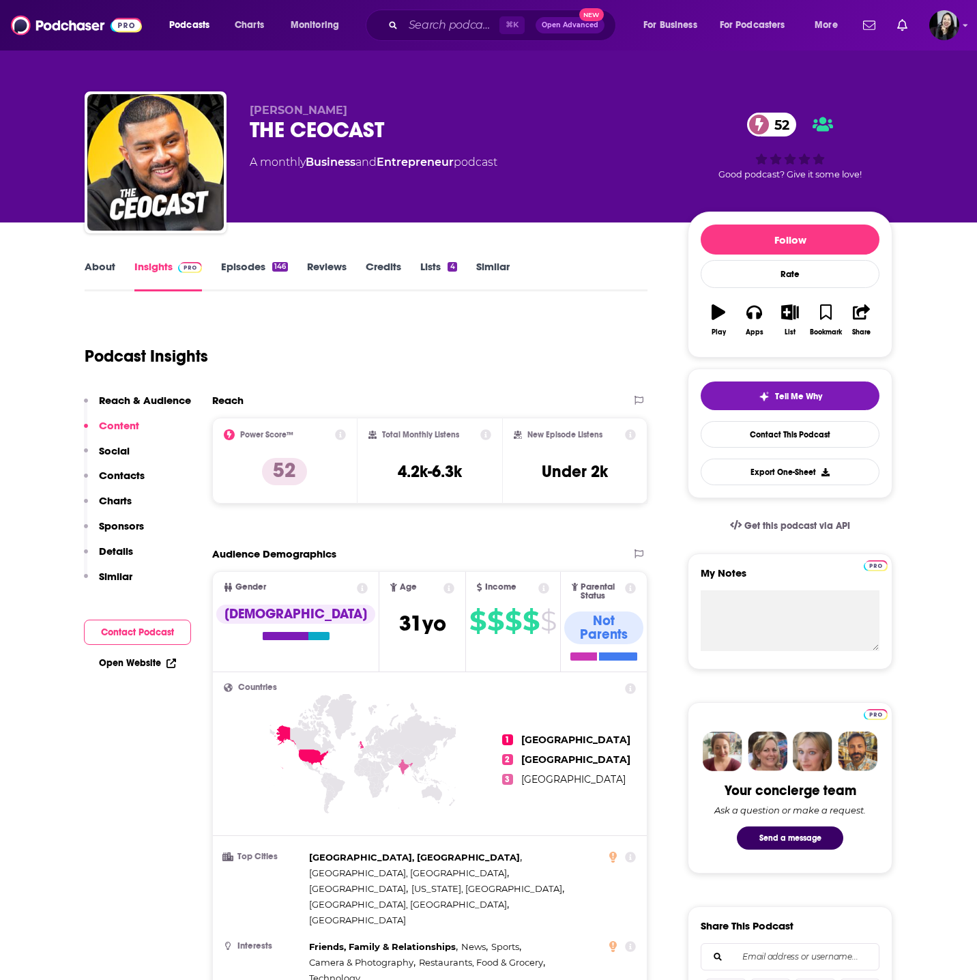
click at [392, 115] on p "[PERSON_NAME]" at bounding box center [458, 110] width 416 height 13
copy p "[PERSON_NAME]"
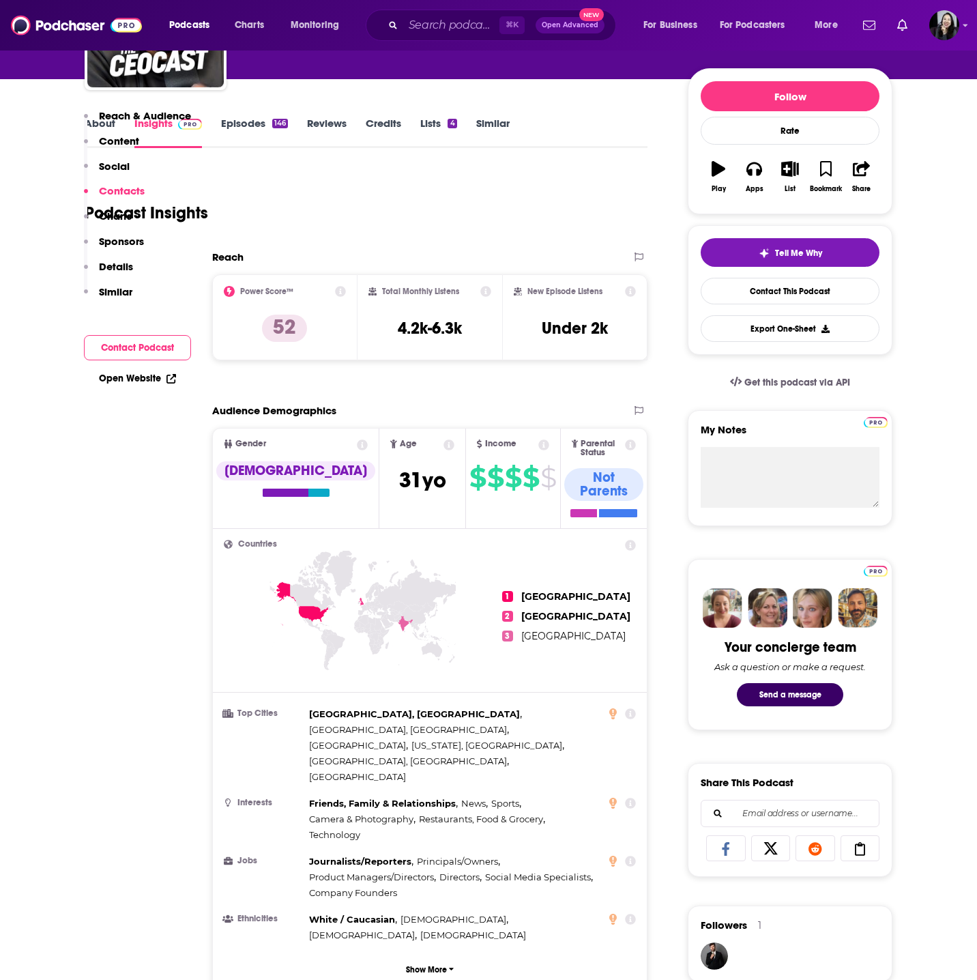
scroll to position [1092, 0]
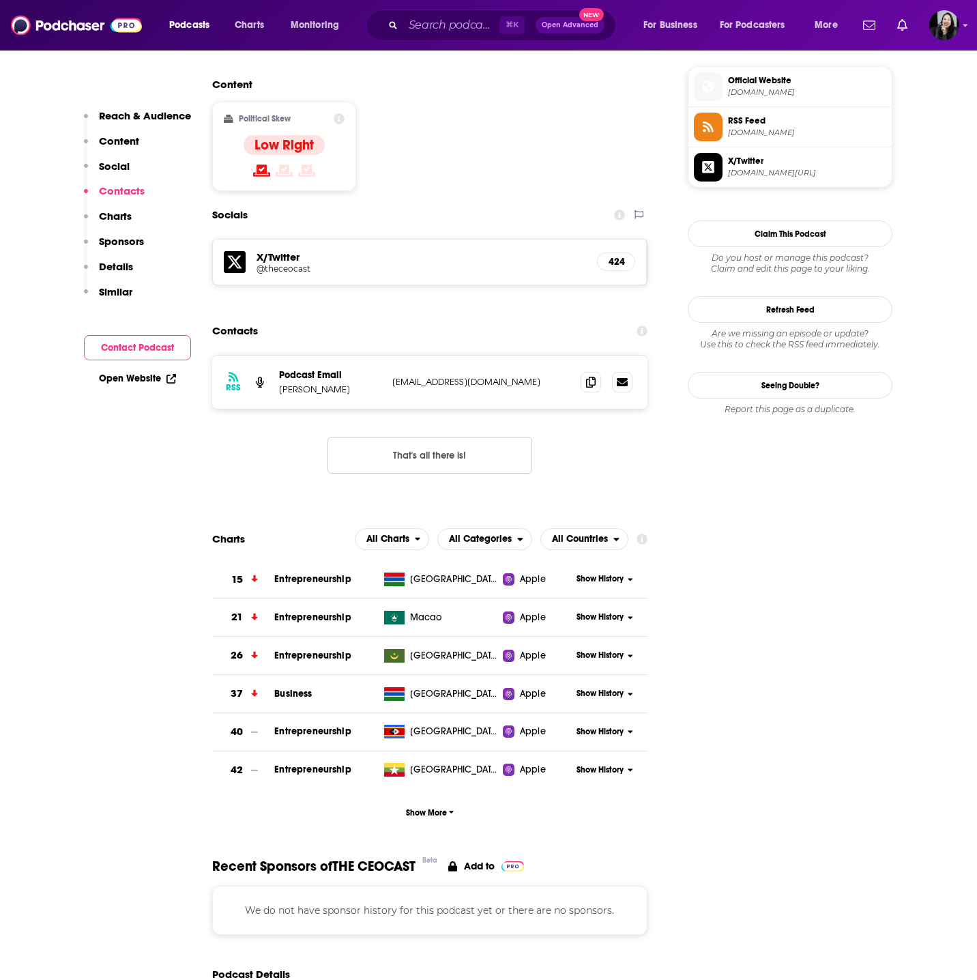
click at [588, 356] on div "RSS Podcast Email [PERSON_NAME] [EMAIL_ADDRESS][DOMAIN_NAME] [EMAIL_ADDRESS][DO…" at bounding box center [429, 382] width 435 height 53
click at [588, 376] on icon at bounding box center [591, 381] width 10 height 11
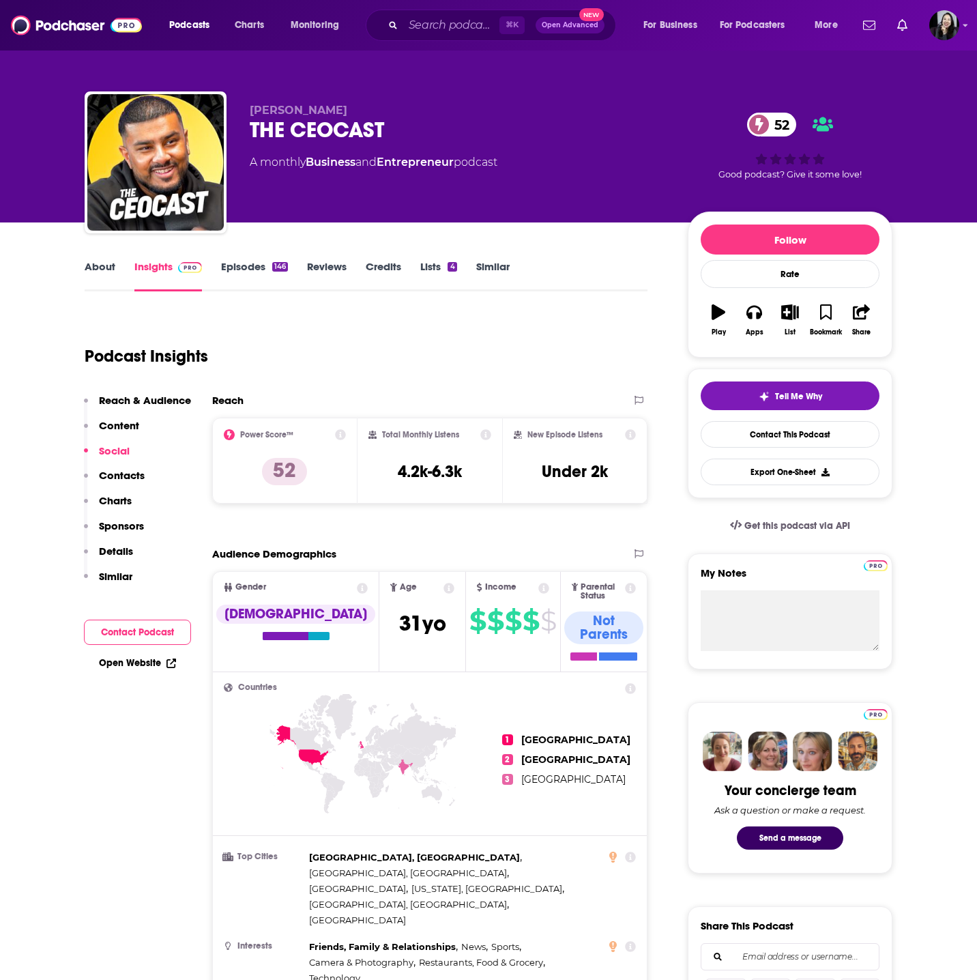
click at [246, 281] on link "Episodes 146" at bounding box center [254, 275] width 67 height 31
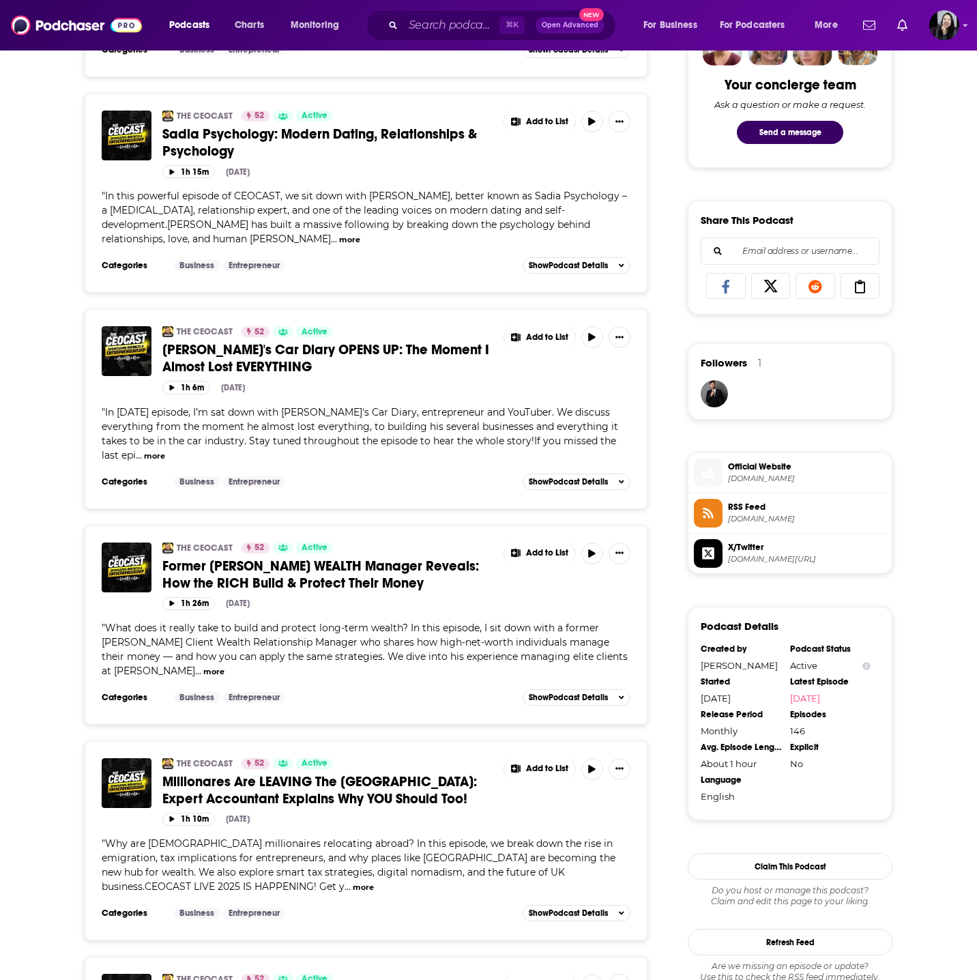
scroll to position [673, 0]
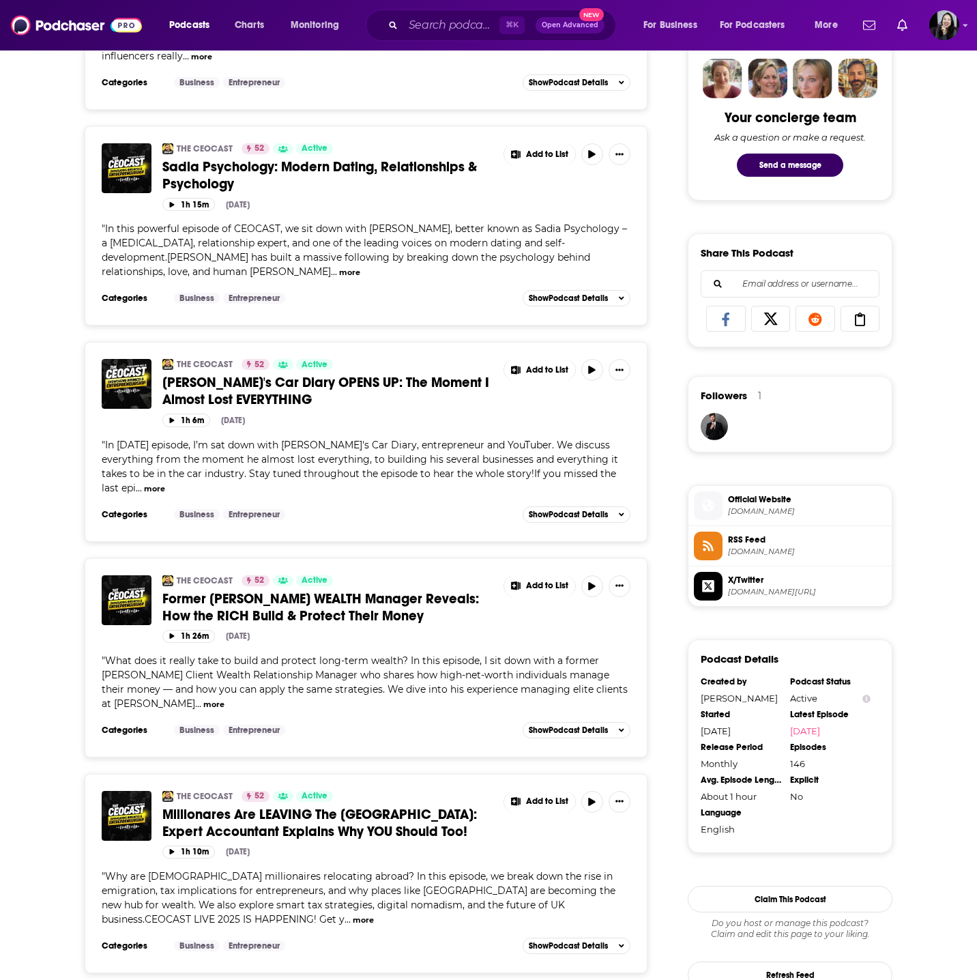
click at [336, 611] on div "THE CEOCAST 52 Active Former [PERSON_NAME] WEALTH Manager Reveals: How the RICH…" at bounding box center [396, 602] width 468 height 55
click at [336, 590] on span "Former [PERSON_NAME] WEALTH Manager Reveals: How the RICH Build & Protect Their…" at bounding box center [320, 607] width 317 height 34
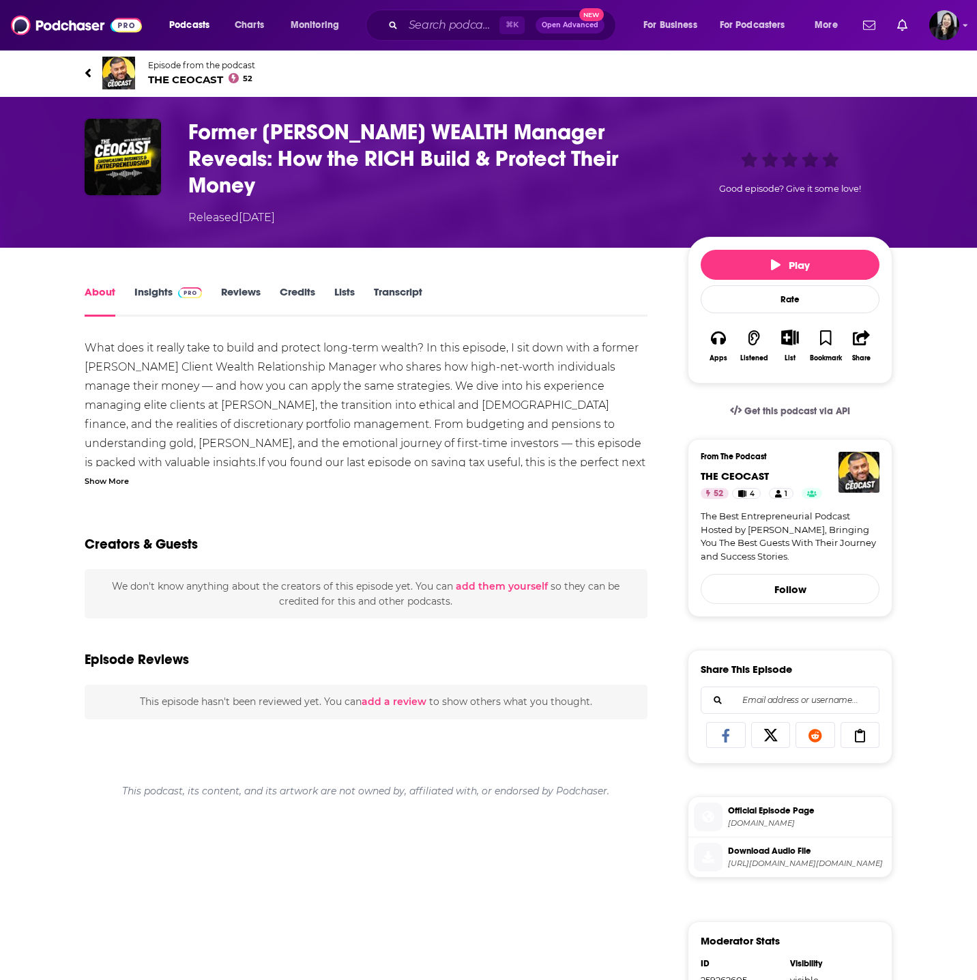
click at [99, 474] on div "Show More" at bounding box center [107, 480] width 44 height 13
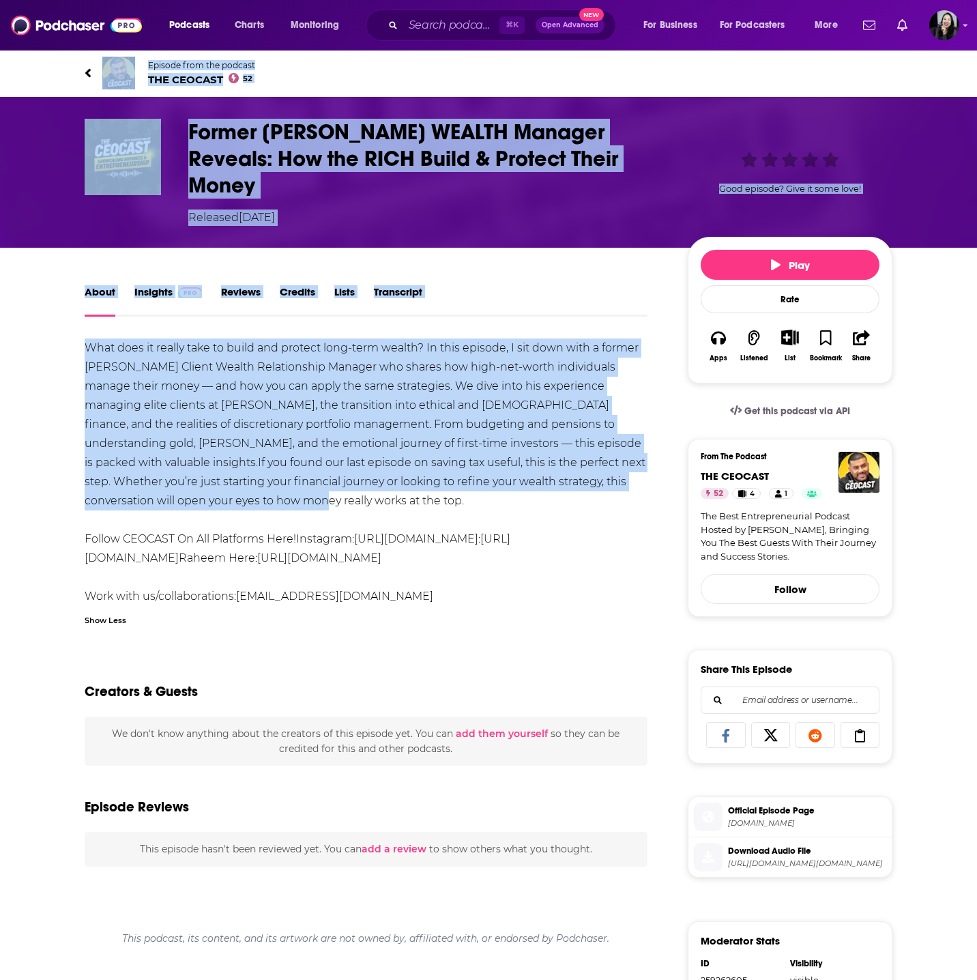
drag, startPoint x: 68, startPoint y: 66, endPoint x: 360, endPoint y: 474, distance: 501.3
click at [360, 474] on div "Episode from the podcast THE CEOCAST 52 Next Episode Former [PERSON_NAME] WEALT…" at bounding box center [488, 683] width 977 height 1268
copy div "Loremip dolo sit ametcon ADI ELITSED 40 Doei Tempori Utlabo ET Dolore MAGNAA En…"
click at [621, 173] on div "Former [PERSON_NAME] WEALTH Manager Reveals: How the RICH Build & Protect Their…" at bounding box center [427, 172] width 478 height 107
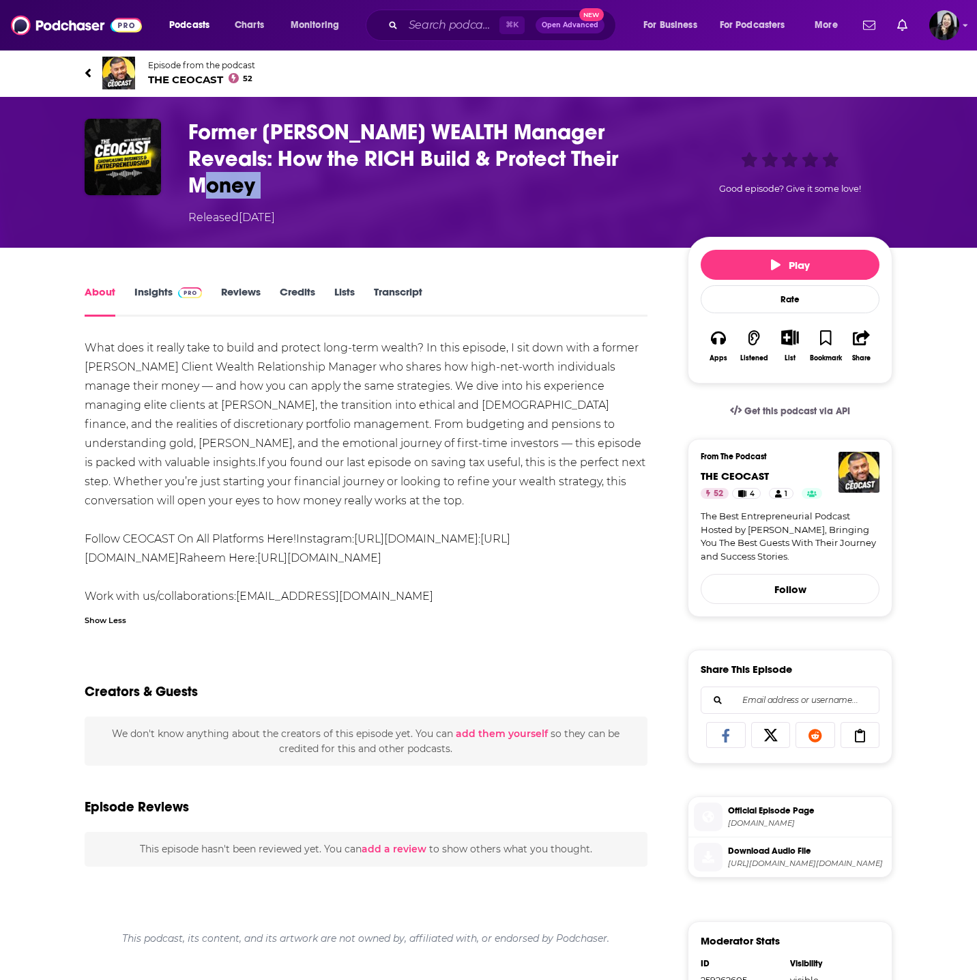
click at [621, 173] on div "Former [PERSON_NAME] WEALTH Manager Reveals: How the RICH Build & Protect Their…" at bounding box center [427, 172] width 478 height 107
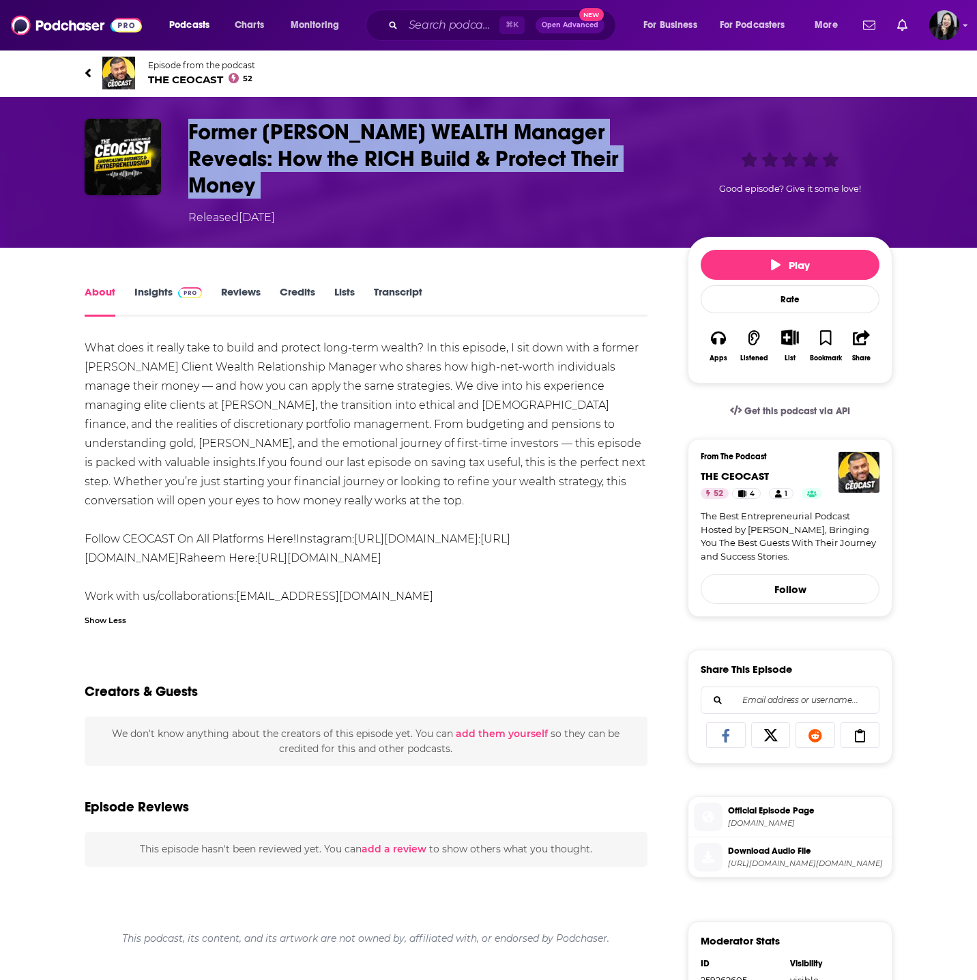
click at [621, 173] on div "Former [PERSON_NAME] WEALTH Manager Reveals: How the RICH Build & Protect Their…" at bounding box center [427, 172] width 478 height 107
click at [613, 173] on div "Former [PERSON_NAME] WEALTH Manager Reveals: How the RICH Build & Protect Their…" at bounding box center [427, 172] width 478 height 107
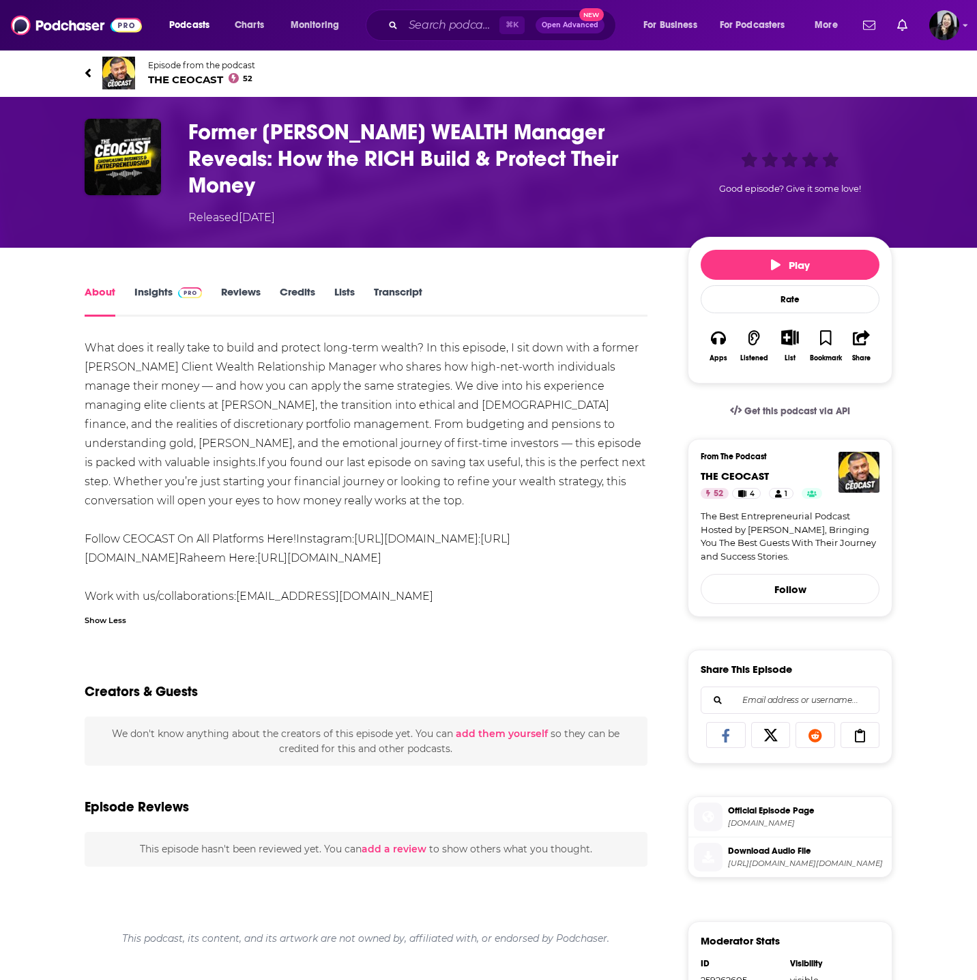
click at [613, 167] on h1 "Former [PERSON_NAME] WEALTH Manager Reveals: How the RICH Build & Protect Their…" at bounding box center [427, 159] width 478 height 80
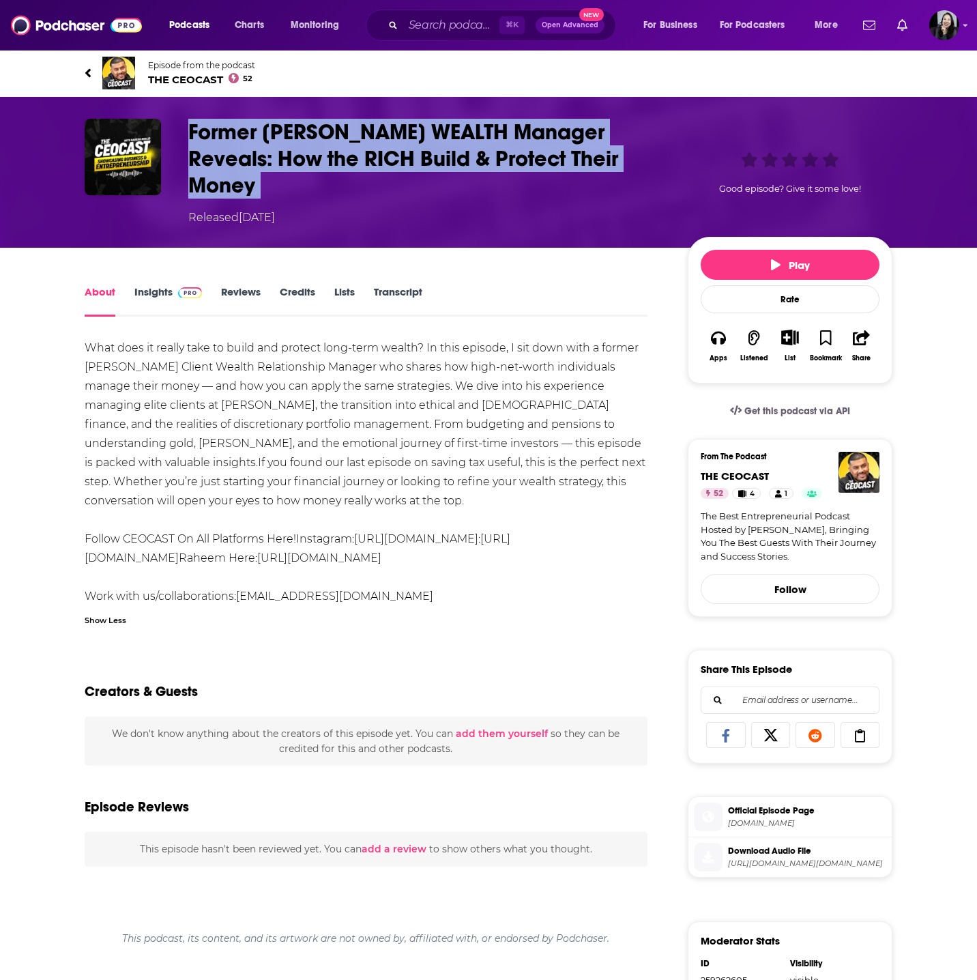
click at [613, 167] on h1 "Former [PERSON_NAME] WEALTH Manager Reveals: How the RICH Build & Protect Their…" at bounding box center [427, 159] width 478 height 80
copy h1 "Former [PERSON_NAME] WEALTH Manager Reveals: How the RICH Build & Protect Their…"
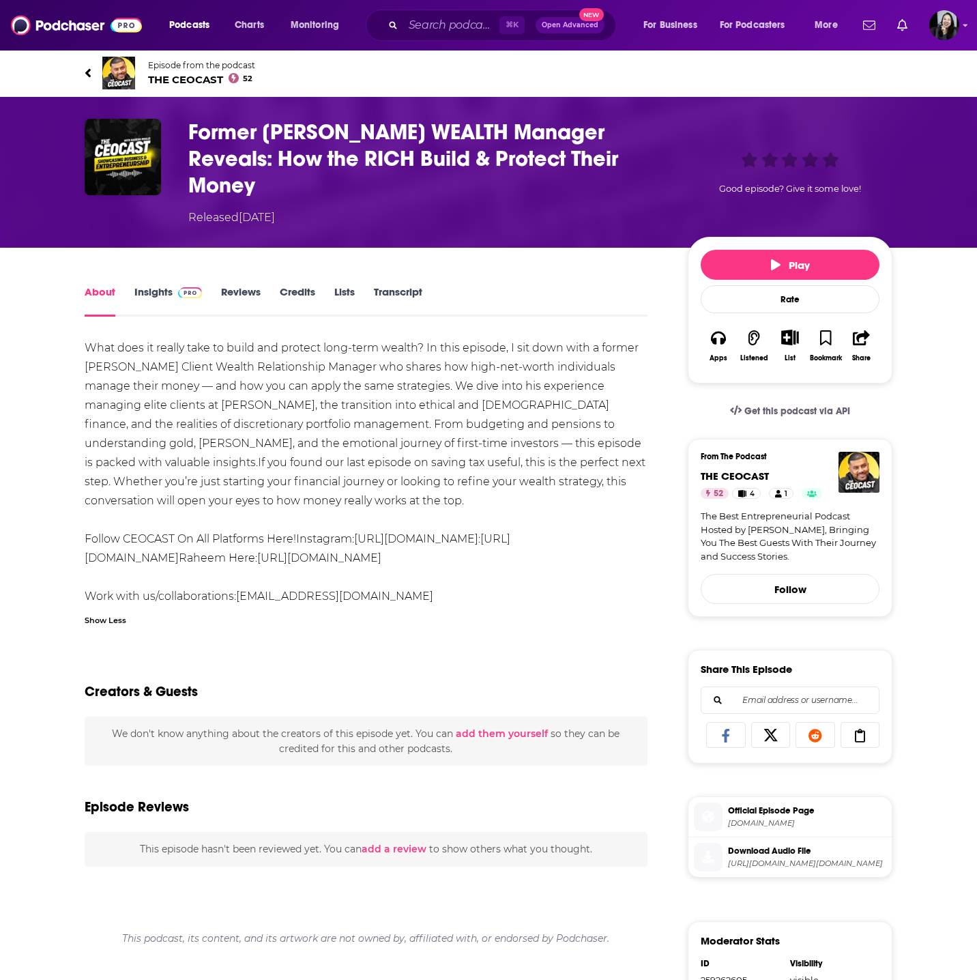
click at [269, 469] on div "What does it really take to build and protect long-term wealth? In this episode…" at bounding box center [366, 472] width 563 height 268
click at [268, 388] on div "What does it really take to build and protect long-term wealth? In this episode…" at bounding box center [366, 472] width 563 height 268
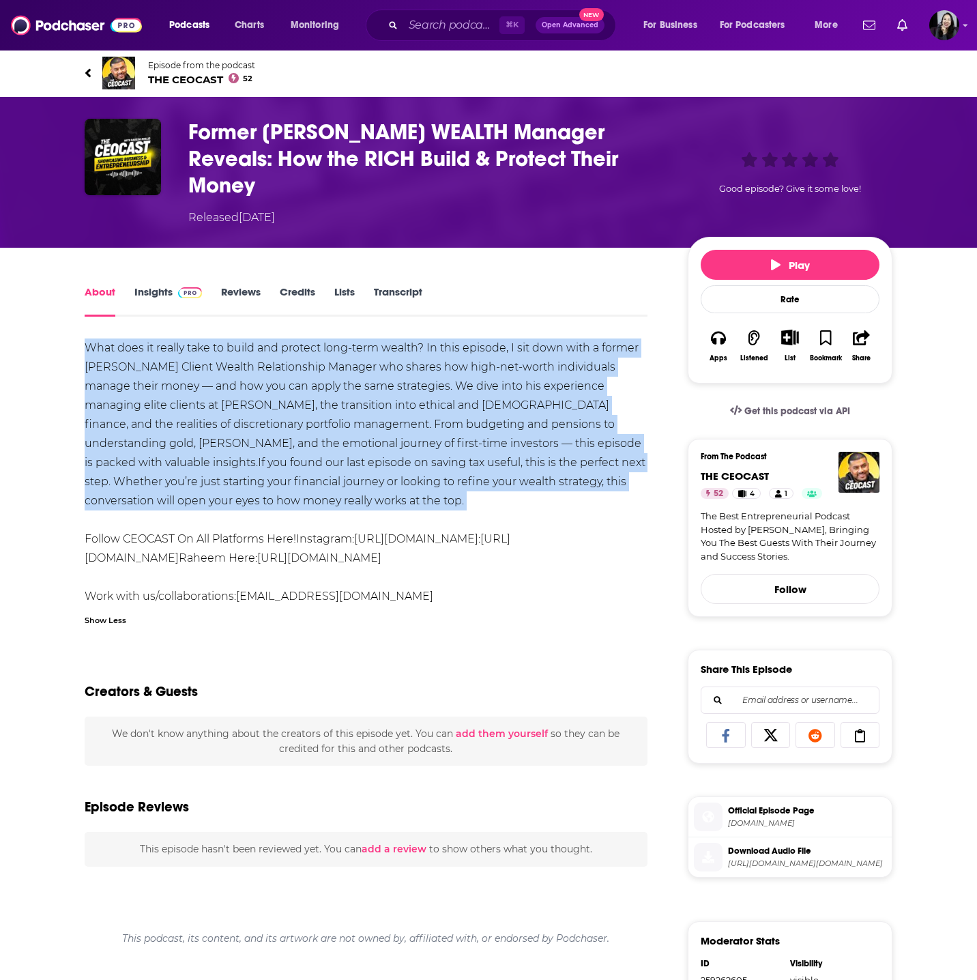
click at [268, 388] on div "What does it really take to build and protect long-term wealth? In this episode…" at bounding box center [366, 472] width 563 height 268
copy div "What does it really take to build and protect long-term wealth? In this episode…"
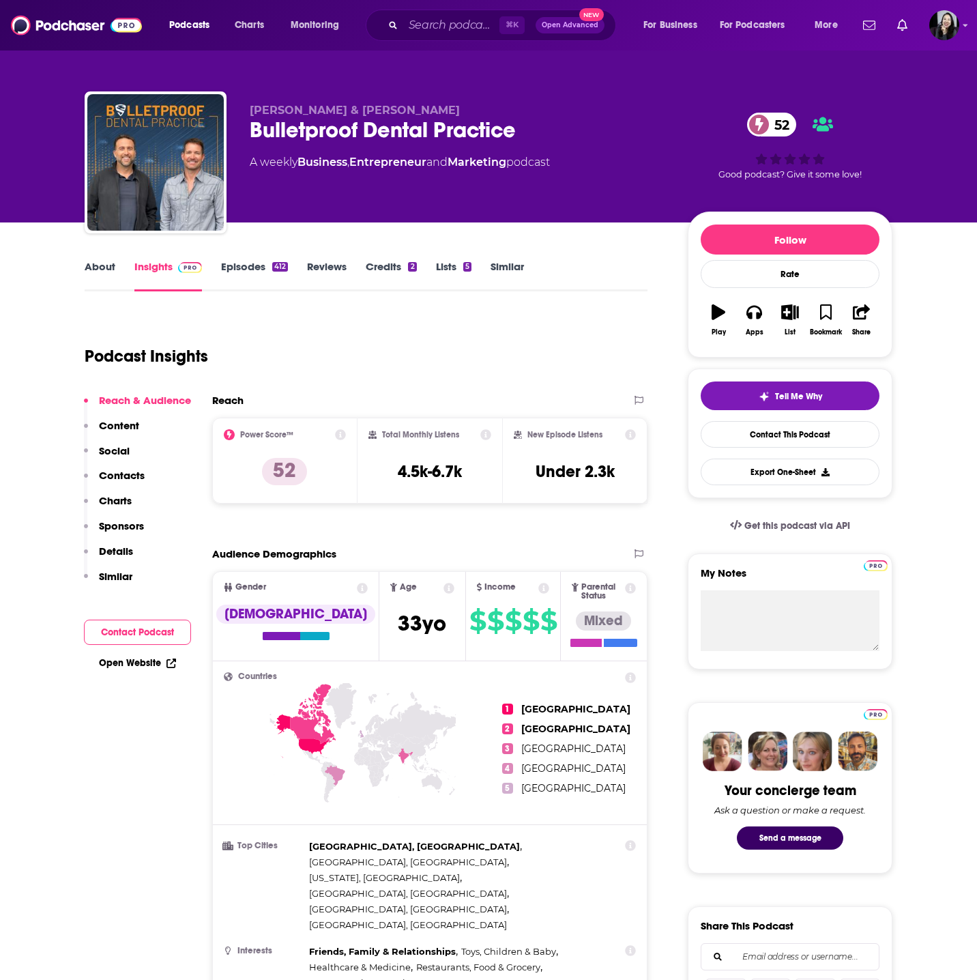
click at [510, 106] on p "[PERSON_NAME] & [PERSON_NAME]" at bounding box center [458, 110] width 416 height 13
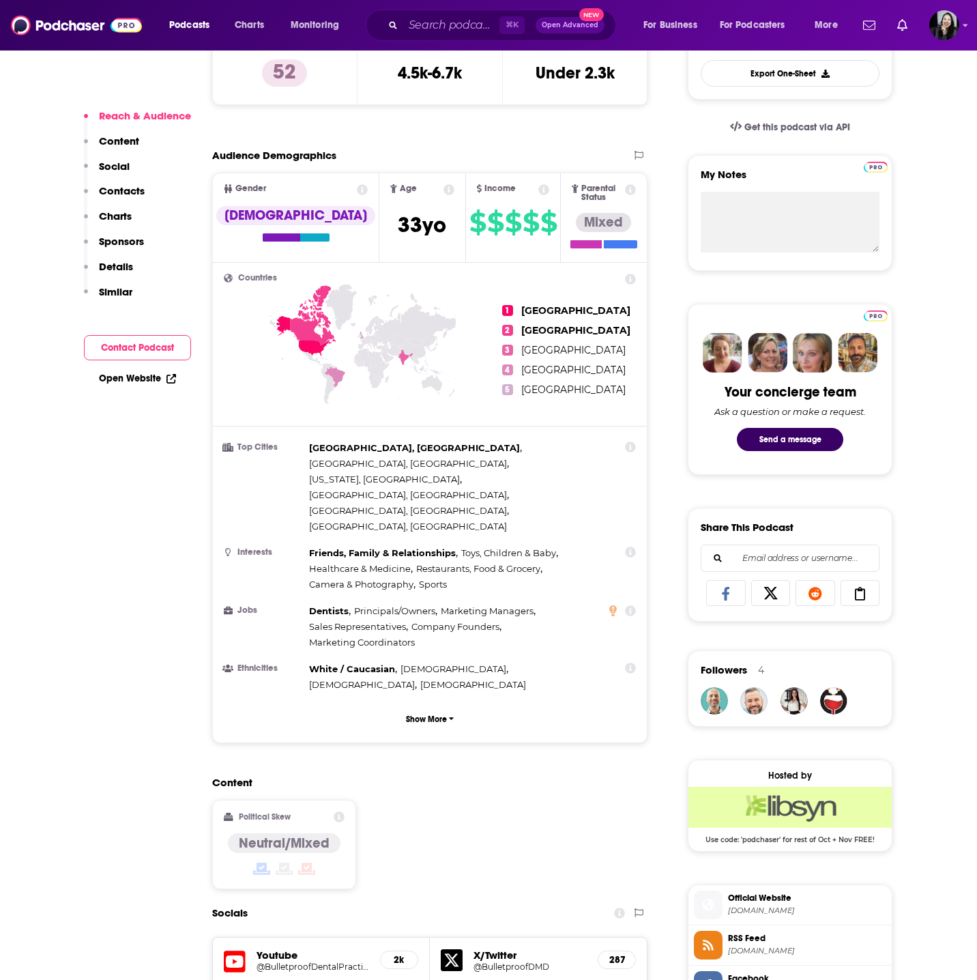
scroll to position [1069, 0]
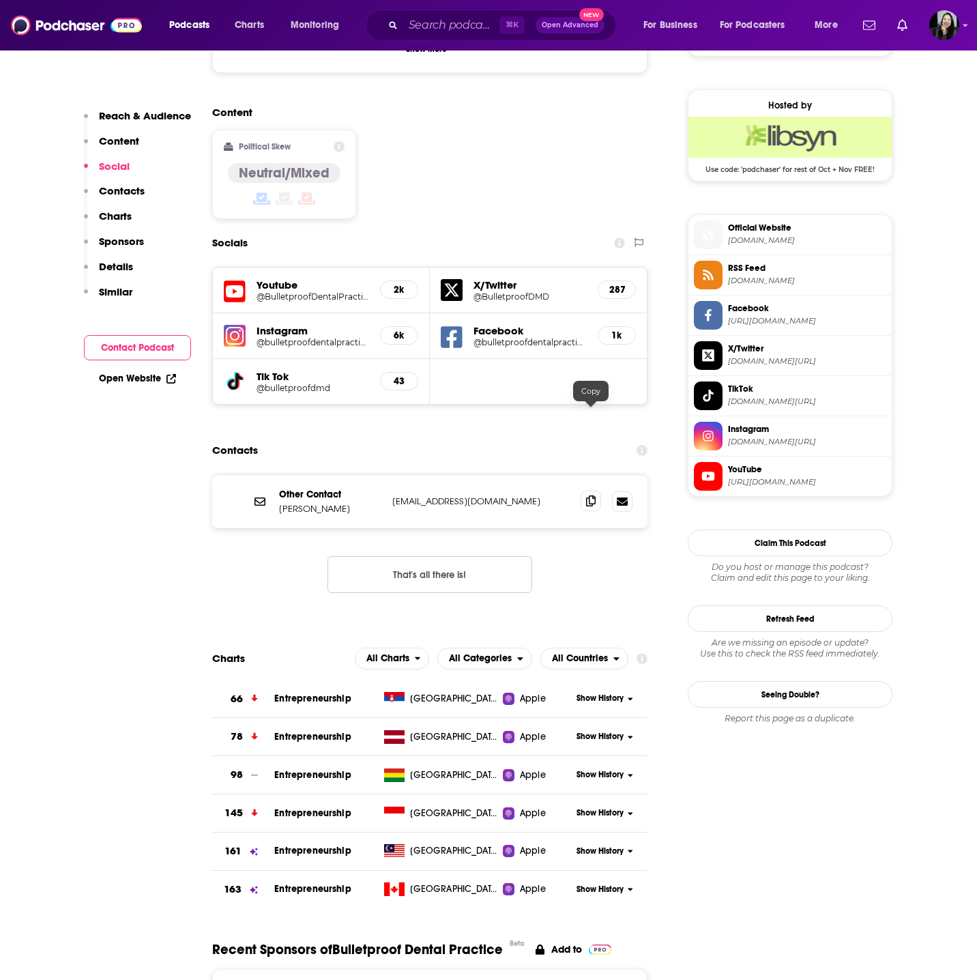
click at [586, 495] on icon at bounding box center [591, 500] width 10 height 11
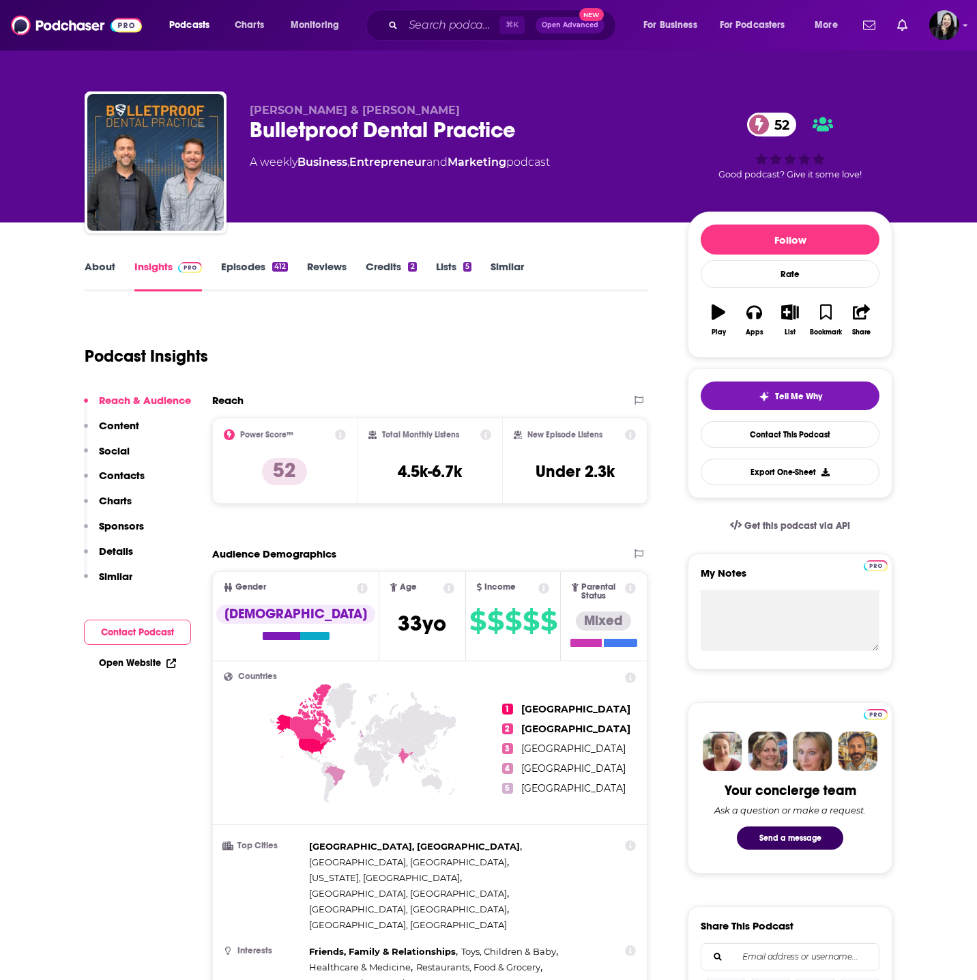
click at [579, 121] on div "Bulletproof Dental Practice 52" at bounding box center [458, 130] width 416 height 27
copy div "Bulletproof Dental Practice 52"
click at [571, 129] on div "Bulletproof Dental Practice 52" at bounding box center [458, 130] width 416 height 27
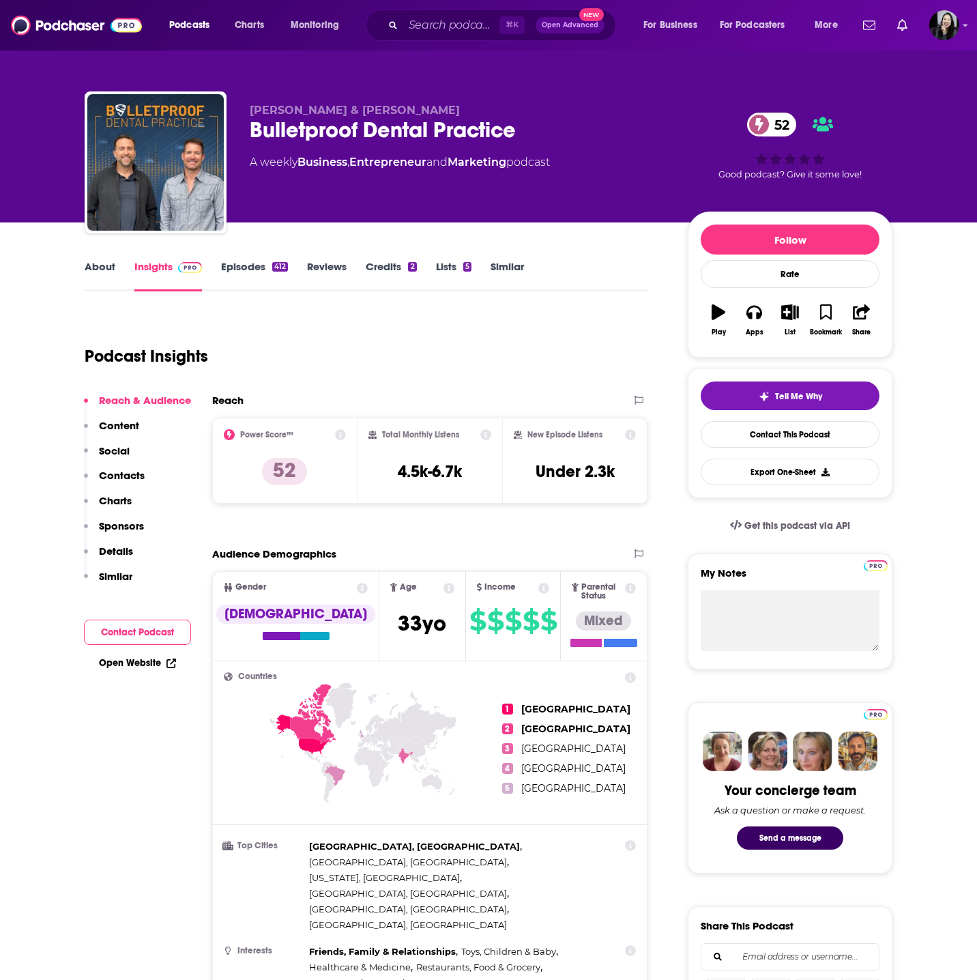
click at [571, 129] on div "Bulletproof Dental Practice 52" at bounding box center [458, 130] width 416 height 27
click at [501, 106] on p "[PERSON_NAME] & [PERSON_NAME]" at bounding box center [458, 110] width 416 height 13
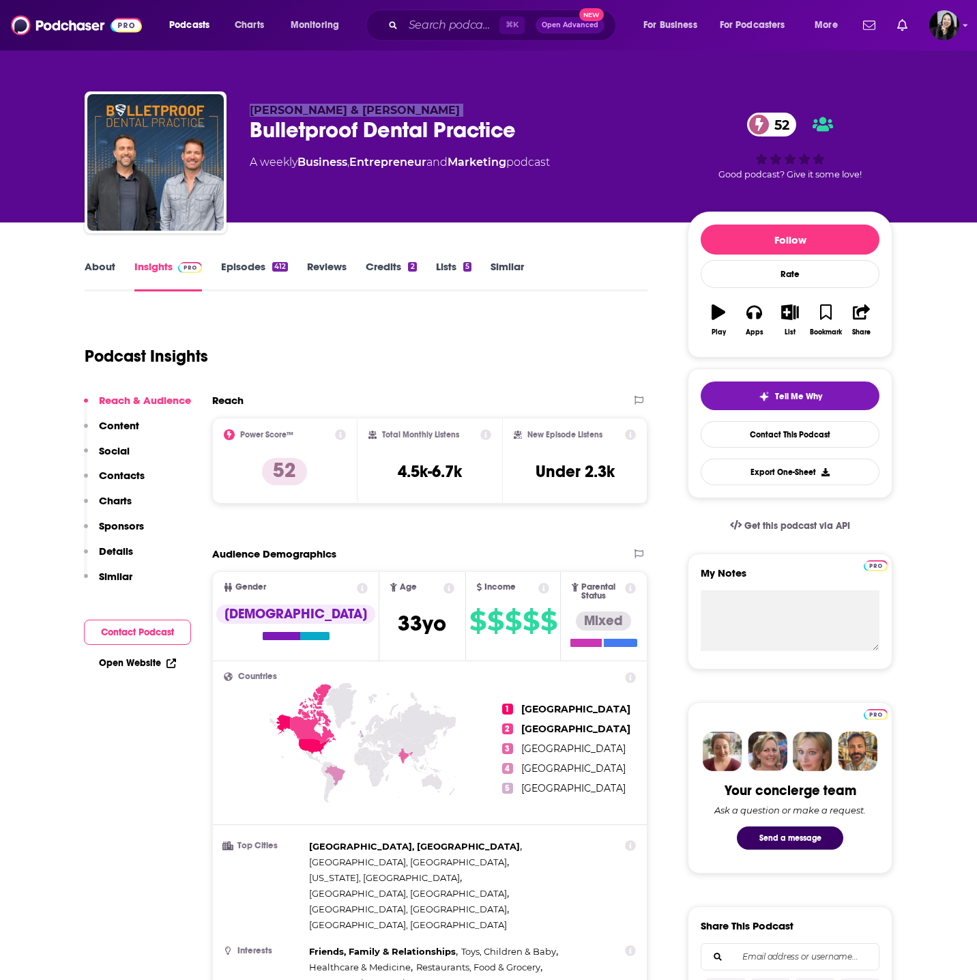
copy p "[PERSON_NAME] & [PERSON_NAME]"
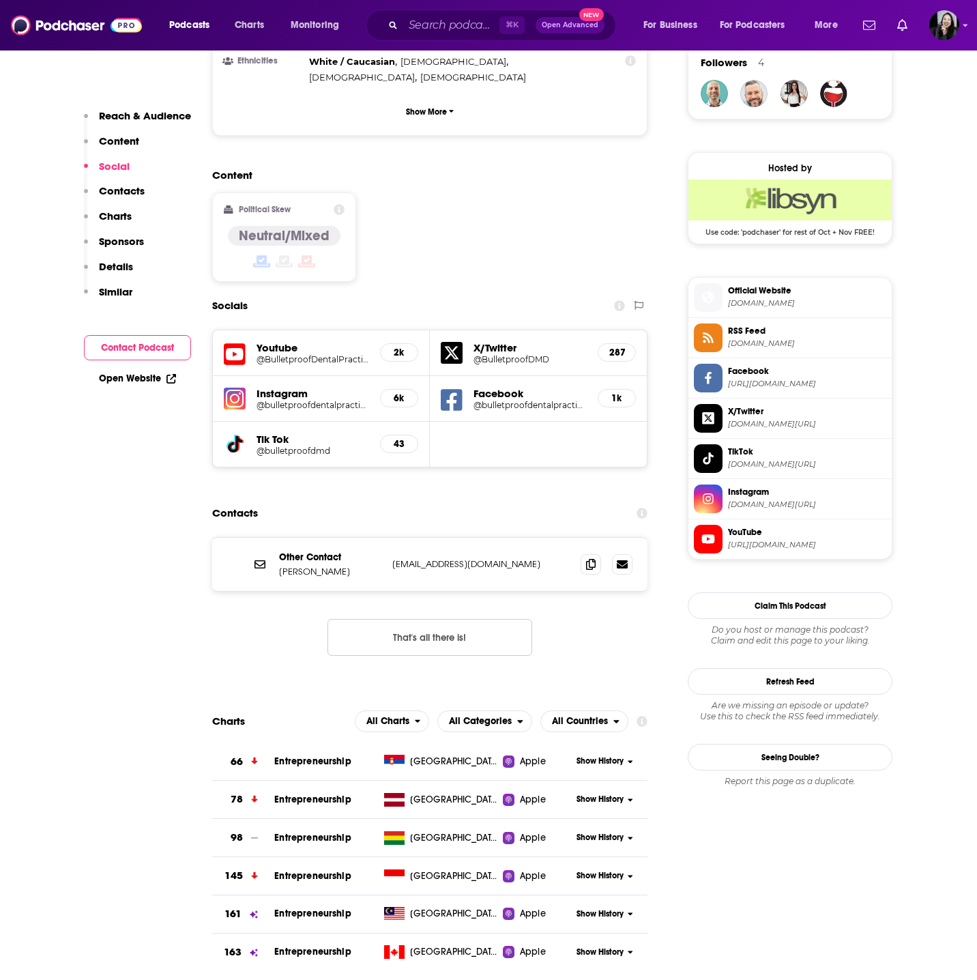
scroll to position [1028, 0]
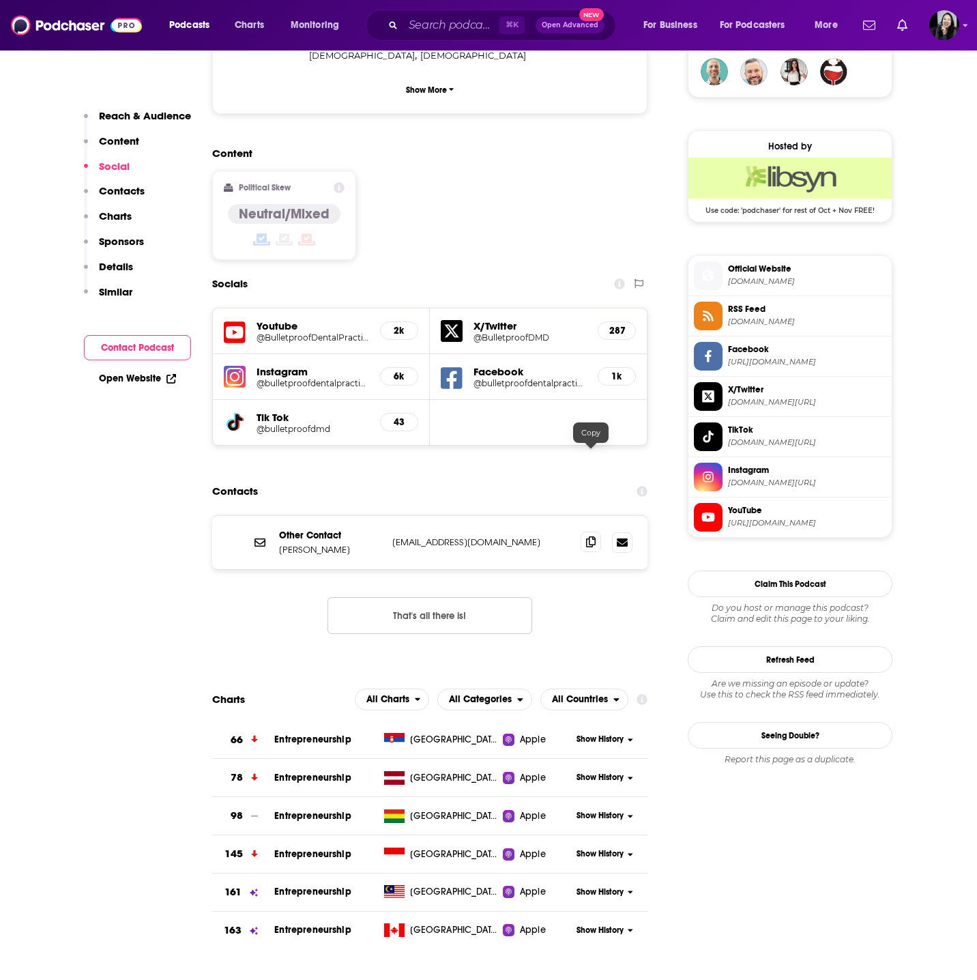
click at [592, 536] on icon at bounding box center [591, 541] width 10 height 11
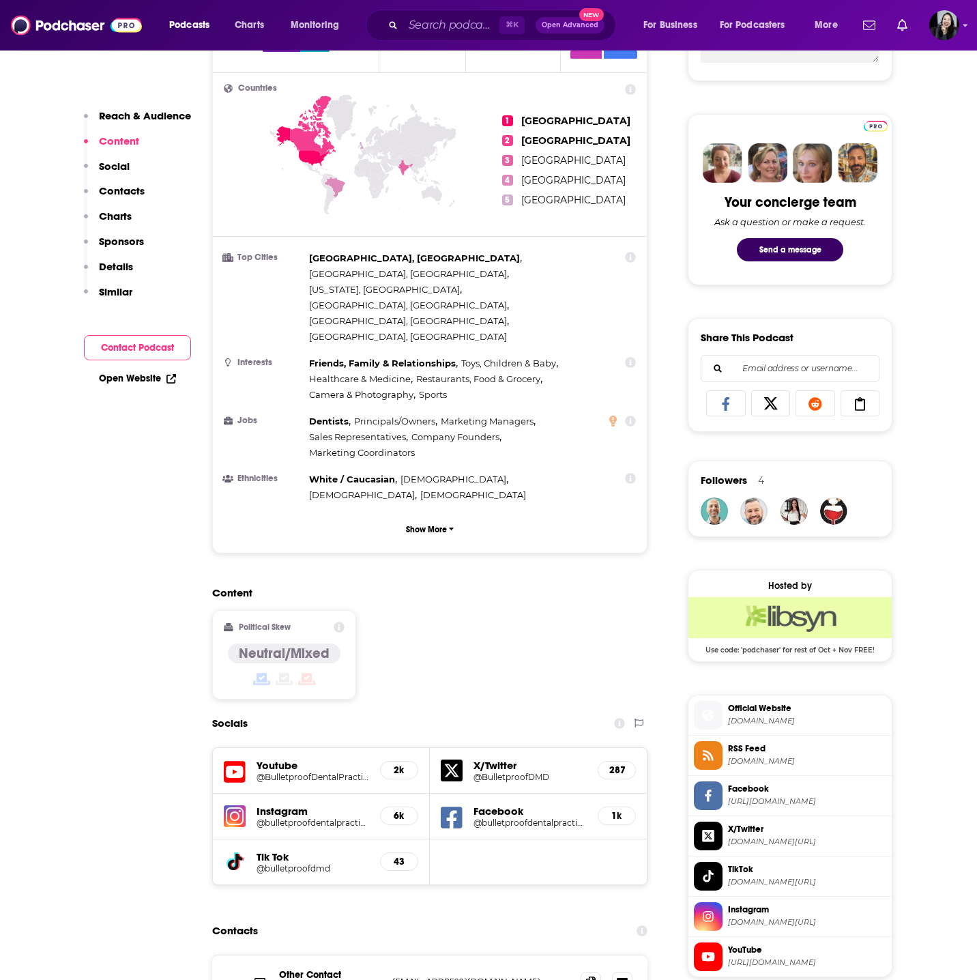
scroll to position [0, 0]
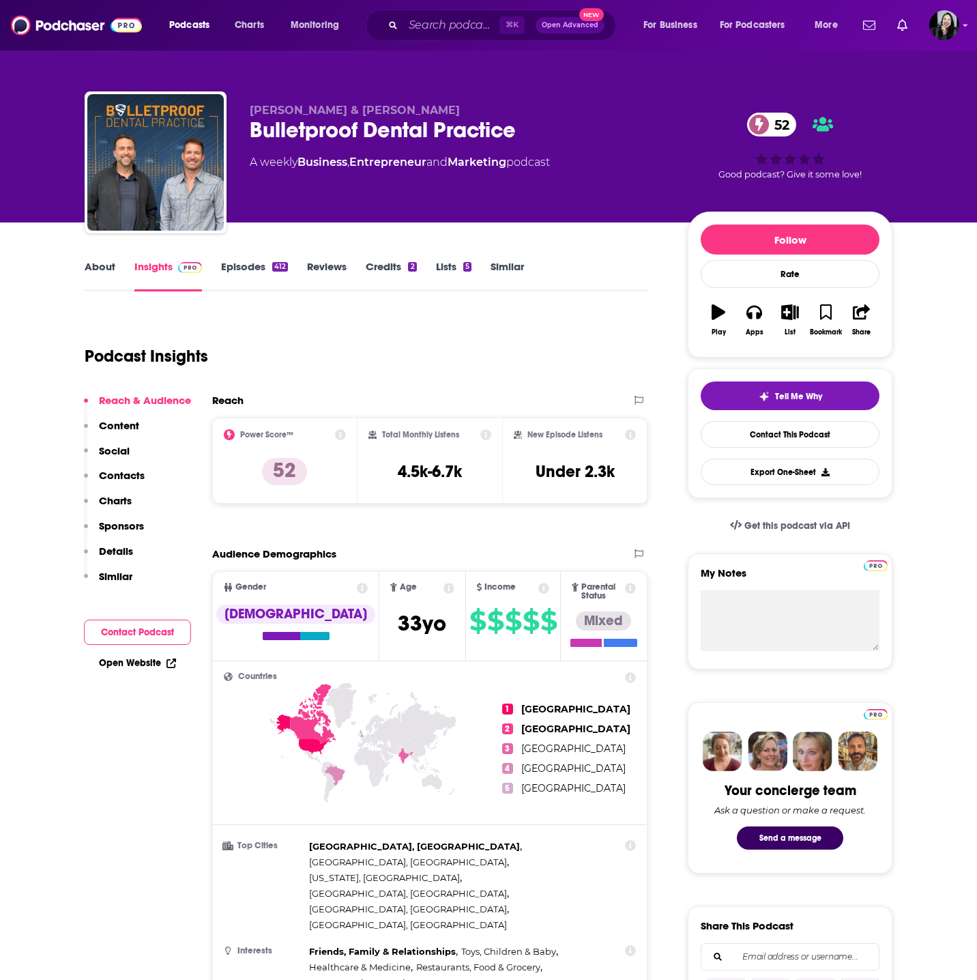
click at [243, 263] on link "Episodes 412" at bounding box center [254, 275] width 67 height 31
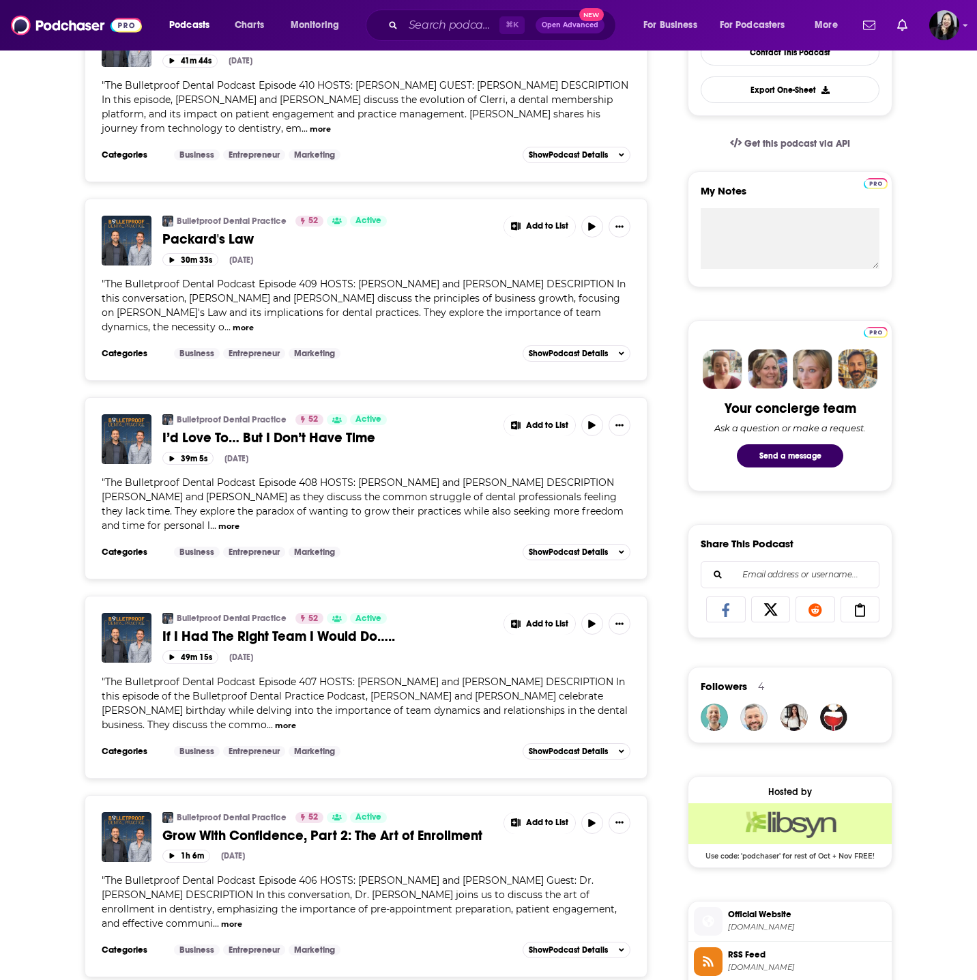
scroll to position [385, 0]
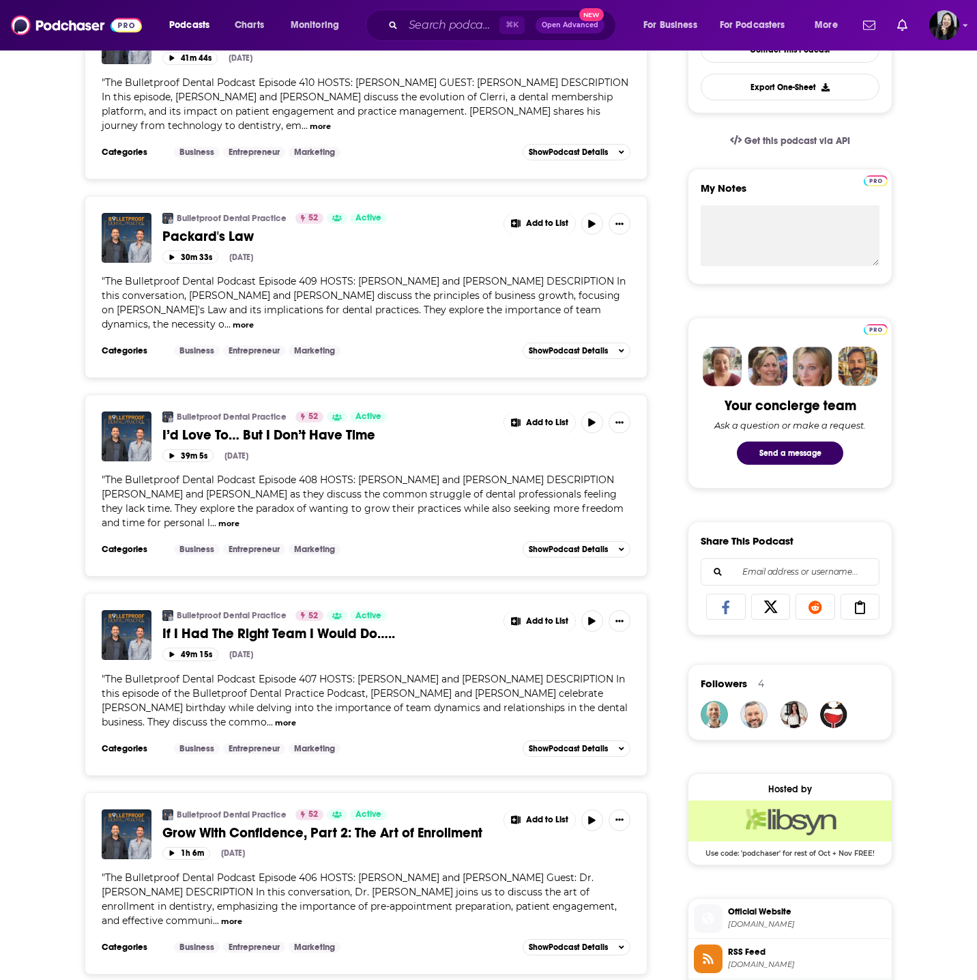
click at [312, 635] on span "If I Had The Right Team I Would Do….." at bounding box center [278, 633] width 233 height 17
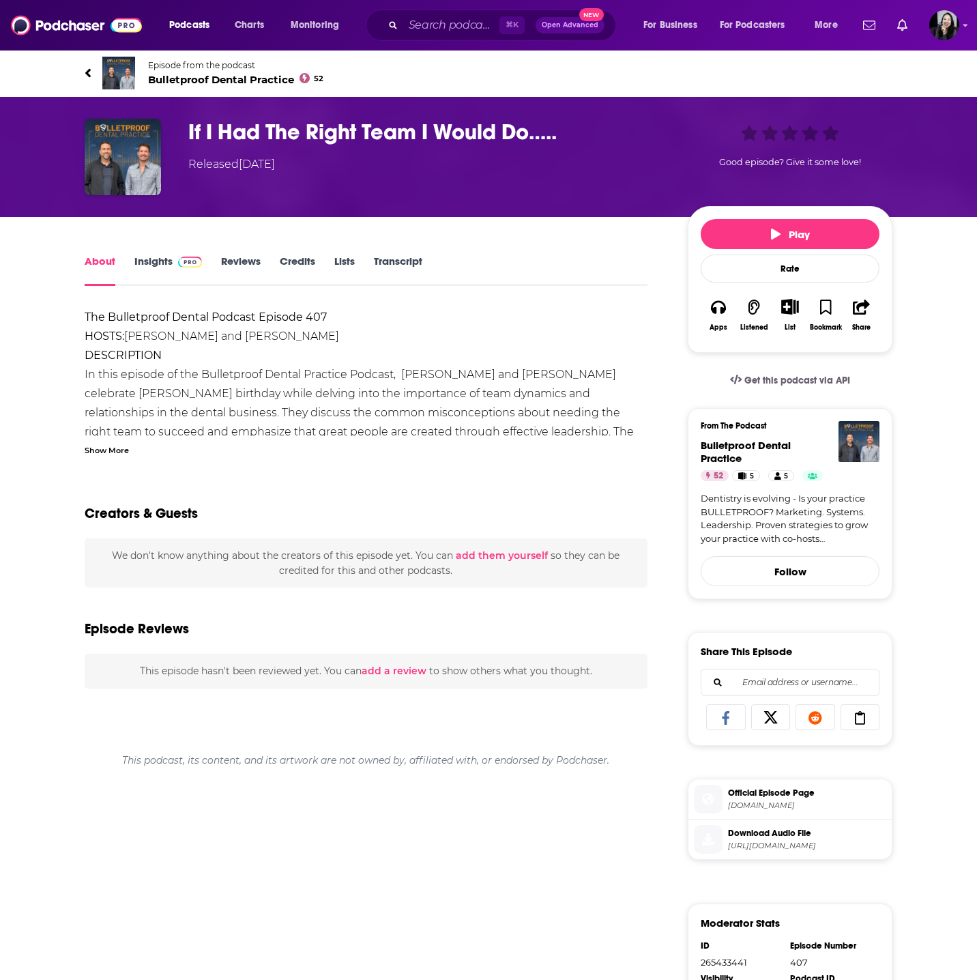
click at [131, 450] on div "Show More" at bounding box center [366, 449] width 563 height 13
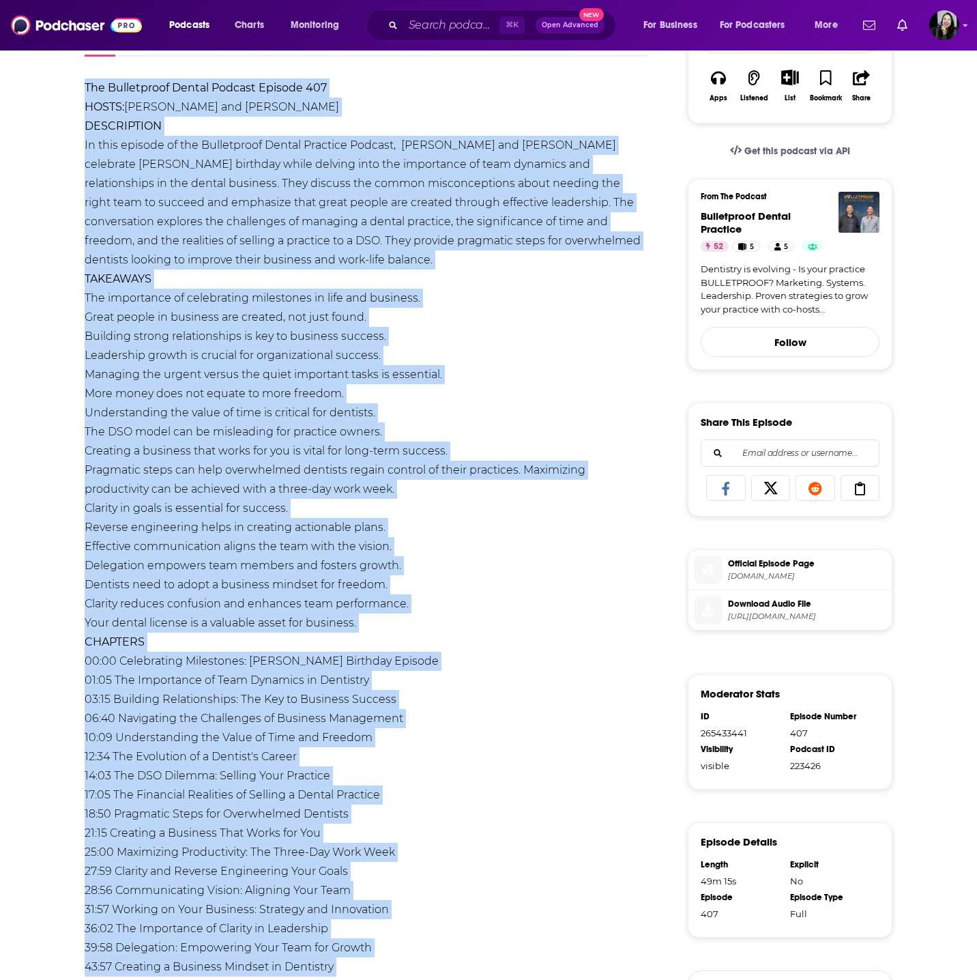
scroll to position [575, 0]
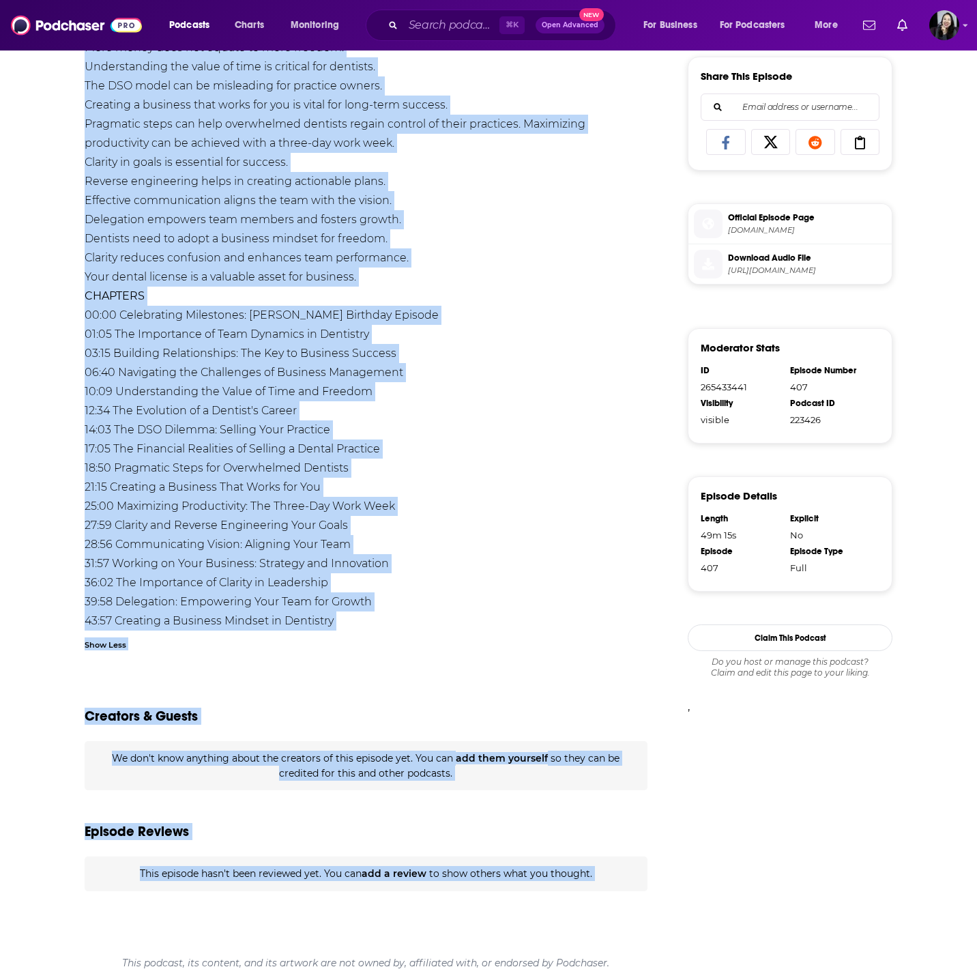
drag, startPoint x: 68, startPoint y: 61, endPoint x: 353, endPoint y: 625, distance: 632.0
click at [353, 625] on div "Episode from the podcast Bulletproof Dental Practice 52 Next Episode If I Had T…" at bounding box center [488, 227] width 977 height 1506
copy div "Loremip dolo sit ametcon Adipiscinge Seddoe Temporin 59 Utla Etdolor Ma A Eni A…"
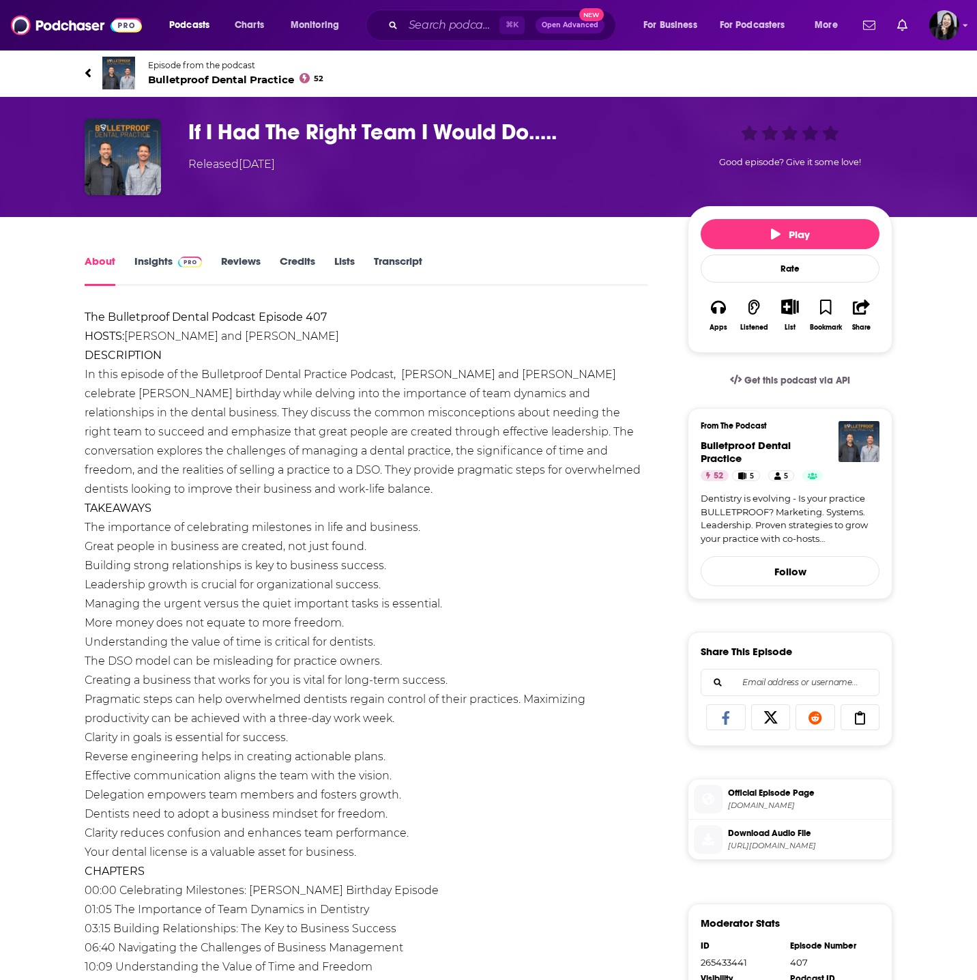
click at [598, 132] on h1 "If I Had The Right Team I Would Do….." at bounding box center [427, 132] width 478 height 27
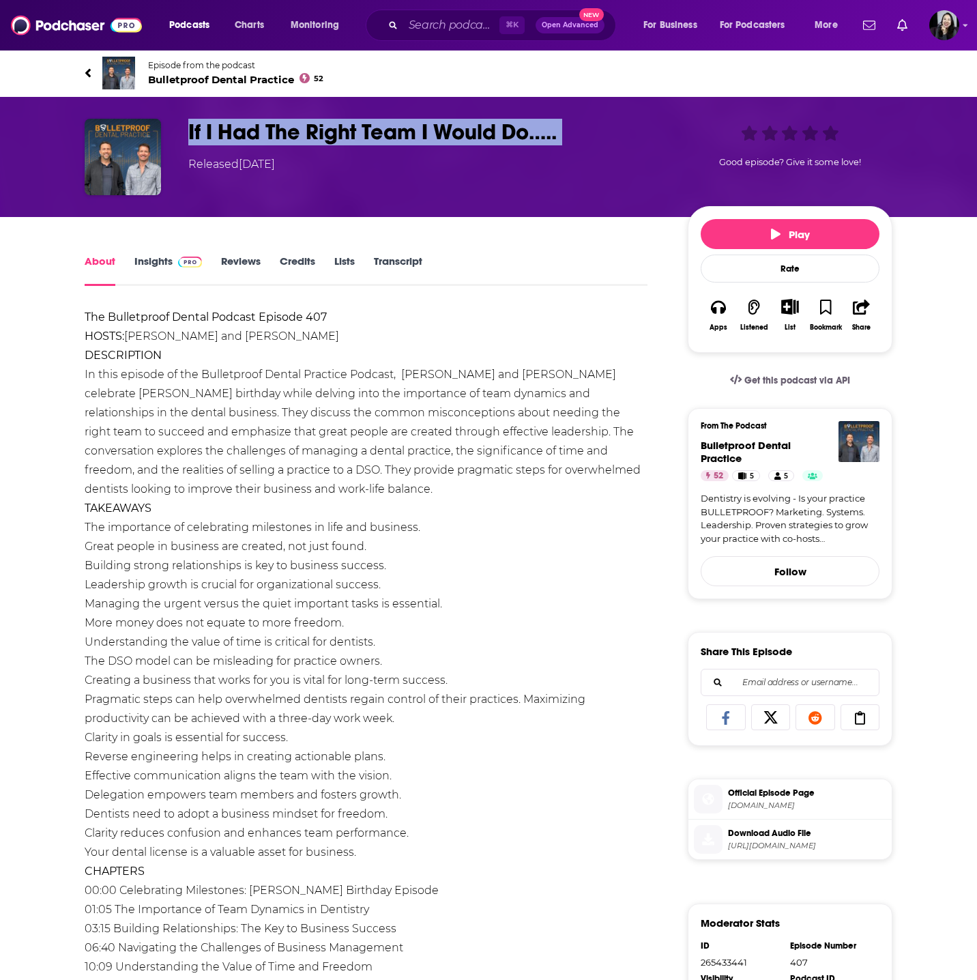
click at [598, 132] on h1 "If I Had The Right Team I Would Do….." at bounding box center [427, 132] width 478 height 27
copy h1 "If I Had The Right Team I Would Do….."
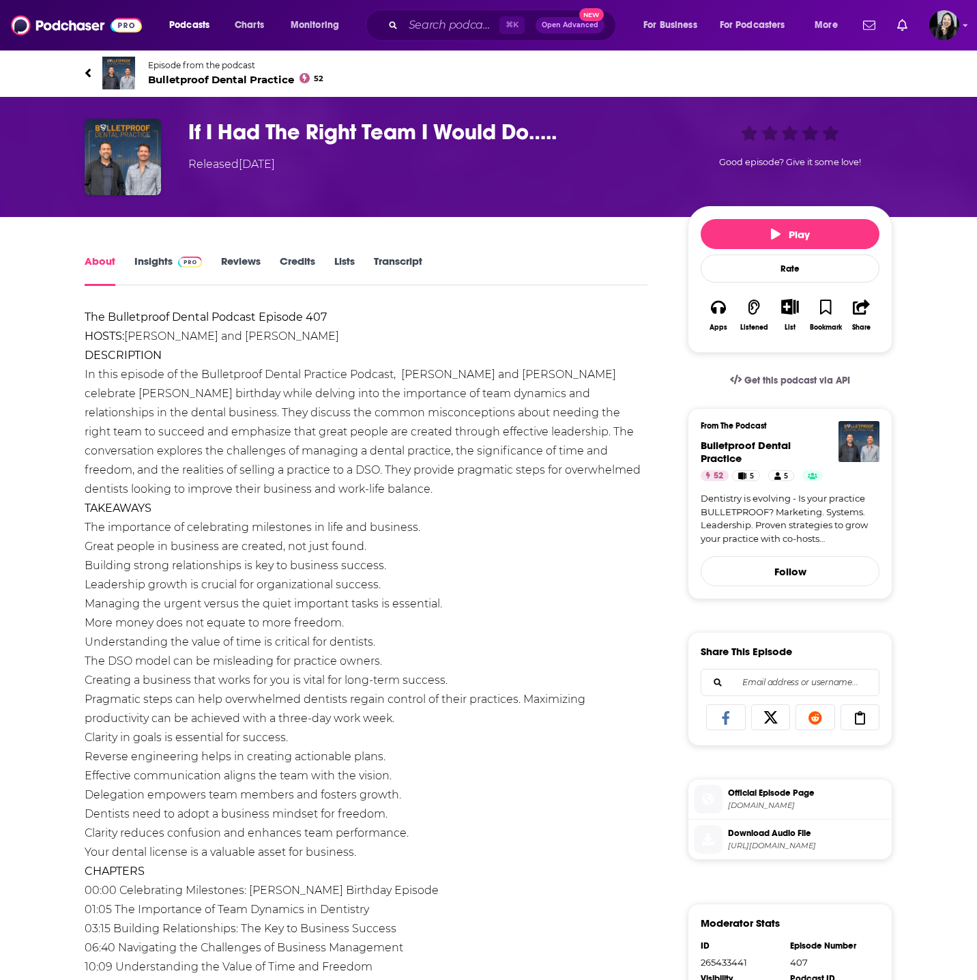
click at [317, 412] on div "The Bulletproof Dental Podcast Episode 407 HOSTS: [PERSON_NAME] and [PERSON_NAM…" at bounding box center [366, 757] width 563 height 898
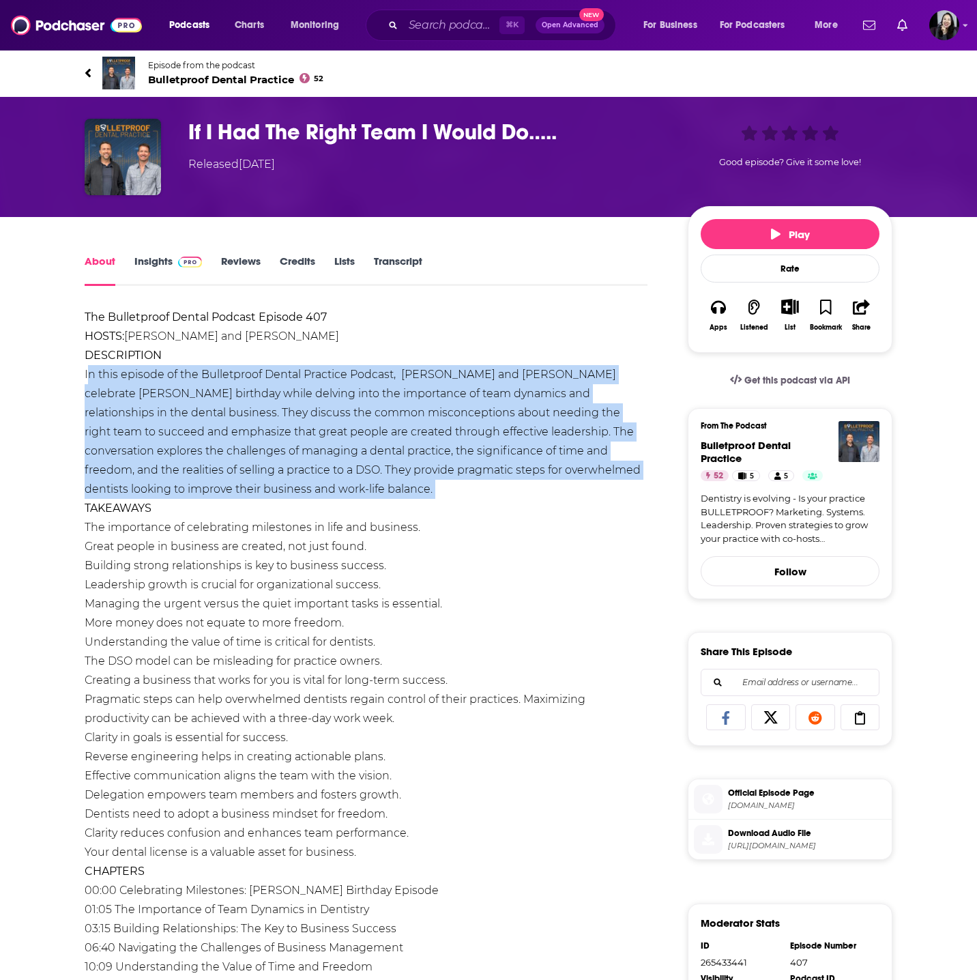
click at [317, 412] on div "The Bulletproof Dental Podcast Episode 407 HOSTS: [PERSON_NAME] and [PERSON_NAM…" at bounding box center [366, 757] width 563 height 898
copy div "In this episode of the Bulletproof Dental Practice Podcast, [PERSON_NAME] and […"
